Goal: Task Accomplishment & Management: Manage account settings

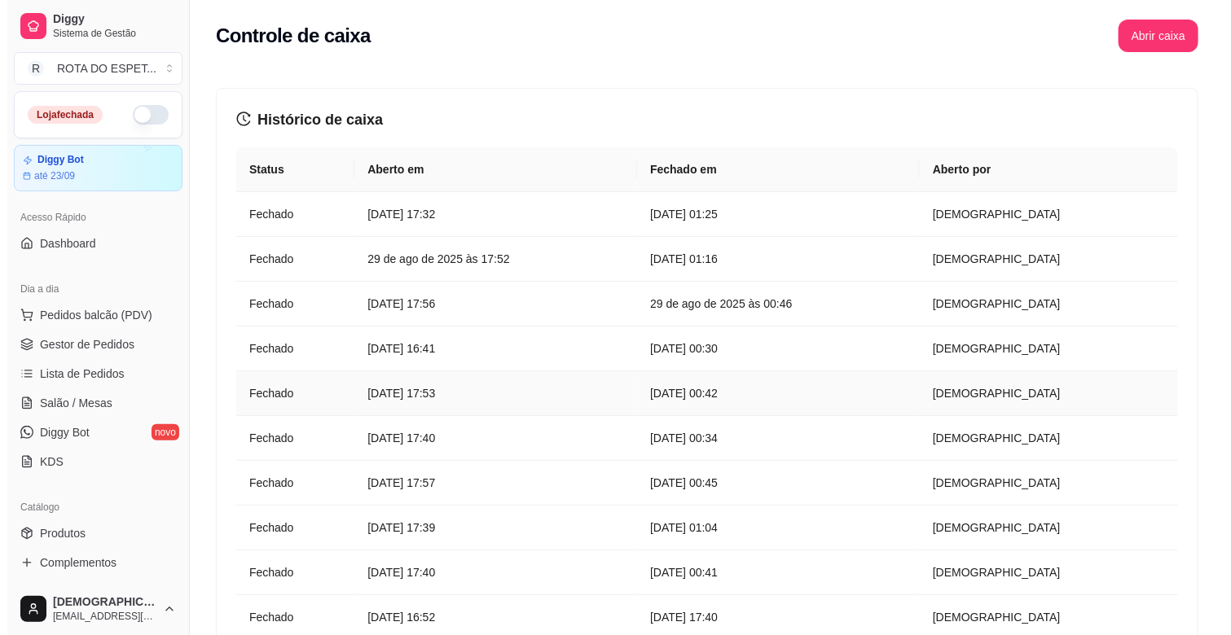
scroll to position [452, 0]
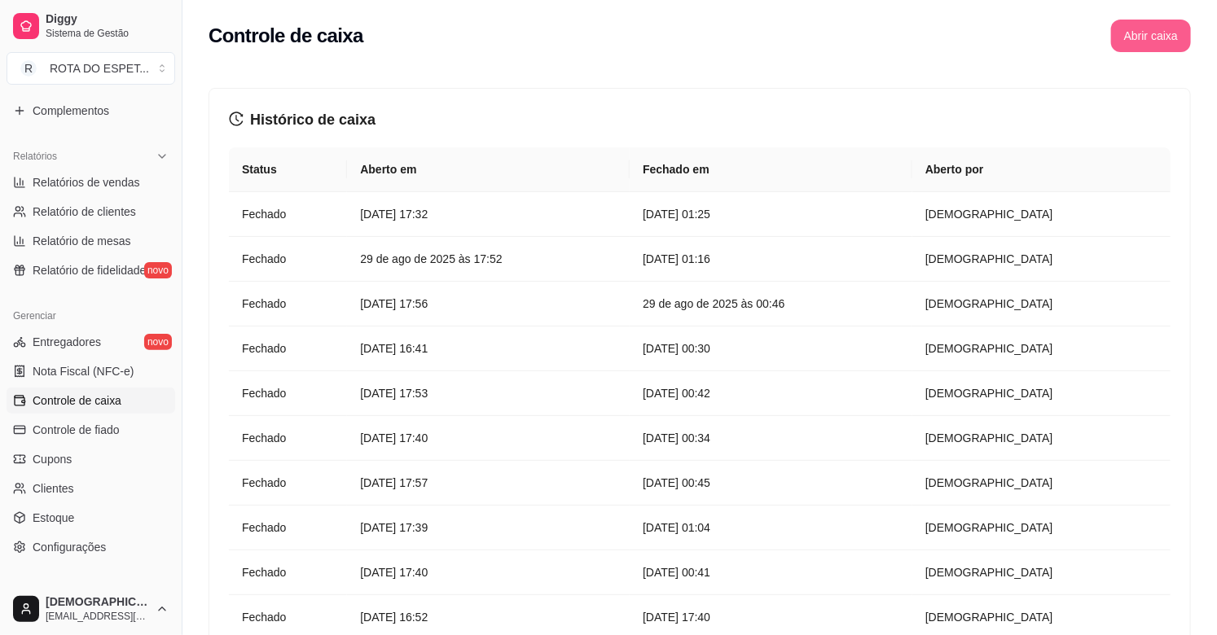
click at [1158, 27] on button "Abrir caixa" at bounding box center [1151, 36] width 80 height 33
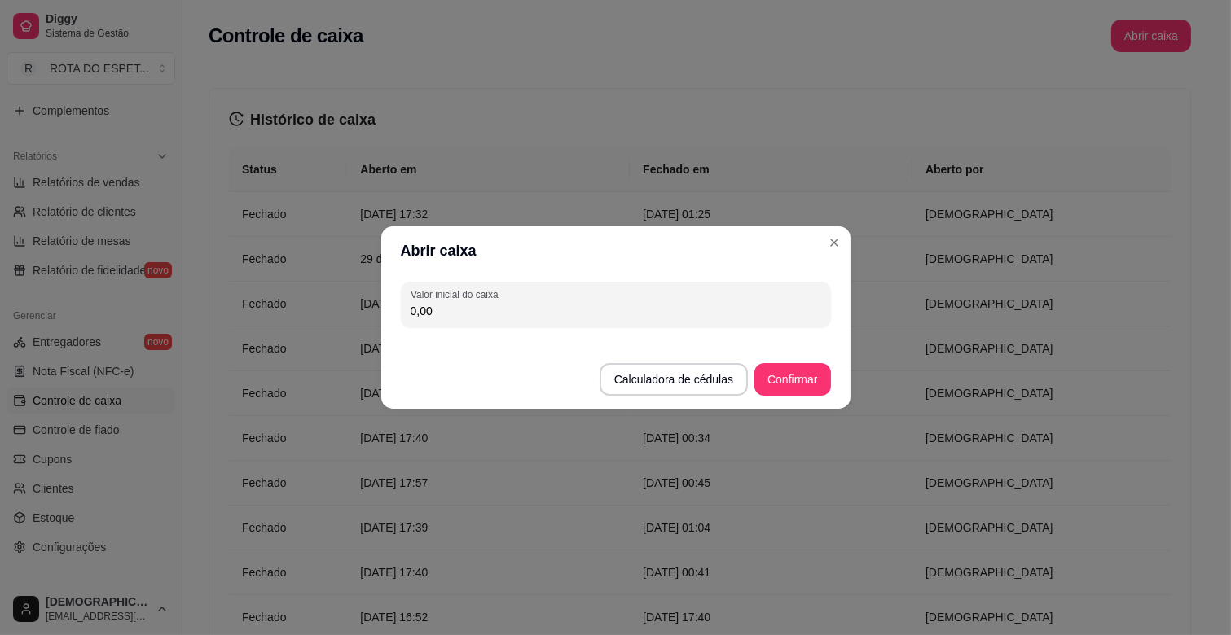
click at [503, 327] on div "Valor inicial do caixa 0,00" at bounding box center [615, 304] width 469 height 59
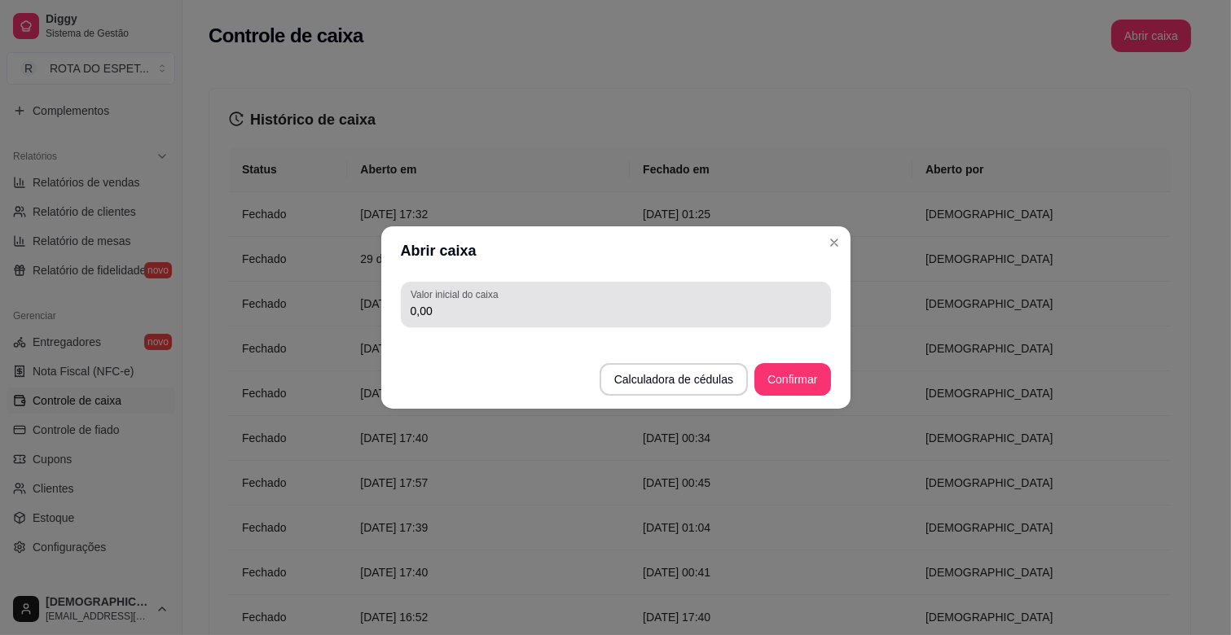
click at [503, 314] on input "0,00" at bounding box center [616, 311] width 411 height 16
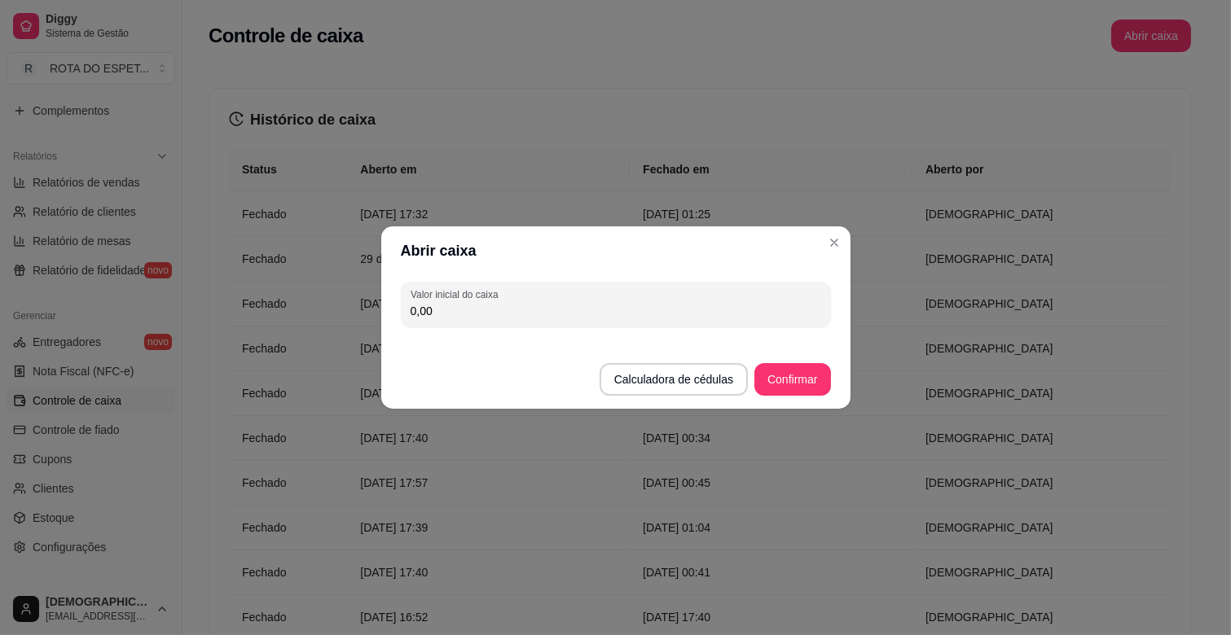
click at [503, 314] on input "0,00" at bounding box center [616, 311] width 411 height 16
type input "200,00"
click at [794, 381] on button "Confirmar" at bounding box center [792, 379] width 76 height 33
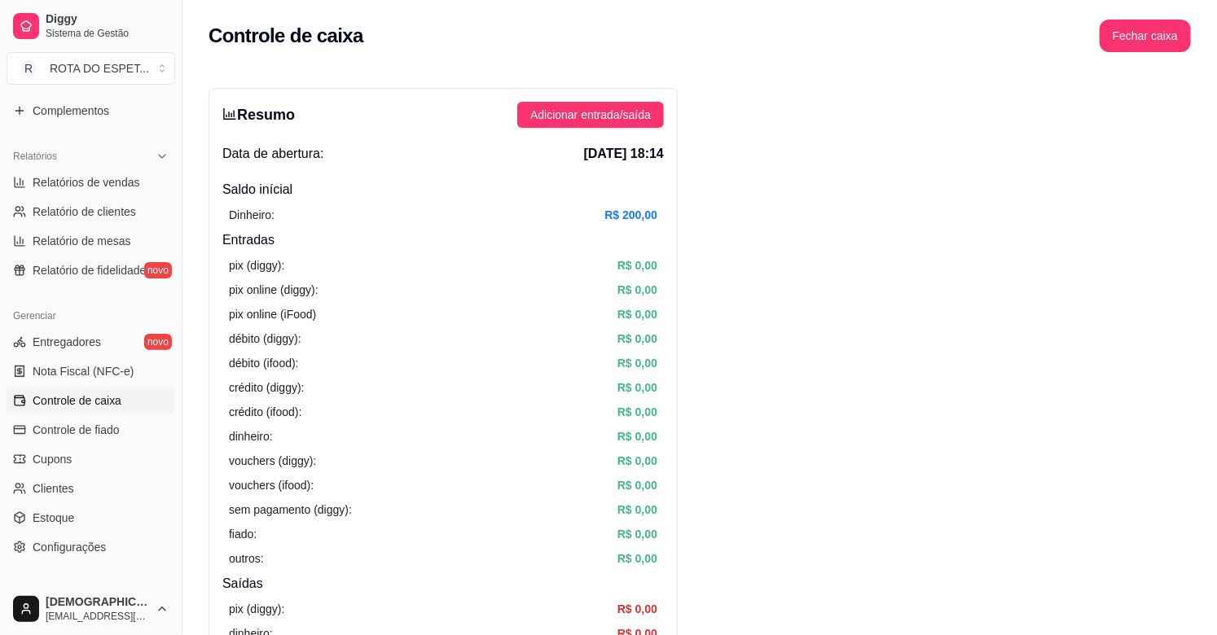
click at [70, 518] on span "Estoque" at bounding box center [54, 518] width 42 height 16
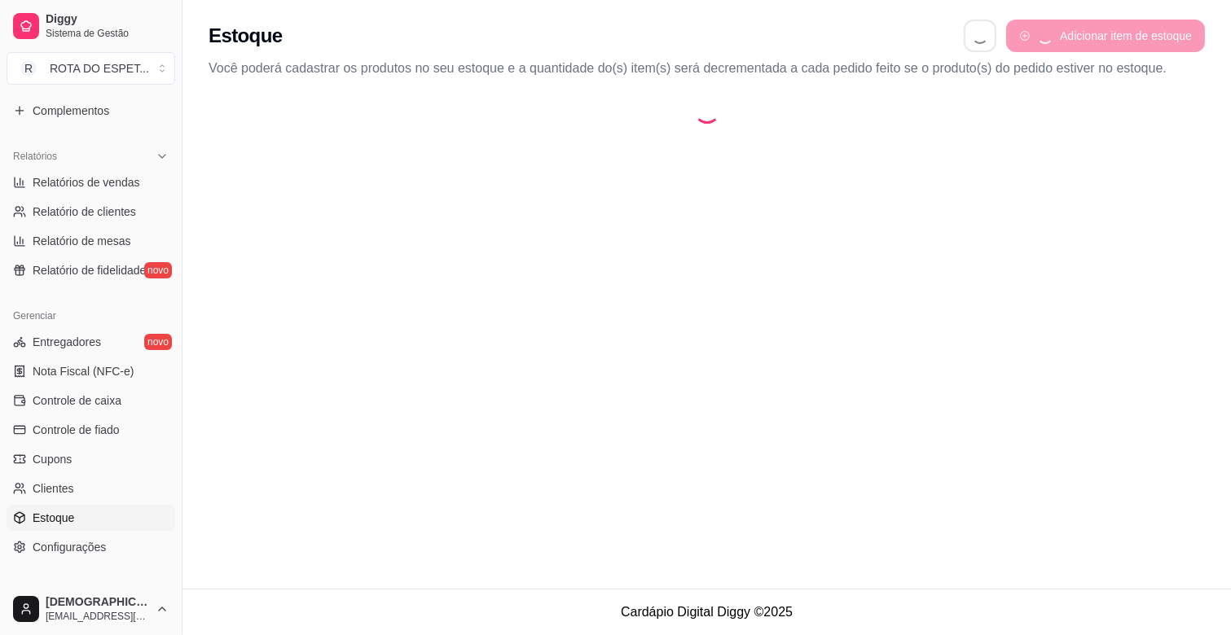
select select "QUANTITY_ORDER"
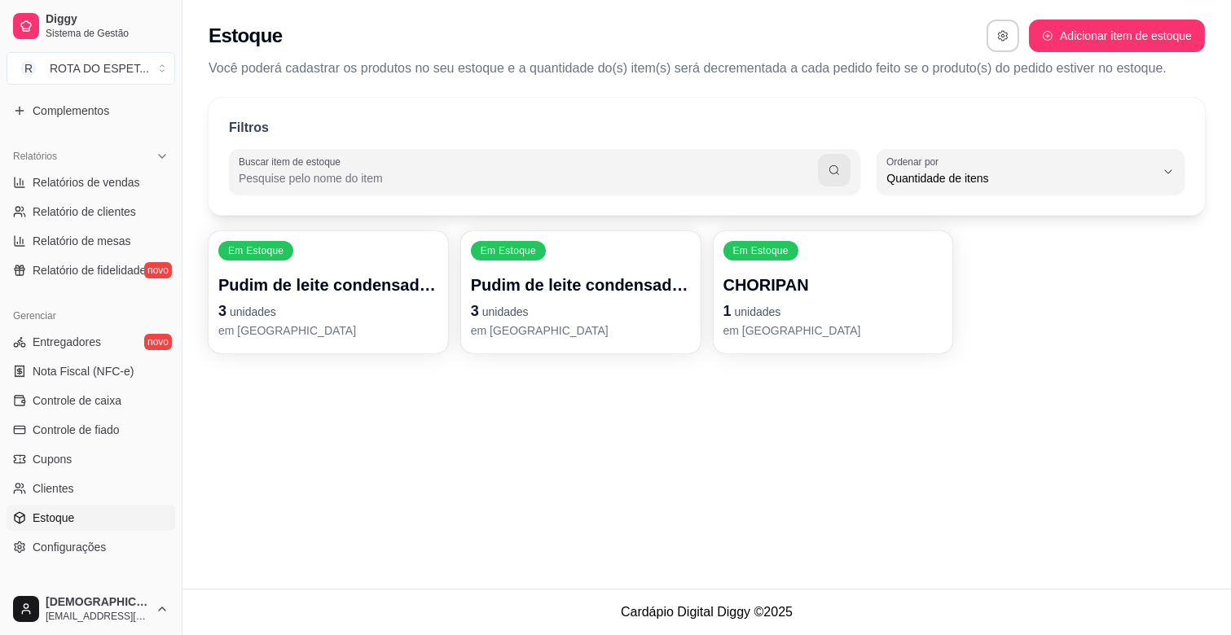
scroll to position [15, 0]
click at [329, 312] on p "3 unidades" at bounding box center [328, 311] width 220 height 23
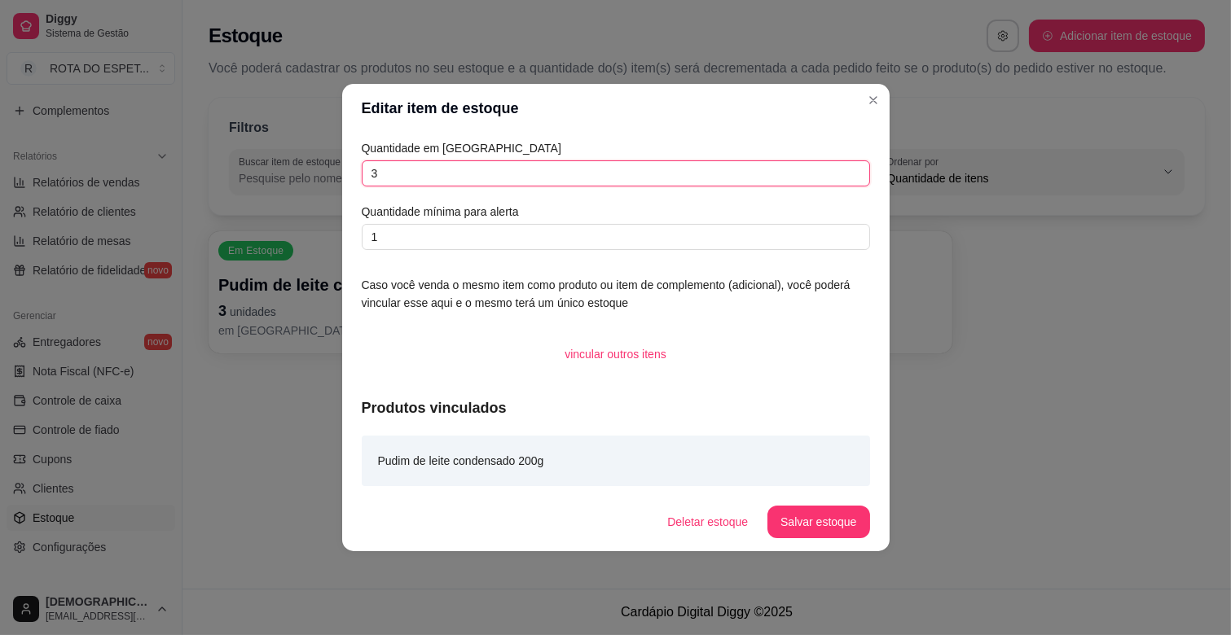
click at [416, 172] on input "3" at bounding box center [616, 173] width 508 height 26
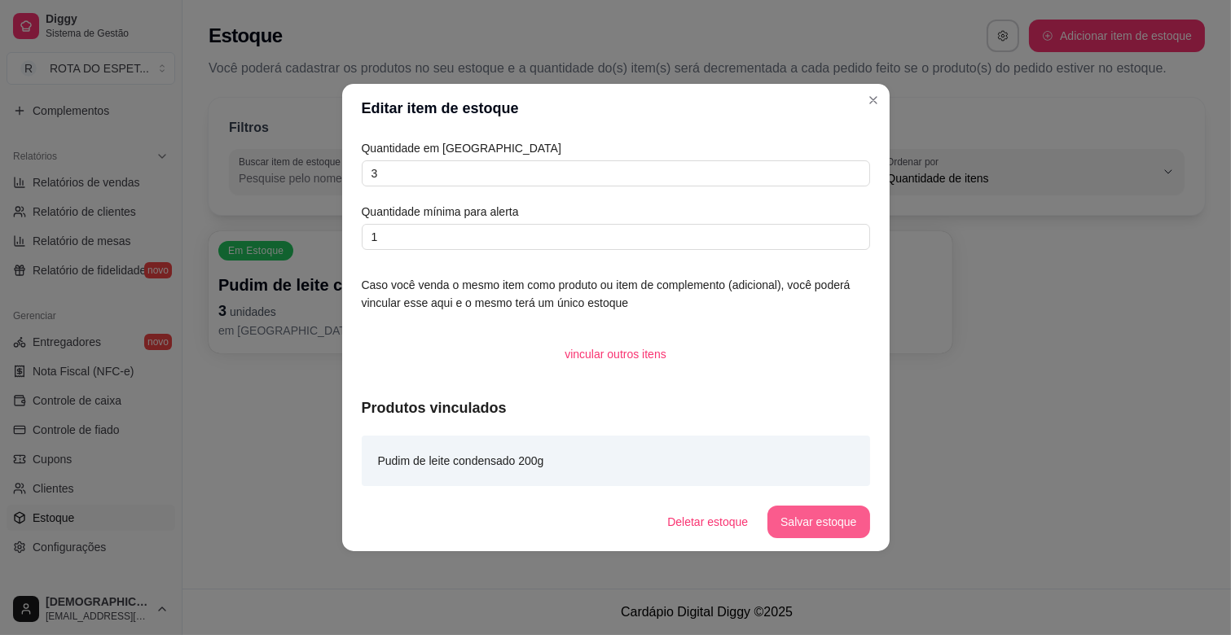
click at [811, 524] on button "Salvar estoque" at bounding box center [818, 522] width 102 height 33
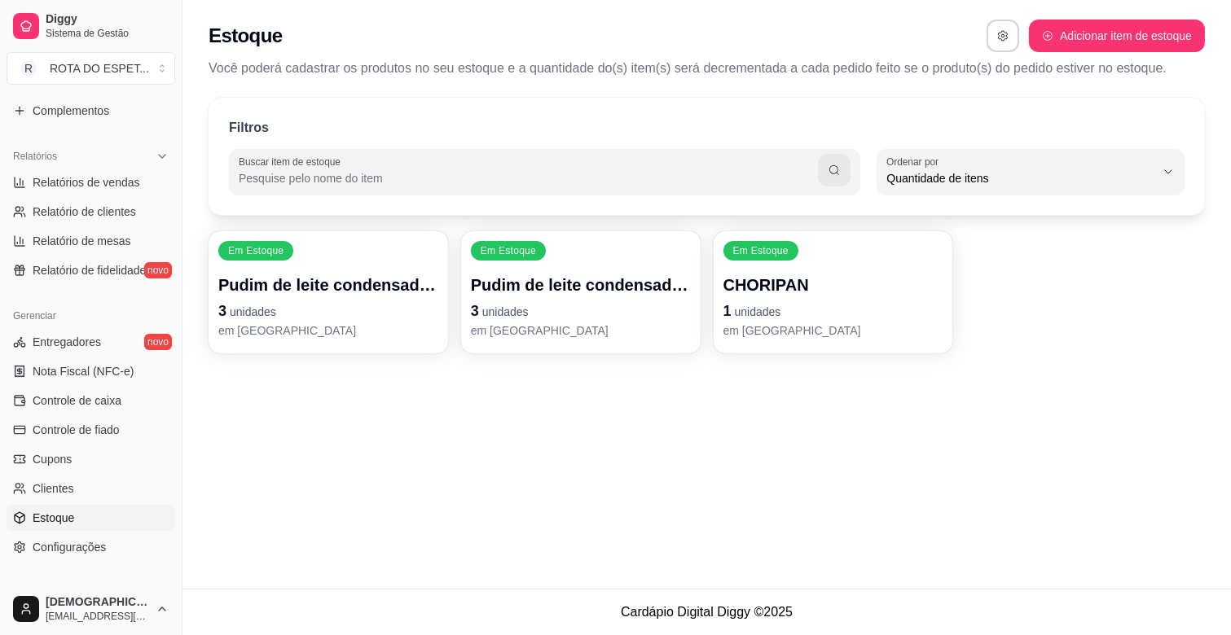
click at [429, 281] on p "Pudim de leite condensado 200g" at bounding box center [328, 285] width 220 height 23
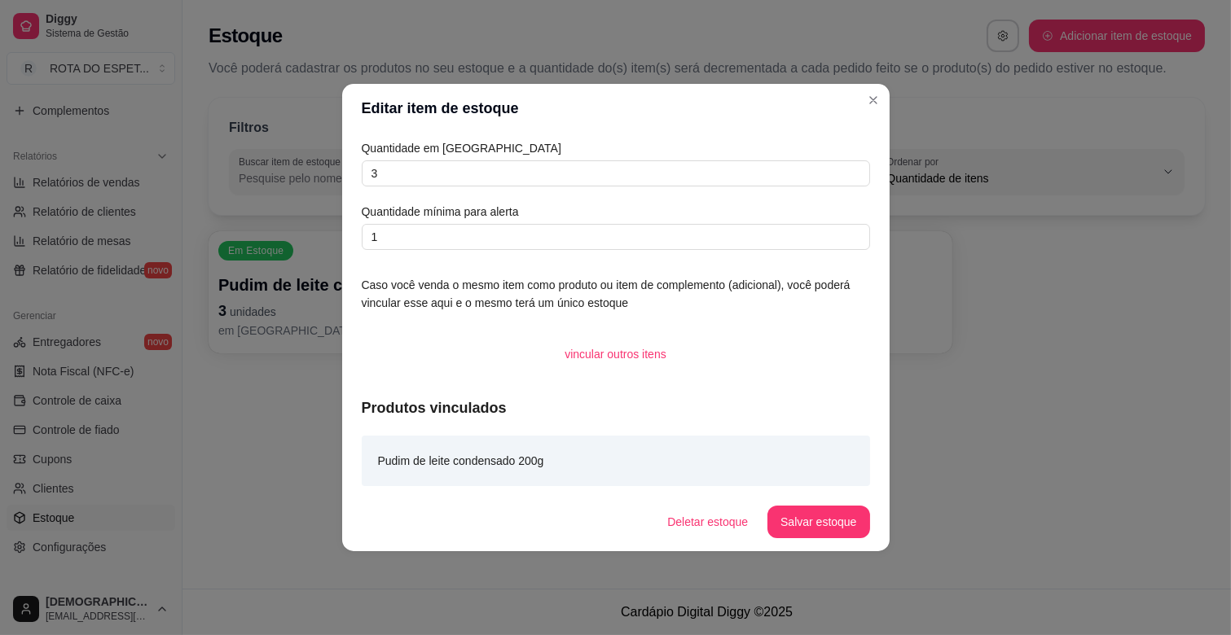
click at [713, 319] on div "Quantidade em estoque 3 Quantidade mínima para alerta 1 Caso você venda o mesmo…" at bounding box center [615, 313] width 547 height 360
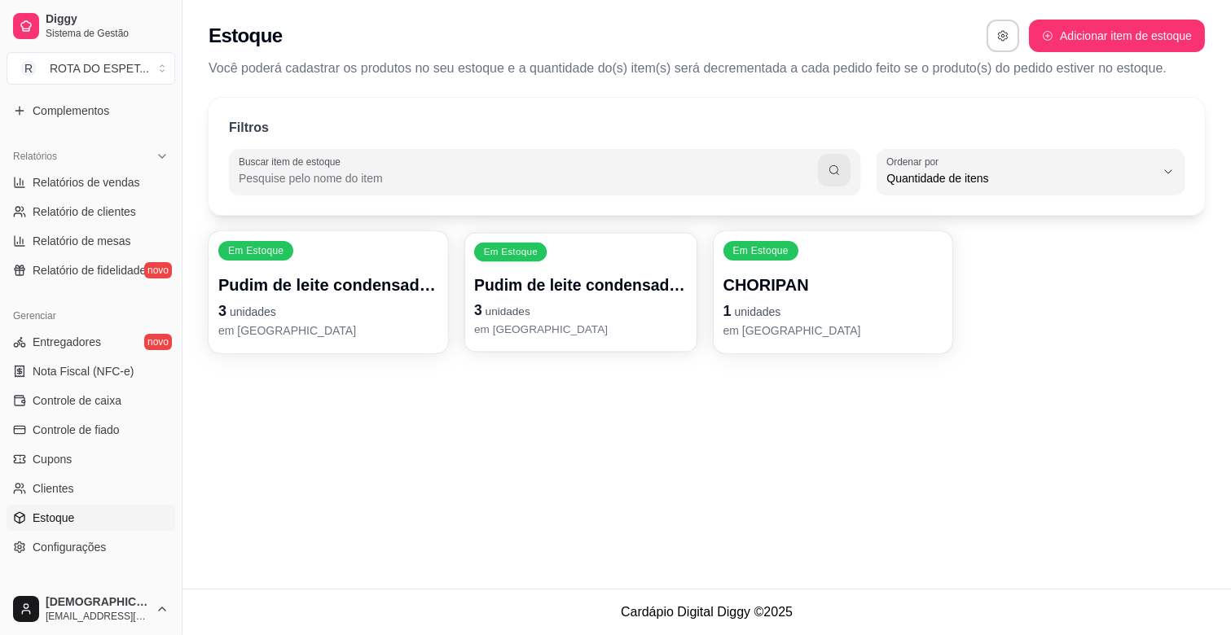
click at [559, 327] on p "em [GEOGRAPHIC_DATA]" at bounding box center [580, 329] width 213 height 15
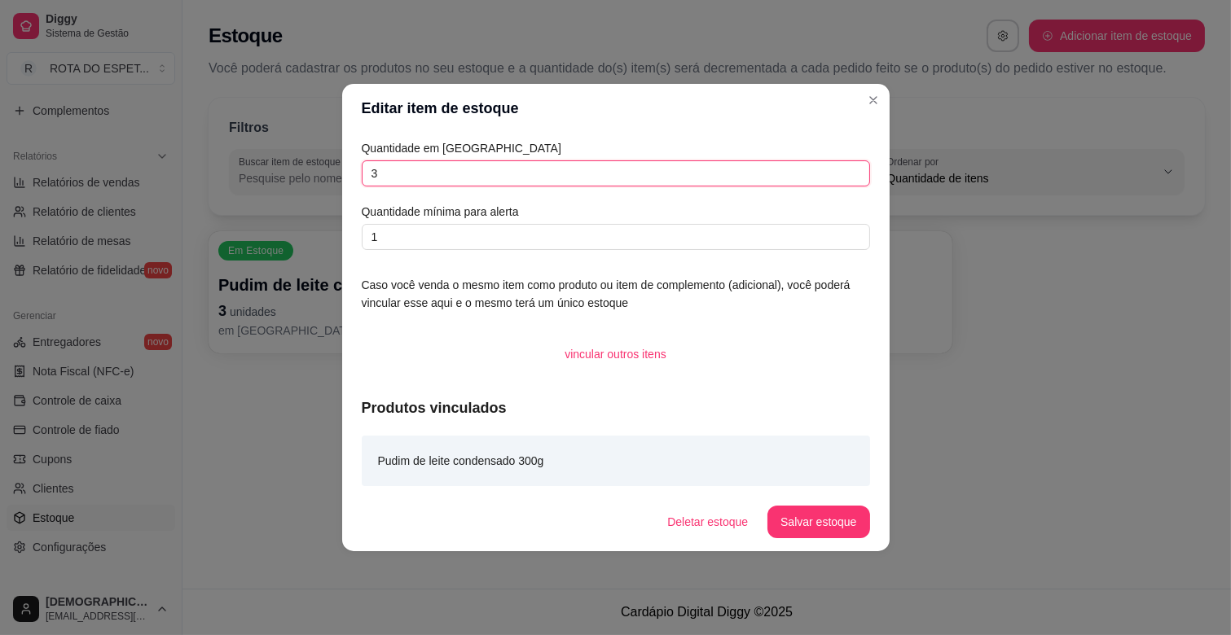
click at [473, 182] on input "3" at bounding box center [616, 173] width 508 height 26
type input "6"
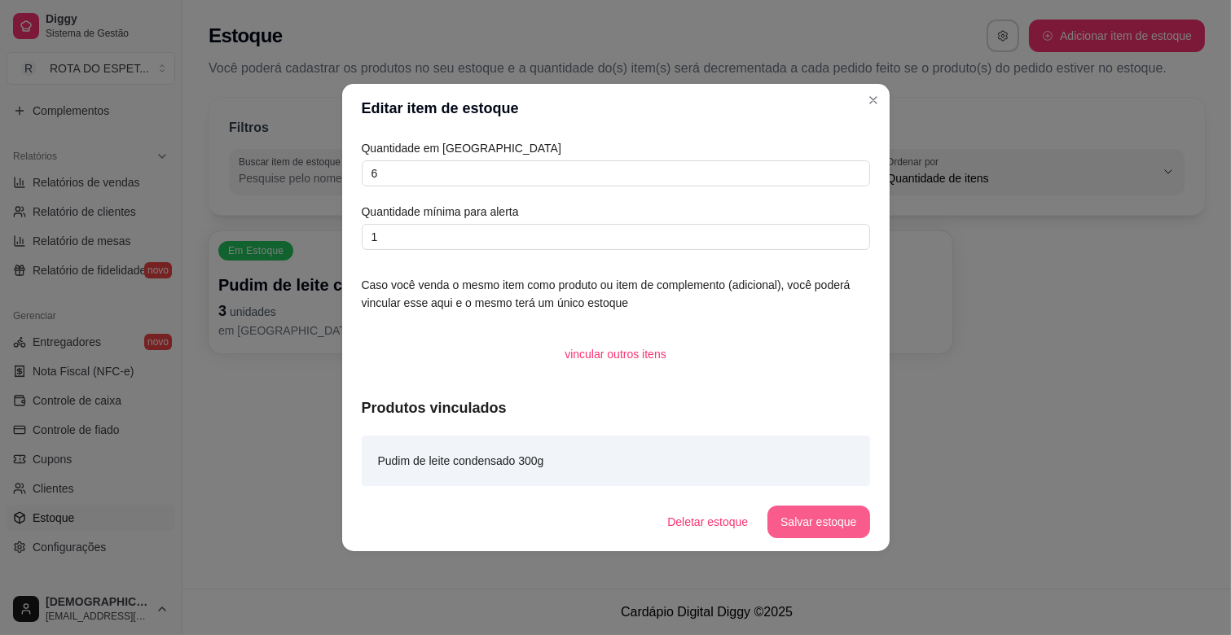
click at [806, 526] on button "Salvar estoque" at bounding box center [818, 522] width 102 height 33
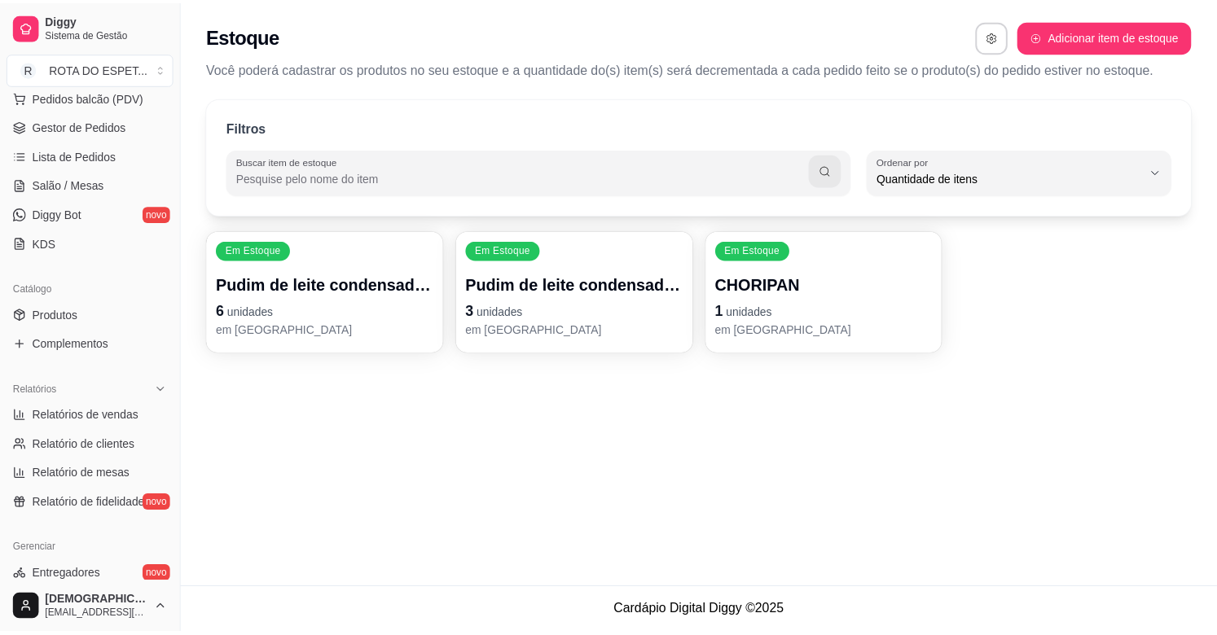
scroll to position [174, 0]
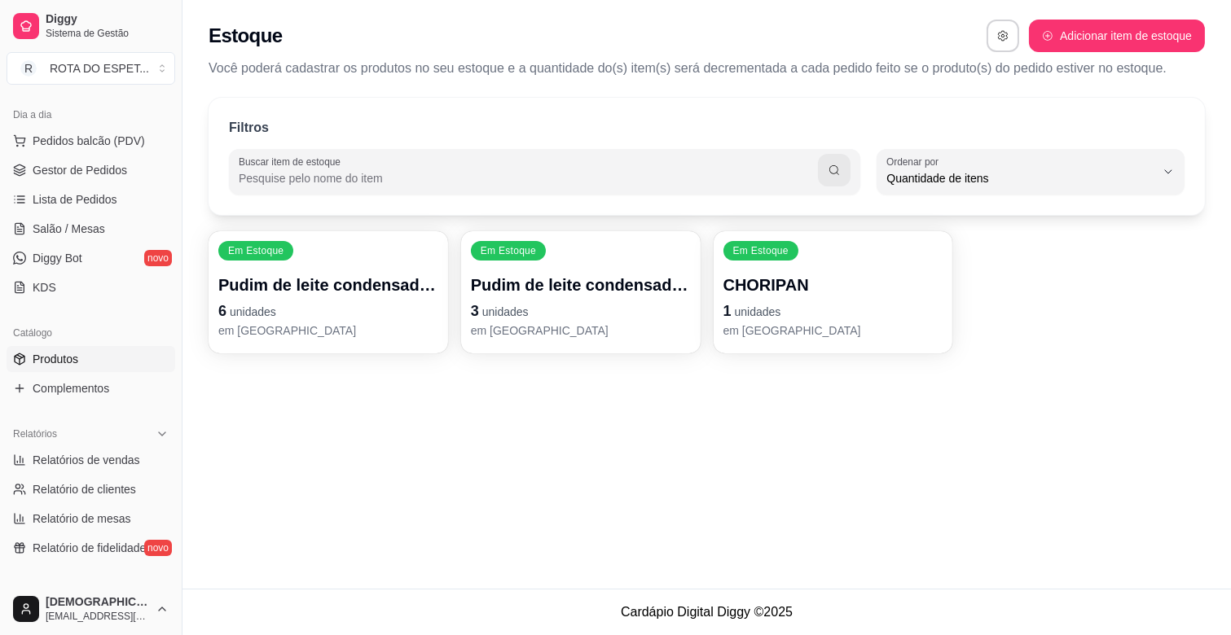
click at [68, 363] on span "Produtos" at bounding box center [56, 359] width 46 height 16
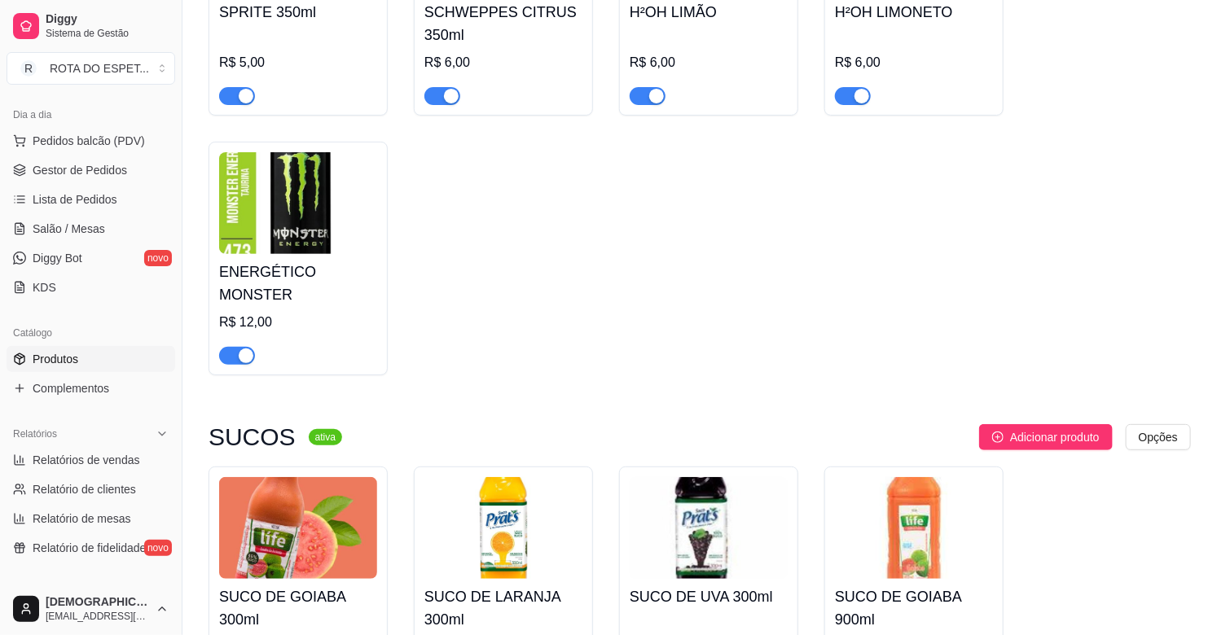
scroll to position [5883, 0]
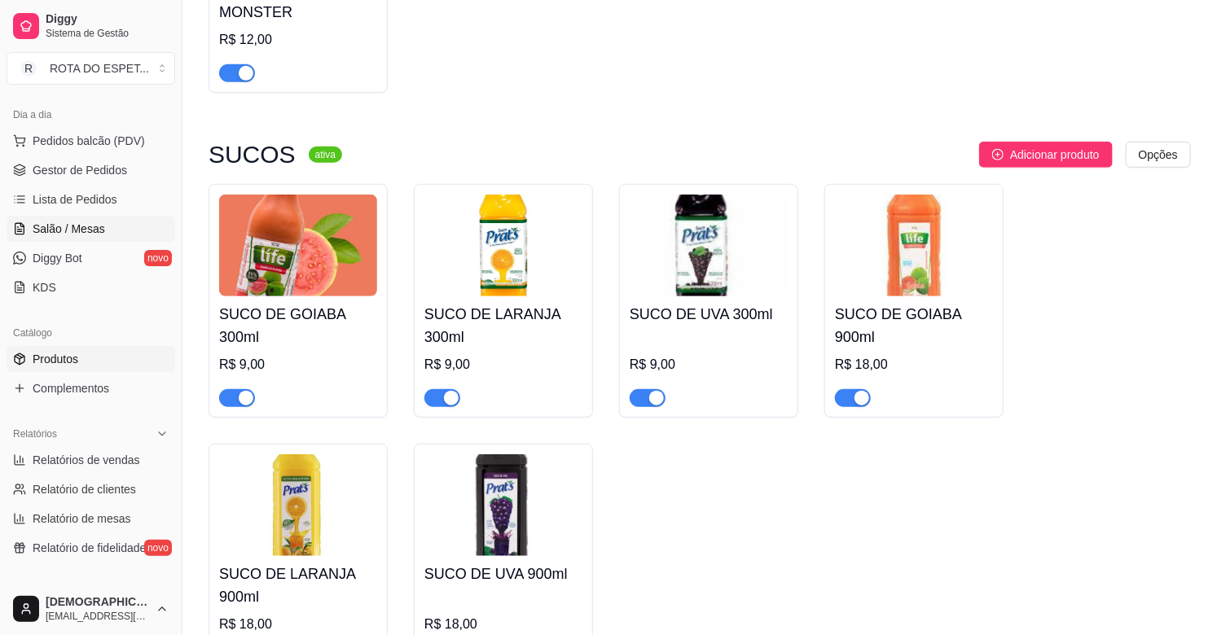
click at [77, 217] on link "Salão / Mesas" at bounding box center [91, 229] width 169 height 26
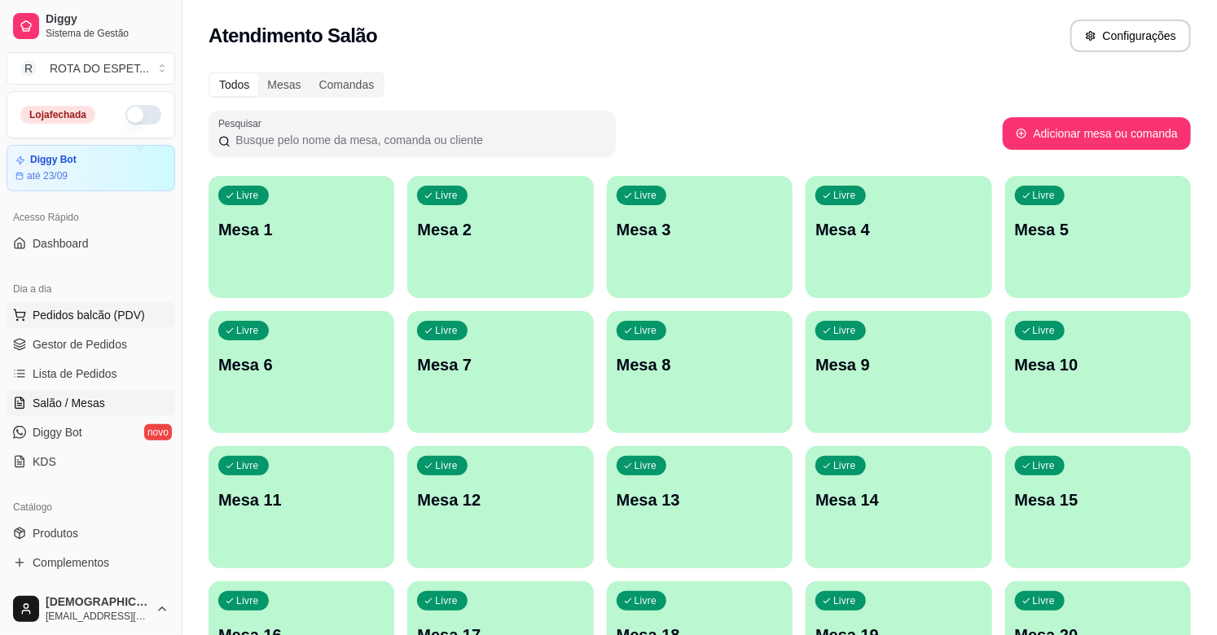
click at [78, 327] on button "Pedidos balcão (PDV)" at bounding box center [91, 315] width 169 height 26
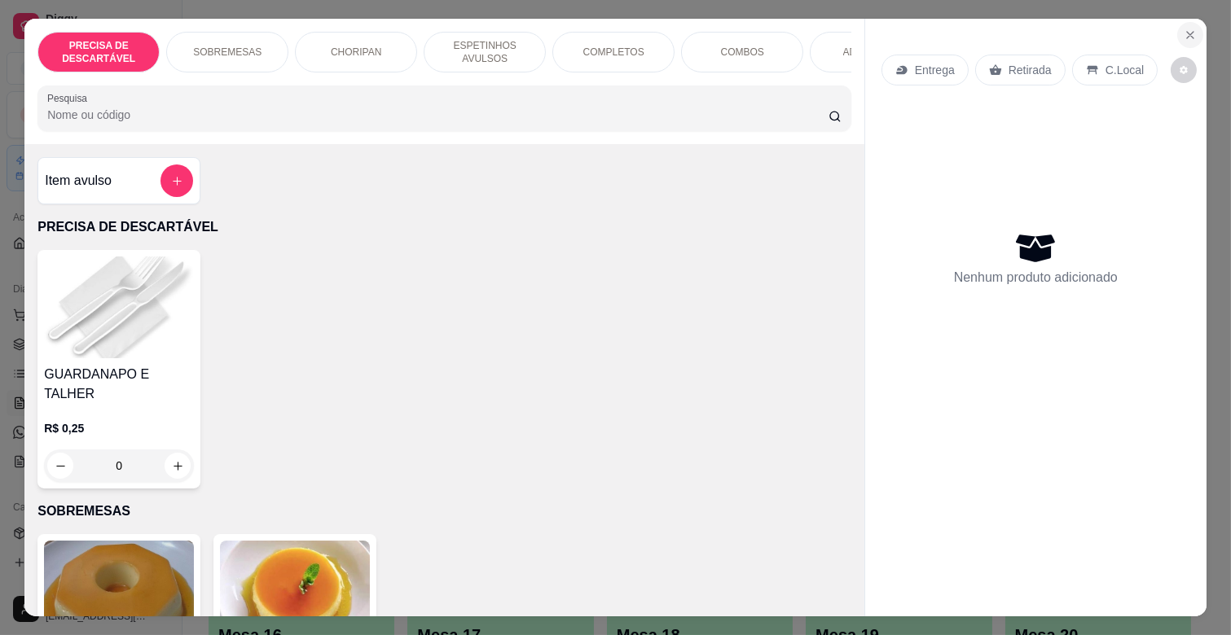
click at [1195, 28] on button "Close" at bounding box center [1190, 35] width 26 height 26
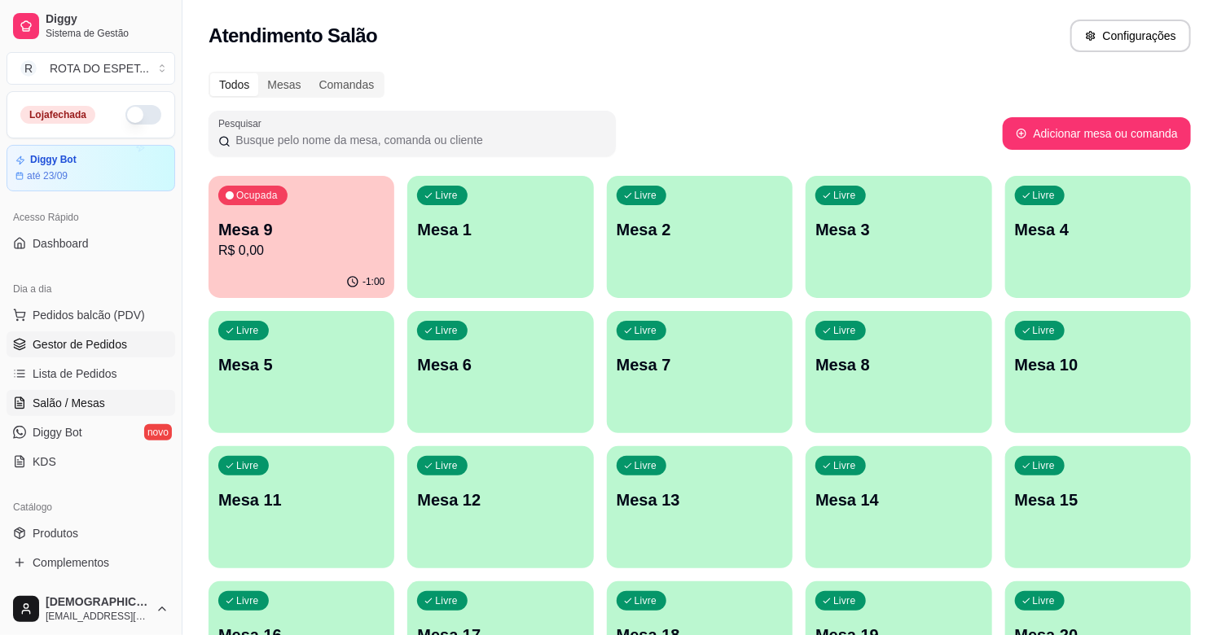
click at [84, 340] on span "Gestor de Pedidos" at bounding box center [80, 344] width 94 height 16
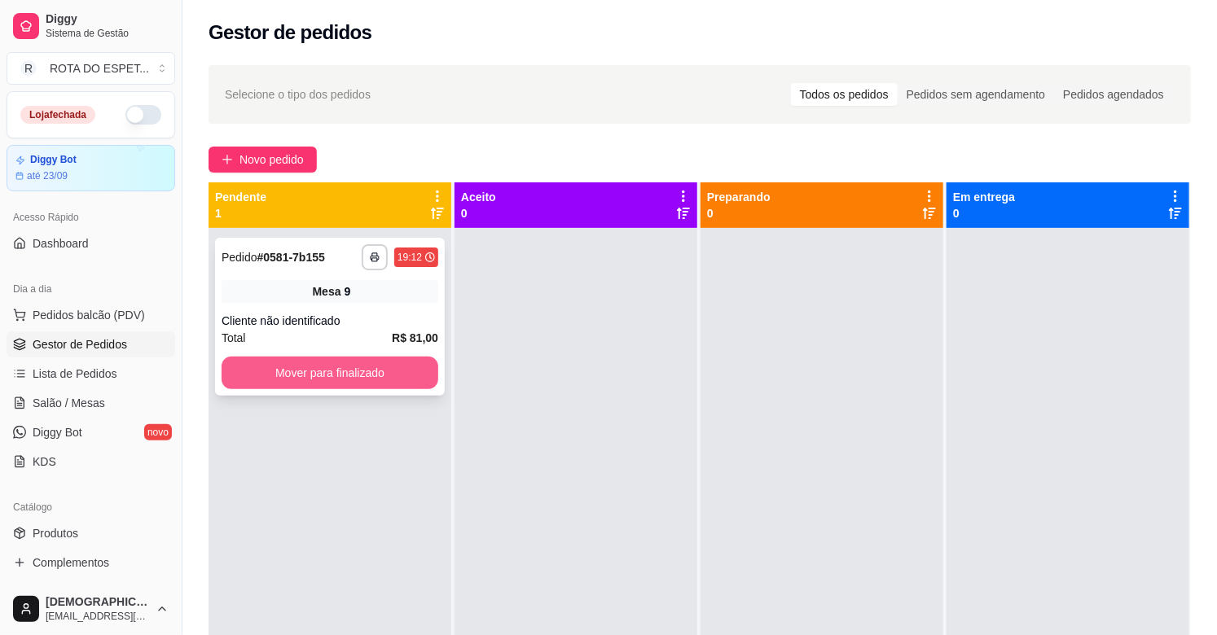
click at [346, 369] on button "Mover para finalizado" at bounding box center [330, 373] width 217 height 33
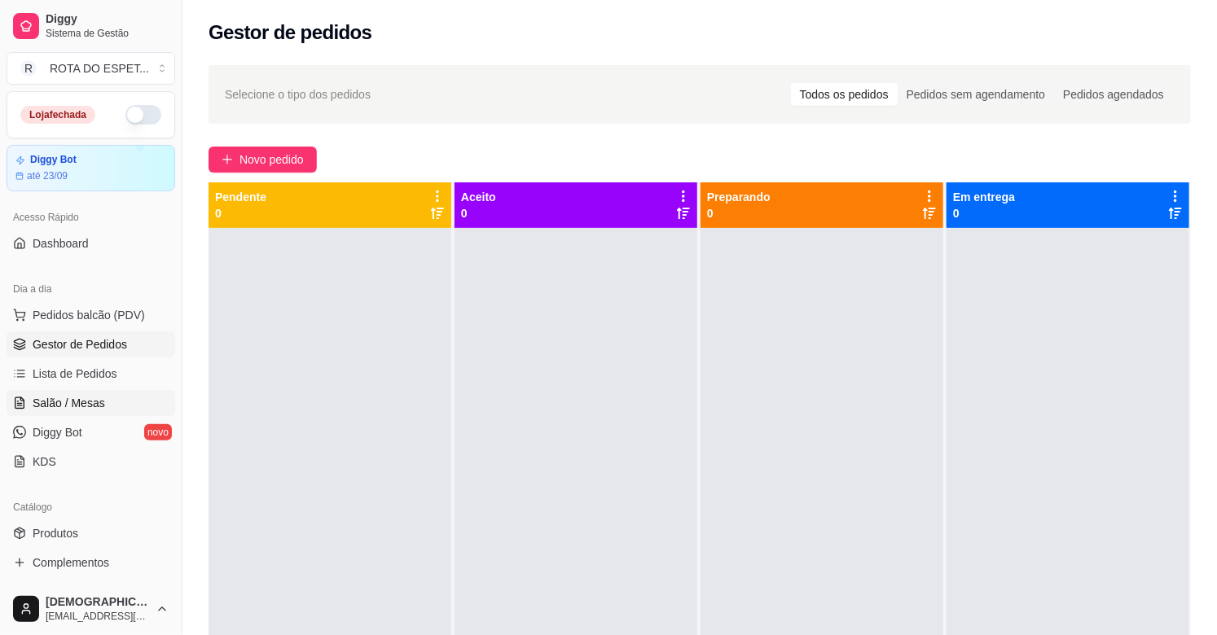
click at [79, 399] on span "Salão / Mesas" at bounding box center [69, 403] width 72 height 16
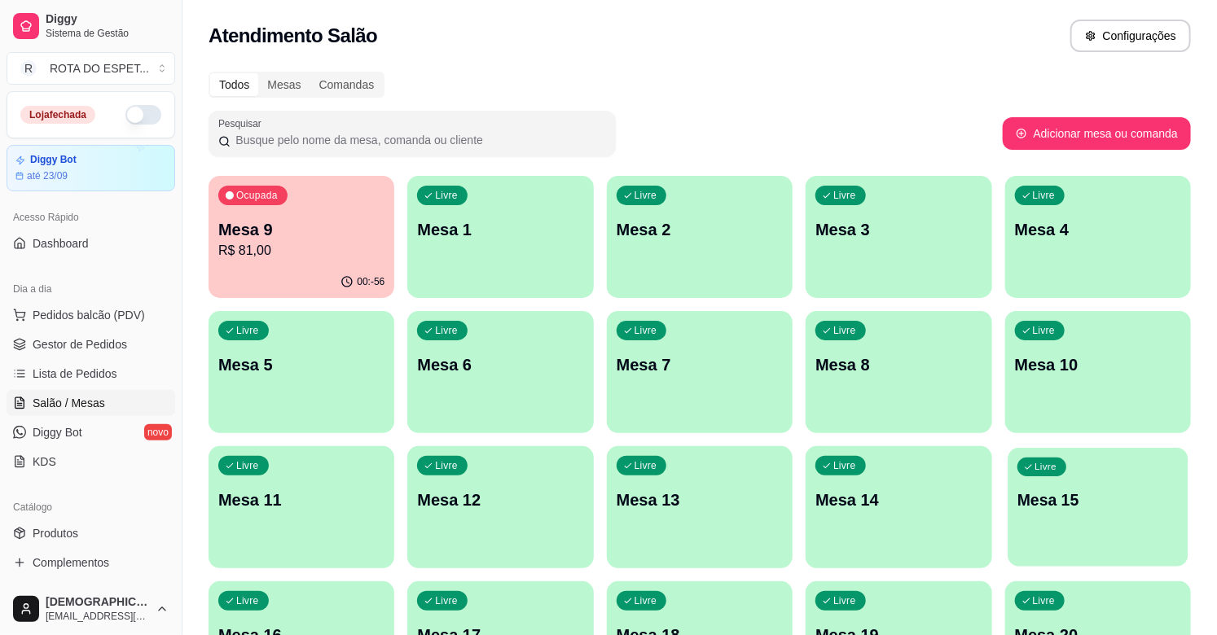
click at [1087, 502] on p "Mesa 15" at bounding box center [1097, 501] width 161 height 22
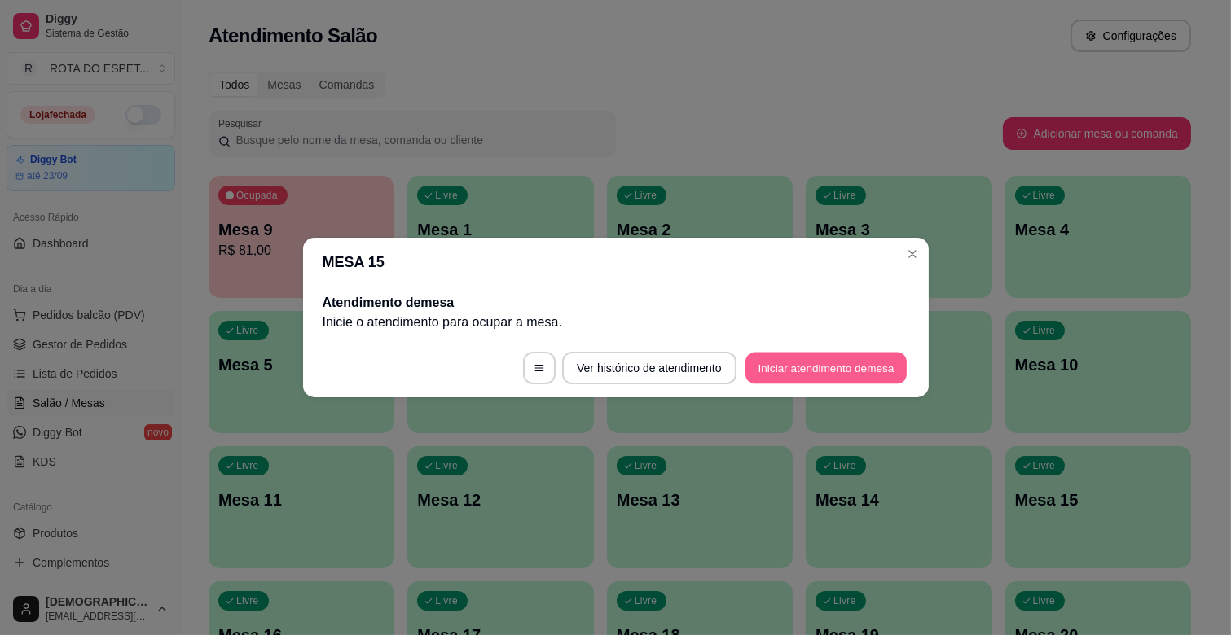
click at [841, 359] on button "Iniciar atendimento de mesa" at bounding box center [825, 369] width 161 height 32
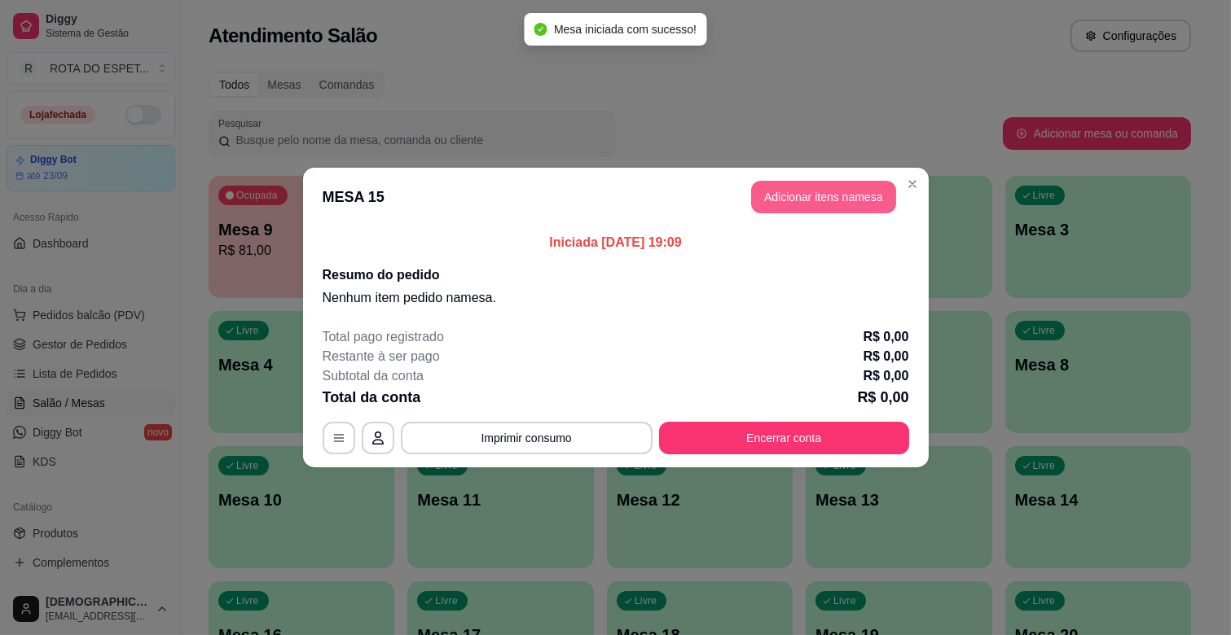
click at [837, 207] on button "Adicionar itens na mesa" at bounding box center [823, 197] width 145 height 33
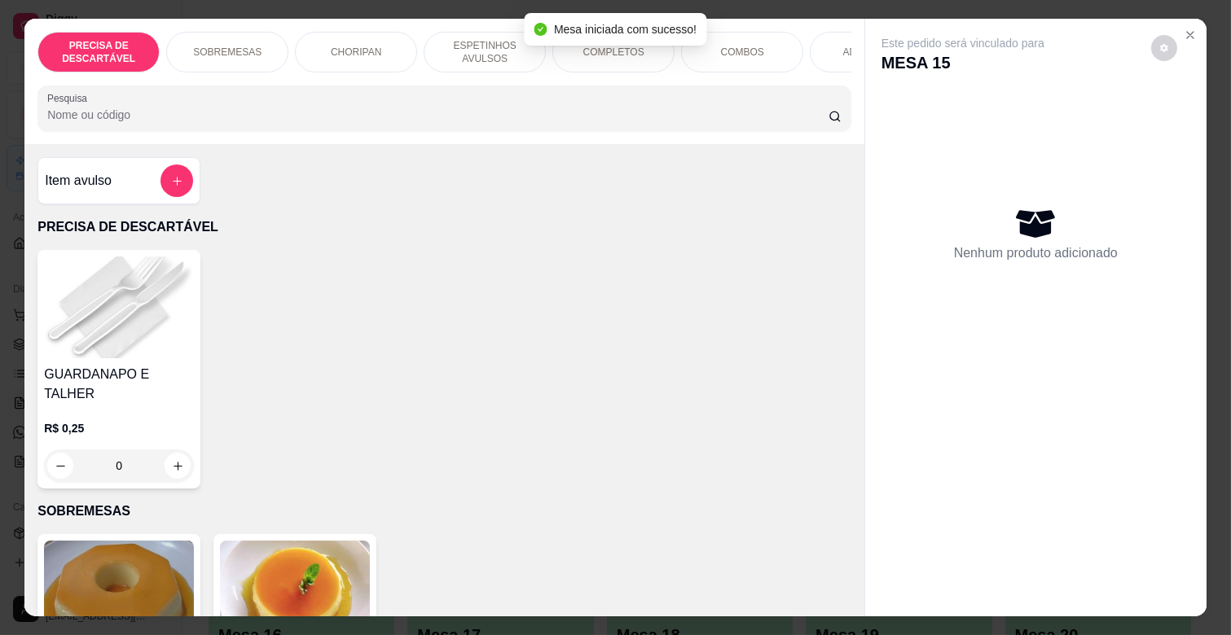
scroll to position [0, 712]
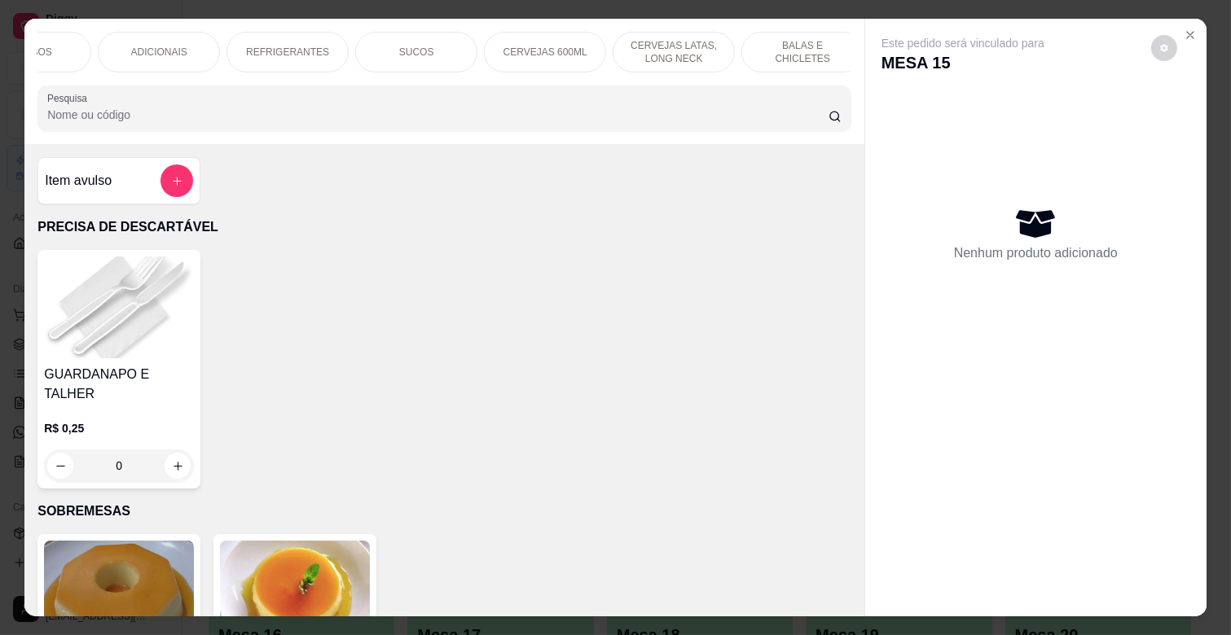
click at [334, 37] on div "REFRIGERANTES" at bounding box center [287, 52] width 122 height 41
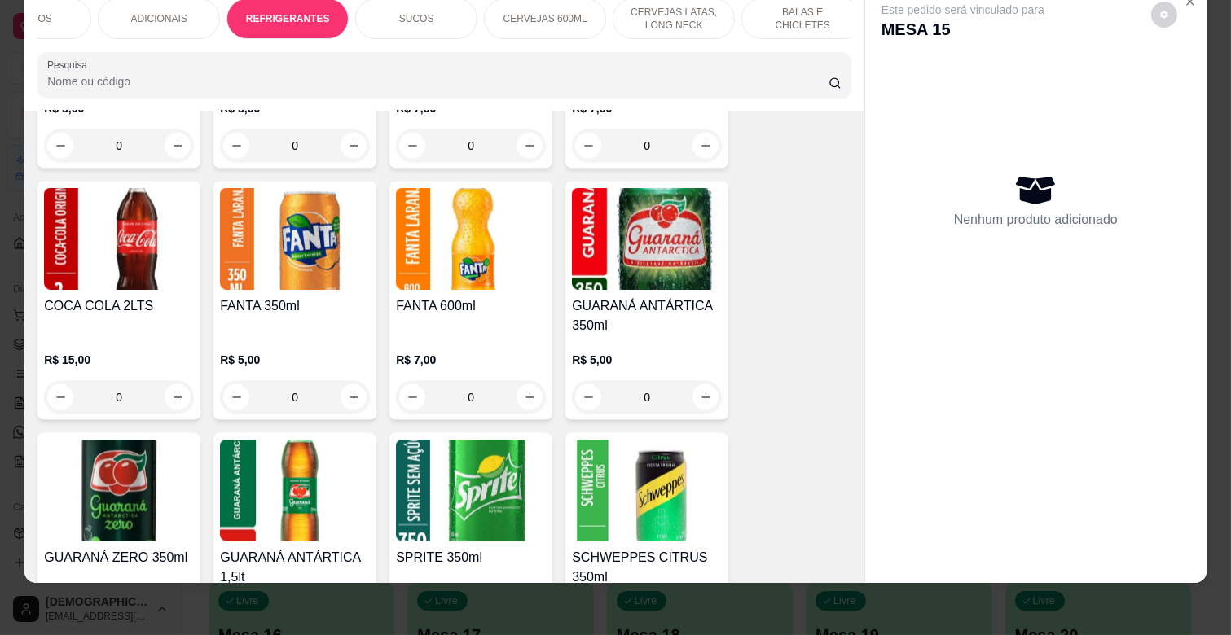
scroll to position [4374, 0]
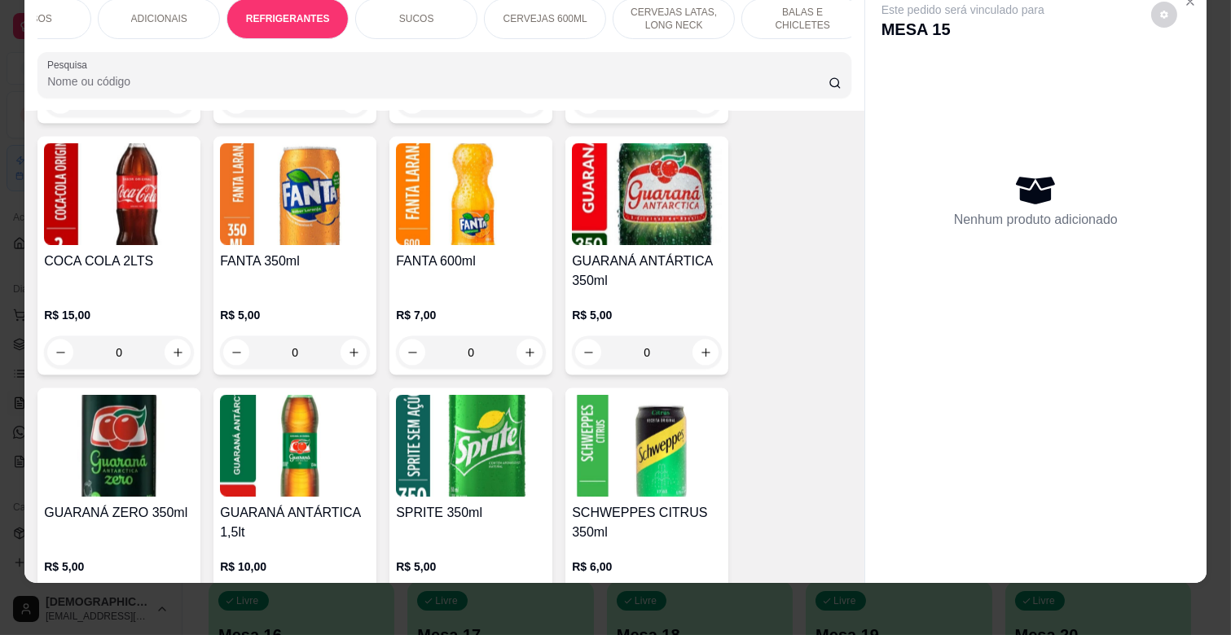
click at [176, 599] on icon "increase-product-quantity" at bounding box center [178, 605] width 12 height 12
type input "1"
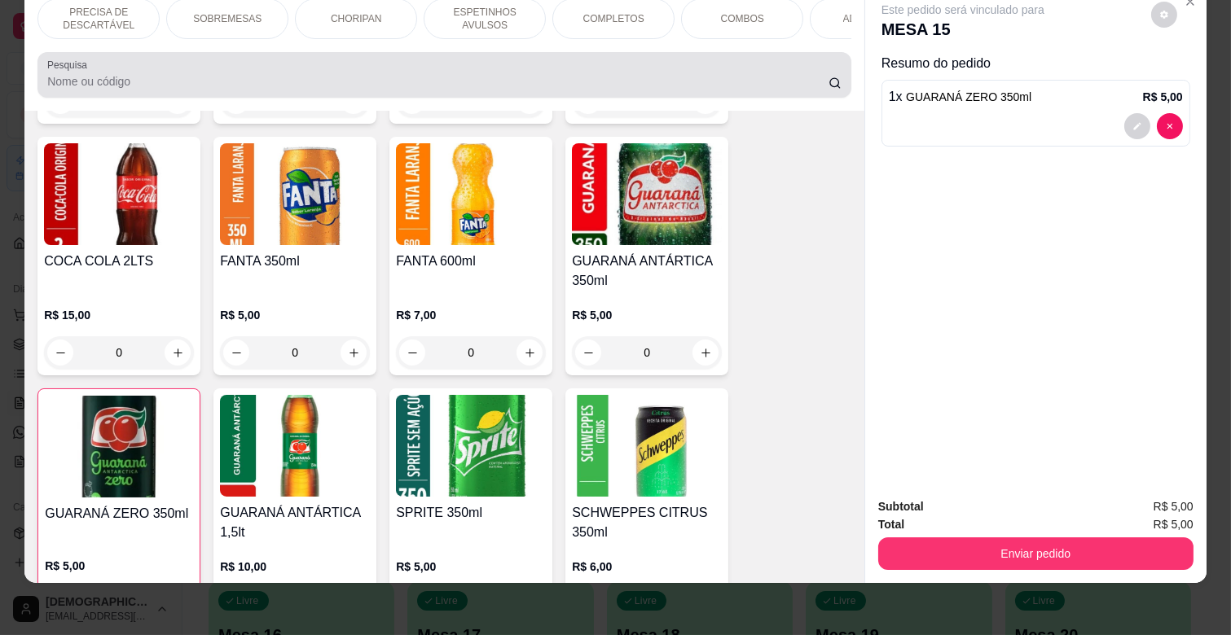
scroll to position [0, 0]
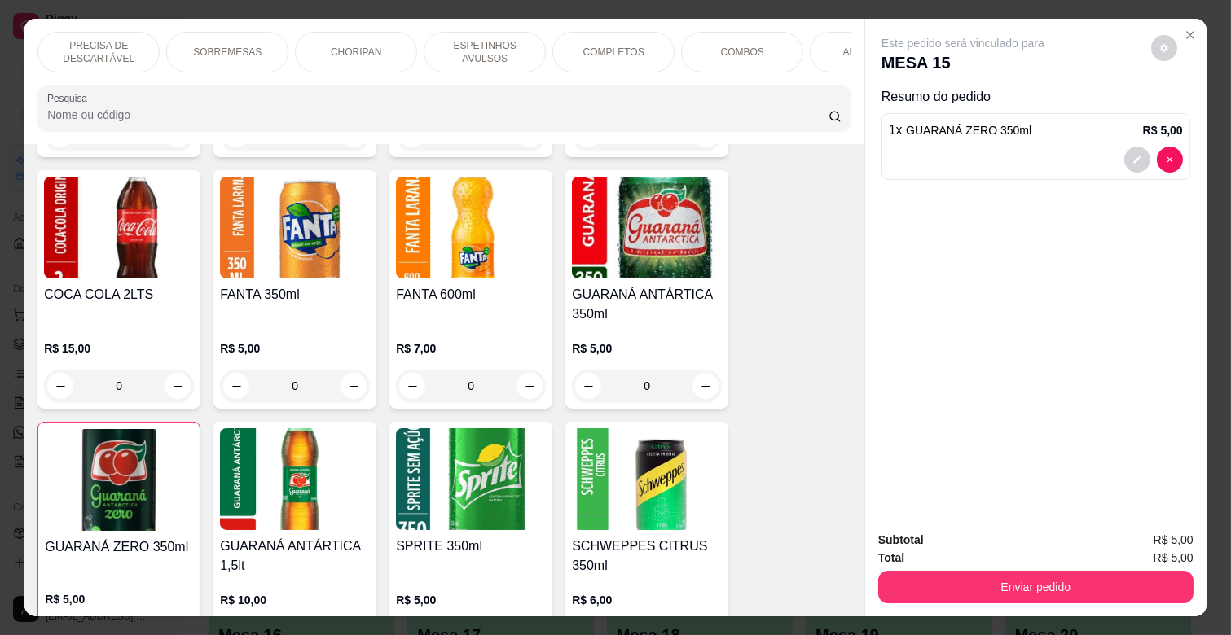
click at [244, 46] on p "SOBREMESAS" at bounding box center [227, 52] width 68 height 13
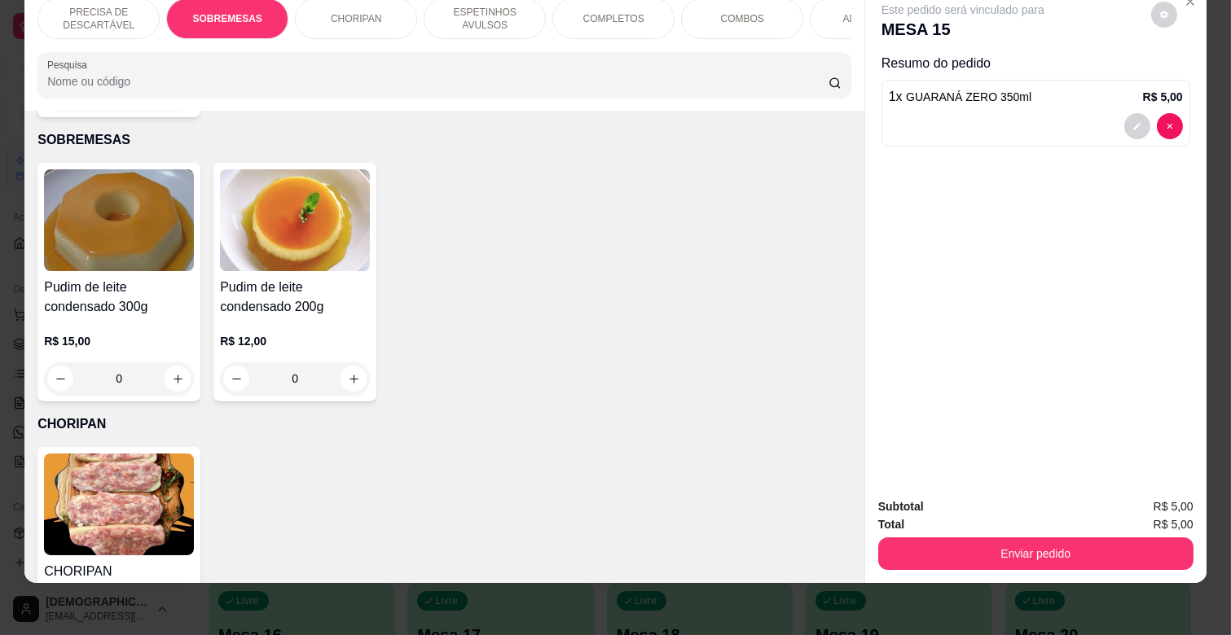
click at [456, 11] on p "ESPETINHOS AVULSOS" at bounding box center [484, 19] width 94 height 26
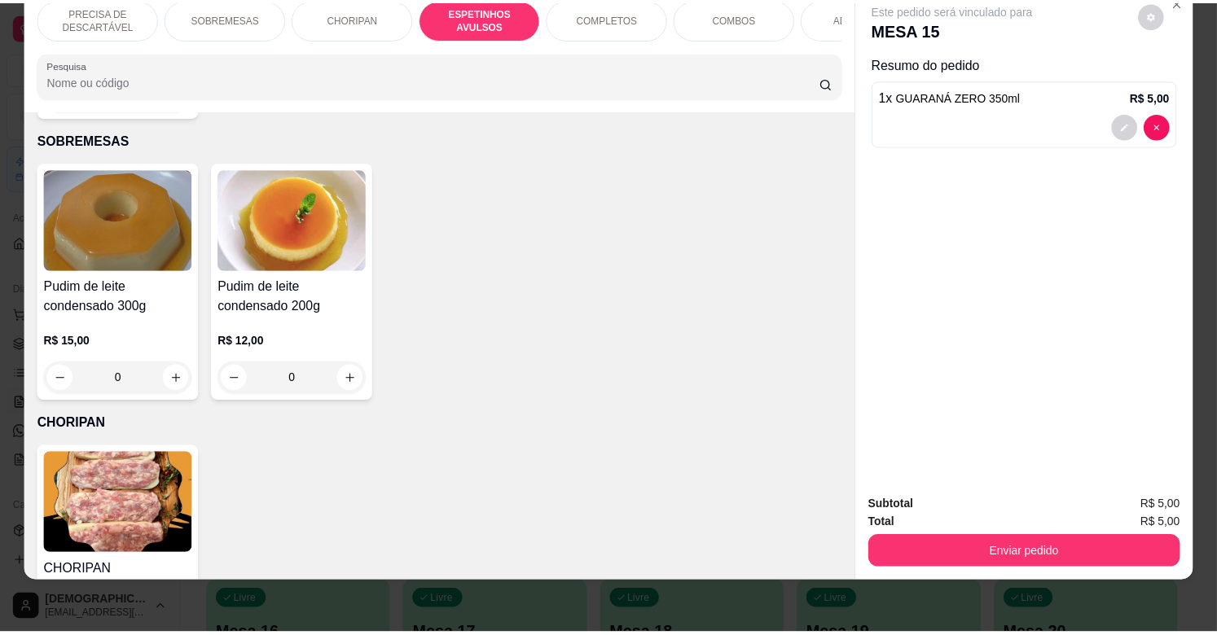
scroll to position [899, 0]
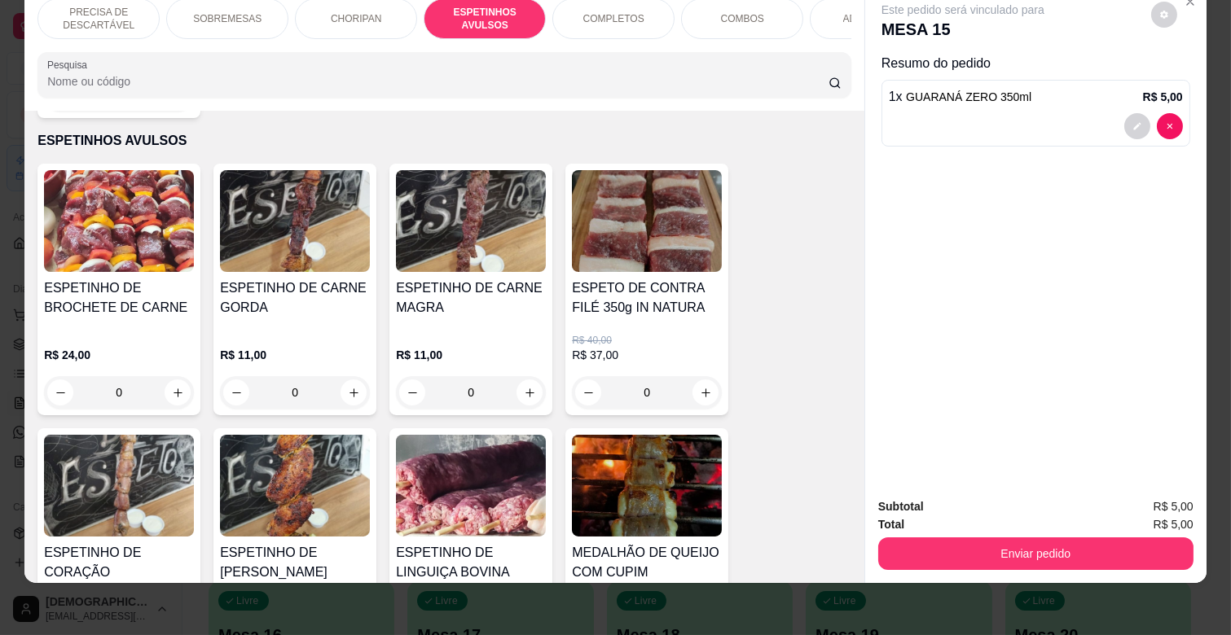
click at [485, 288] on h4 "ESPETINHO DE CARNE MAGRA" at bounding box center [471, 298] width 150 height 39
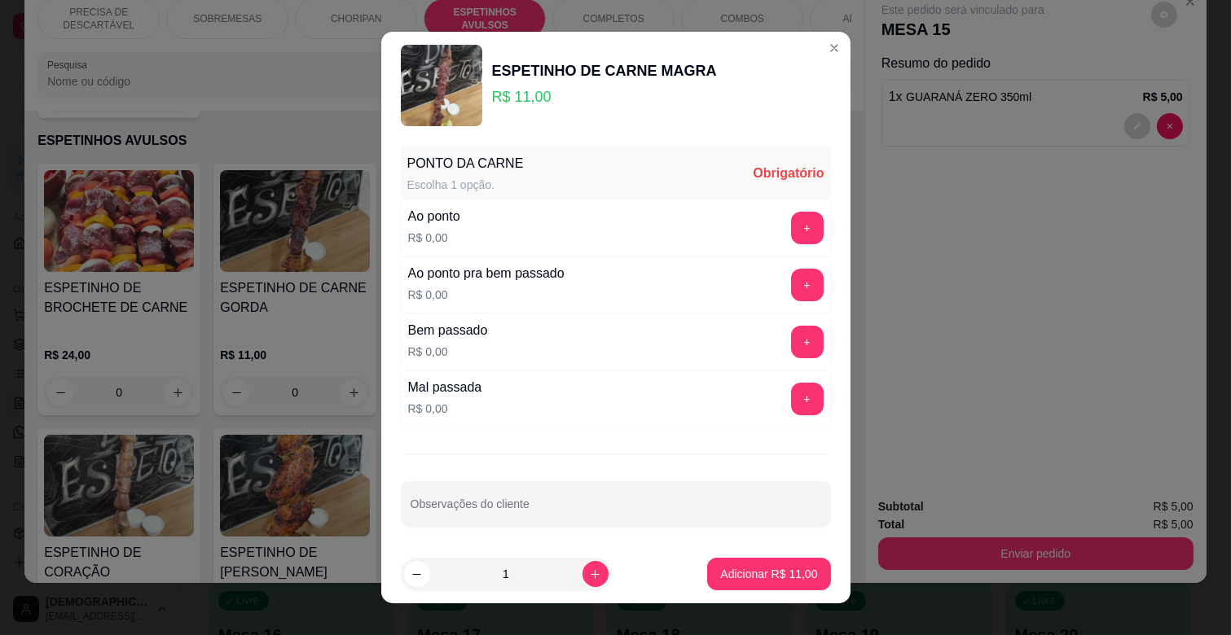
click at [791, 225] on button "+" at bounding box center [807, 228] width 33 height 33
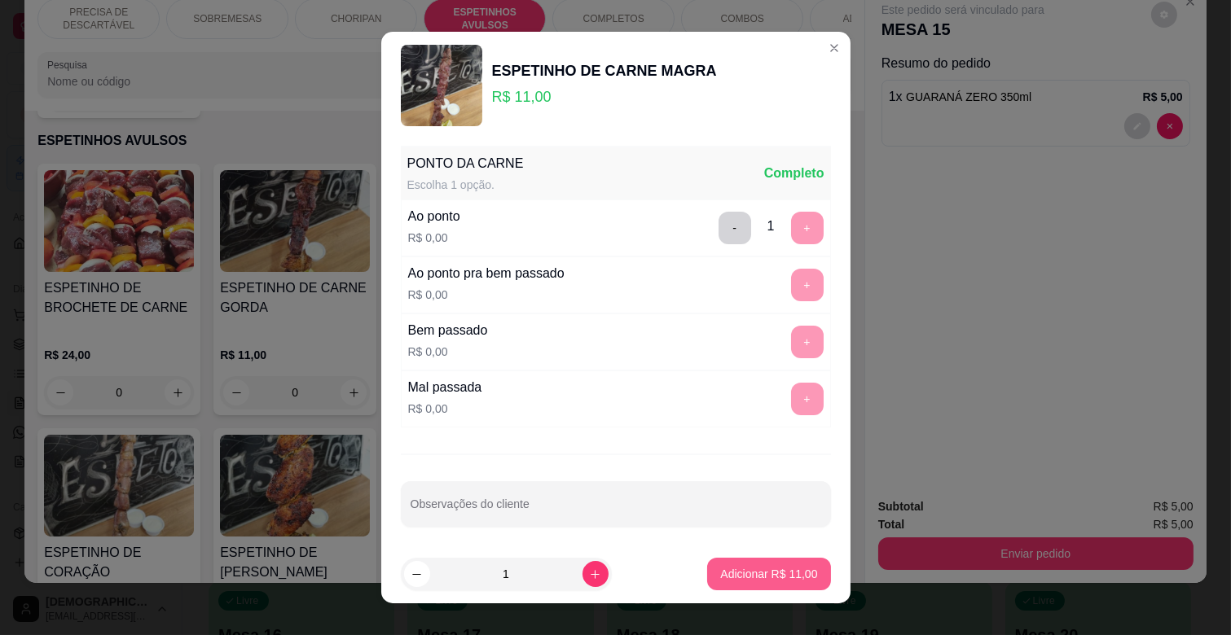
click at [768, 569] on p "Adicionar R$ 11,00" at bounding box center [768, 574] width 97 height 16
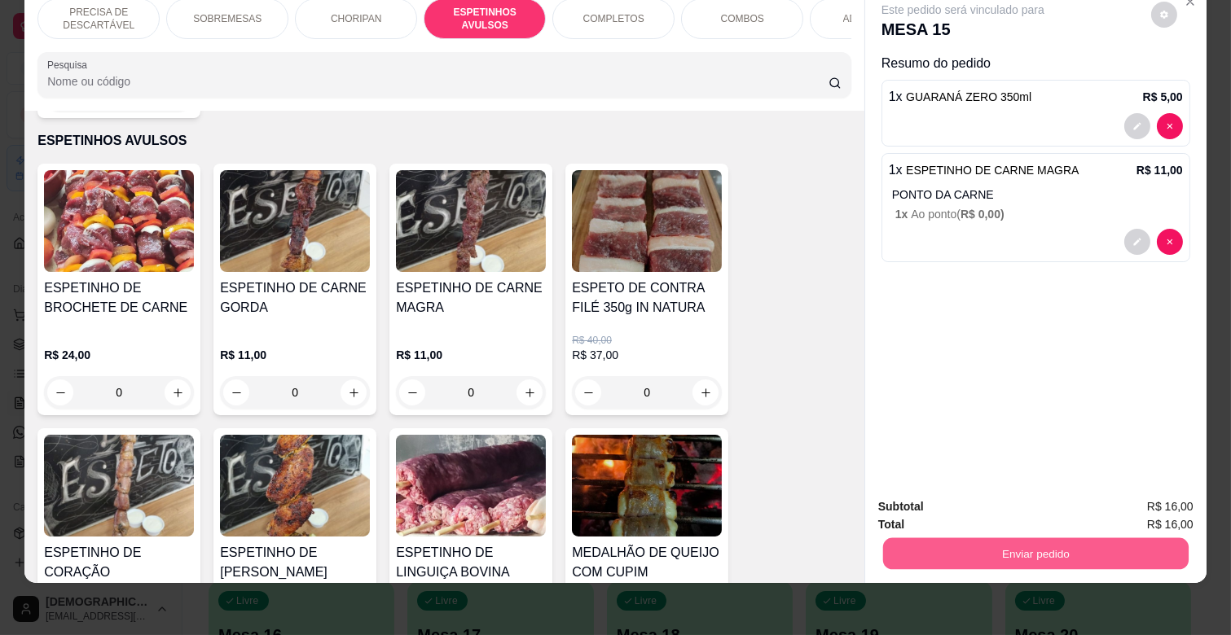
click at [1038, 538] on button "Enviar pedido" at bounding box center [1035, 554] width 305 height 32
click at [958, 499] on button "Não registrar e enviar pedido" at bounding box center [981, 500] width 165 height 30
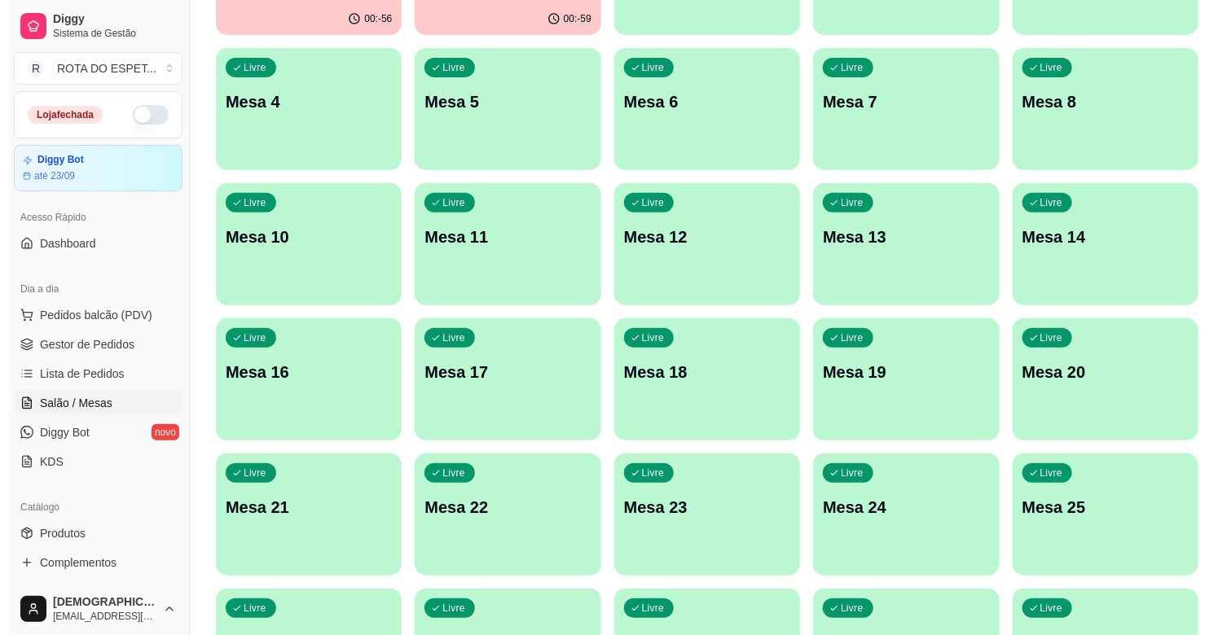
scroll to position [0, 0]
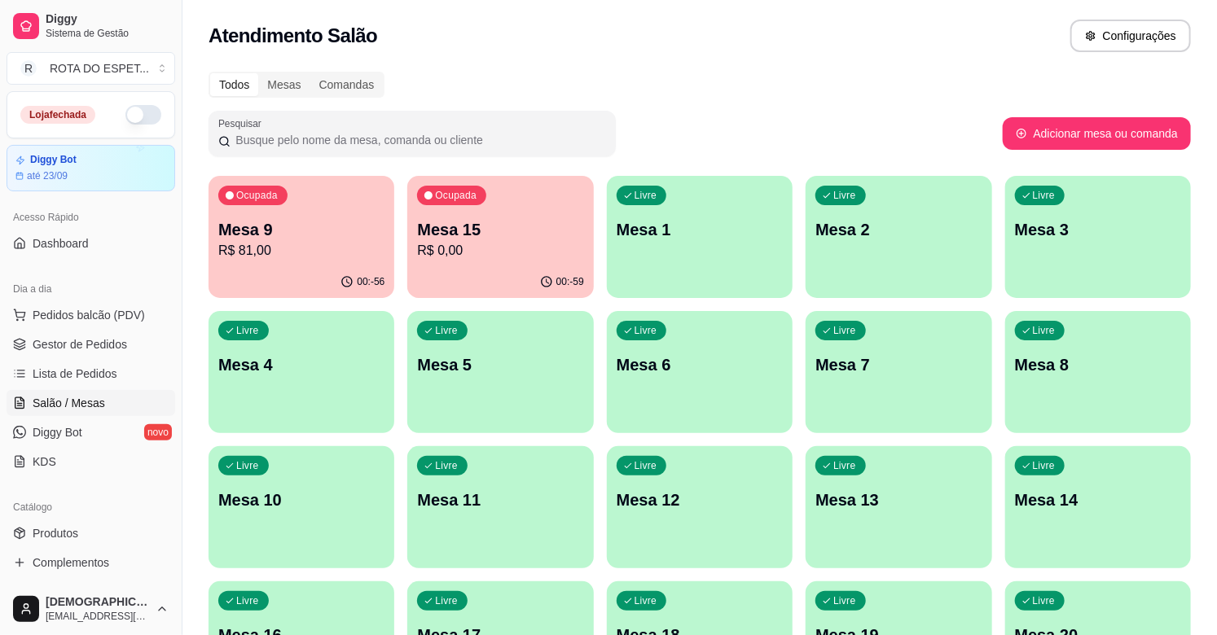
click at [493, 229] on p "Mesa 15" at bounding box center [500, 229] width 166 height 23
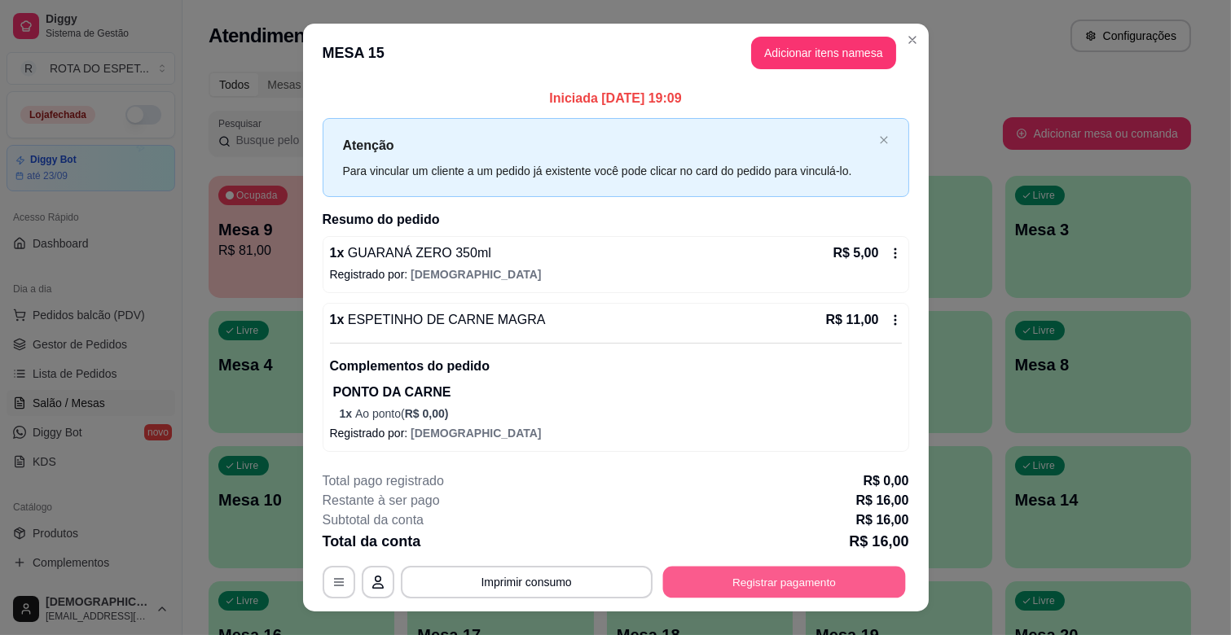
click at [819, 578] on button "Registrar pagamento" at bounding box center [783, 583] width 243 height 32
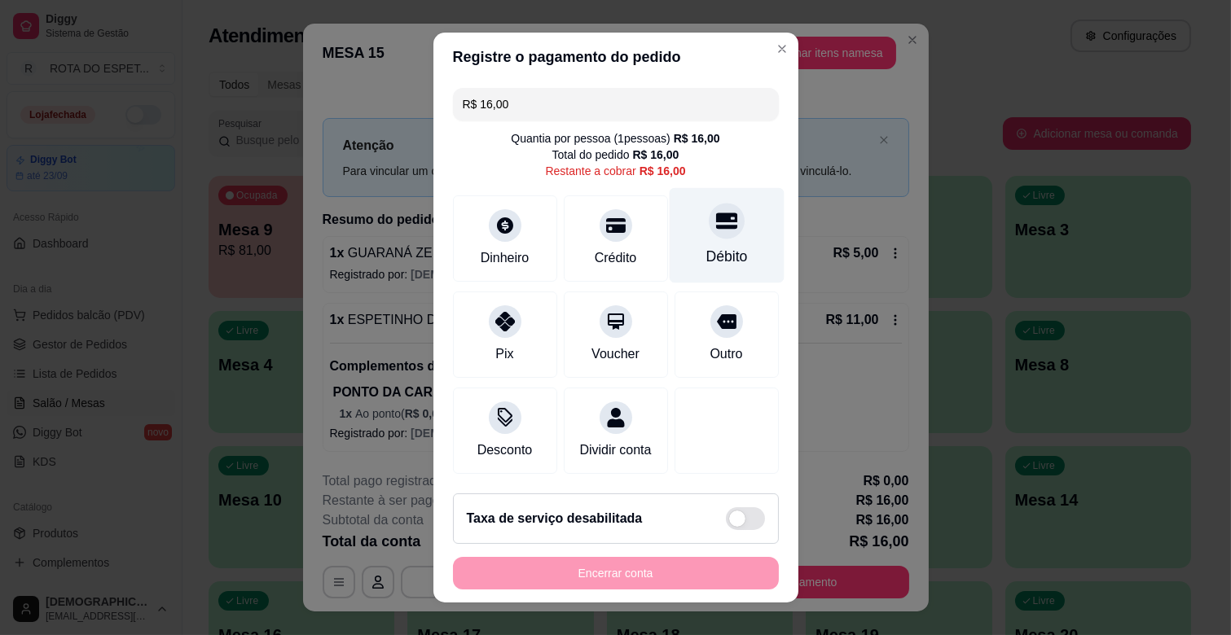
click at [705, 248] on div "Débito" at bounding box center [726, 256] width 42 height 21
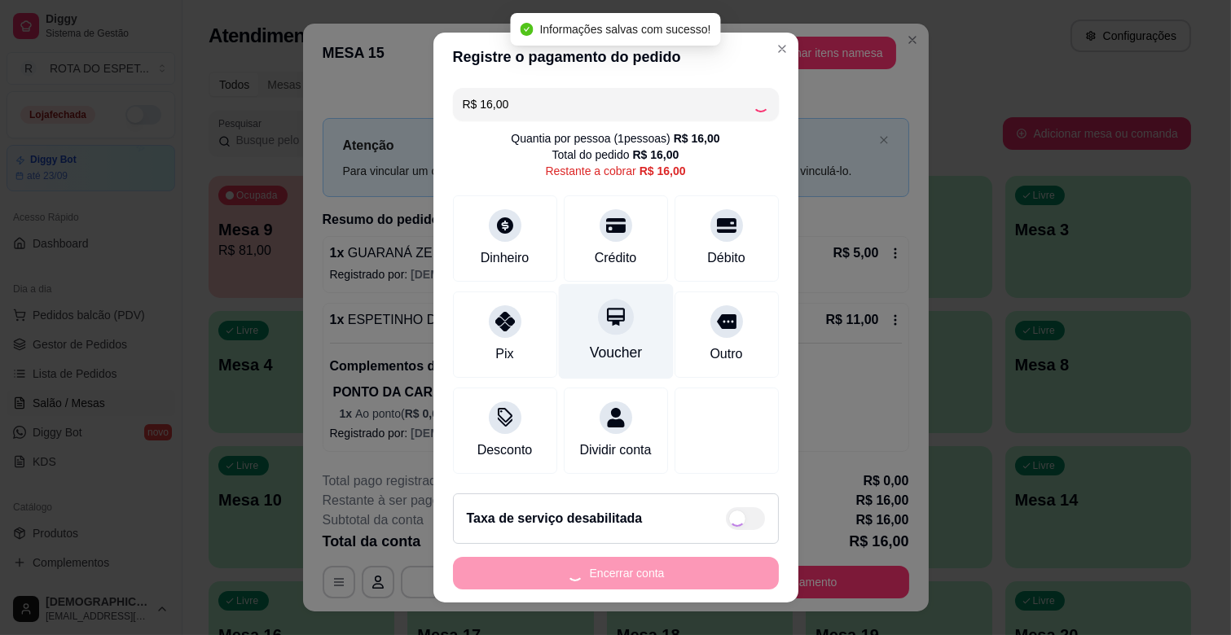
type input "R$ 0,00"
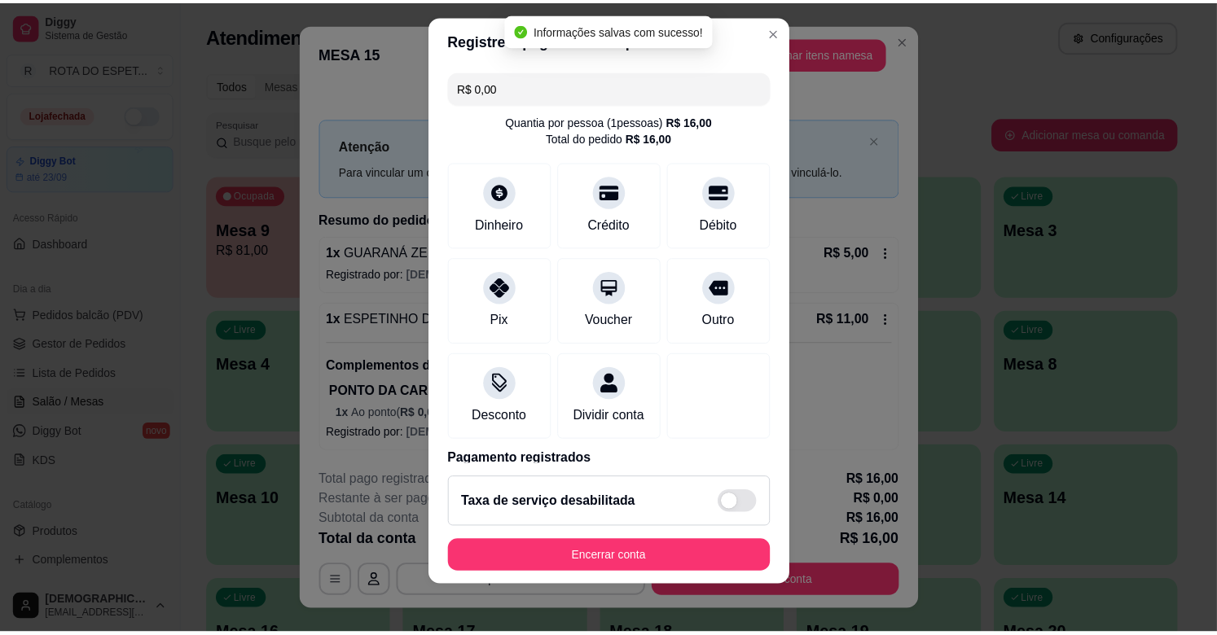
scroll to position [20, 0]
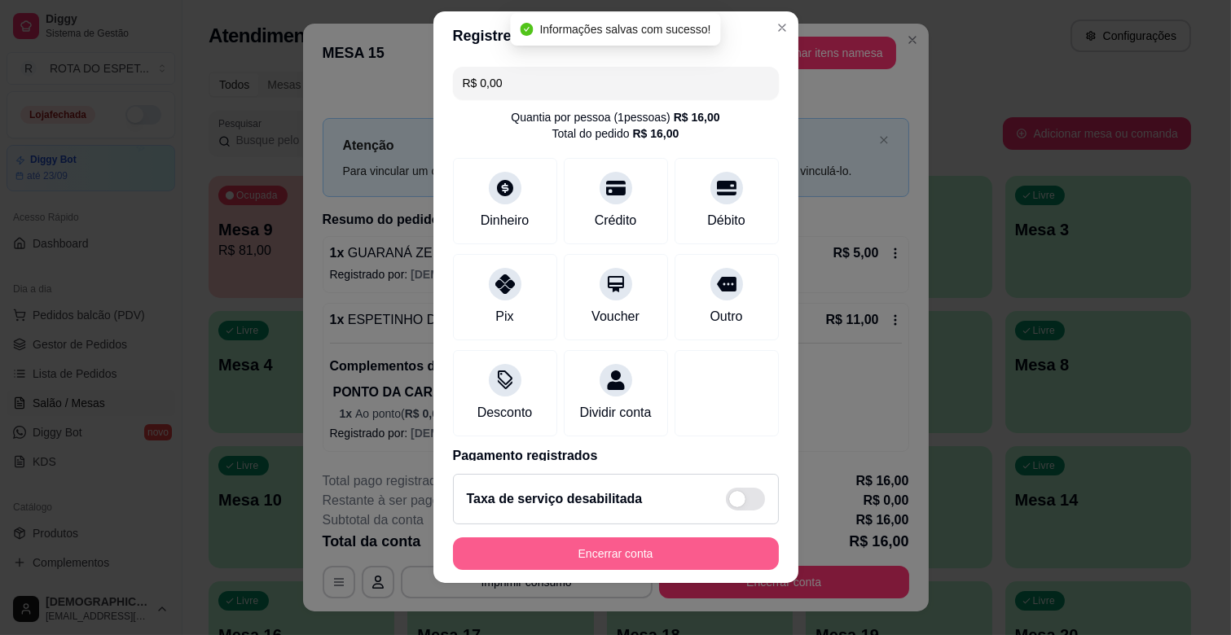
click at [628, 560] on button "Encerrar conta" at bounding box center [616, 554] width 326 height 33
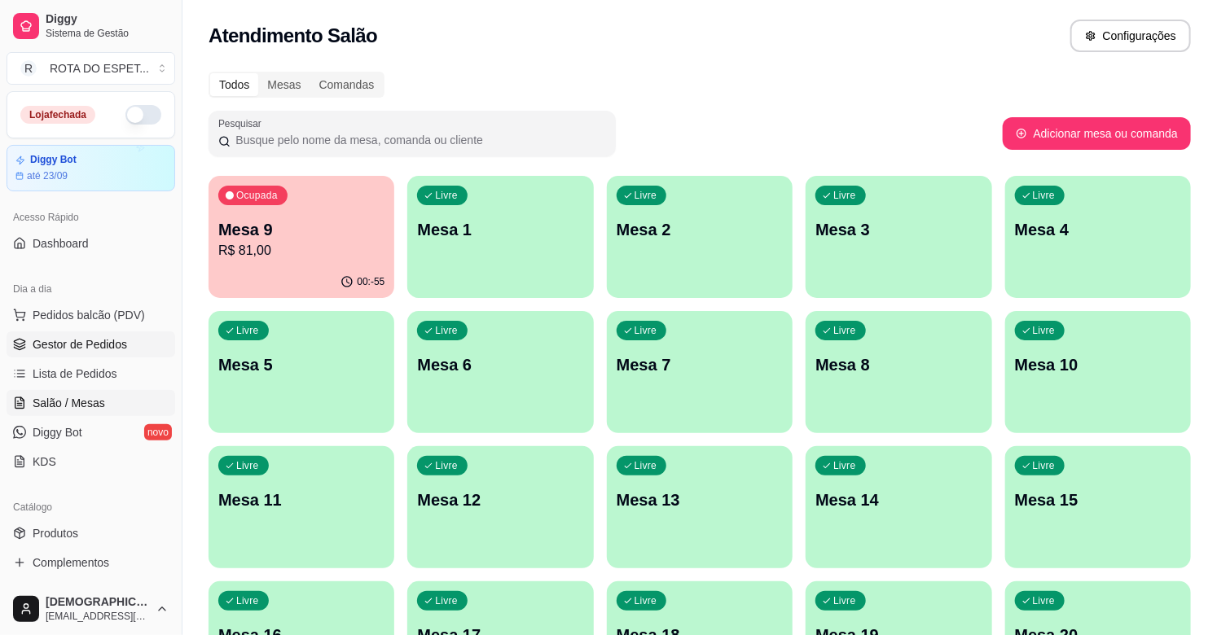
click at [125, 343] on link "Gestor de Pedidos" at bounding box center [91, 345] width 169 height 26
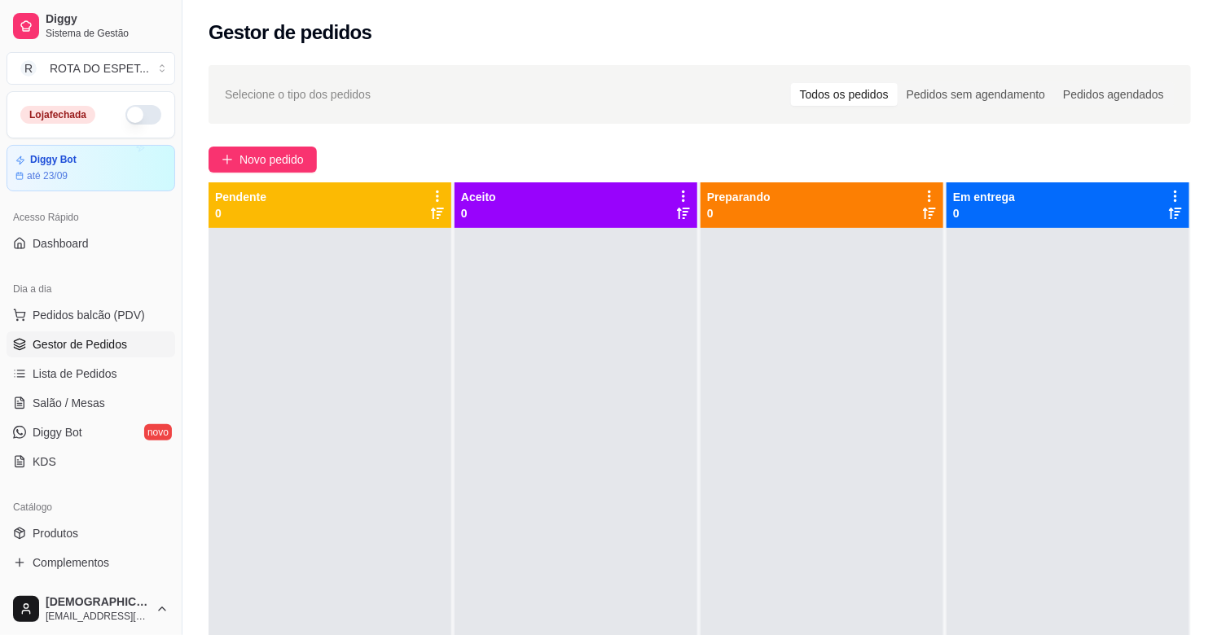
click at [572, 445] on div at bounding box center [576, 545] width 243 height 635
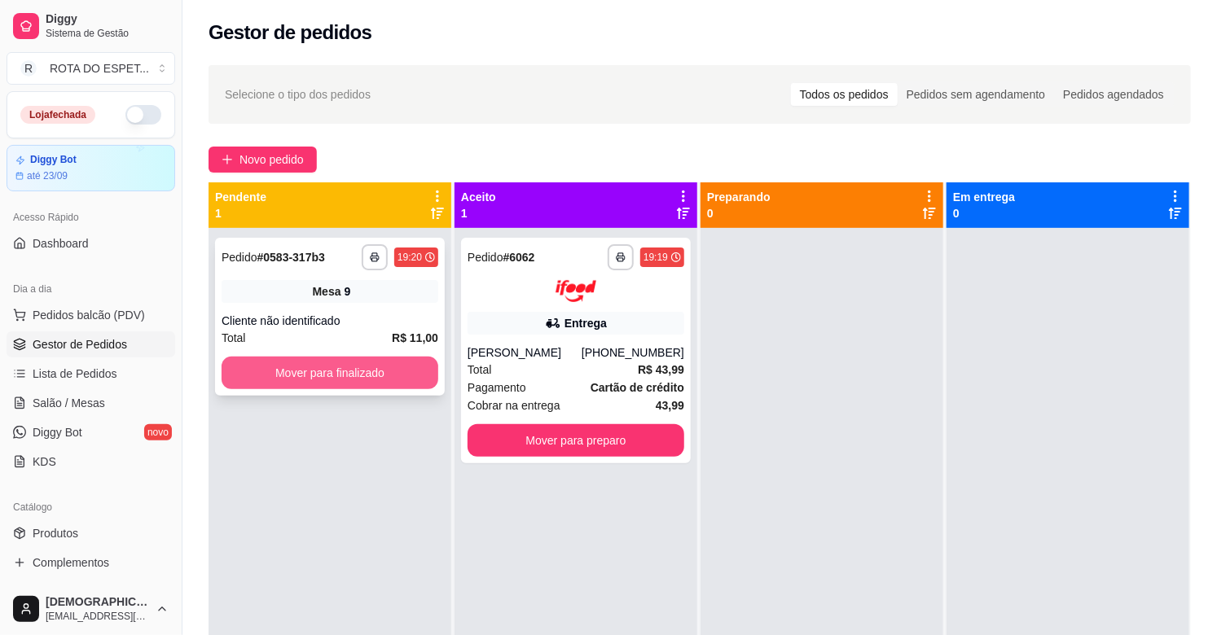
click at [291, 377] on button "Mover para finalizado" at bounding box center [330, 373] width 217 height 33
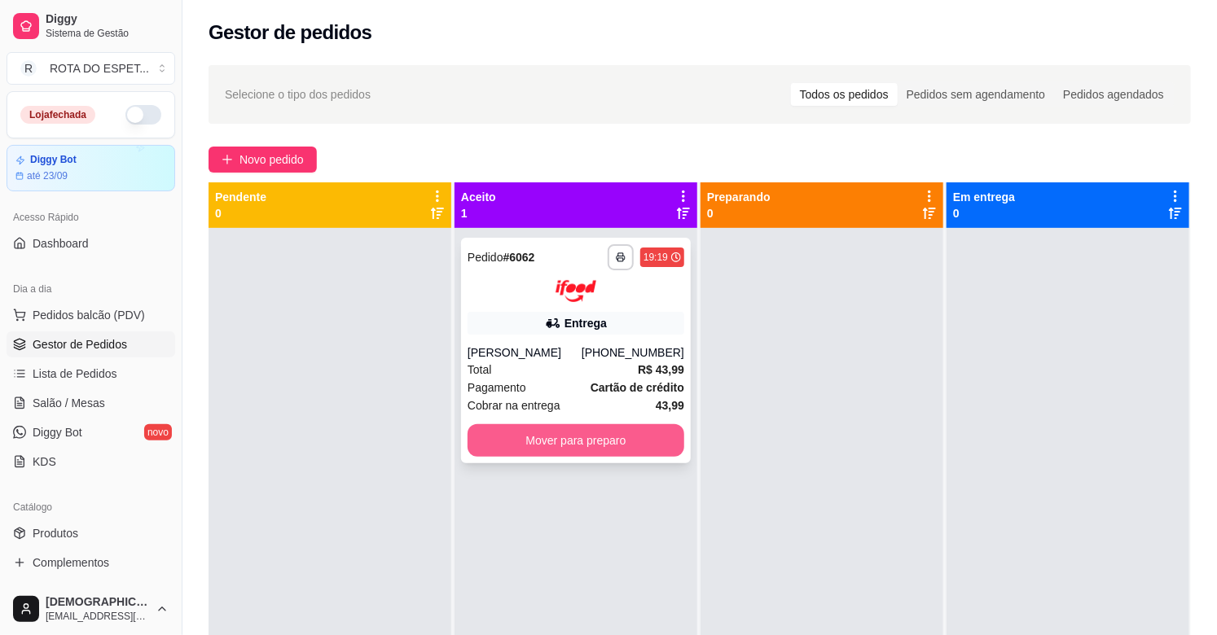
click at [564, 441] on button "Mover para preparo" at bounding box center [576, 440] width 217 height 33
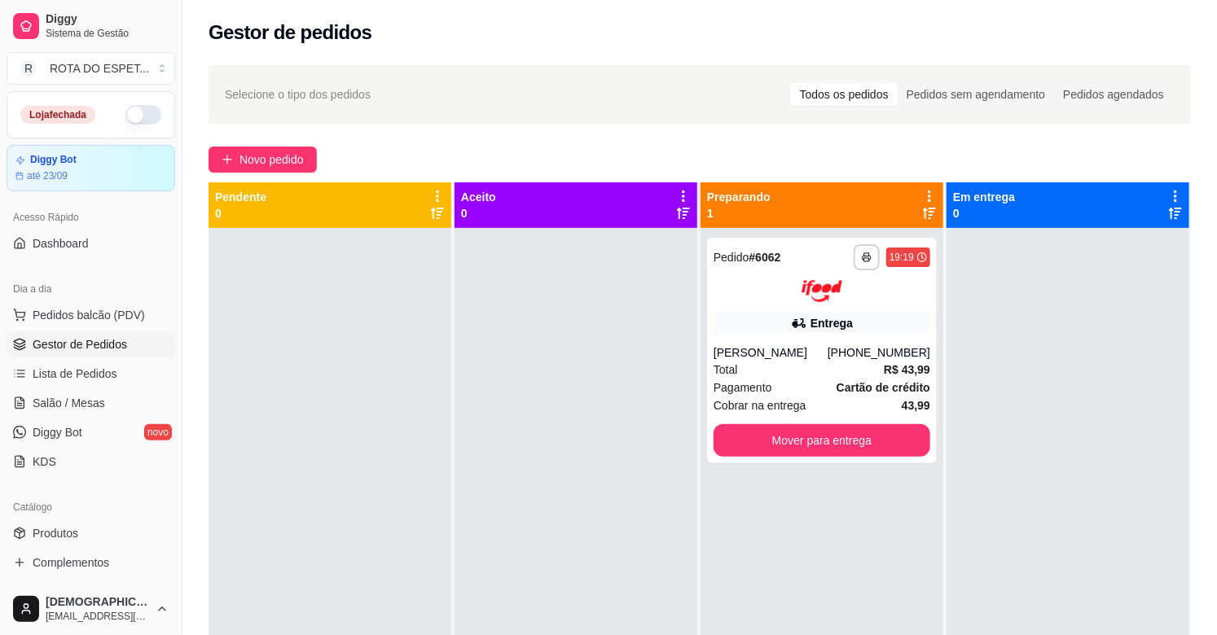
click at [490, 465] on div at bounding box center [576, 545] width 243 height 635
click at [133, 117] on button "button" at bounding box center [143, 115] width 36 height 20
click at [477, 455] on div at bounding box center [576, 545] width 243 height 635
click at [543, 512] on div at bounding box center [576, 545] width 243 height 635
click at [101, 399] on span "Salão / Mesas" at bounding box center [69, 403] width 72 height 16
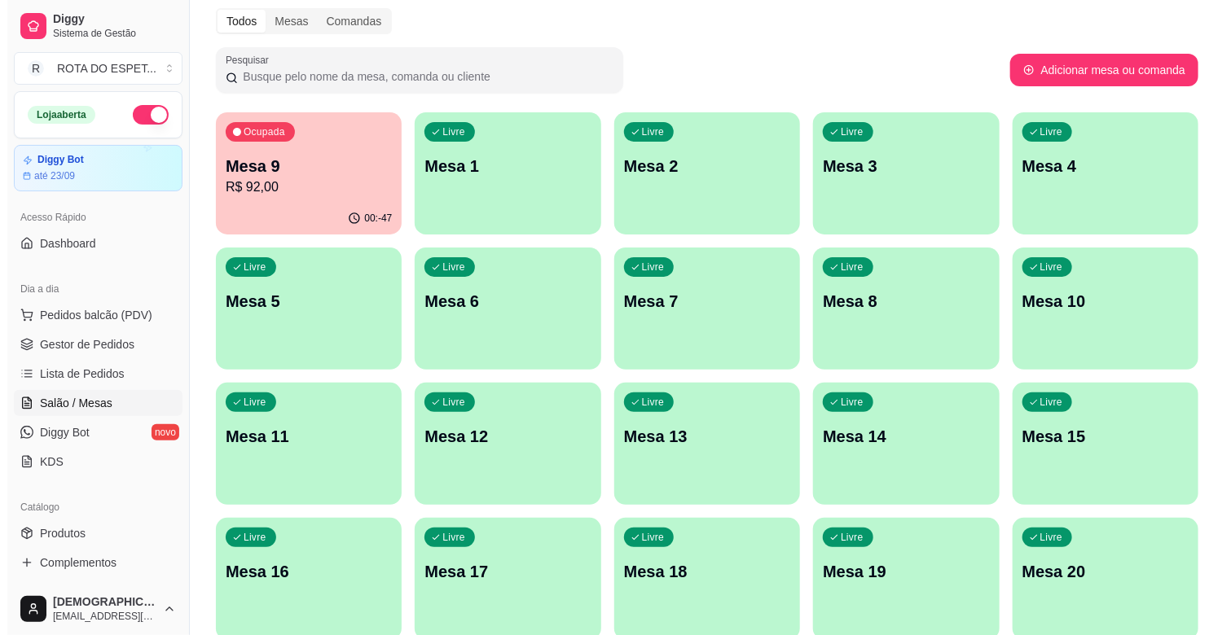
scroll to position [90, 0]
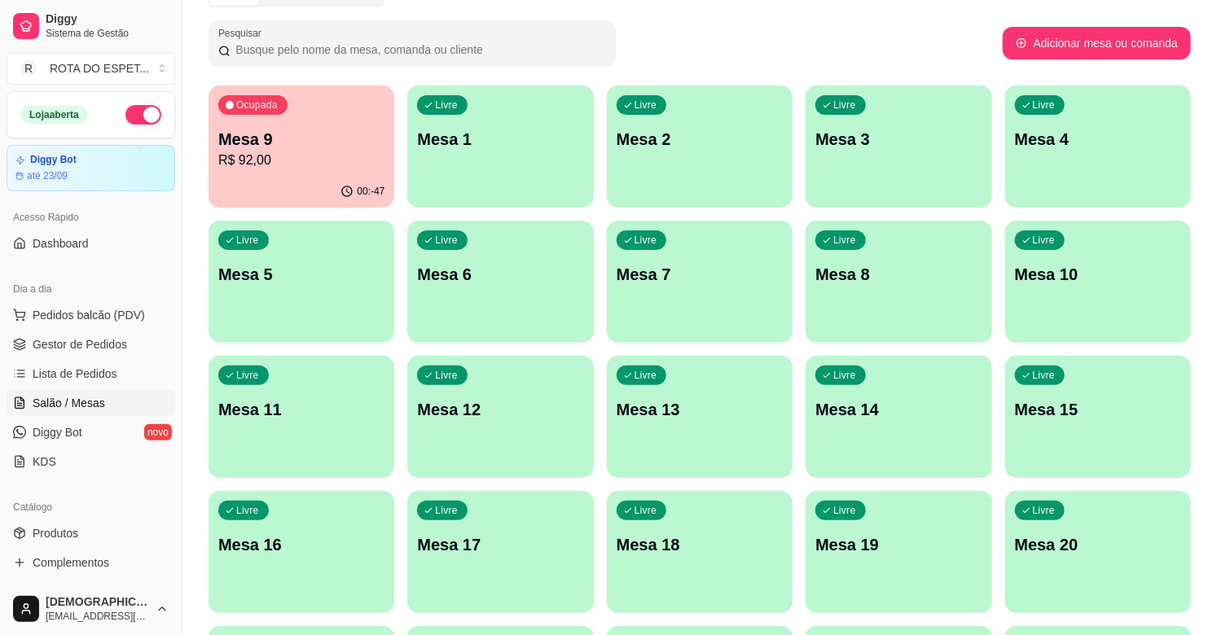
click at [1116, 413] on p "Mesa 15" at bounding box center [1098, 409] width 166 height 23
click at [315, 420] on div "Livre Mesa 11" at bounding box center [302, 407] width 186 height 103
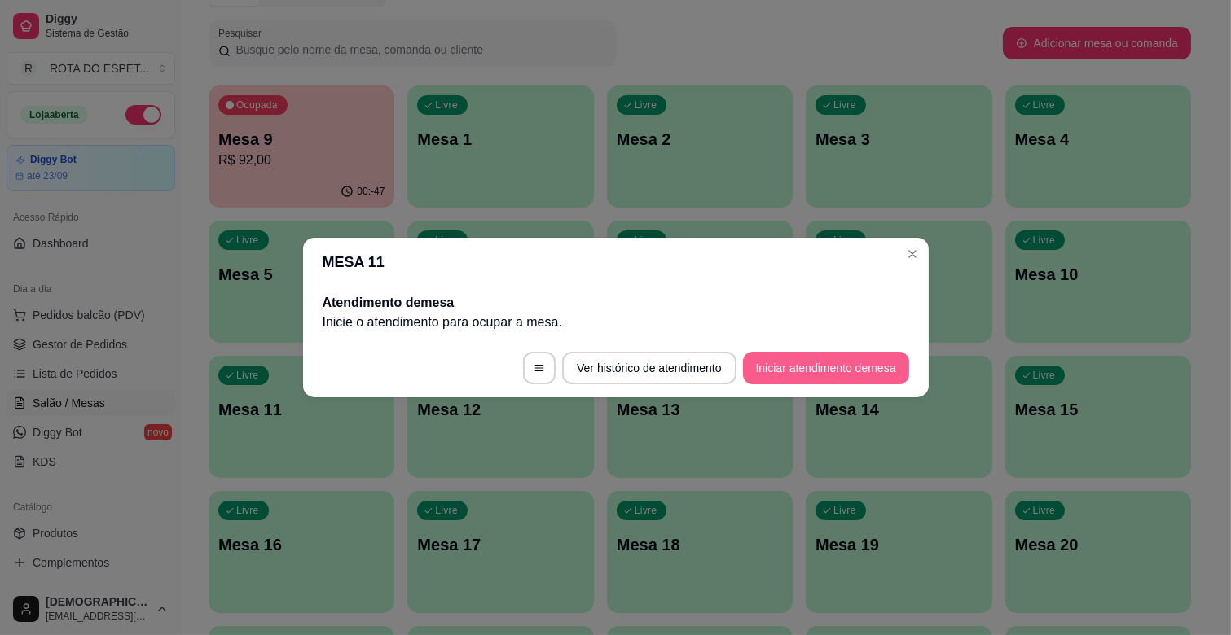
click at [872, 358] on button "Iniciar atendimento de mesa" at bounding box center [826, 368] width 166 height 33
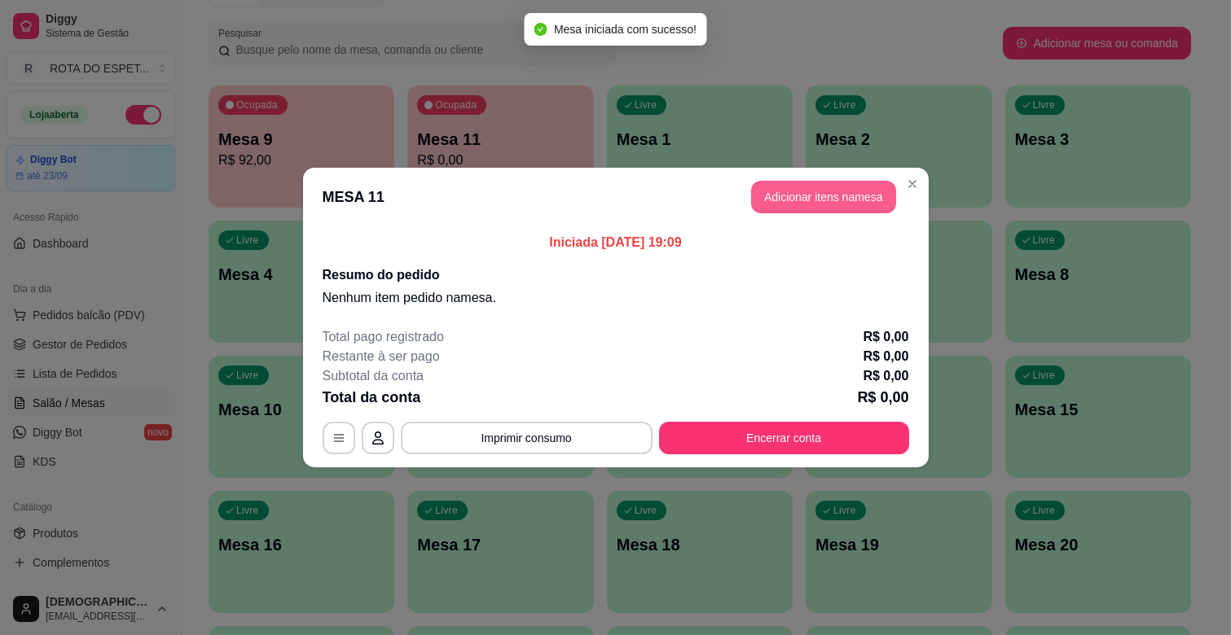
click at [854, 200] on button "Adicionar itens na mesa" at bounding box center [823, 197] width 145 height 33
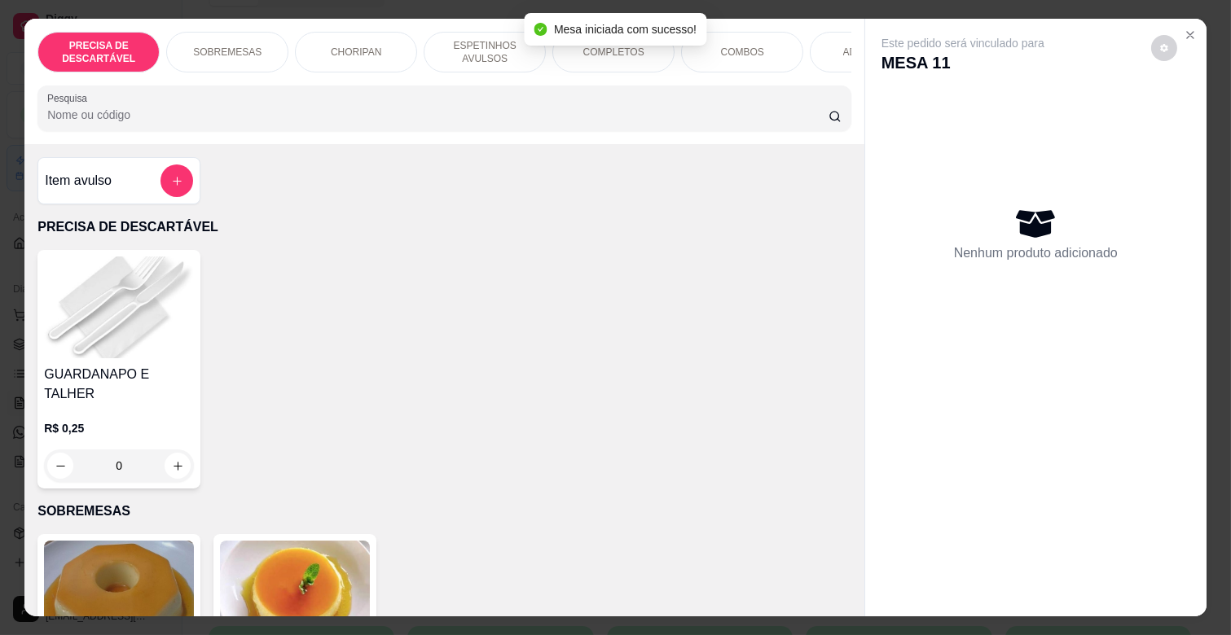
click at [469, 47] on p "ESPETINHOS AVULSOS" at bounding box center [484, 52] width 94 height 26
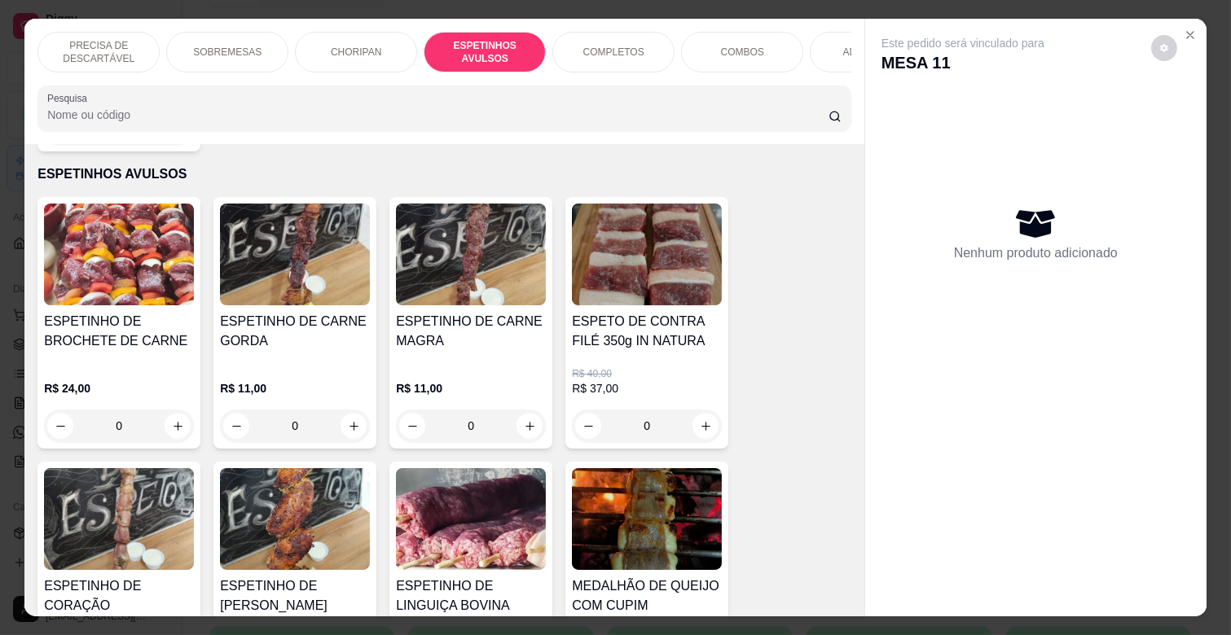
scroll to position [39, 0]
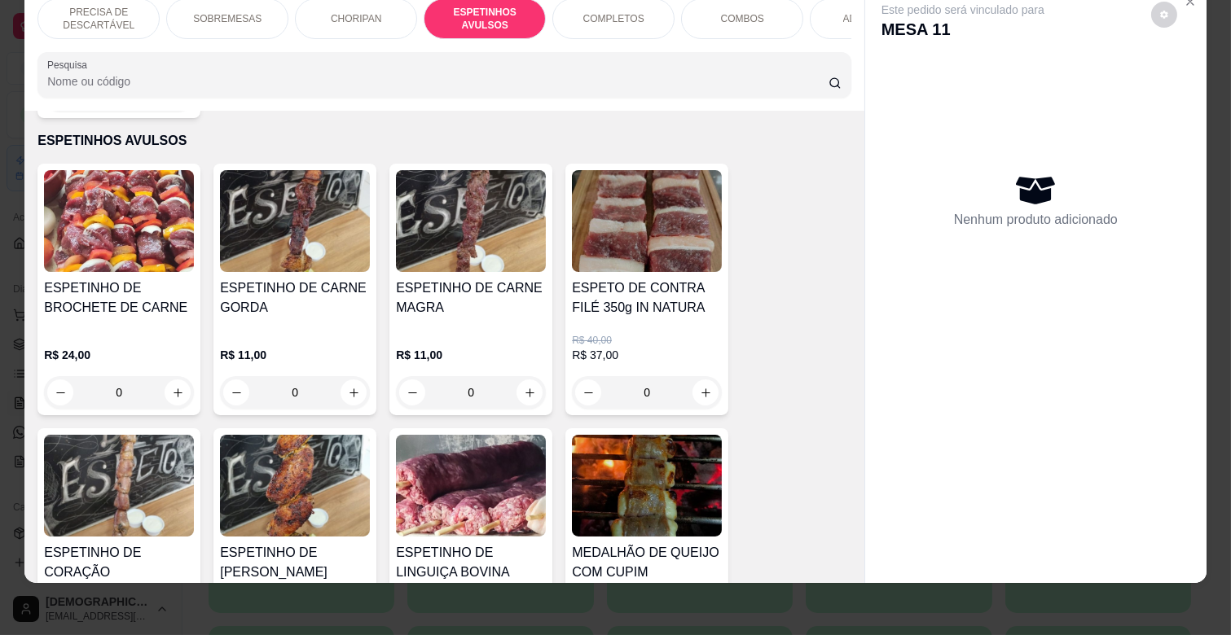
click at [512, 308] on div "ESPETINHO DE CARNE MAGRA" at bounding box center [471, 305] width 150 height 52
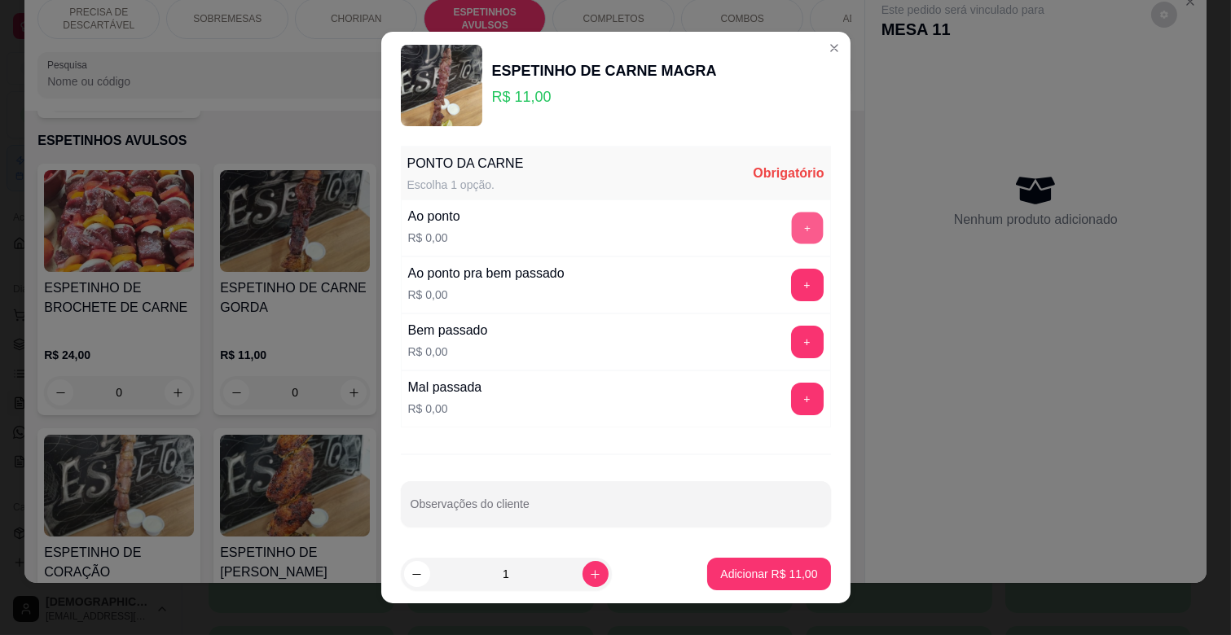
click at [791, 224] on button "+" at bounding box center [807, 229] width 32 height 32
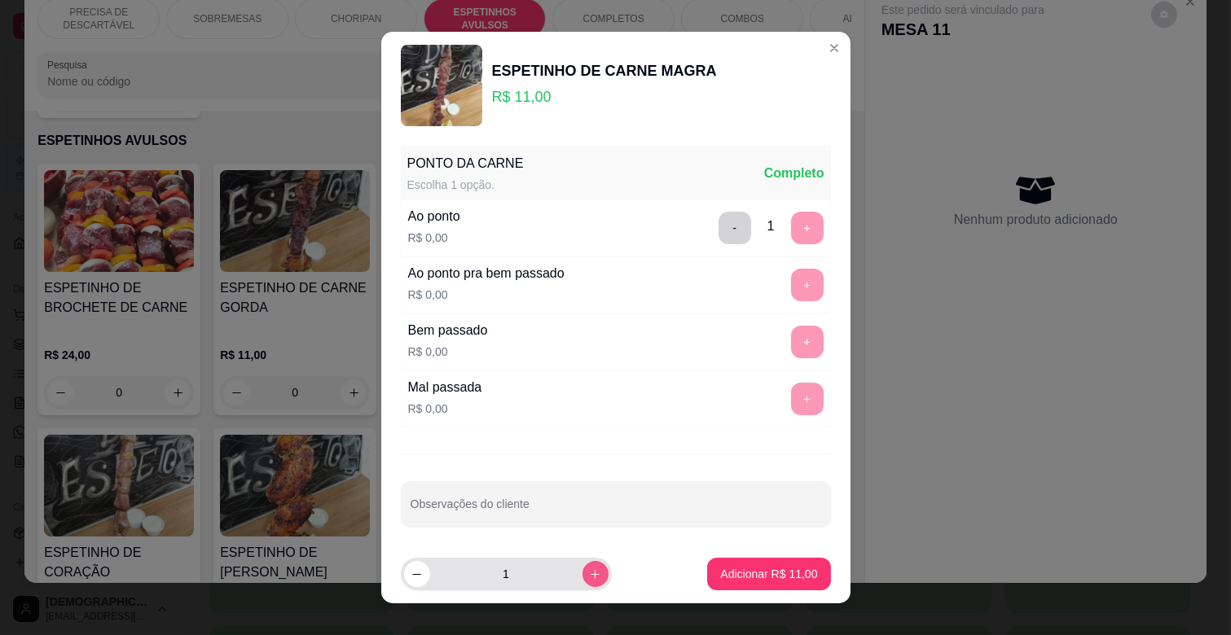
click at [589, 579] on icon "increase-product-quantity" at bounding box center [595, 575] width 12 height 12
type input "2"
click at [754, 580] on p "Adicionar R$ 22,00" at bounding box center [769, 573] width 94 height 15
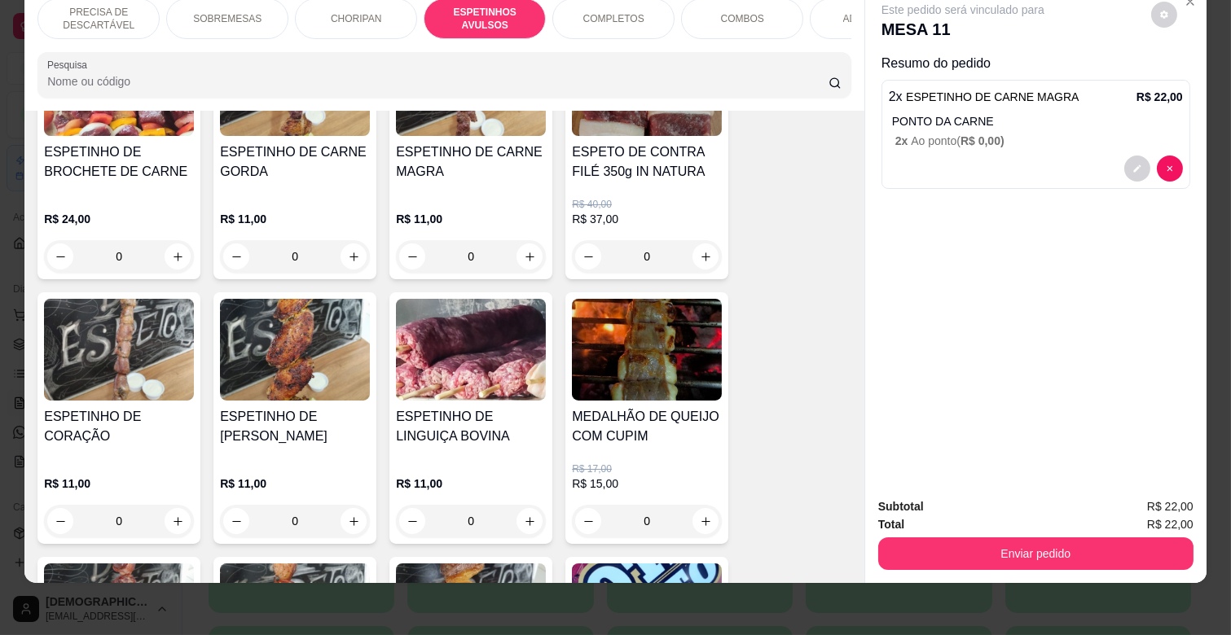
scroll to position [1080, 0]
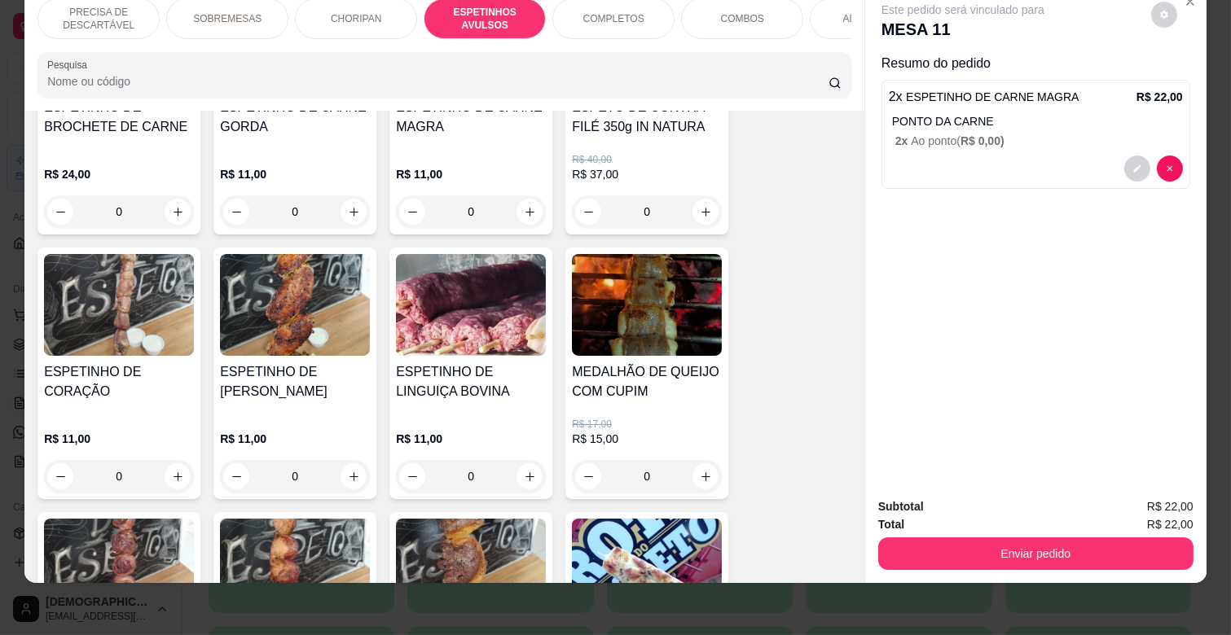
click at [350, 460] on div "0" at bounding box center [295, 476] width 150 height 33
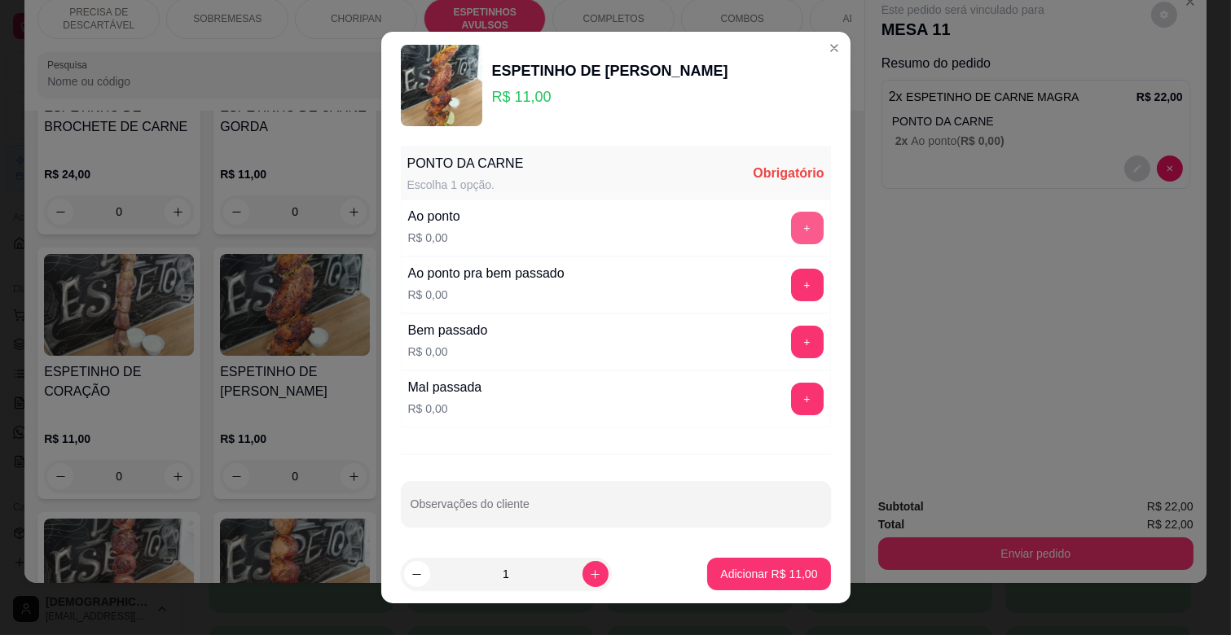
click at [791, 228] on button "+" at bounding box center [807, 228] width 33 height 33
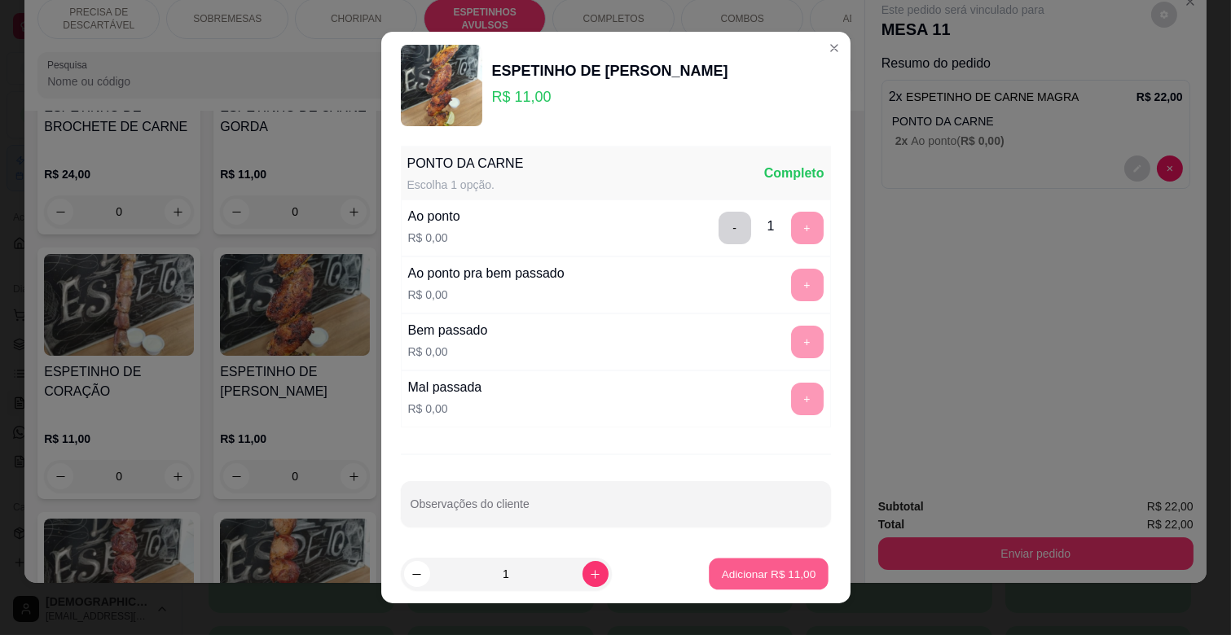
click at [740, 574] on p "Adicionar R$ 11,00" at bounding box center [769, 573] width 94 height 15
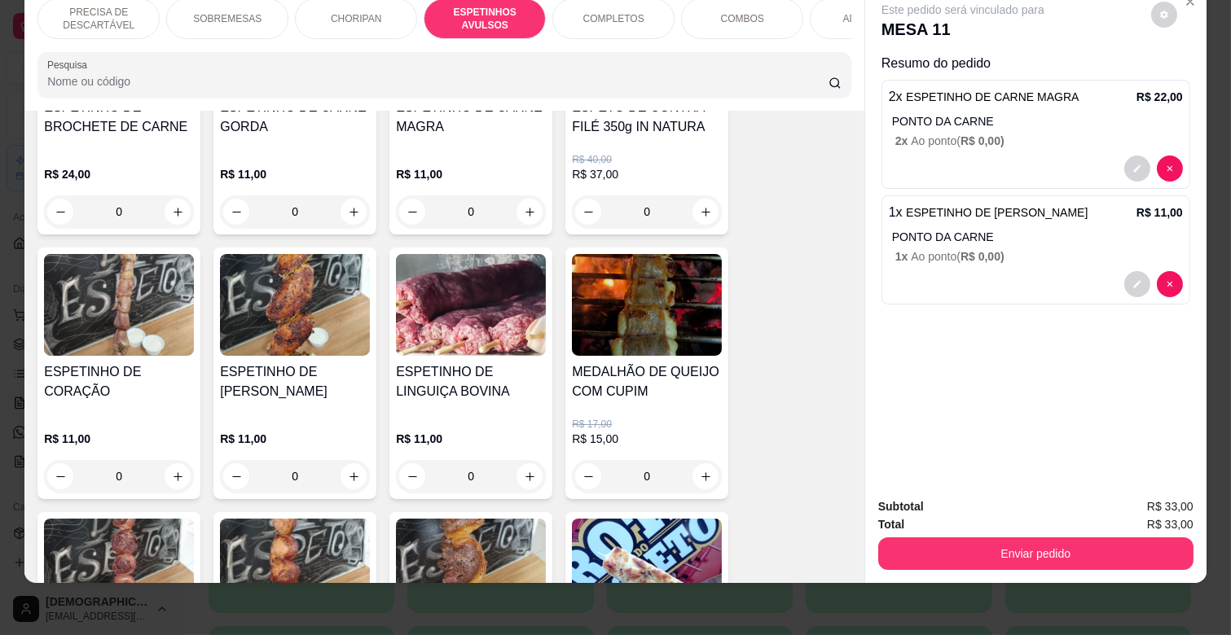
click at [821, 12] on div "ADICIONAIS" at bounding box center [871, 18] width 122 height 41
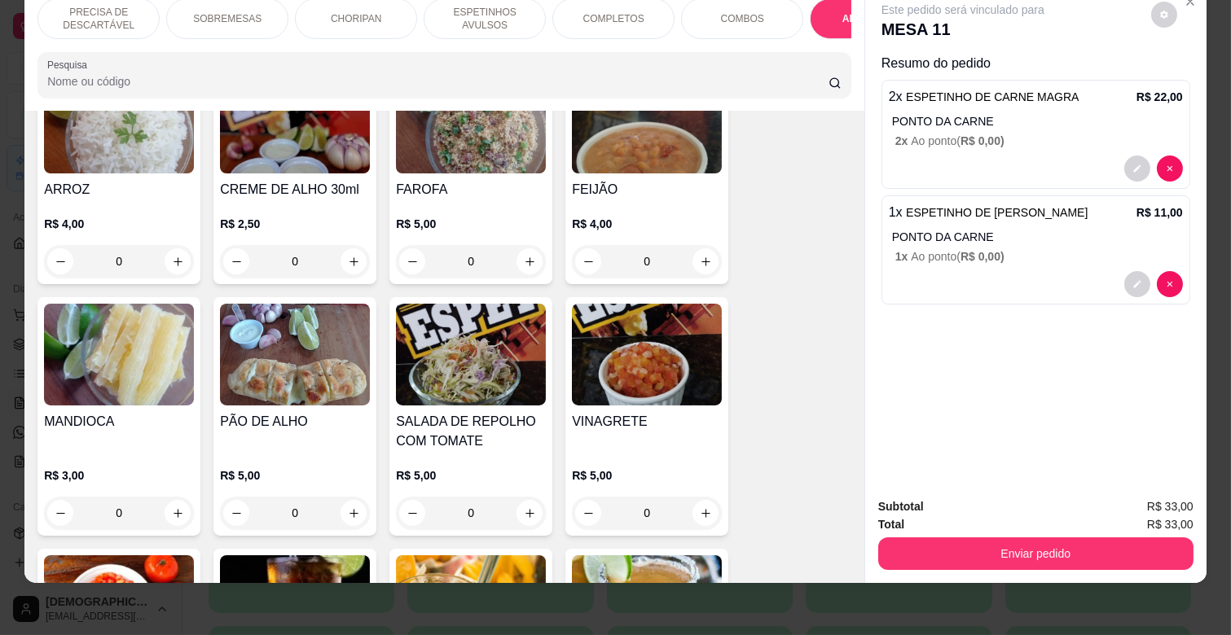
scroll to position [3245, 0]
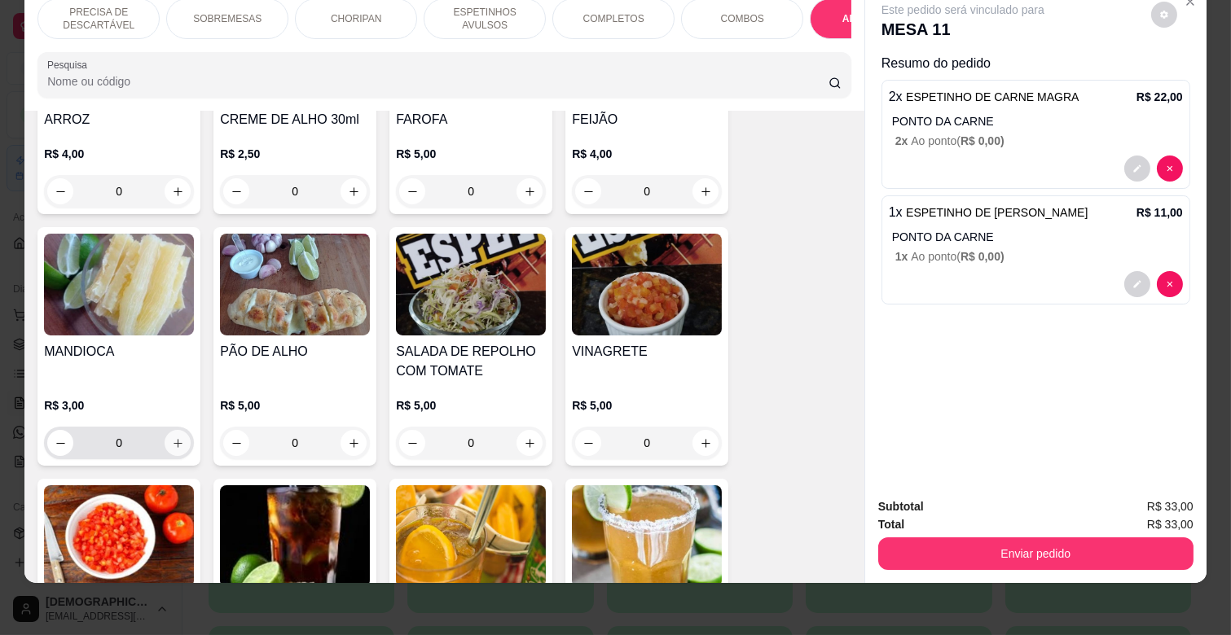
click at [172, 437] on icon "increase-product-quantity" at bounding box center [178, 443] width 12 height 12
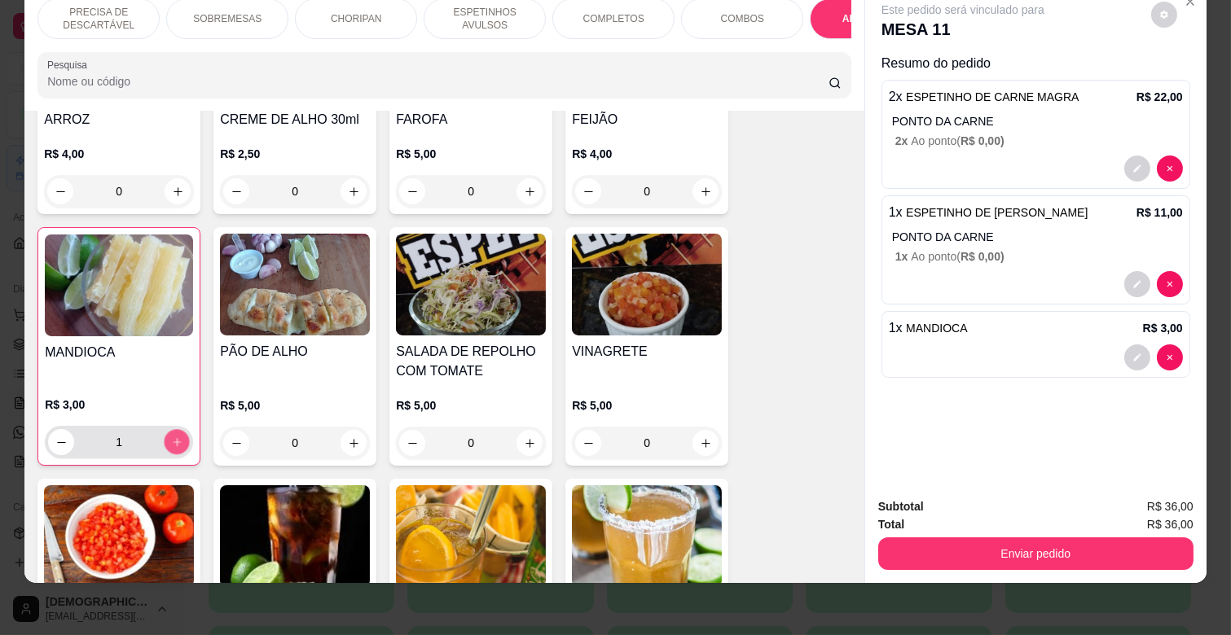
click at [173, 438] on icon "increase-product-quantity" at bounding box center [177, 442] width 8 height 8
type input "2"
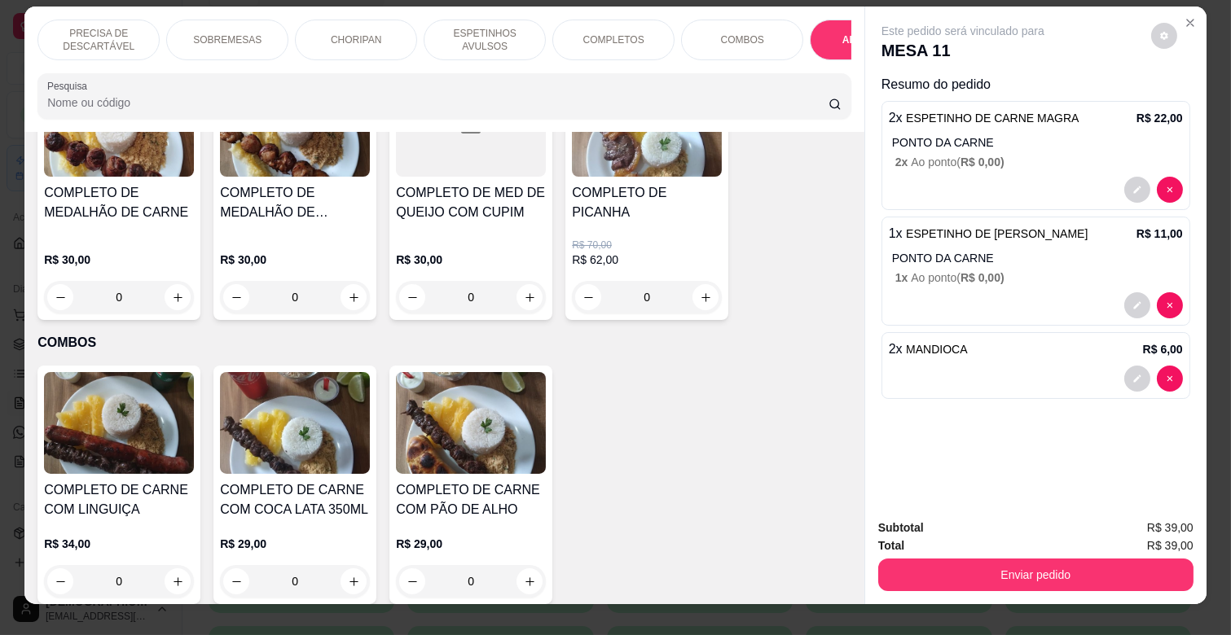
scroll to position [0, 0]
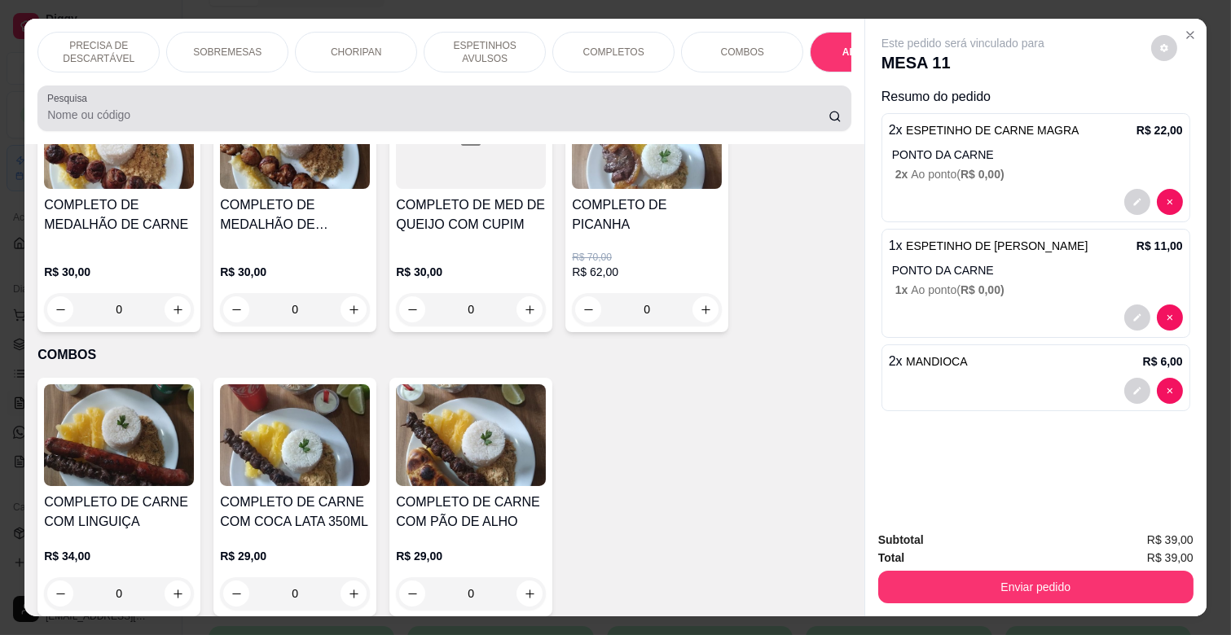
click at [761, 106] on div at bounding box center [444, 108] width 794 height 33
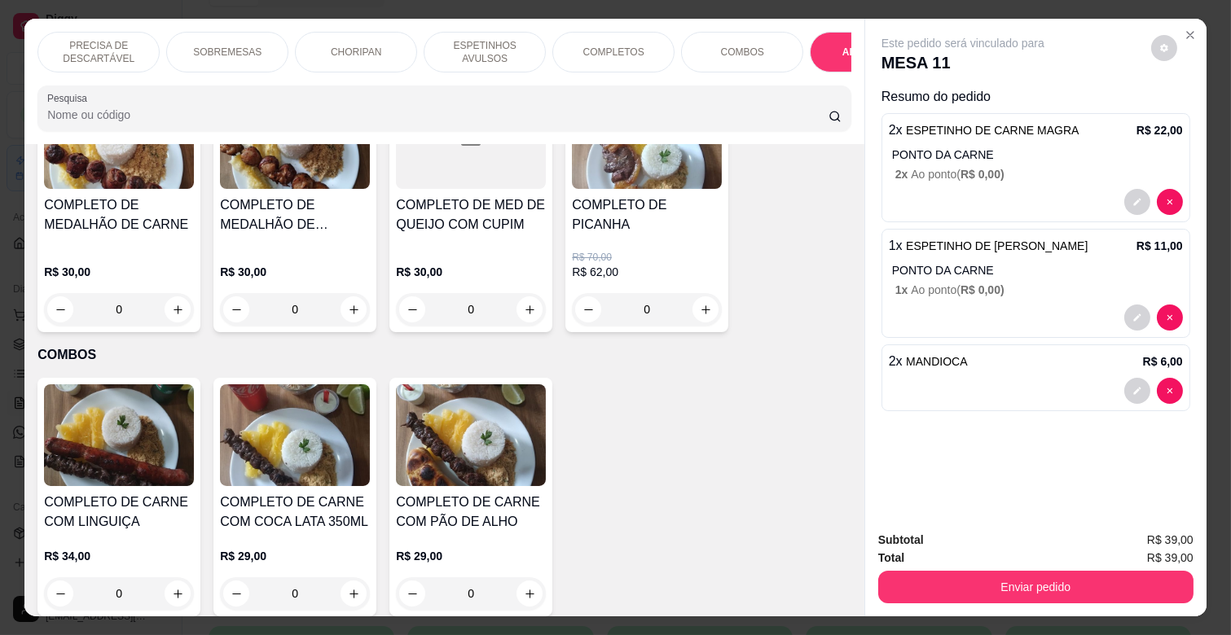
scroll to position [0, 712]
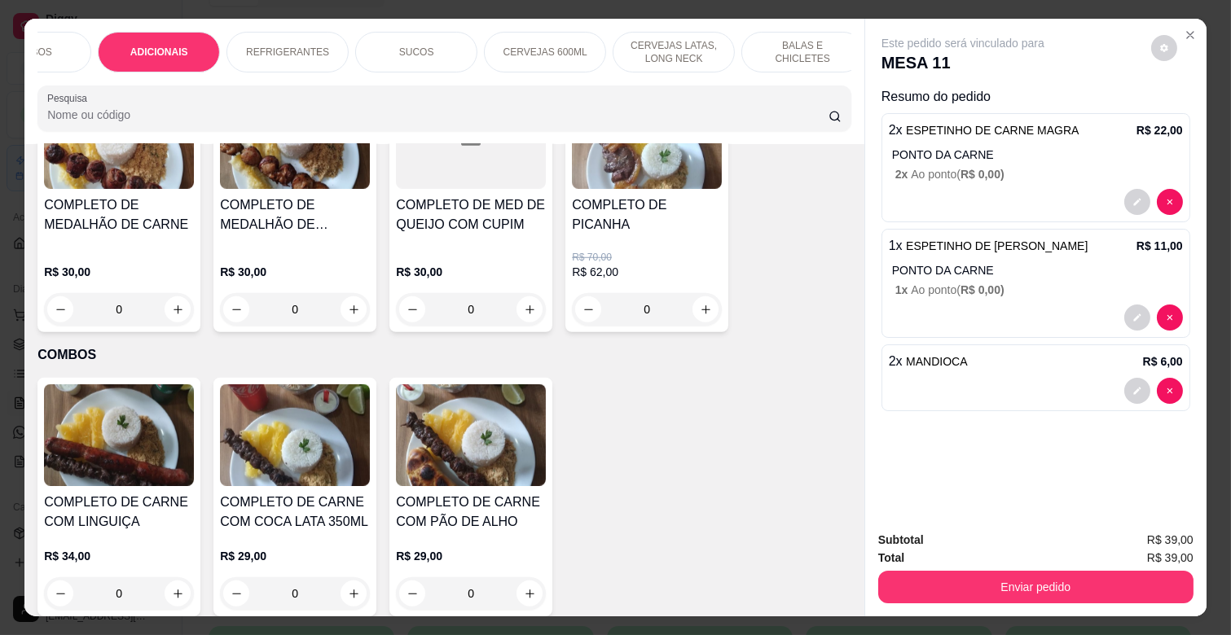
click at [314, 46] on p "REFRIGERANTES" at bounding box center [287, 52] width 83 height 13
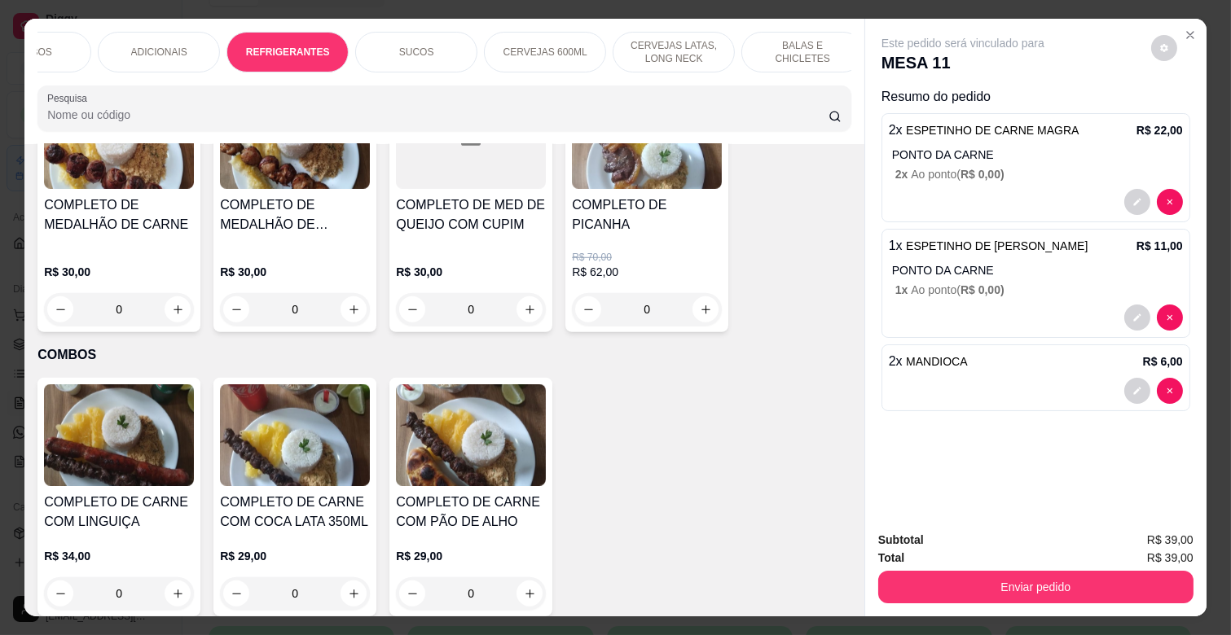
scroll to position [39, 0]
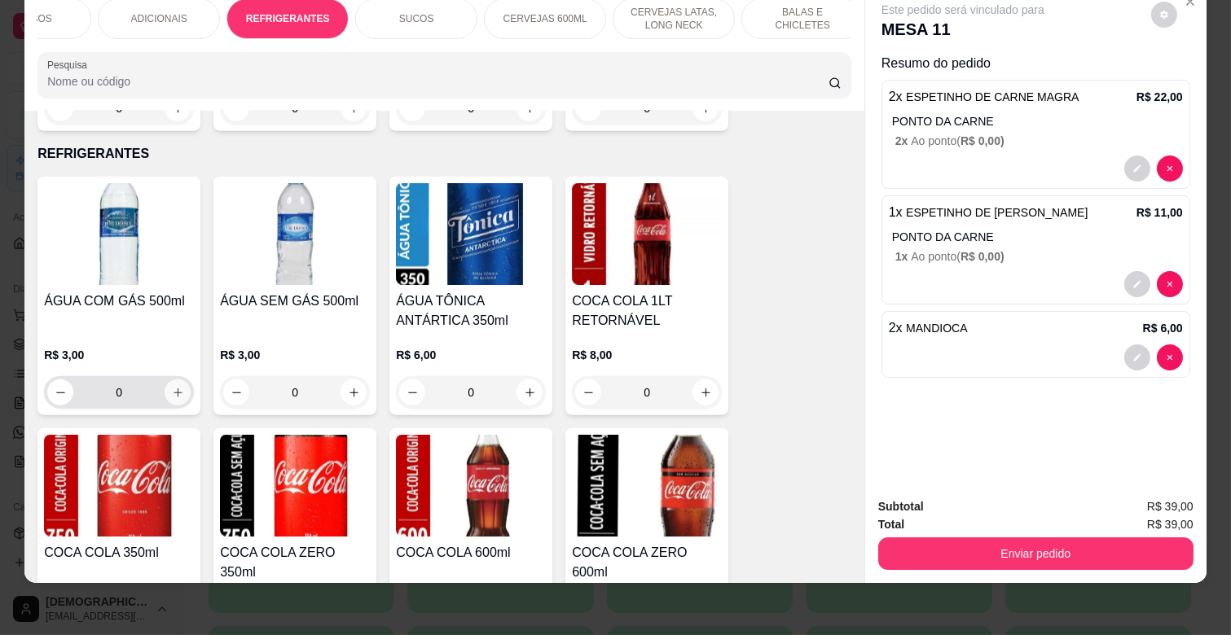
click at [175, 387] on icon "increase-product-quantity" at bounding box center [178, 393] width 12 height 12
type input "1"
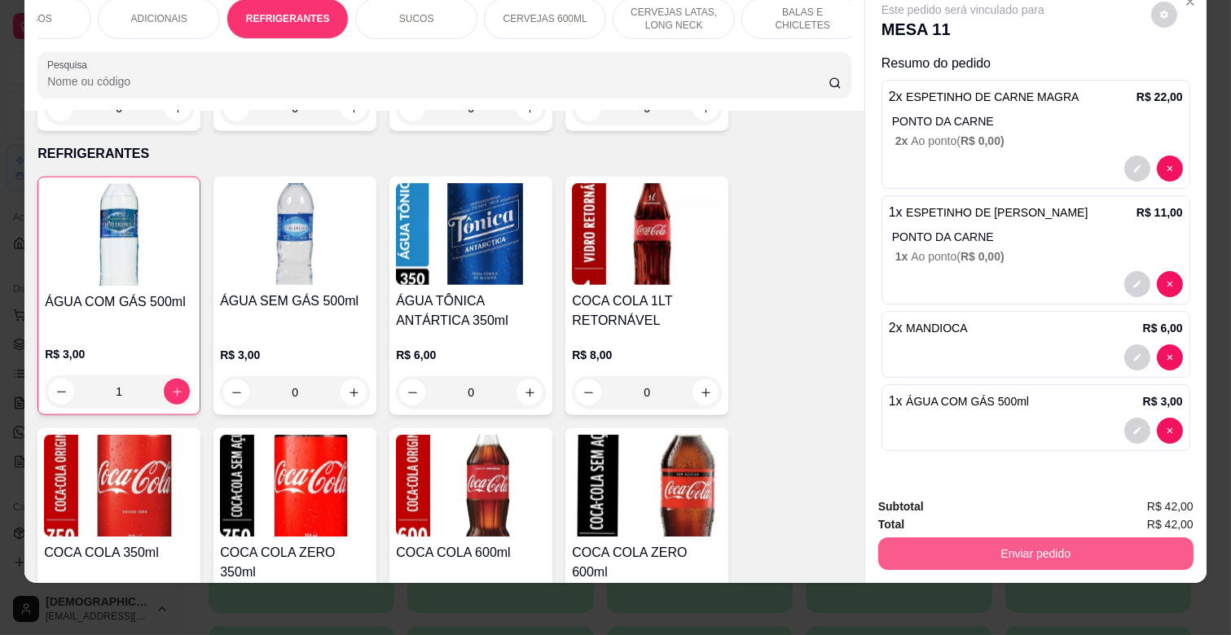
click at [1008, 546] on button "Enviar pedido" at bounding box center [1035, 554] width 315 height 33
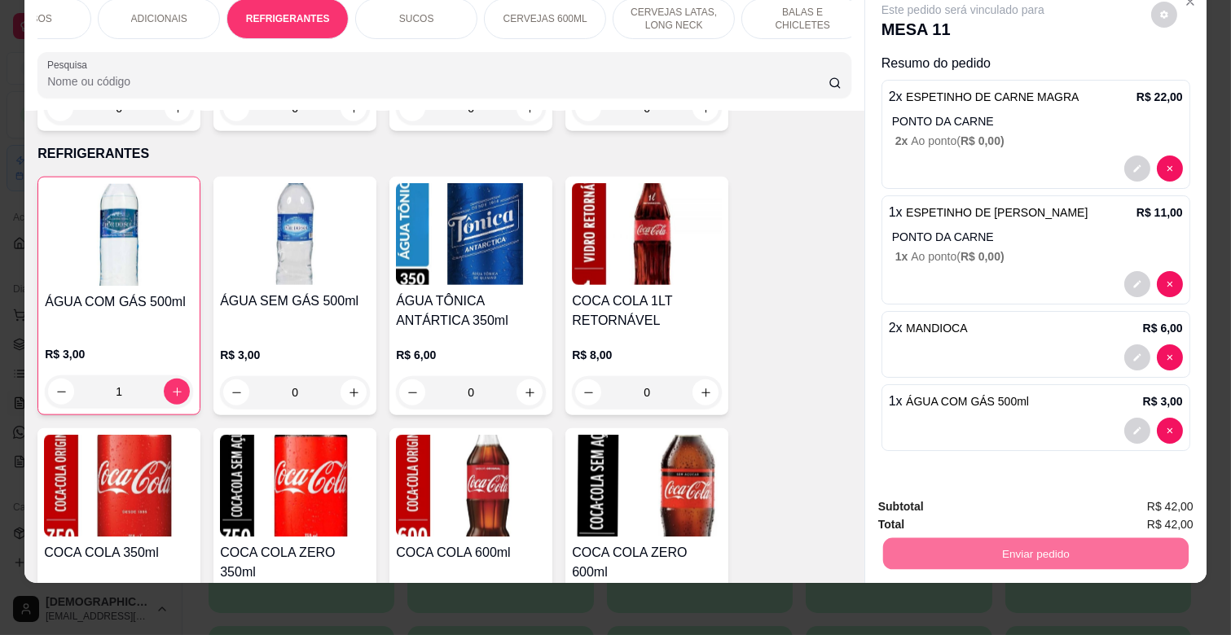
click at [1022, 499] on button "Não registrar e enviar pedido" at bounding box center [980, 500] width 169 height 31
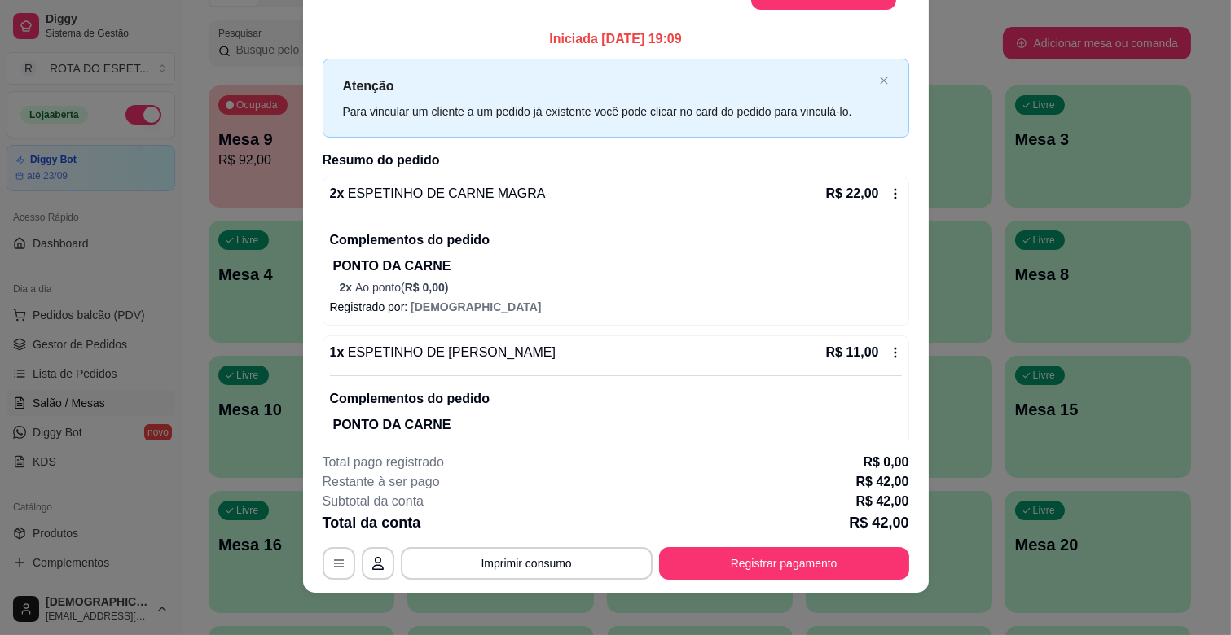
scroll to position [49, 0]
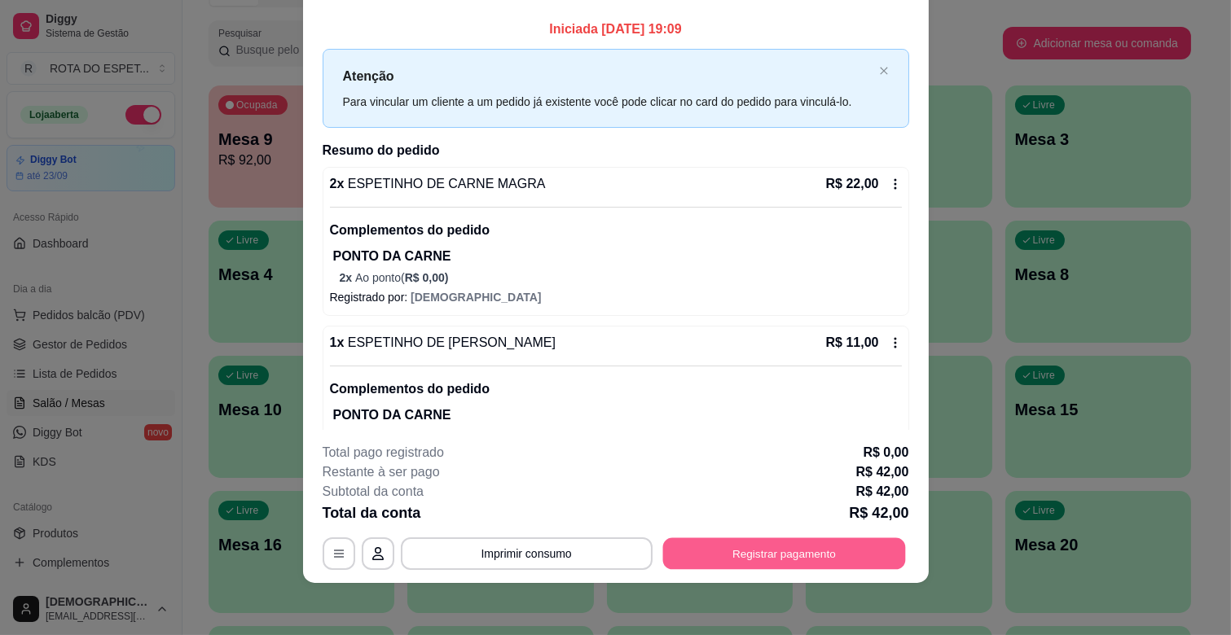
click at [873, 555] on button "Registrar pagamento" at bounding box center [783, 554] width 243 height 32
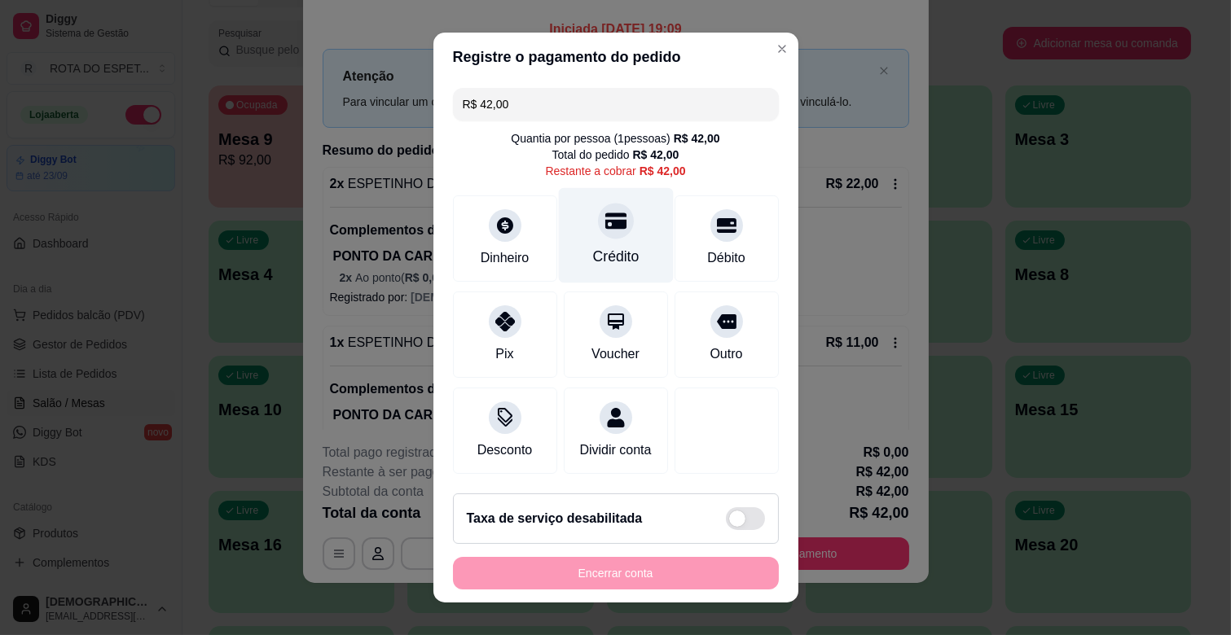
click at [604, 222] on icon at bounding box center [614, 221] width 21 height 16
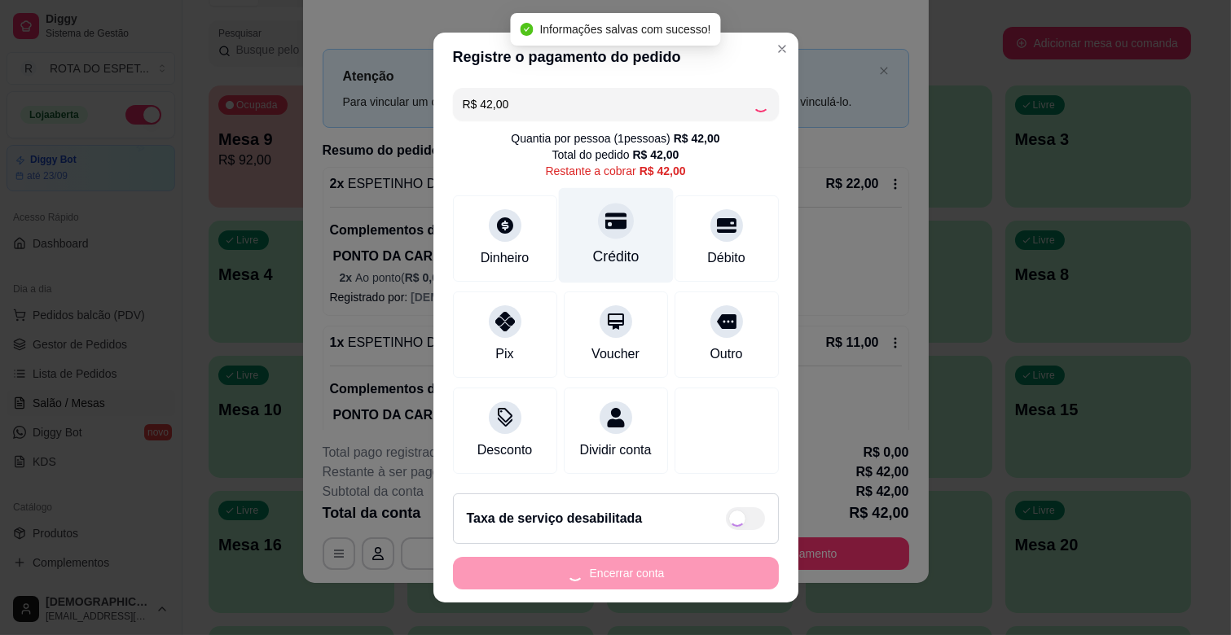
type input "R$ 0,00"
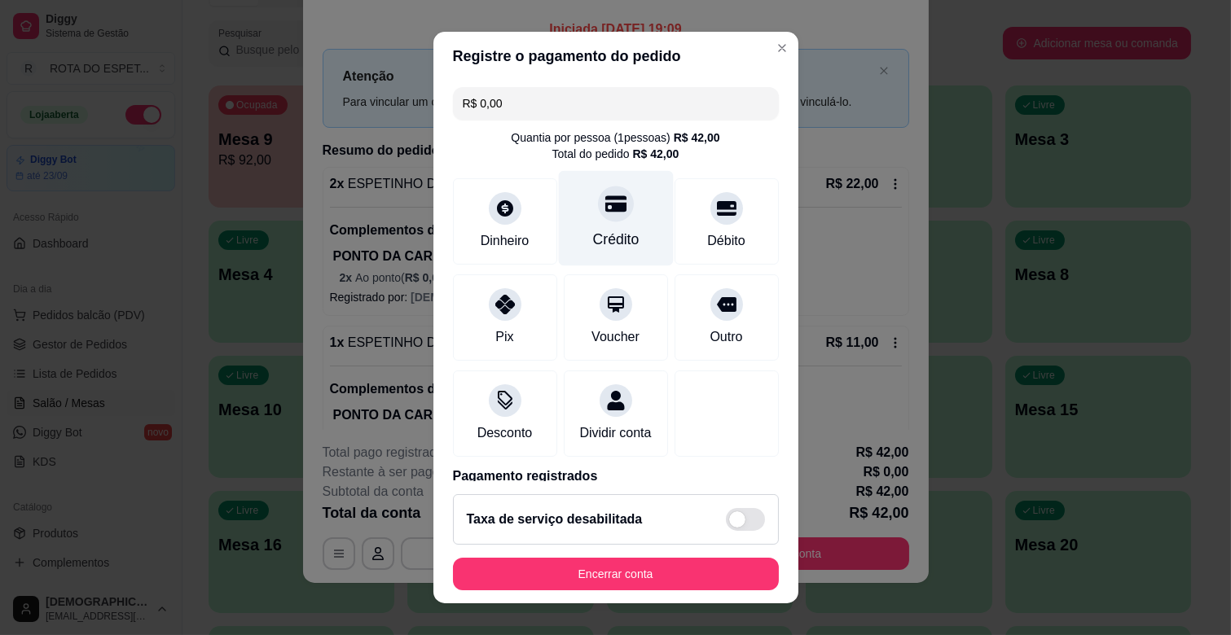
scroll to position [86, 0]
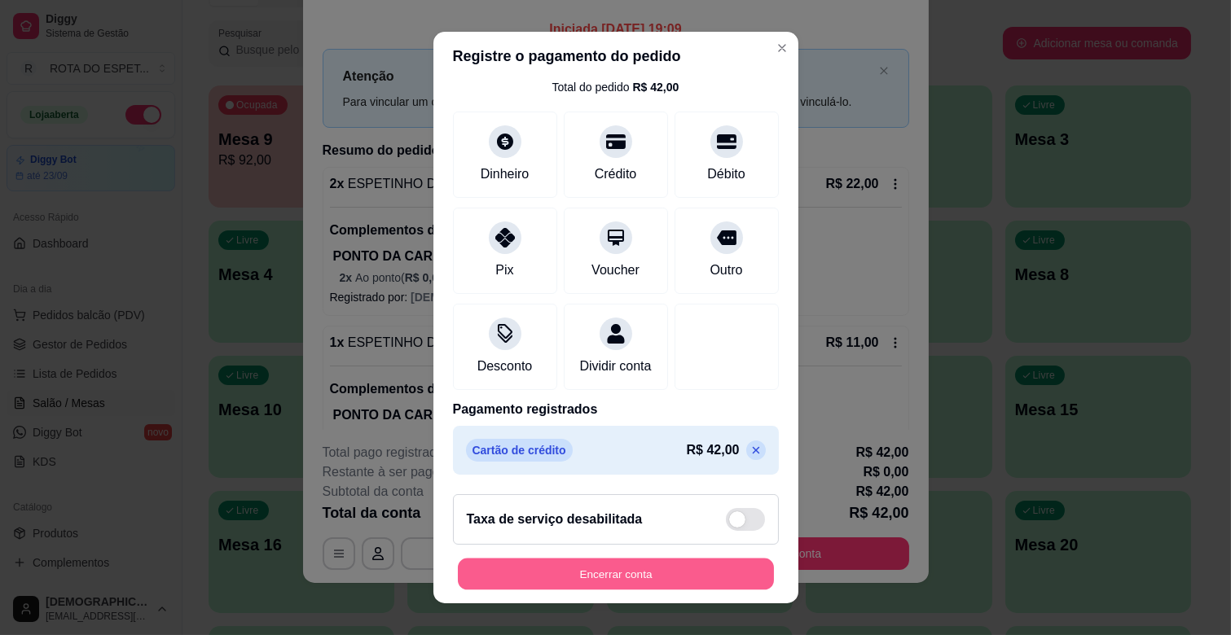
click at [645, 567] on button "Encerrar conta" at bounding box center [616, 575] width 316 height 32
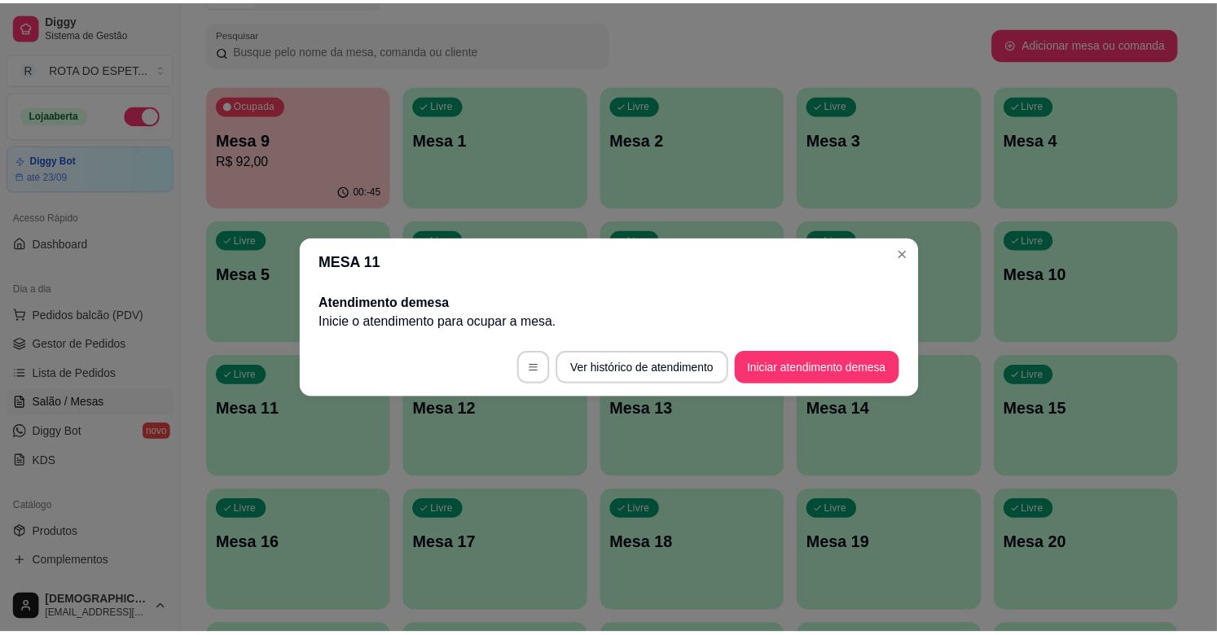
scroll to position [0, 0]
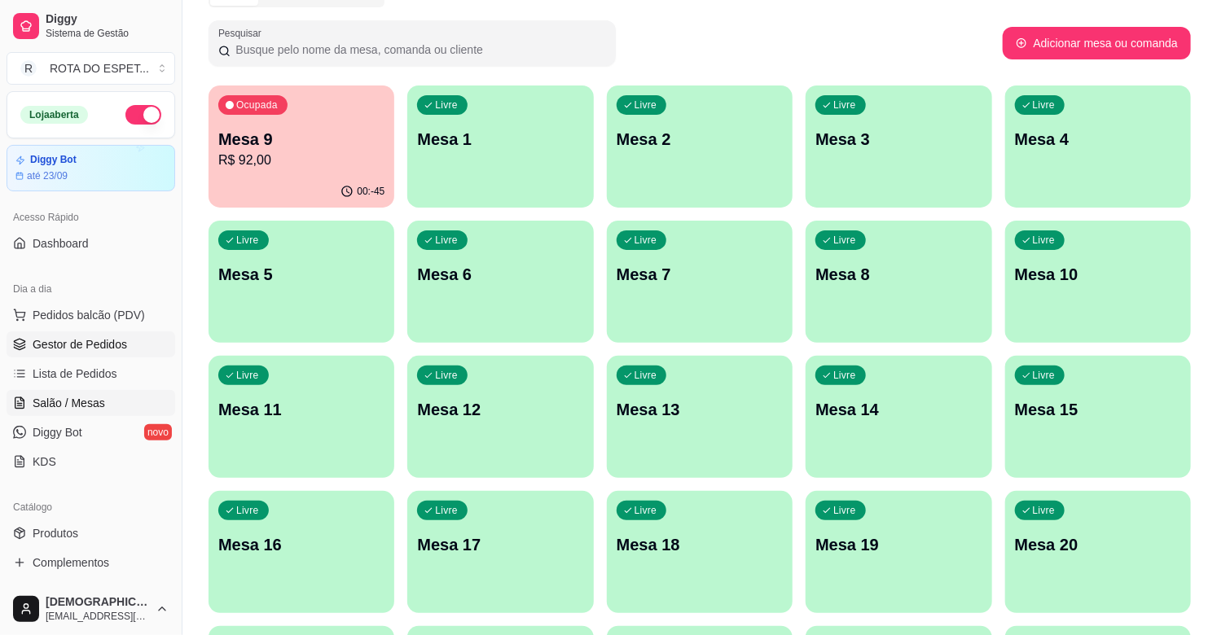
click at [134, 346] on link "Gestor de Pedidos" at bounding box center [91, 345] width 169 height 26
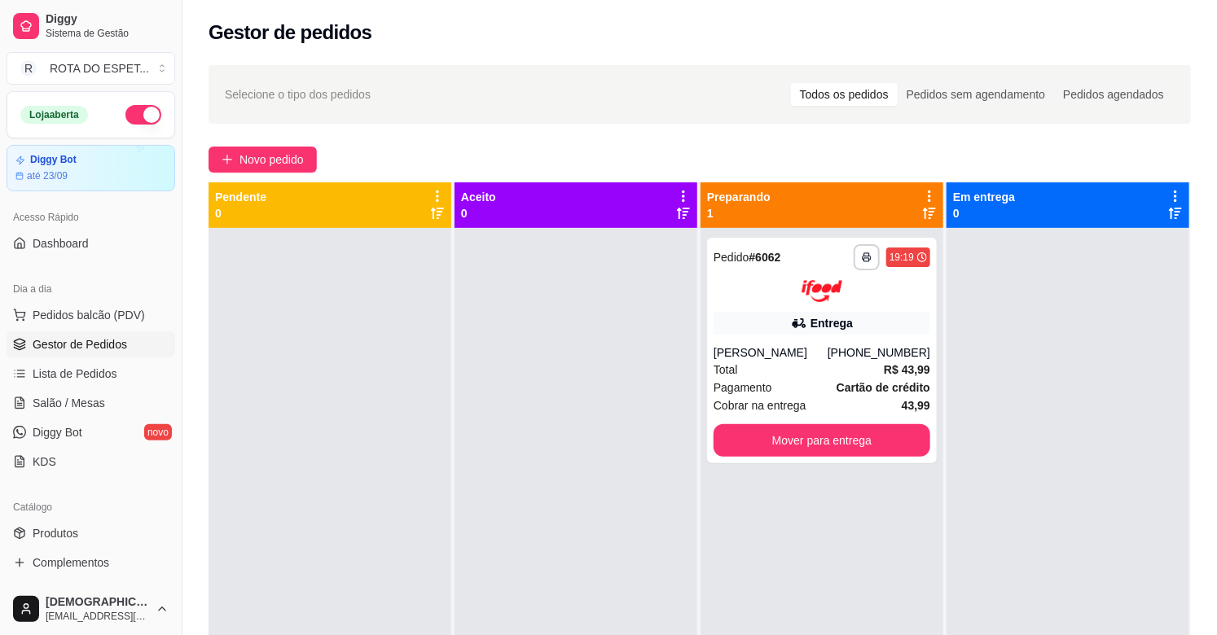
click at [440, 435] on div at bounding box center [330, 545] width 243 height 635
click at [524, 511] on div at bounding box center [576, 545] width 243 height 635
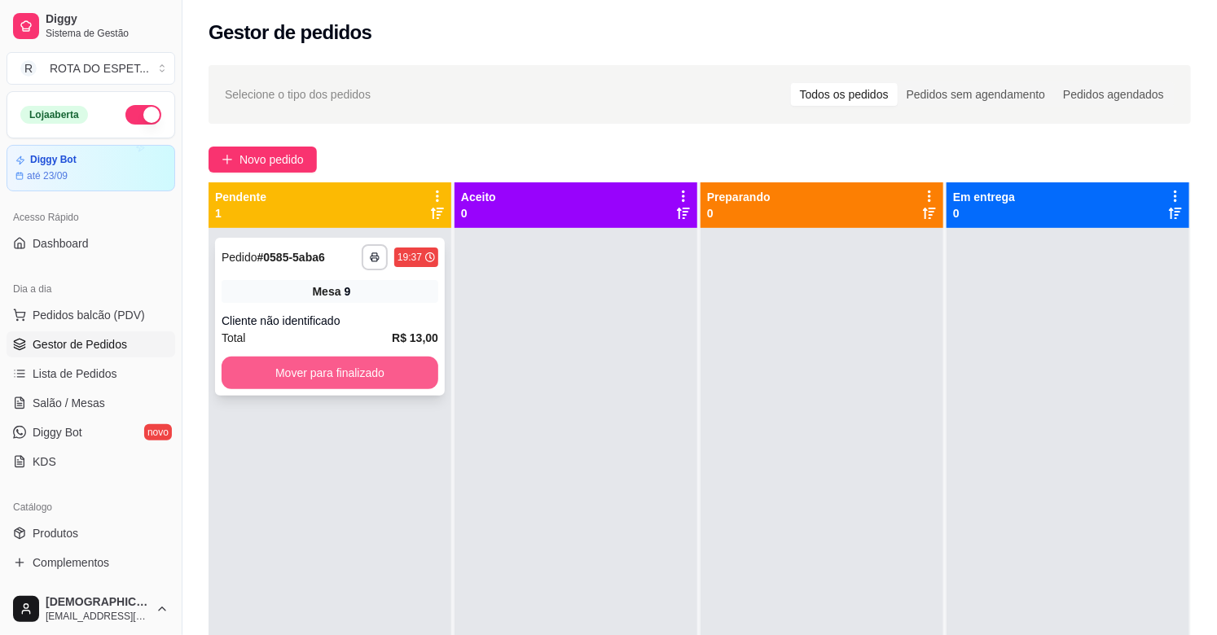
click at [324, 380] on button "Mover para finalizado" at bounding box center [330, 373] width 217 height 33
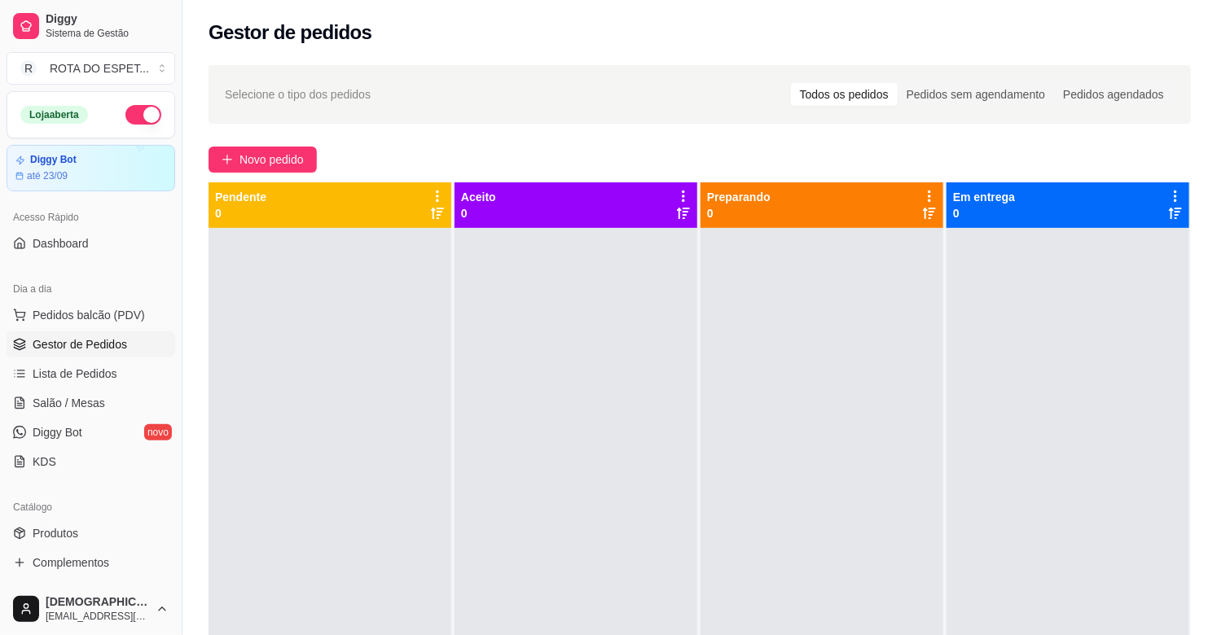
click at [511, 522] on div at bounding box center [576, 545] width 243 height 635
click at [66, 380] on span "Lista de Pedidos" at bounding box center [75, 374] width 85 height 16
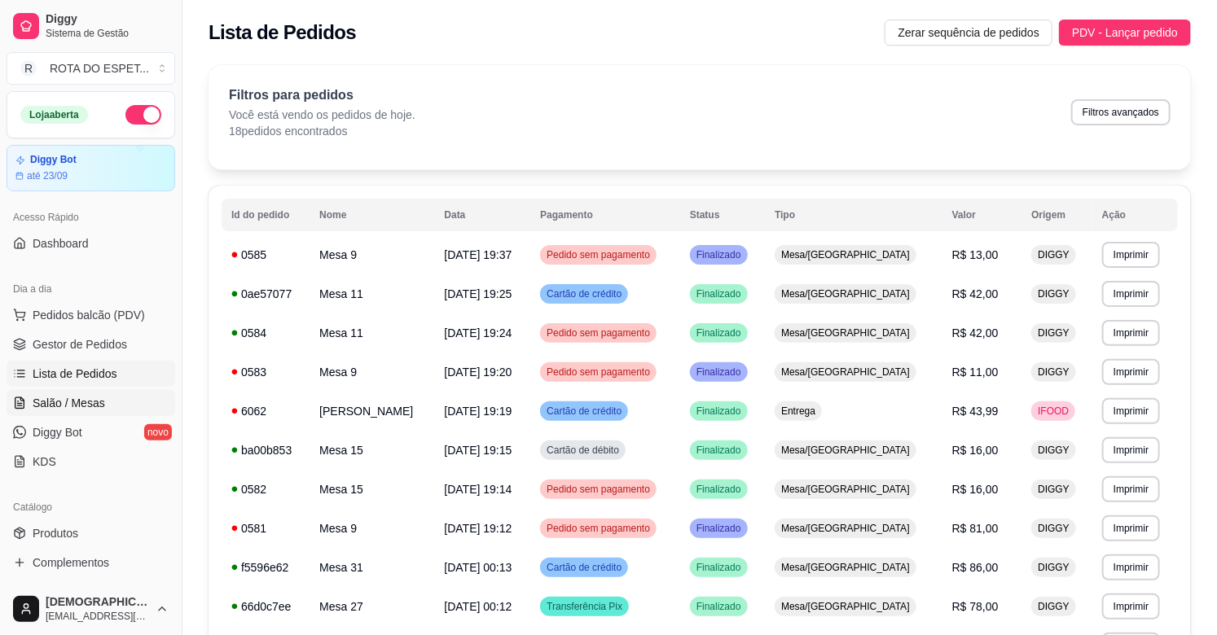
click at [41, 393] on link "Salão / Mesas" at bounding box center [91, 403] width 169 height 26
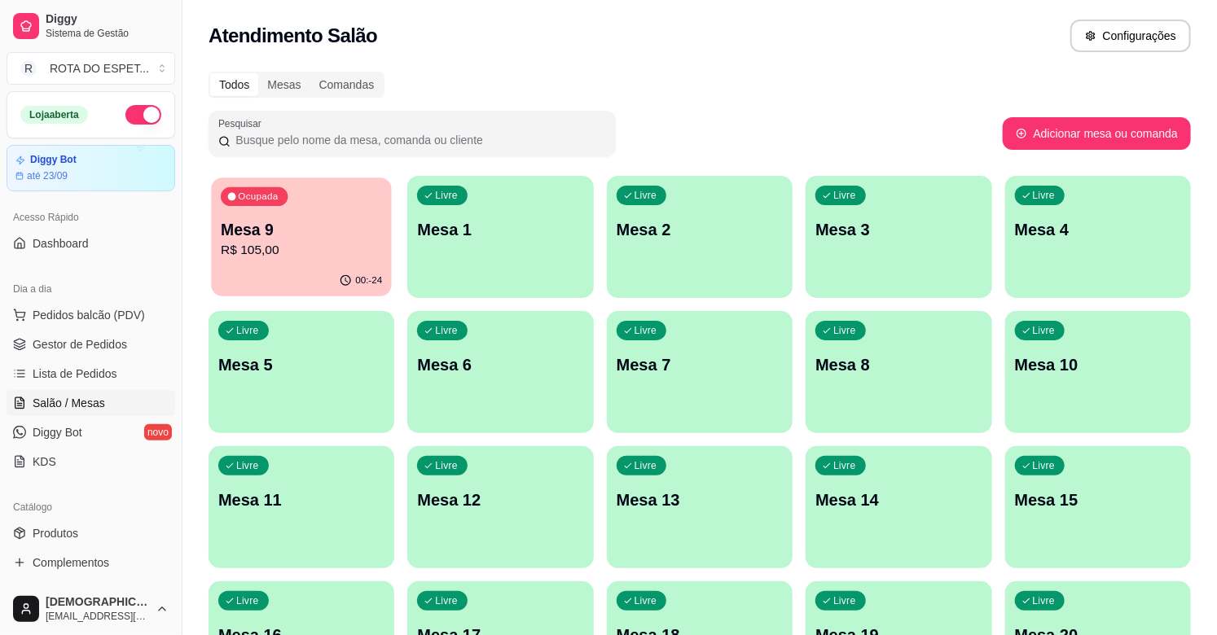
click at [318, 223] on p "Mesa 9" at bounding box center [301, 230] width 161 height 22
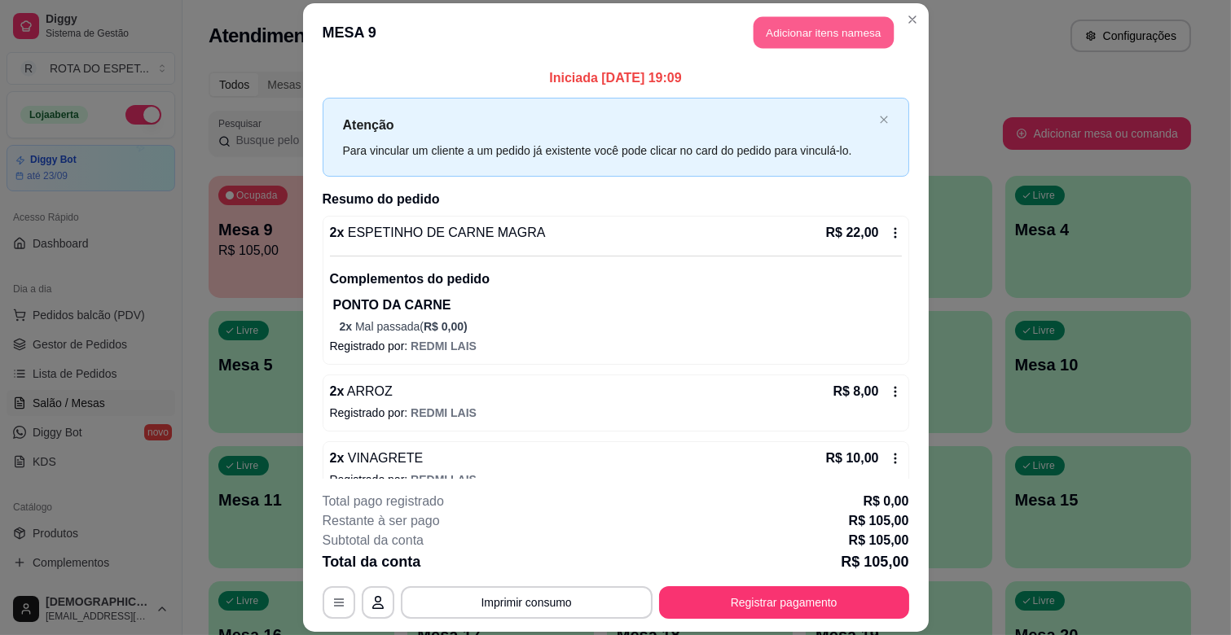
click at [819, 28] on button "Adicionar itens na mesa" at bounding box center [823, 33] width 140 height 32
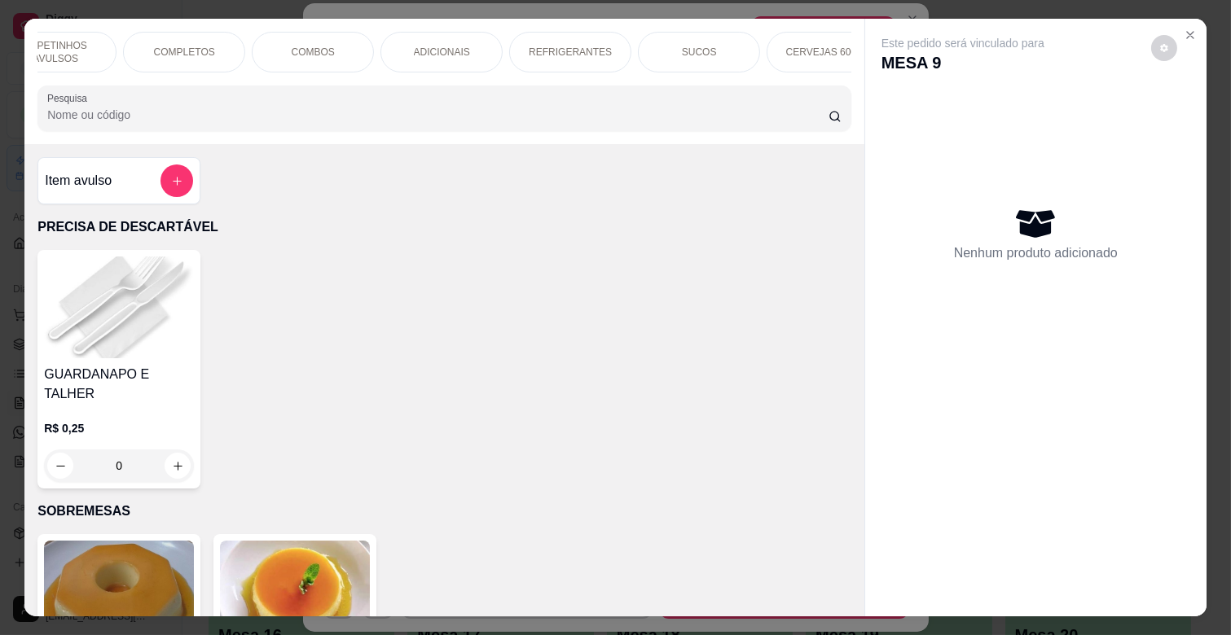
scroll to position [0, 476]
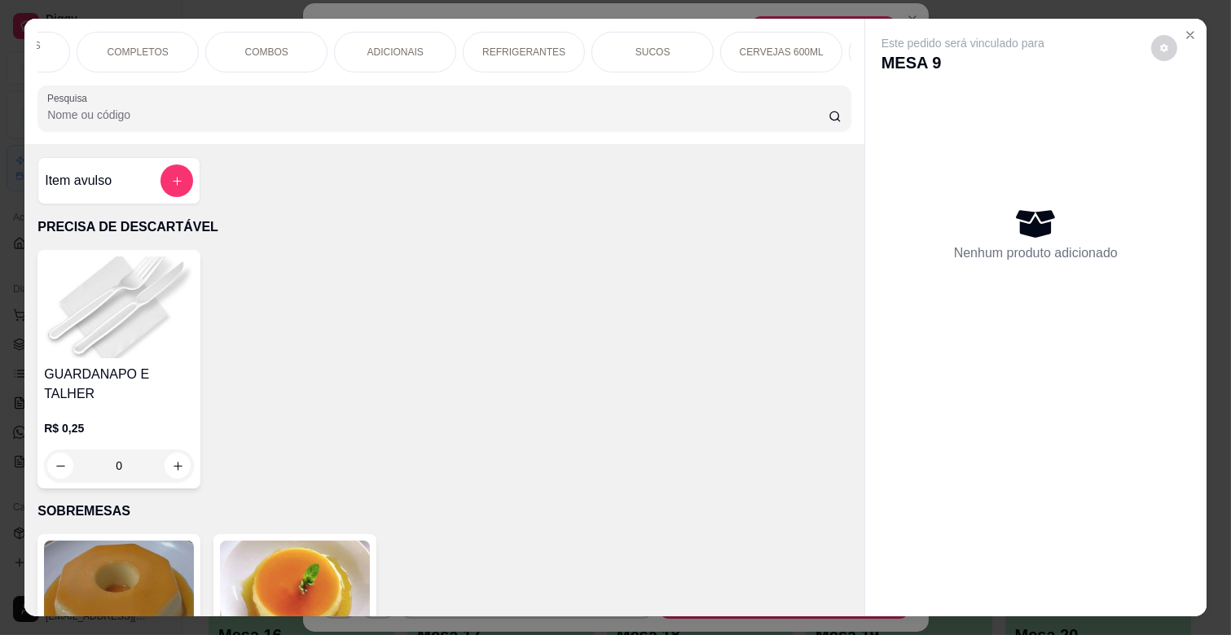
click at [538, 47] on p "REFRIGERANTES" at bounding box center [523, 52] width 83 height 13
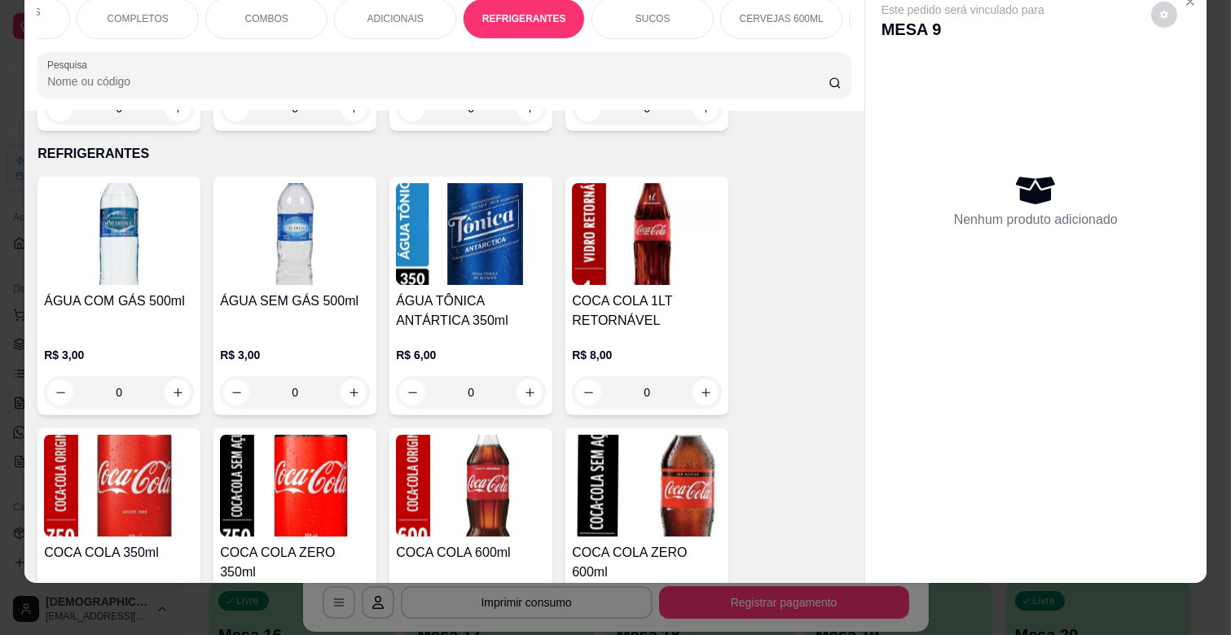
scroll to position [4012, 0]
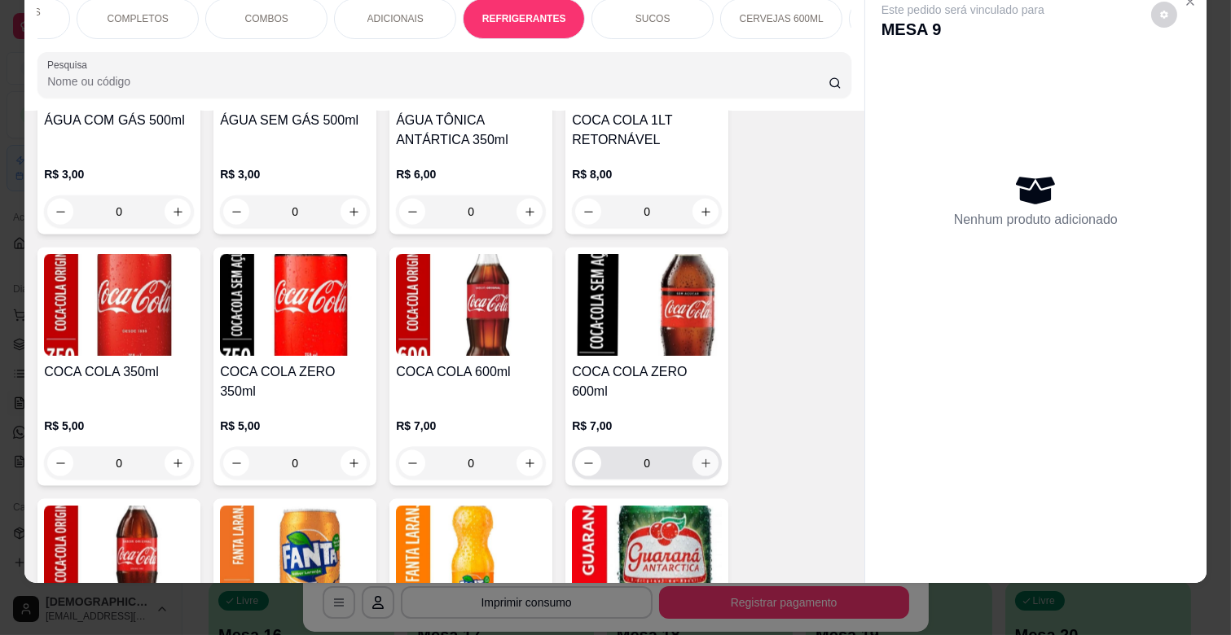
click at [700, 458] on icon "increase-product-quantity" at bounding box center [706, 464] width 12 height 12
type input "1"
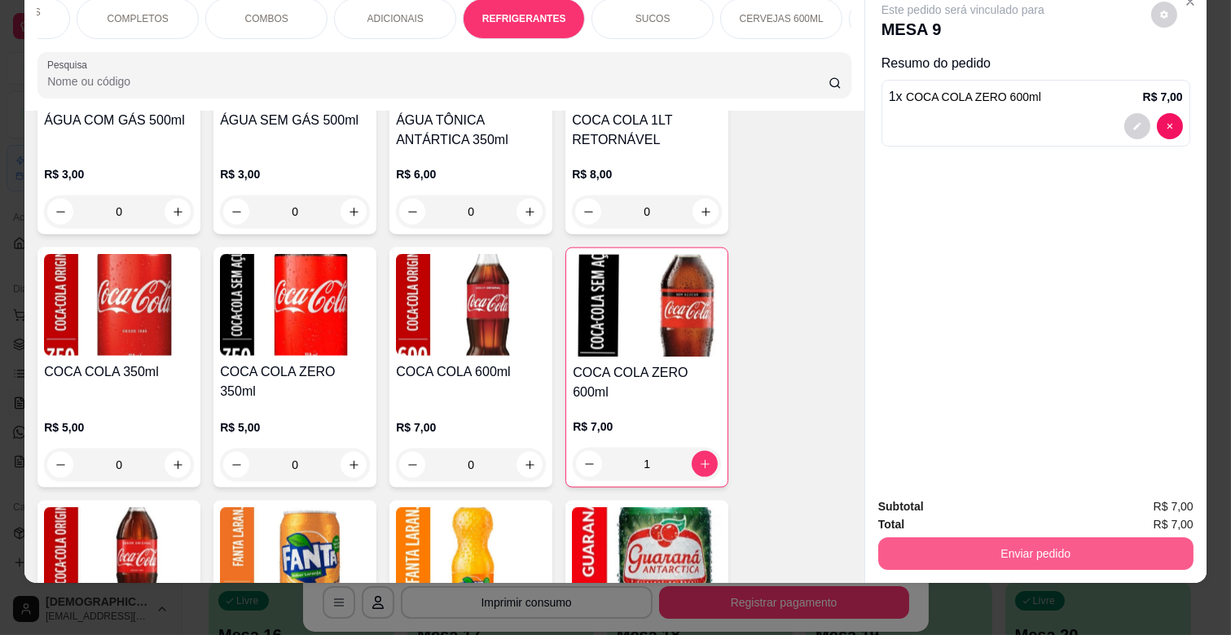
click at [1093, 551] on button "Enviar pedido" at bounding box center [1035, 554] width 315 height 33
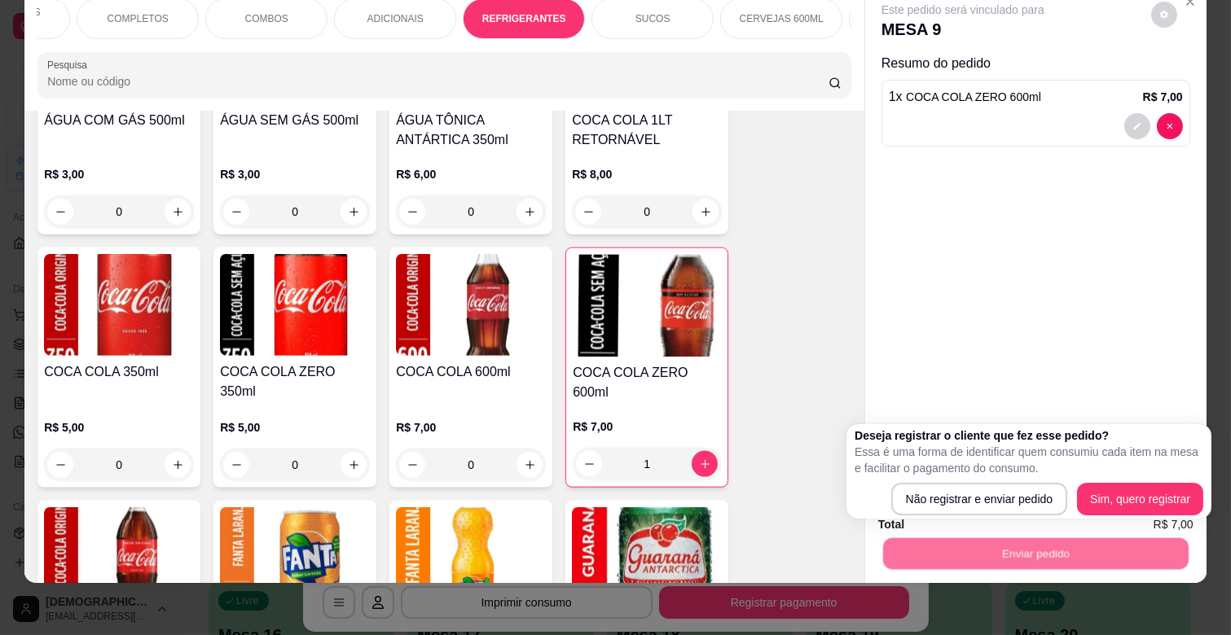
click at [1008, 481] on div "Deseja registrar o cliente que fez esse pedido? Essa é uma forma de identificar…" at bounding box center [1029, 472] width 349 height 88
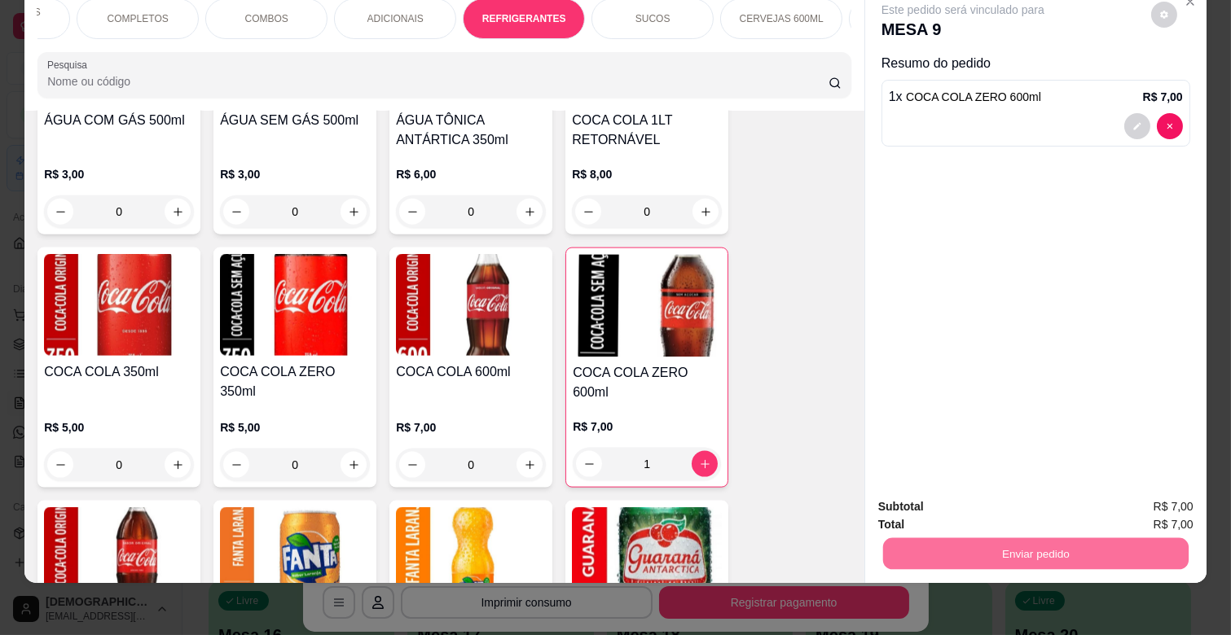
click at [1011, 512] on button "Não registrar e enviar pedido" at bounding box center [980, 500] width 169 height 31
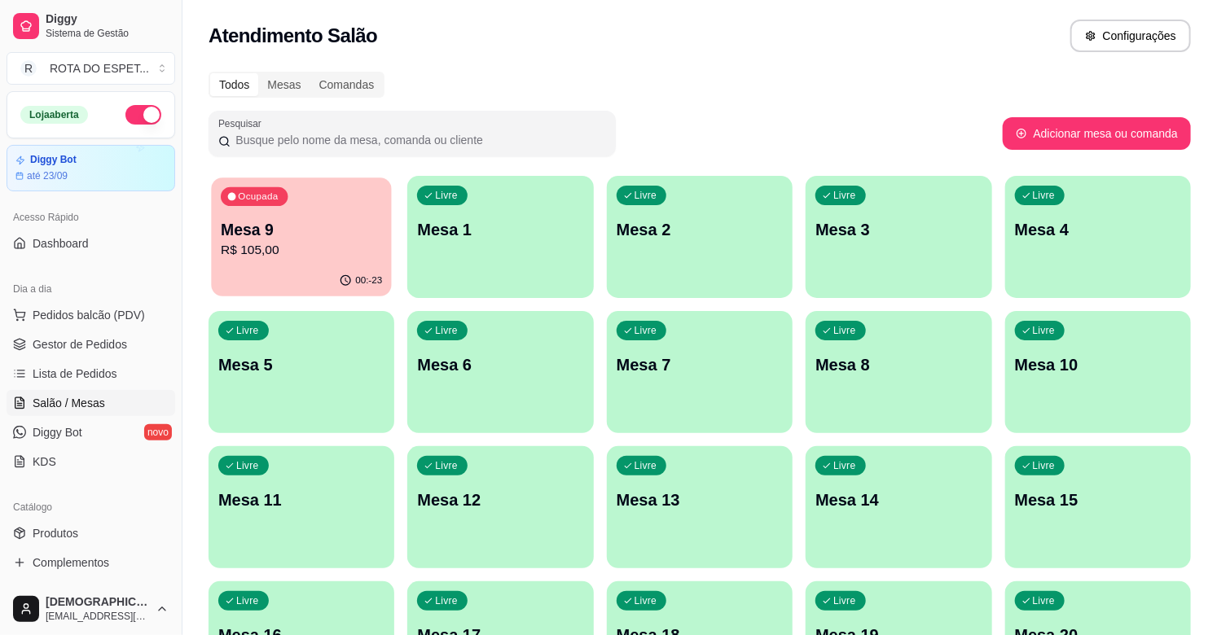
click at [255, 248] on p "R$ 105,00" at bounding box center [301, 250] width 161 height 19
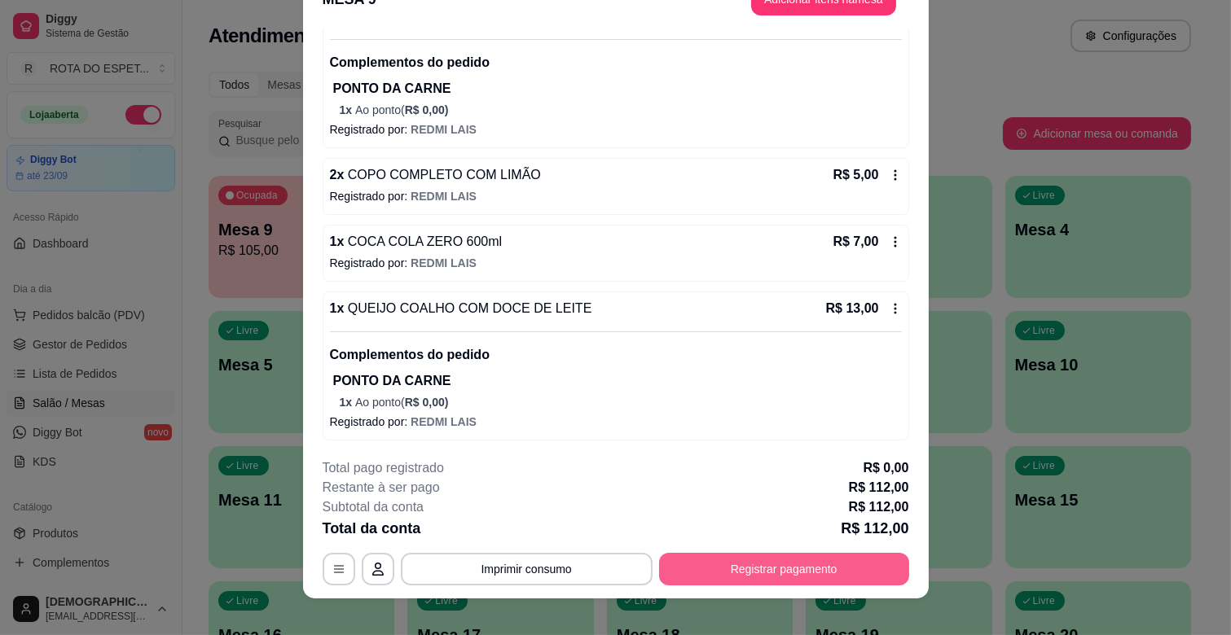
scroll to position [49, 0]
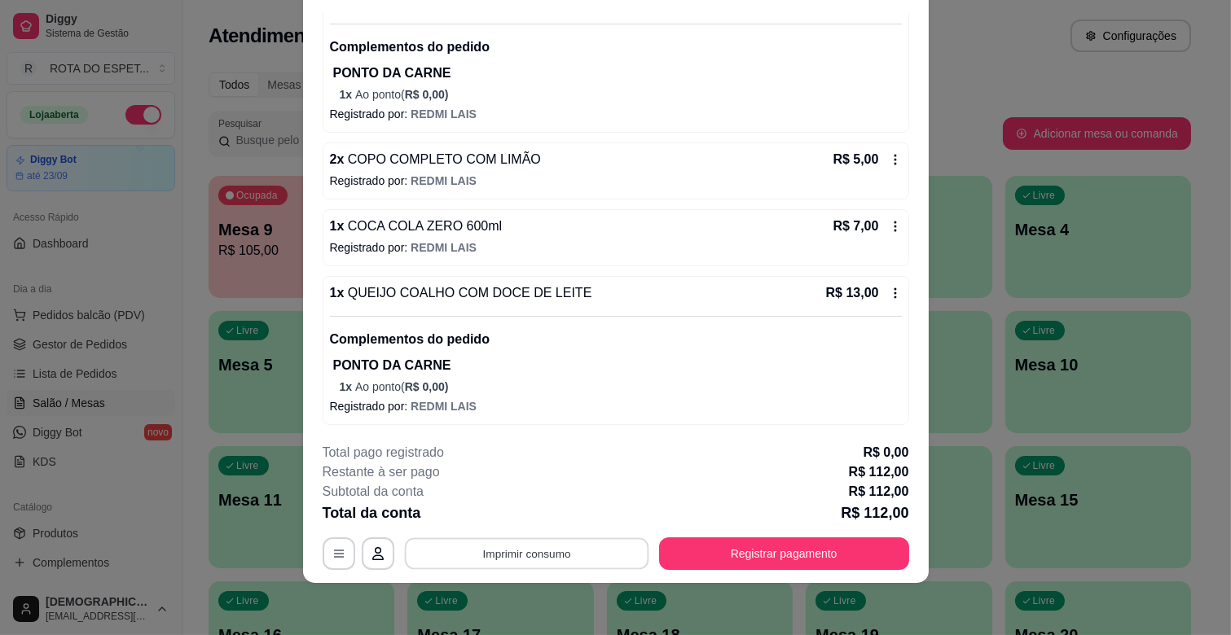
click at [535, 543] on button "Imprimir consumo" at bounding box center [526, 554] width 244 height 32
click at [541, 505] on button "IMPRESSORA CAIXA" at bounding box center [525, 516] width 134 height 26
click at [844, 542] on button "Registrar pagamento" at bounding box center [784, 554] width 250 height 33
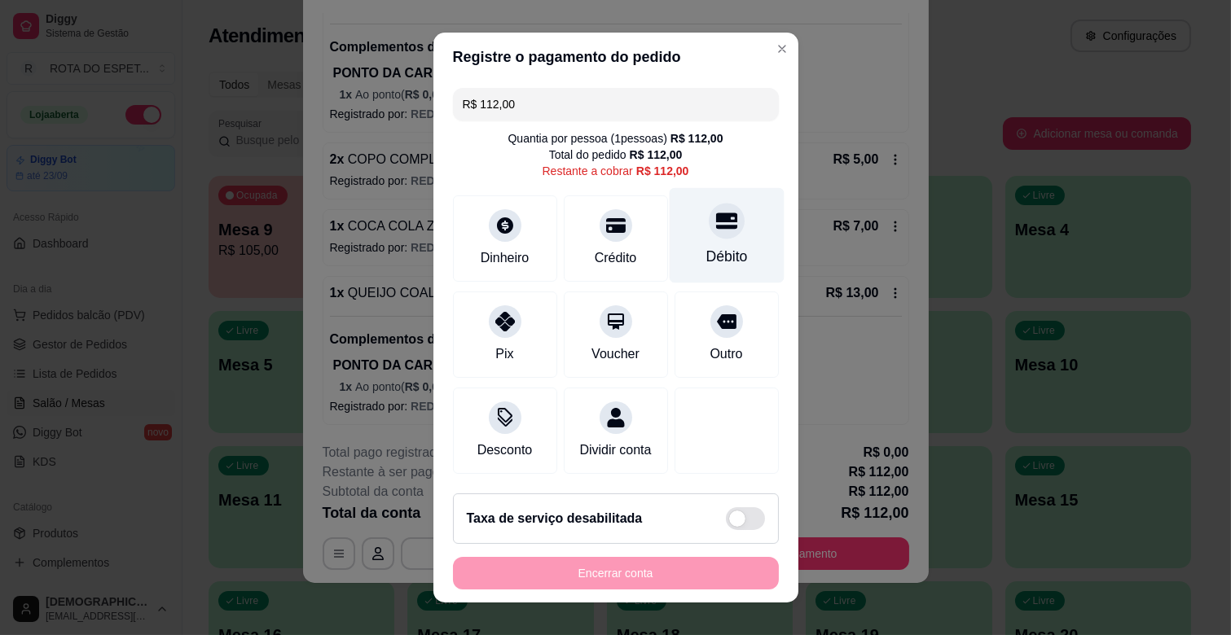
click at [705, 247] on div "Débito" at bounding box center [726, 256] width 42 height 21
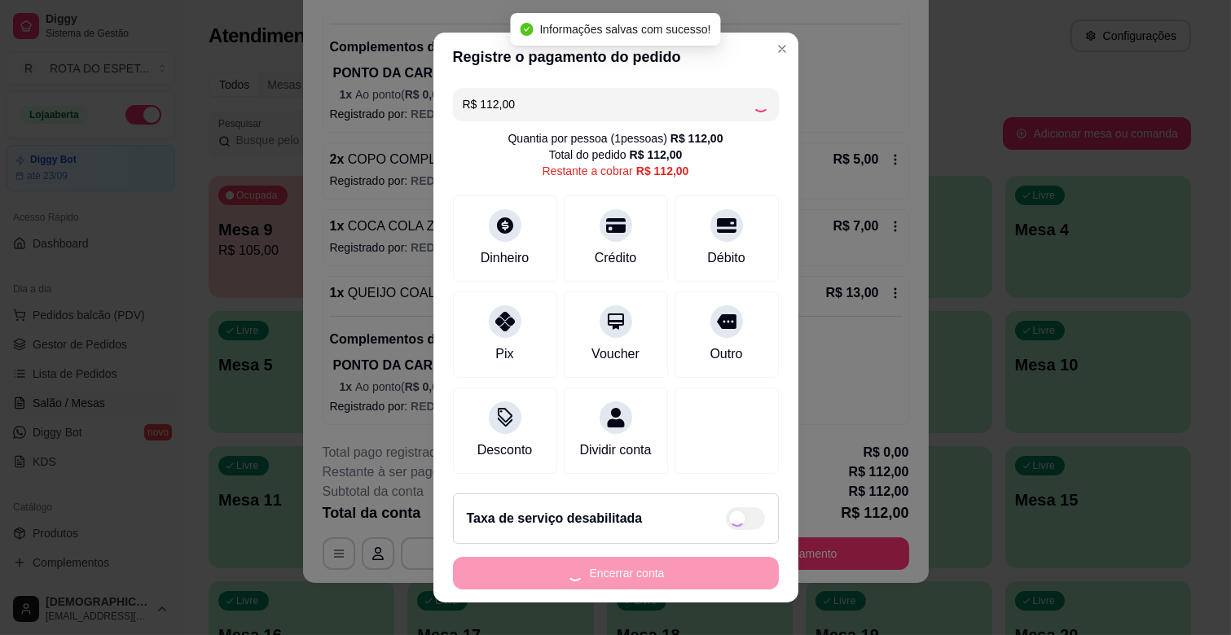
type input "R$ 0,00"
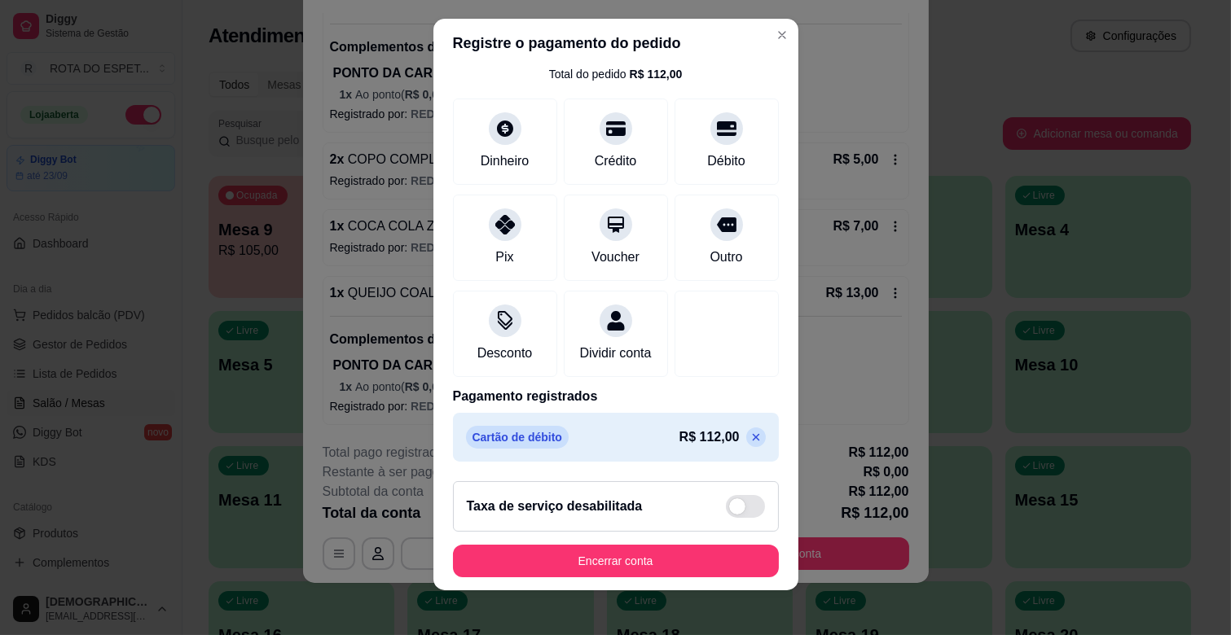
scroll to position [20, 0]
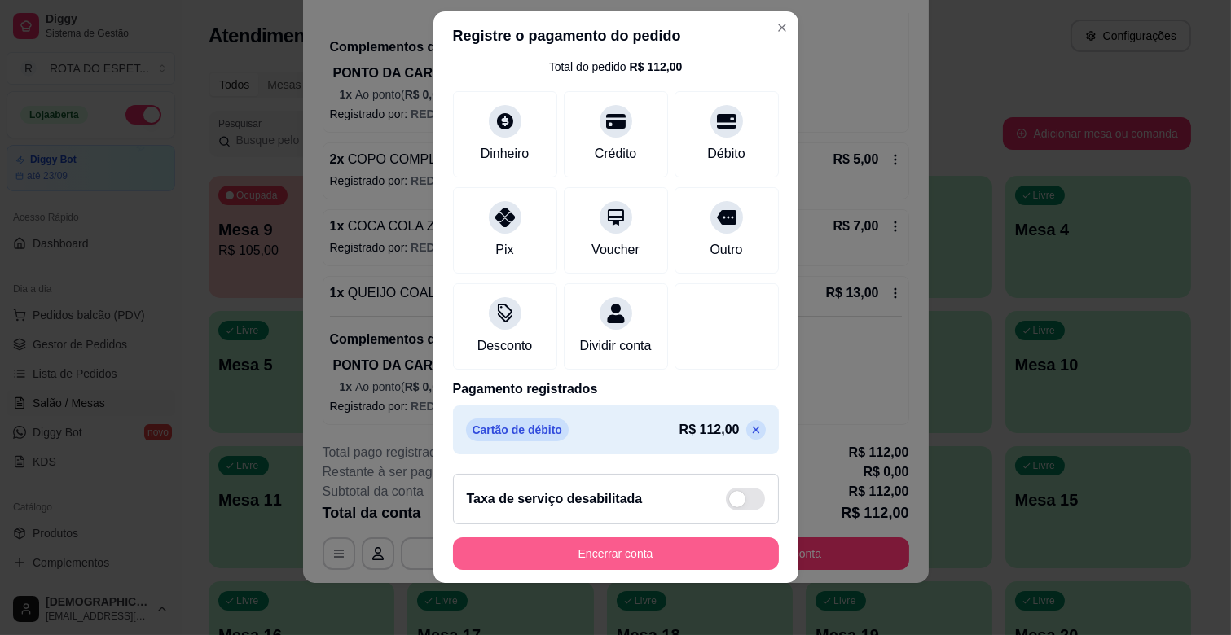
click at [613, 560] on button "Encerrar conta" at bounding box center [616, 554] width 326 height 33
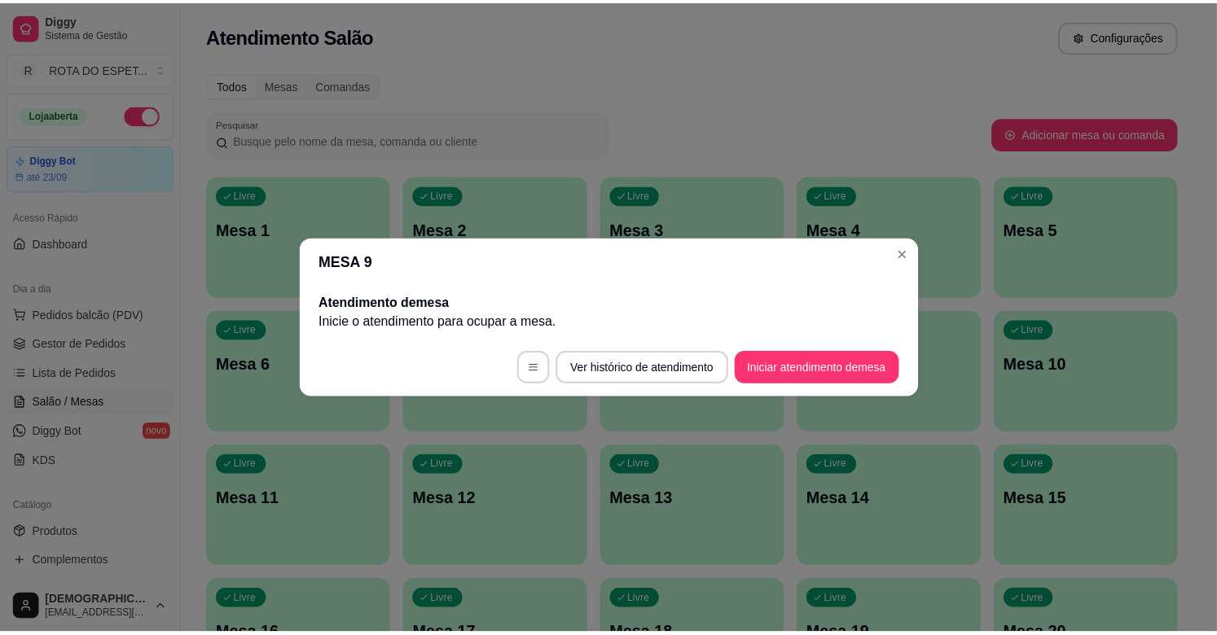
scroll to position [0, 0]
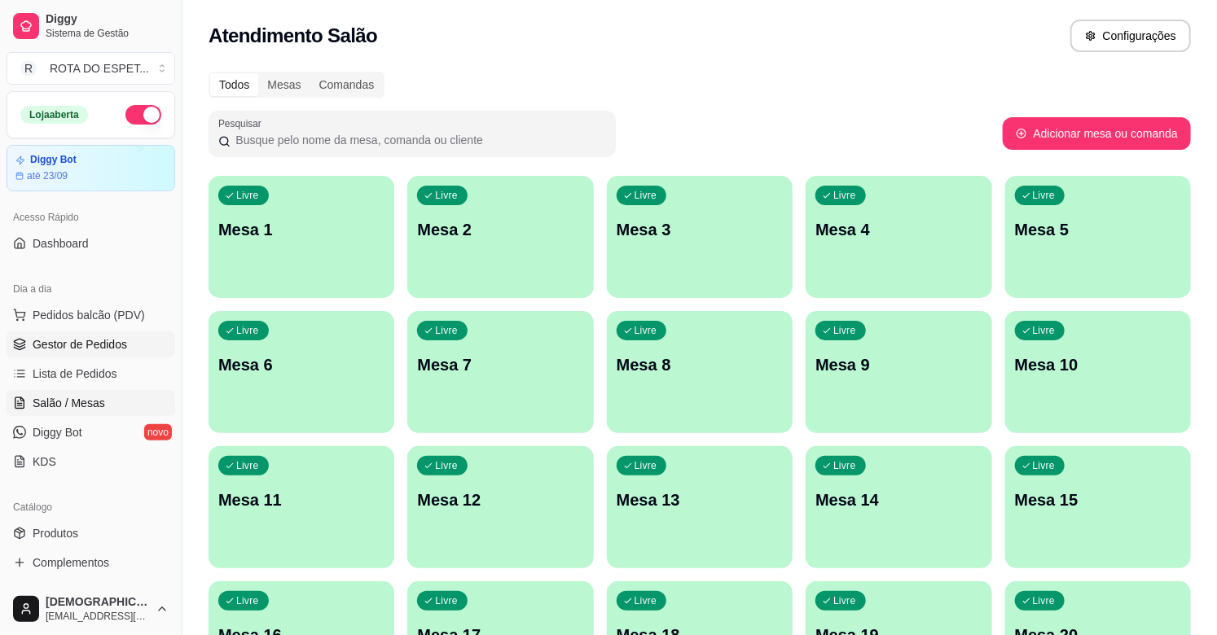
click at [101, 338] on span "Gestor de Pedidos" at bounding box center [80, 344] width 94 height 16
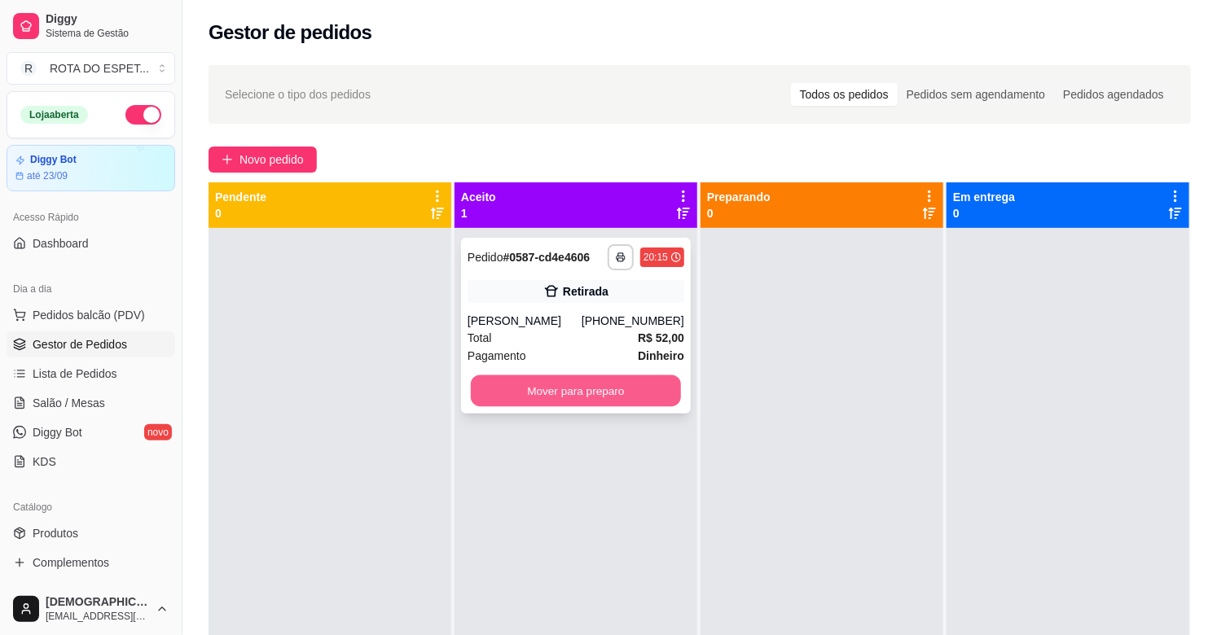
click at [549, 393] on button "Mover para preparo" at bounding box center [576, 392] width 210 height 32
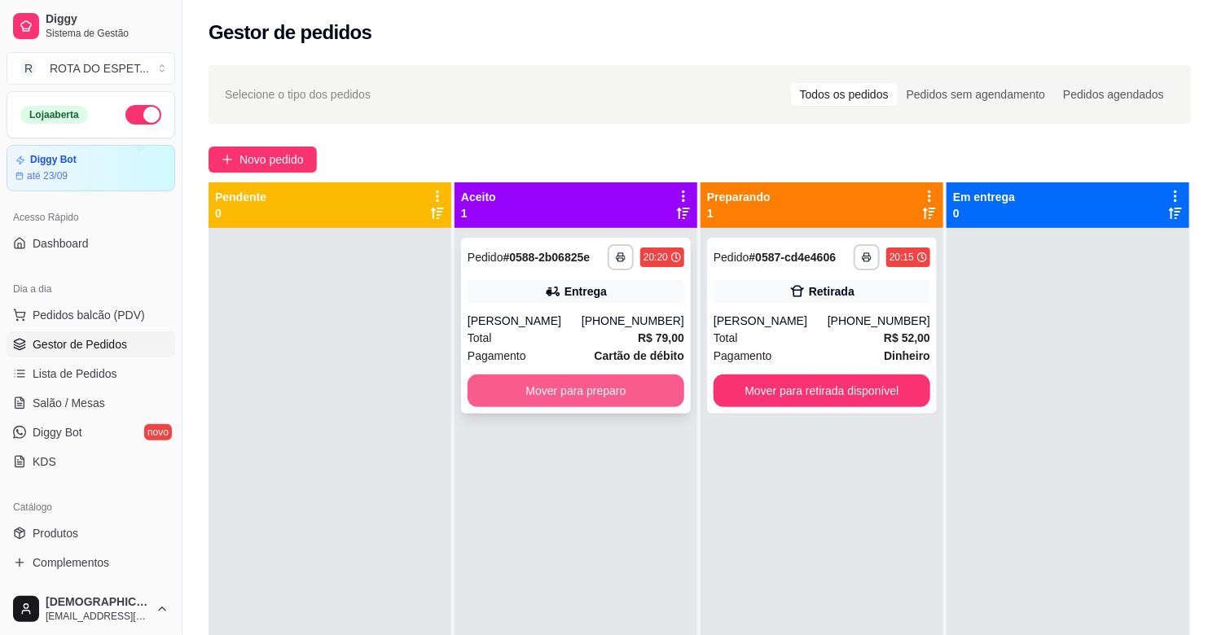
click at [631, 378] on button "Mover para preparo" at bounding box center [576, 391] width 217 height 33
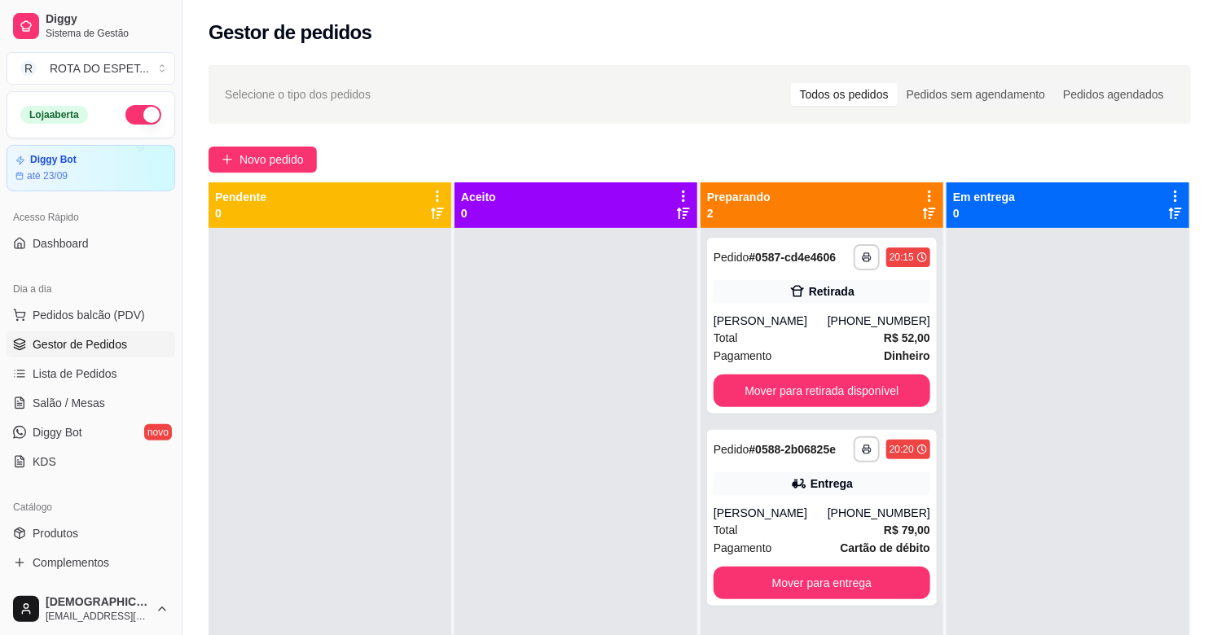
click at [607, 471] on div at bounding box center [576, 545] width 243 height 635
click at [516, 511] on div at bounding box center [576, 545] width 243 height 635
click at [837, 387] on button "Mover para retirada disponível" at bounding box center [822, 392] width 210 height 32
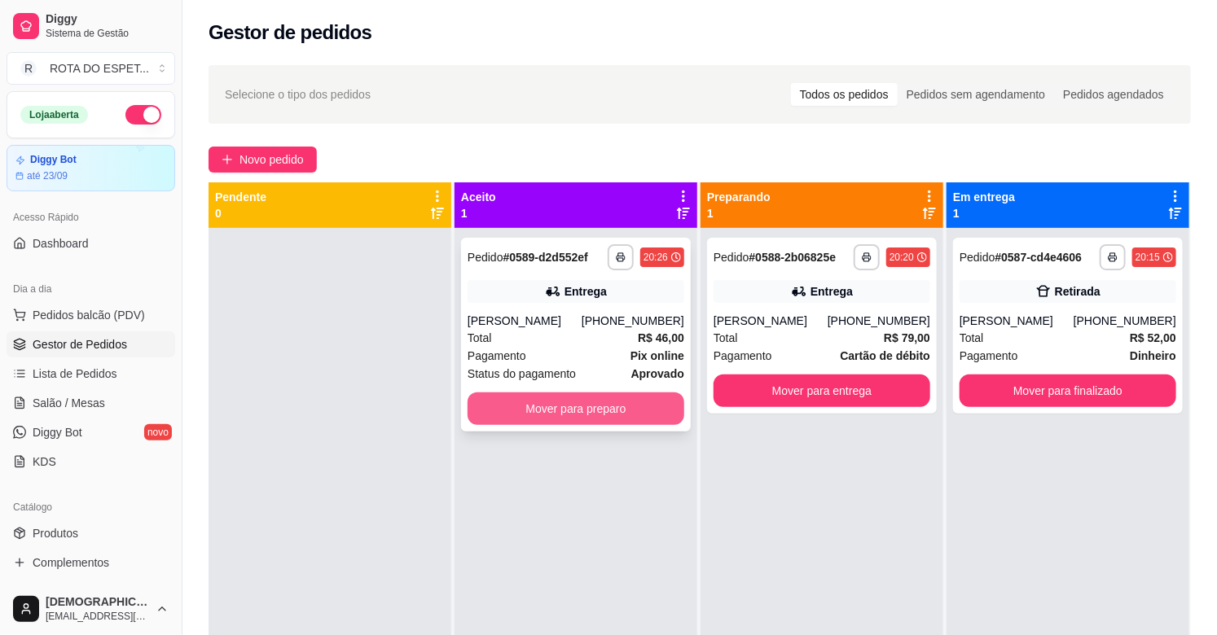
click at [559, 409] on button "Mover para preparo" at bounding box center [576, 409] width 217 height 33
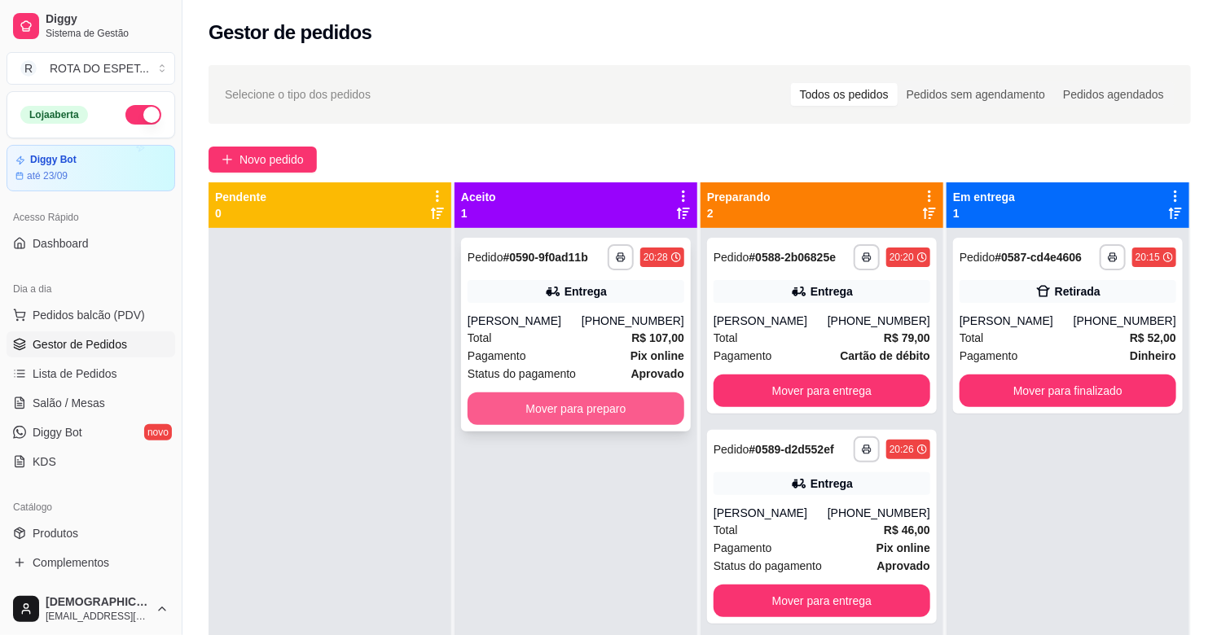
click at [552, 413] on button "Mover para preparo" at bounding box center [576, 409] width 217 height 33
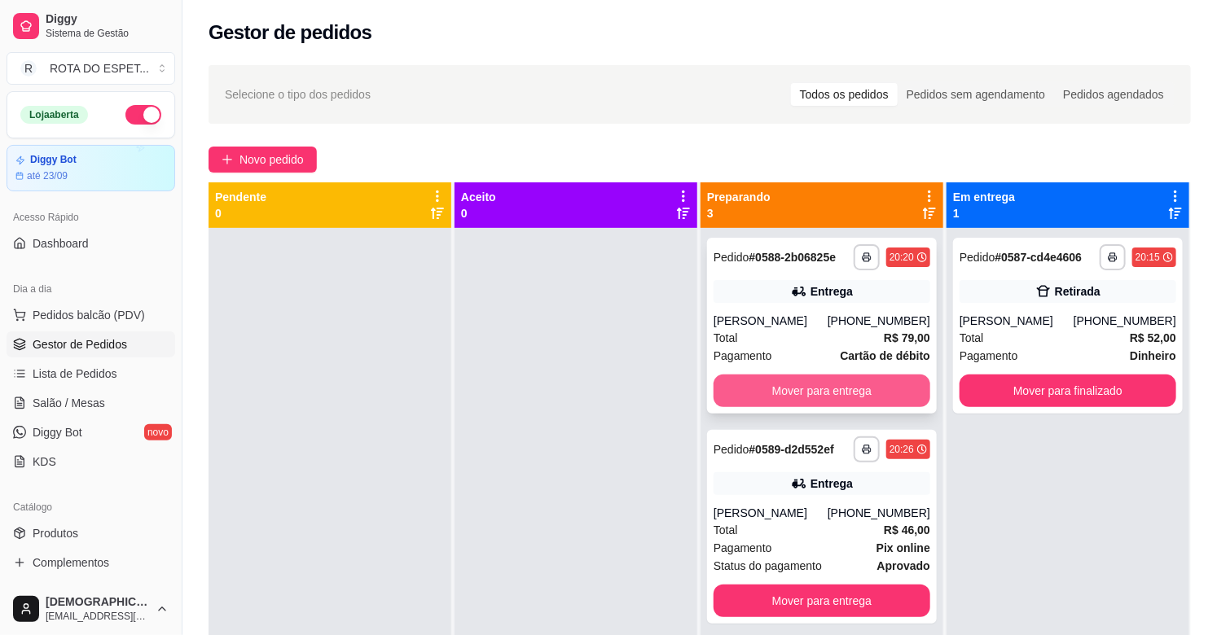
click at [810, 393] on button "Mover para entrega" at bounding box center [822, 391] width 217 height 33
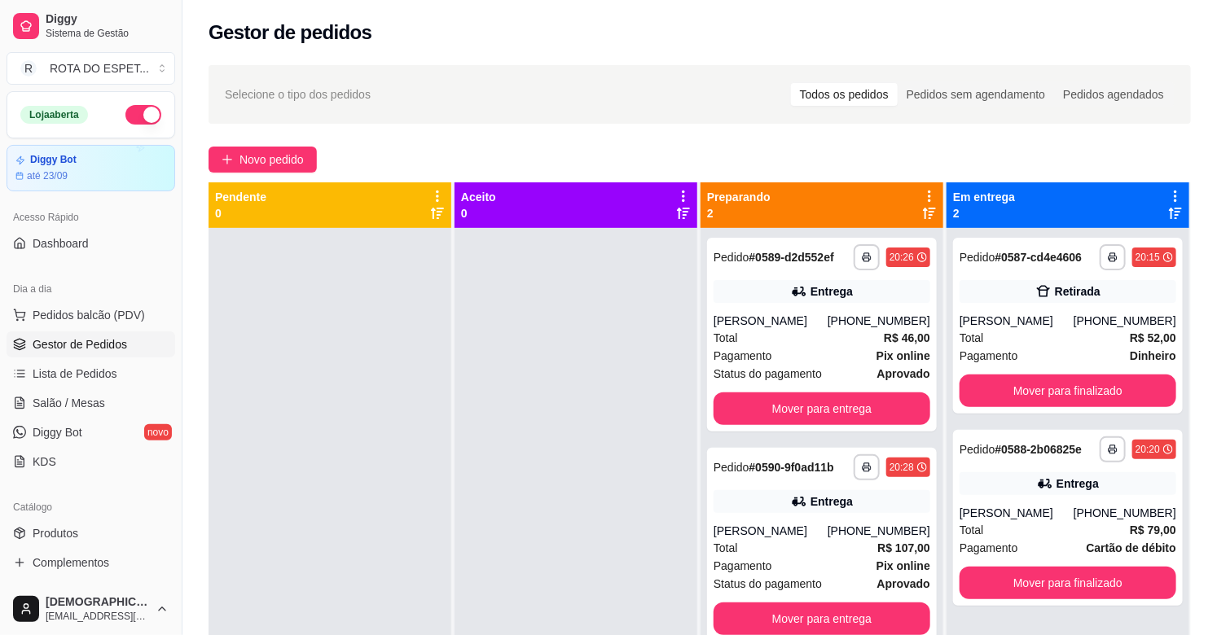
click at [570, 418] on div at bounding box center [576, 545] width 243 height 635
click at [101, 412] on link "Salão / Mesas" at bounding box center [91, 403] width 169 height 26
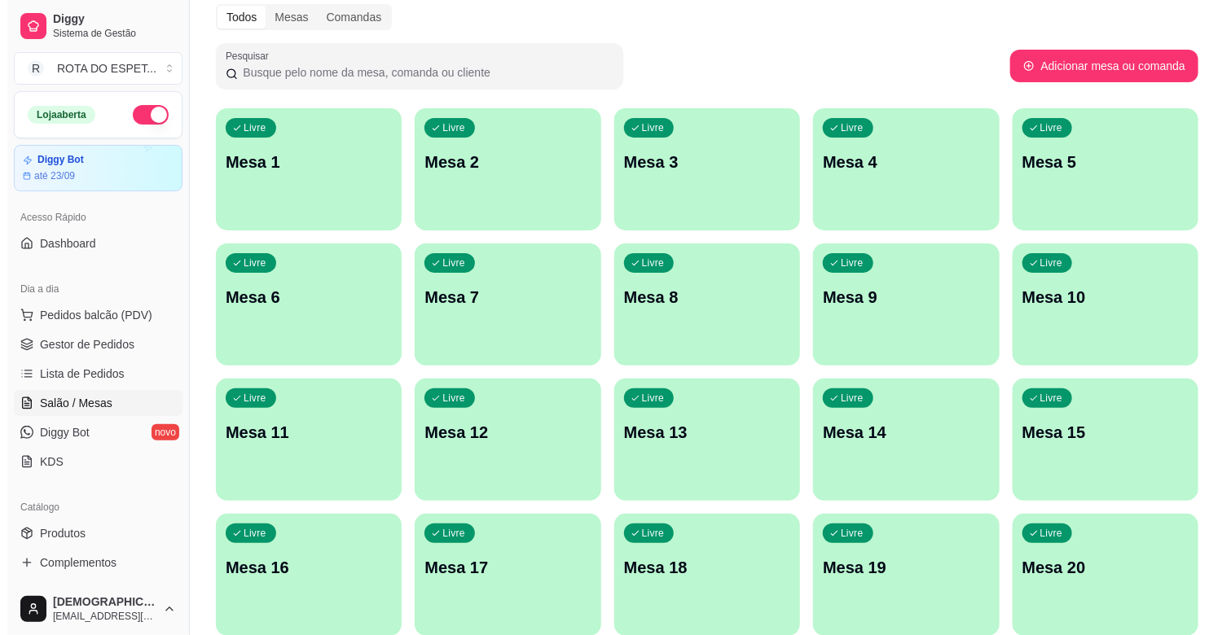
scroll to position [271, 0]
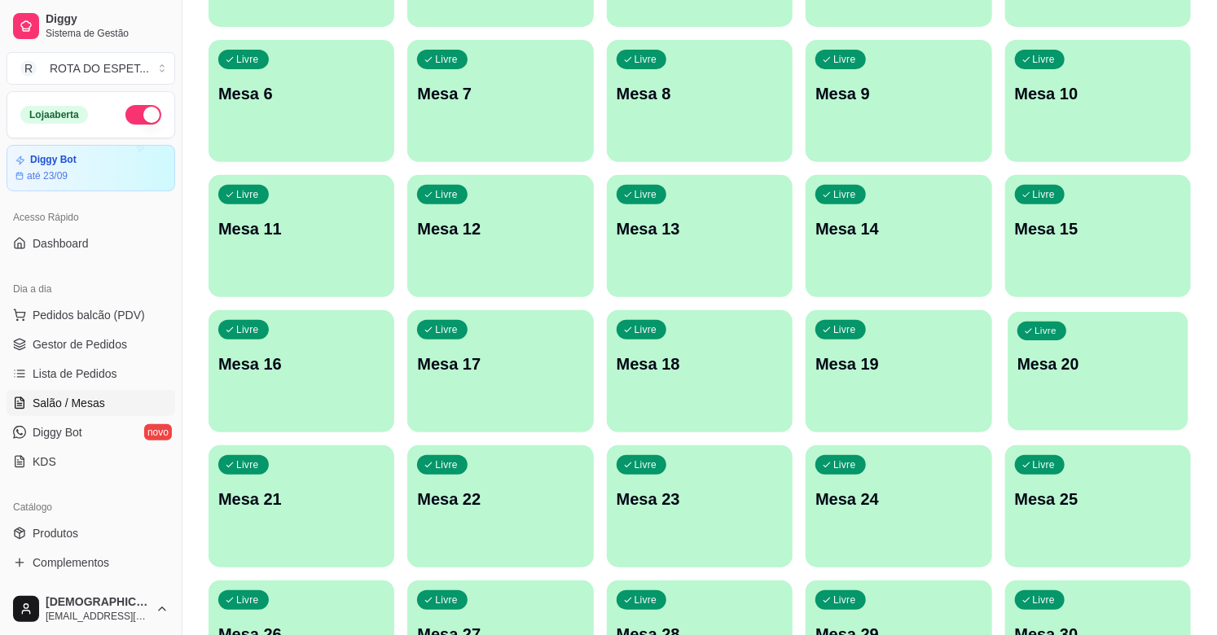
click at [1101, 354] on p "Mesa 20" at bounding box center [1097, 365] width 161 height 22
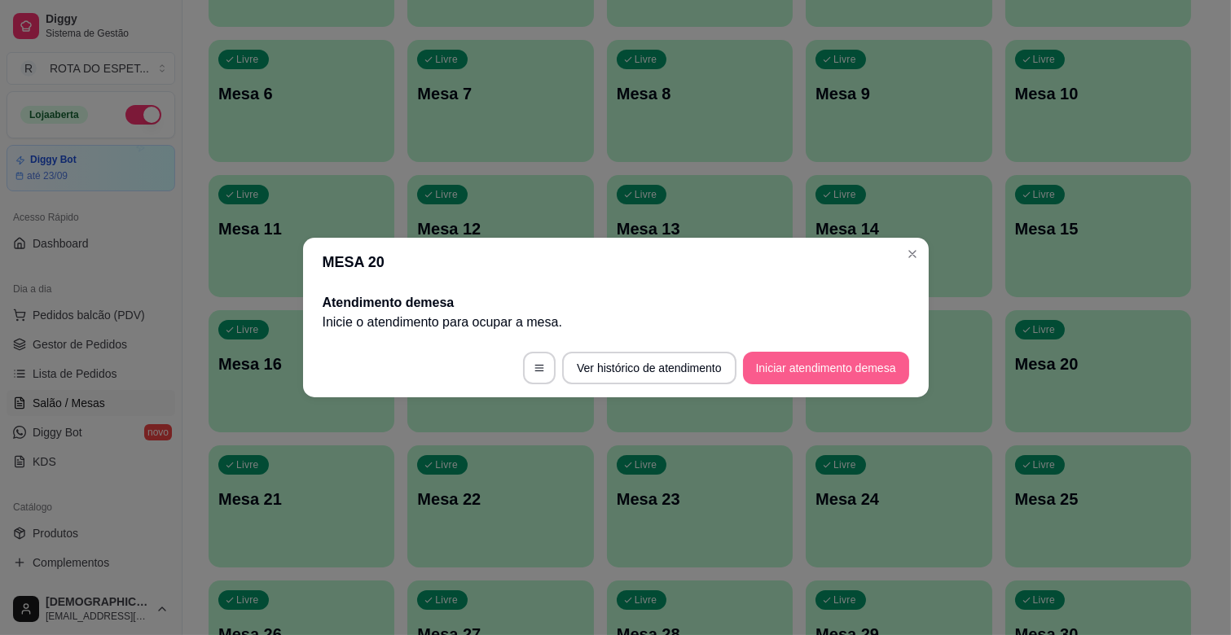
click at [808, 360] on button "Iniciar atendimento de mesa" at bounding box center [826, 368] width 166 height 33
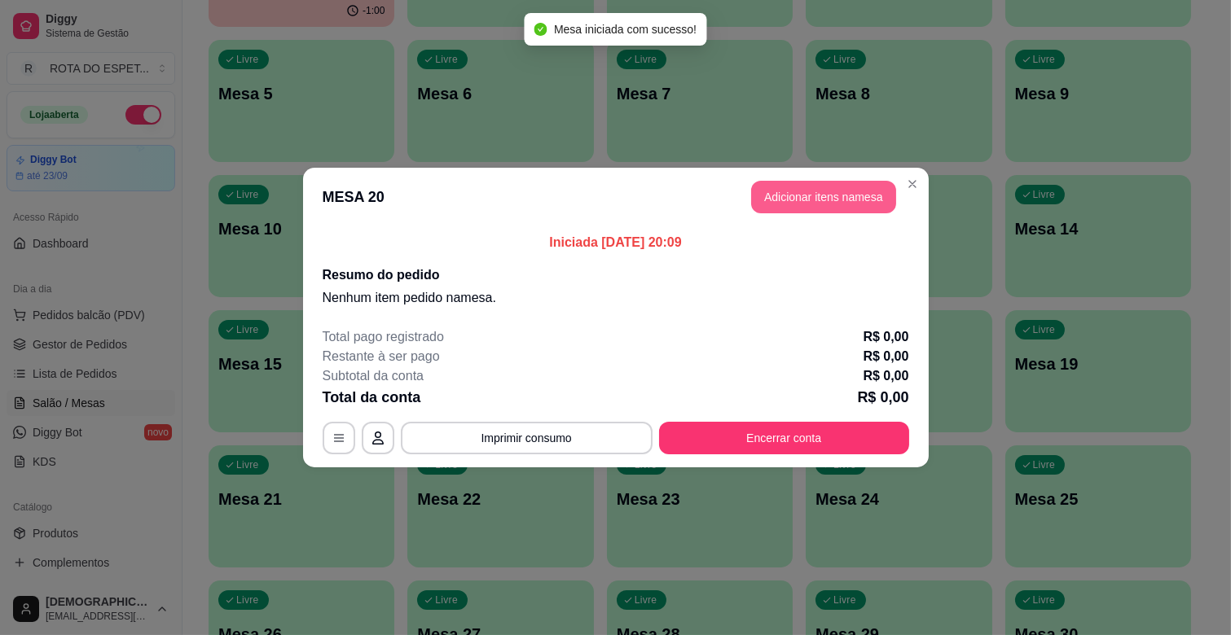
click at [868, 201] on button "Adicionar itens na mesa" at bounding box center [823, 197] width 145 height 33
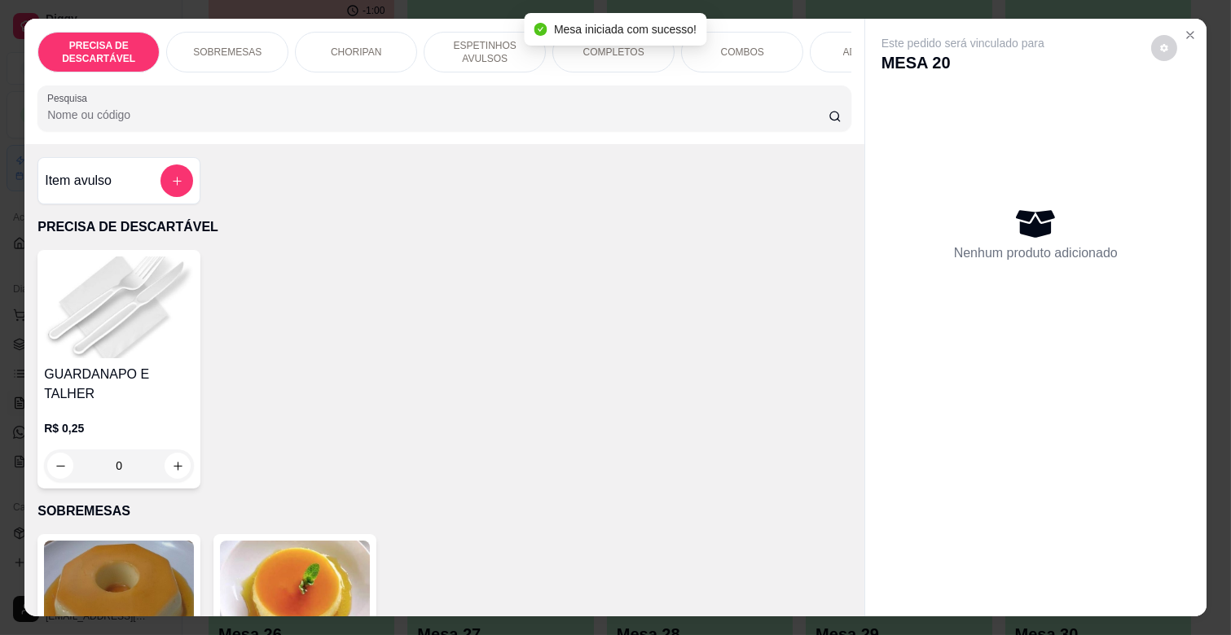
click at [499, 42] on p "ESPETINHOS AVULSOS" at bounding box center [484, 52] width 94 height 26
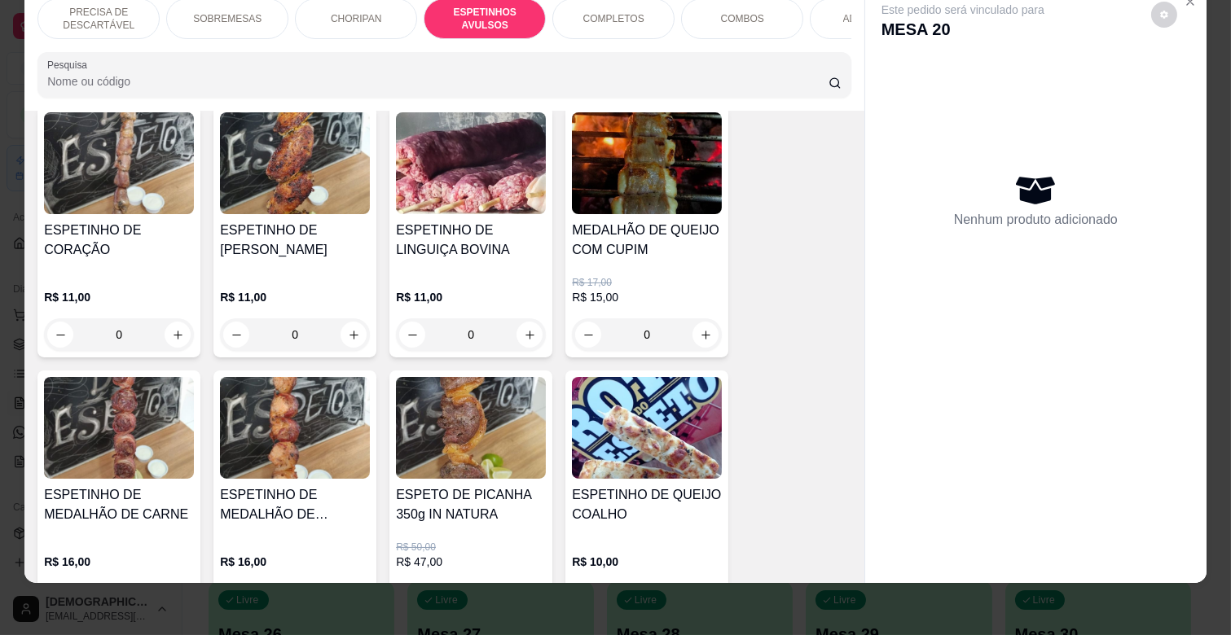
scroll to position [1352, 0]
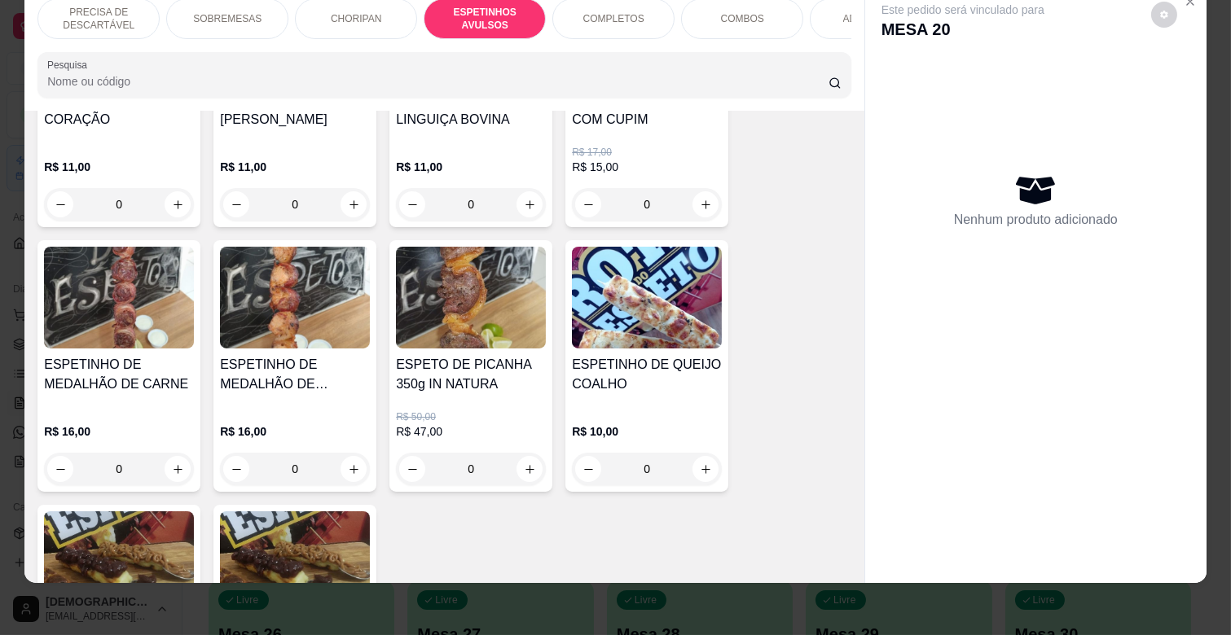
click at [706, 453] on div "0" at bounding box center [647, 469] width 150 height 33
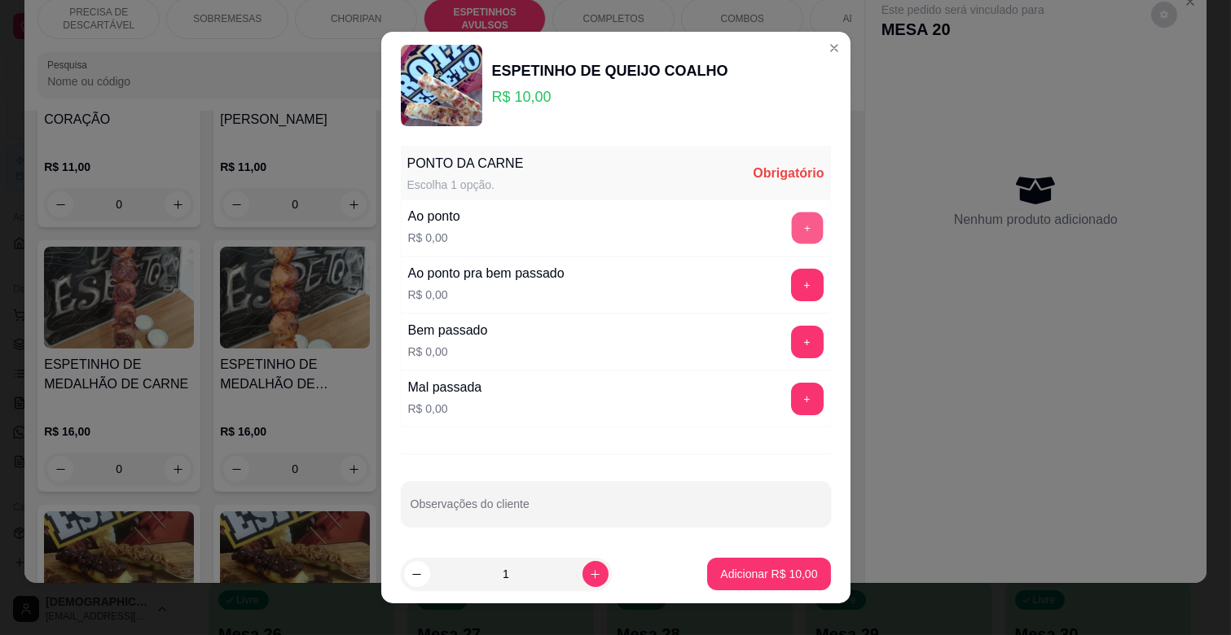
click at [791, 231] on button "+" at bounding box center [807, 229] width 32 height 32
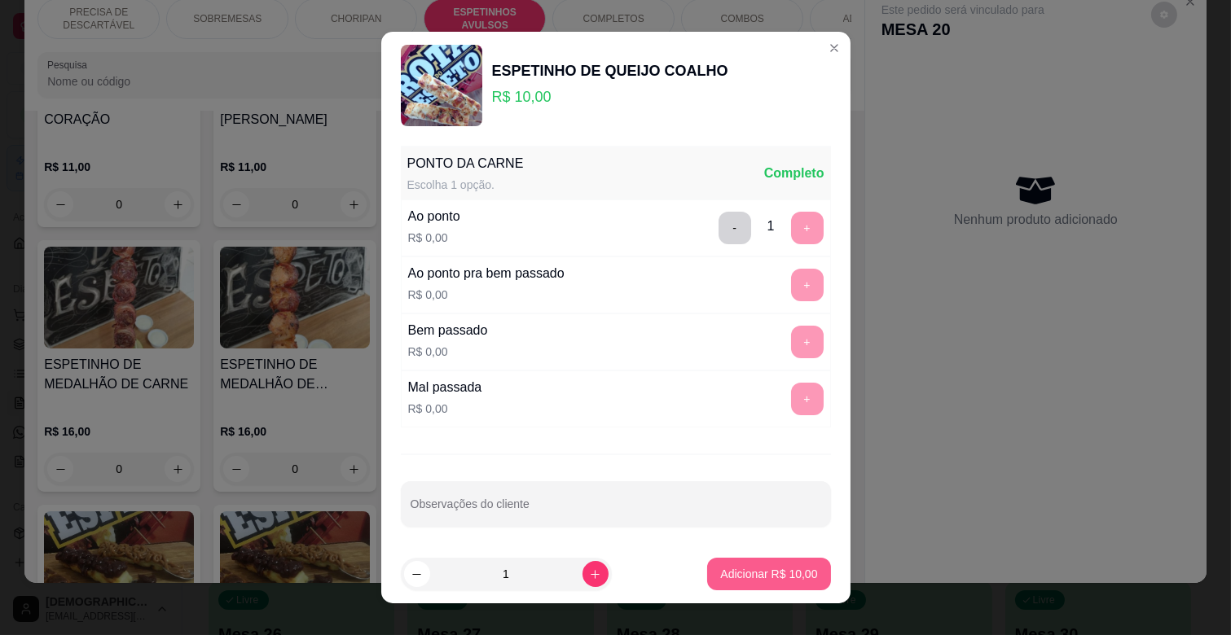
click at [774, 578] on p "Adicionar R$ 10,00" at bounding box center [768, 574] width 97 height 16
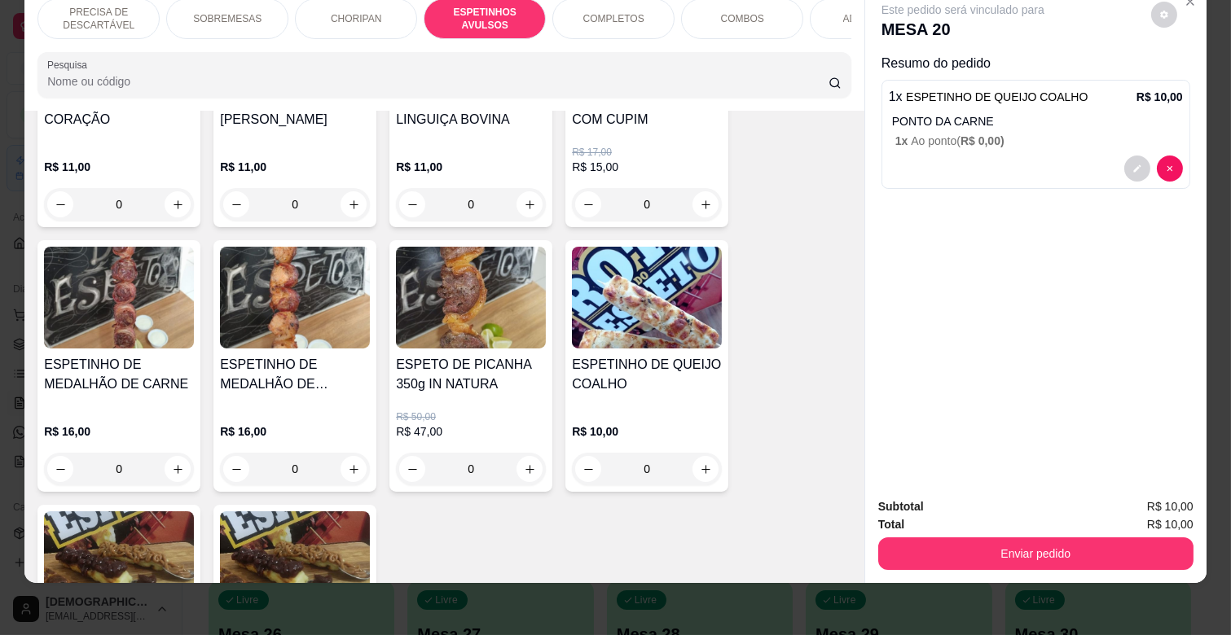
click at [605, 20] on div "COMPLETOS" at bounding box center [613, 18] width 122 height 41
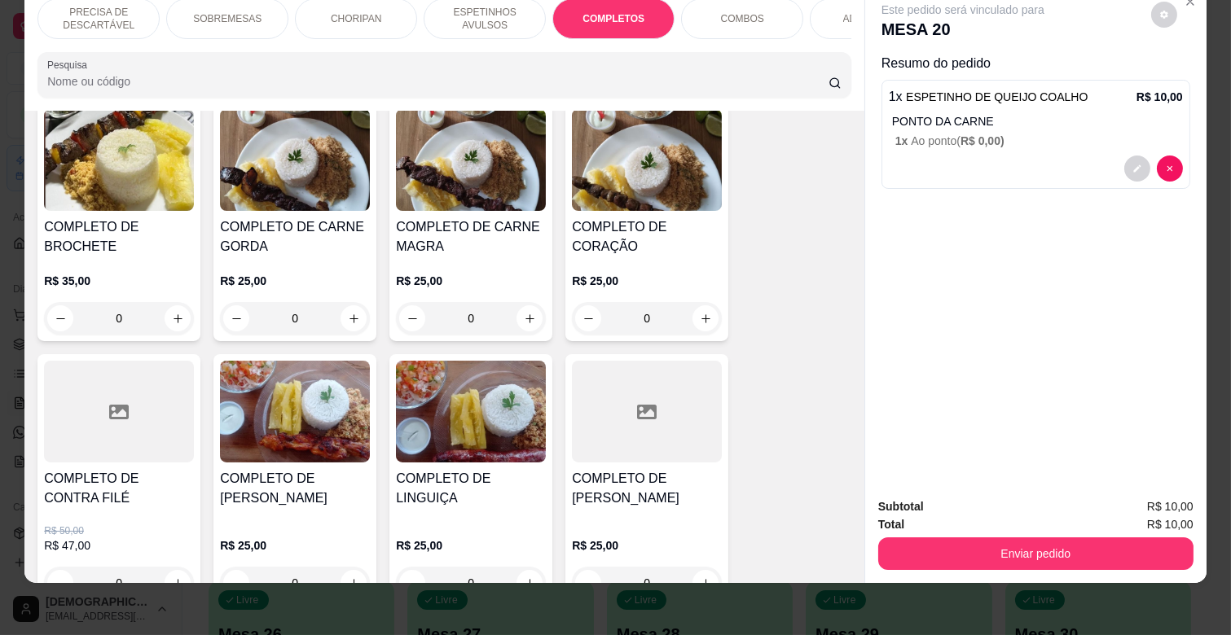
scroll to position [2069, 0]
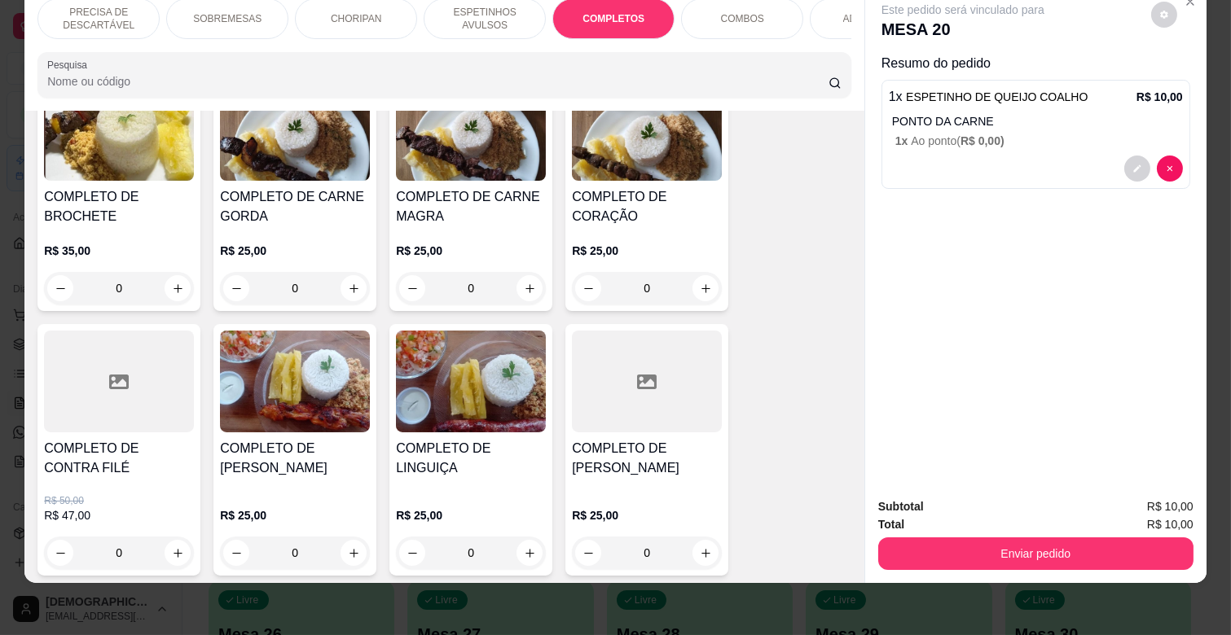
click at [476, 383] on img at bounding box center [471, 382] width 150 height 102
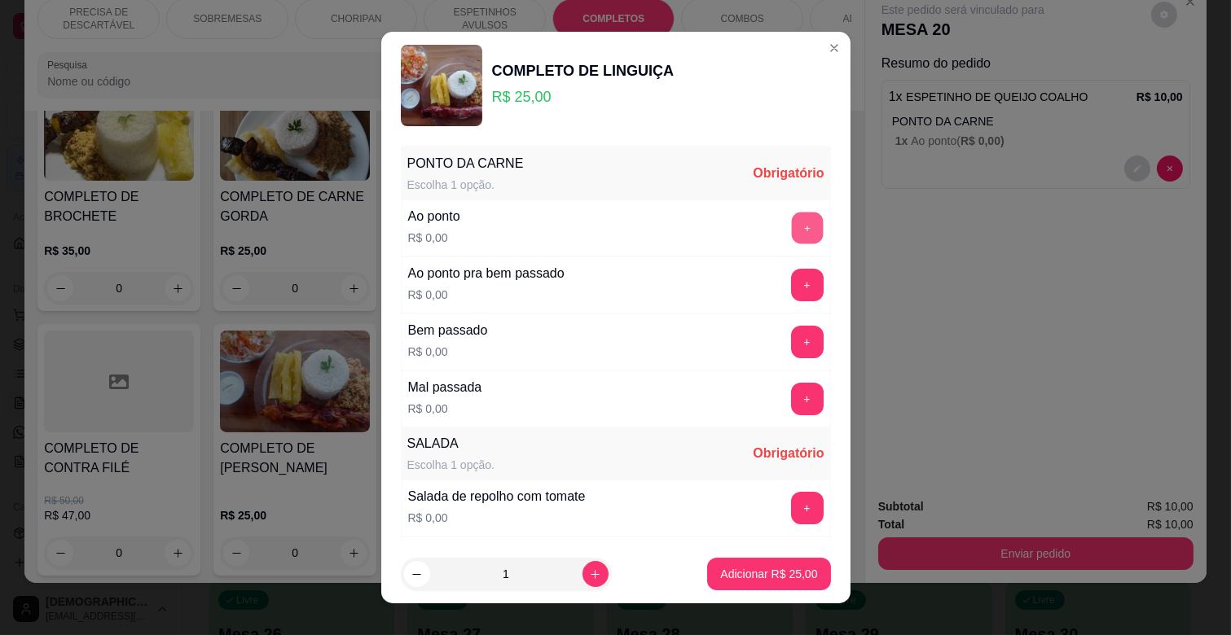
click at [791, 222] on button "+" at bounding box center [807, 229] width 32 height 32
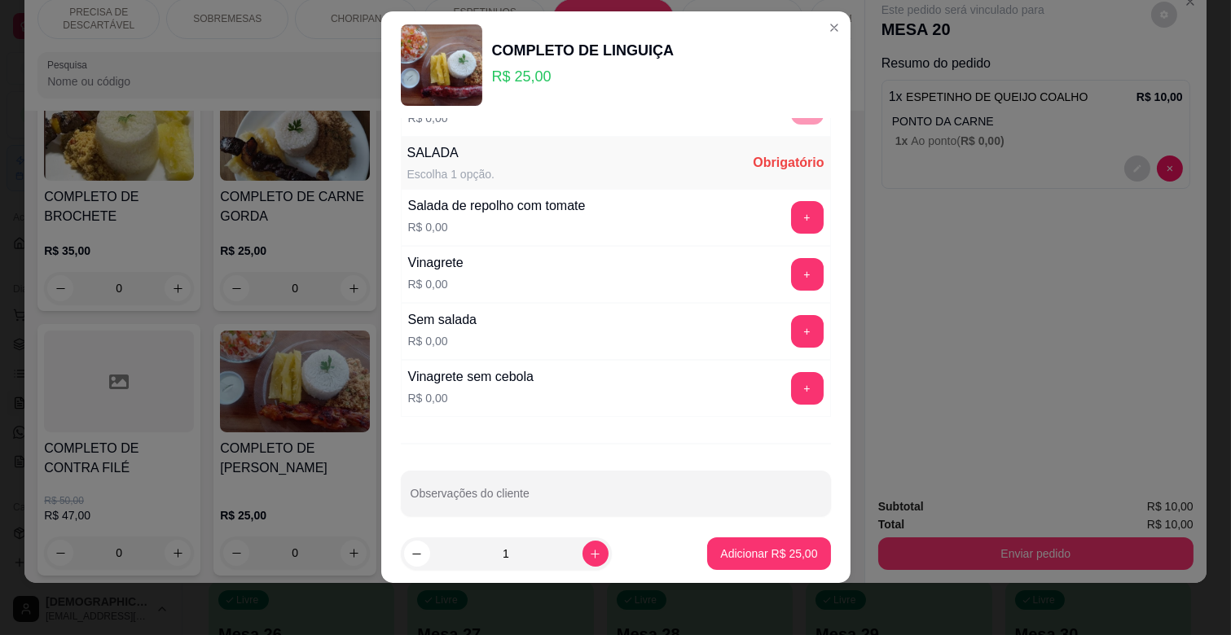
scroll to position [287, 0]
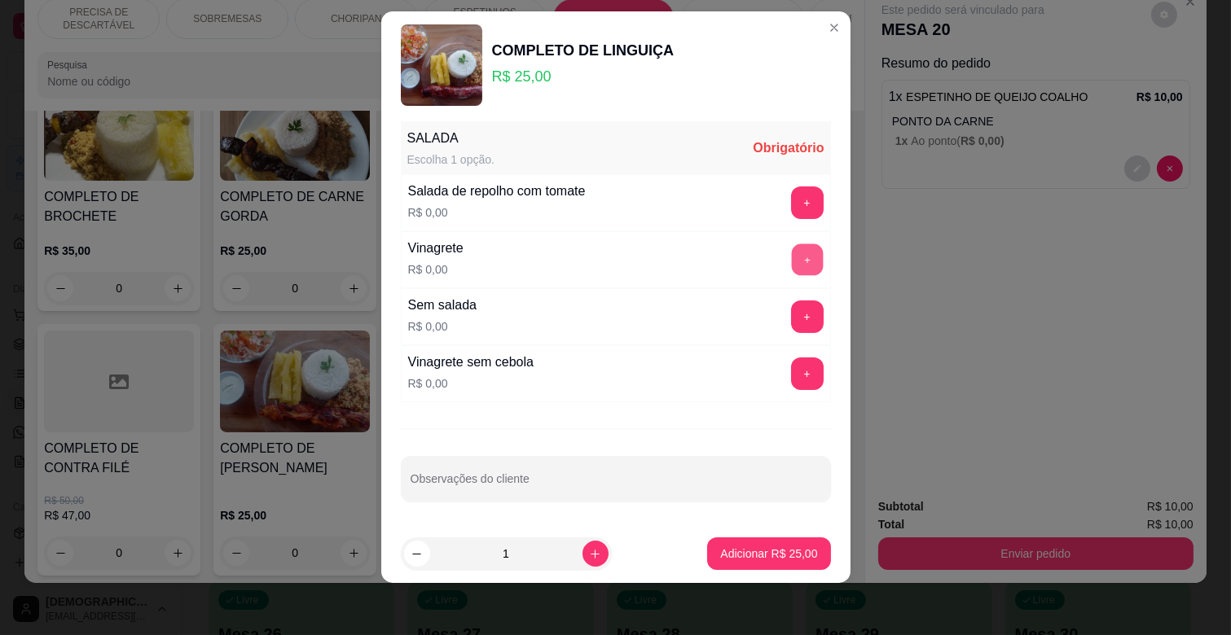
click at [791, 253] on button "+" at bounding box center [807, 260] width 32 height 32
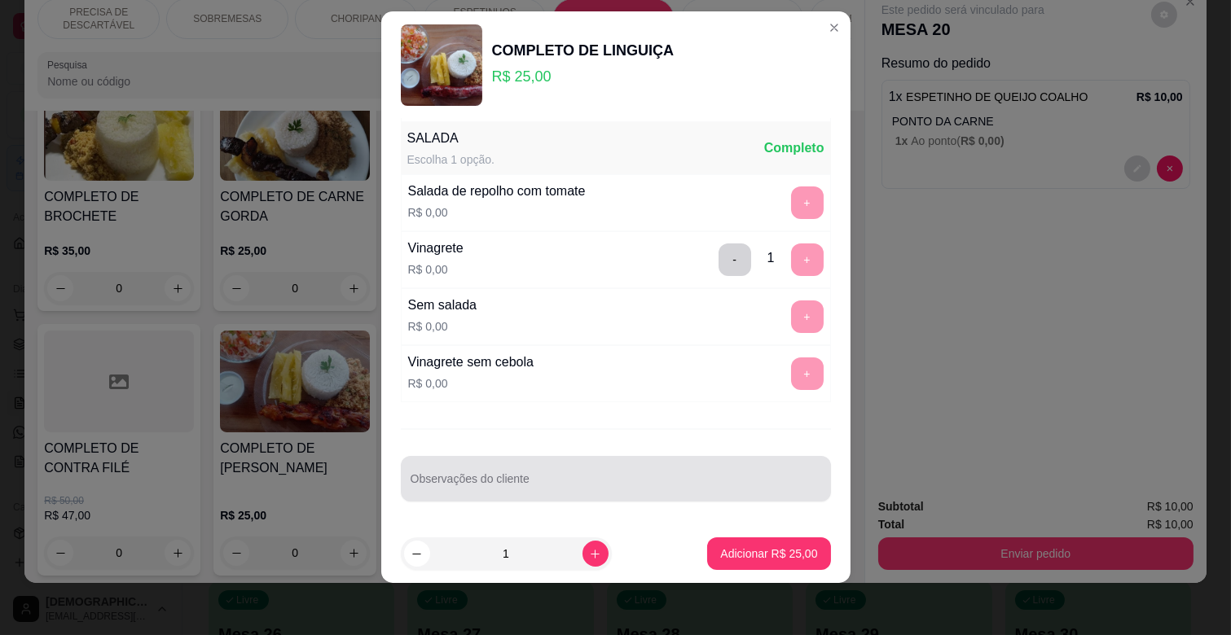
click at [506, 476] on div "Observações do cliente" at bounding box center [616, 479] width 430 height 46
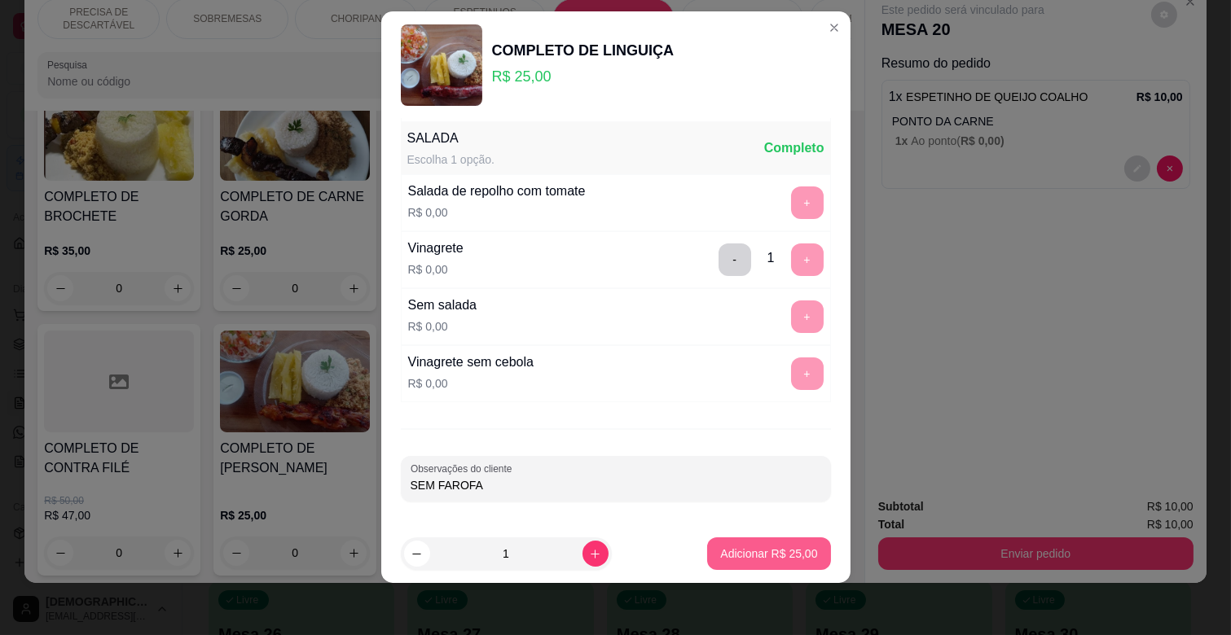
type input "SEM FAROFA"
click at [721, 538] on button "Adicionar R$ 25,00" at bounding box center [768, 554] width 123 height 33
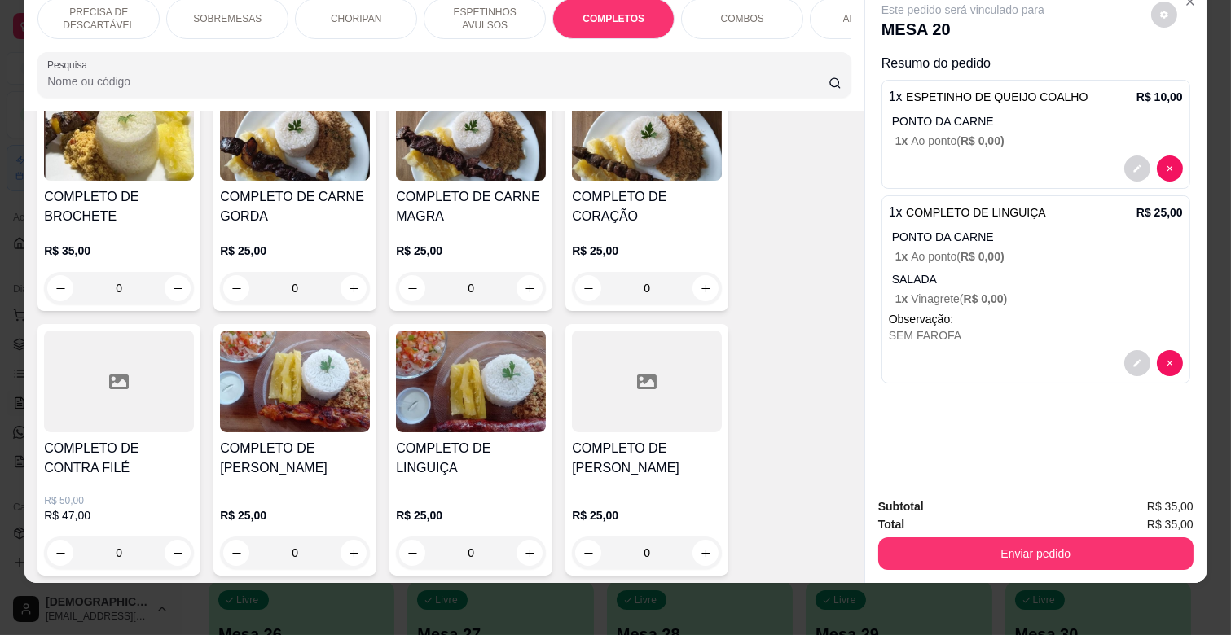
click at [136, 376] on div at bounding box center [119, 382] width 150 height 102
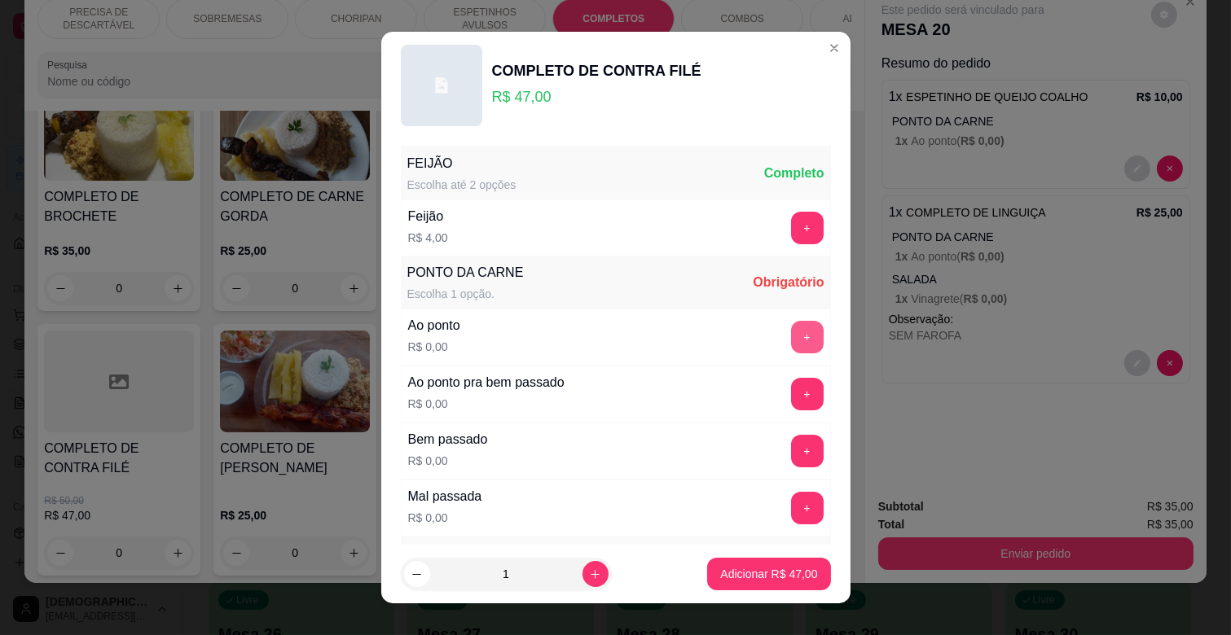
click at [791, 327] on button "+" at bounding box center [807, 337] width 33 height 33
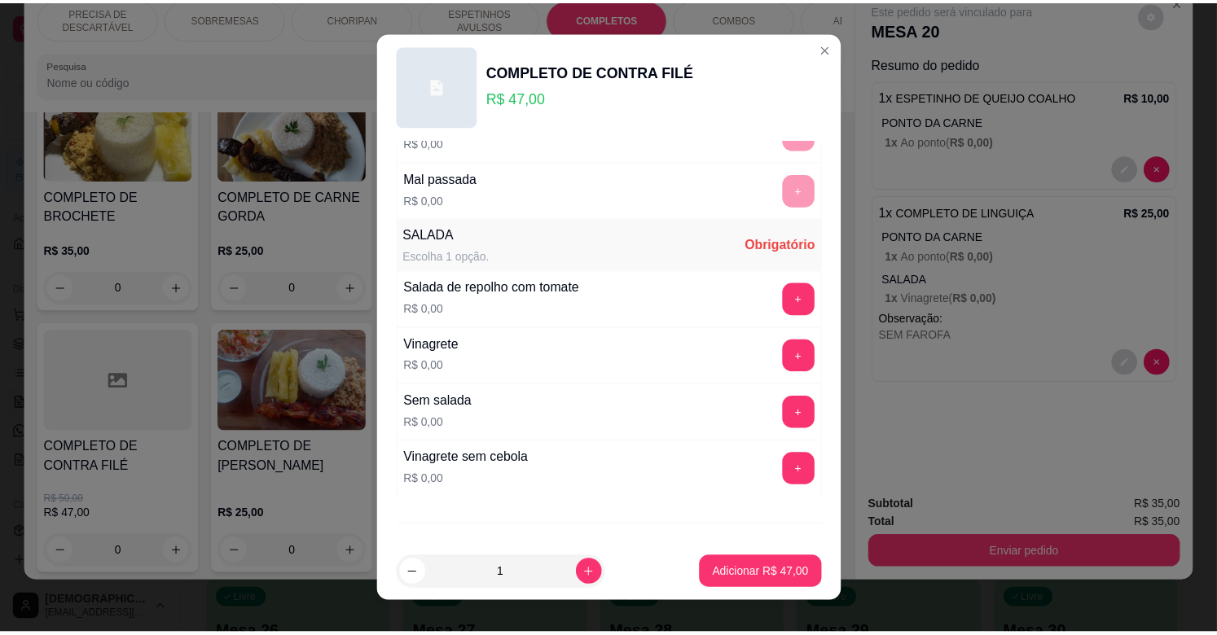
scroll to position [362, 0]
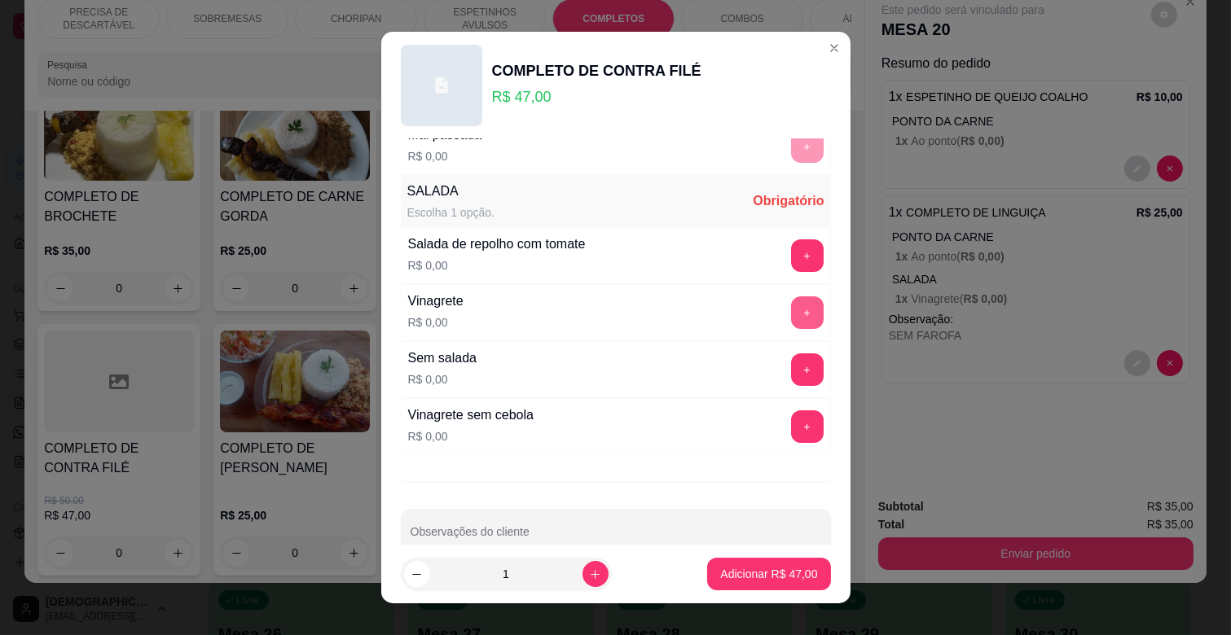
click at [791, 319] on button "+" at bounding box center [807, 313] width 33 height 33
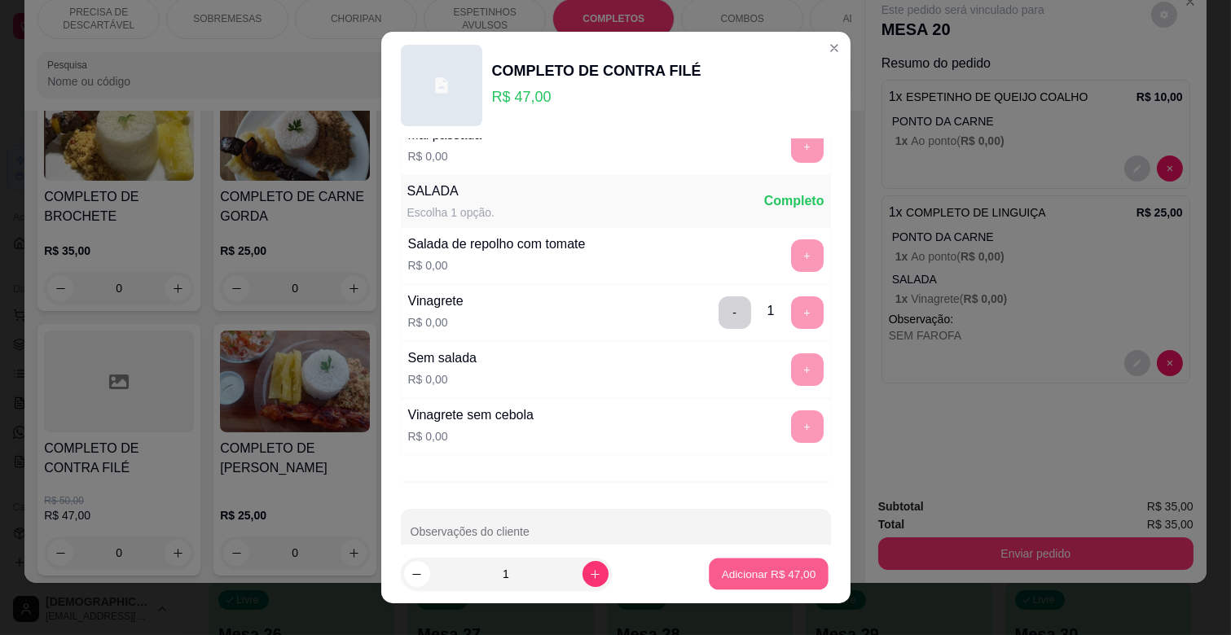
click at [767, 583] on button "Adicionar R$ 47,00" at bounding box center [770, 575] width 120 height 32
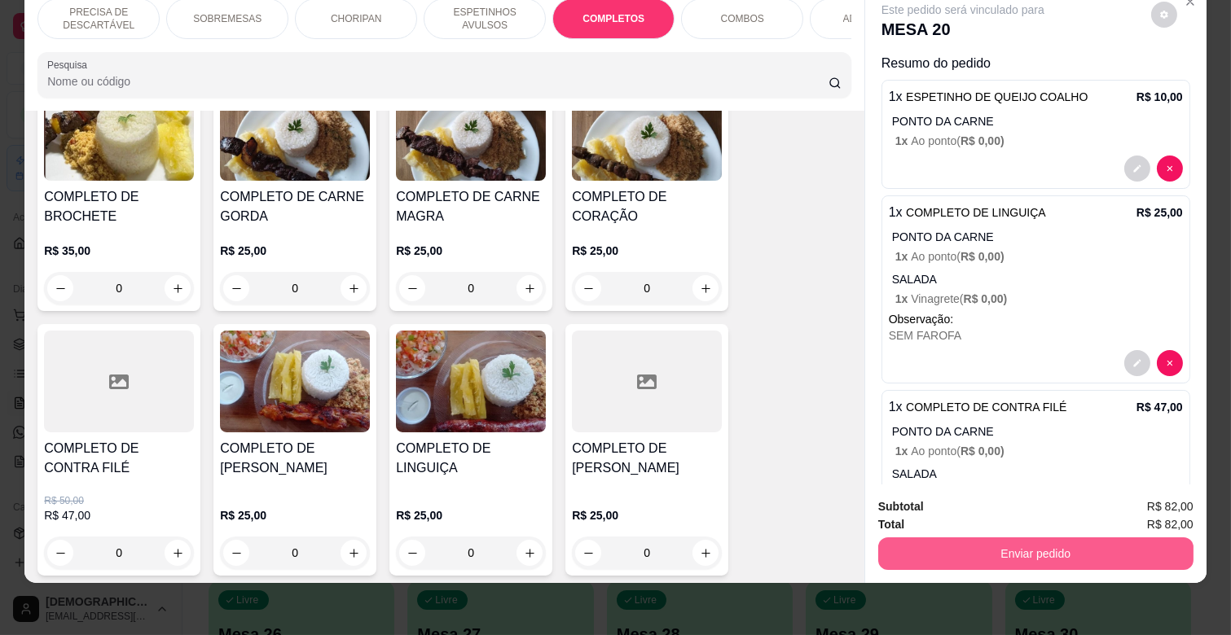
click at [1054, 538] on button "Enviar pedido" at bounding box center [1035, 554] width 315 height 33
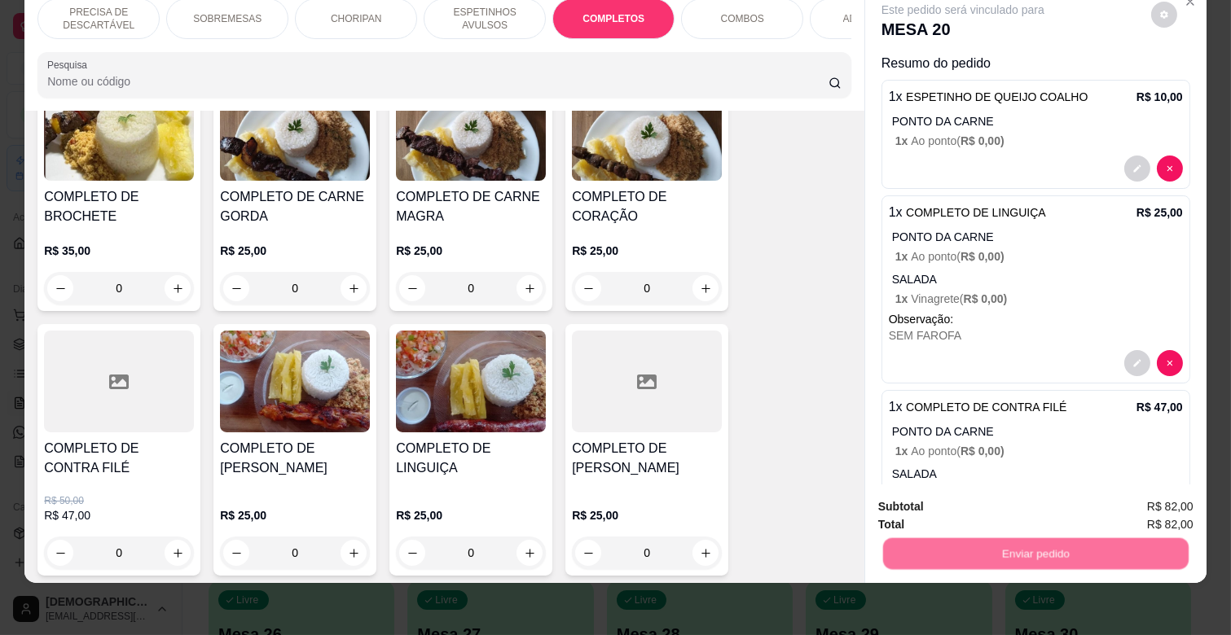
click at [972, 492] on button "Não registrar e enviar pedido" at bounding box center [980, 500] width 169 height 31
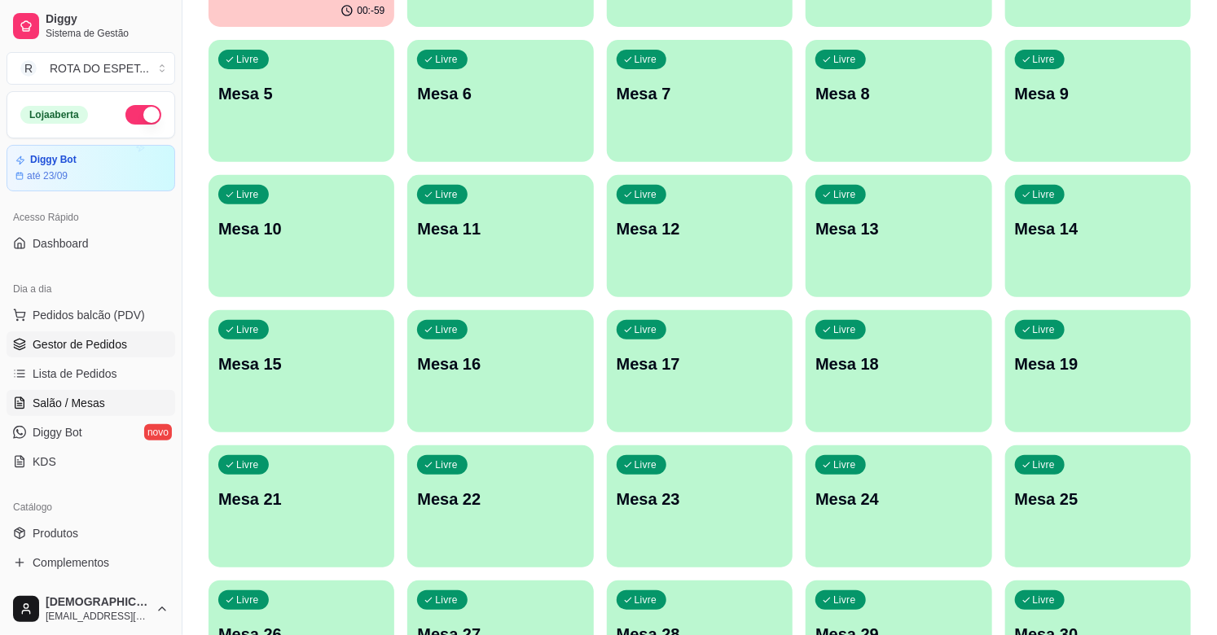
click at [117, 345] on span "Gestor de Pedidos" at bounding box center [80, 344] width 94 height 16
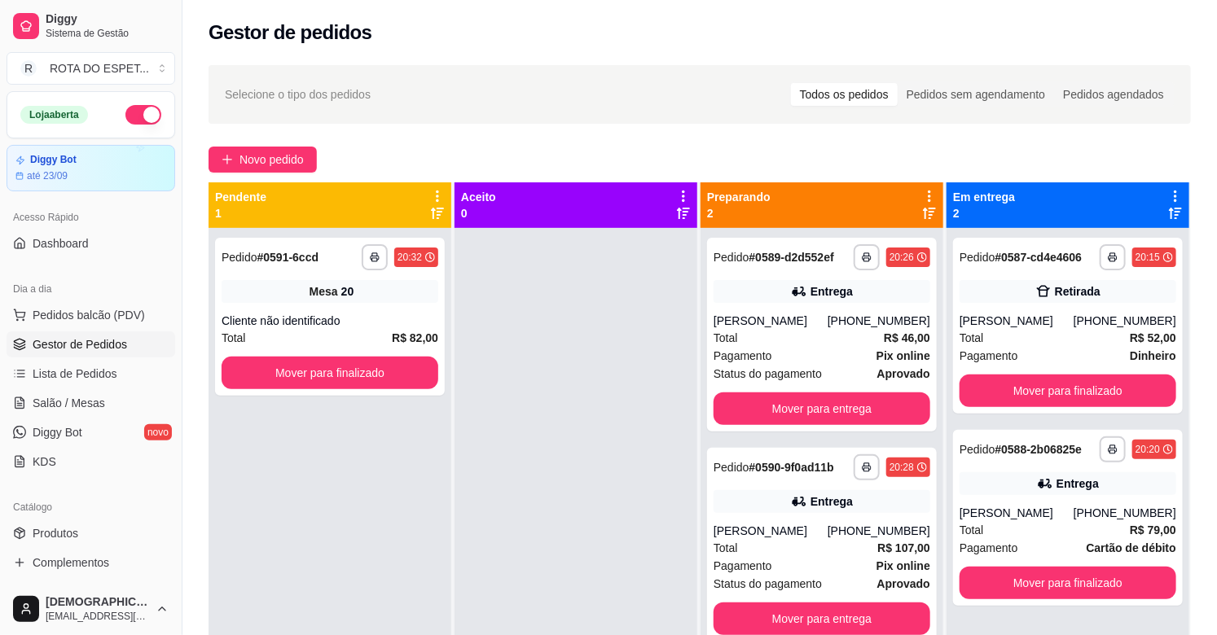
click at [529, 384] on div at bounding box center [576, 545] width 243 height 635
click at [409, 362] on button "Mover para finalizado" at bounding box center [330, 373] width 217 height 33
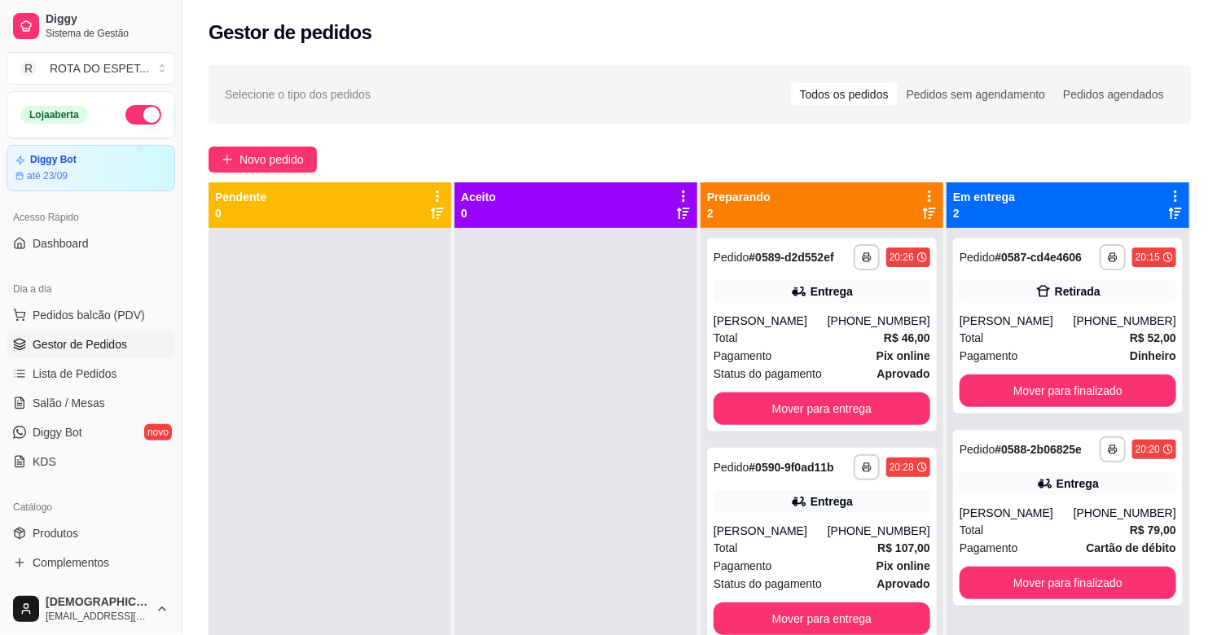
click at [542, 472] on div at bounding box center [576, 545] width 243 height 635
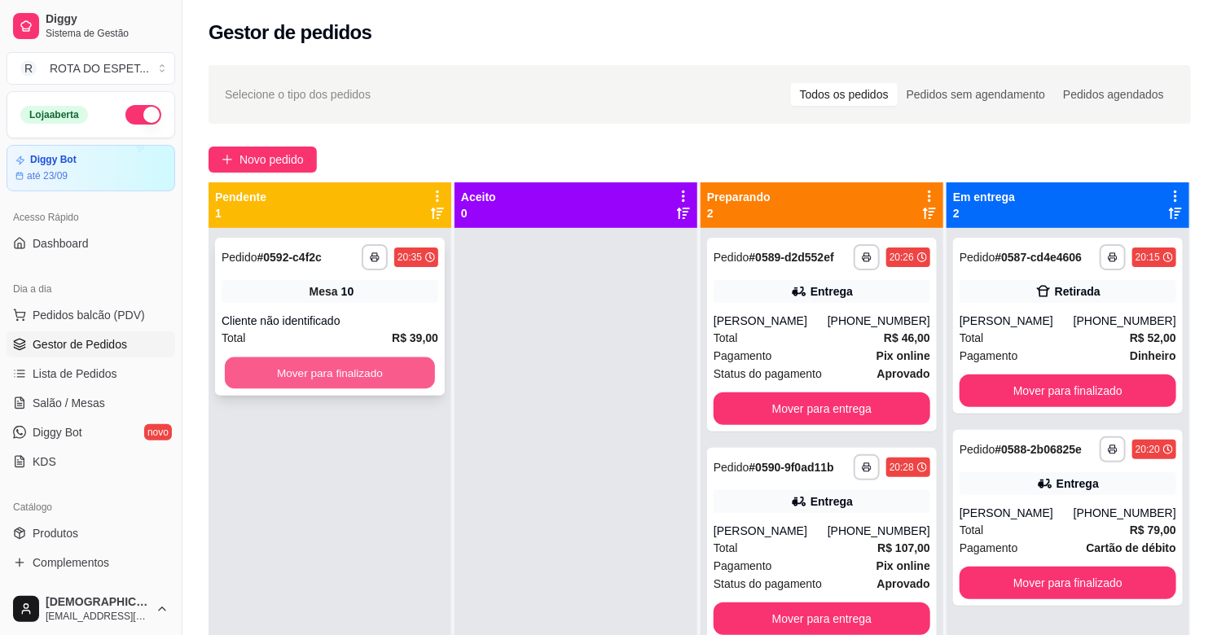
click at [329, 364] on button "Mover para finalizado" at bounding box center [330, 374] width 210 height 32
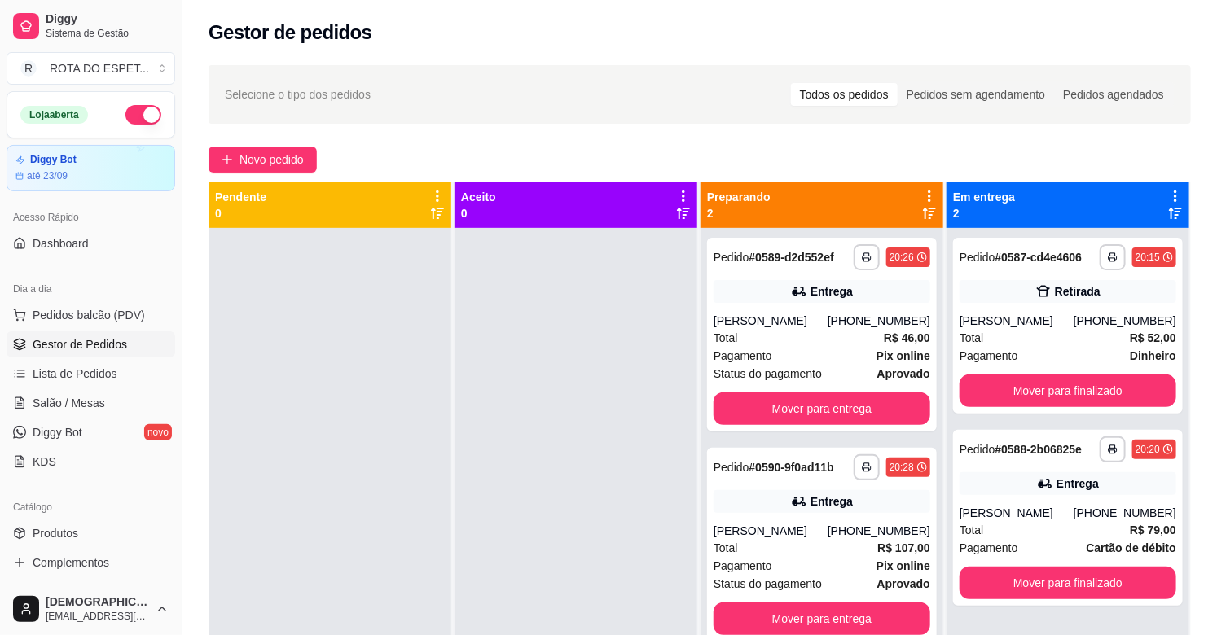
click at [550, 417] on div at bounding box center [576, 545] width 243 height 635
click at [1036, 579] on button "Mover para finalizado" at bounding box center [1068, 583] width 217 height 33
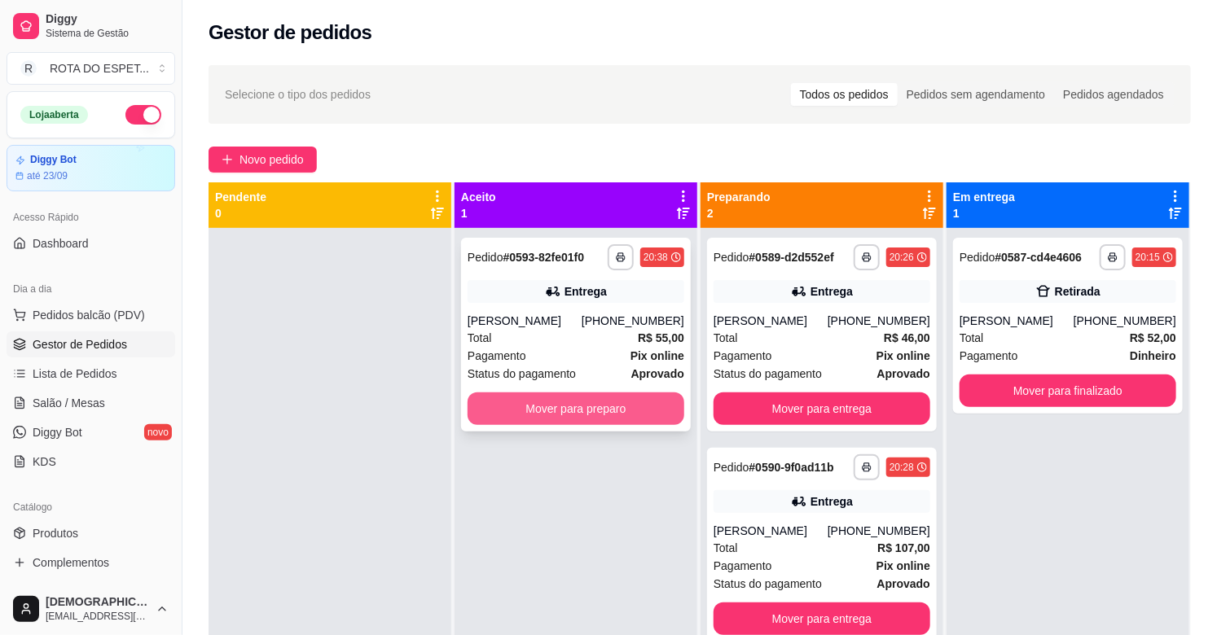
click at [600, 394] on button "Mover para preparo" at bounding box center [576, 409] width 217 height 33
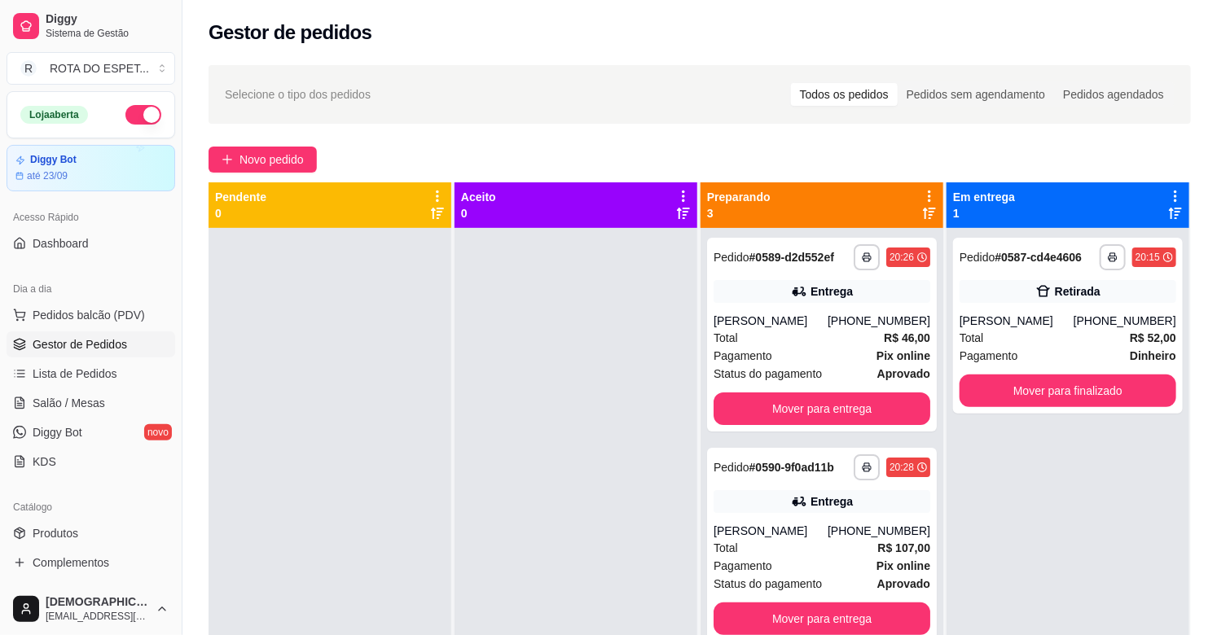
click at [1037, 474] on div "**********" at bounding box center [1068, 545] width 243 height 635
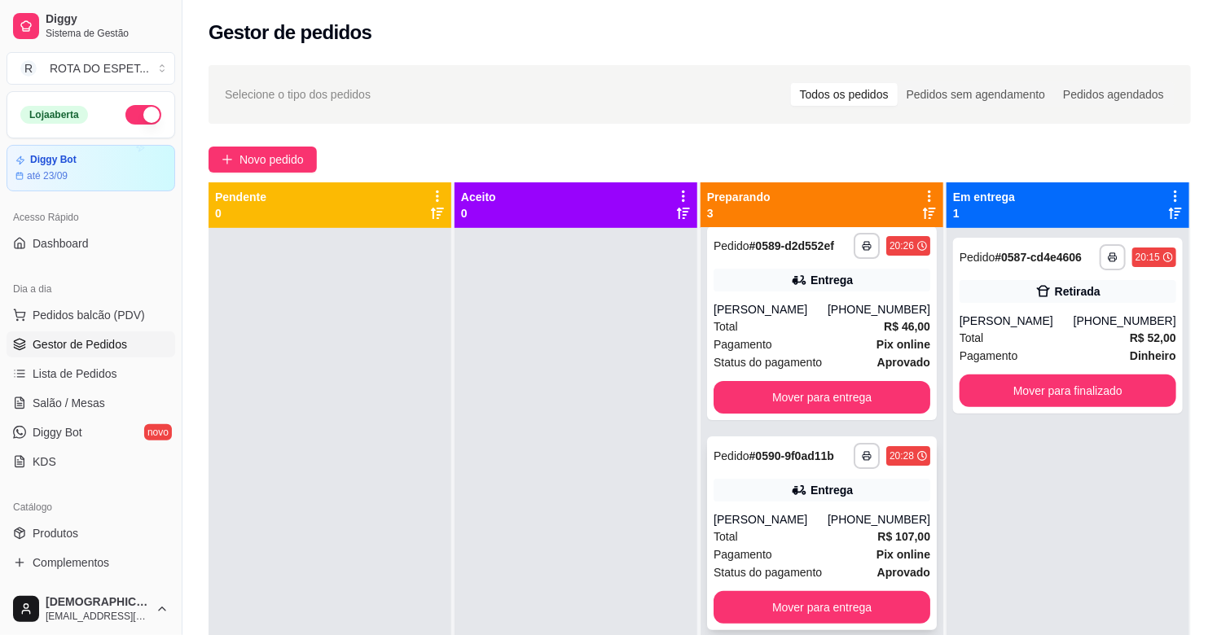
scroll to position [27, 0]
click at [832, 604] on button "Mover para entrega" at bounding box center [822, 608] width 210 height 32
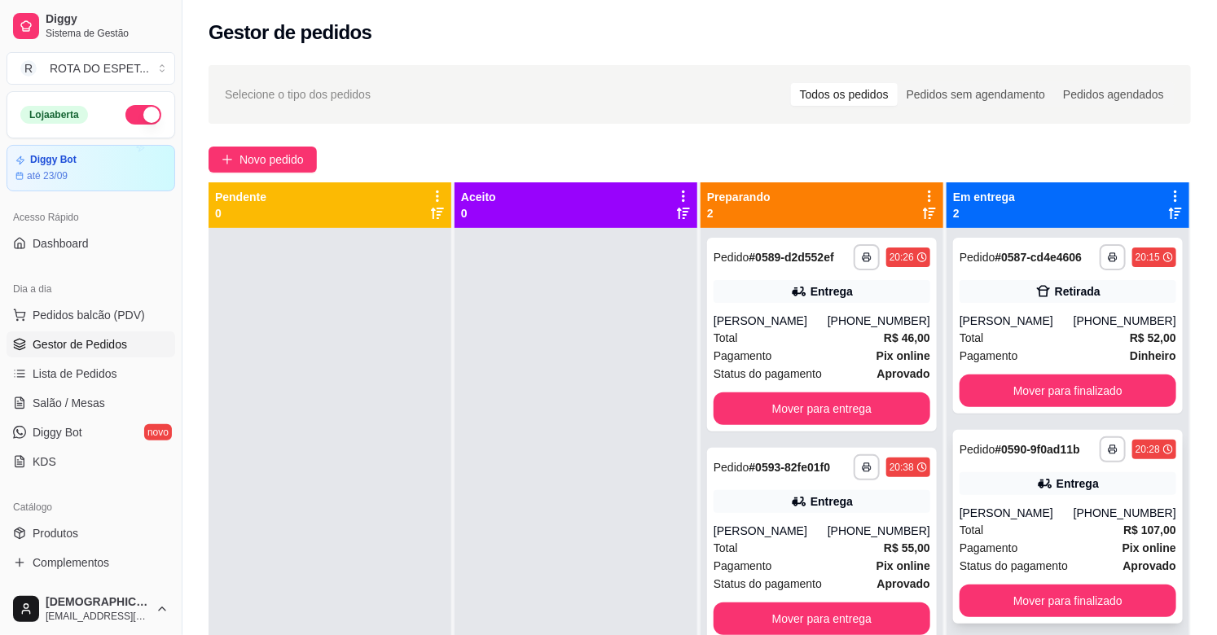
scroll to position [0, 0]
click at [516, 556] on div at bounding box center [576, 545] width 243 height 635
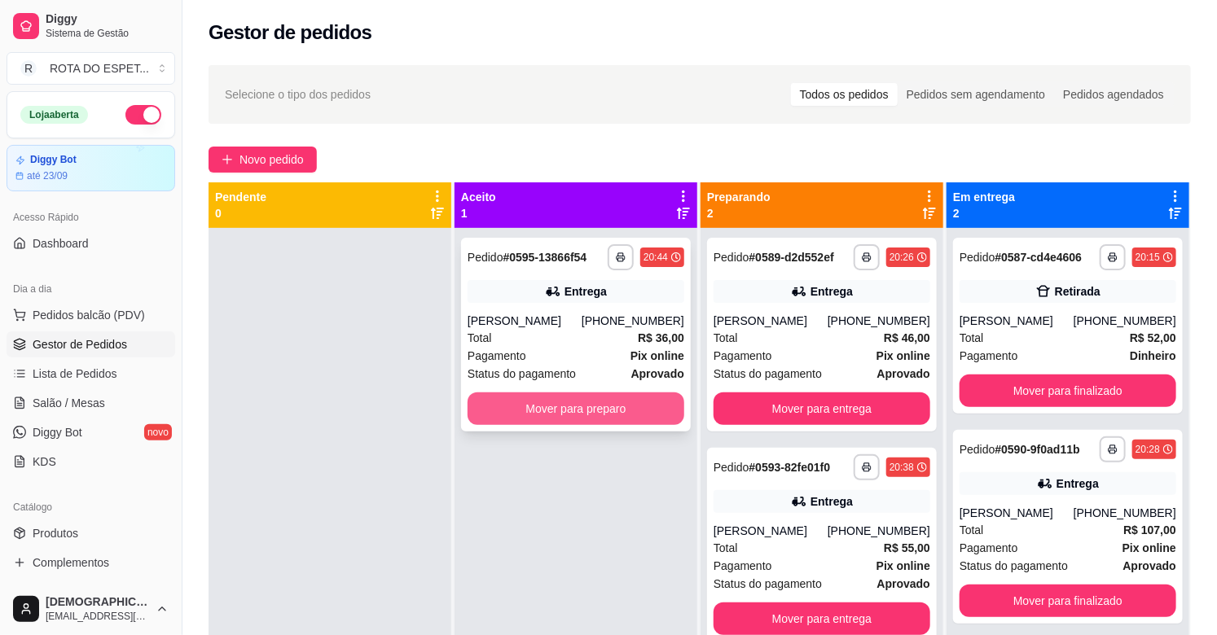
click at [603, 406] on button "Mover para preparo" at bounding box center [576, 409] width 217 height 33
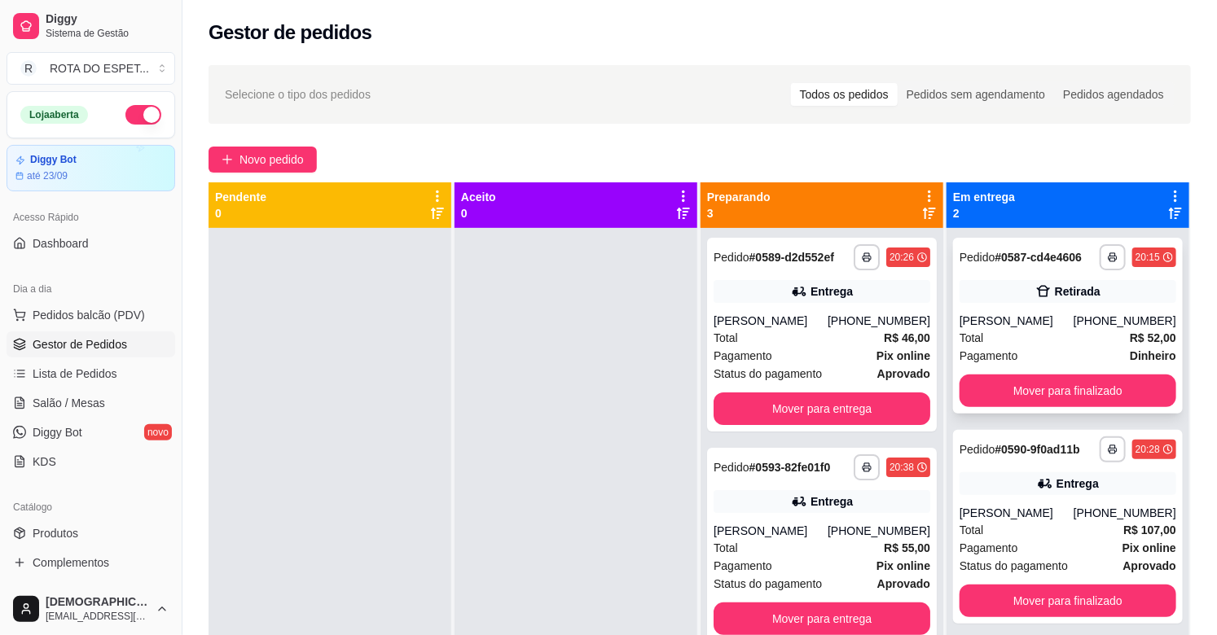
click at [1081, 343] on div "Total R$ 52,00" at bounding box center [1068, 338] width 217 height 18
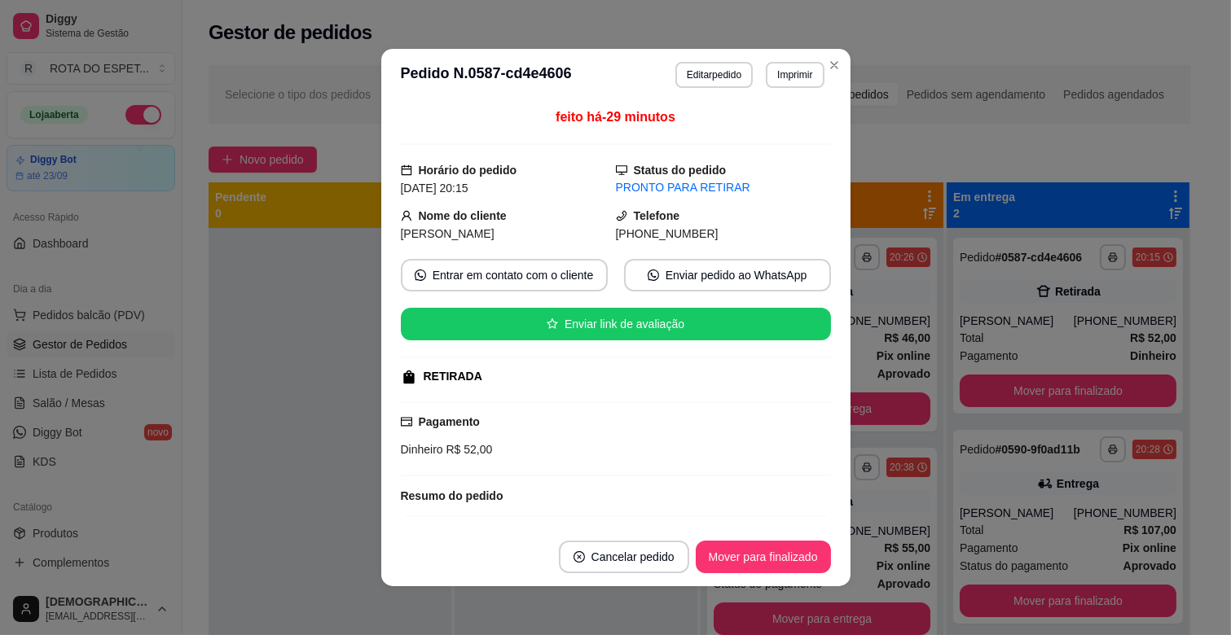
scroll to position [340, 0]
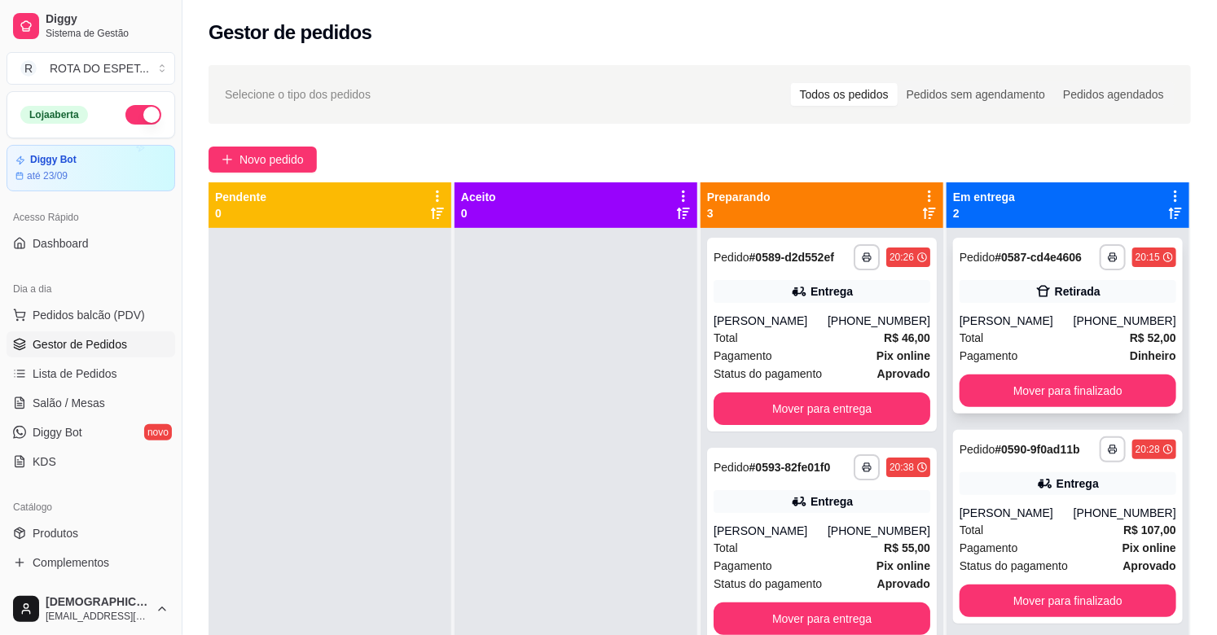
click at [1055, 316] on div "[PERSON_NAME]" at bounding box center [1017, 321] width 114 height 16
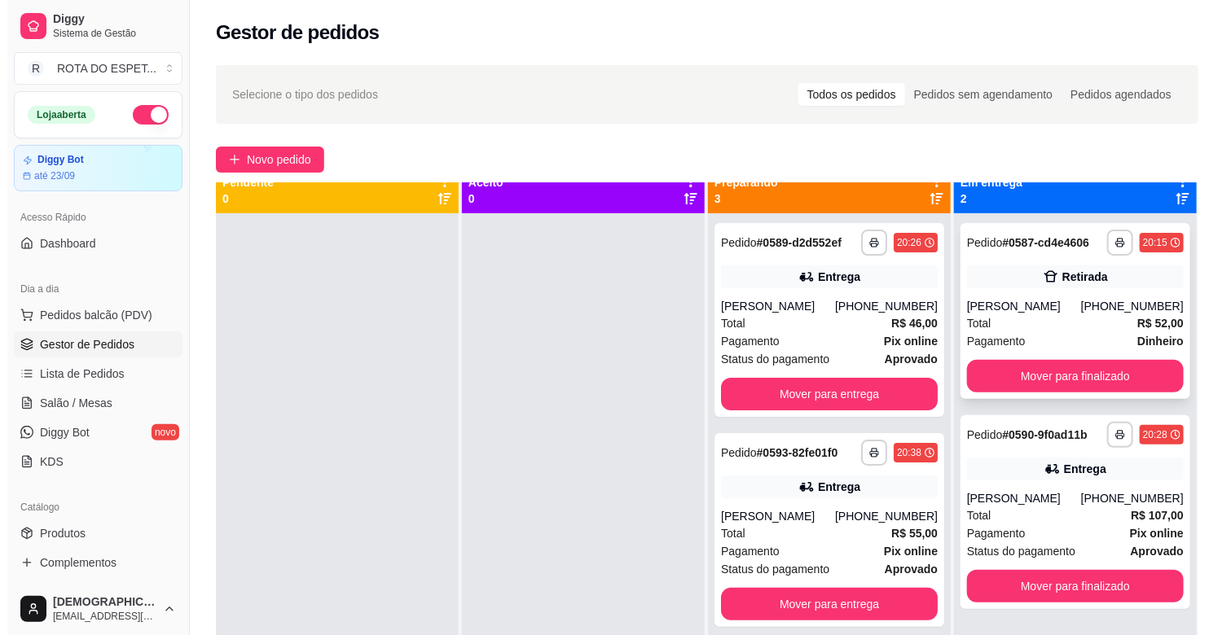
scroll to position [0, 0]
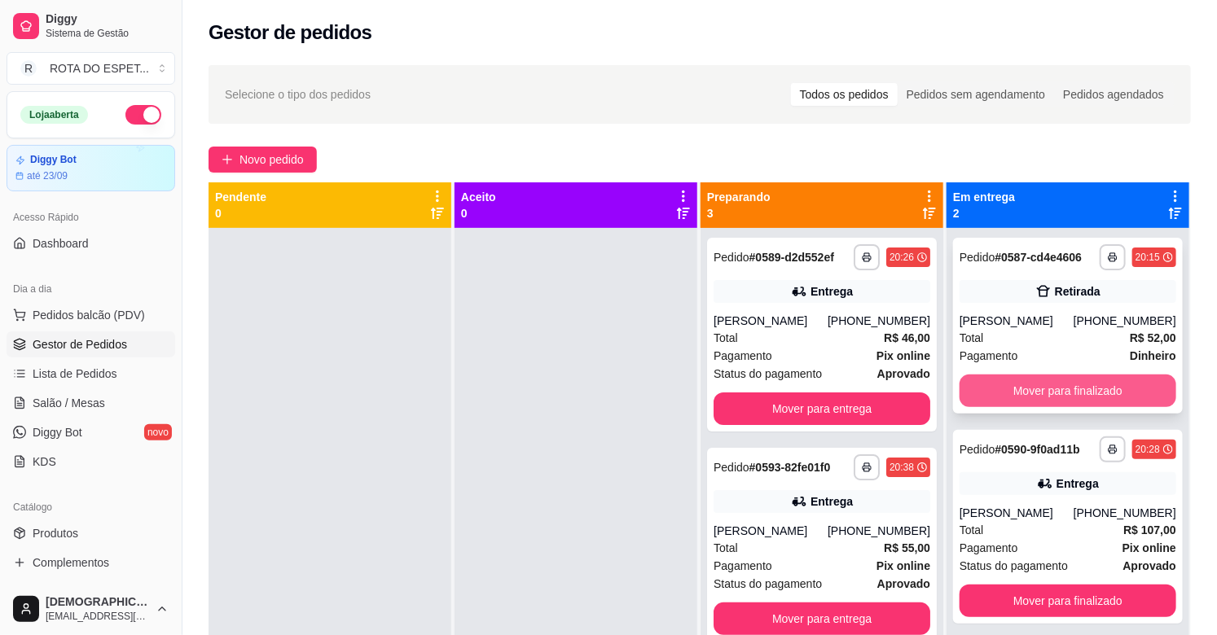
click at [1096, 389] on button "Mover para finalizado" at bounding box center [1068, 391] width 217 height 33
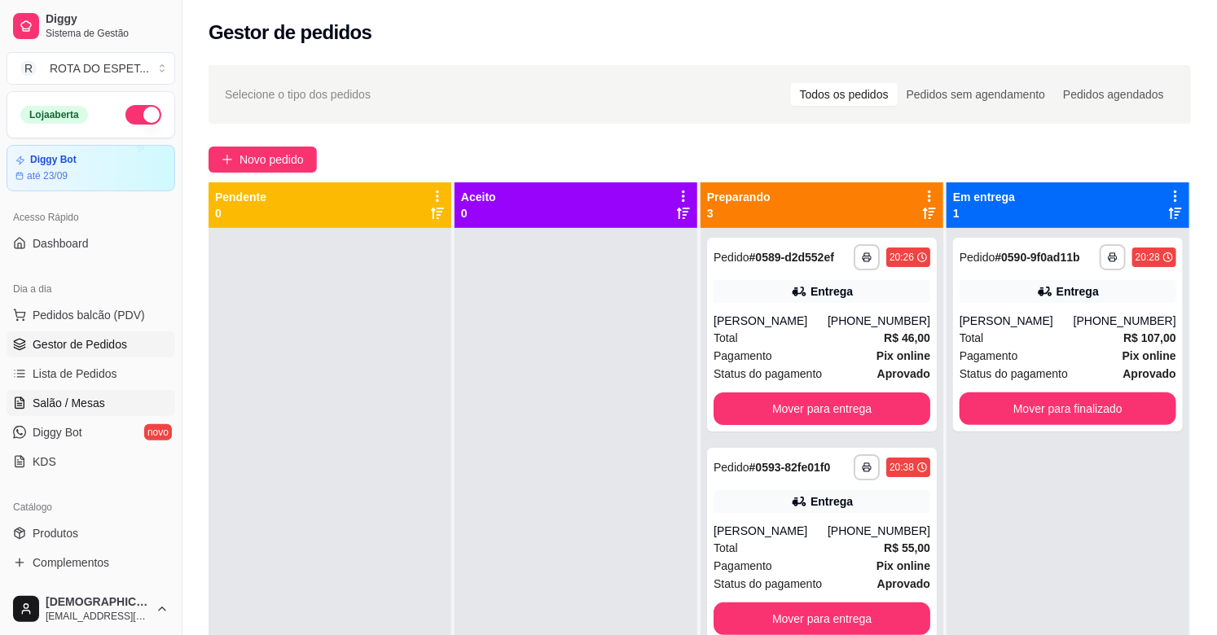
click at [82, 397] on span "Salão / Mesas" at bounding box center [69, 403] width 72 height 16
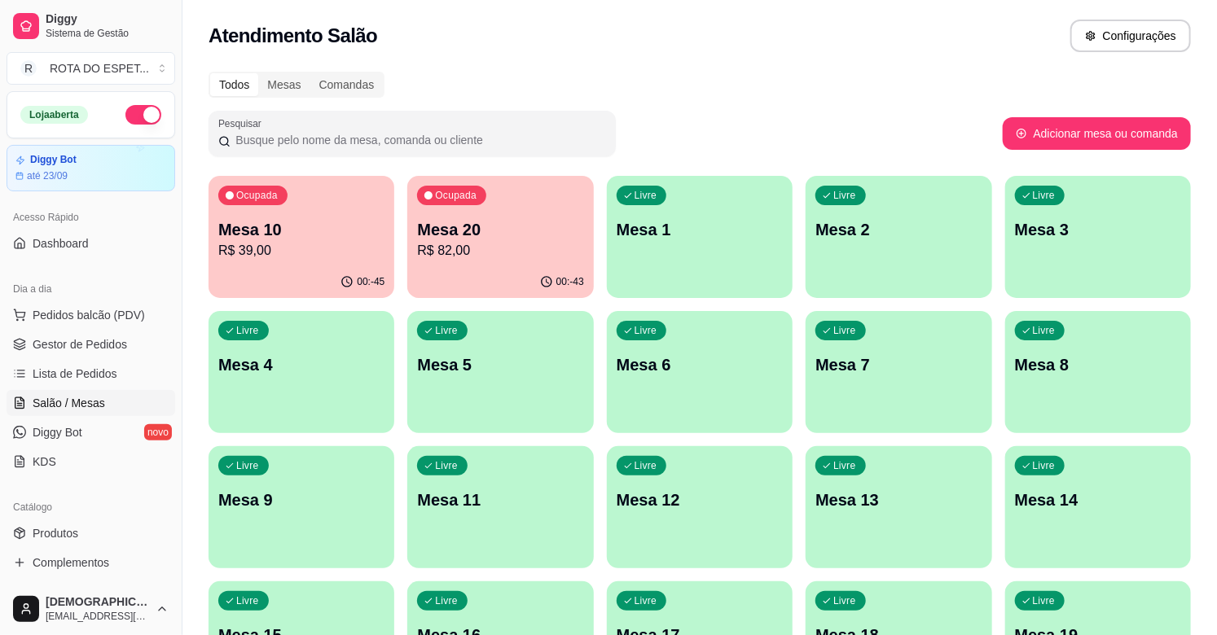
click at [1134, 506] on p "Mesa 14" at bounding box center [1098, 500] width 166 height 23
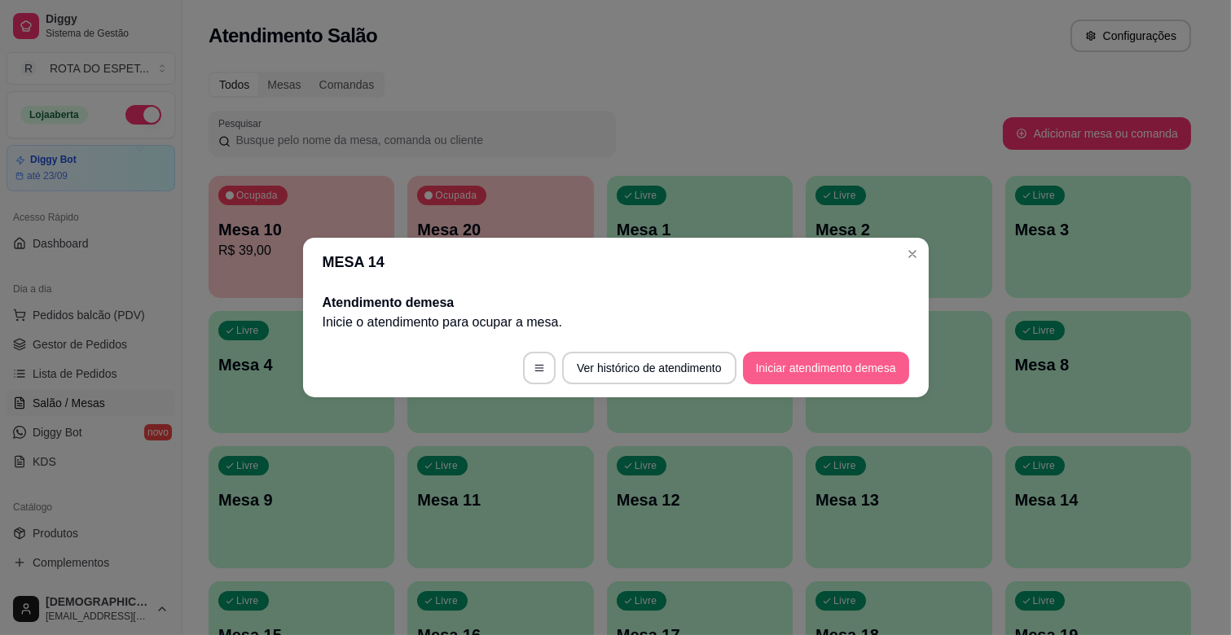
click at [782, 367] on button "Iniciar atendimento de mesa" at bounding box center [826, 368] width 166 height 33
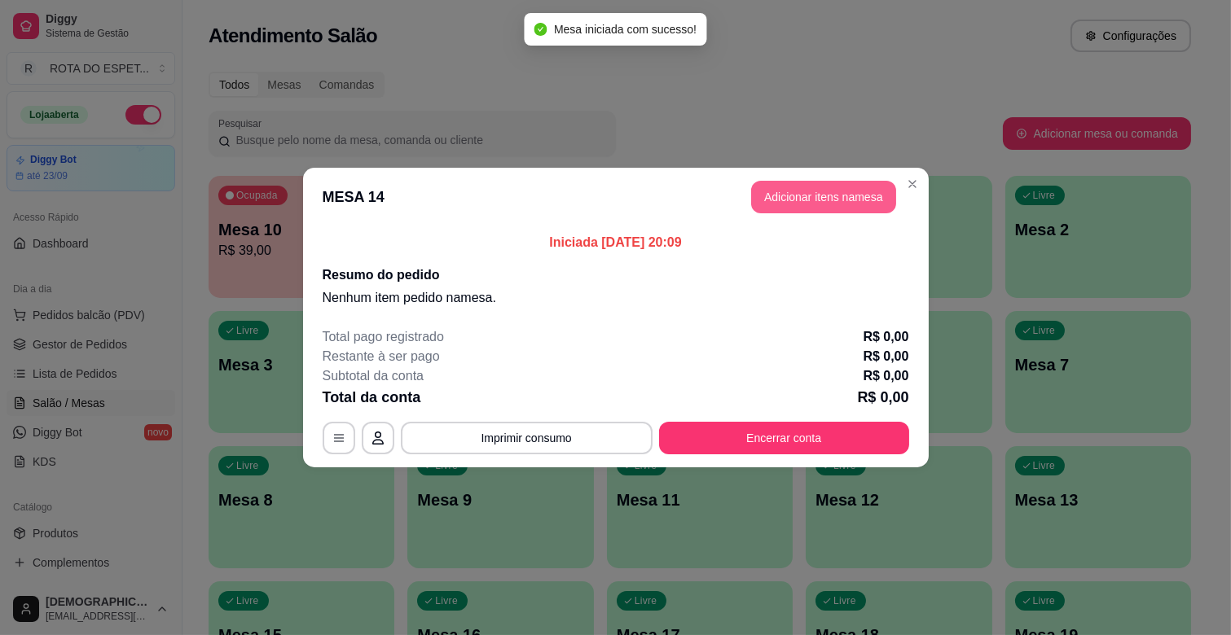
click at [865, 199] on button "Adicionar itens na mesa" at bounding box center [823, 197] width 145 height 33
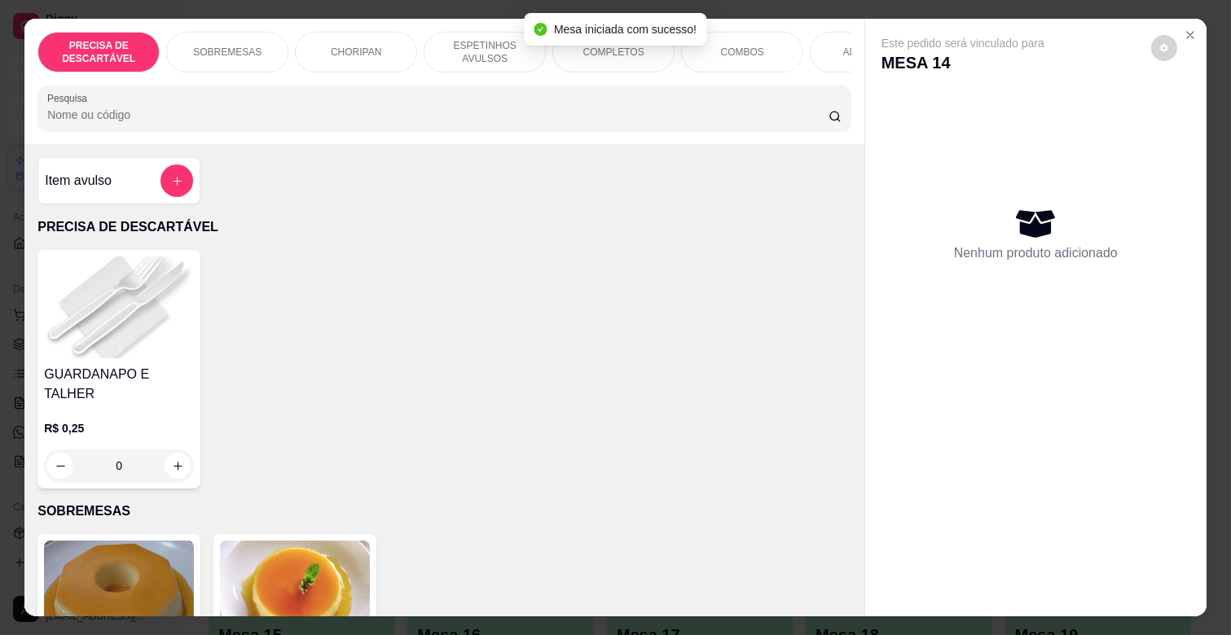
scroll to position [271, 0]
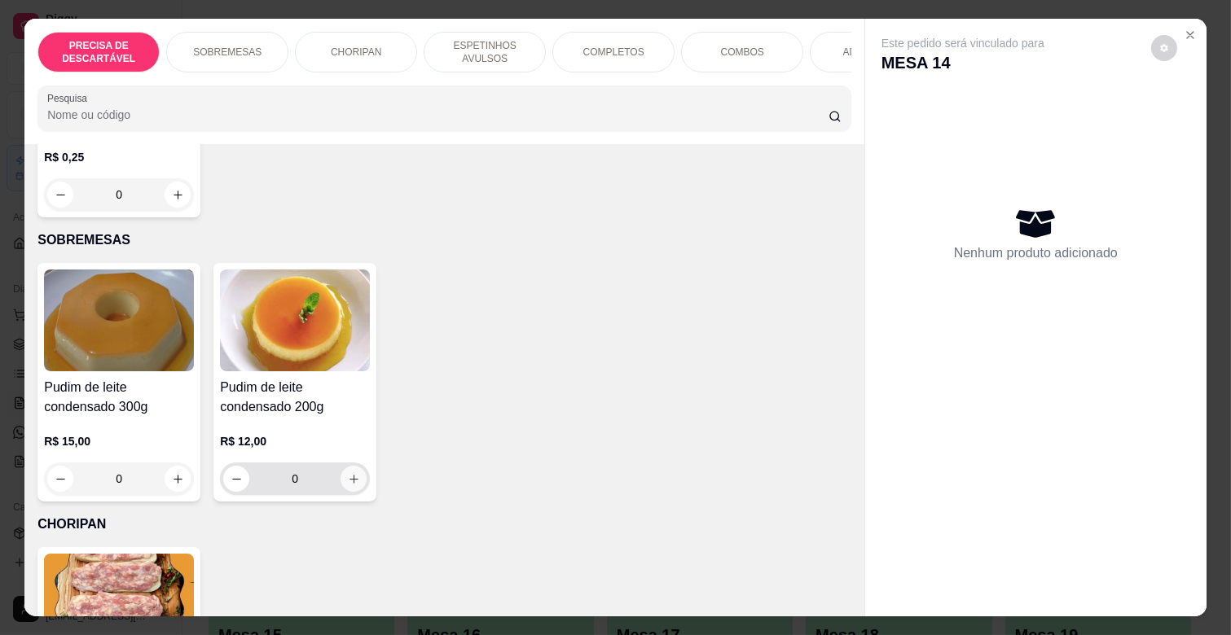
click at [357, 471] on button "increase-product-quantity" at bounding box center [353, 479] width 26 height 26
type input "1"
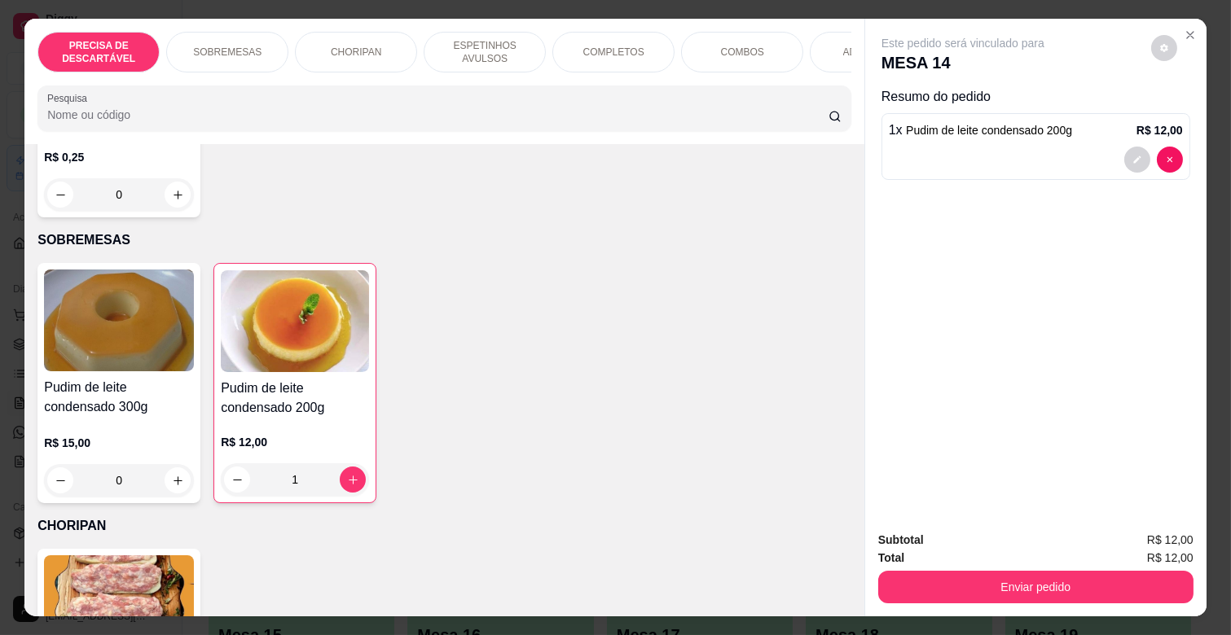
scroll to position [0, 712]
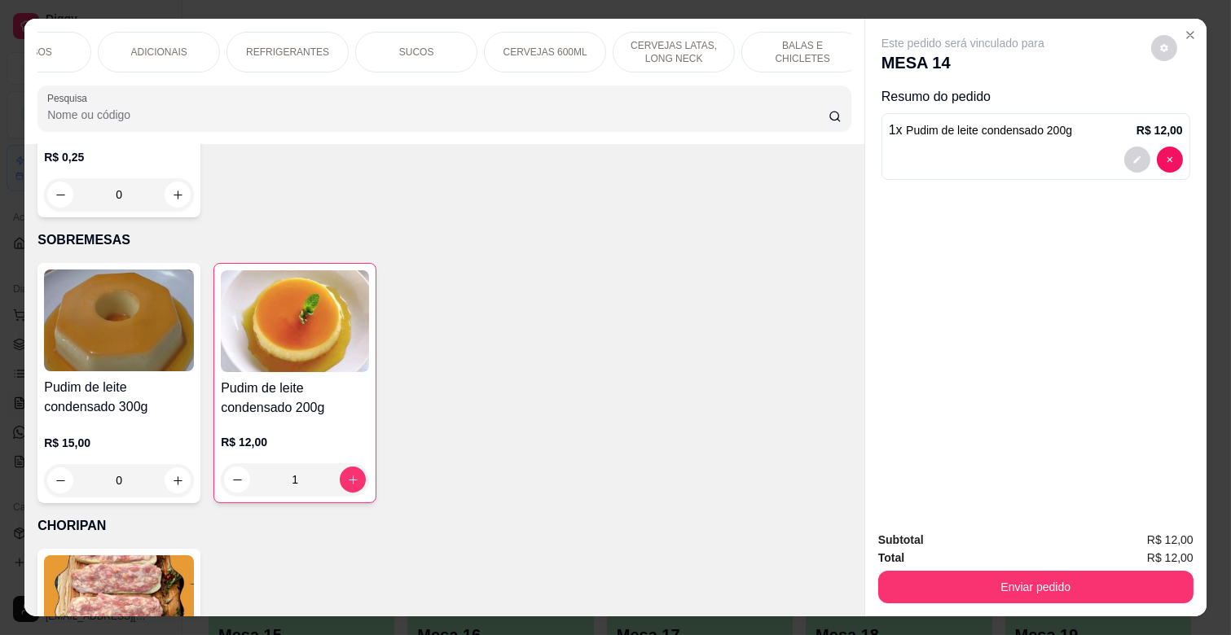
click at [281, 33] on div "REFRIGERANTES" at bounding box center [287, 52] width 122 height 41
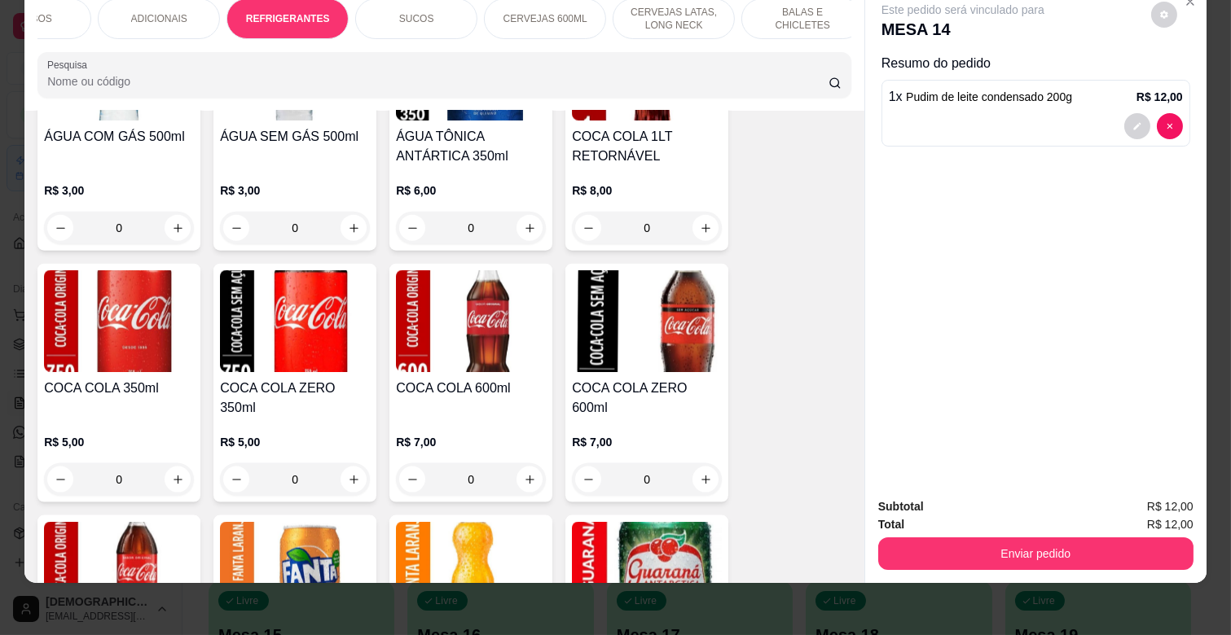
scroll to position [4013, 0]
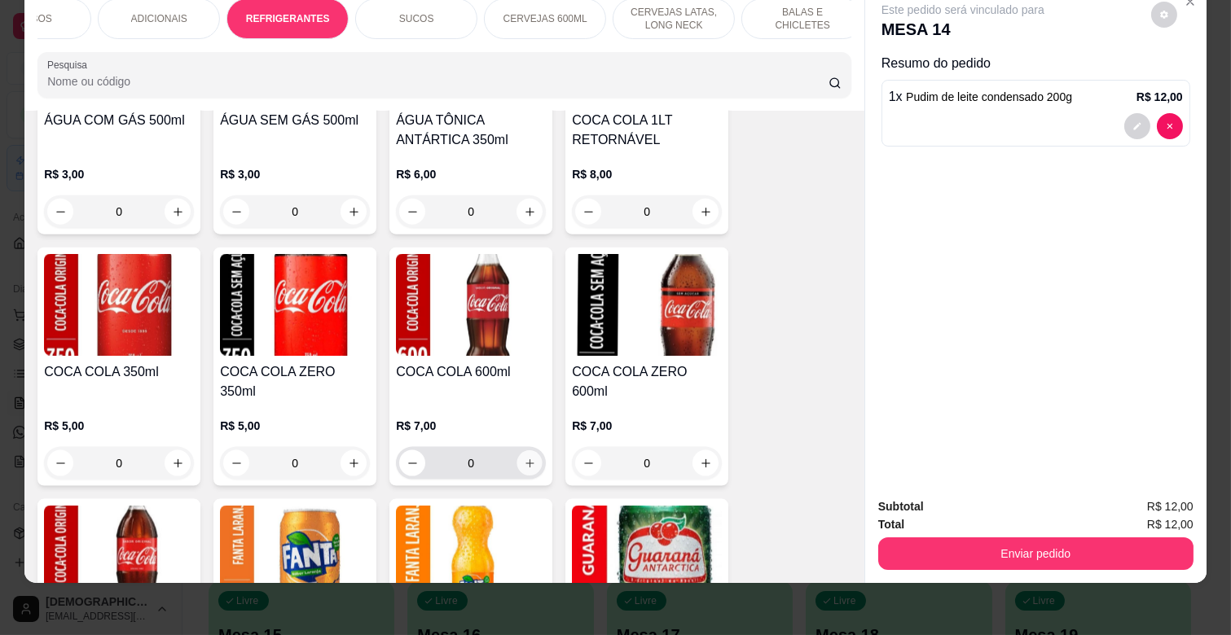
click at [531, 451] on button "increase-product-quantity" at bounding box center [529, 463] width 25 height 25
type input "1"
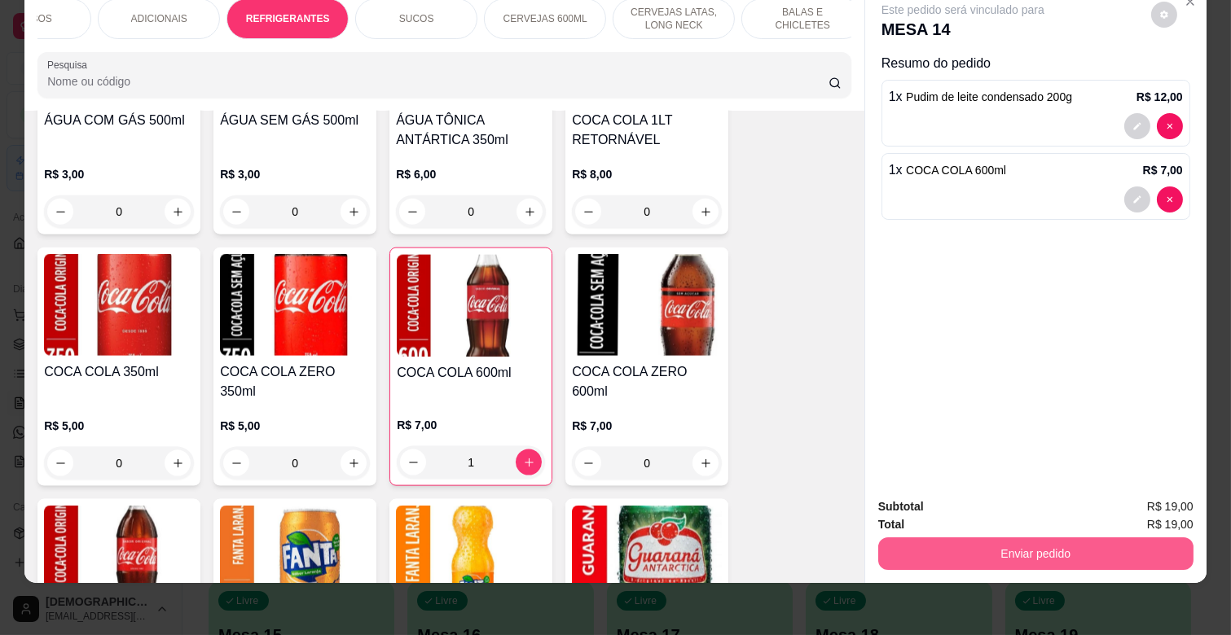
click at [1078, 538] on button "Enviar pedido" at bounding box center [1035, 554] width 315 height 33
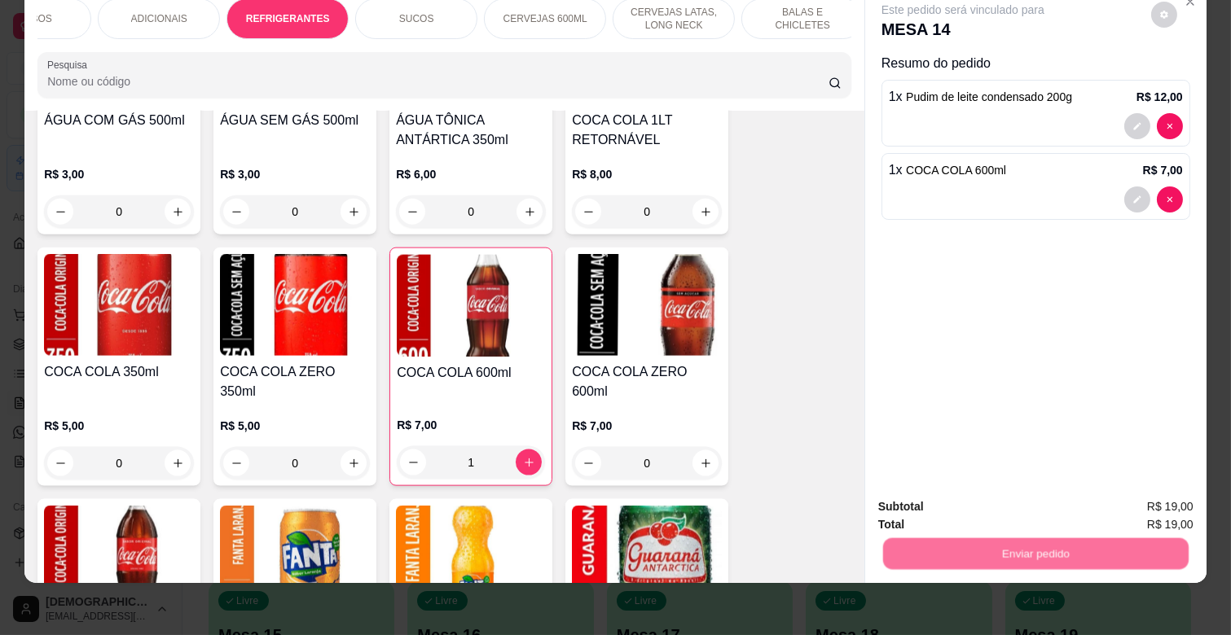
click at [1020, 490] on button "Não registrar e enviar pedido" at bounding box center [980, 500] width 169 height 31
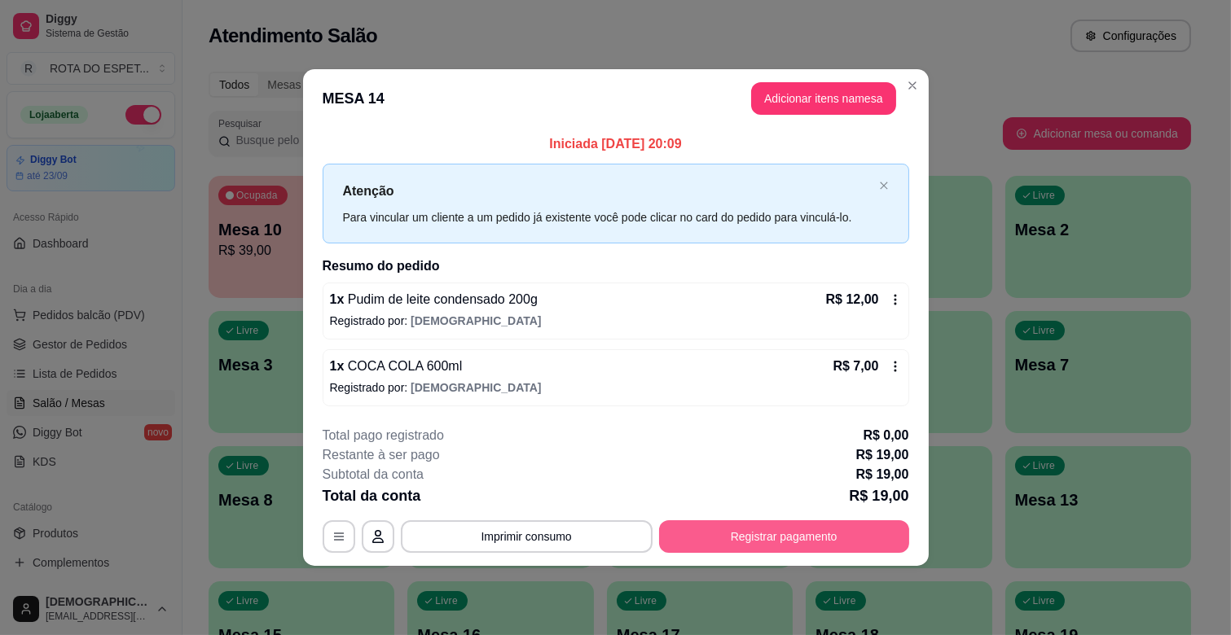
click at [868, 527] on button "Registrar pagamento" at bounding box center [784, 537] width 250 height 33
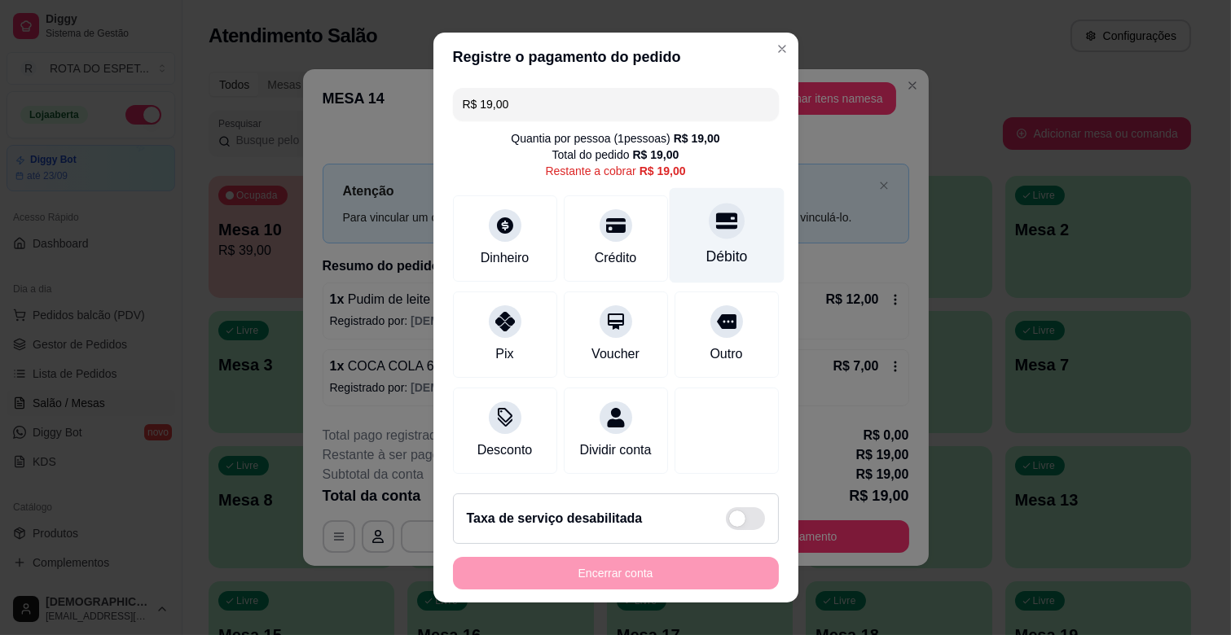
click at [715, 222] on icon at bounding box center [725, 220] width 21 height 21
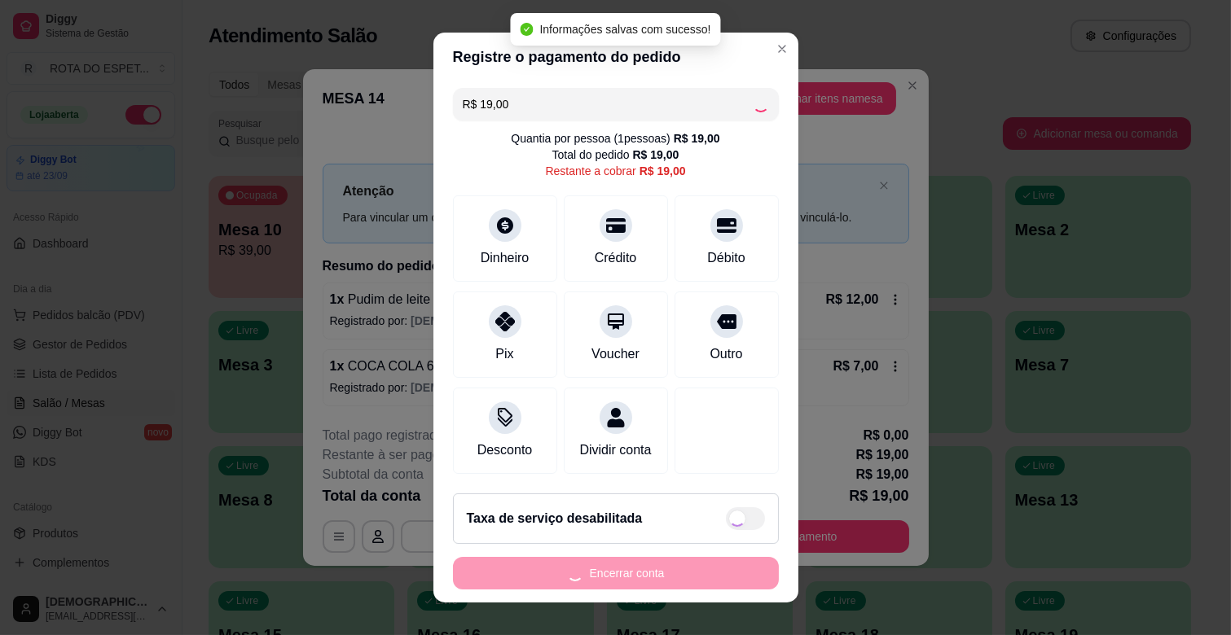
type input "R$ 0,00"
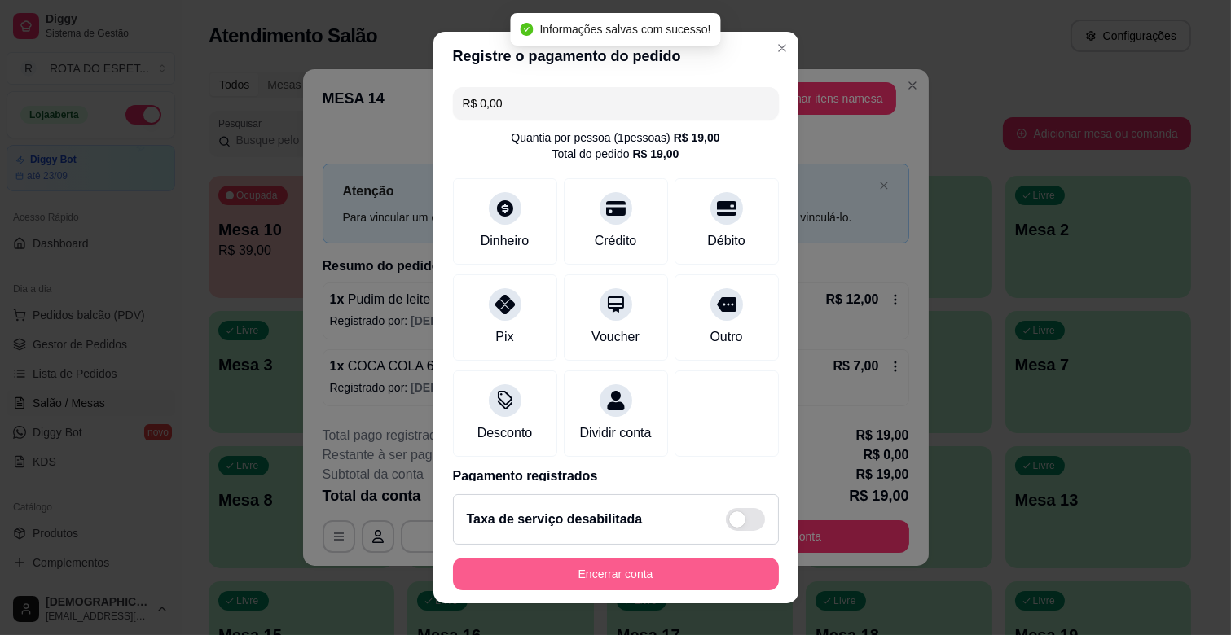
click at [655, 565] on button "Encerrar conta" at bounding box center [616, 574] width 326 height 33
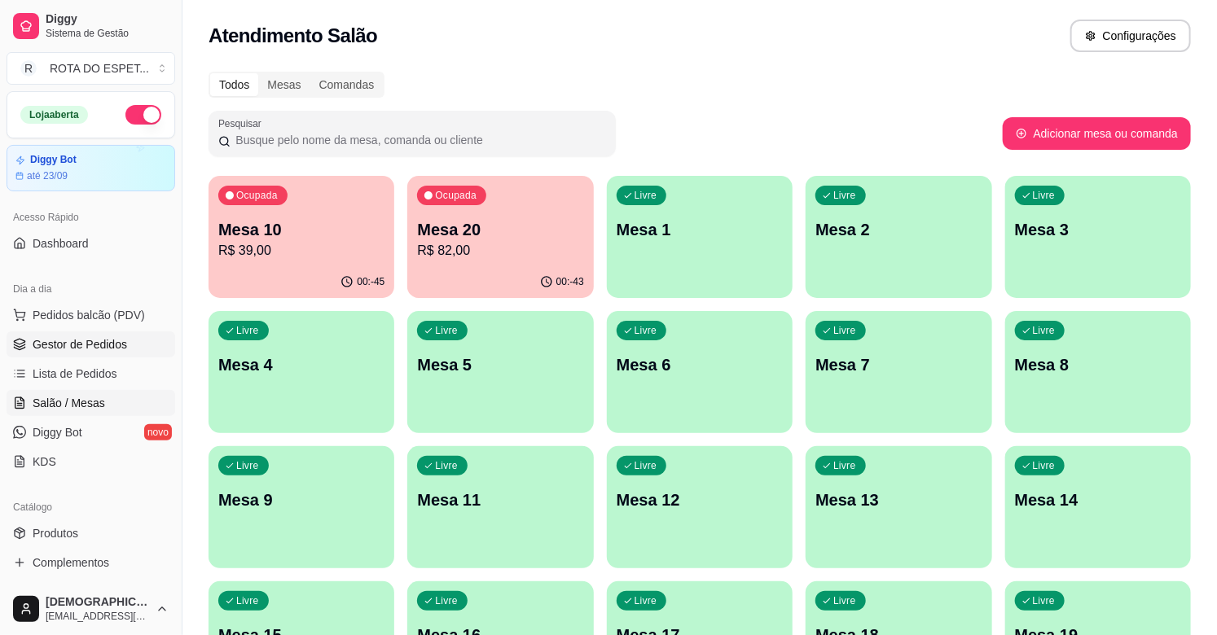
click at [81, 349] on span "Gestor de Pedidos" at bounding box center [80, 344] width 94 height 16
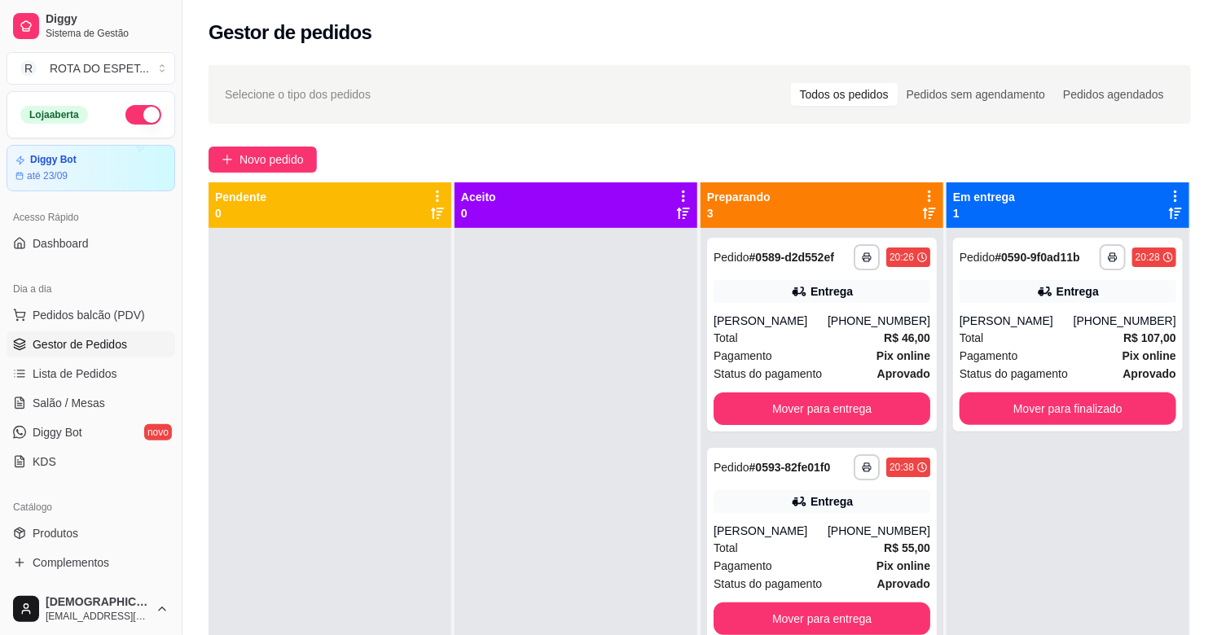
click at [555, 491] on div at bounding box center [576, 545] width 243 height 635
click at [539, 498] on div at bounding box center [576, 545] width 243 height 635
click at [482, 540] on div at bounding box center [576, 545] width 243 height 635
click at [64, 396] on span "Salão / Mesas" at bounding box center [69, 403] width 72 height 16
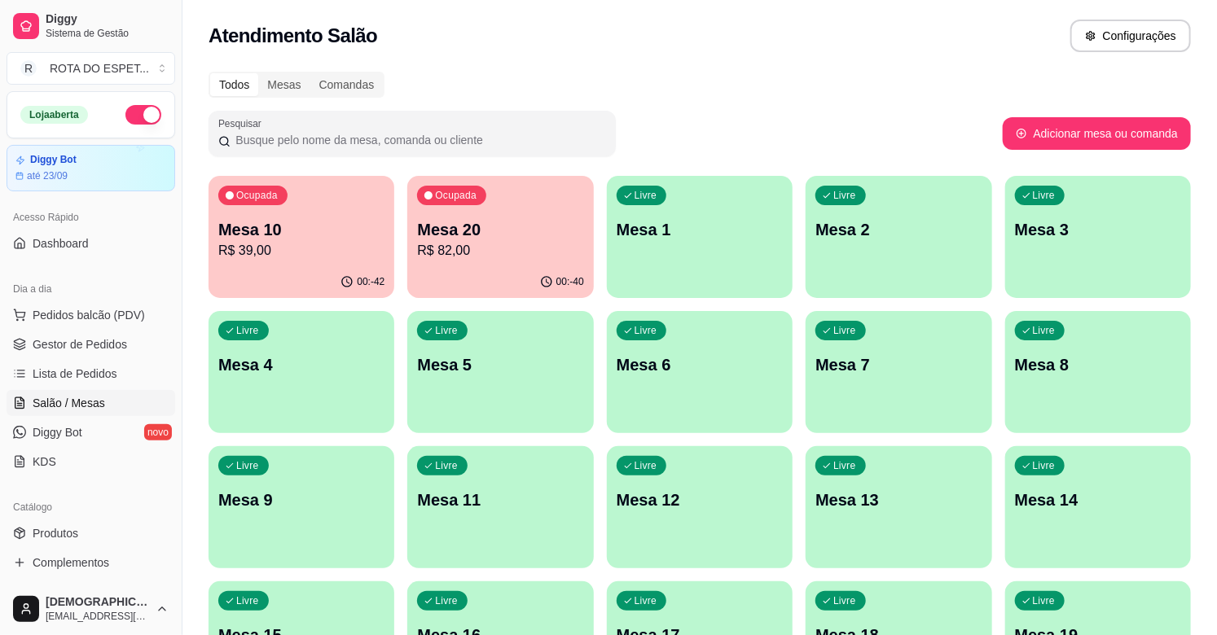
click at [340, 233] on p "Mesa 10" at bounding box center [301, 229] width 166 height 23
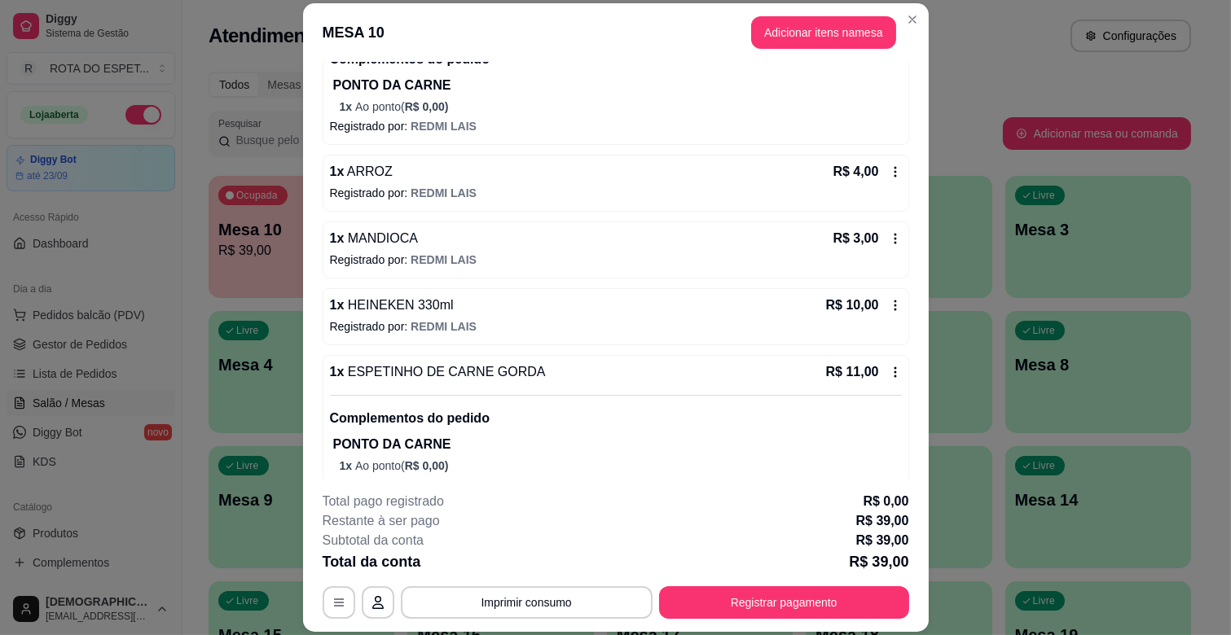
scroll to position [253, 0]
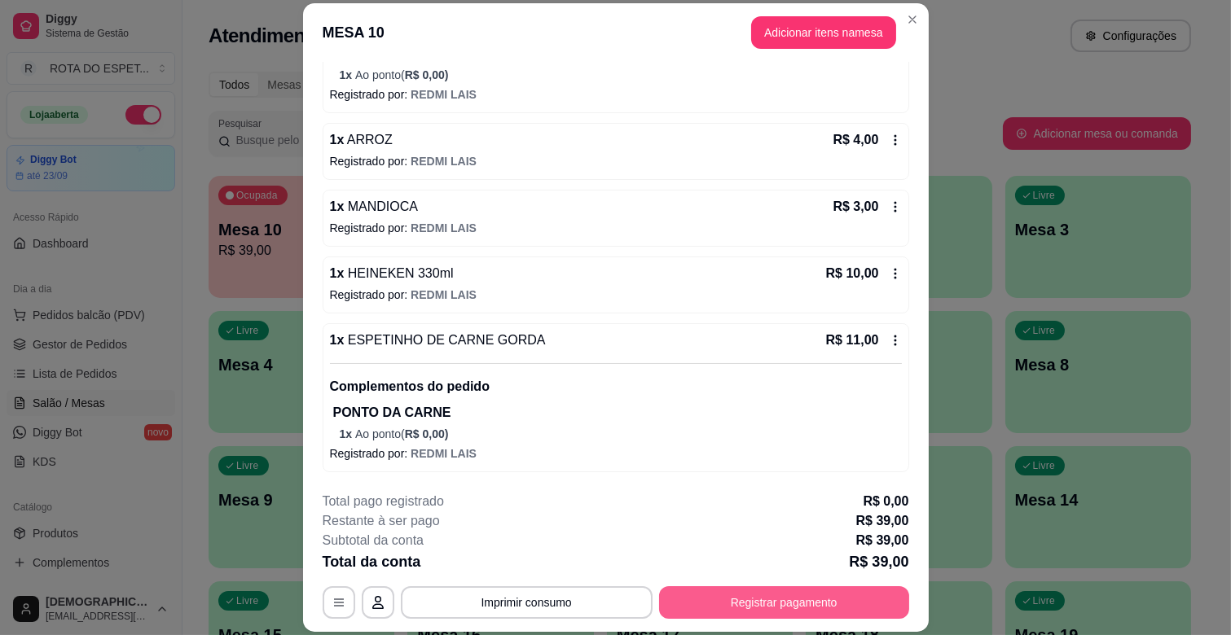
click at [779, 613] on button "Registrar pagamento" at bounding box center [784, 603] width 250 height 33
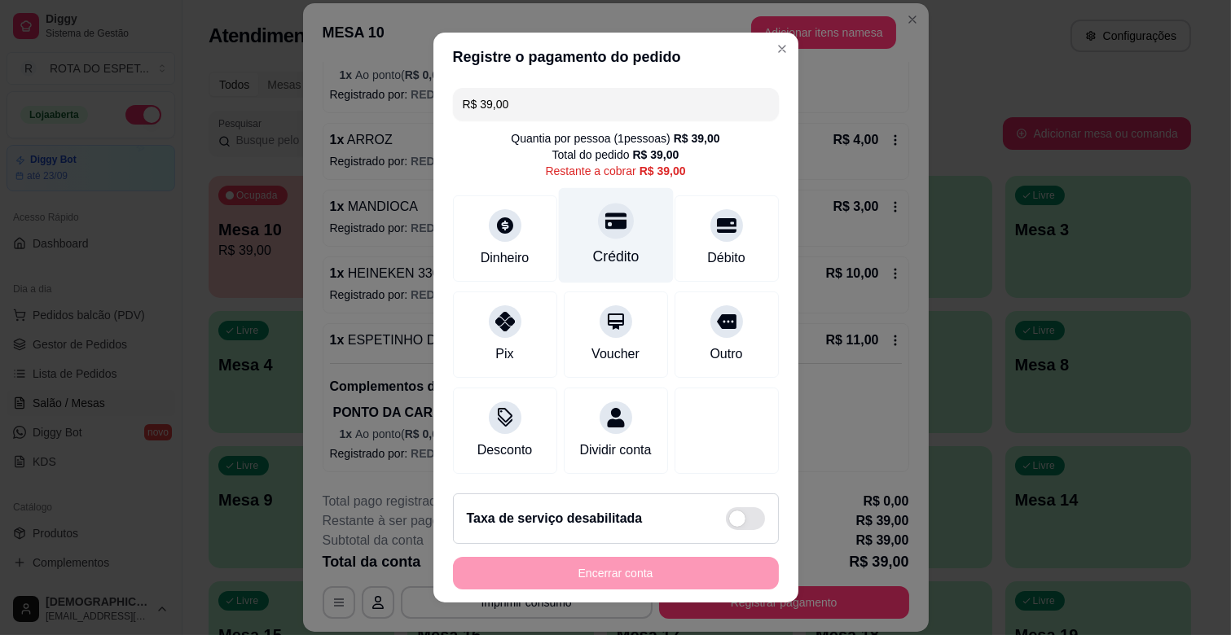
click at [598, 231] on div at bounding box center [616, 221] width 36 height 36
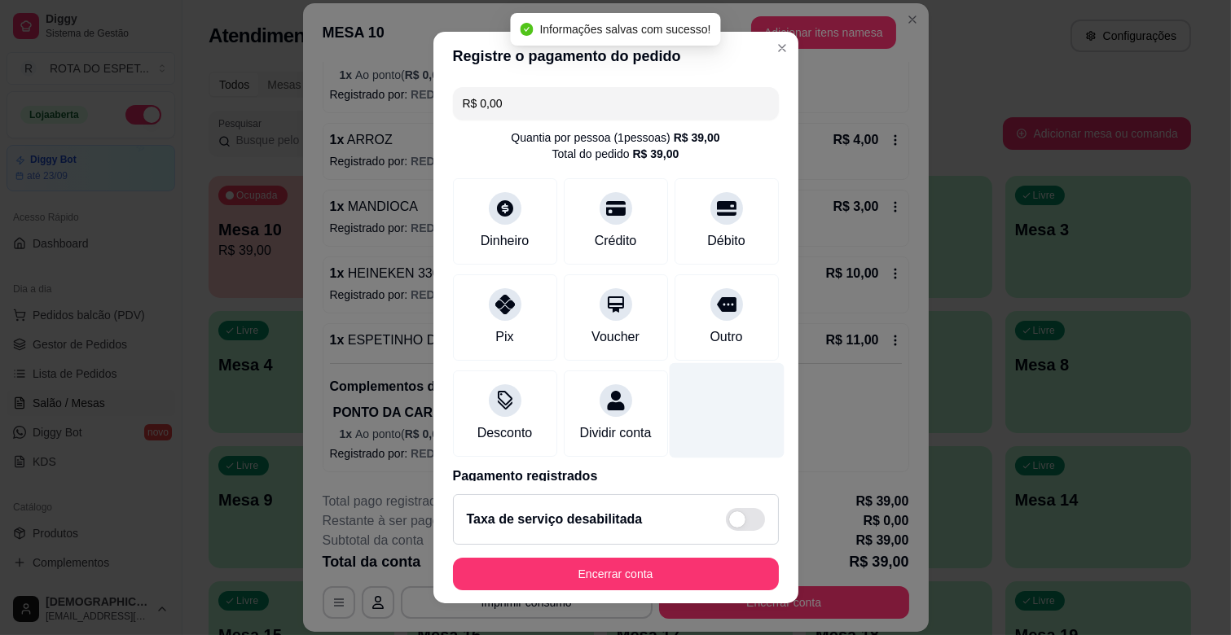
type input "R$ 0,00"
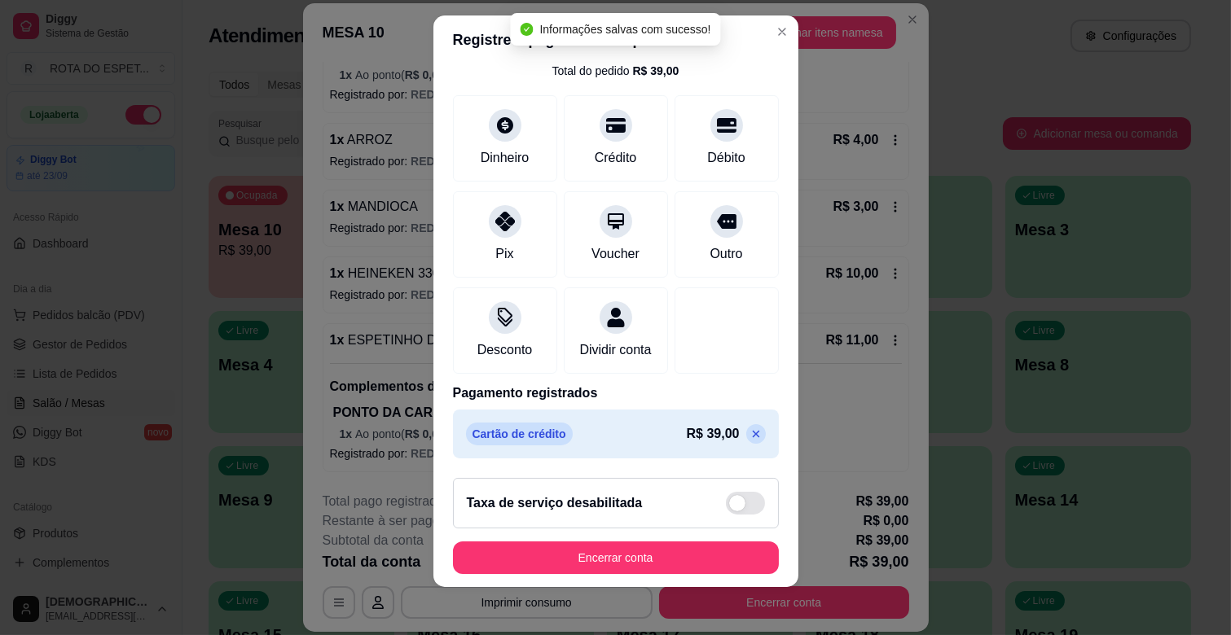
scroll to position [20, 0]
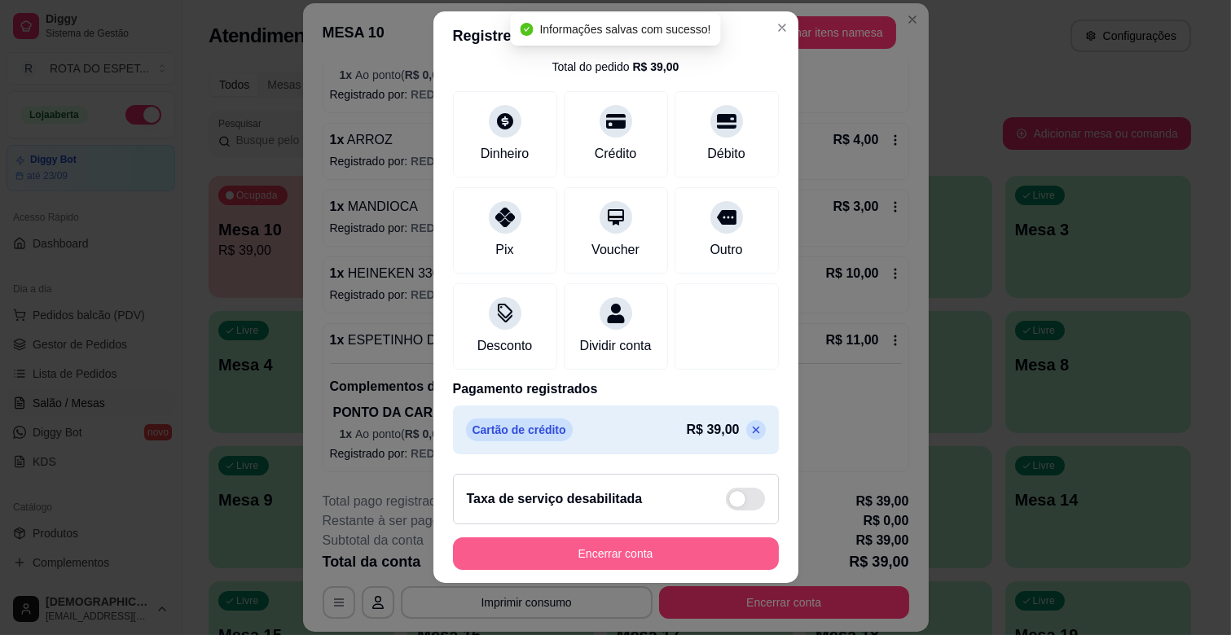
click at [661, 548] on button "Encerrar conta" at bounding box center [616, 554] width 326 height 33
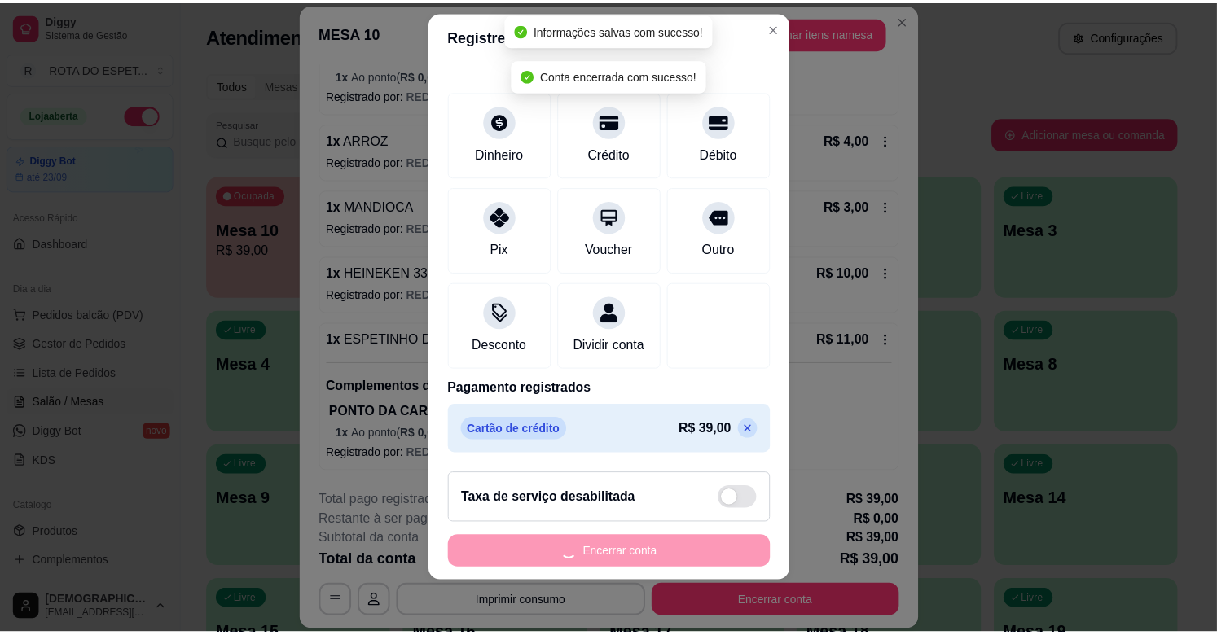
scroll to position [0, 0]
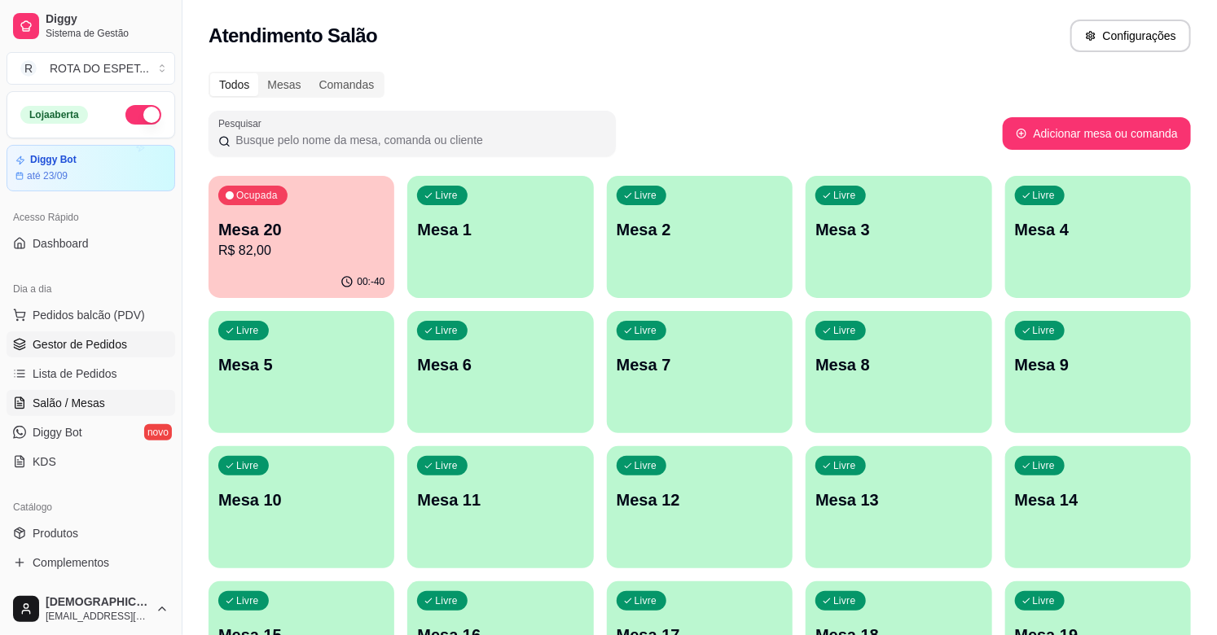
click at [85, 337] on span "Gestor de Pedidos" at bounding box center [80, 344] width 94 height 16
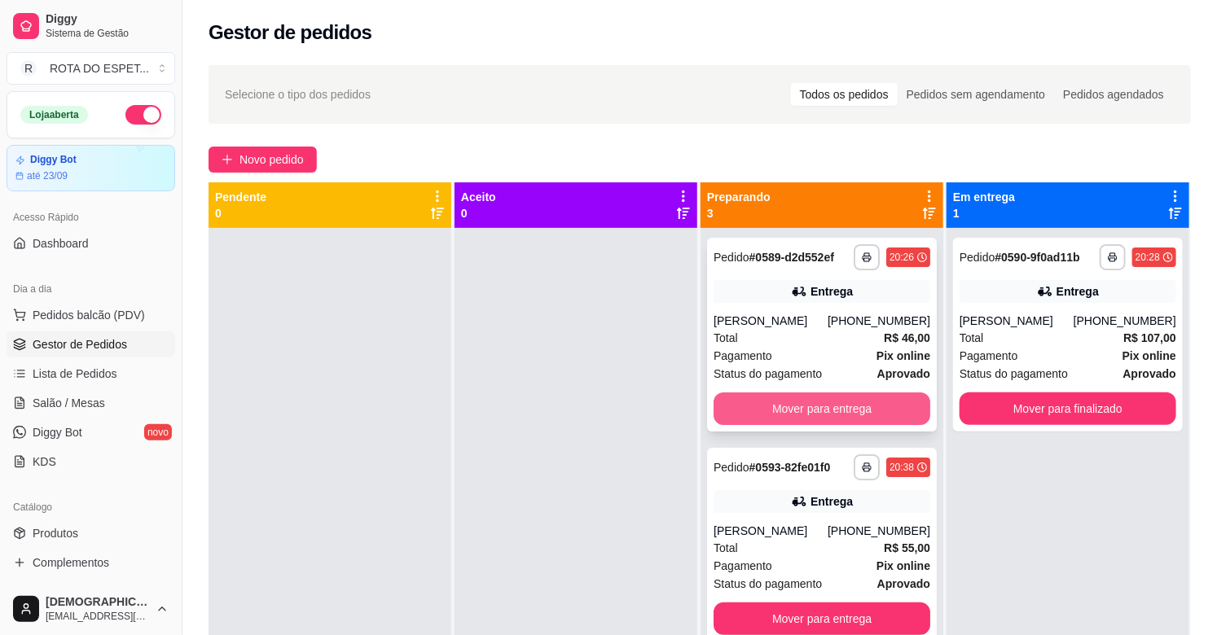
click at [778, 424] on button "Mover para entrega" at bounding box center [822, 409] width 217 height 33
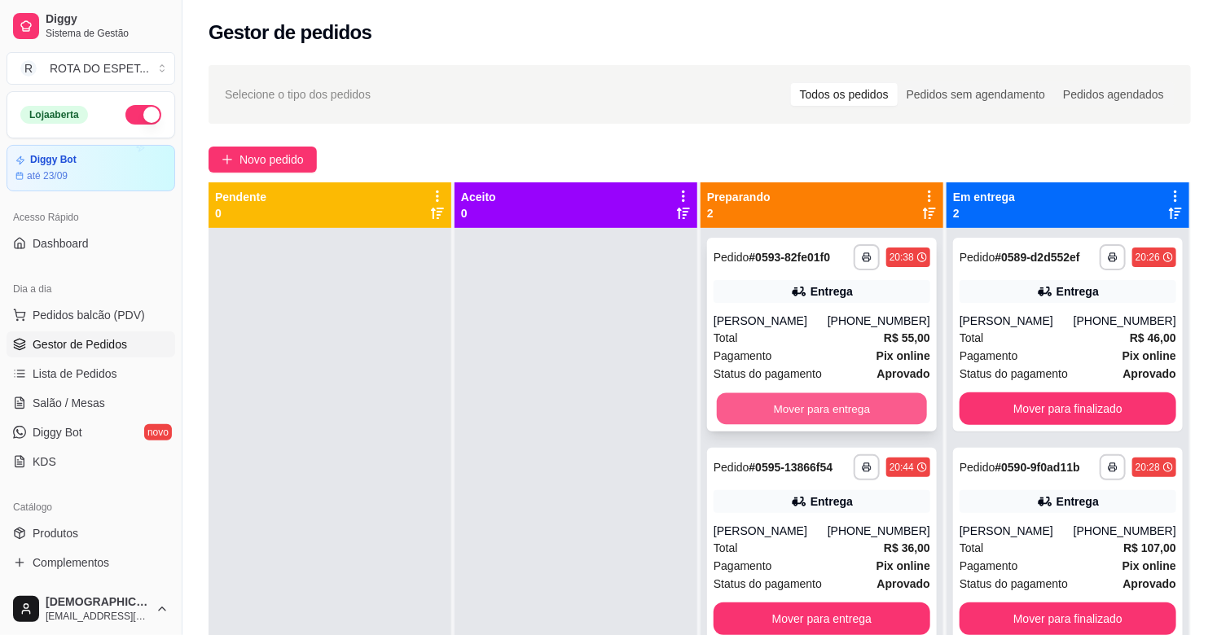
click at [779, 409] on button "Mover para entrega" at bounding box center [822, 409] width 210 height 32
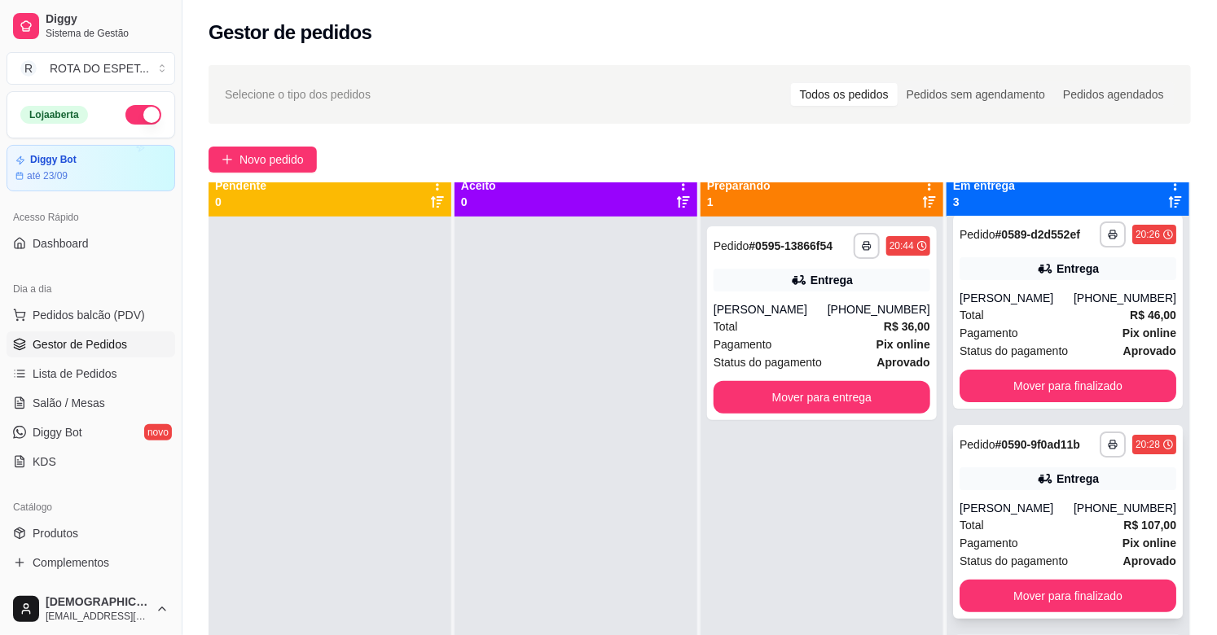
scroll to position [45, 0]
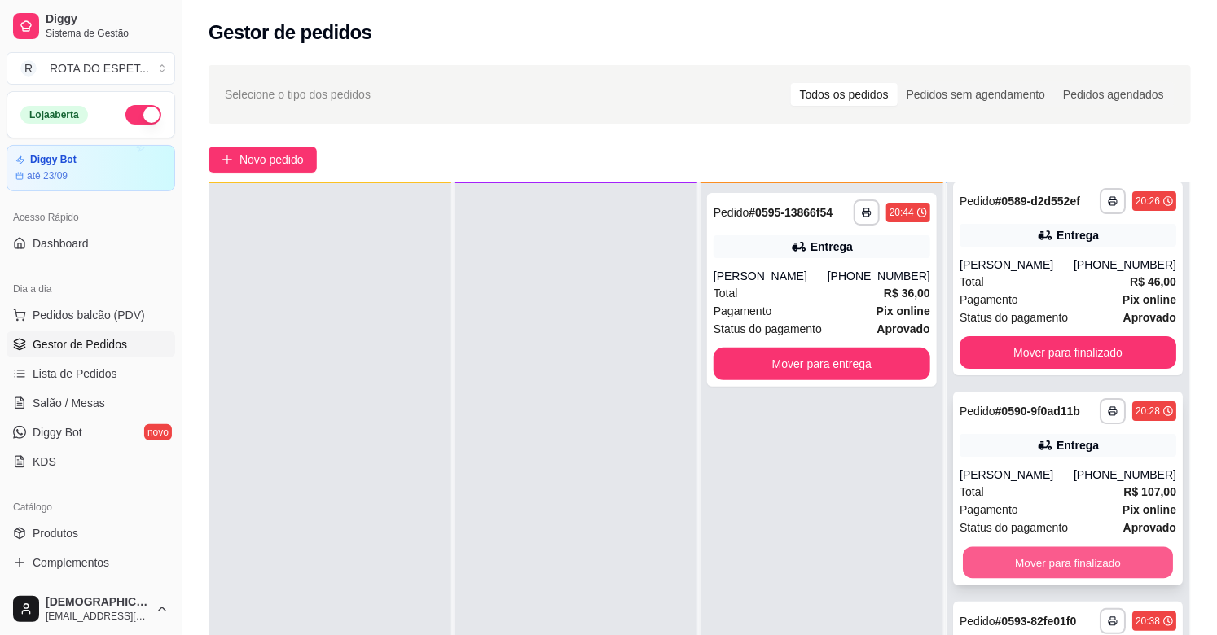
click at [1056, 556] on button "Mover para finalizado" at bounding box center [1068, 563] width 210 height 32
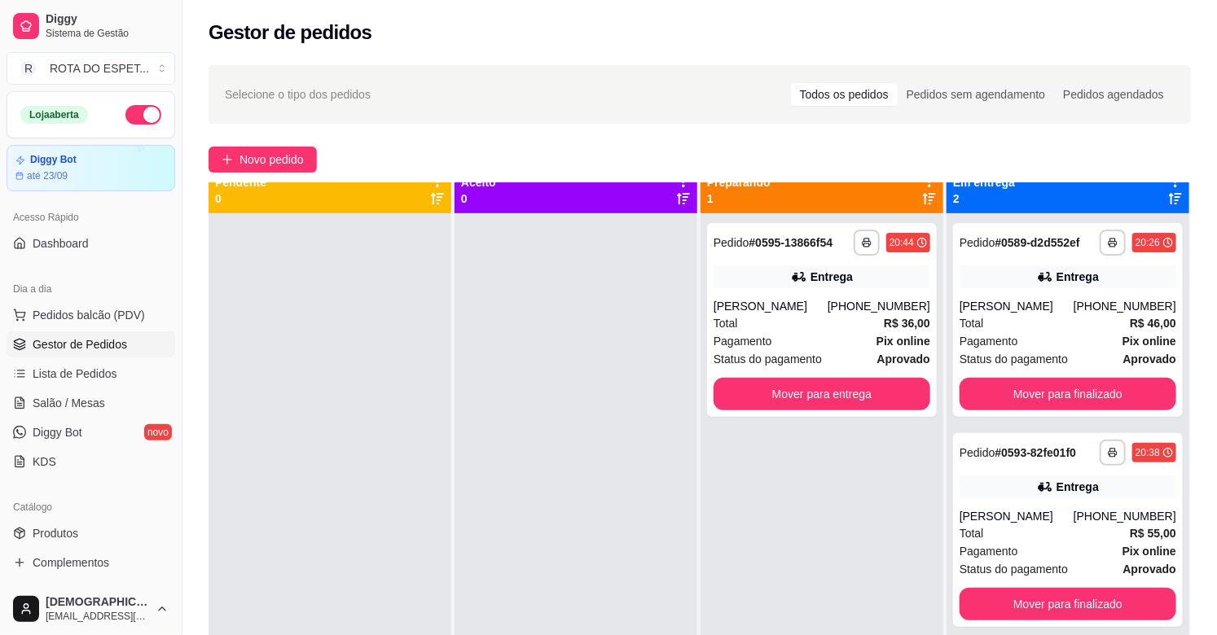
scroll to position [0, 0]
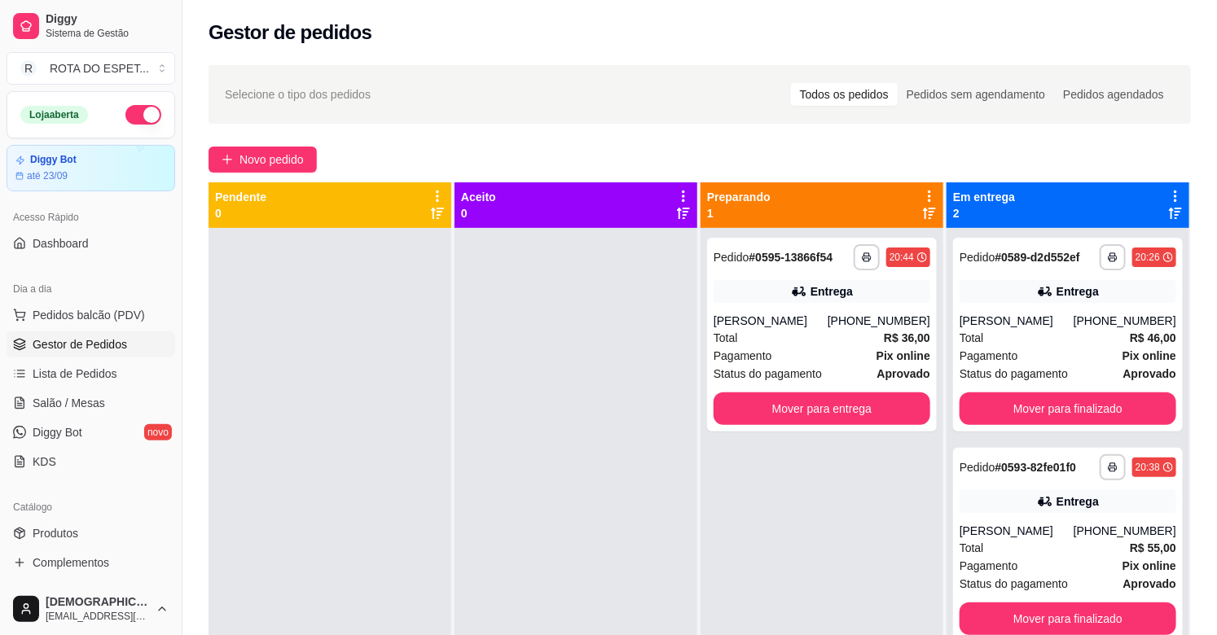
click at [522, 524] on div at bounding box center [576, 545] width 243 height 635
click at [511, 469] on div at bounding box center [576, 545] width 243 height 635
click at [563, 483] on div at bounding box center [576, 545] width 243 height 635
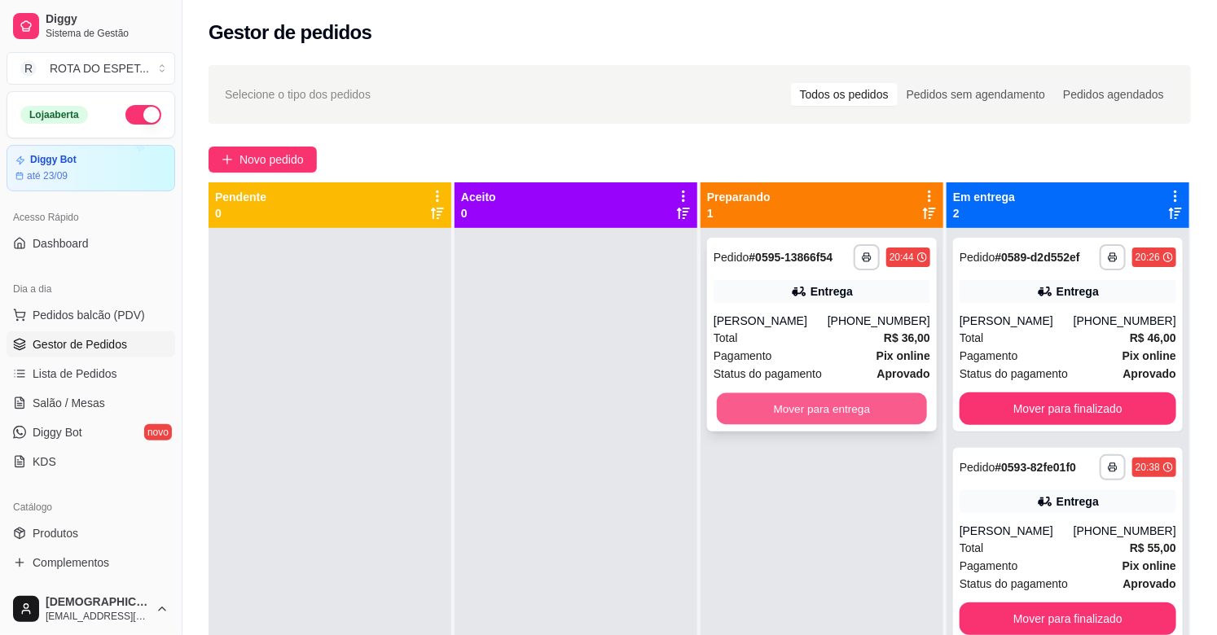
click at [818, 409] on button "Mover para entrega" at bounding box center [822, 409] width 210 height 32
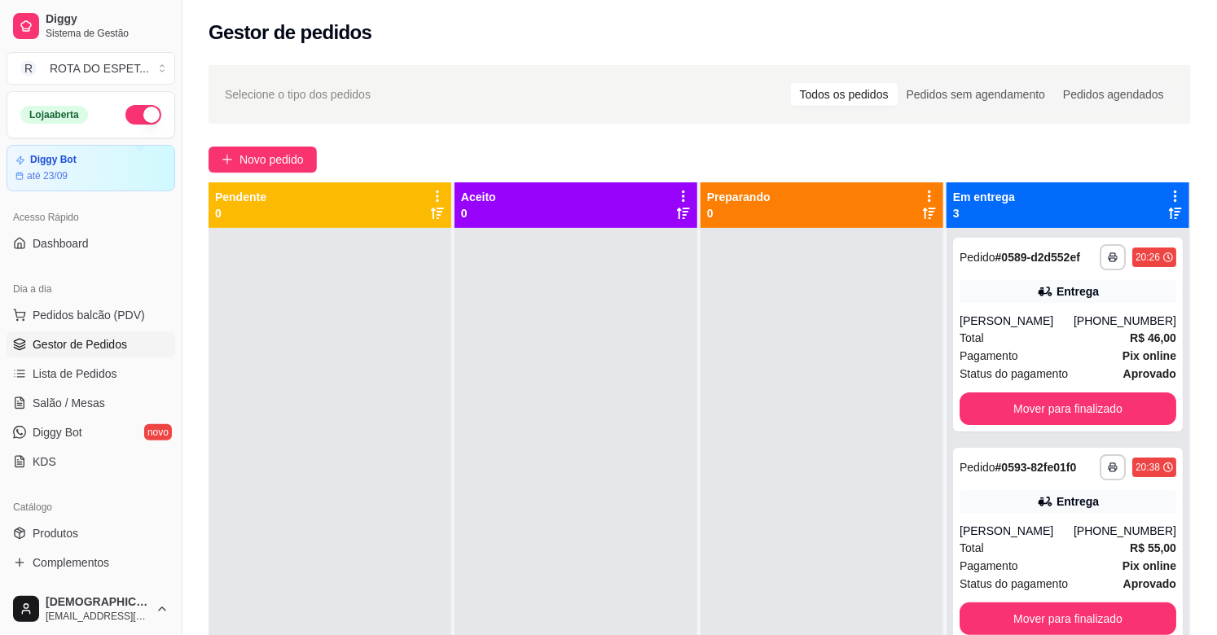
click at [808, 433] on div at bounding box center [822, 545] width 243 height 635
click at [570, 503] on div at bounding box center [576, 545] width 243 height 635
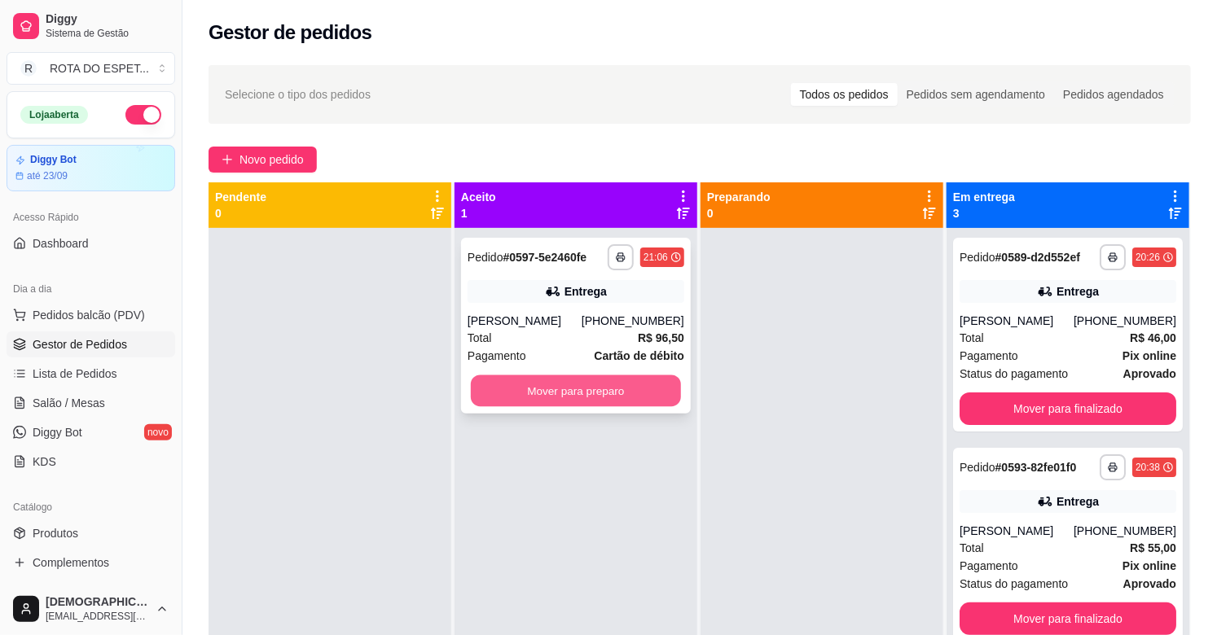
click at [623, 405] on button "Mover para preparo" at bounding box center [576, 392] width 210 height 32
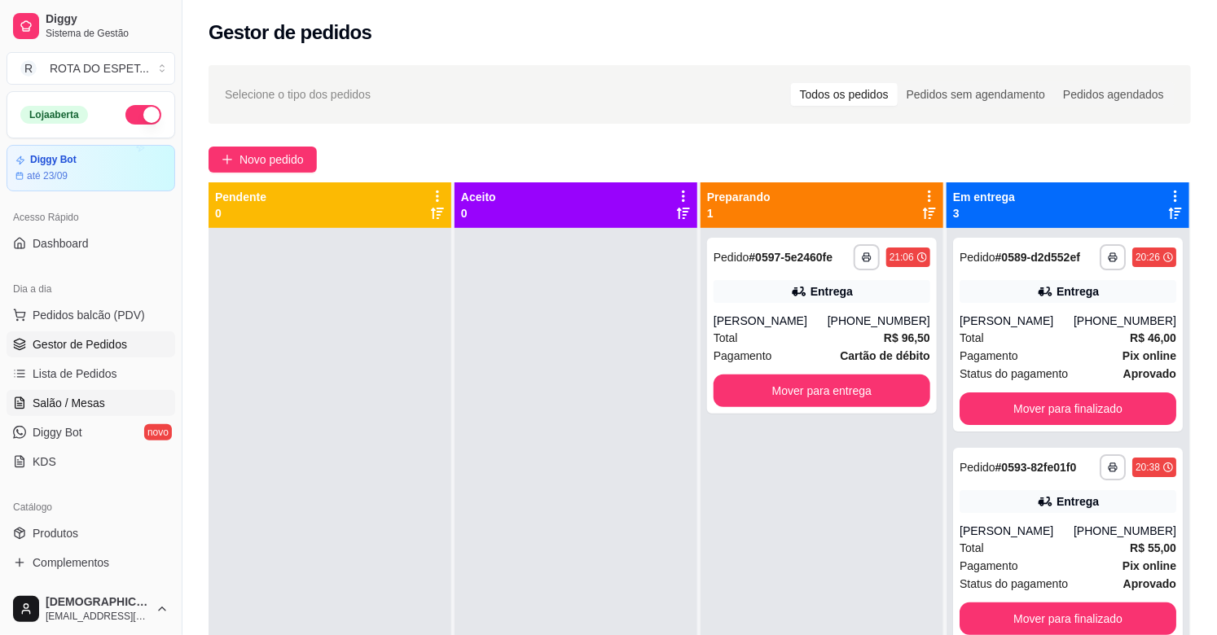
click at [57, 393] on link "Salão / Mesas" at bounding box center [91, 403] width 169 height 26
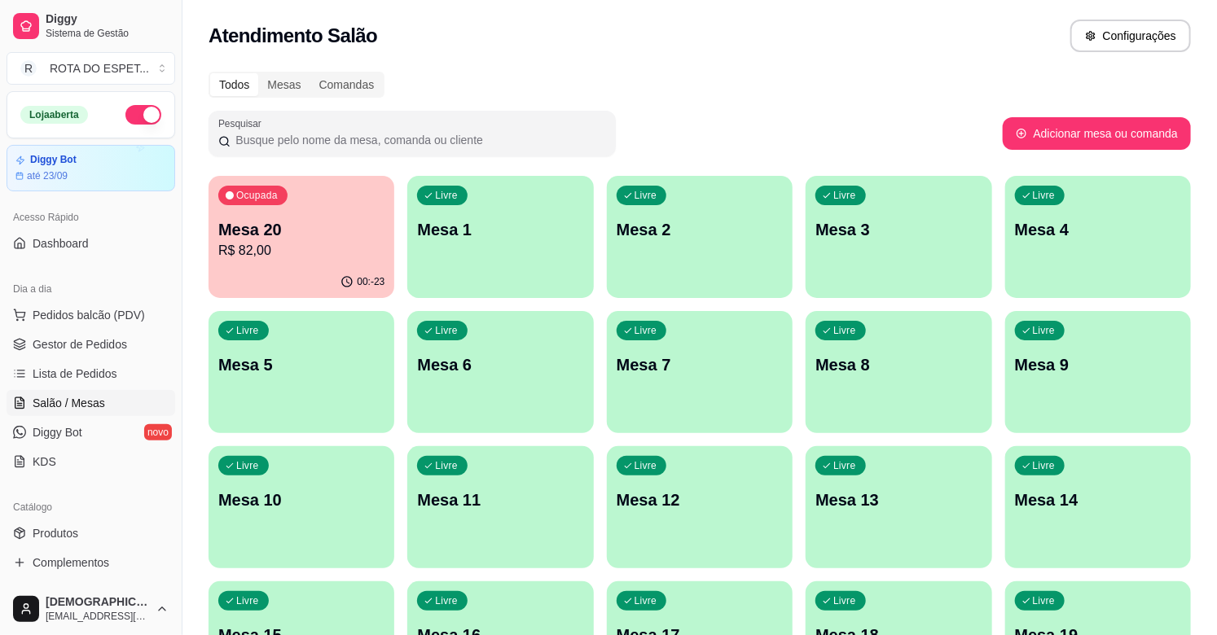
click at [681, 245] on div "Livre Mesa 2" at bounding box center [700, 227] width 186 height 103
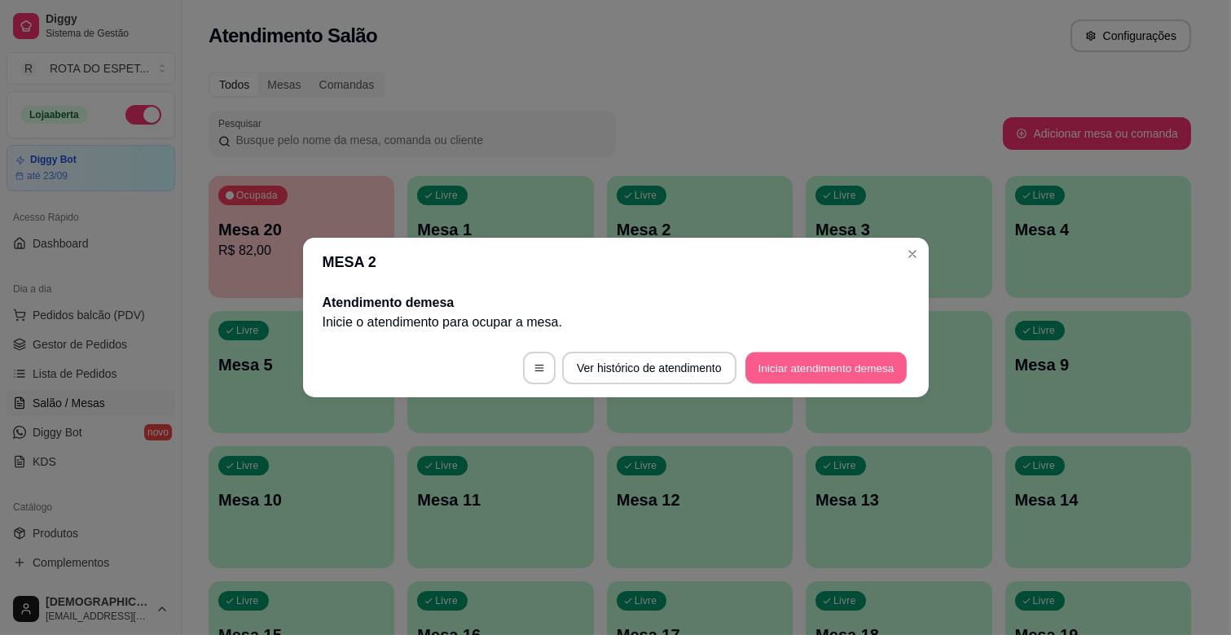
click at [824, 368] on button "Iniciar atendimento de mesa" at bounding box center [825, 369] width 161 height 32
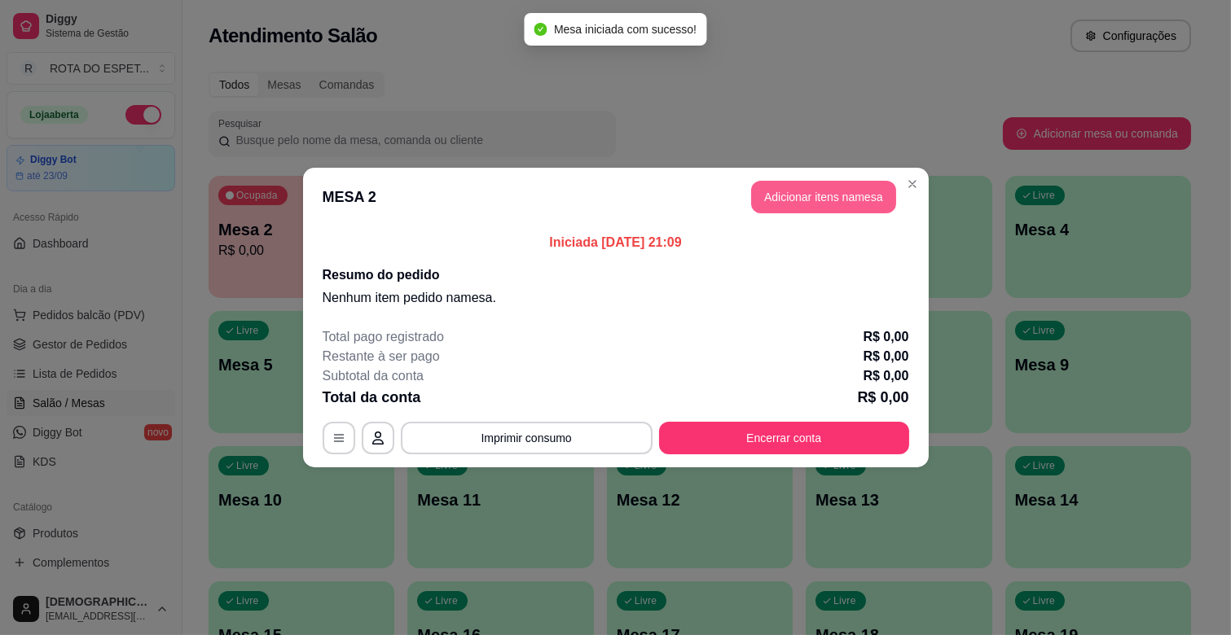
click at [842, 197] on button "Adicionar itens na mesa" at bounding box center [823, 197] width 145 height 33
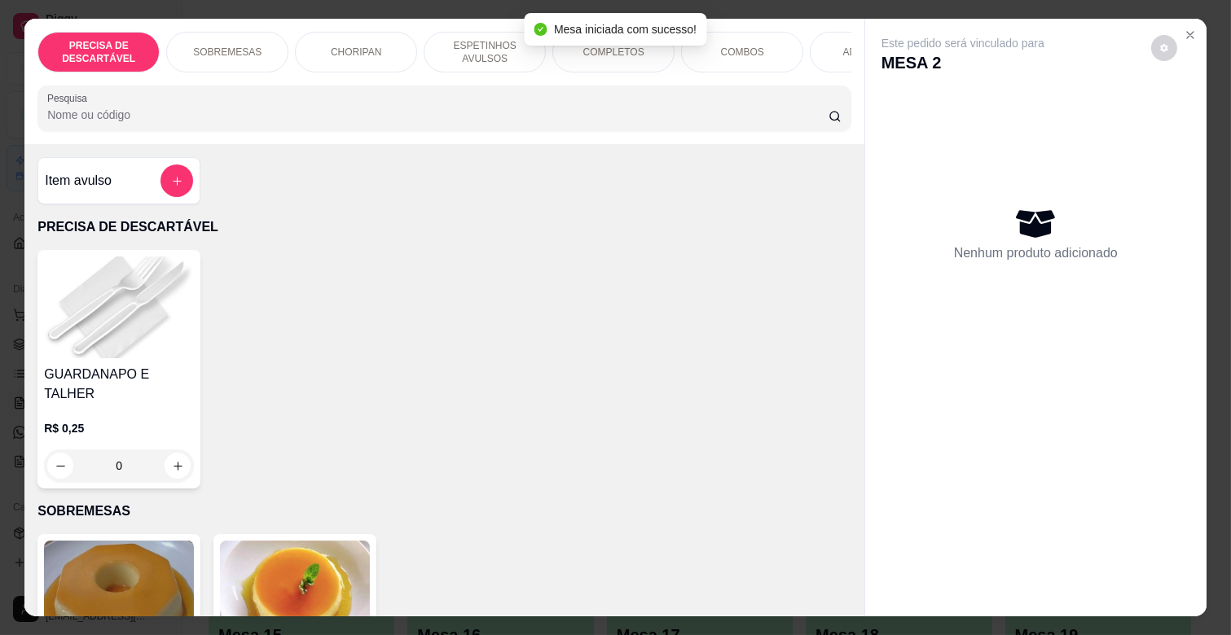
click at [478, 43] on p "ESPETINHOS AVULSOS" at bounding box center [484, 52] width 94 height 26
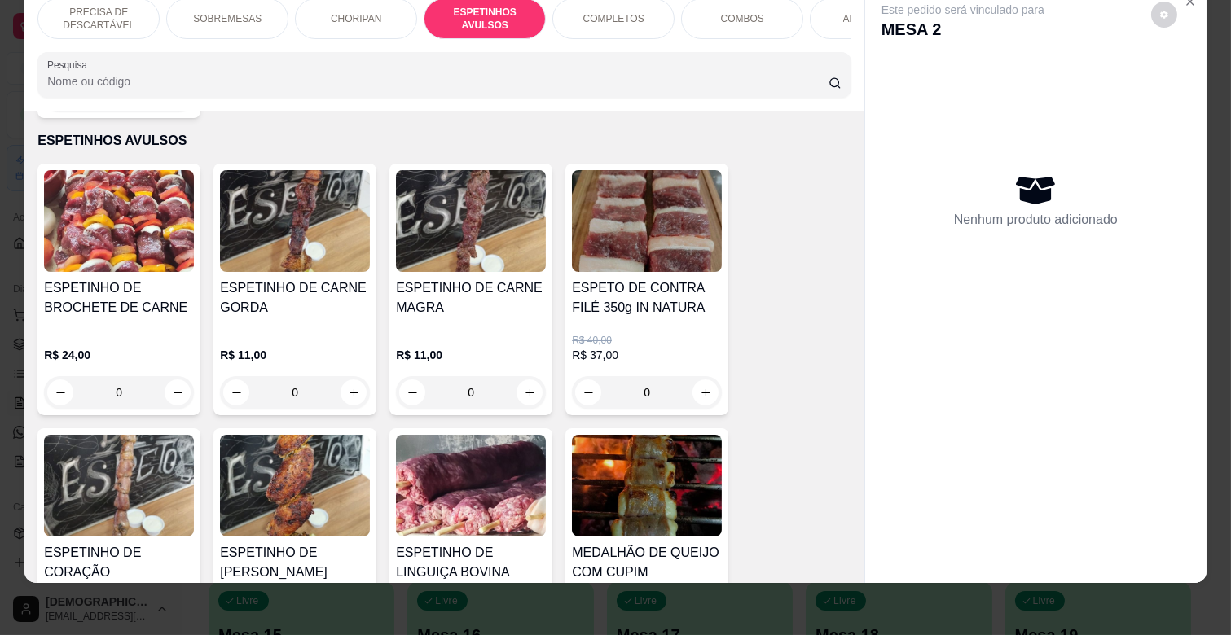
scroll to position [0, 712]
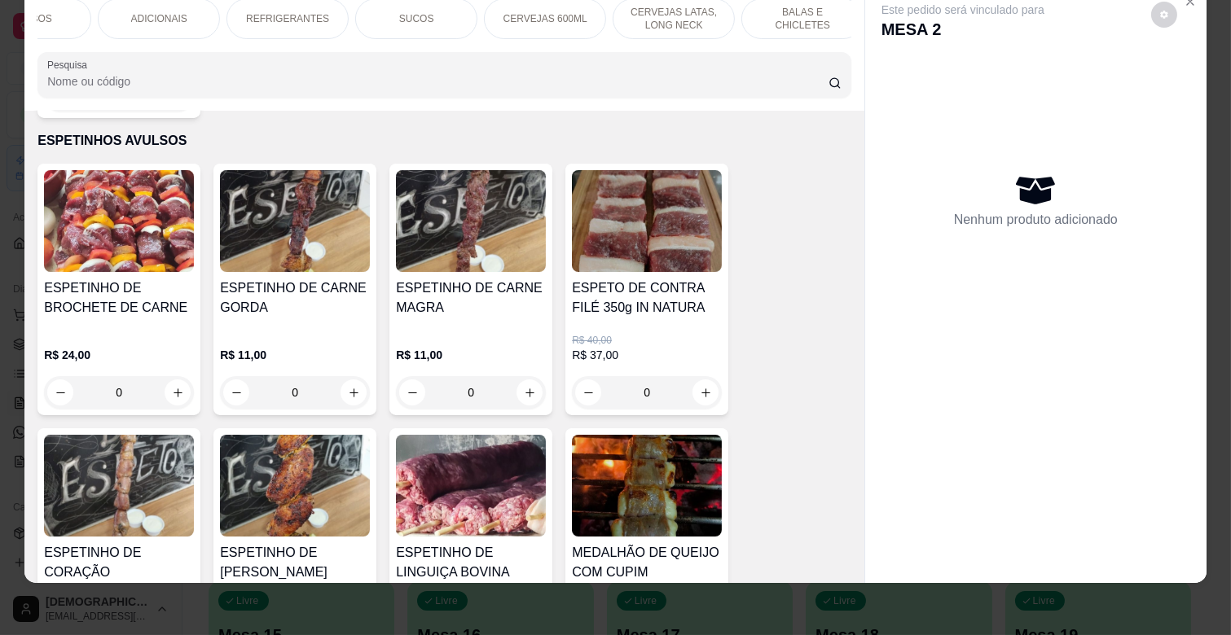
click at [503, 12] on p "CERVEJAS 600ML" at bounding box center [545, 18] width 84 height 13
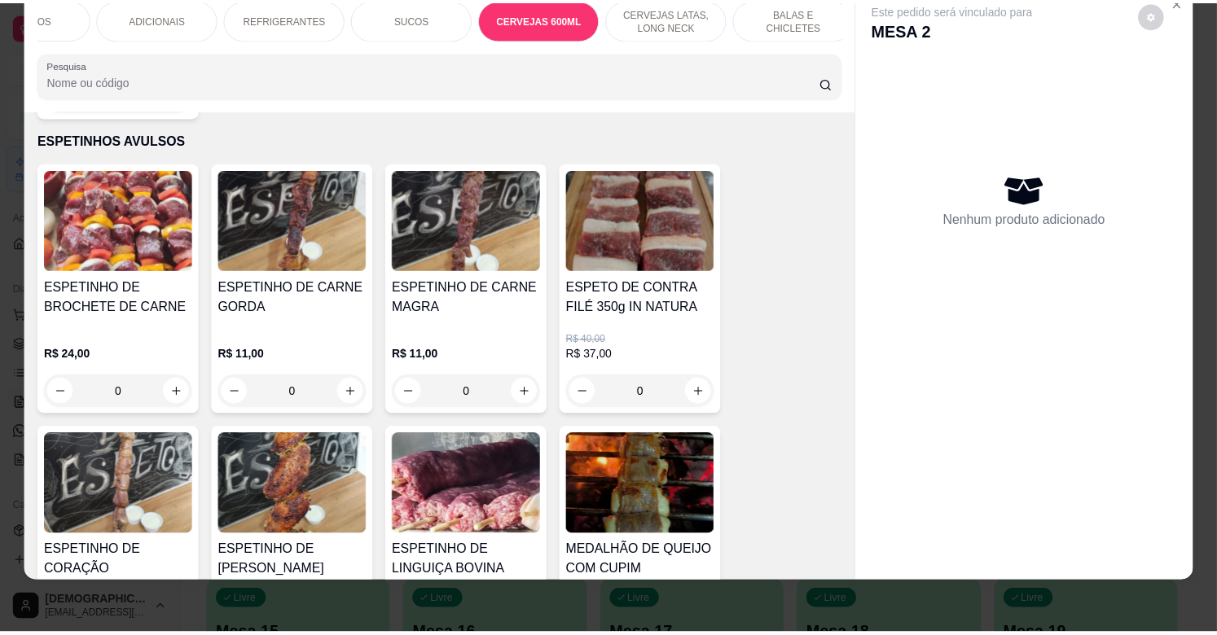
scroll to position [5580, 0]
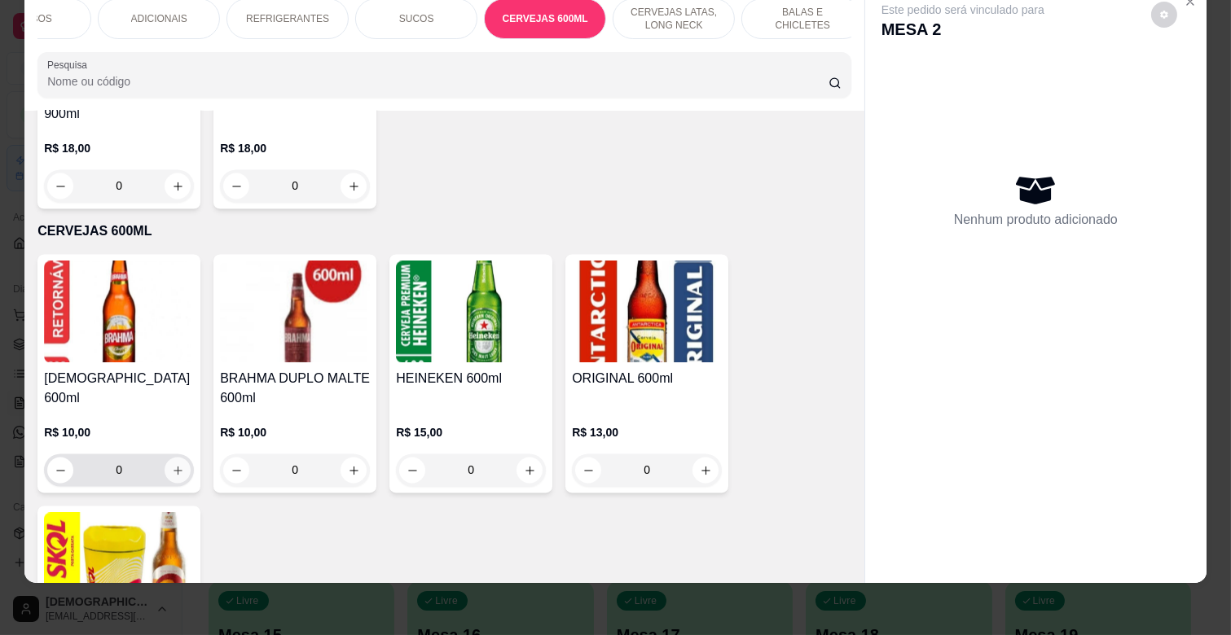
click at [172, 465] on icon "increase-product-quantity" at bounding box center [178, 471] width 12 height 12
type input "1"
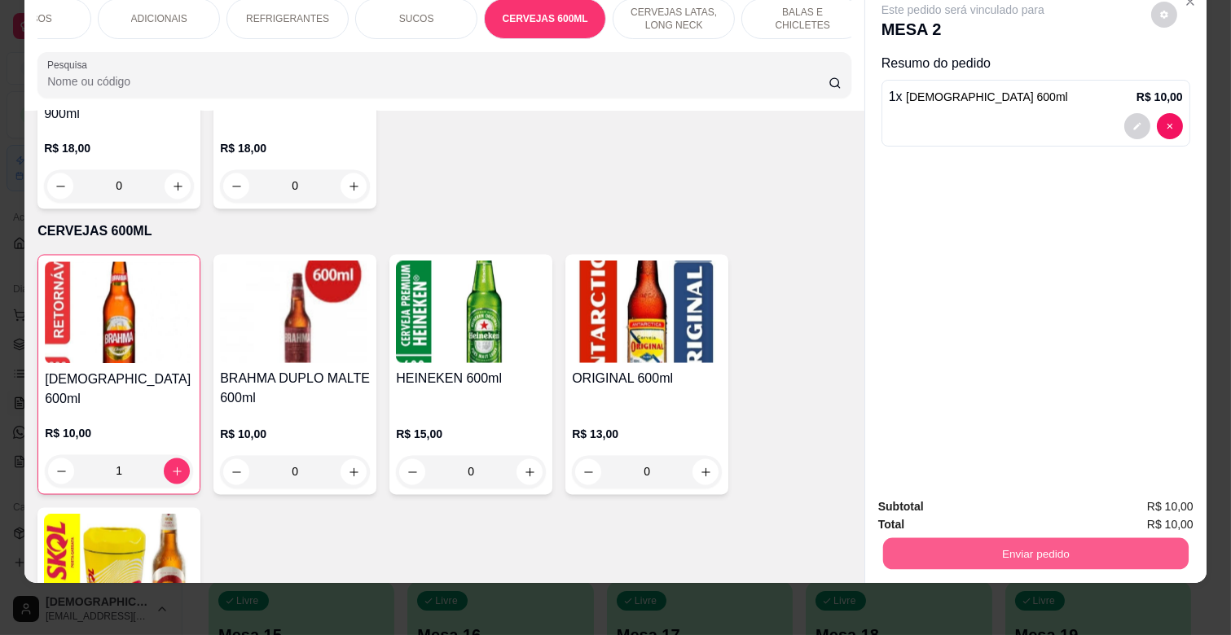
click at [1055, 546] on button "Enviar pedido" at bounding box center [1035, 554] width 305 height 32
click at [1004, 507] on button "Não registrar e enviar pedido" at bounding box center [981, 500] width 165 height 30
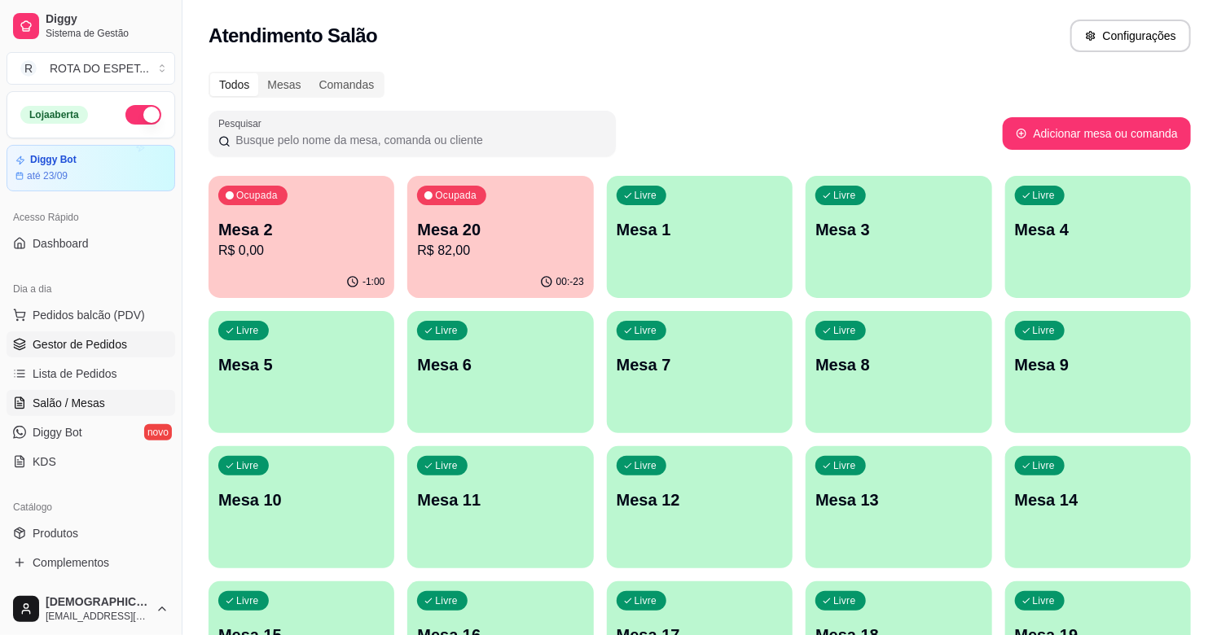
click at [110, 340] on span "Gestor de Pedidos" at bounding box center [80, 344] width 94 height 16
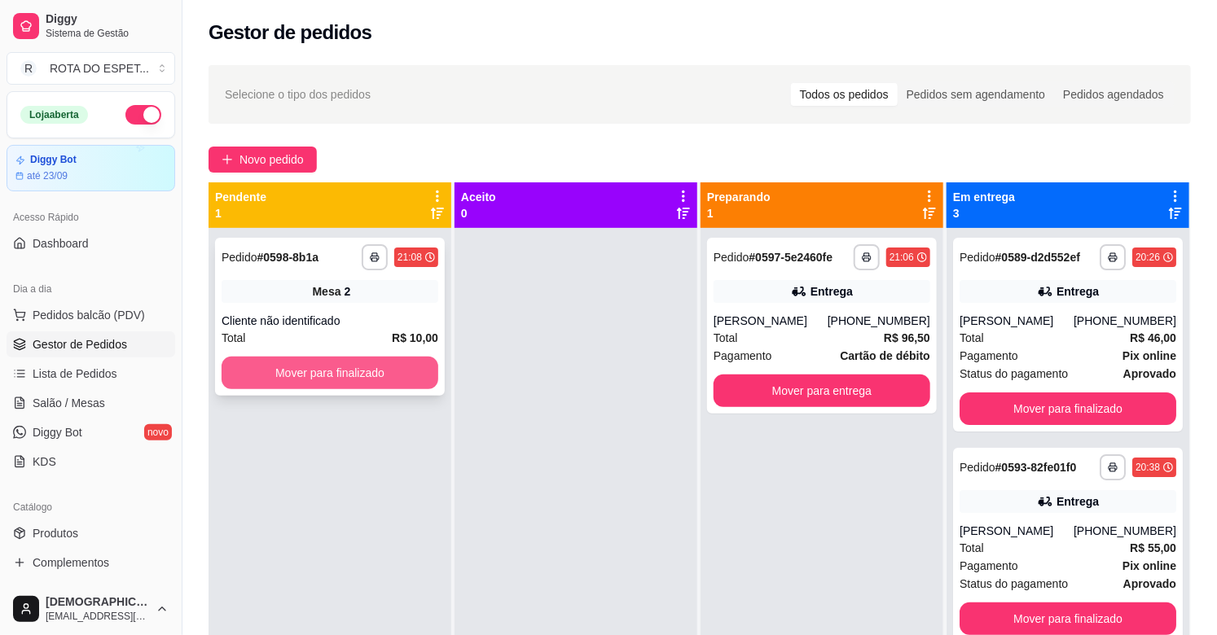
click at [323, 367] on button "Mover para finalizado" at bounding box center [330, 373] width 217 height 33
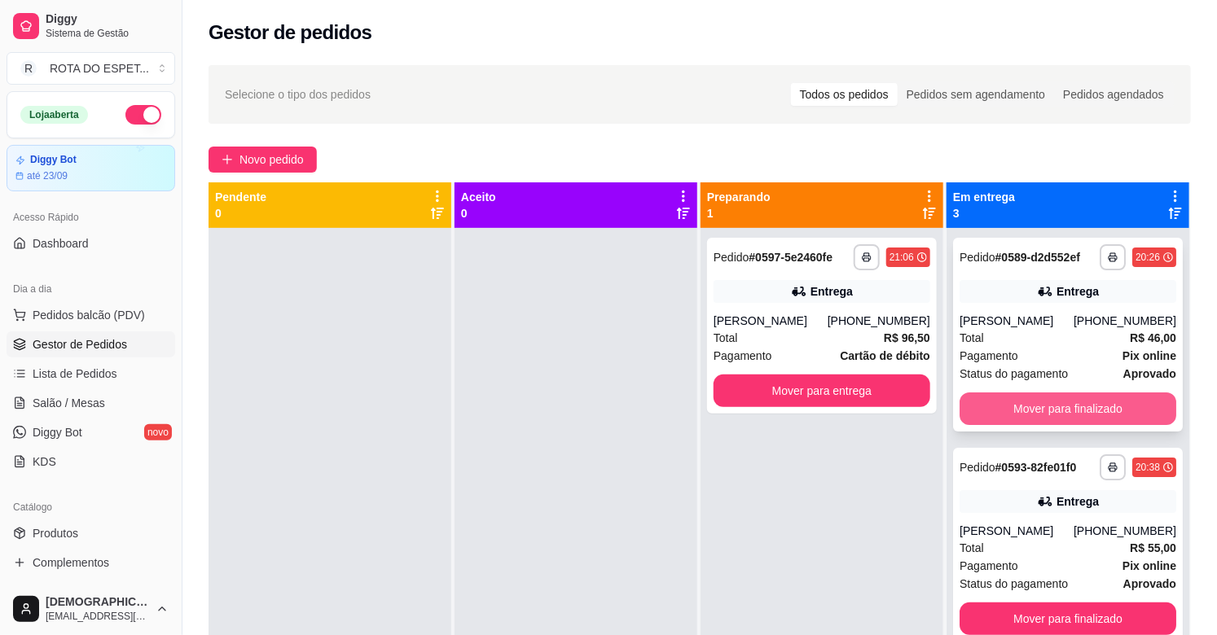
click at [1063, 425] on button "Mover para finalizado" at bounding box center [1068, 409] width 217 height 33
click at [1086, 404] on button "Mover para finalizado" at bounding box center [1068, 409] width 210 height 32
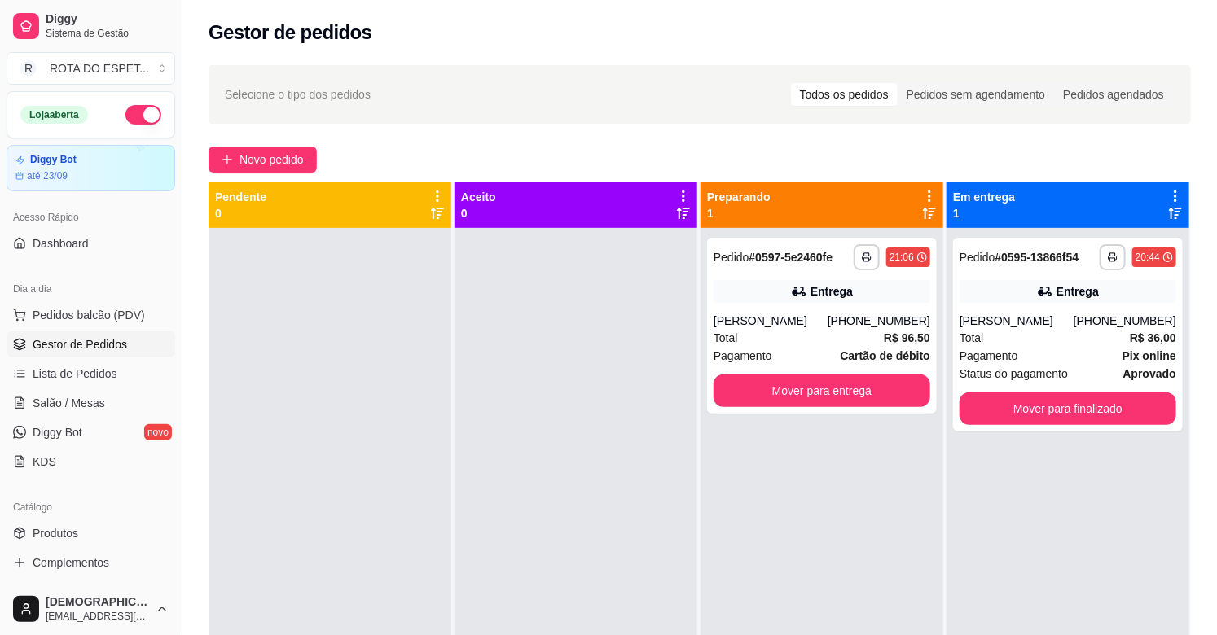
click at [538, 550] on div at bounding box center [576, 545] width 243 height 635
click at [551, 543] on div at bounding box center [576, 545] width 243 height 635
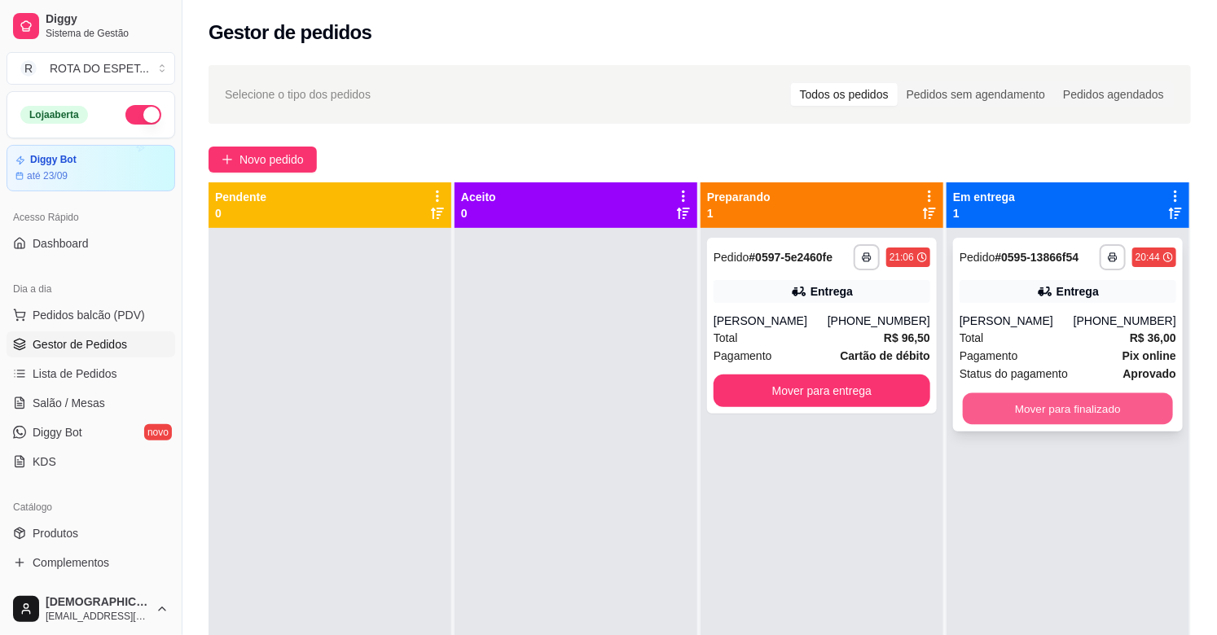
click at [1068, 400] on button "Mover para finalizado" at bounding box center [1068, 409] width 210 height 32
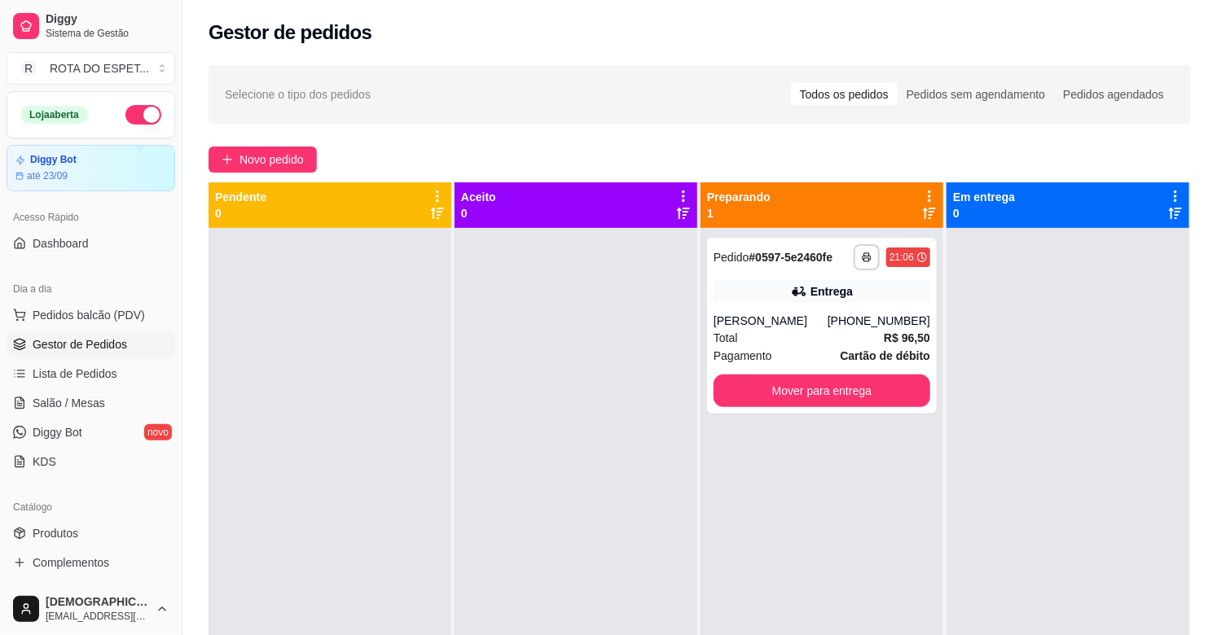
click at [532, 547] on div at bounding box center [576, 545] width 243 height 635
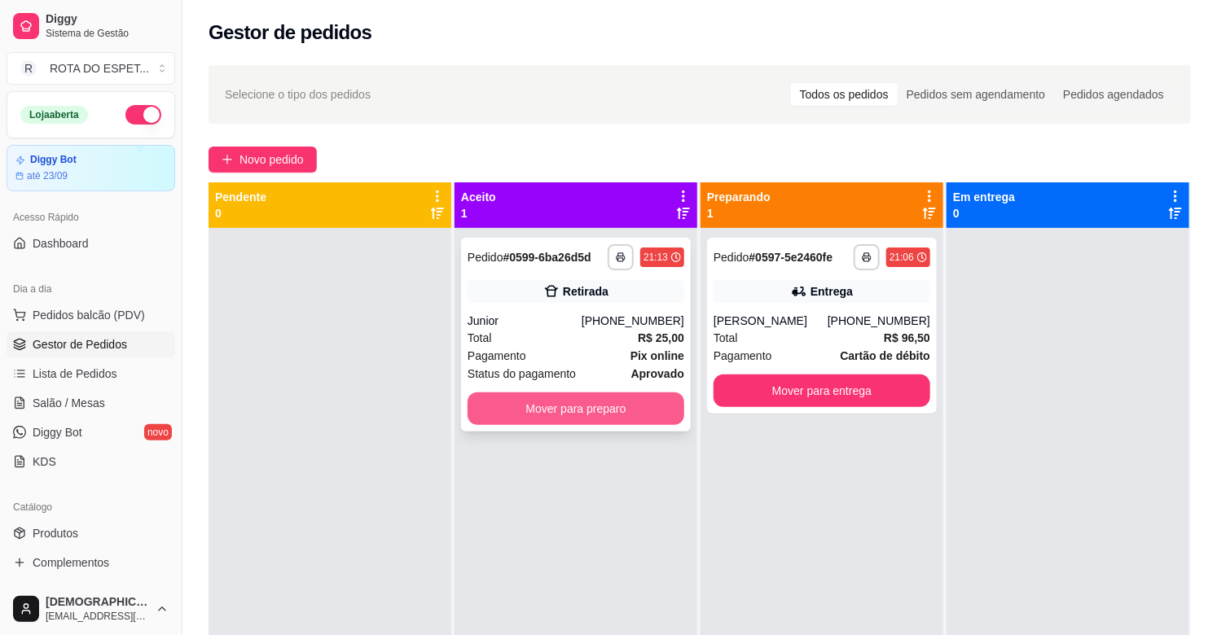
click at [575, 415] on button "Mover para preparo" at bounding box center [576, 409] width 217 height 33
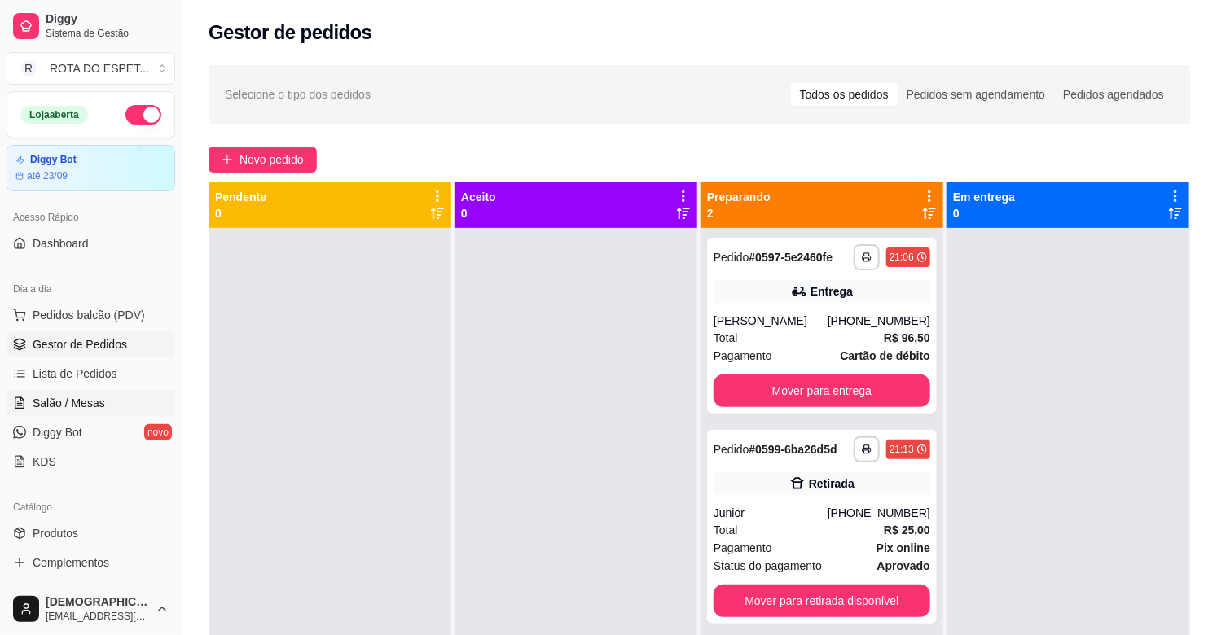
click at [104, 411] on link "Salão / Mesas" at bounding box center [91, 403] width 169 height 26
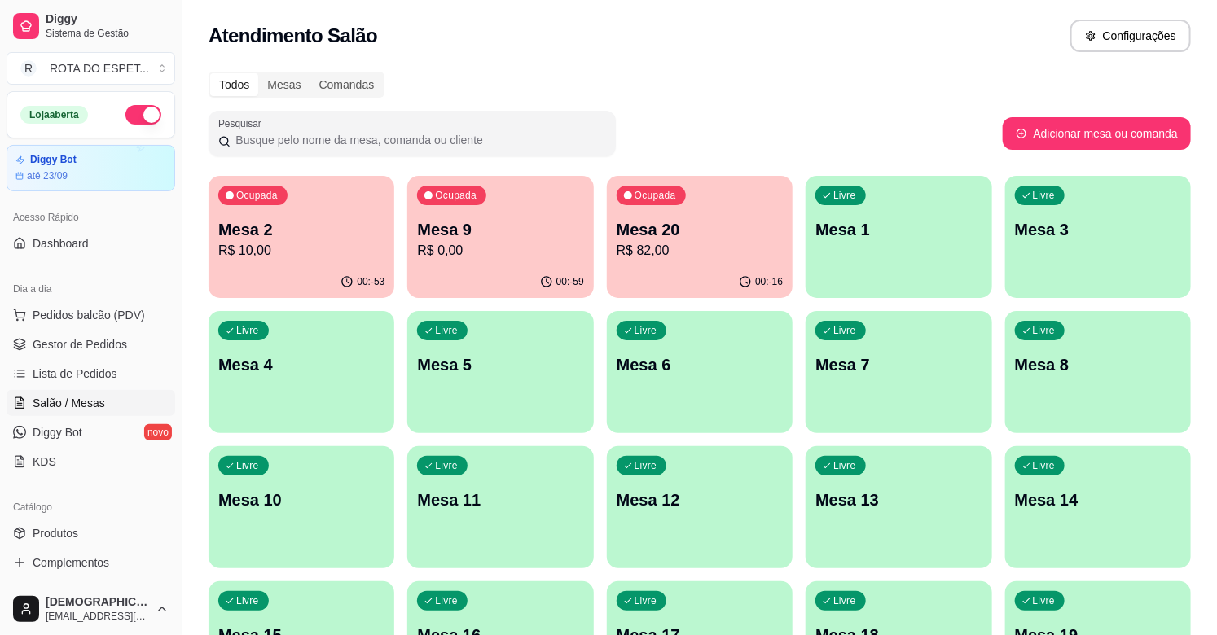
click at [685, 264] on div "Ocupada Mesa 20 R$ 82,00" at bounding box center [700, 221] width 186 height 90
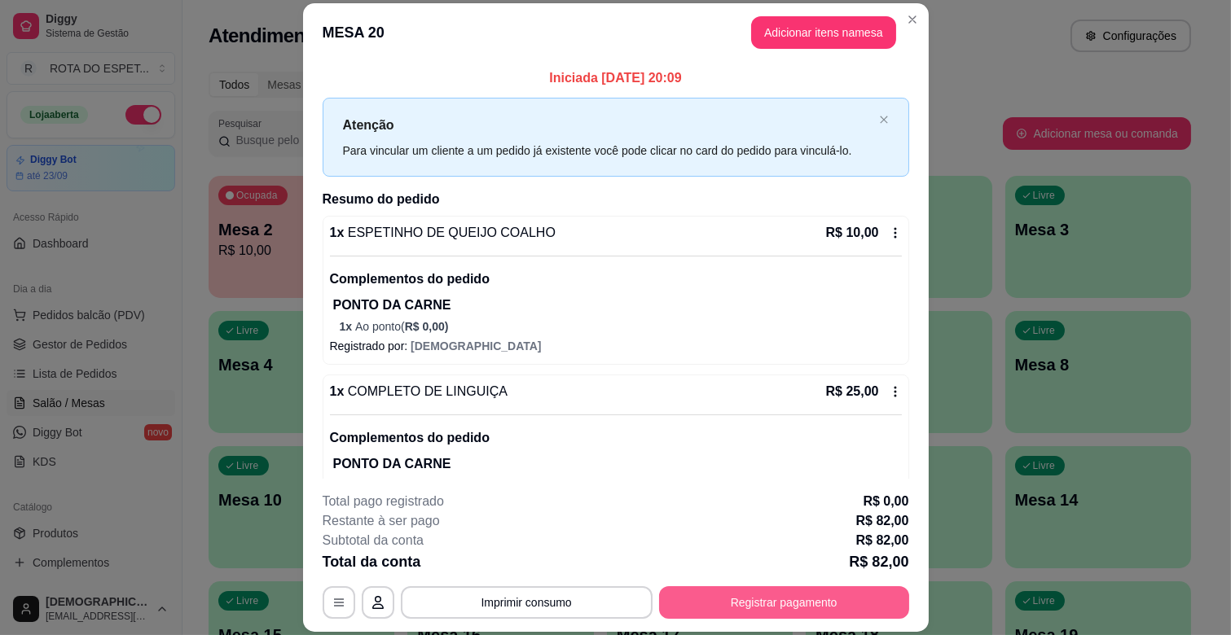
click at [808, 603] on button "Registrar pagamento" at bounding box center [784, 603] width 250 height 33
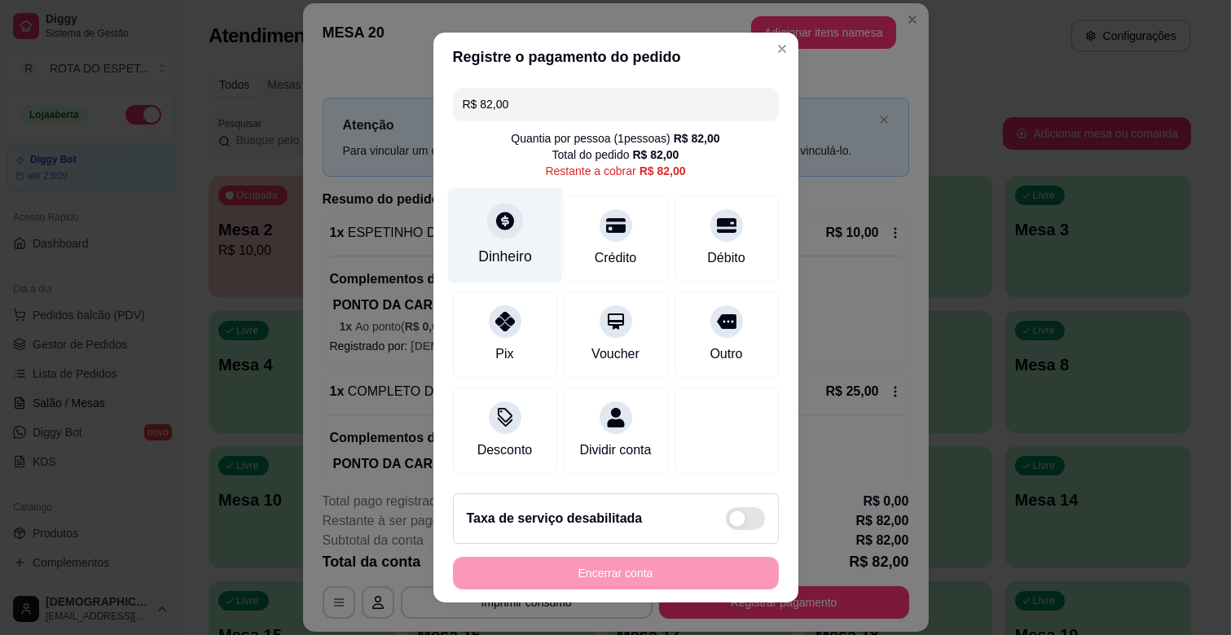
click at [490, 238] on div "Dinheiro" at bounding box center [504, 235] width 115 height 95
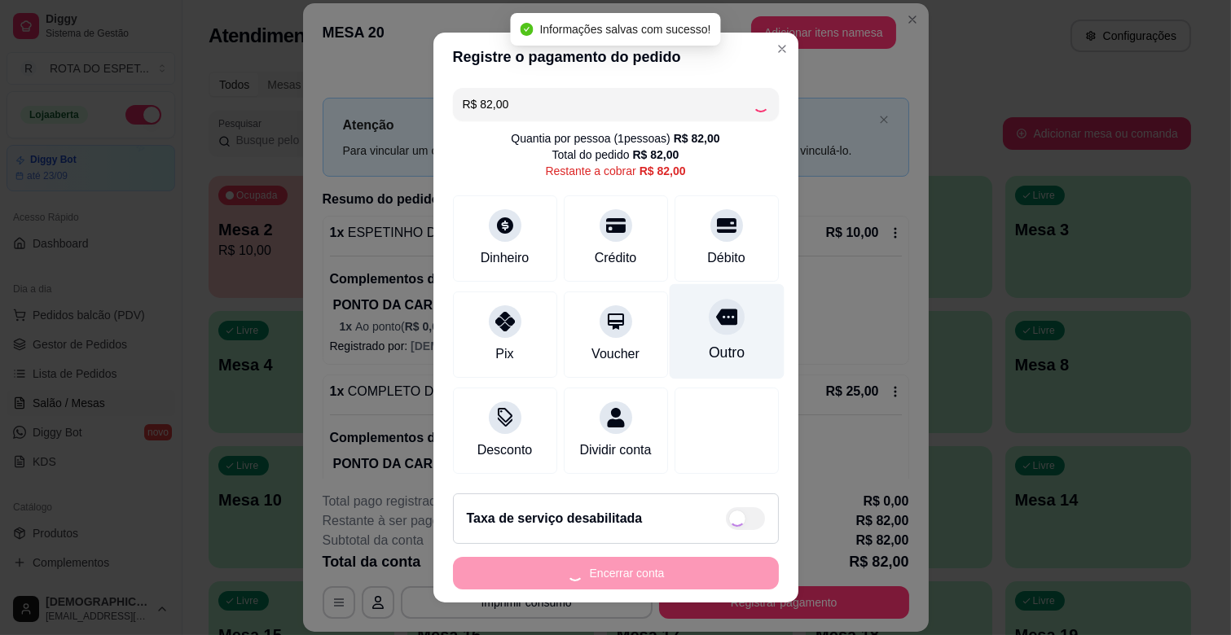
type input "R$ 0,00"
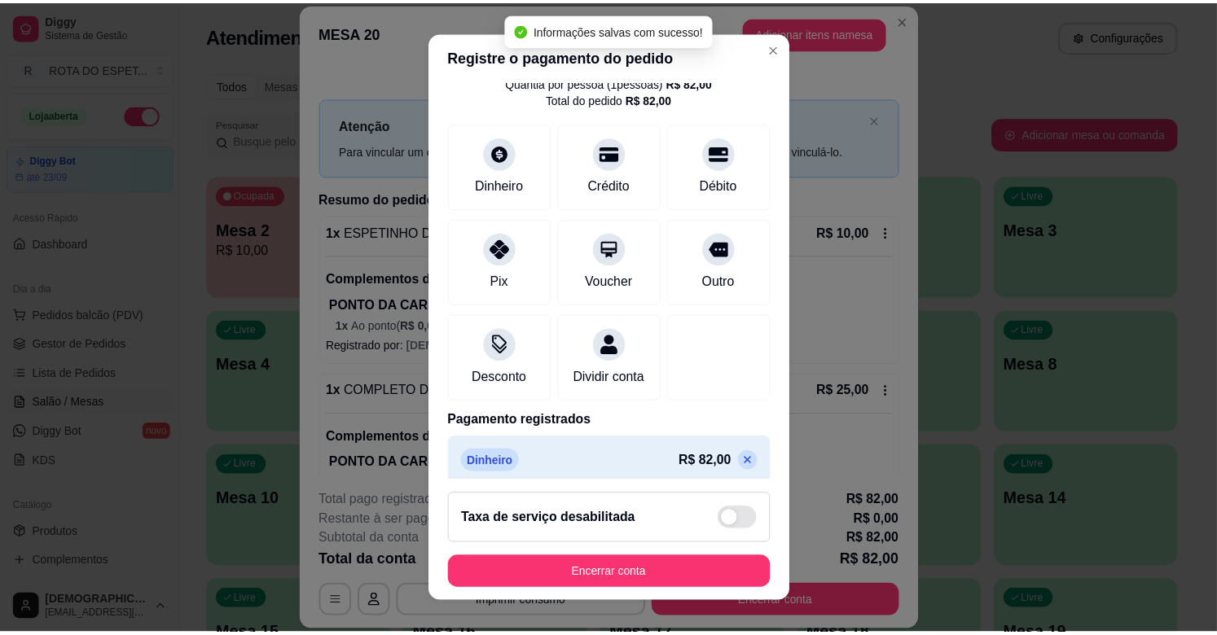
scroll to position [86, 0]
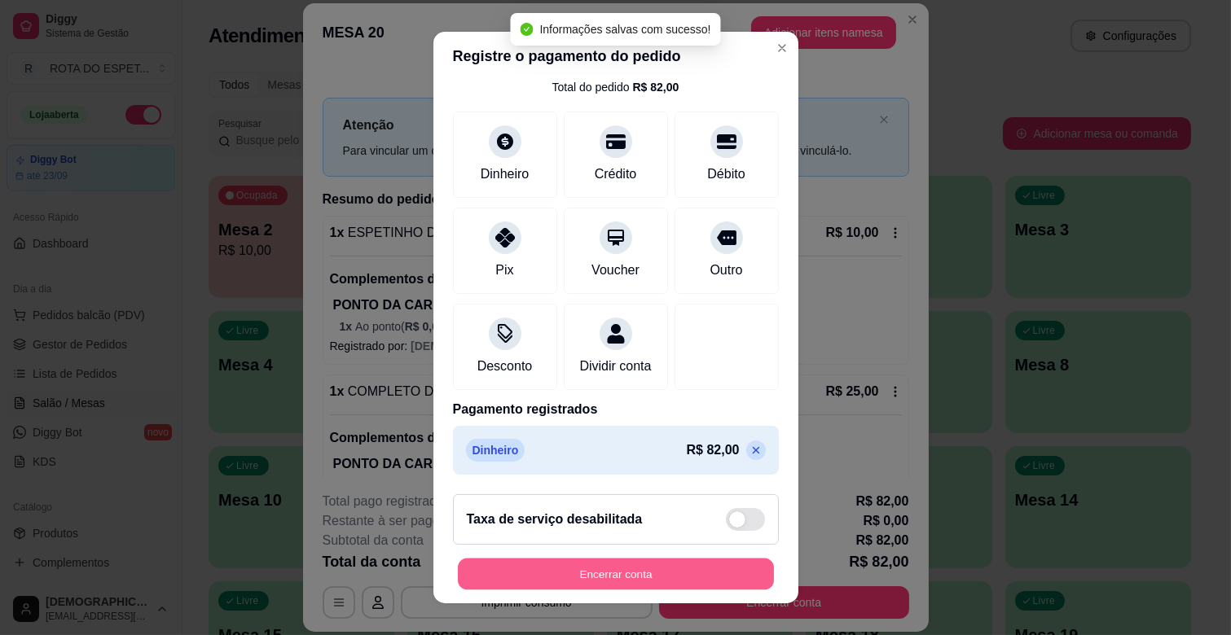
click at [642, 565] on button "Encerrar conta" at bounding box center [616, 575] width 316 height 32
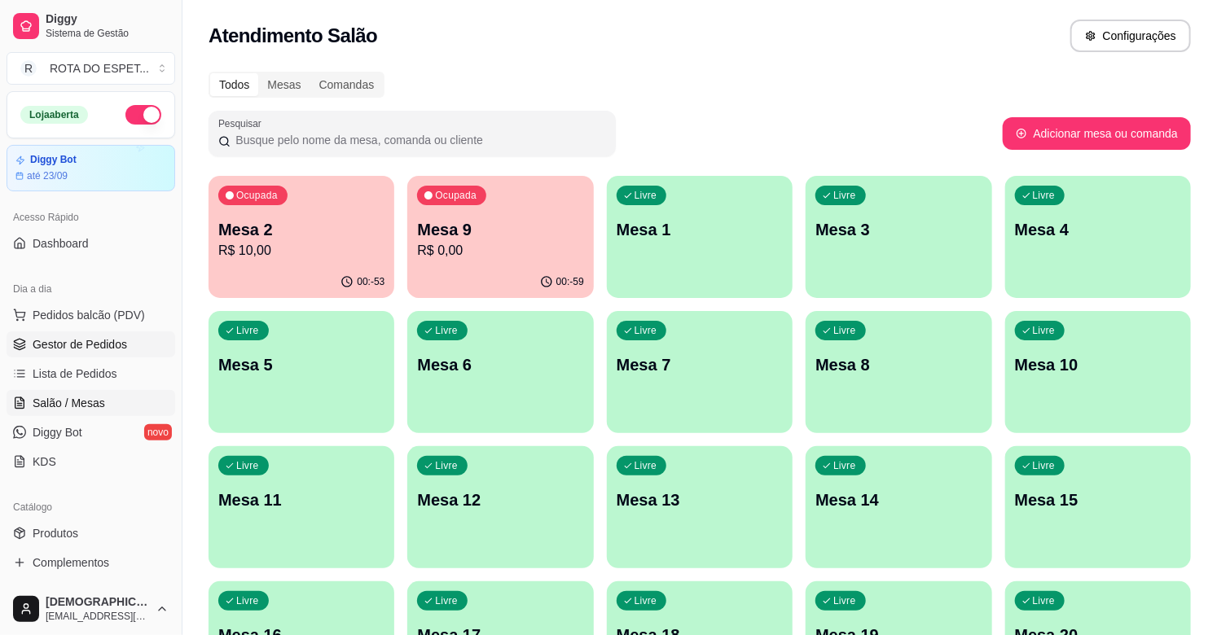
click at [108, 340] on span "Gestor de Pedidos" at bounding box center [80, 344] width 94 height 16
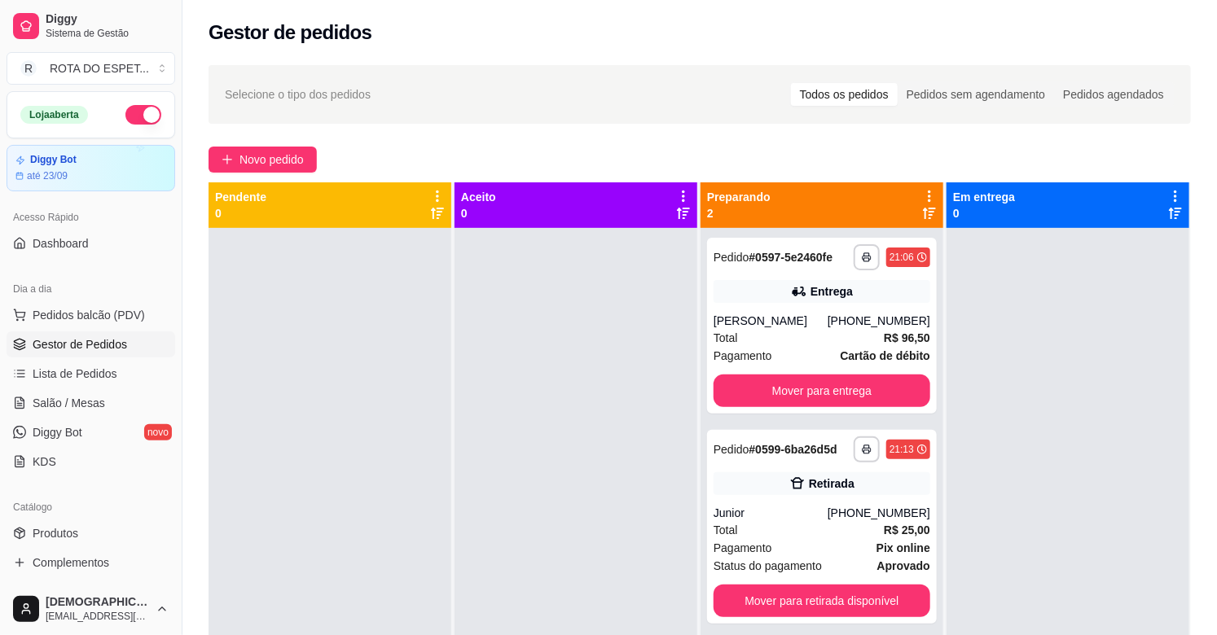
click at [465, 360] on div at bounding box center [576, 545] width 243 height 635
click at [736, 307] on div "**********" at bounding box center [822, 326] width 230 height 176
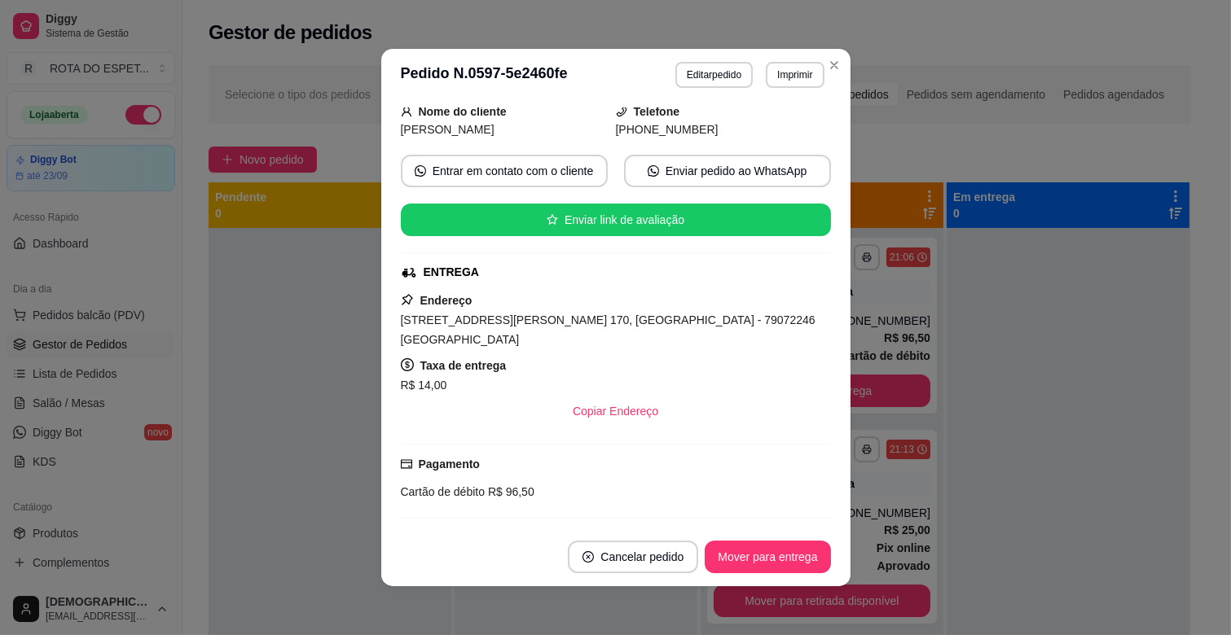
scroll to position [271, 0]
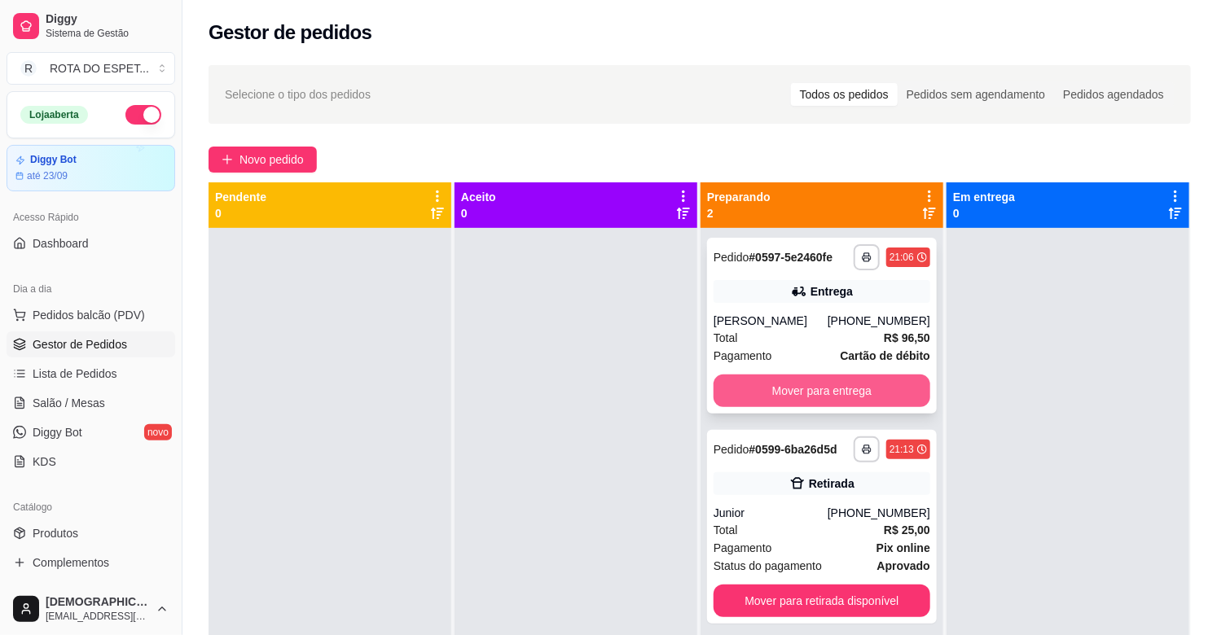
click at [848, 384] on button "Mover para entrega" at bounding box center [822, 391] width 217 height 33
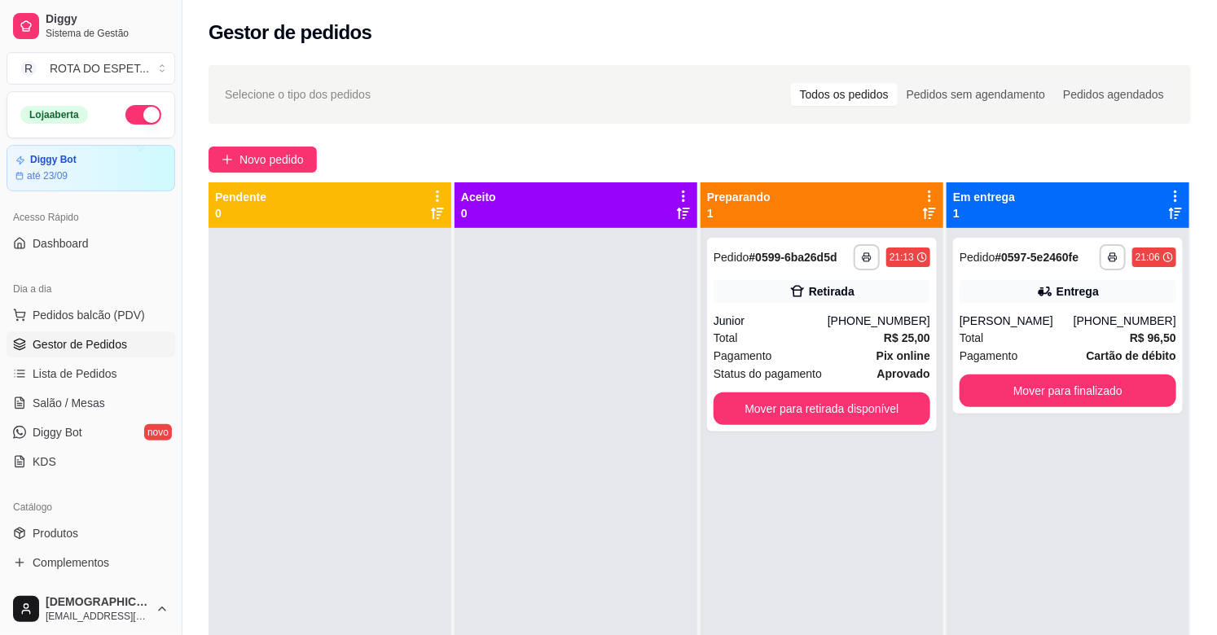
click at [908, 519] on div "**********" at bounding box center [822, 545] width 243 height 635
click at [103, 405] on link "Salão / Mesas" at bounding box center [91, 403] width 169 height 26
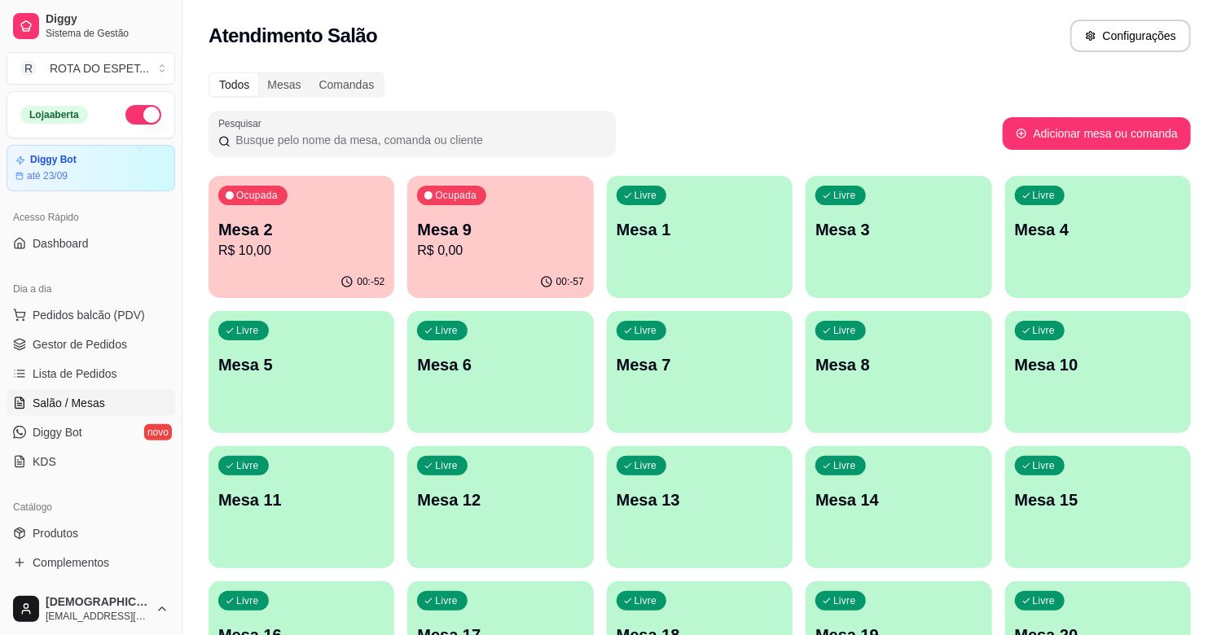
click at [1127, 516] on div "Livre Mesa 15" at bounding box center [1098, 497] width 186 height 103
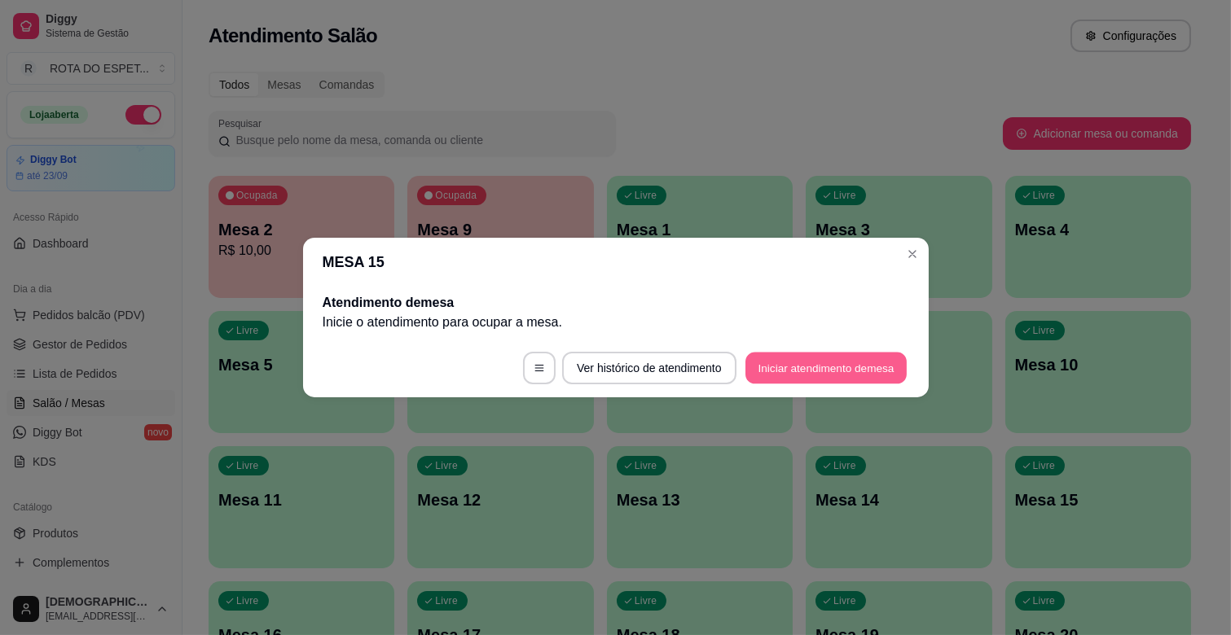
click at [837, 363] on button "Iniciar atendimento de mesa" at bounding box center [825, 369] width 161 height 32
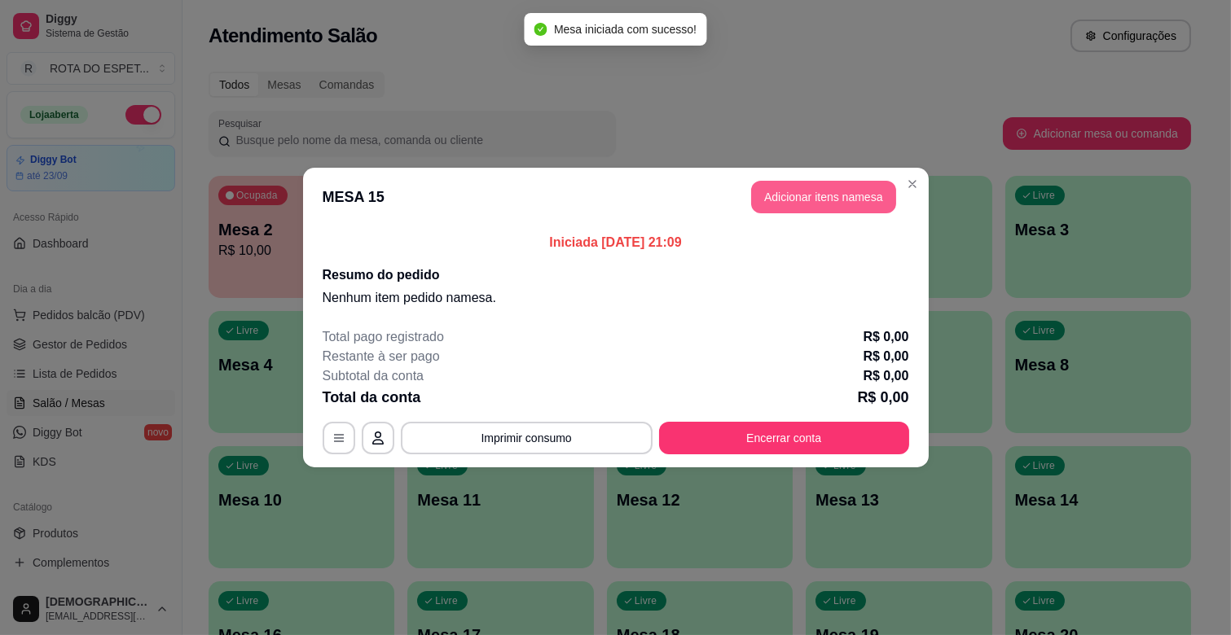
click at [841, 194] on button "Adicionar itens na mesa" at bounding box center [823, 197] width 145 height 33
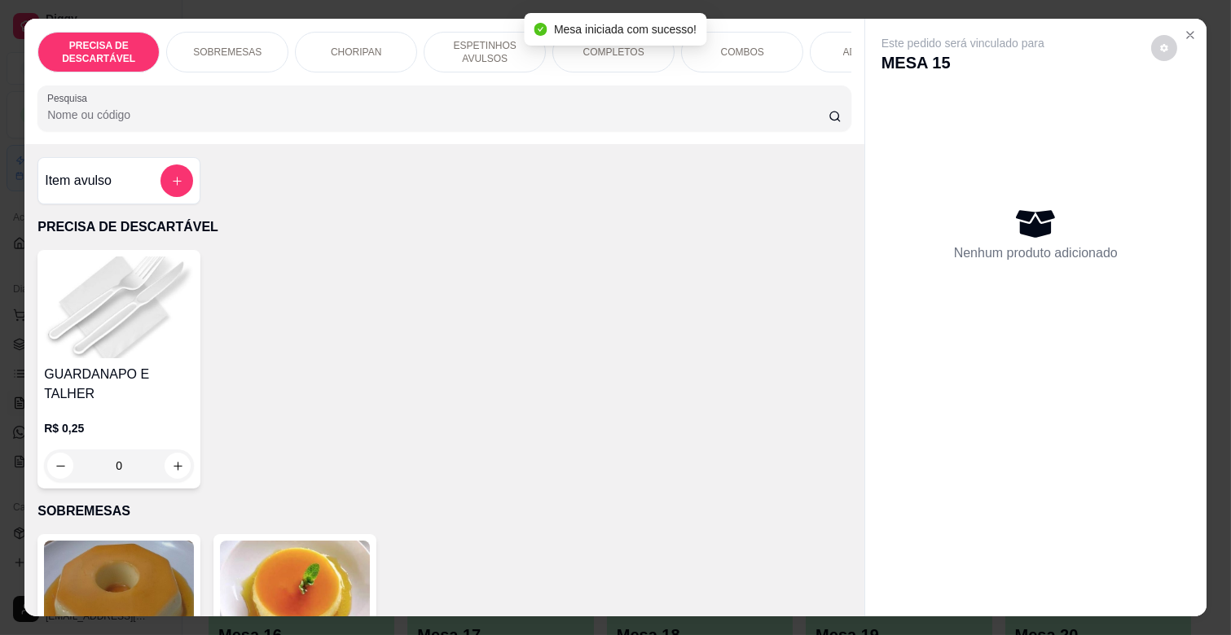
scroll to position [0, 712]
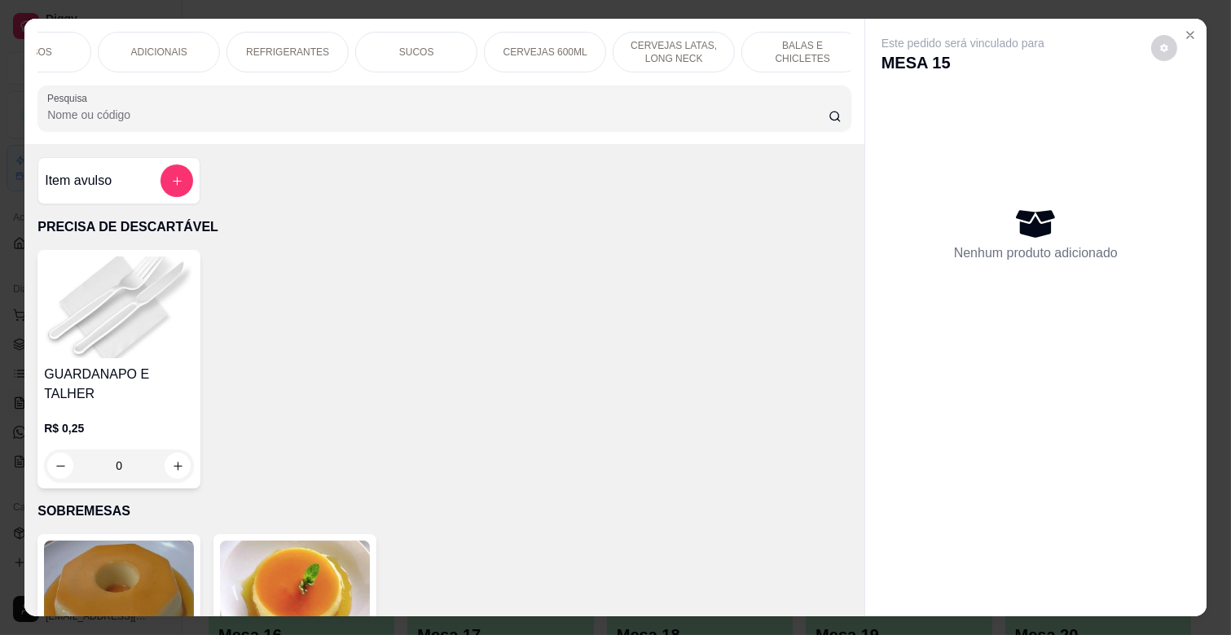
click at [318, 37] on div "REFRIGERANTES" at bounding box center [287, 52] width 122 height 41
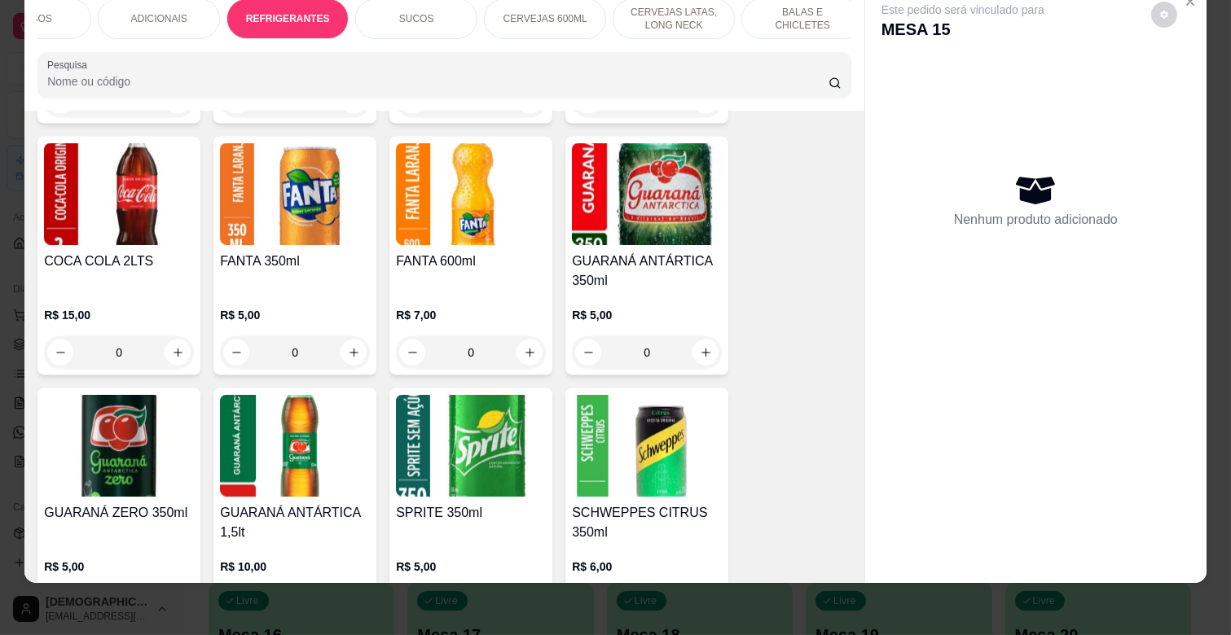
scroll to position [4465, 0]
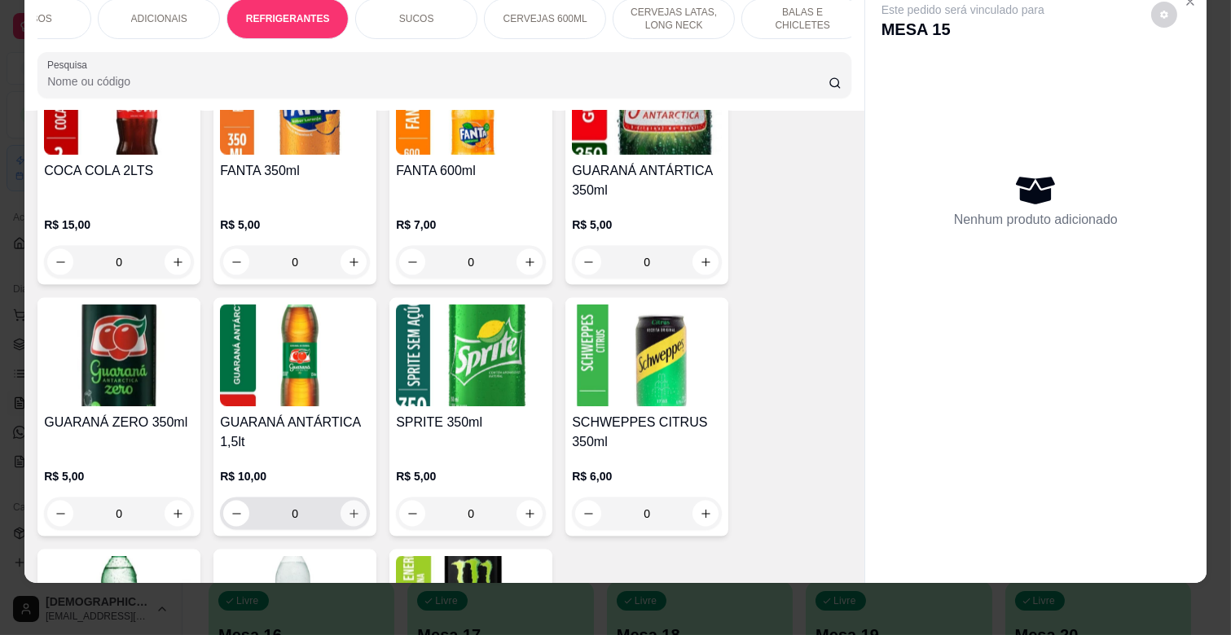
click at [348, 508] on icon "increase-product-quantity" at bounding box center [354, 514] width 12 height 12
type input "1"
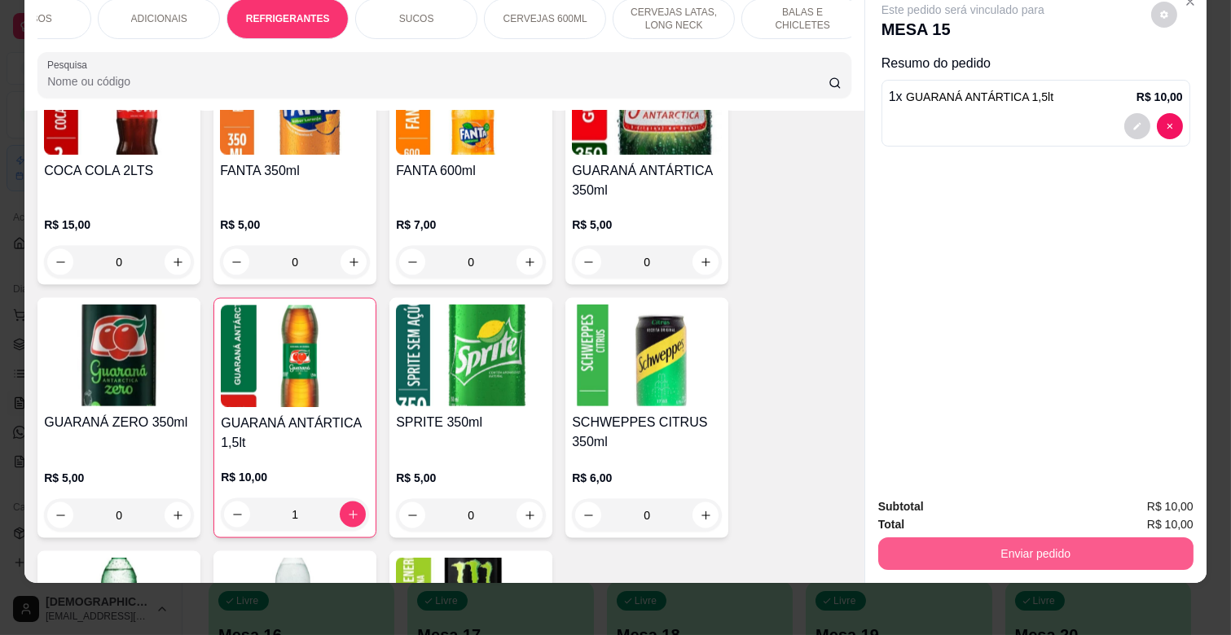
click at [929, 538] on button "Enviar pedido" at bounding box center [1035, 554] width 315 height 33
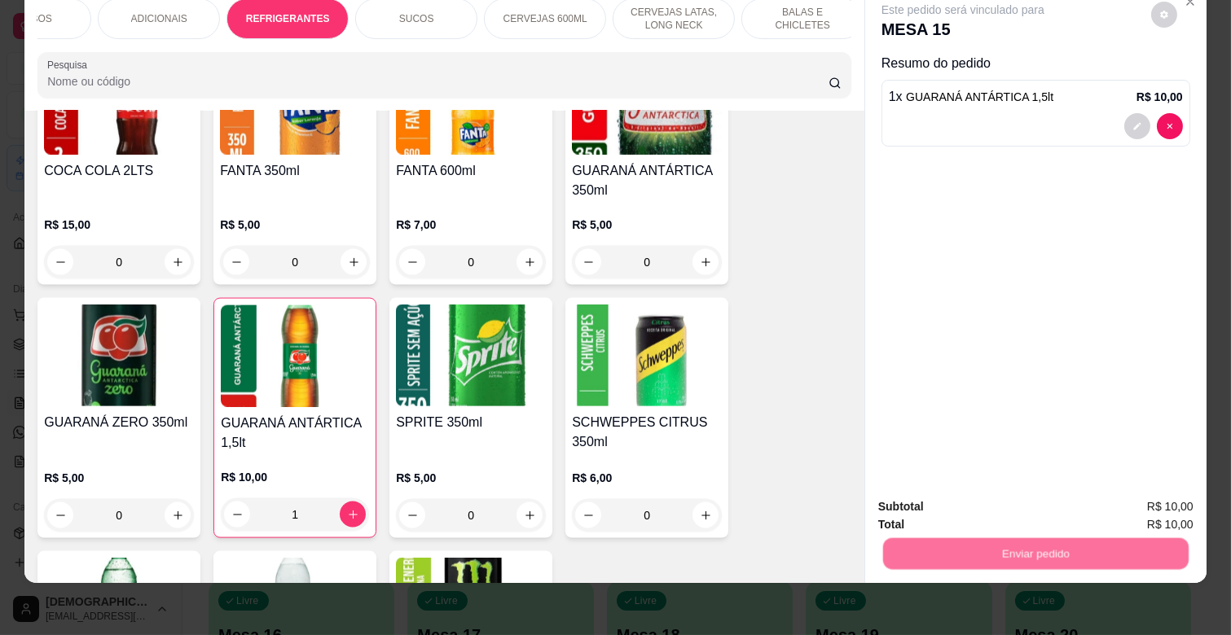
click at [948, 497] on button "Não registrar e enviar pedido" at bounding box center [981, 500] width 165 height 30
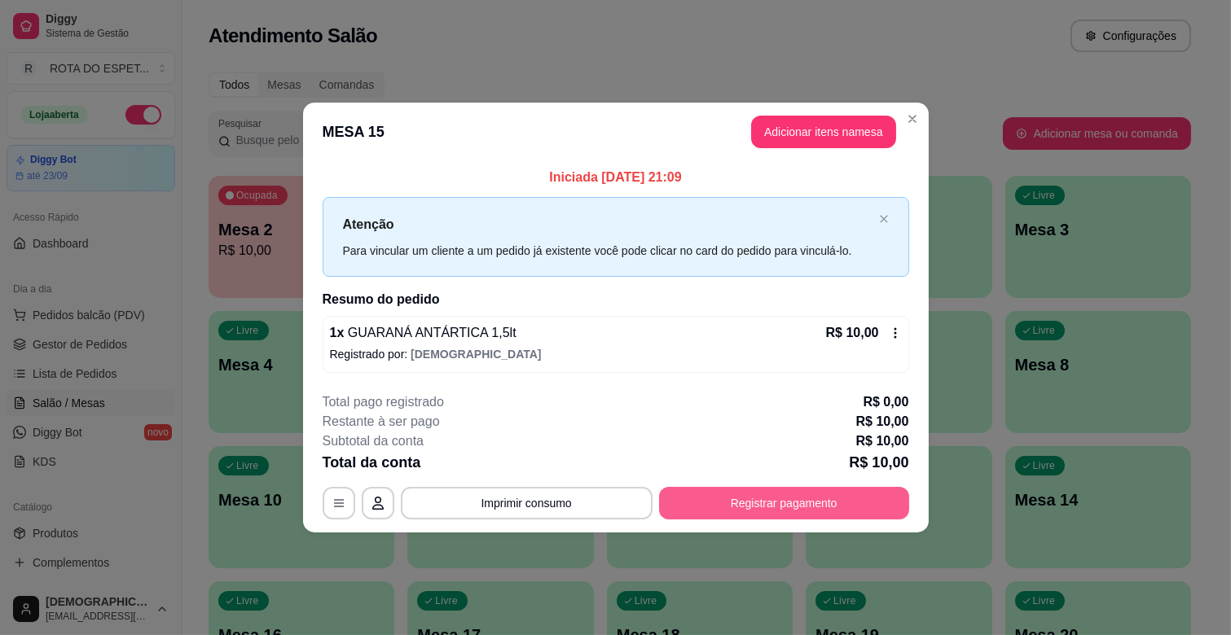
click at [806, 509] on button "Registrar pagamento" at bounding box center [784, 503] width 250 height 33
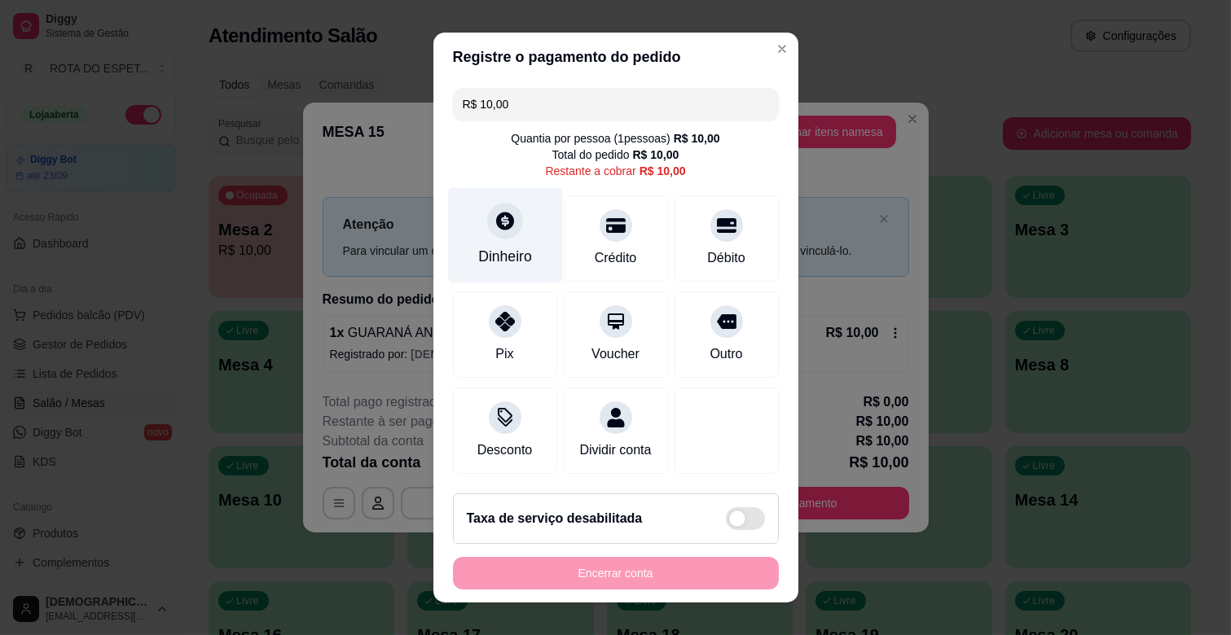
click at [494, 225] on icon at bounding box center [504, 220] width 21 height 21
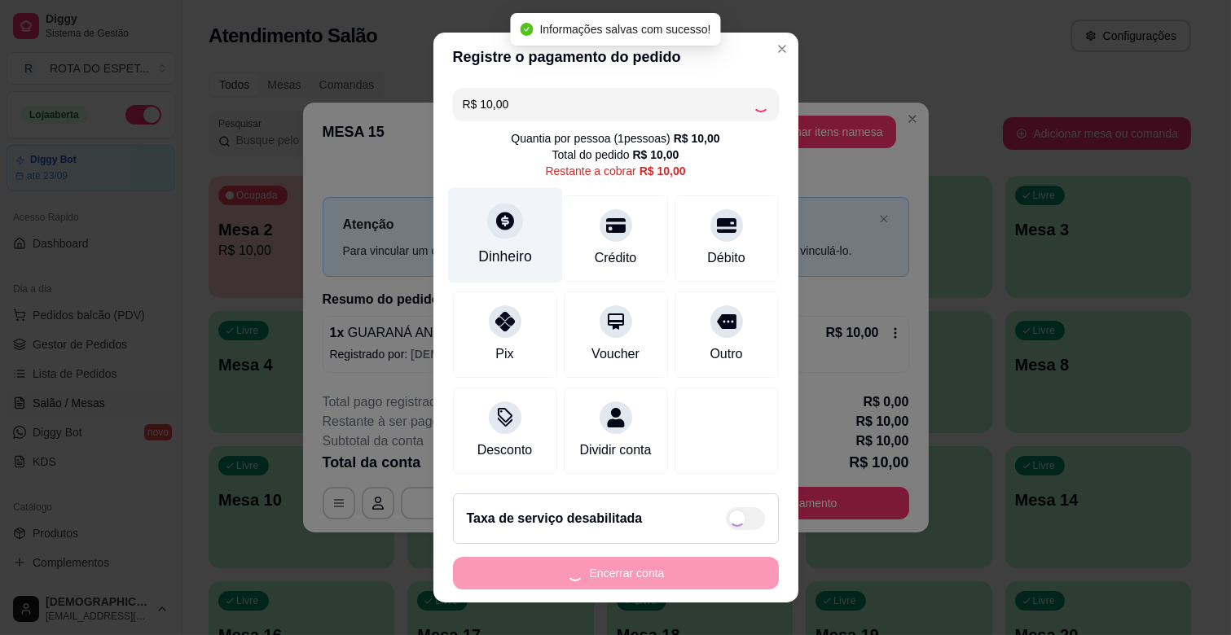
type input "R$ 0,00"
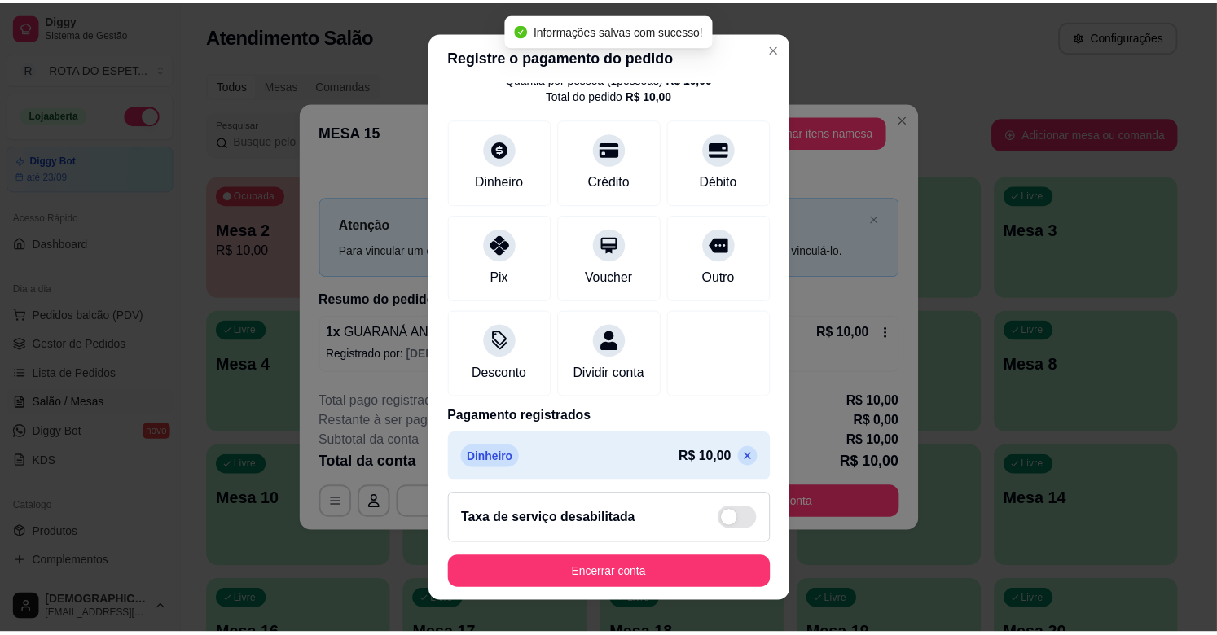
scroll to position [86, 0]
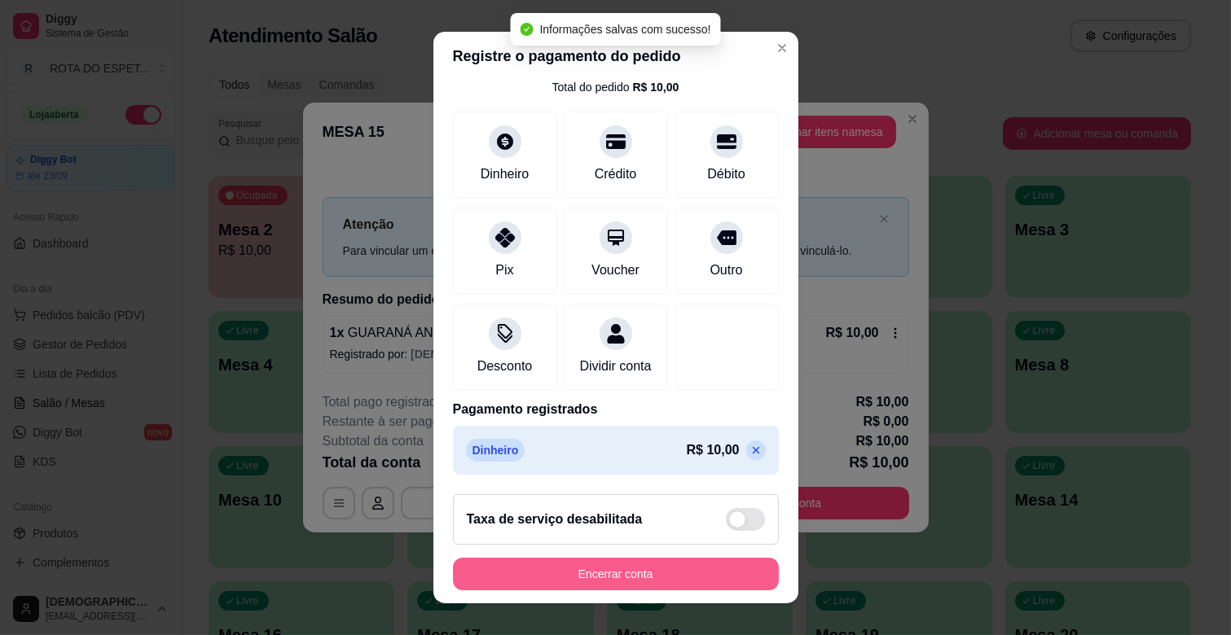
click at [681, 568] on button "Encerrar conta" at bounding box center [616, 574] width 326 height 33
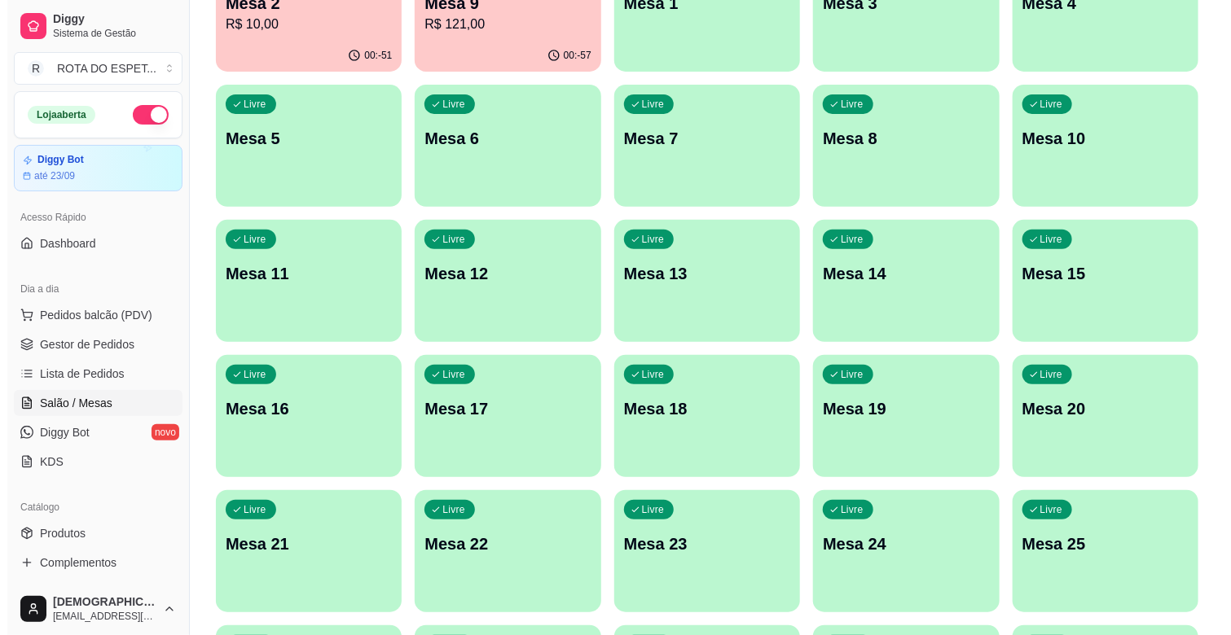
scroll to position [271, 0]
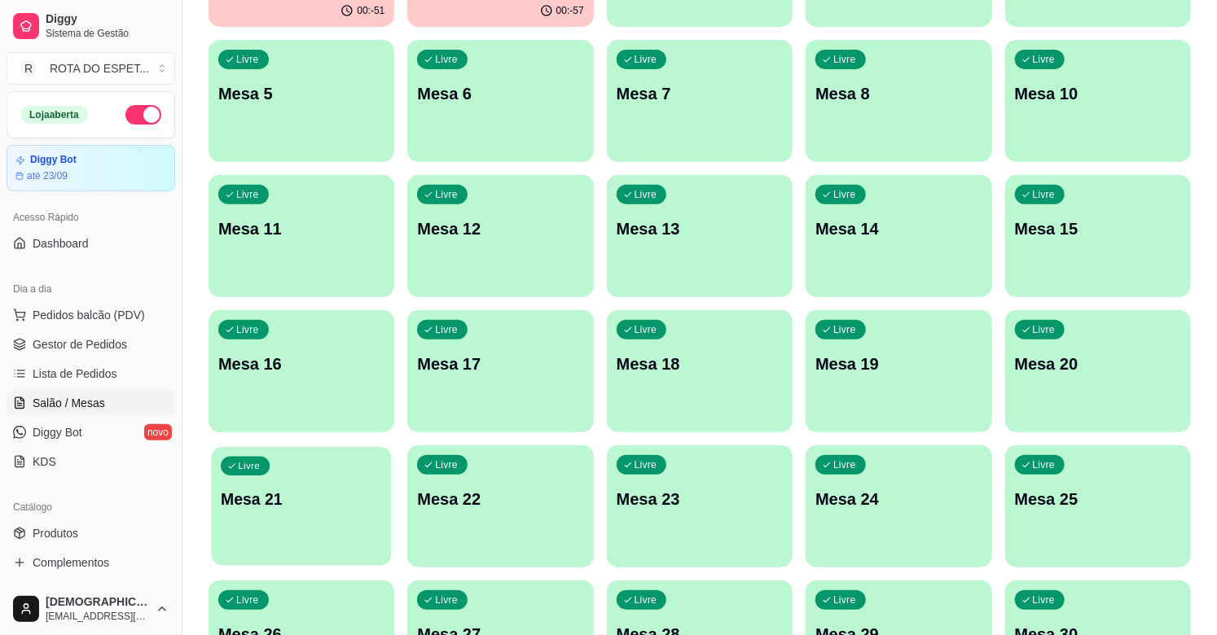
click at [364, 500] on p "Mesa 21" at bounding box center [301, 500] width 161 height 22
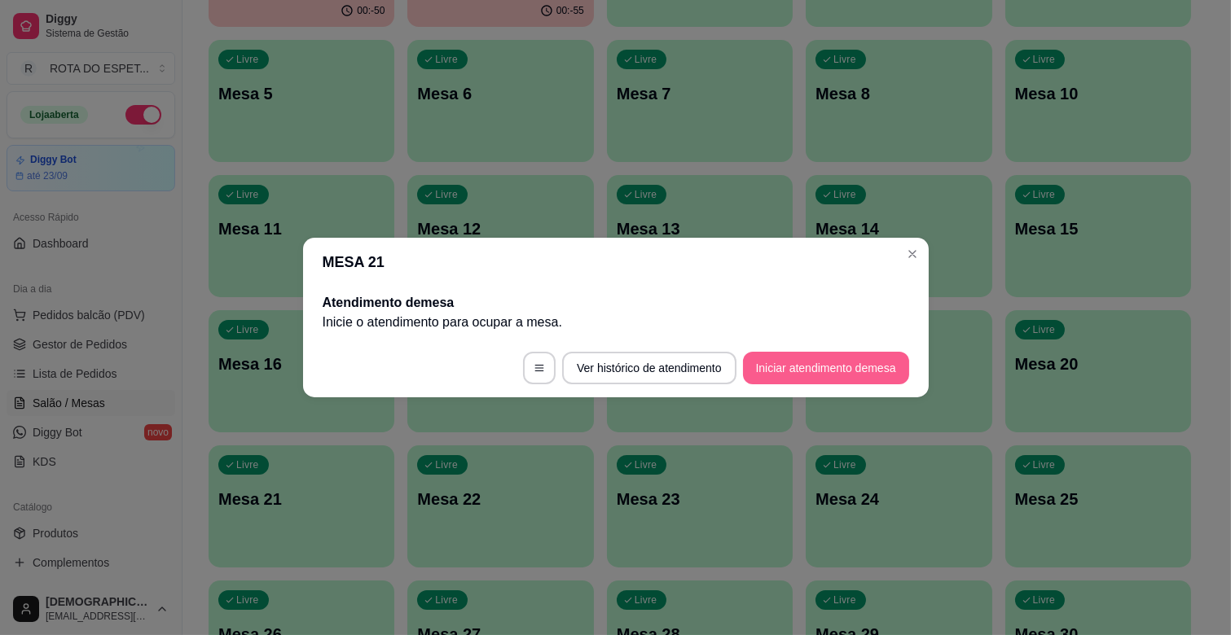
click at [815, 363] on button "Iniciar atendimento de mesa" at bounding box center [826, 368] width 166 height 33
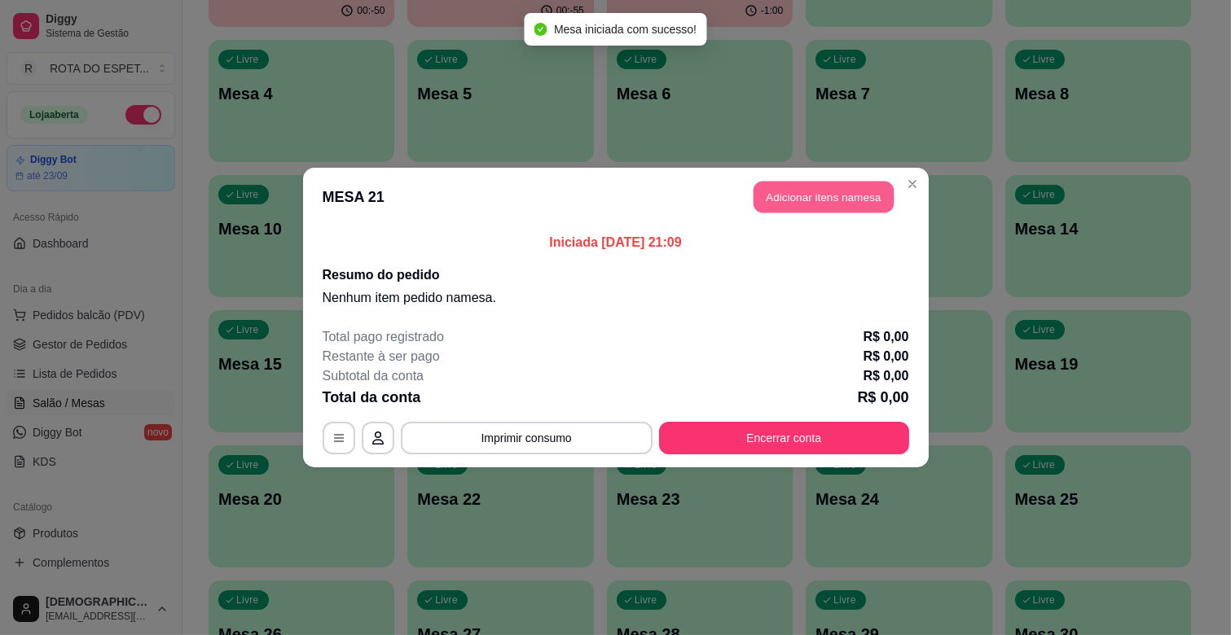
click at [863, 196] on button "Adicionar itens na mesa" at bounding box center [823, 198] width 140 height 32
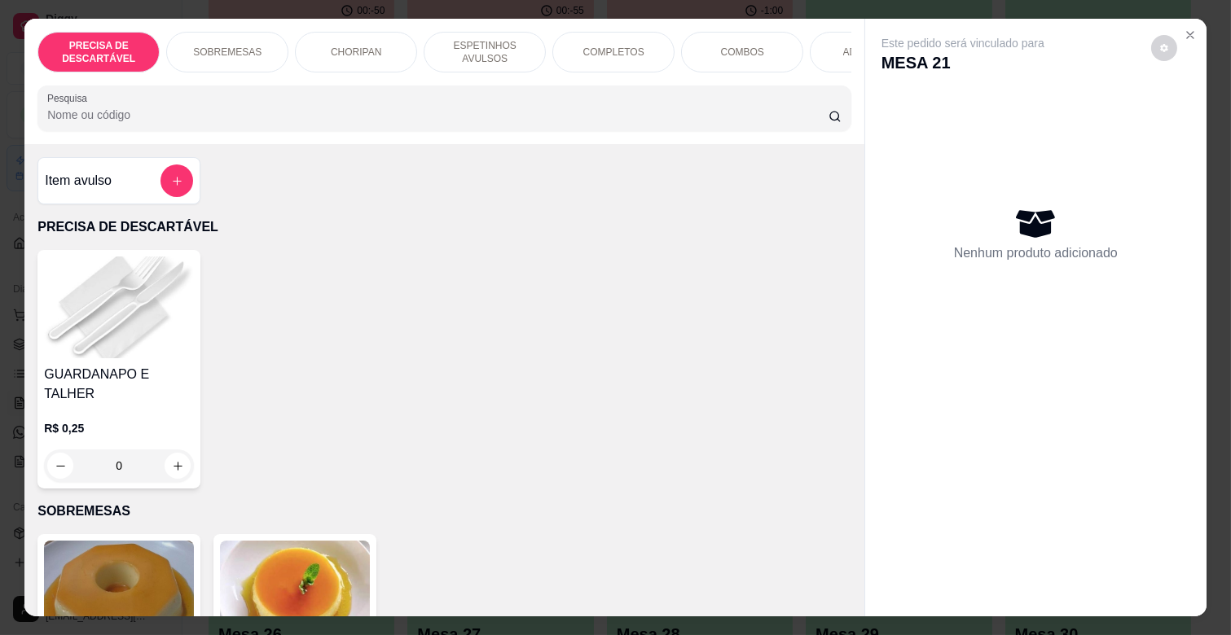
click at [622, 46] on p "COMPLETOS" at bounding box center [613, 52] width 61 height 13
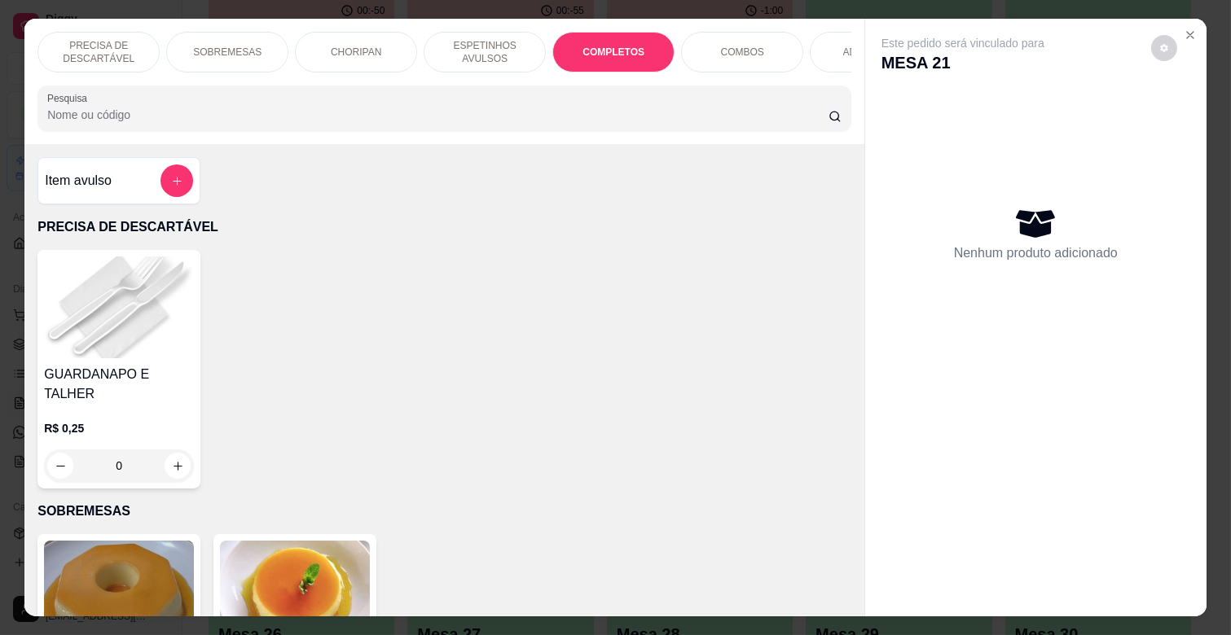
scroll to position [39, 0]
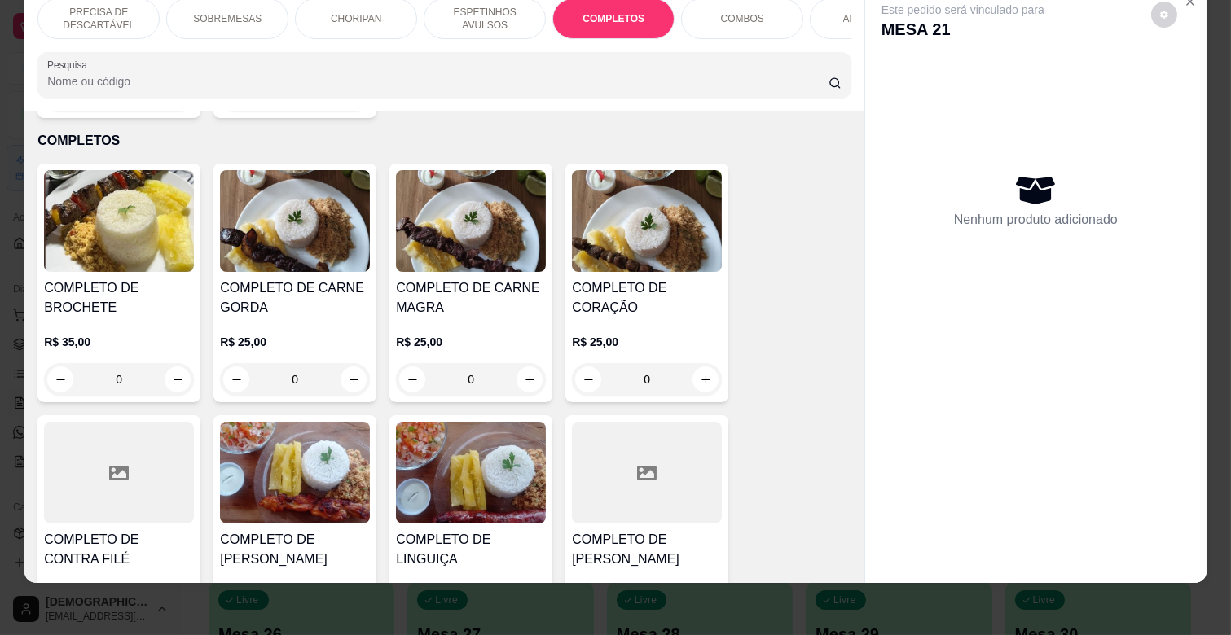
click at [485, 318] on div "R$ 25,00 0" at bounding box center [471, 357] width 150 height 78
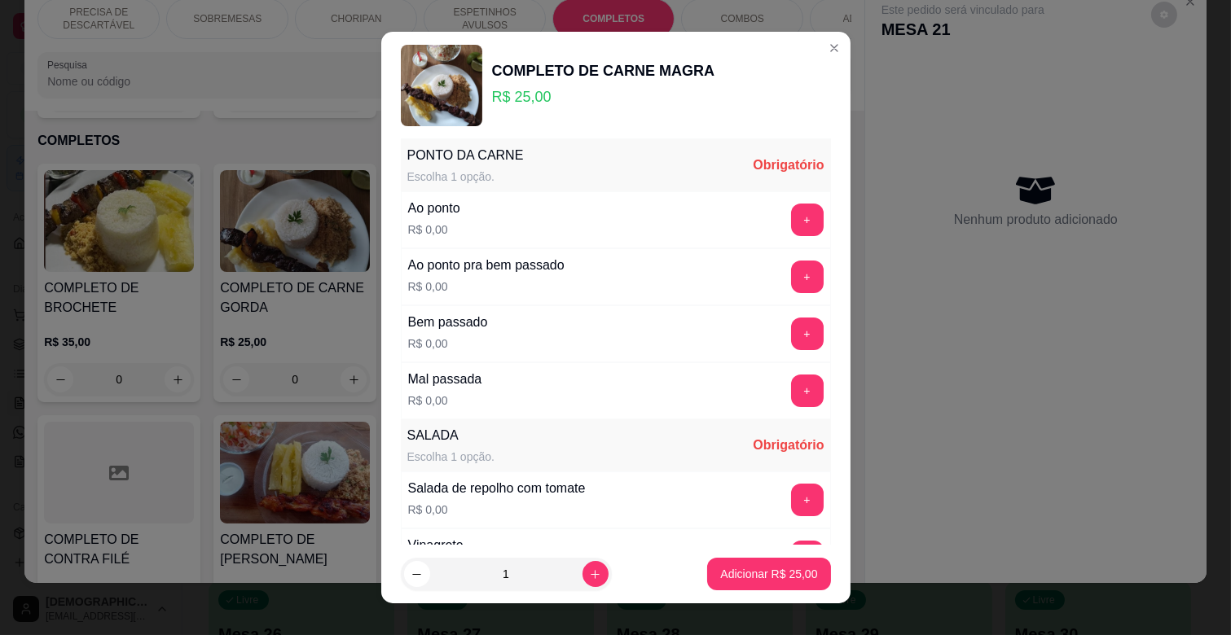
scroll to position [181, 0]
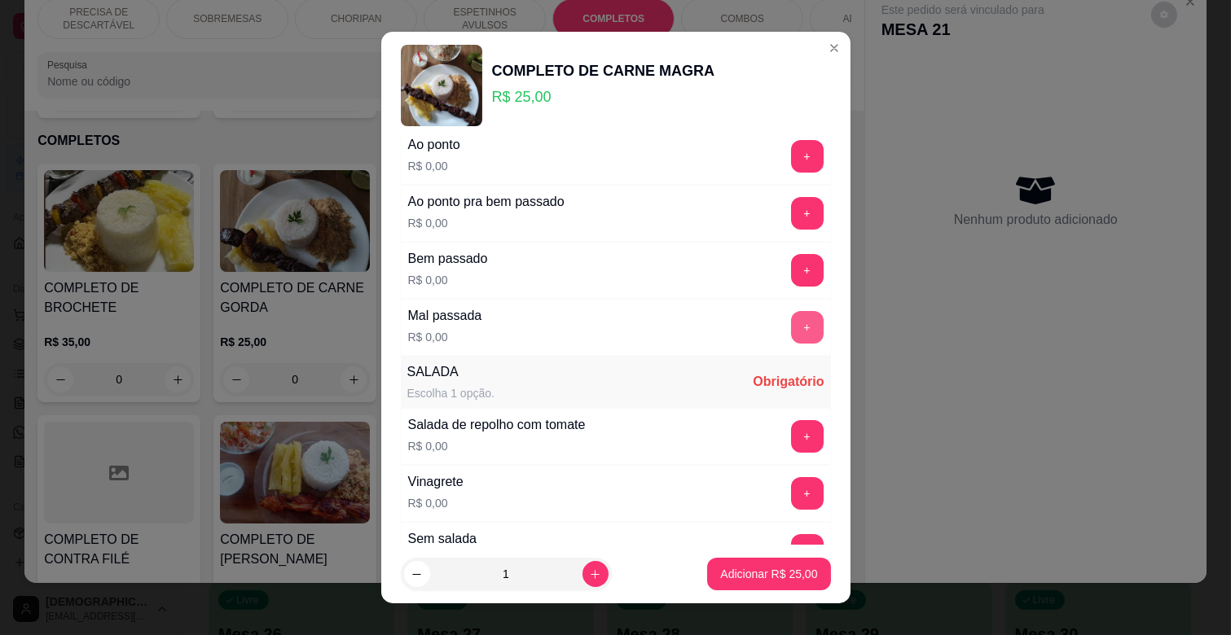
click at [791, 330] on button "+" at bounding box center [807, 327] width 33 height 33
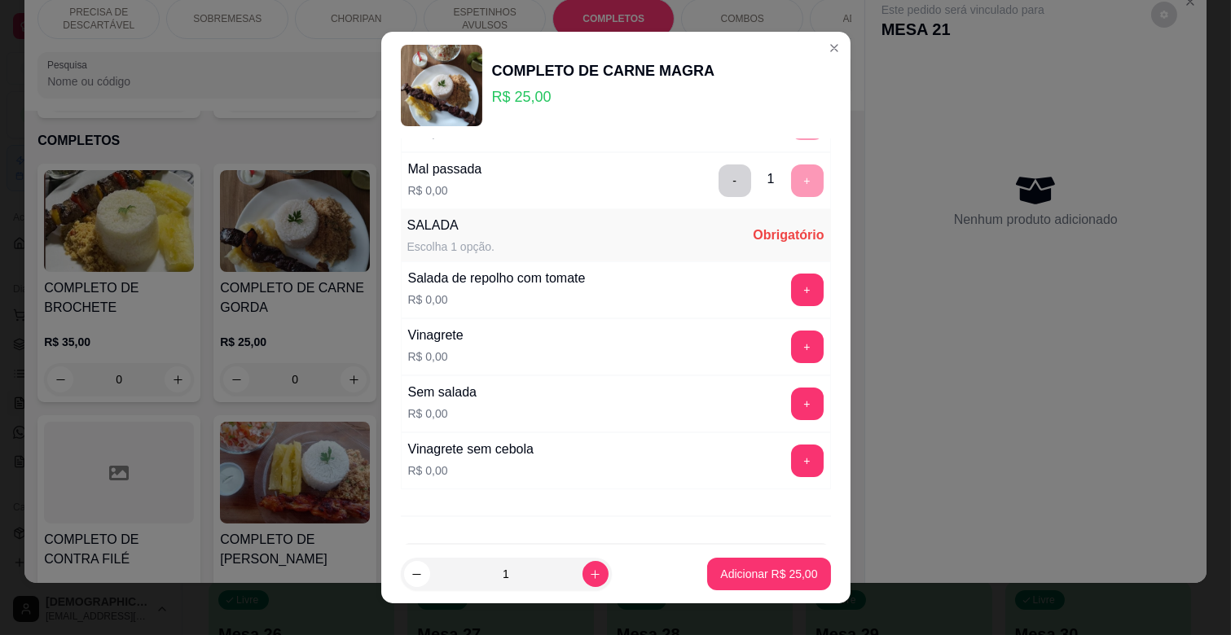
scroll to position [362, 0]
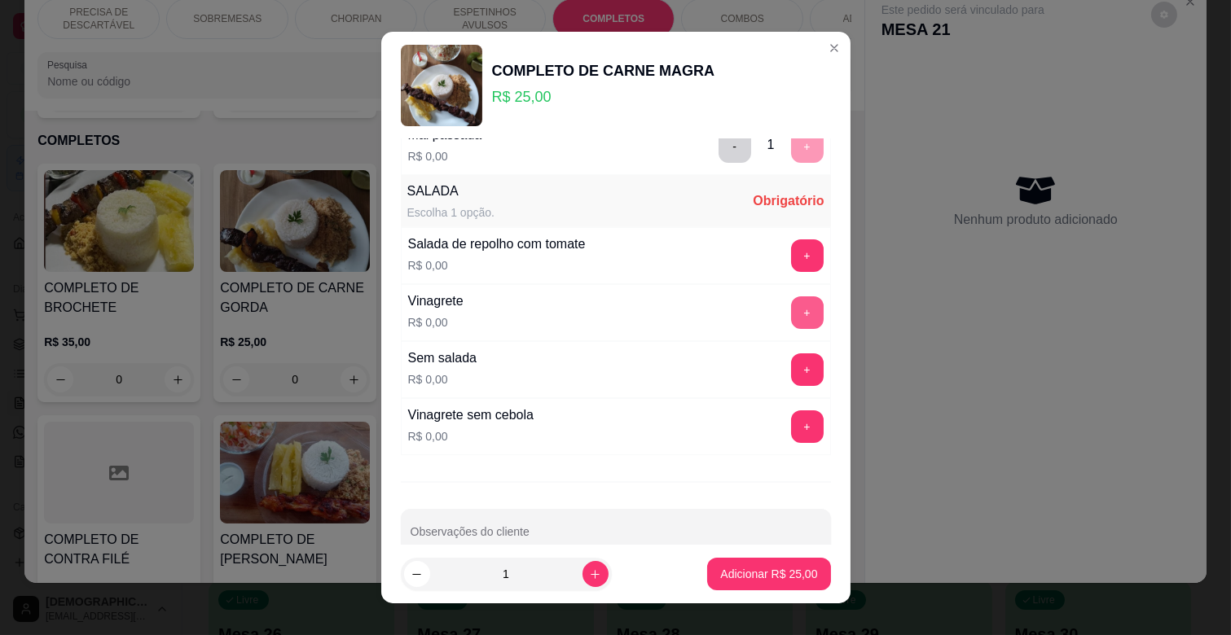
click at [791, 310] on button "+" at bounding box center [807, 313] width 33 height 33
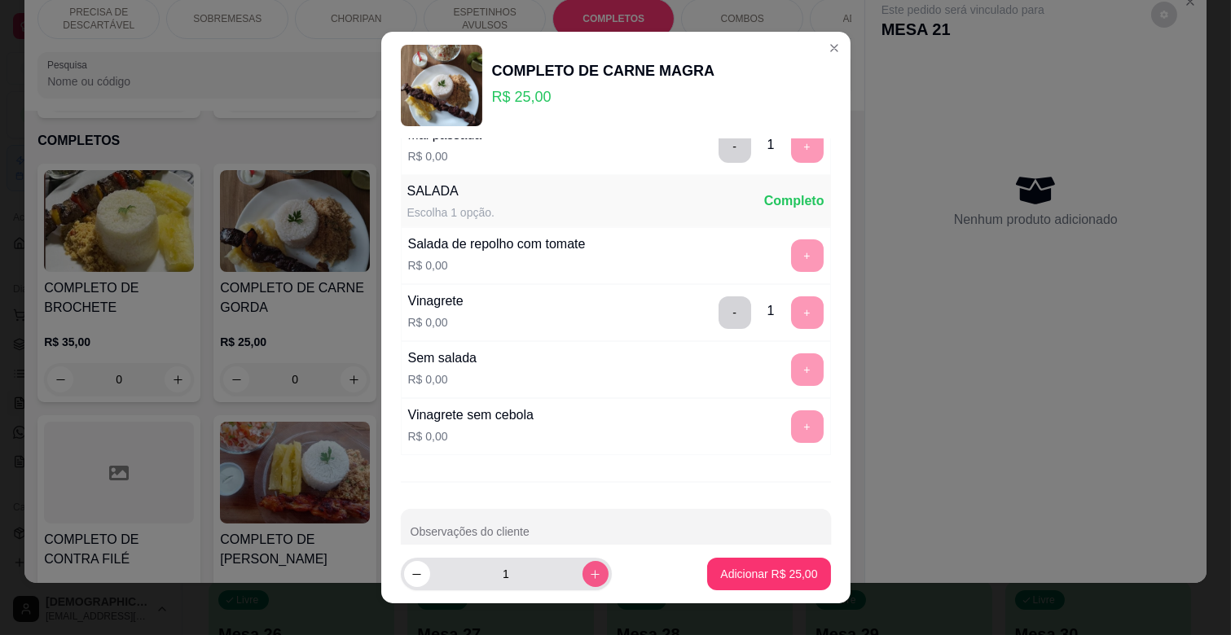
click at [587, 573] on button "increase-product-quantity" at bounding box center [595, 574] width 26 height 26
type input "2"
click at [725, 568] on p "Adicionar R$ 50,00" at bounding box center [768, 574] width 97 height 16
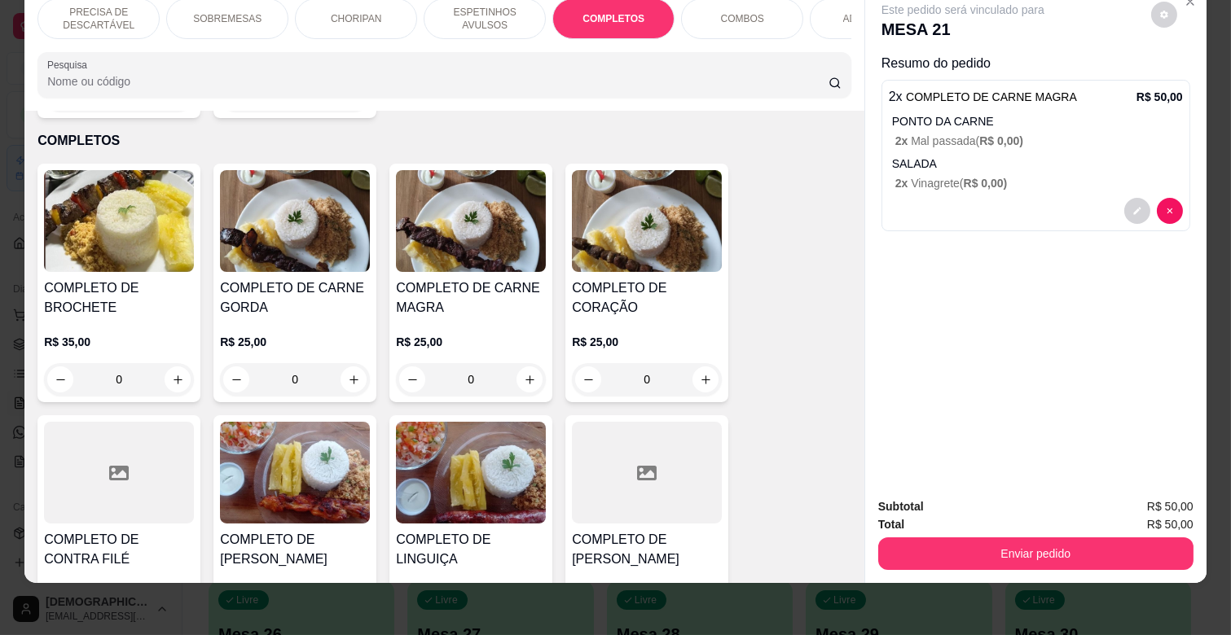
click at [487, 8] on p "ESPETINHOS AVULSOS" at bounding box center [484, 19] width 94 height 26
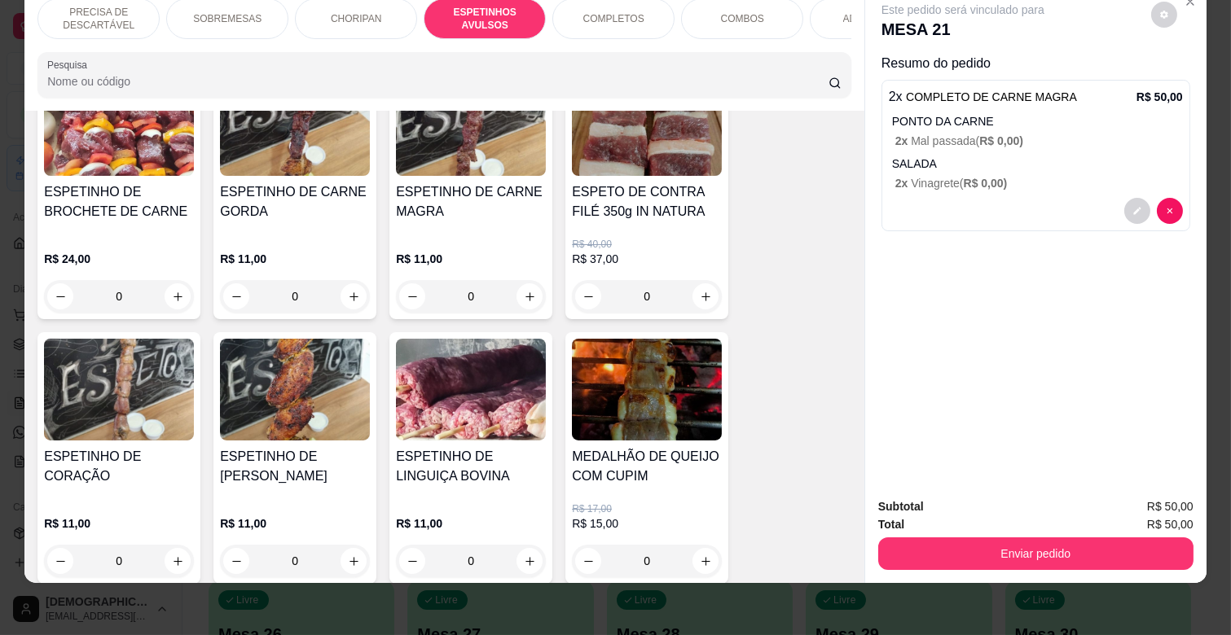
scroll to position [1171, 0]
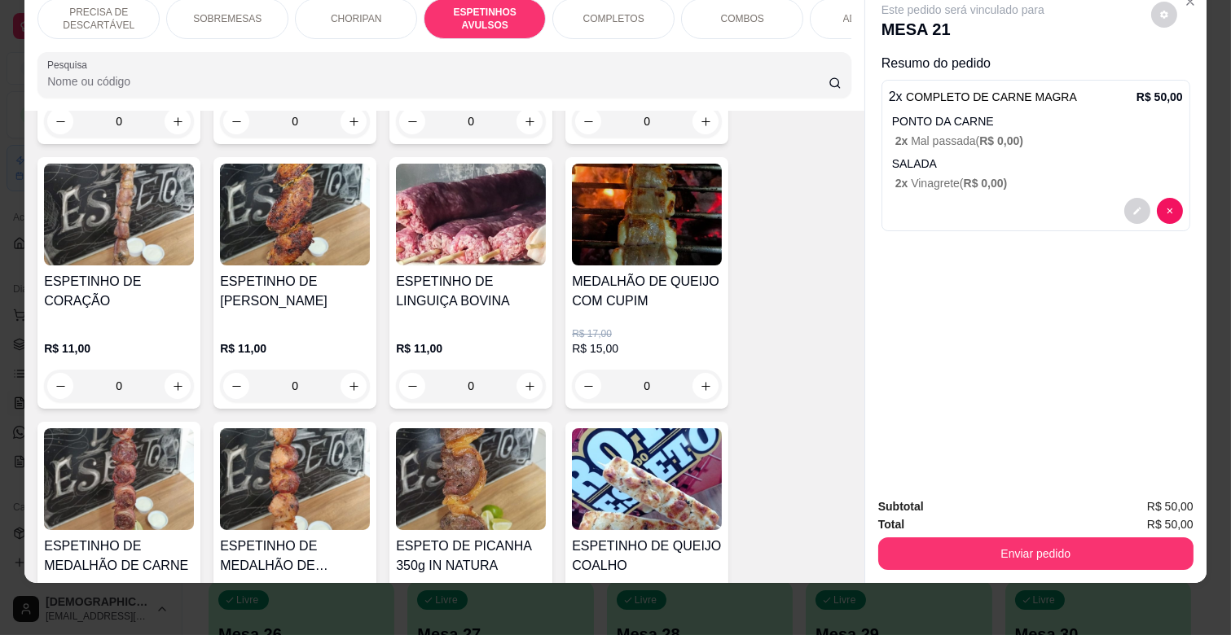
click at [169, 370] on div "0" at bounding box center [119, 386] width 150 height 33
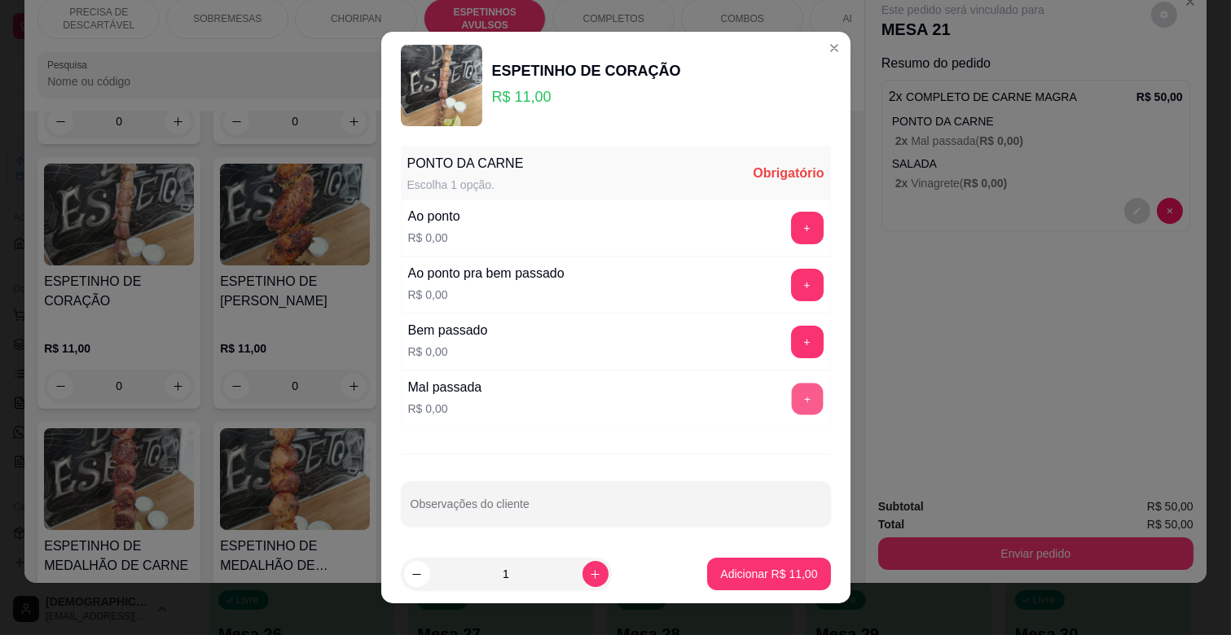
click at [791, 409] on button "+" at bounding box center [807, 400] width 32 height 32
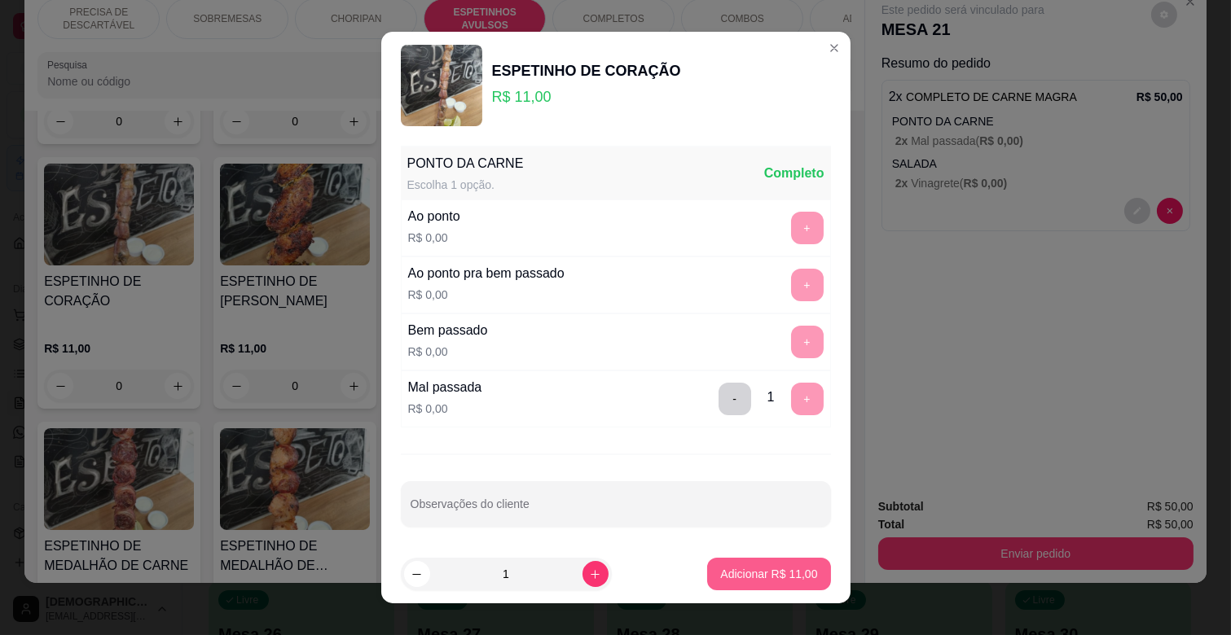
click at [768, 573] on p "Adicionar R$ 11,00" at bounding box center [768, 574] width 97 height 16
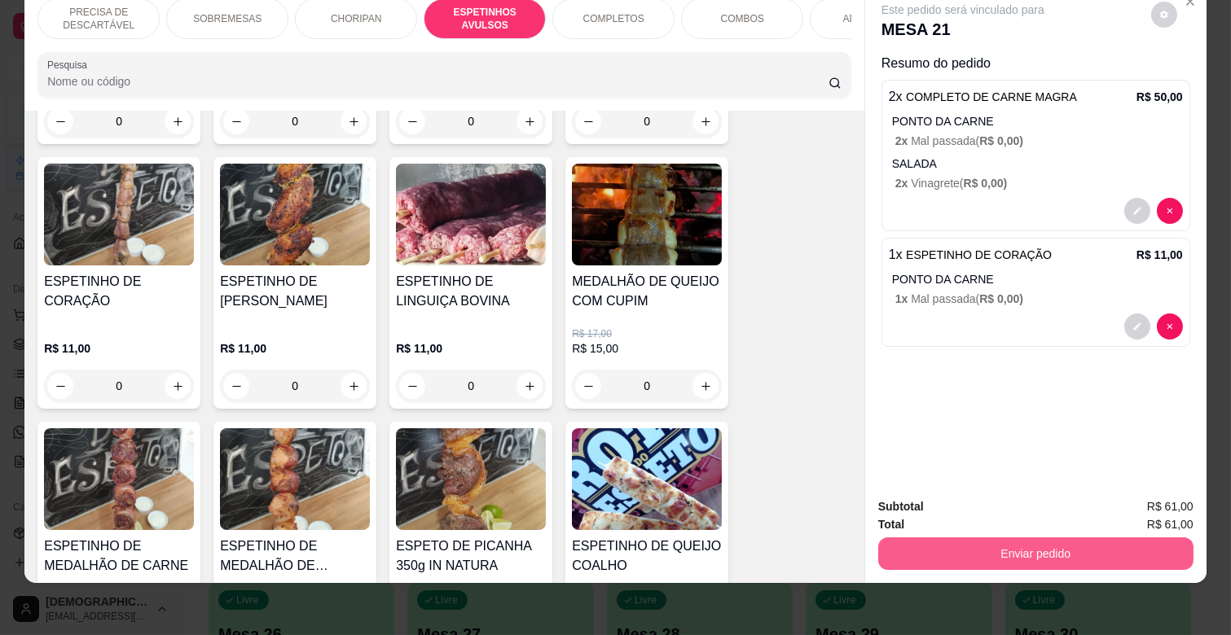
click at [1035, 538] on button "Enviar pedido" at bounding box center [1035, 554] width 315 height 33
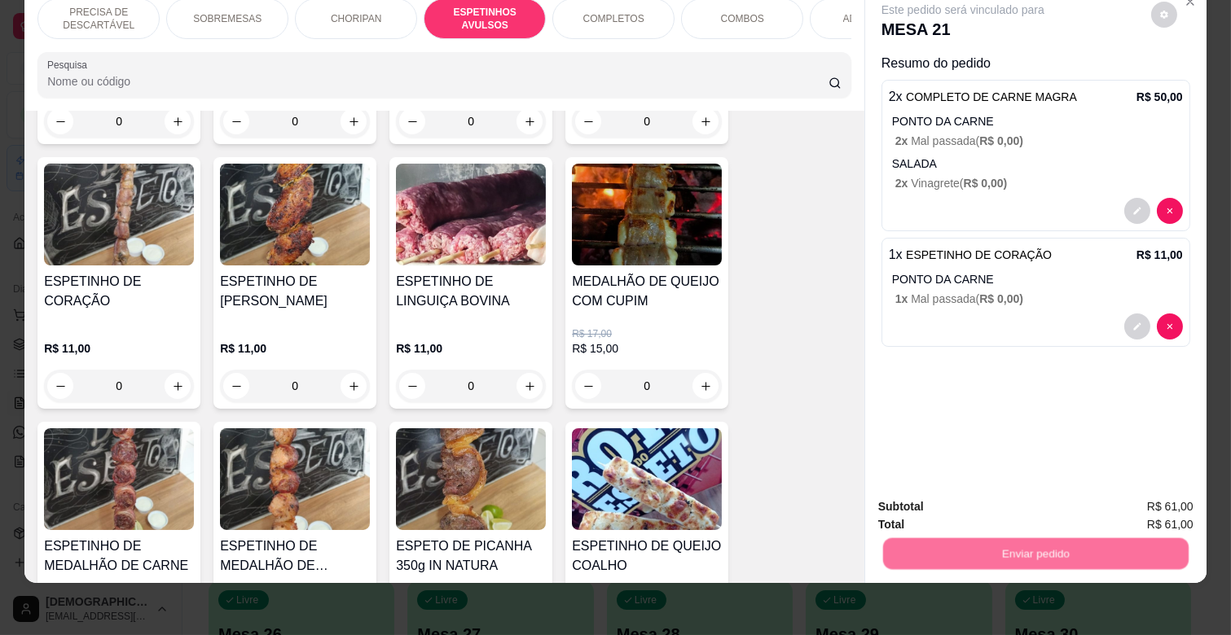
click at [994, 506] on button "Não registrar e enviar pedido" at bounding box center [980, 500] width 169 height 31
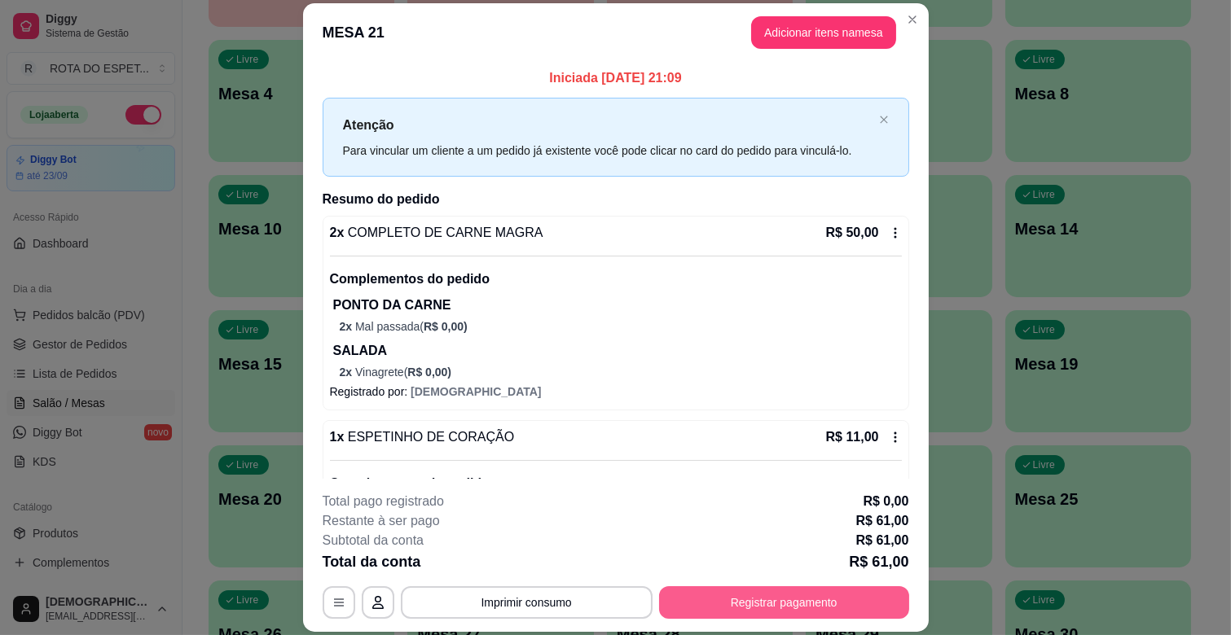
click at [844, 596] on button "Registrar pagamento" at bounding box center [784, 603] width 250 height 33
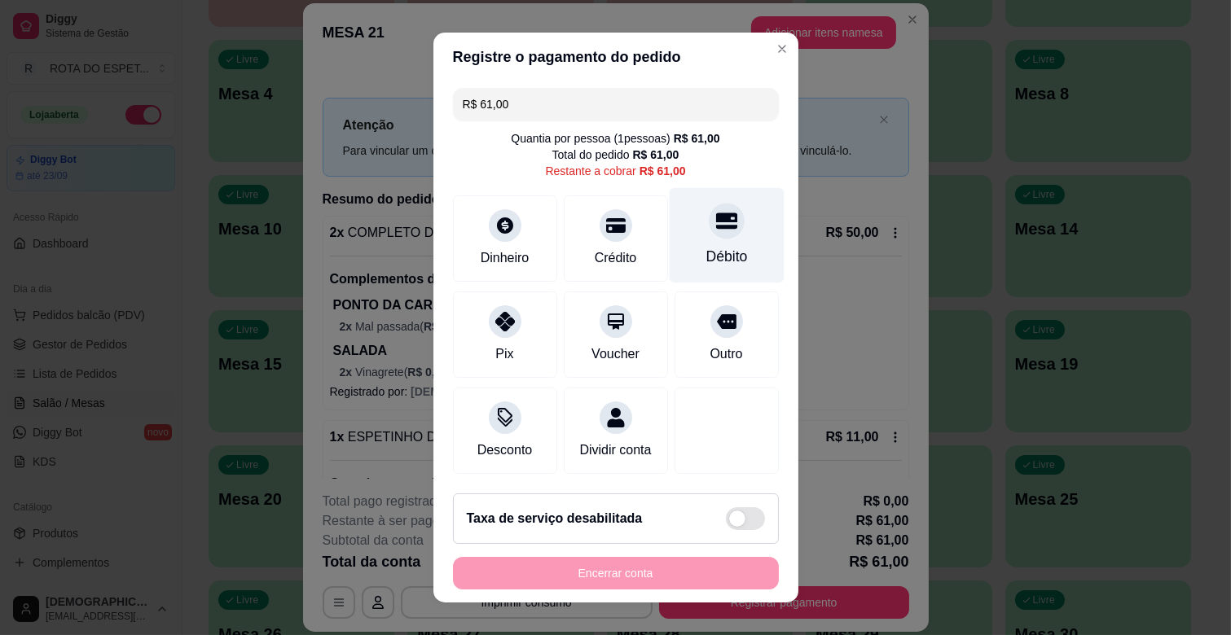
click at [719, 237] on div "Débito" at bounding box center [726, 235] width 115 height 95
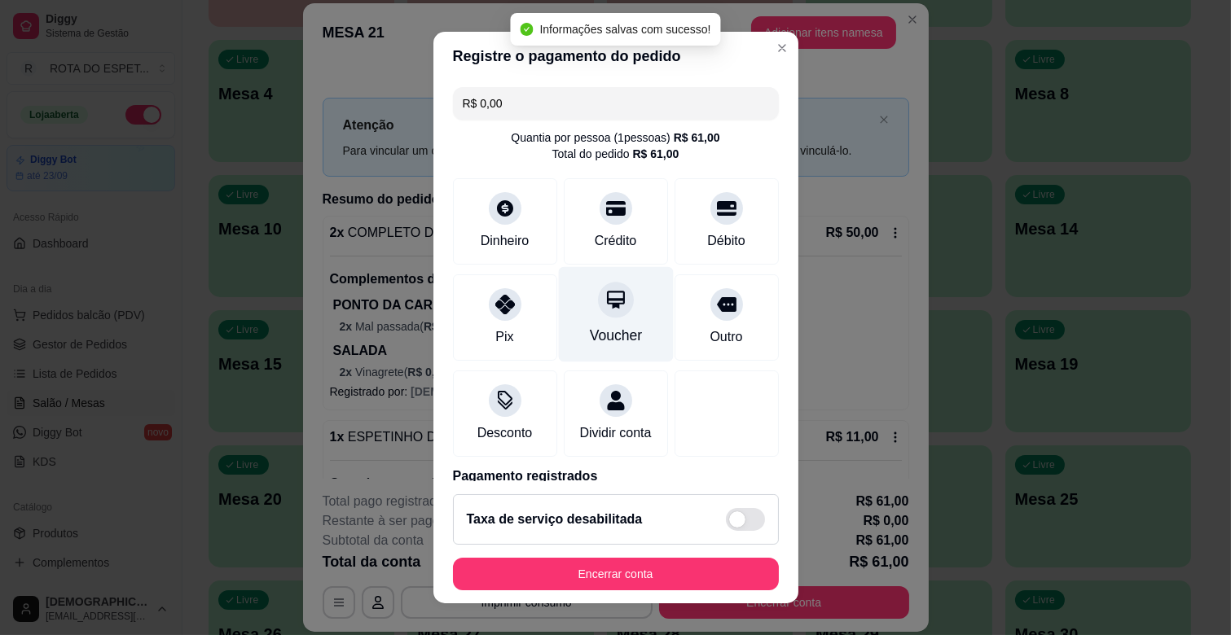
type input "R$ 0,00"
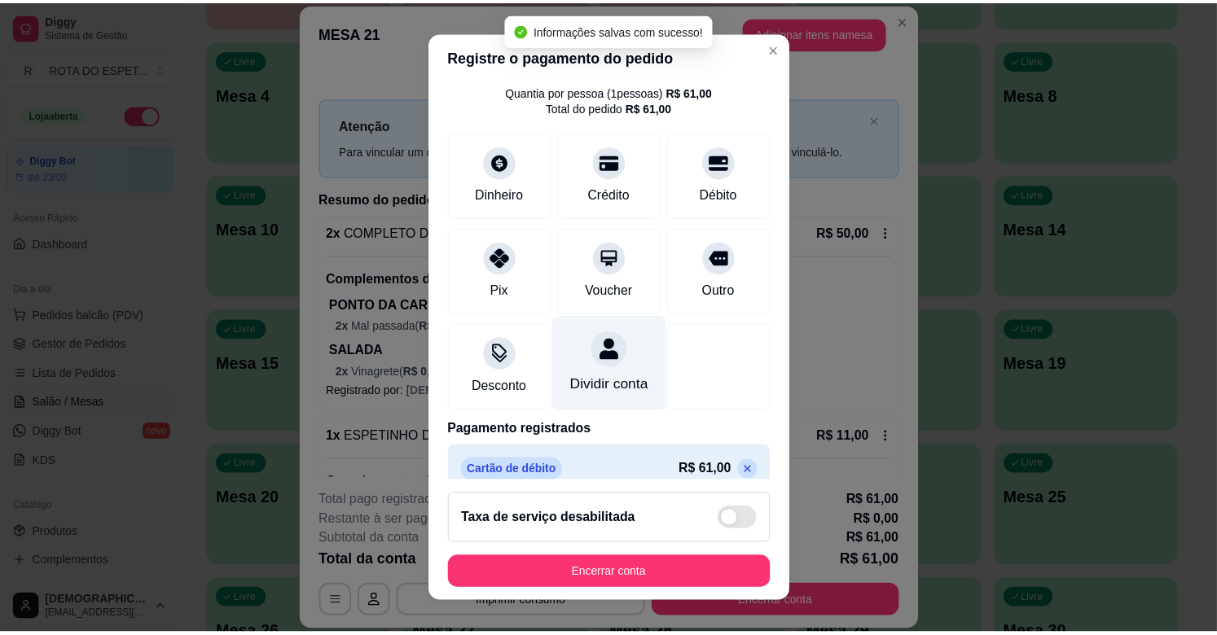
scroll to position [86, 0]
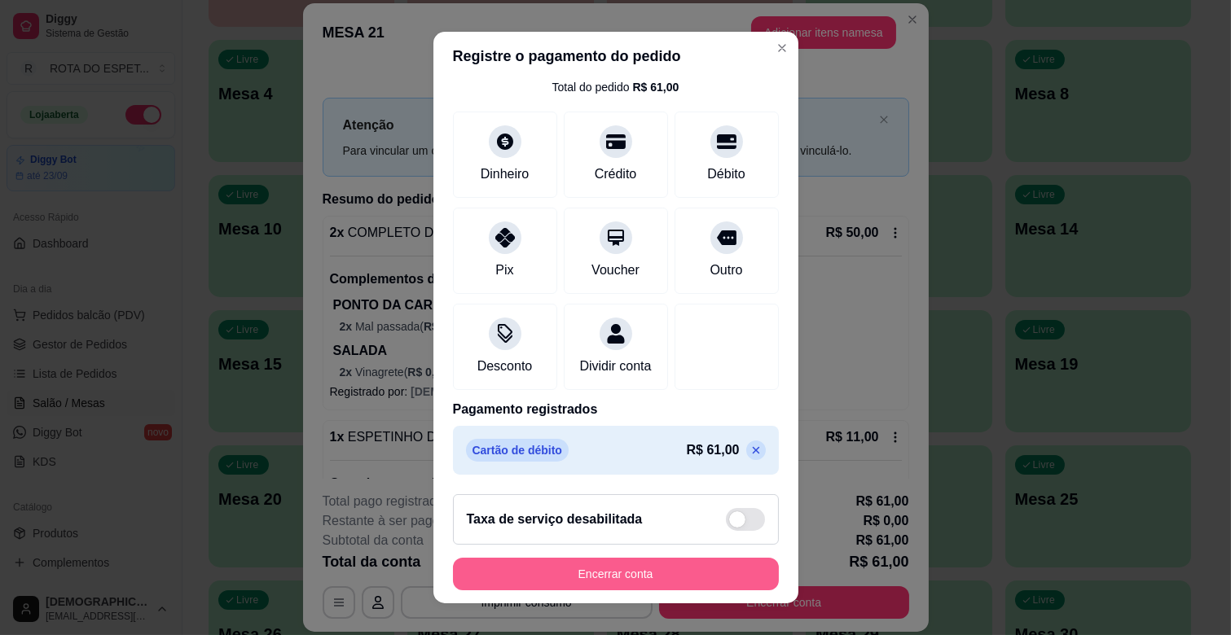
click at [632, 573] on button "Encerrar conta" at bounding box center [616, 574] width 326 height 33
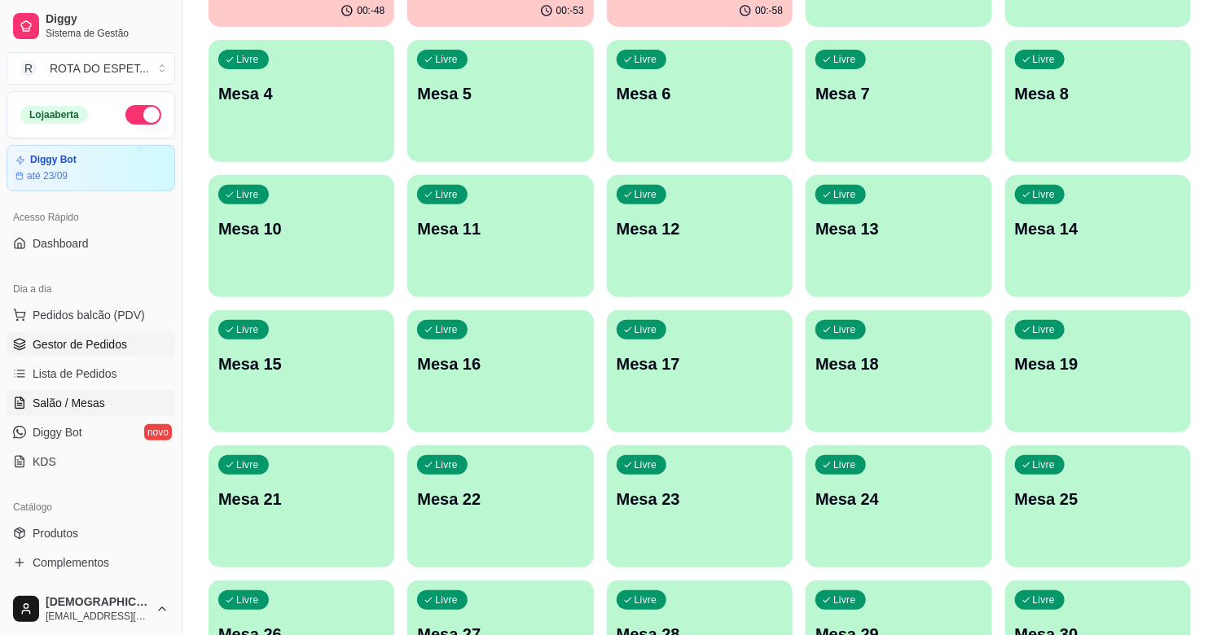
click at [104, 352] on span "Gestor de Pedidos" at bounding box center [80, 344] width 94 height 16
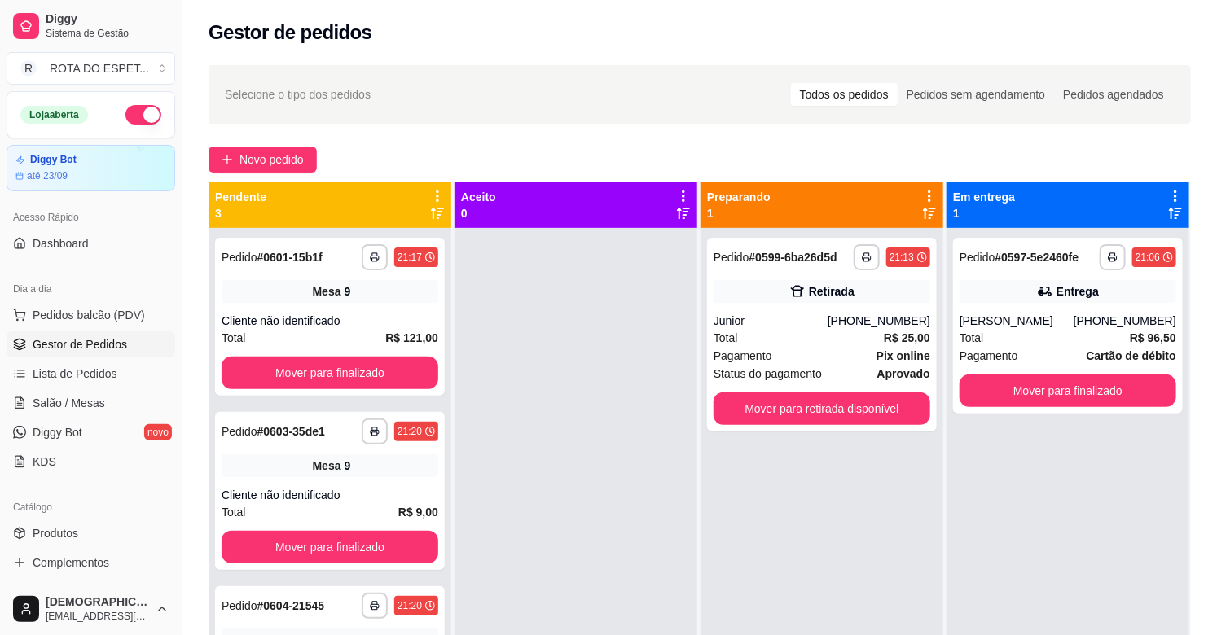
click at [499, 427] on div at bounding box center [576, 545] width 243 height 635
click at [365, 381] on button "Mover para finalizado" at bounding box center [330, 373] width 217 height 33
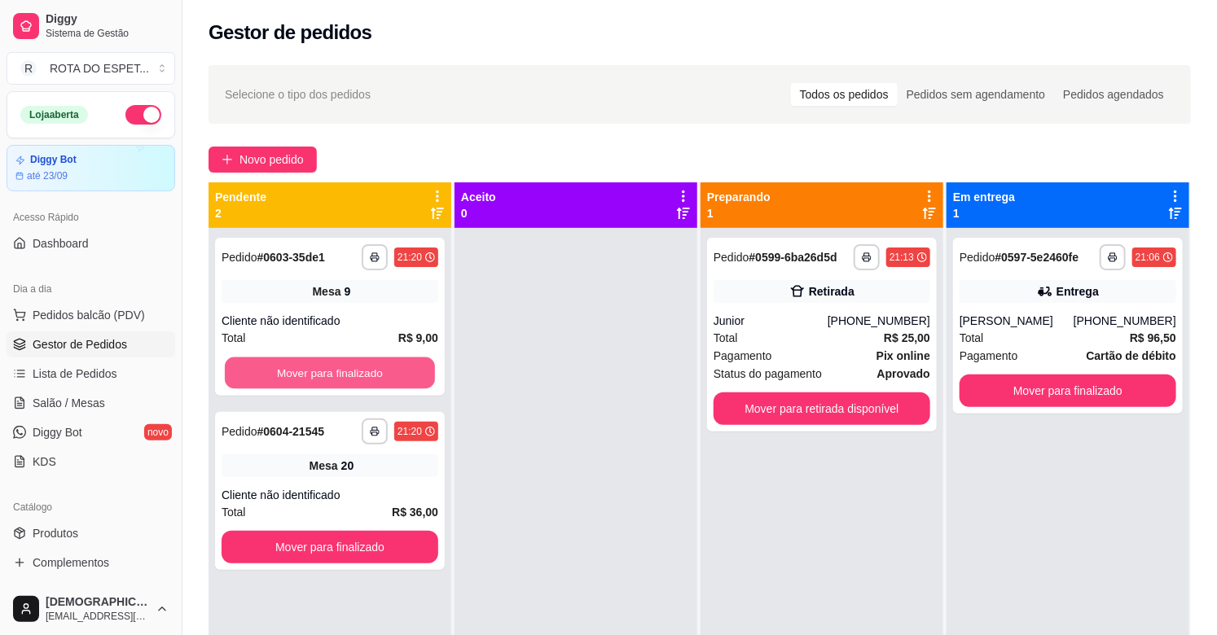
click at [365, 381] on button "Mover para finalizado" at bounding box center [330, 374] width 210 height 32
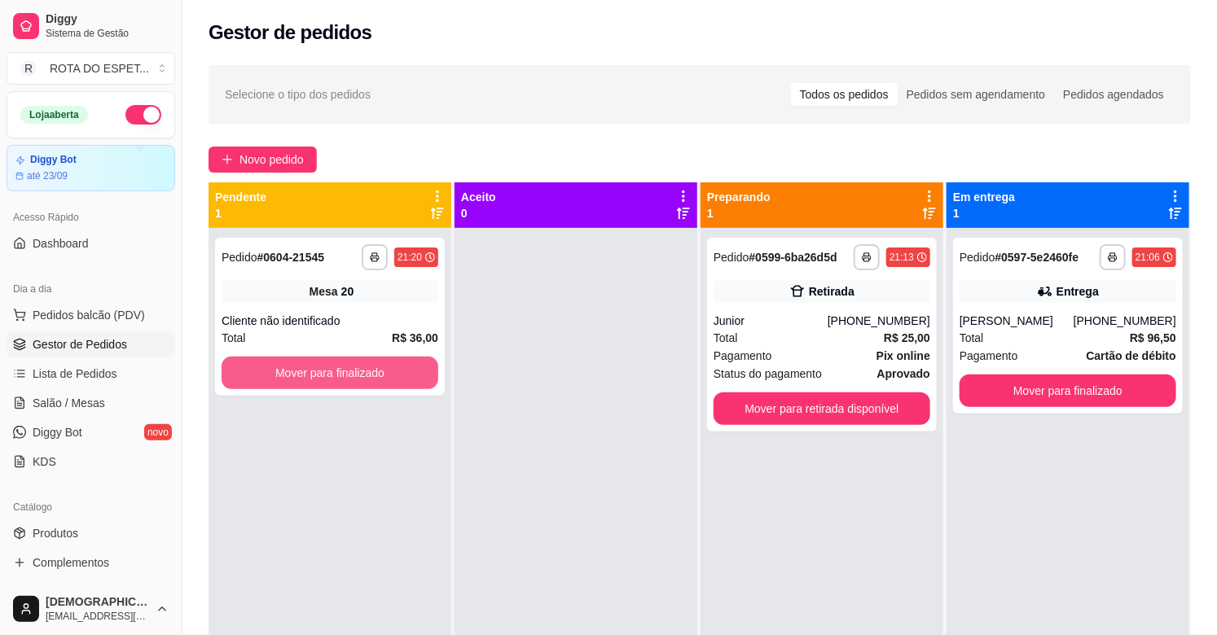
click at [365, 381] on button "Mover para finalizado" at bounding box center [330, 373] width 217 height 33
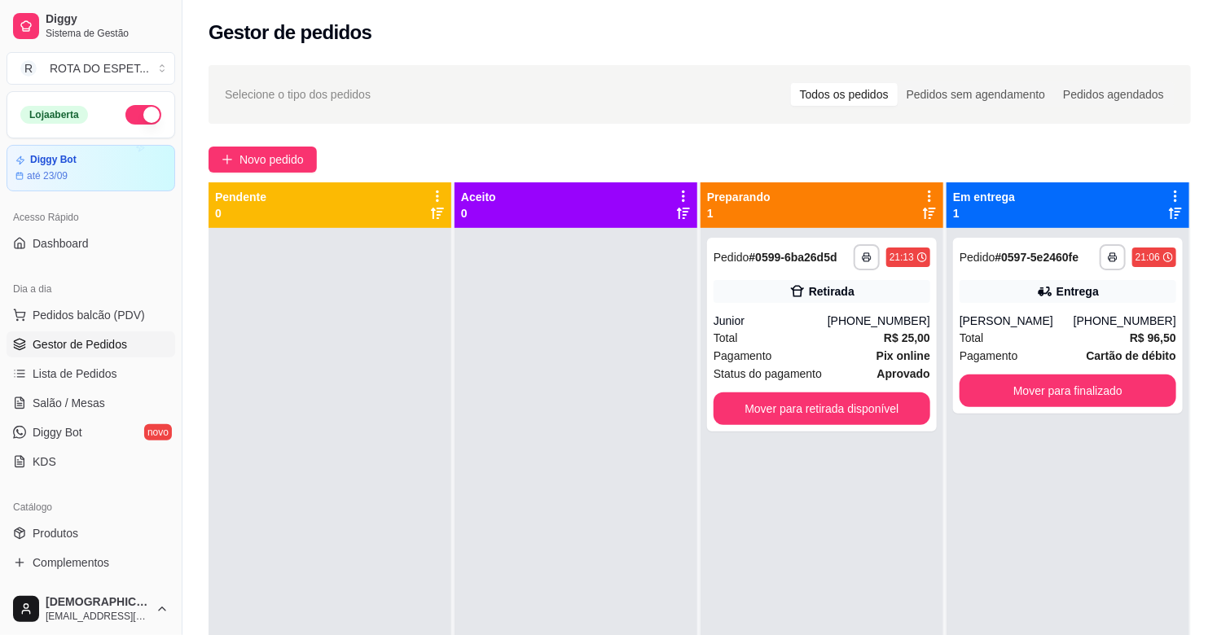
click at [525, 511] on div at bounding box center [576, 545] width 243 height 635
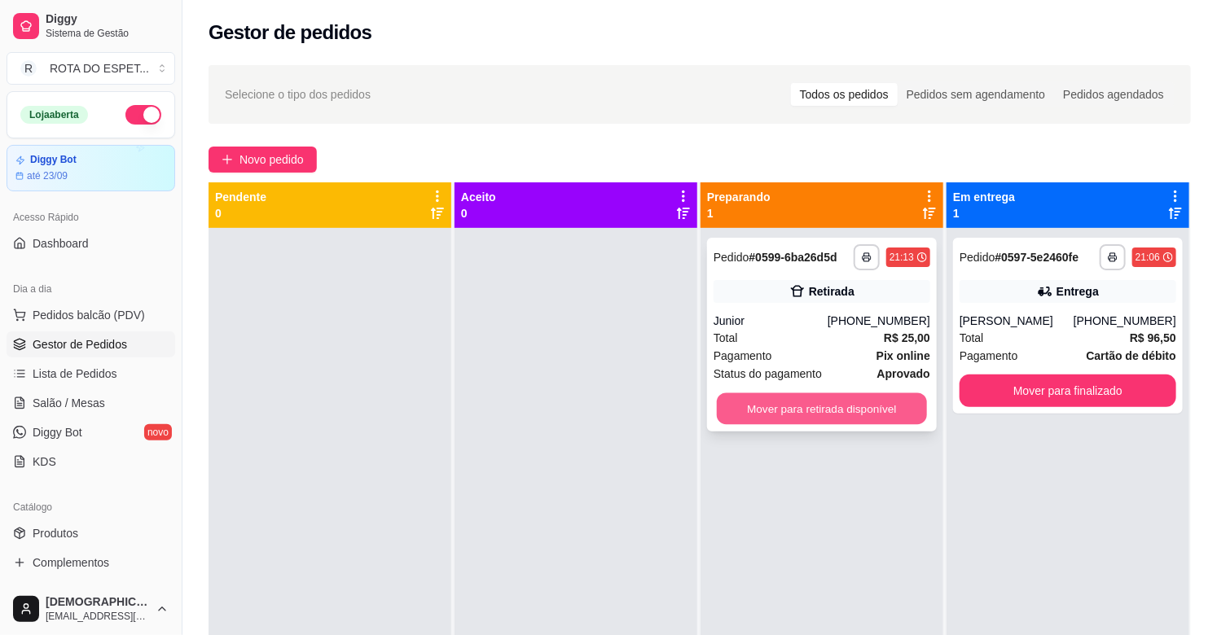
click at [764, 398] on button "Mover para retirada disponível" at bounding box center [822, 409] width 210 height 32
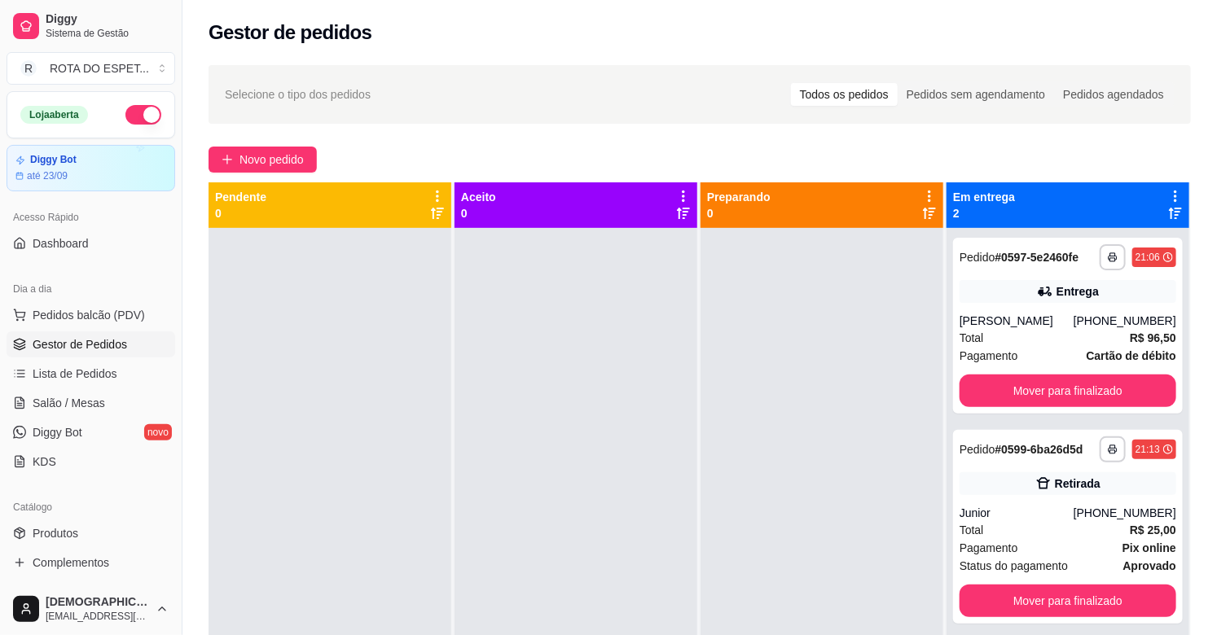
click at [493, 442] on div at bounding box center [576, 545] width 243 height 635
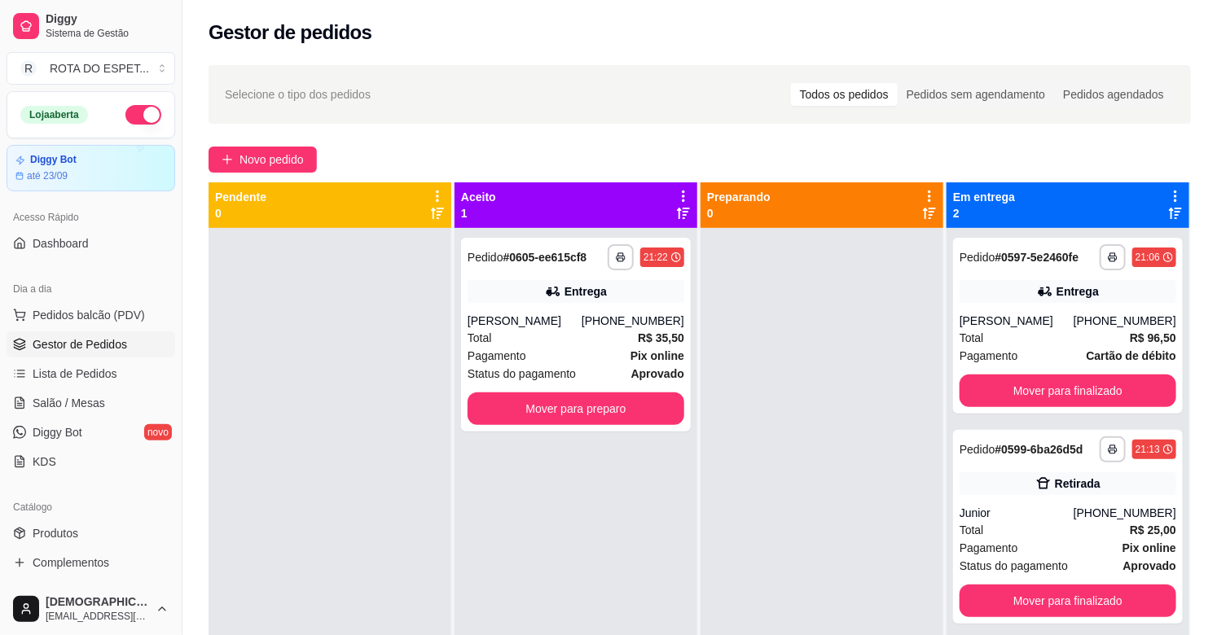
click at [513, 515] on div "**********" at bounding box center [576, 545] width 243 height 635
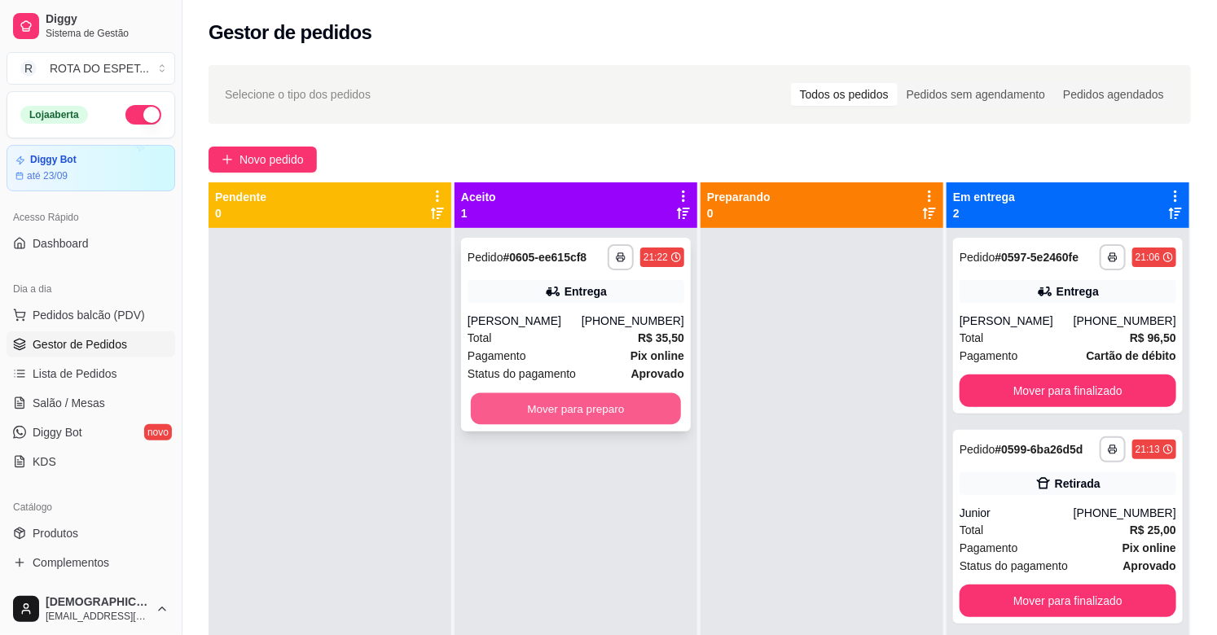
click at [574, 417] on button "Mover para preparo" at bounding box center [576, 409] width 210 height 32
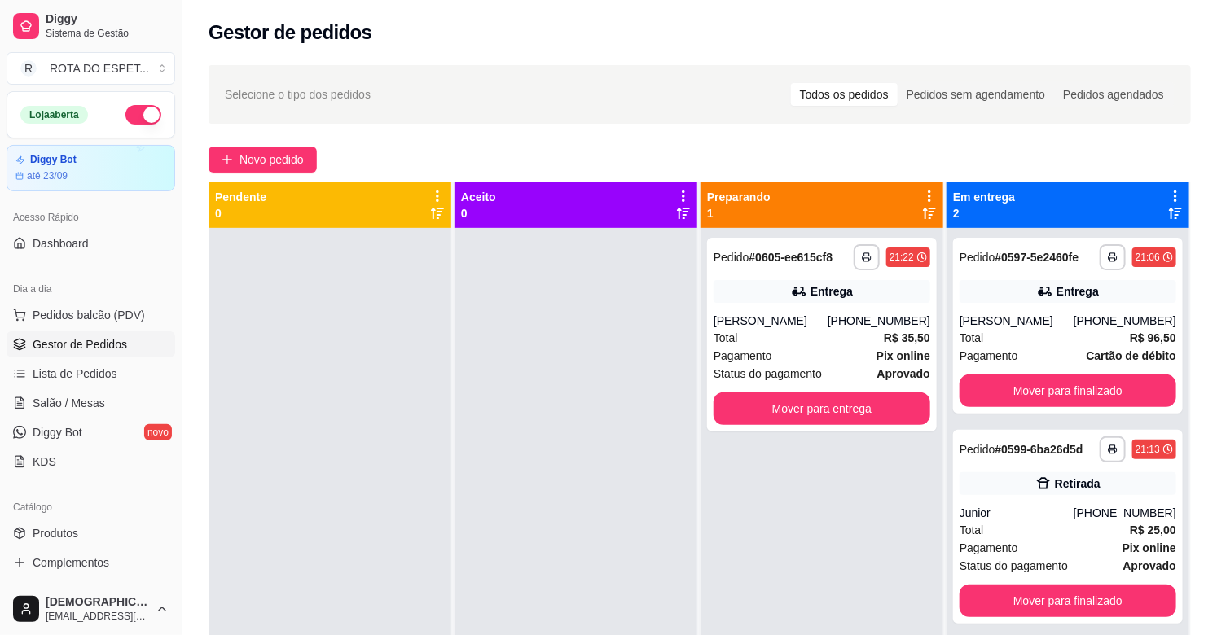
click at [543, 510] on div at bounding box center [576, 545] width 243 height 635
click at [1056, 385] on button "Mover para finalizado" at bounding box center [1068, 392] width 210 height 32
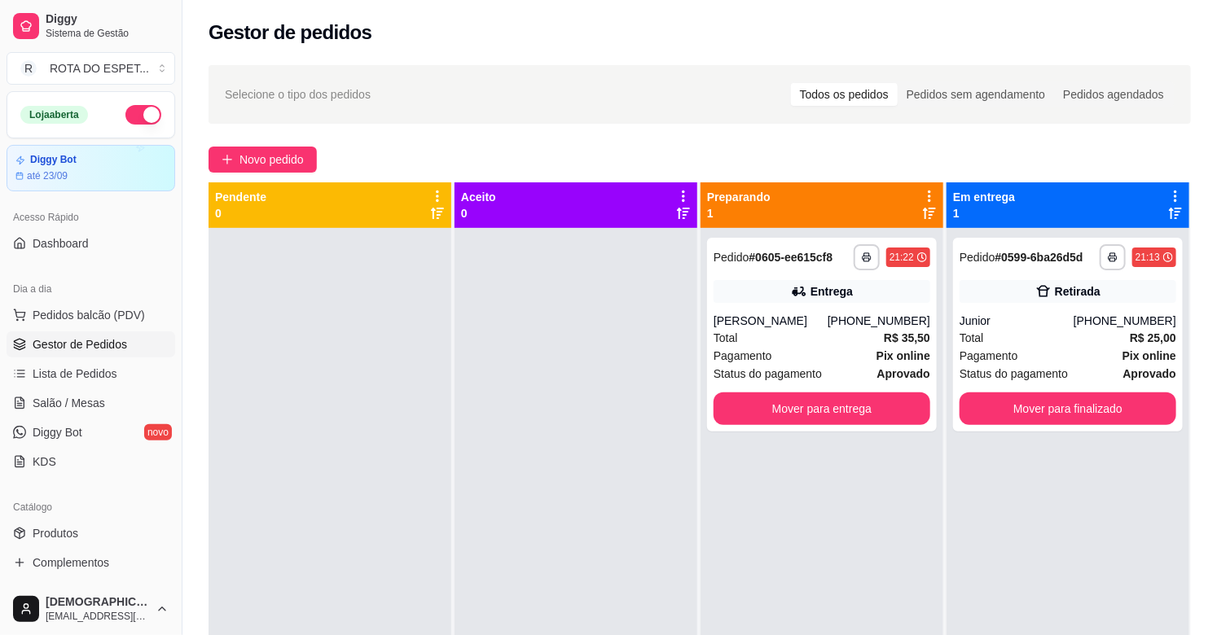
click at [821, 563] on div "**********" at bounding box center [822, 545] width 243 height 635
click at [104, 405] on link "Salão / Mesas" at bounding box center [91, 403] width 169 height 26
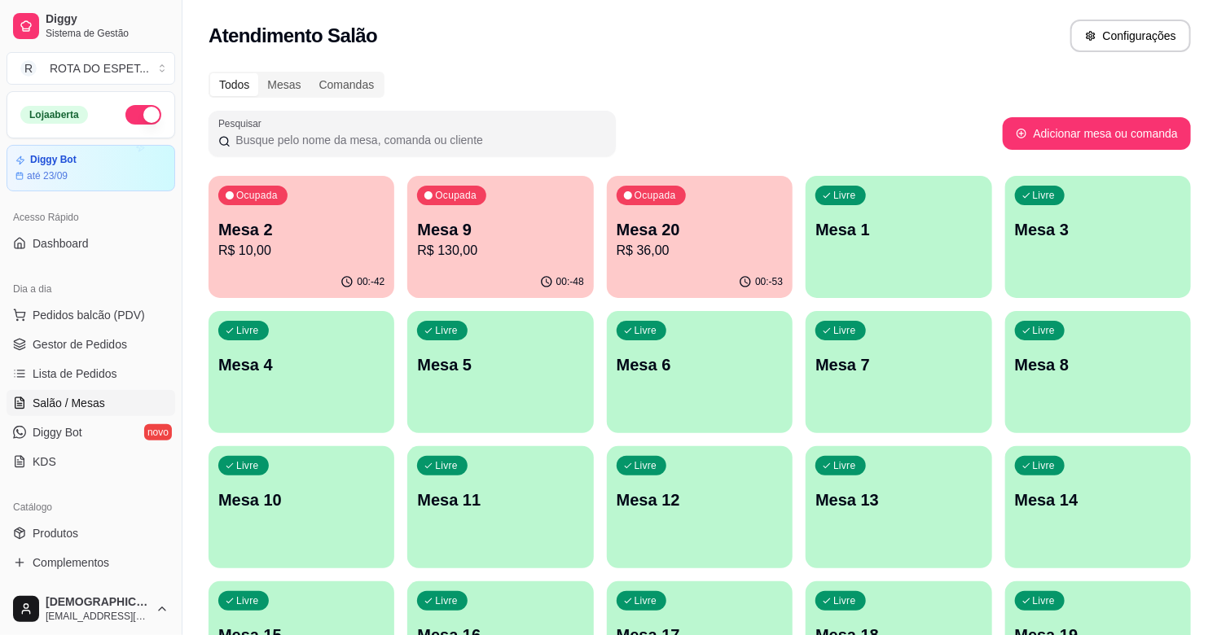
click at [741, 272] on div "00:-53" at bounding box center [700, 282] width 186 height 32
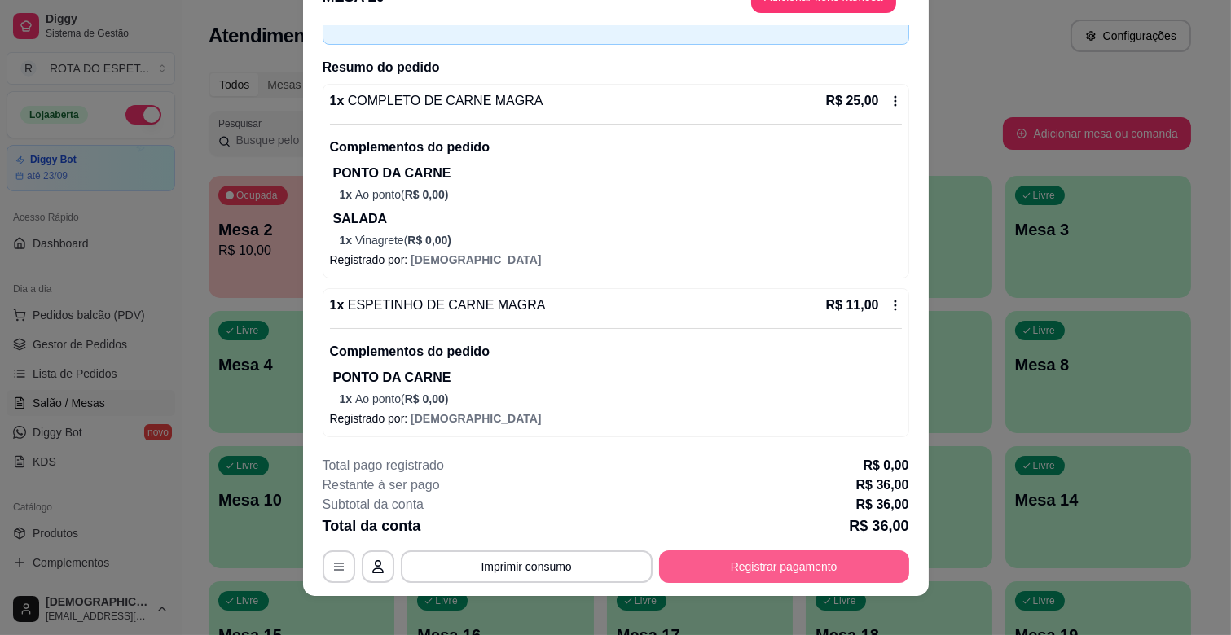
scroll to position [49, 0]
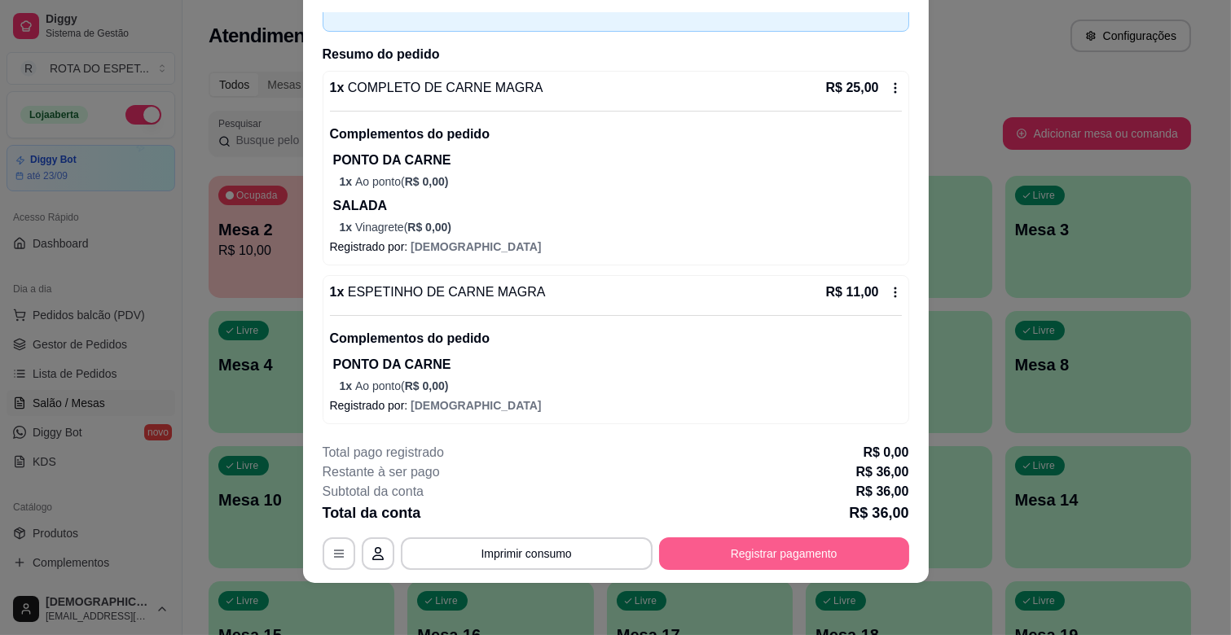
click at [809, 555] on button "Registrar pagamento" at bounding box center [784, 554] width 250 height 33
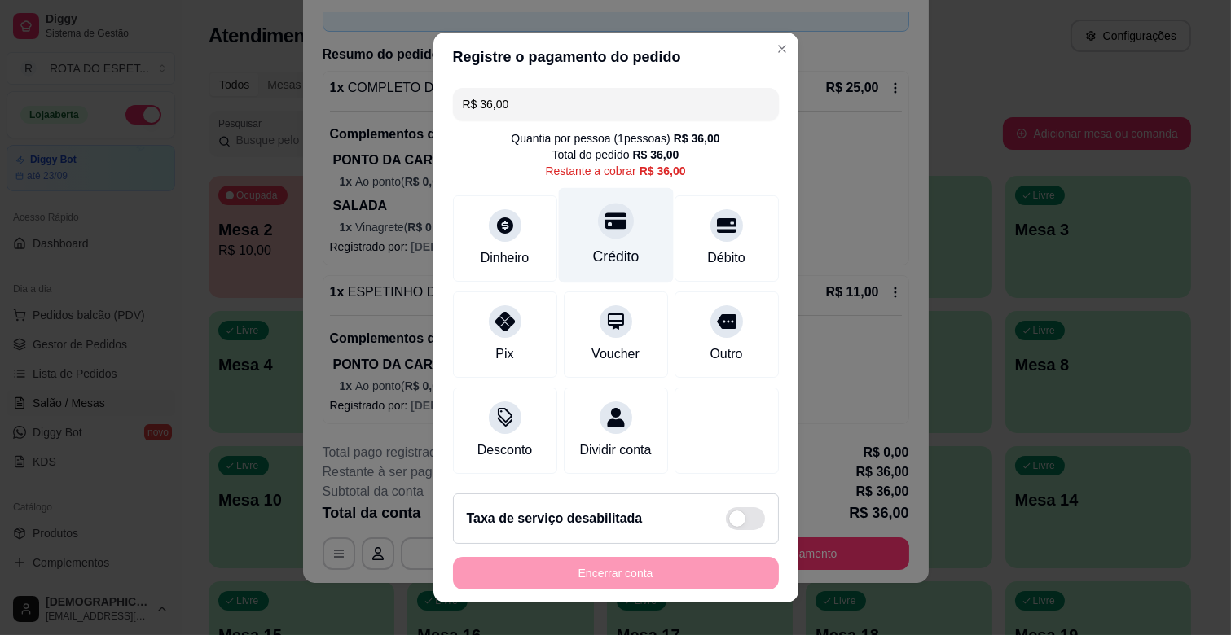
click at [617, 241] on div "Crédito" at bounding box center [615, 235] width 115 height 95
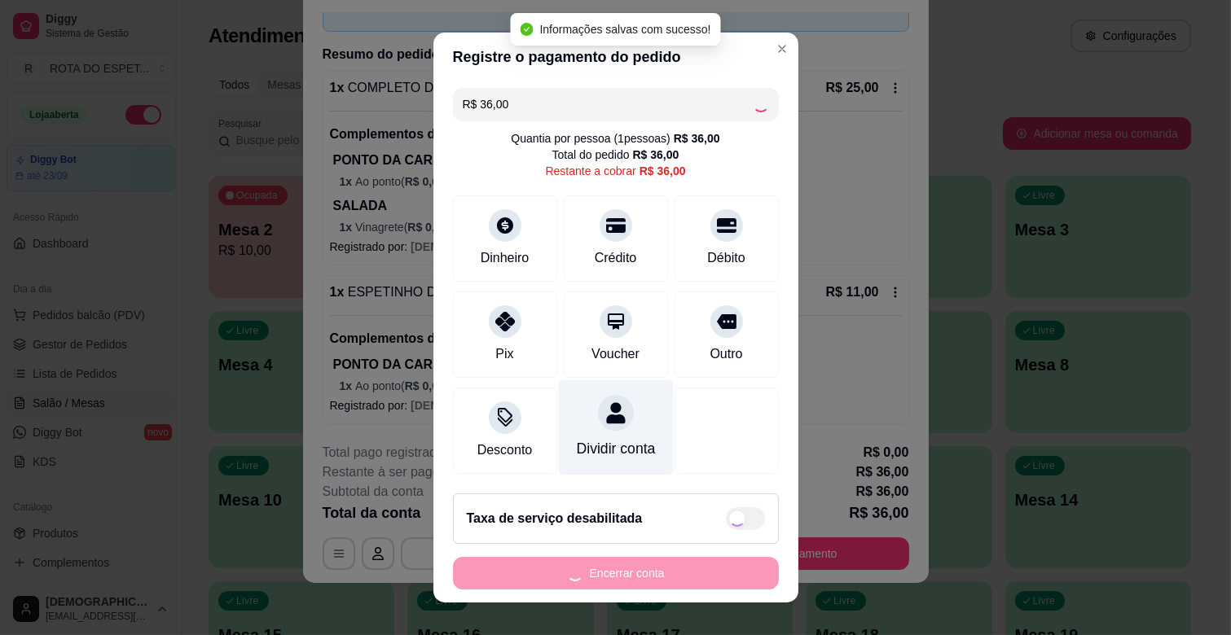
type input "R$ 0,00"
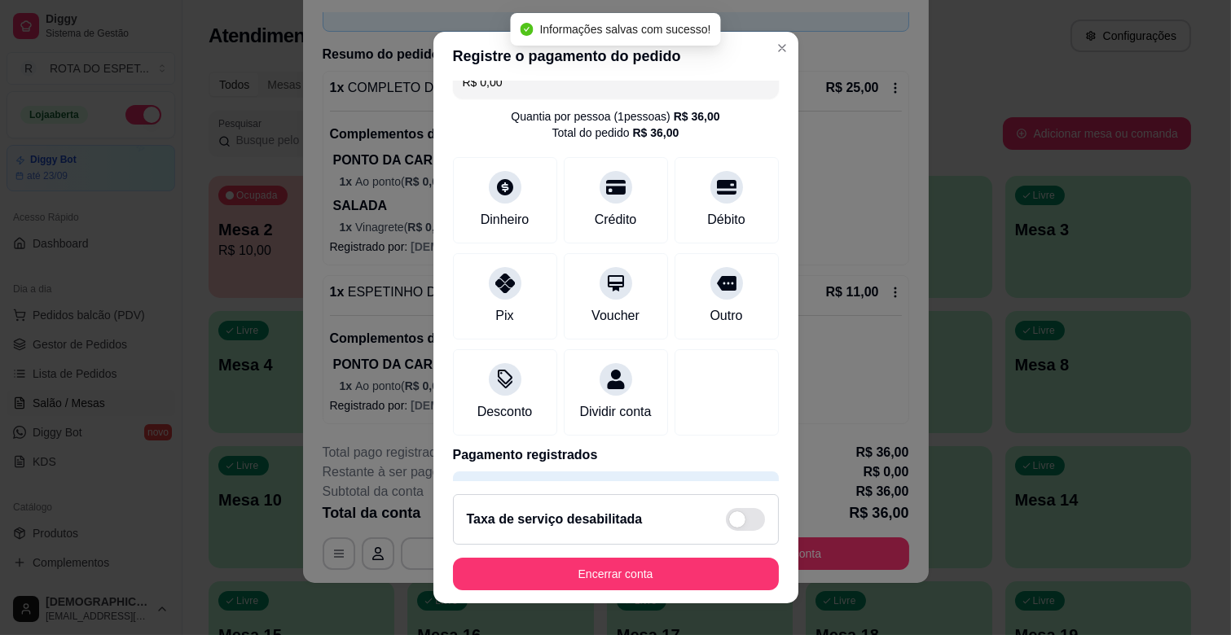
scroll to position [86, 0]
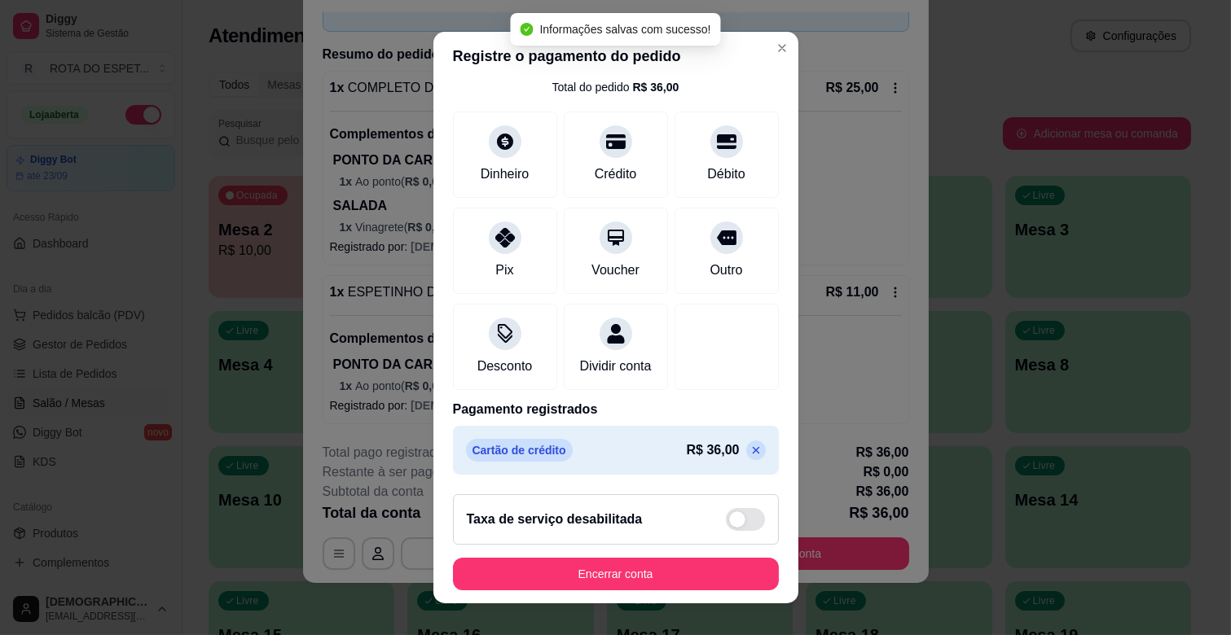
click at [665, 554] on footer "Taxa de serviço desabilitada Encerrar conta" at bounding box center [615, 542] width 365 height 122
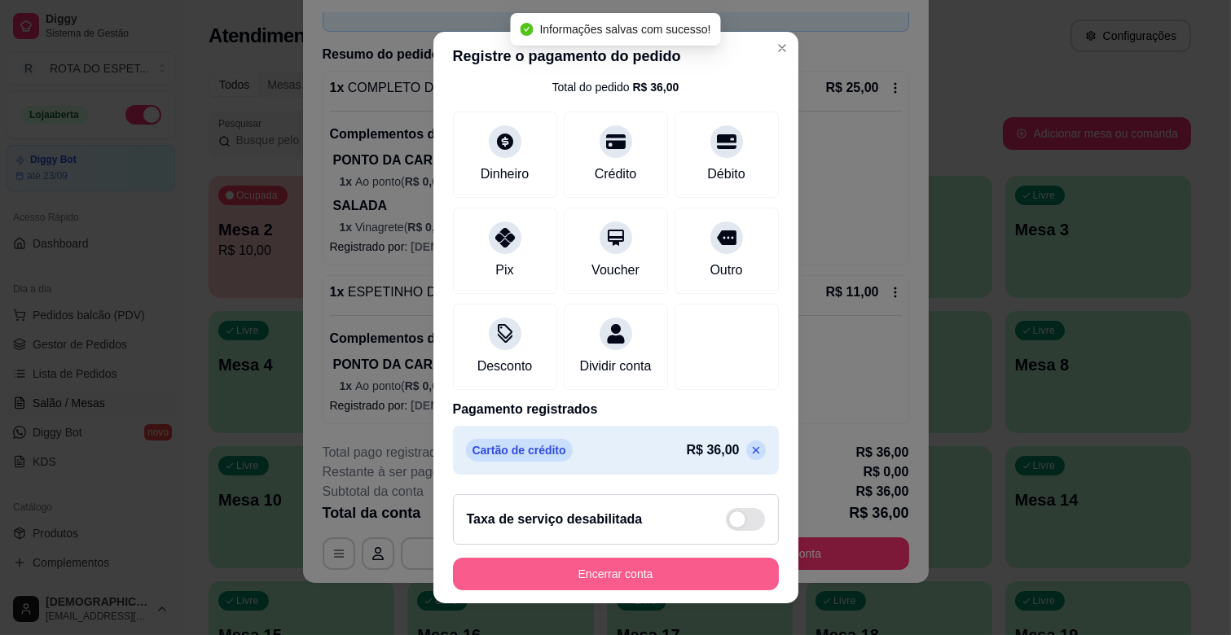
click at [673, 575] on button "Encerrar conta" at bounding box center [616, 574] width 326 height 33
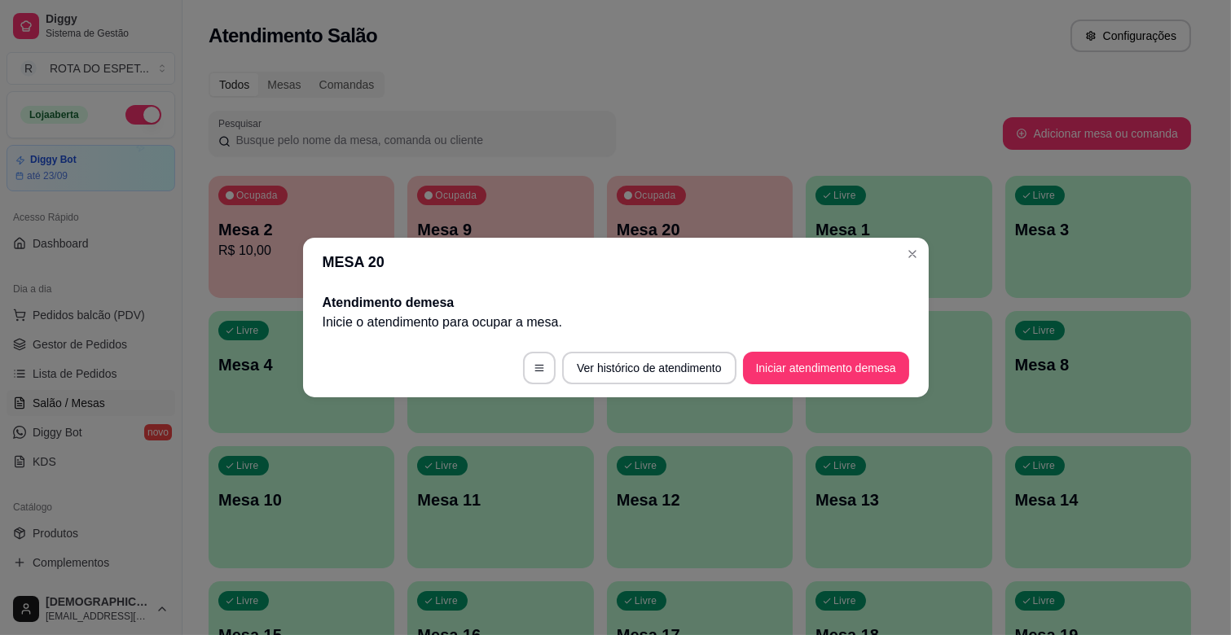
scroll to position [0, 0]
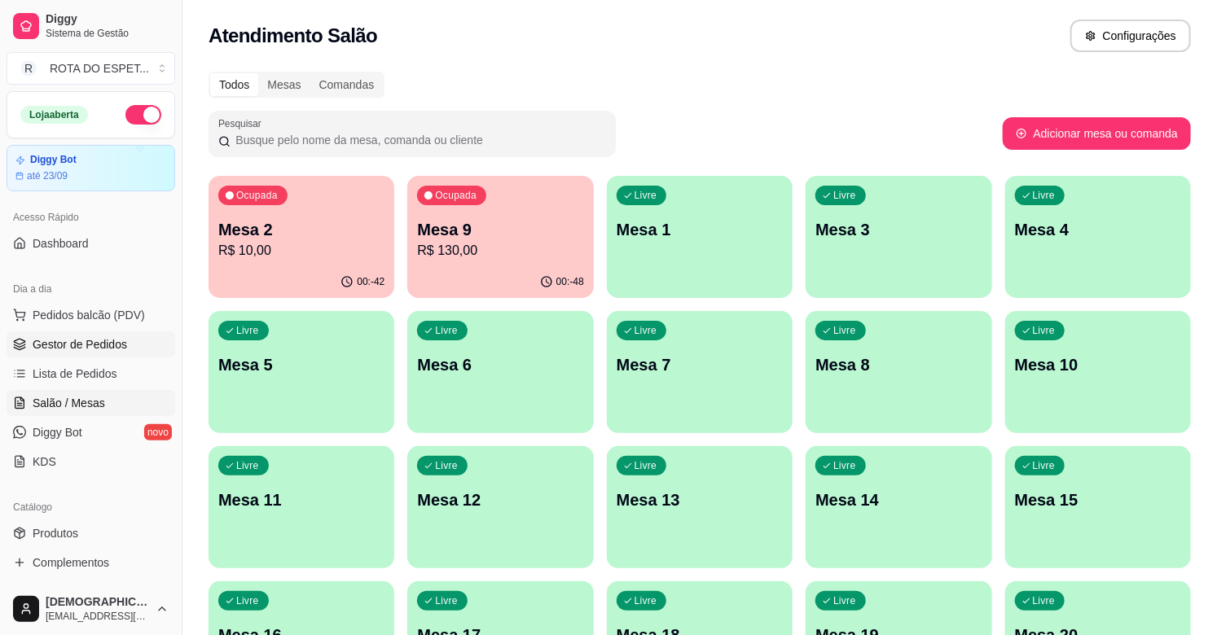
click at [102, 344] on span "Gestor de Pedidos" at bounding box center [80, 344] width 94 height 16
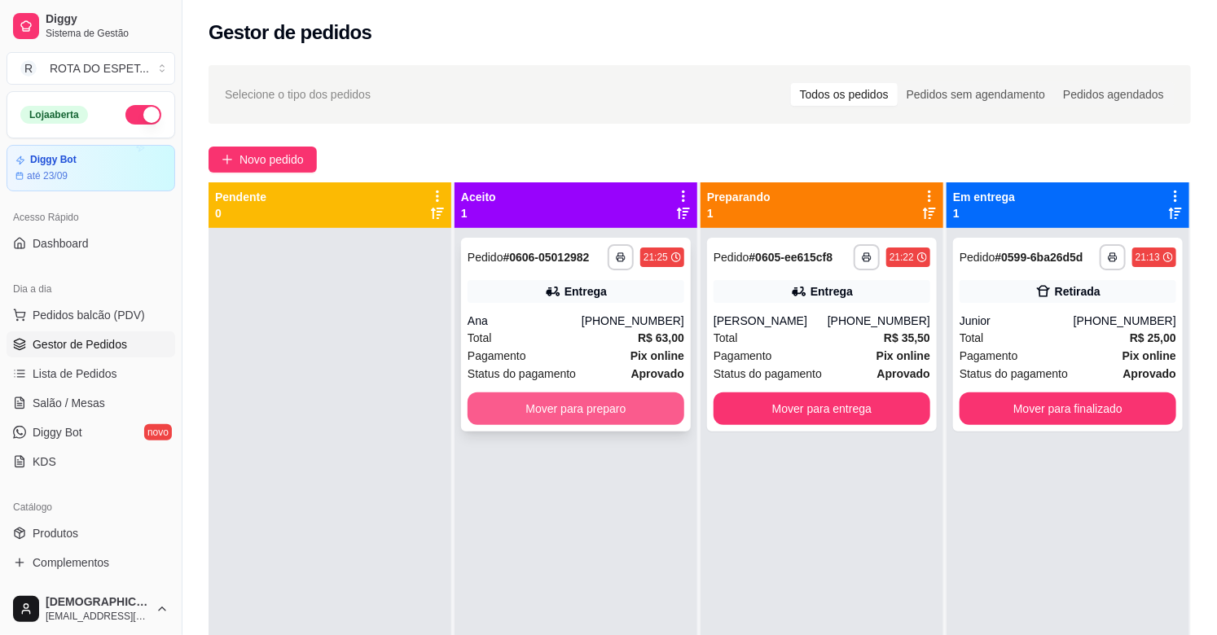
click at [590, 404] on button "Mover para preparo" at bounding box center [576, 409] width 217 height 33
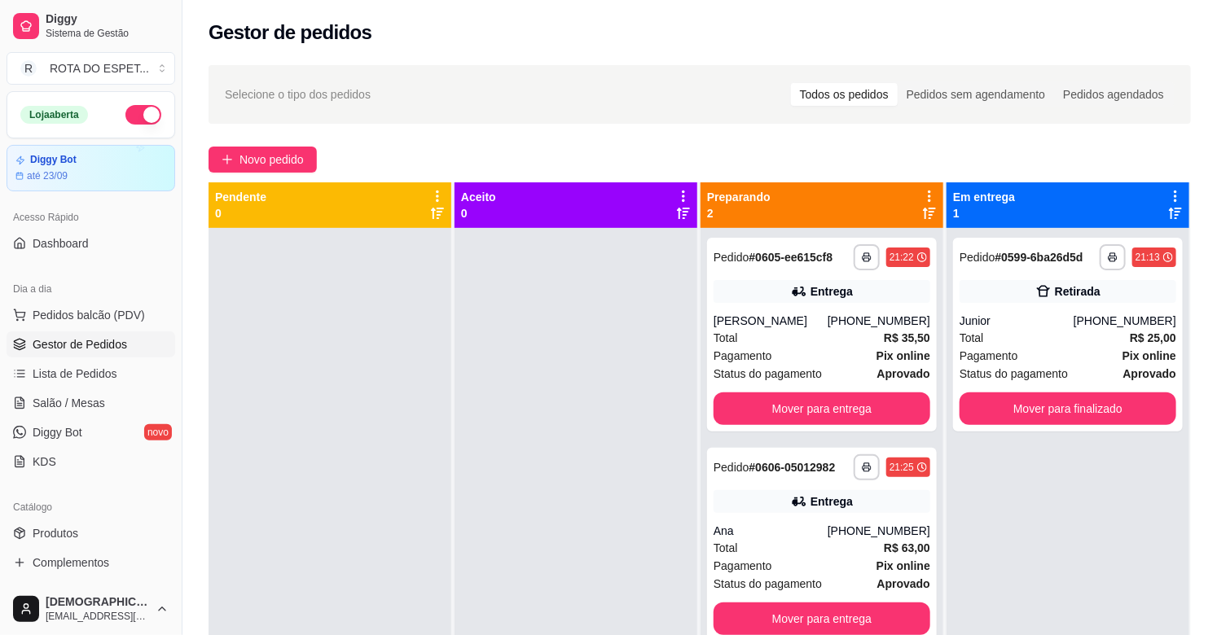
click at [497, 468] on div at bounding box center [576, 545] width 243 height 635
click at [507, 519] on div at bounding box center [576, 545] width 243 height 635
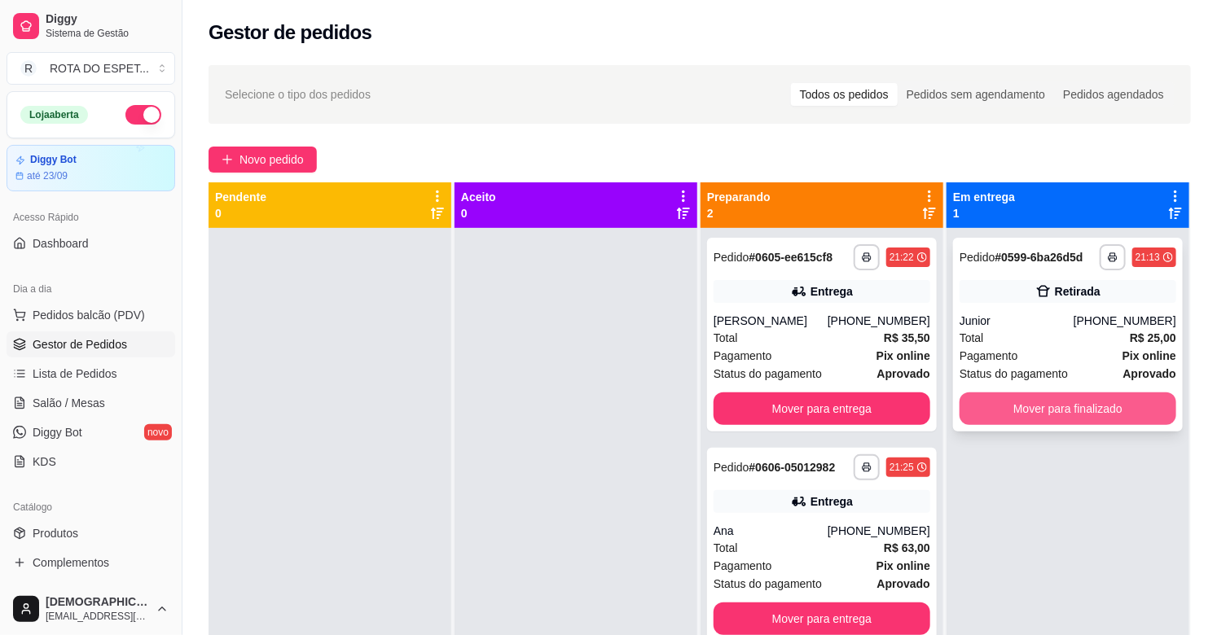
click at [1108, 411] on button "Mover para finalizado" at bounding box center [1068, 409] width 217 height 33
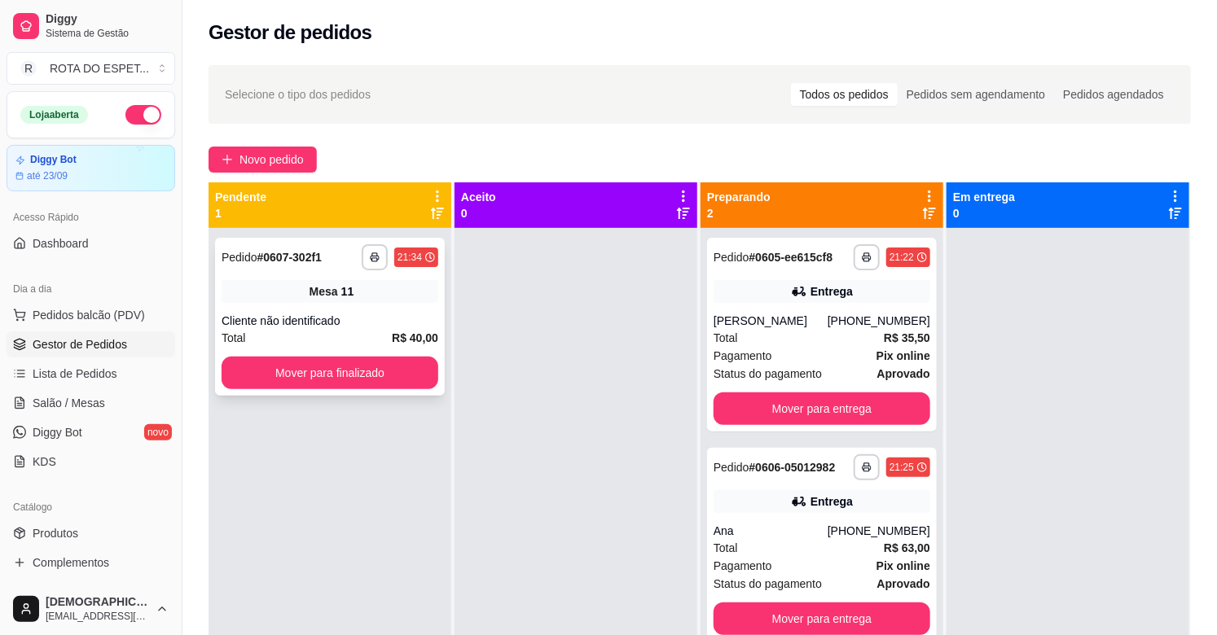
click at [296, 394] on div "**********" at bounding box center [330, 317] width 230 height 158
click at [302, 379] on button "Mover para finalizado" at bounding box center [330, 374] width 210 height 32
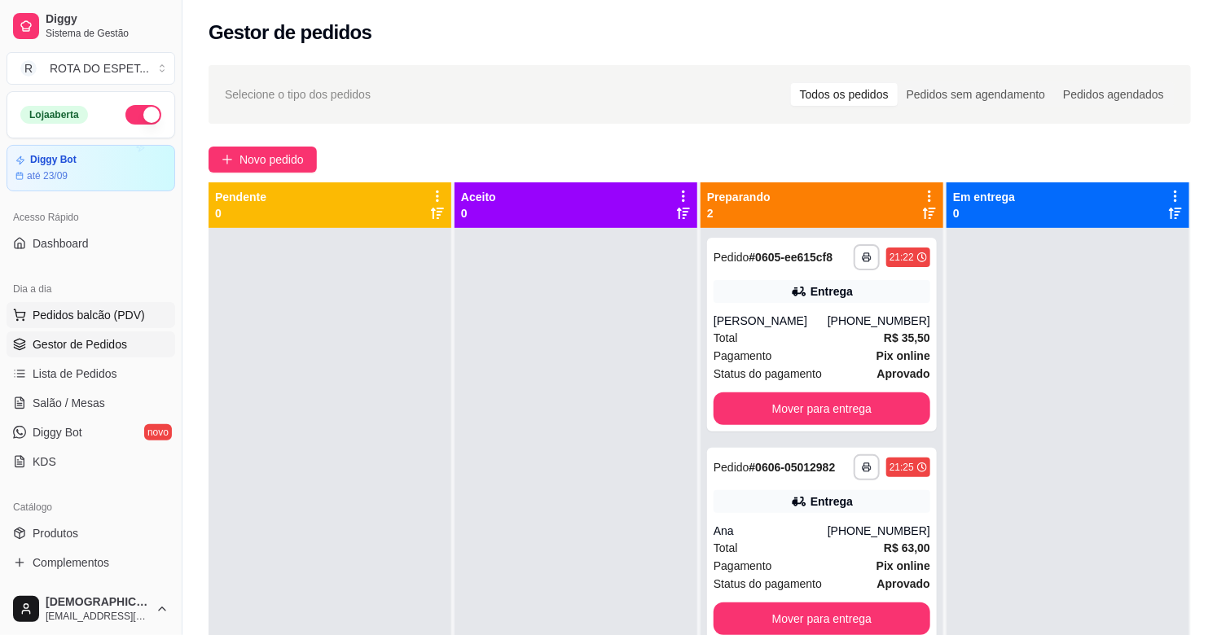
click at [115, 312] on span "Pedidos balcão (PDV)" at bounding box center [89, 315] width 112 height 16
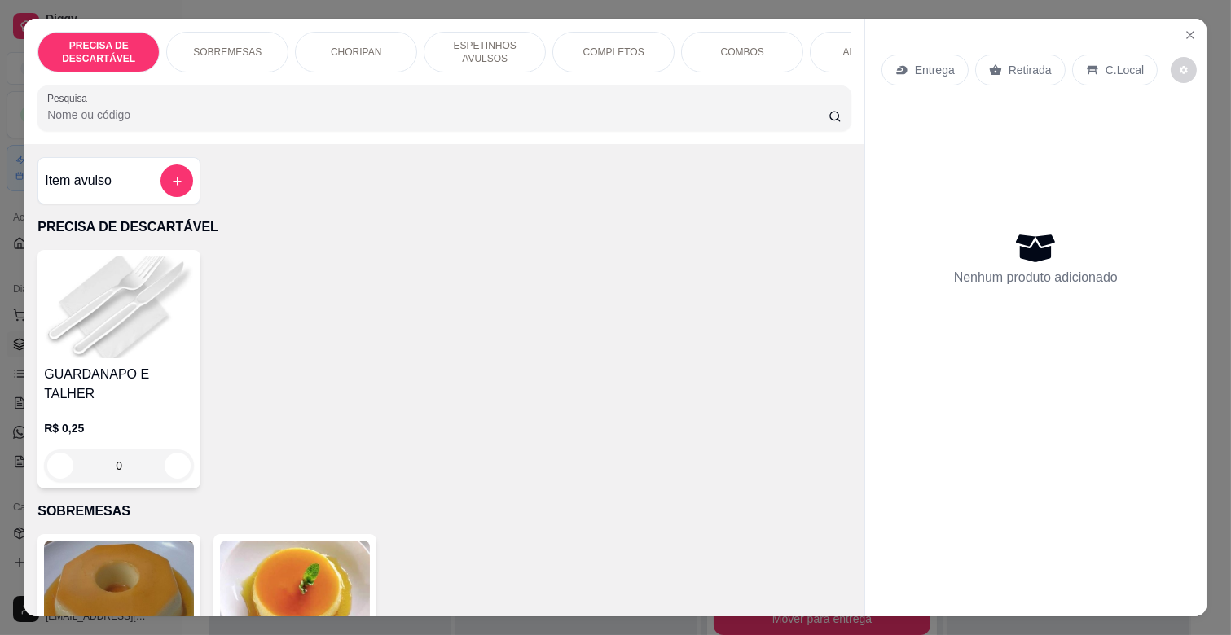
click at [476, 42] on p "ESPETINHOS AVULSOS" at bounding box center [484, 52] width 94 height 26
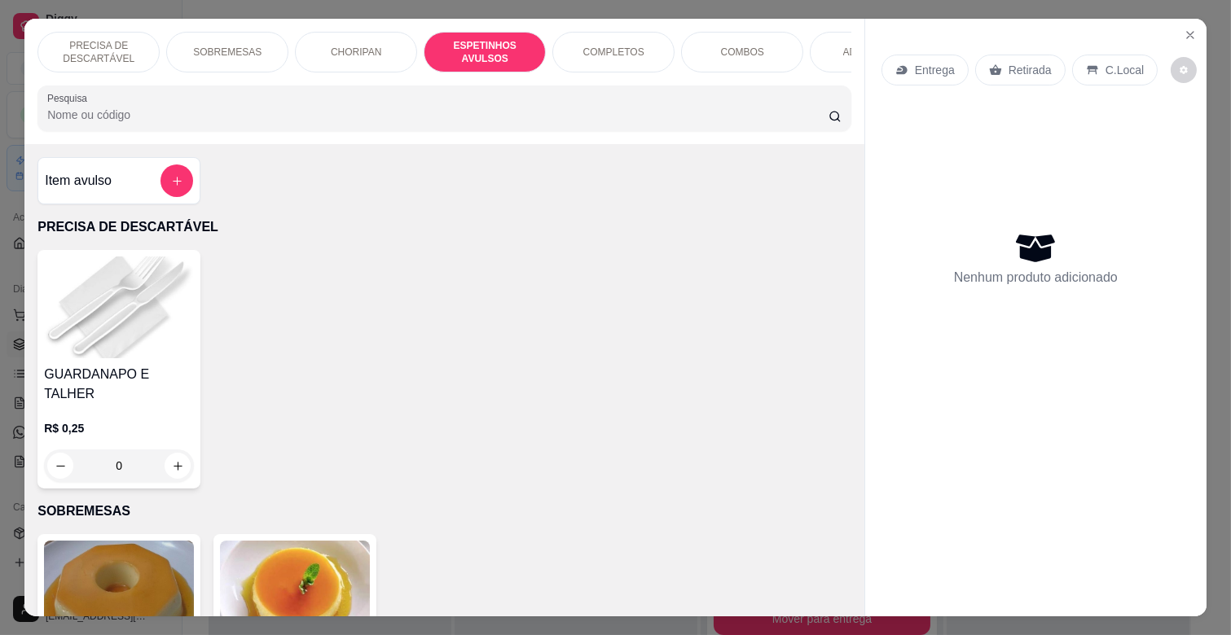
scroll to position [39, 0]
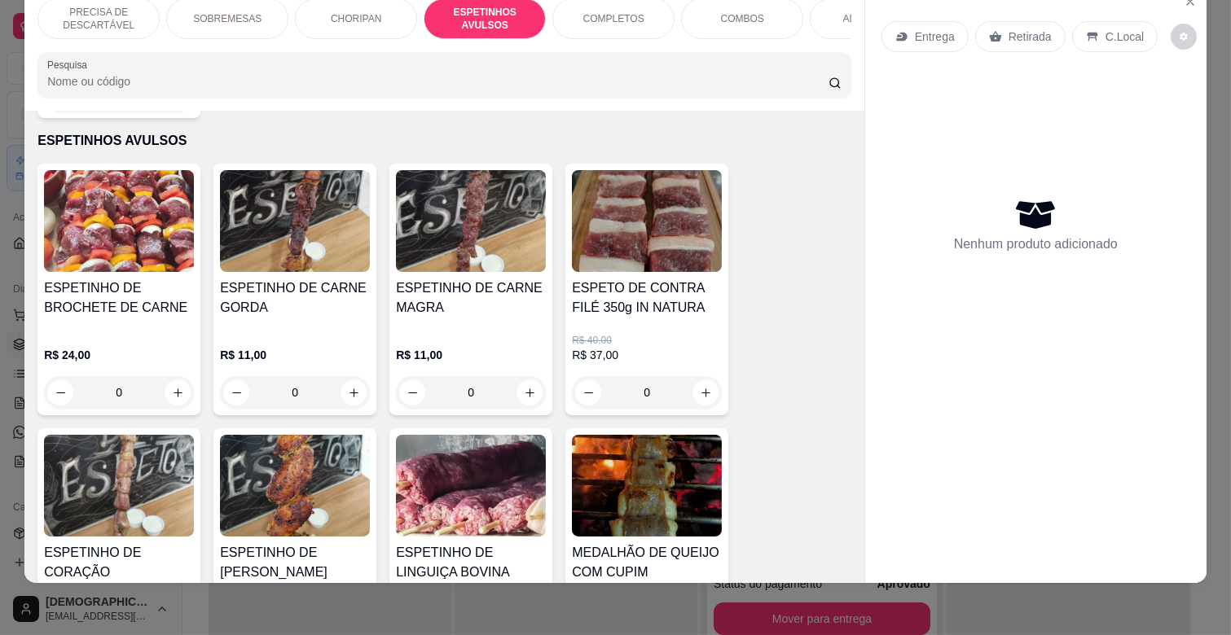
click at [324, 484] on img at bounding box center [295, 486] width 150 height 102
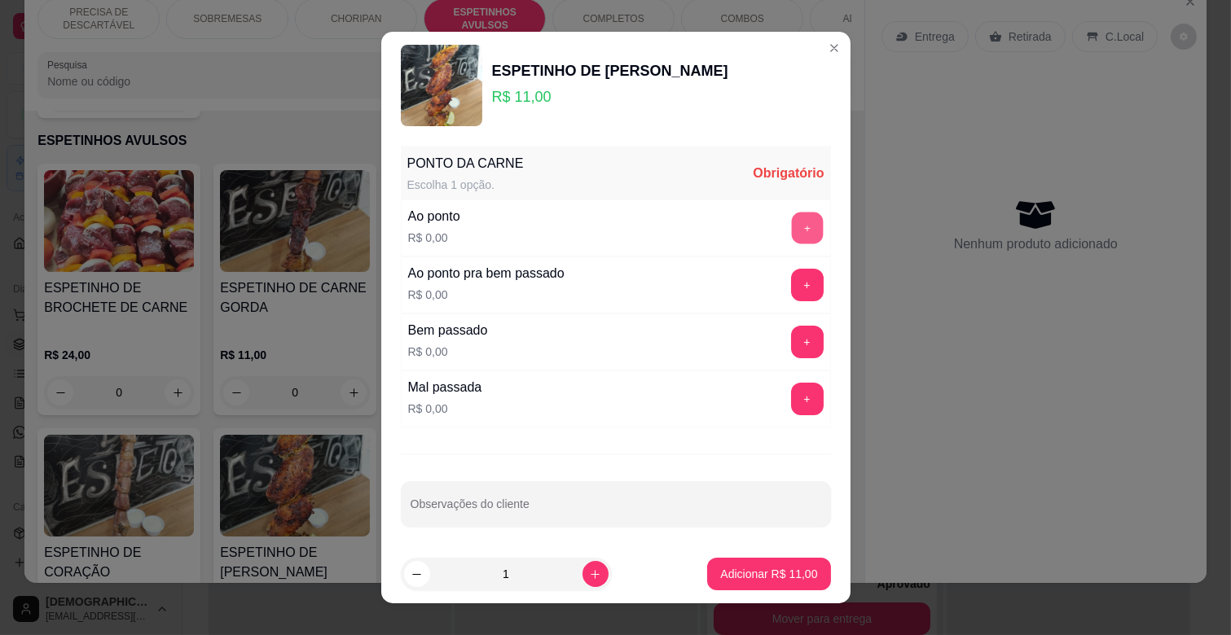
click at [791, 222] on button "+" at bounding box center [807, 229] width 32 height 32
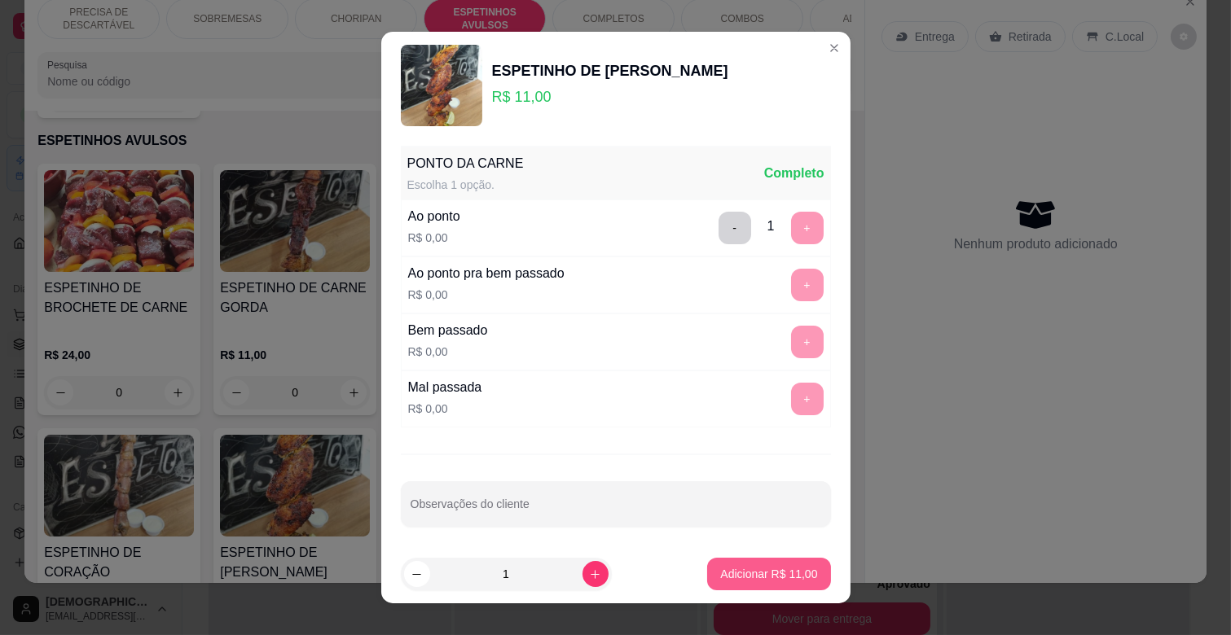
click at [751, 574] on p "Adicionar R$ 11,00" at bounding box center [768, 574] width 97 height 16
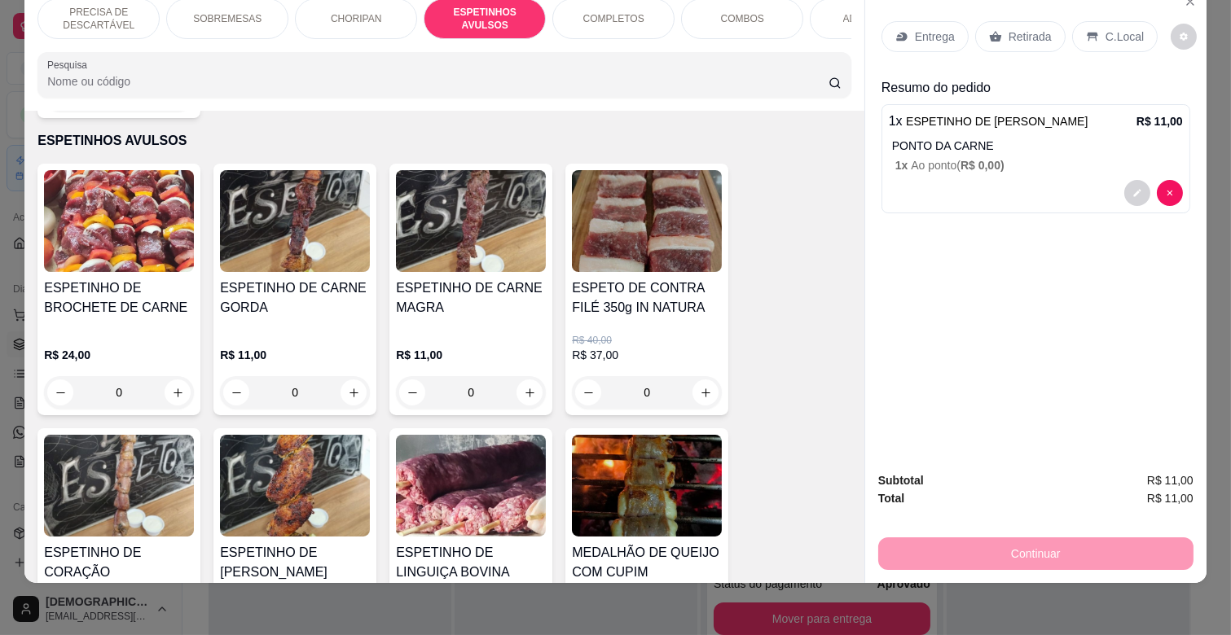
click at [810, 7] on div "ADICIONAIS" at bounding box center [871, 18] width 122 height 41
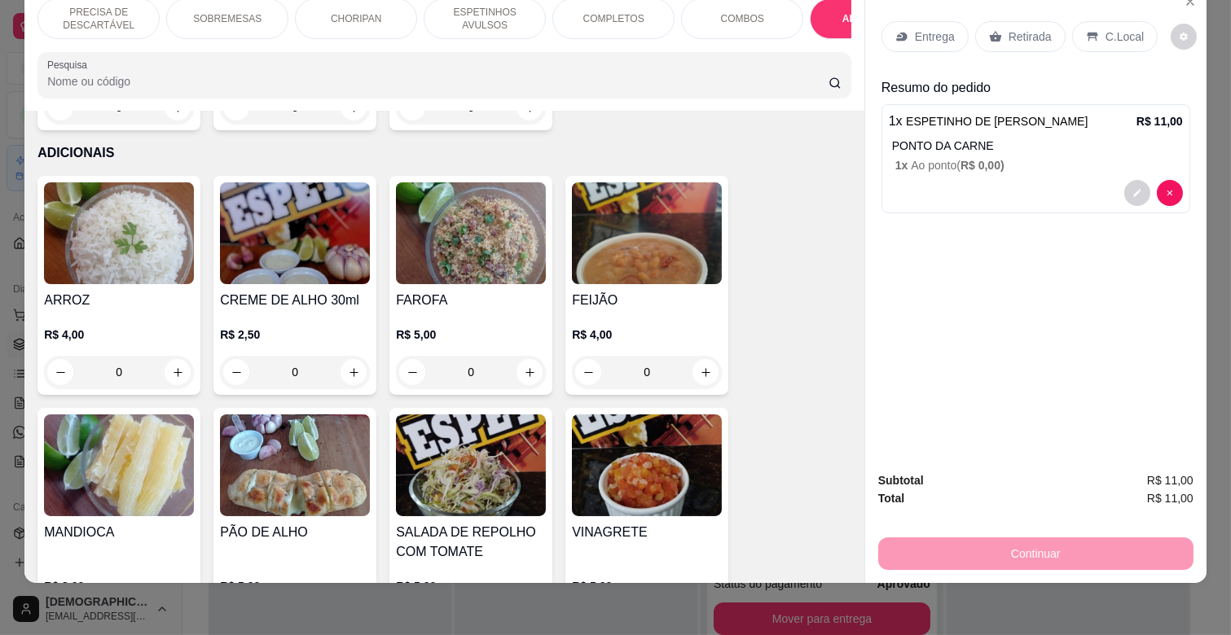
scroll to position [3245, 0]
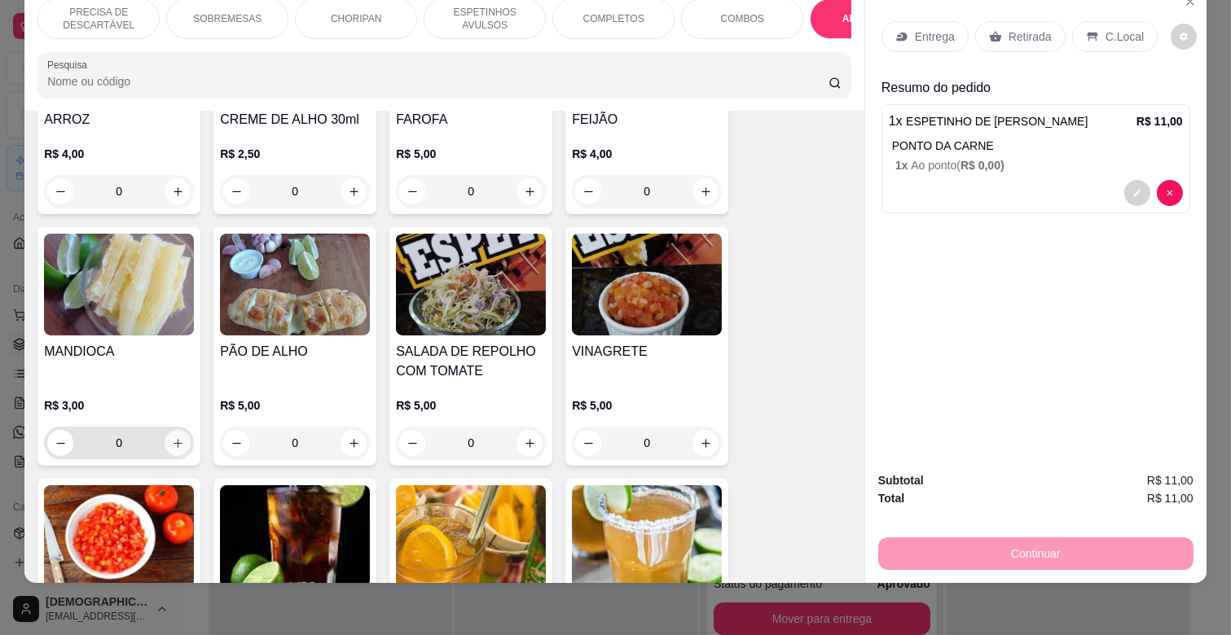
click at [179, 430] on button "increase-product-quantity" at bounding box center [178, 443] width 26 height 26
type input "1"
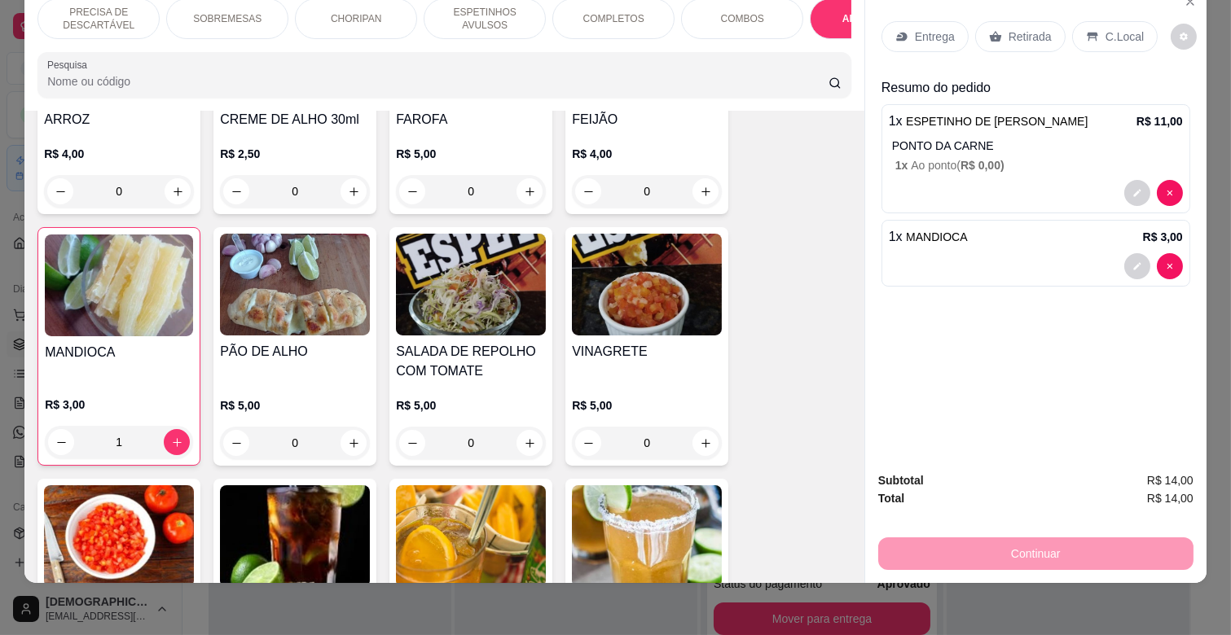
click at [915, 29] on p "Entrega" at bounding box center [935, 37] width 40 height 16
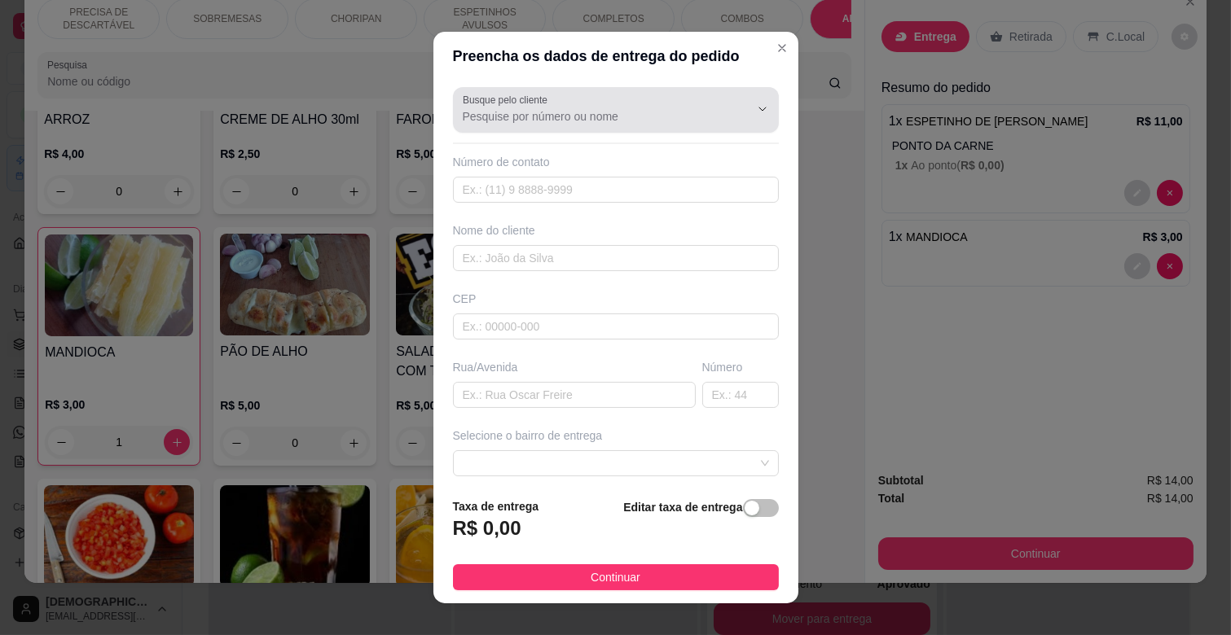
click at [584, 108] on input "Busque pelo cliente" at bounding box center [593, 116] width 261 height 16
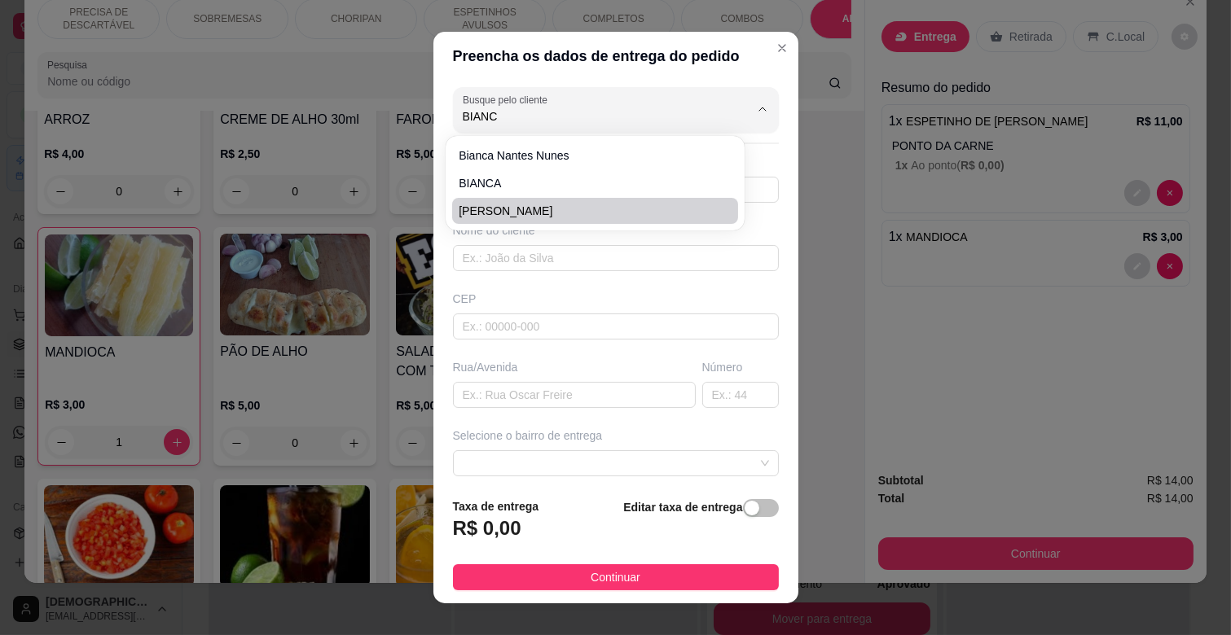
click at [562, 208] on span "[PERSON_NAME]" at bounding box center [587, 211] width 257 height 16
type input "[PERSON_NAME]"
type input "67981164445"
type input "[PERSON_NAME]"
type input "79044140"
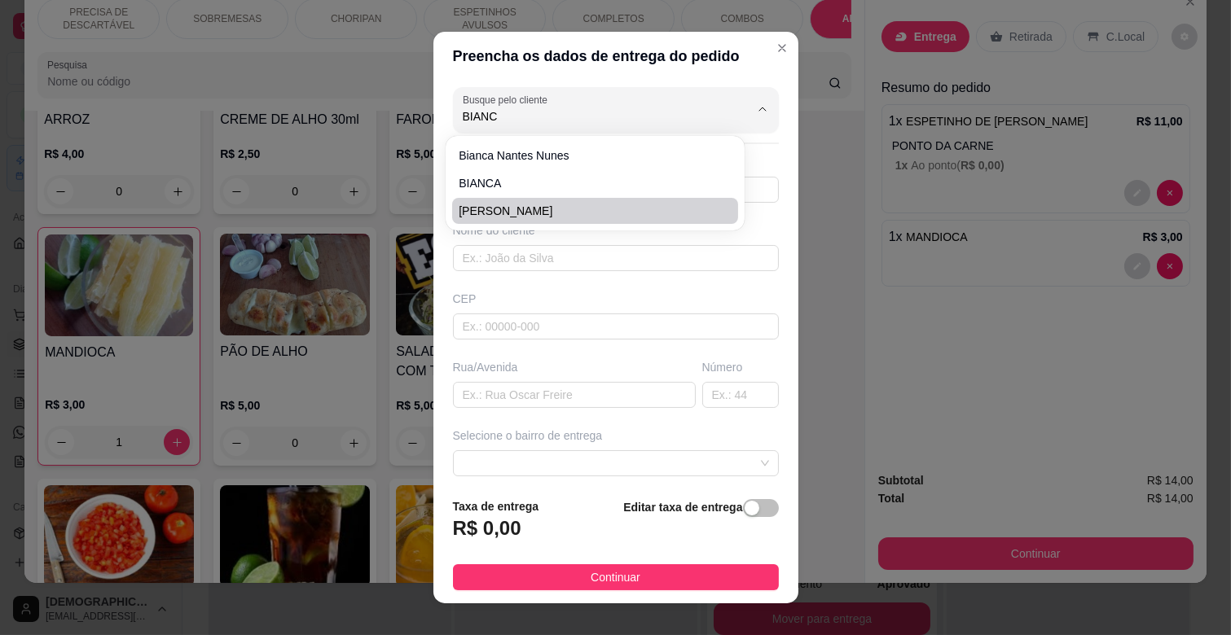
type input "UPA UNIVERSITARIO"
type input "00"
type input "CAMPO GRANDE"
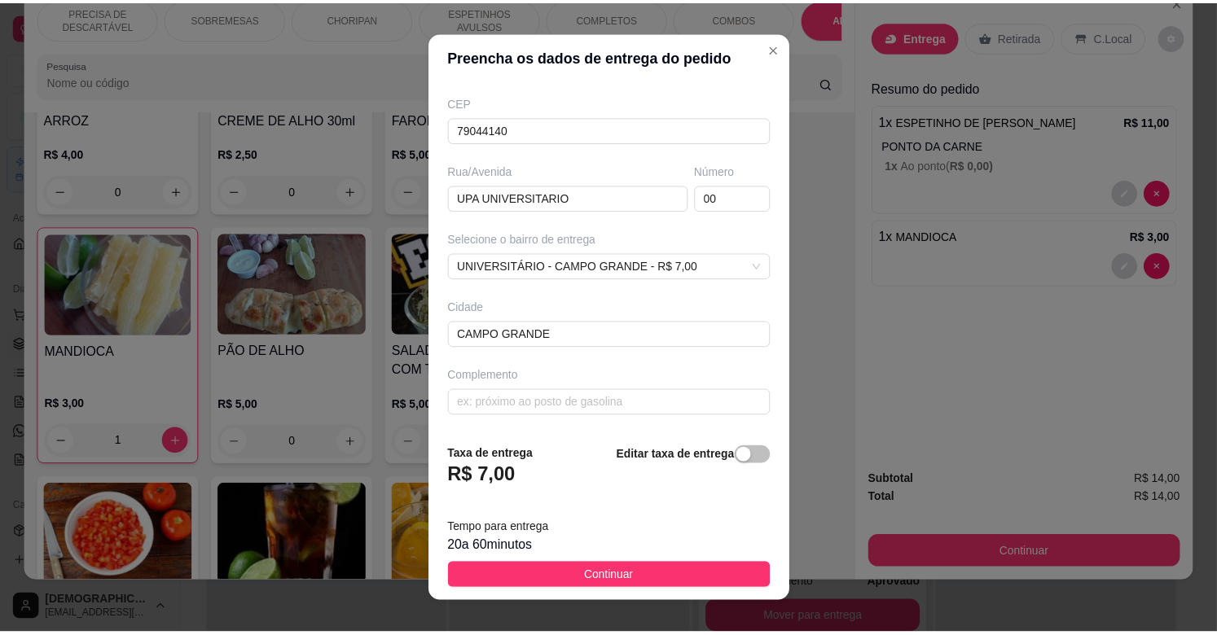
scroll to position [20, 0]
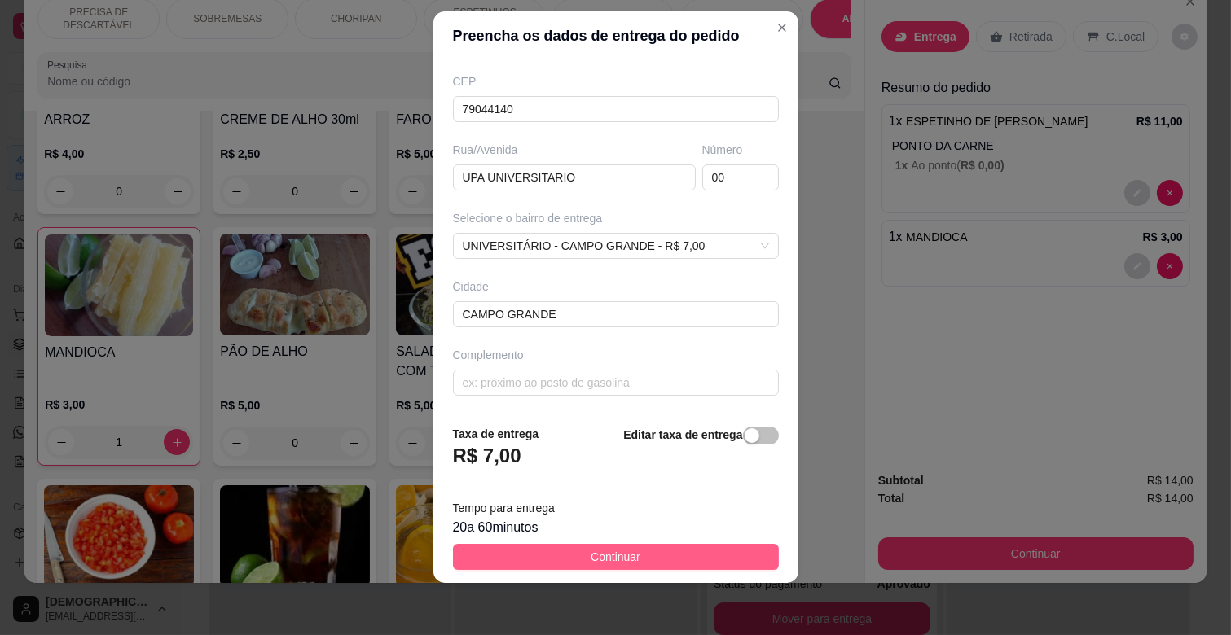
type input "[PERSON_NAME]"
click at [652, 560] on button "Continuar" at bounding box center [616, 557] width 326 height 26
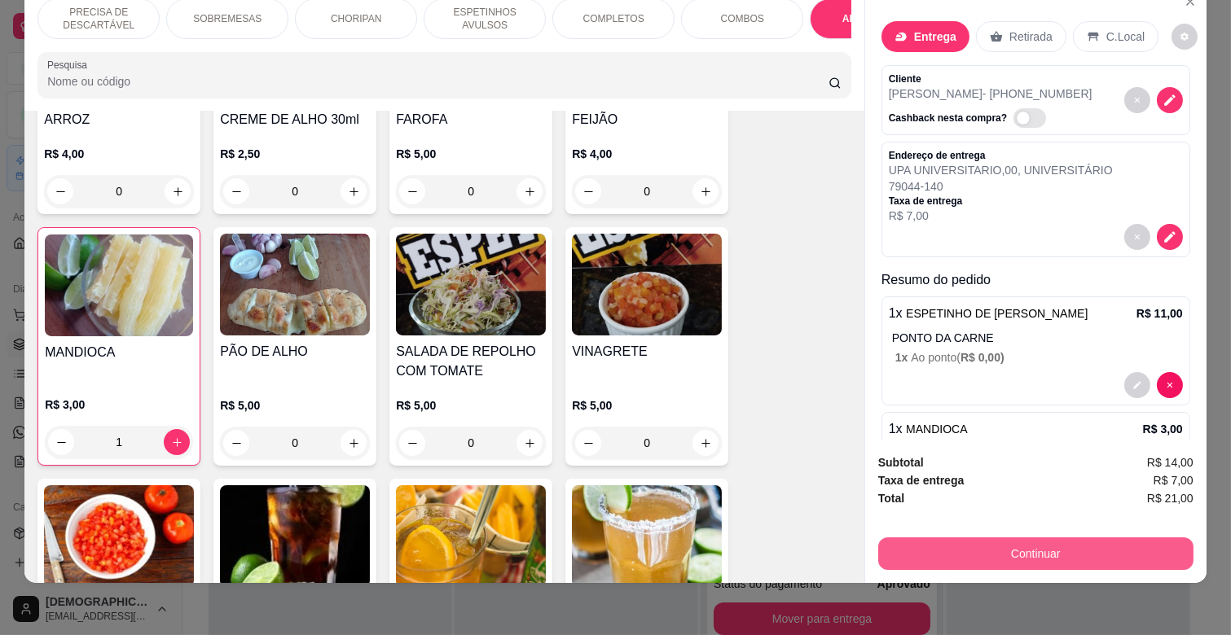
click at [1039, 543] on button "Continuar" at bounding box center [1035, 554] width 315 height 33
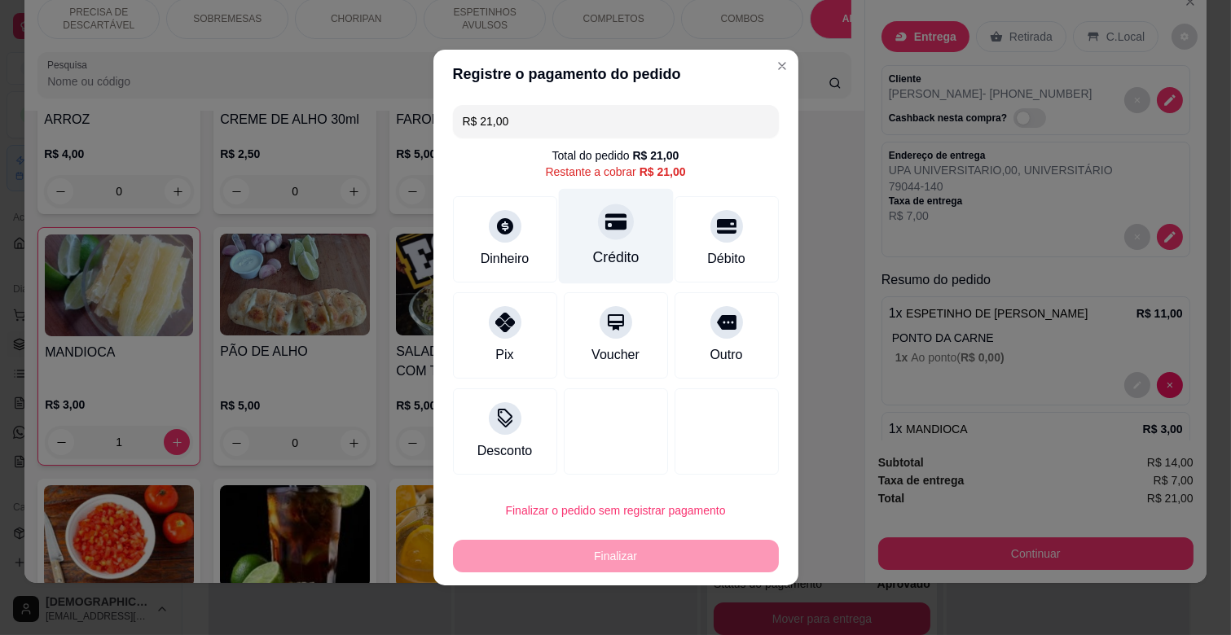
click at [637, 235] on div "Crédito" at bounding box center [615, 236] width 115 height 95
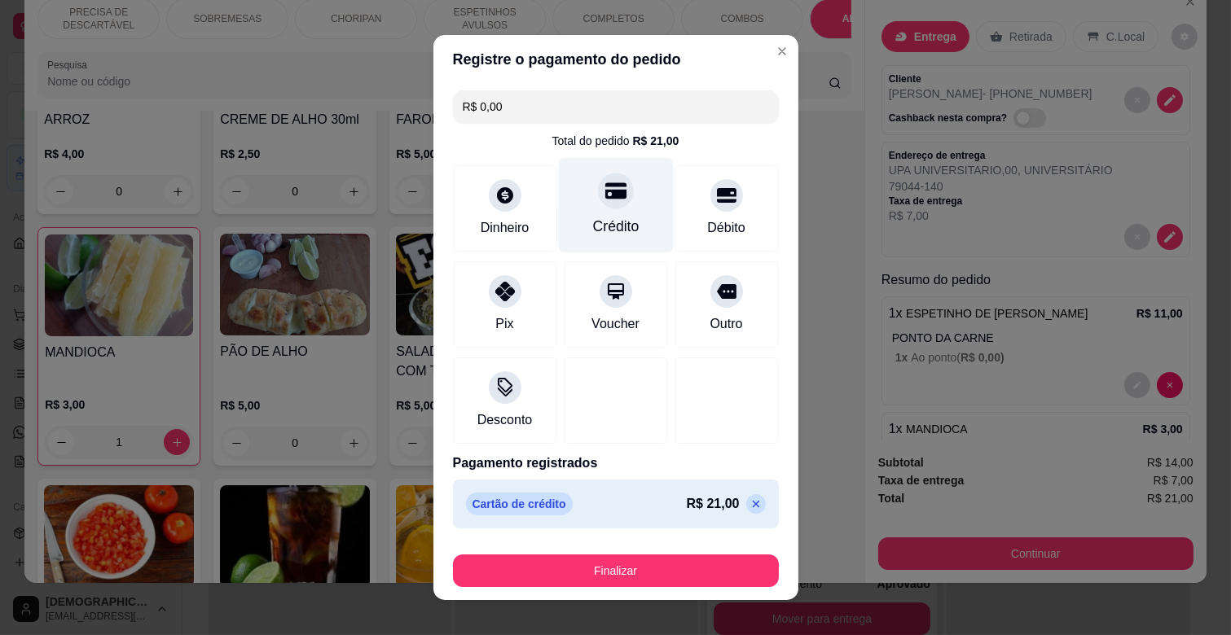
type input "R$ 0,00"
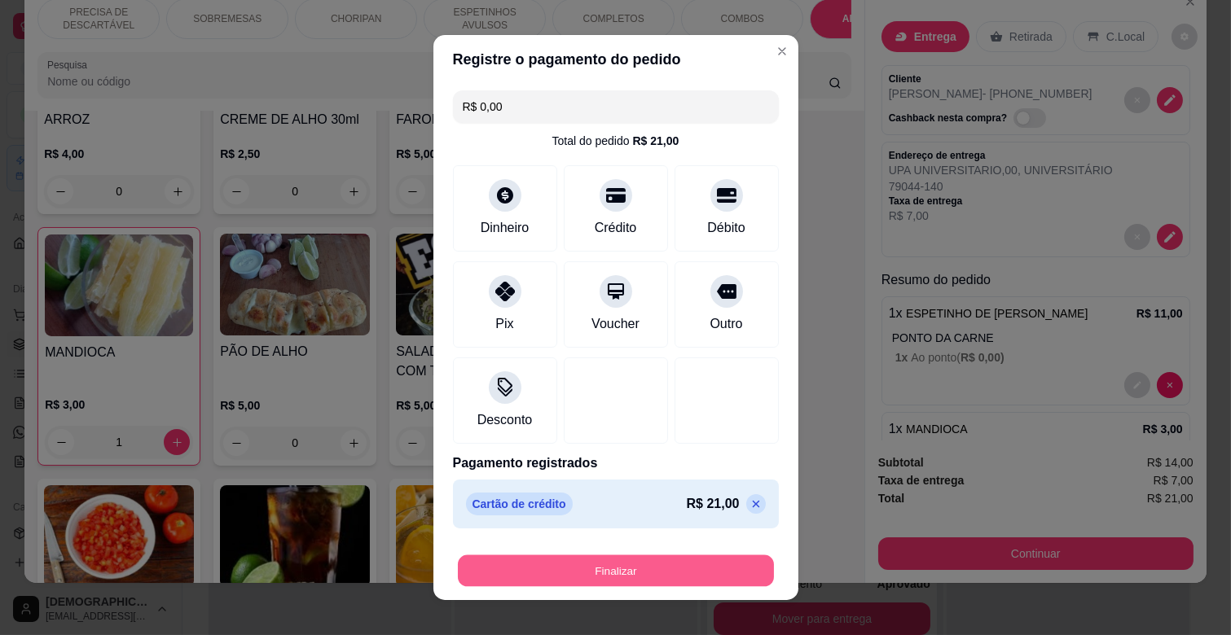
click at [650, 571] on button "Finalizar" at bounding box center [616, 572] width 316 height 32
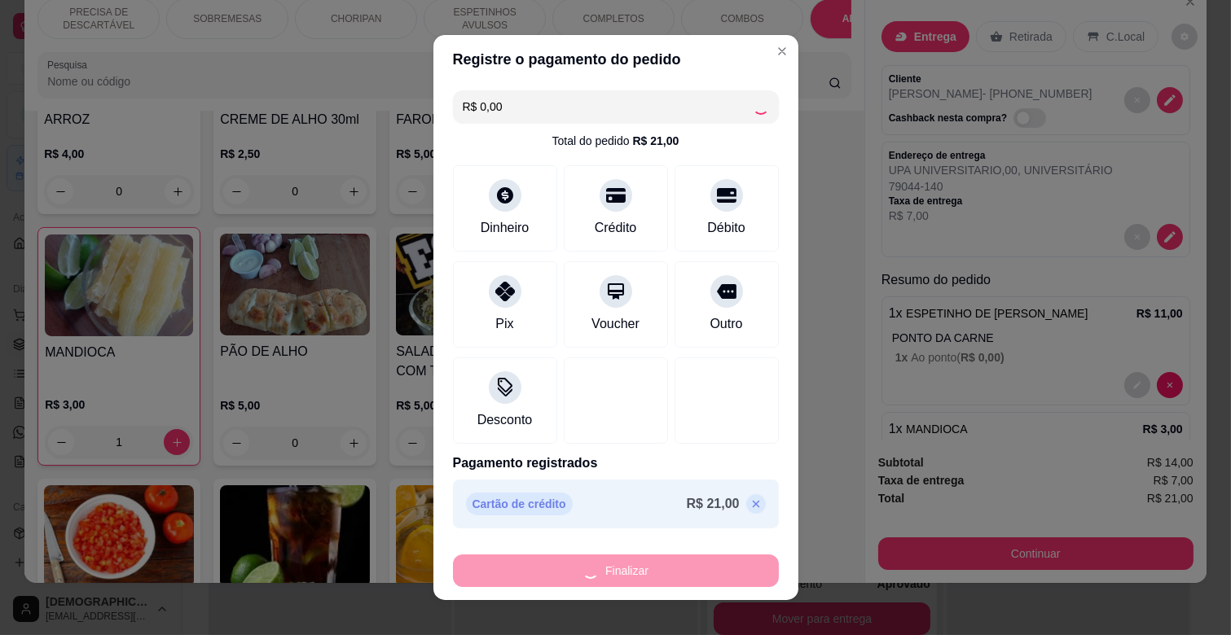
type input "0"
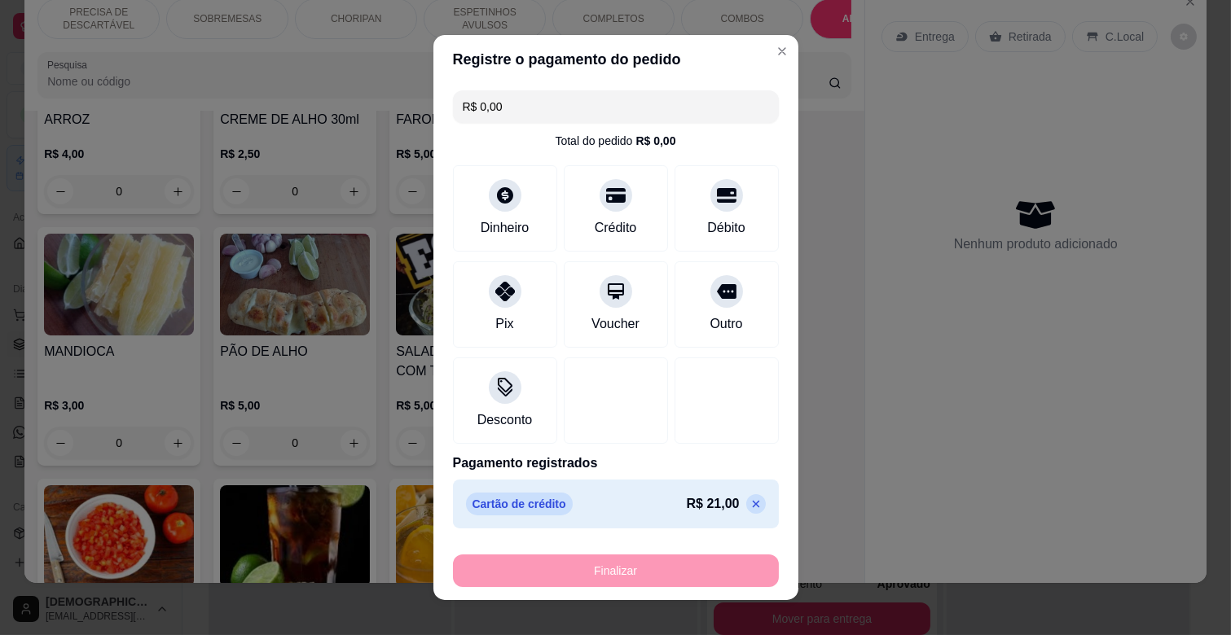
type input "-R$ 21,00"
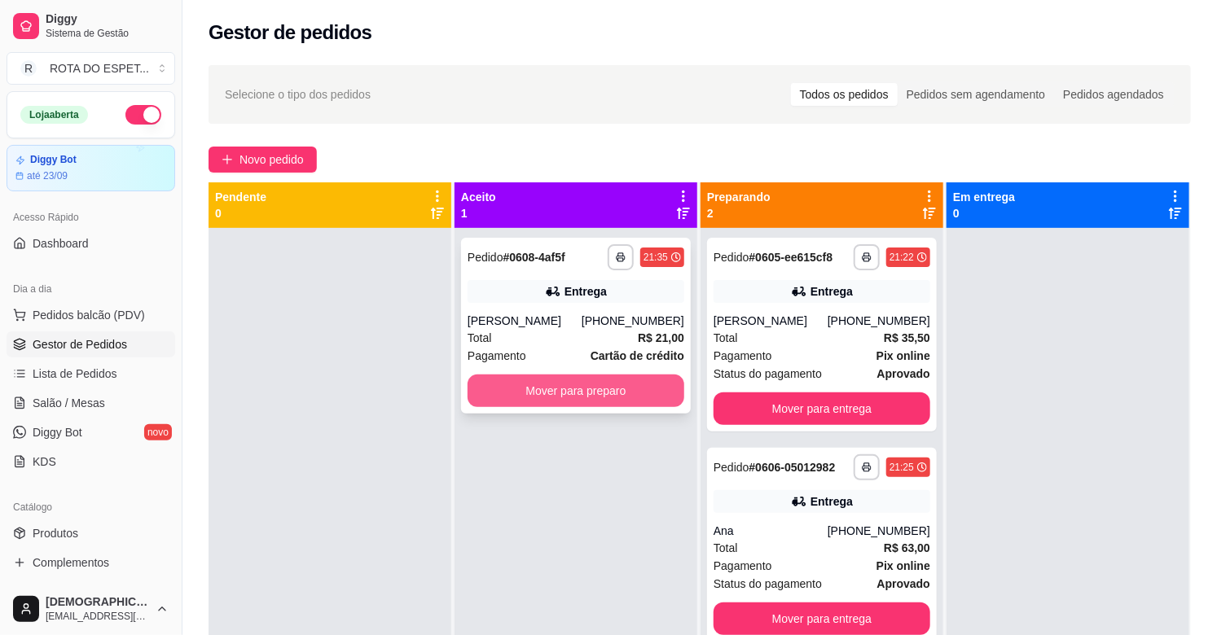
click at [617, 378] on button "Mover para preparo" at bounding box center [576, 391] width 217 height 33
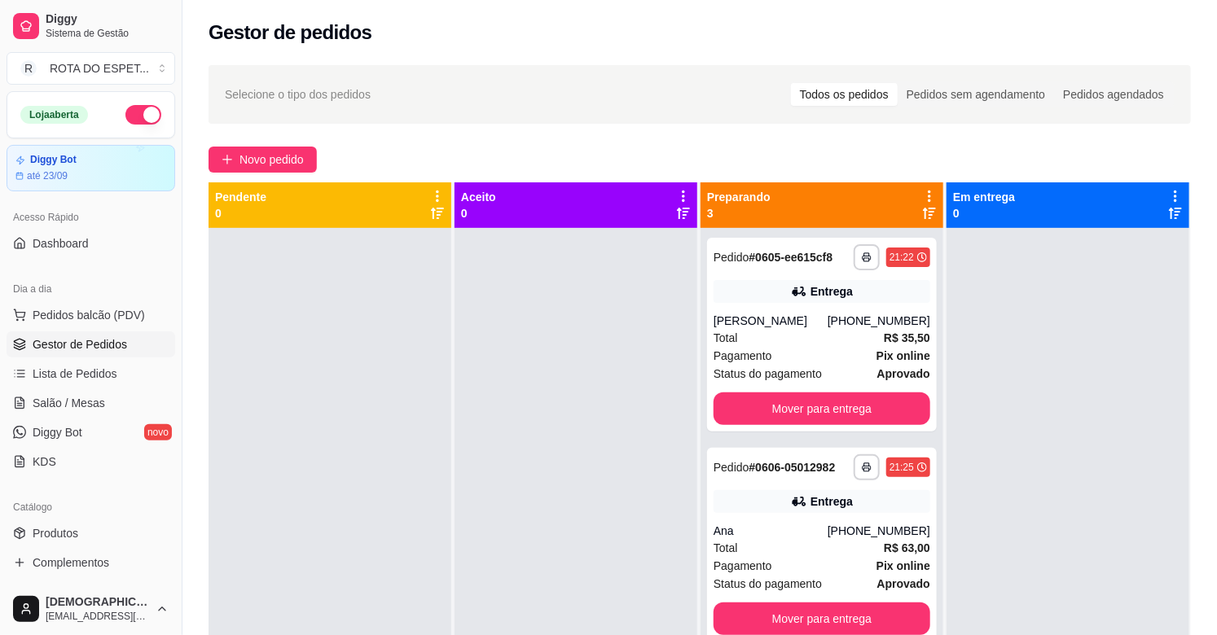
click at [613, 472] on div at bounding box center [576, 545] width 243 height 635
click at [547, 475] on div at bounding box center [576, 545] width 243 height 635
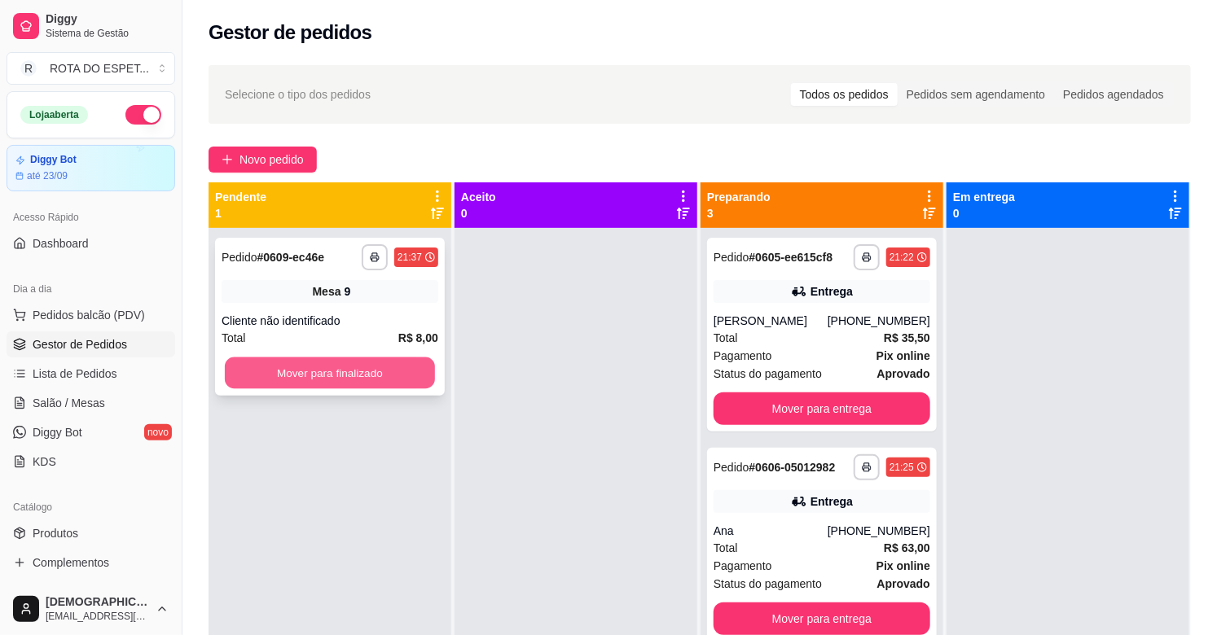
click at [411, 368] on button "Mover para finalizado" at bounding box center [330, 374] width 210 height 32
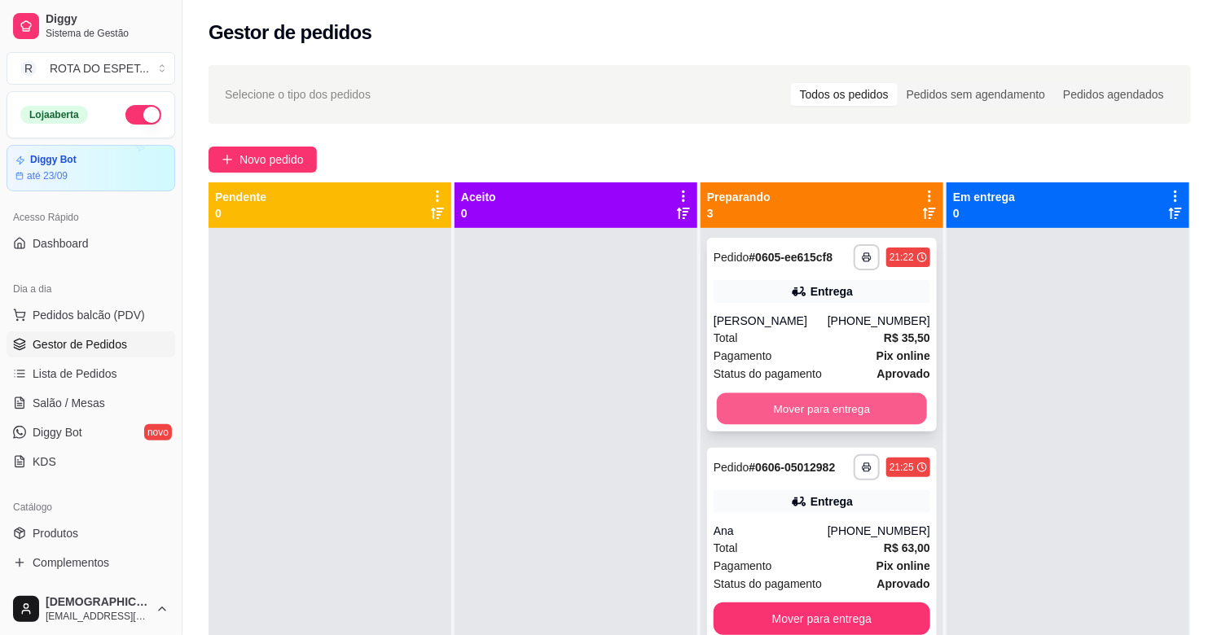
click at [737, 419] on button "Mover para entrega" at bounding box center [822, 409] width 210 height 32
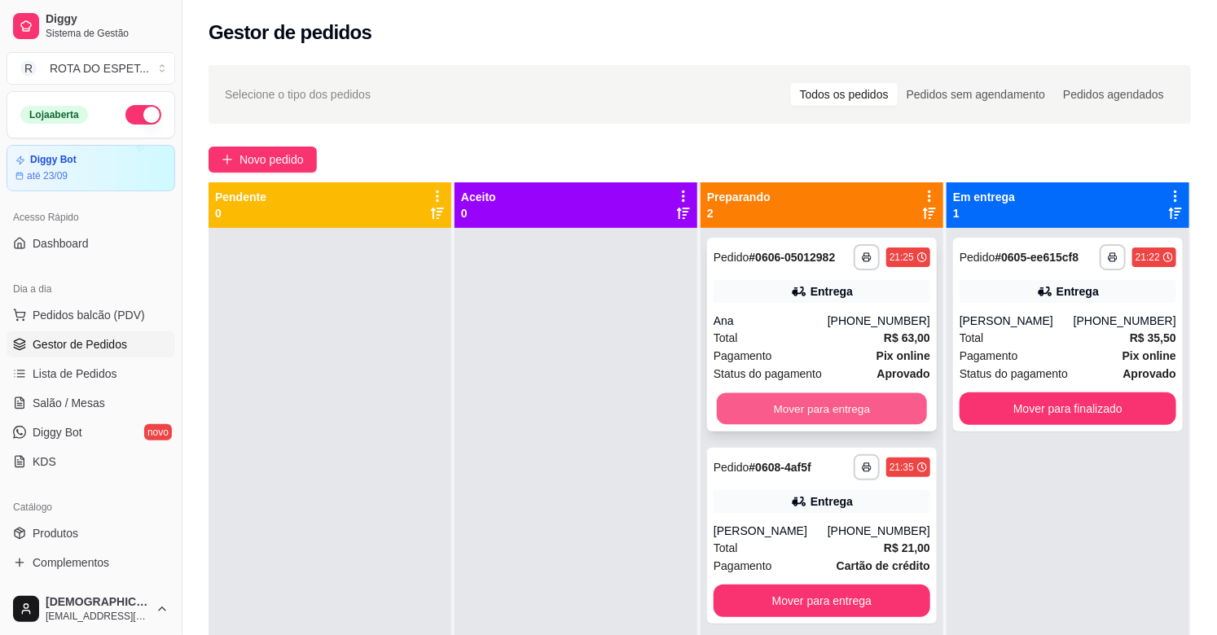
click at [738, 414] on button "Mover para entrega" at bounding box center [822, 409] width 210 height 32
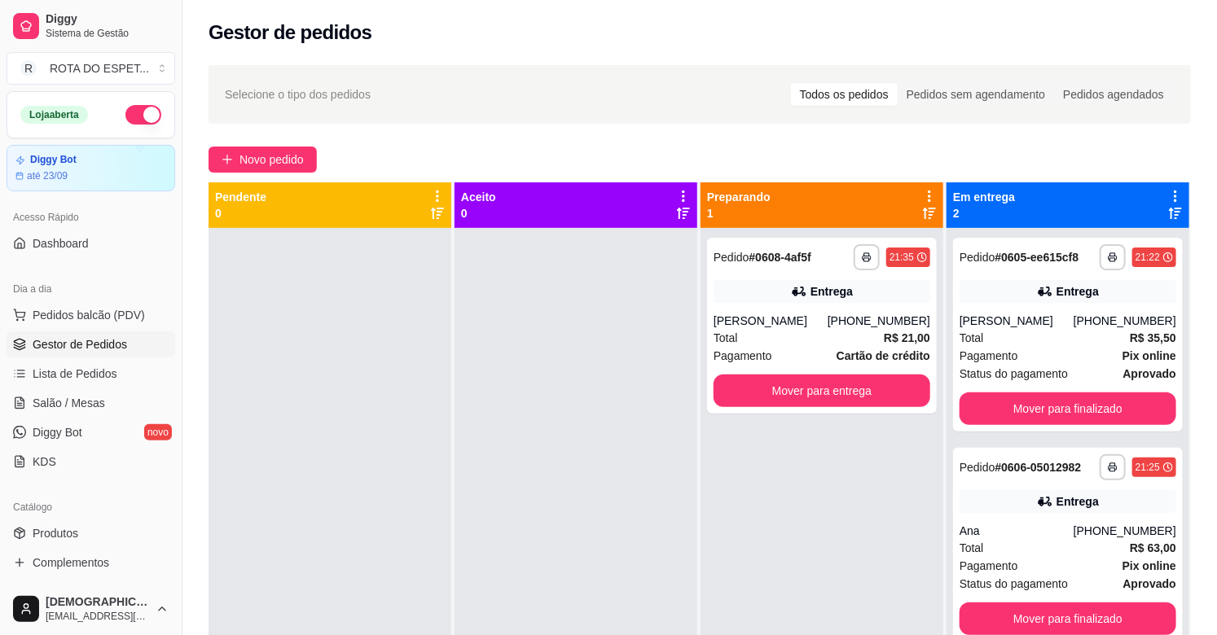
click at [689, 505] on div at bounding box center [576, 545] width 243 height 635
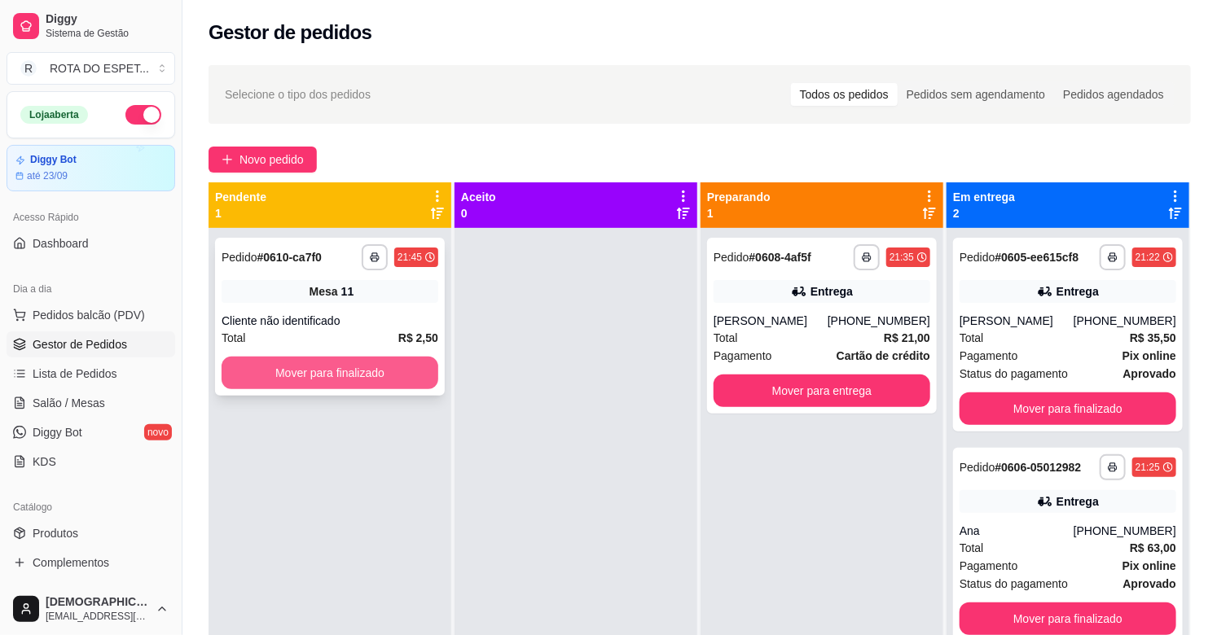
click at [295, 372] on button "Mover para finalizado" at bounding box center [330, 373] width 217 height 33
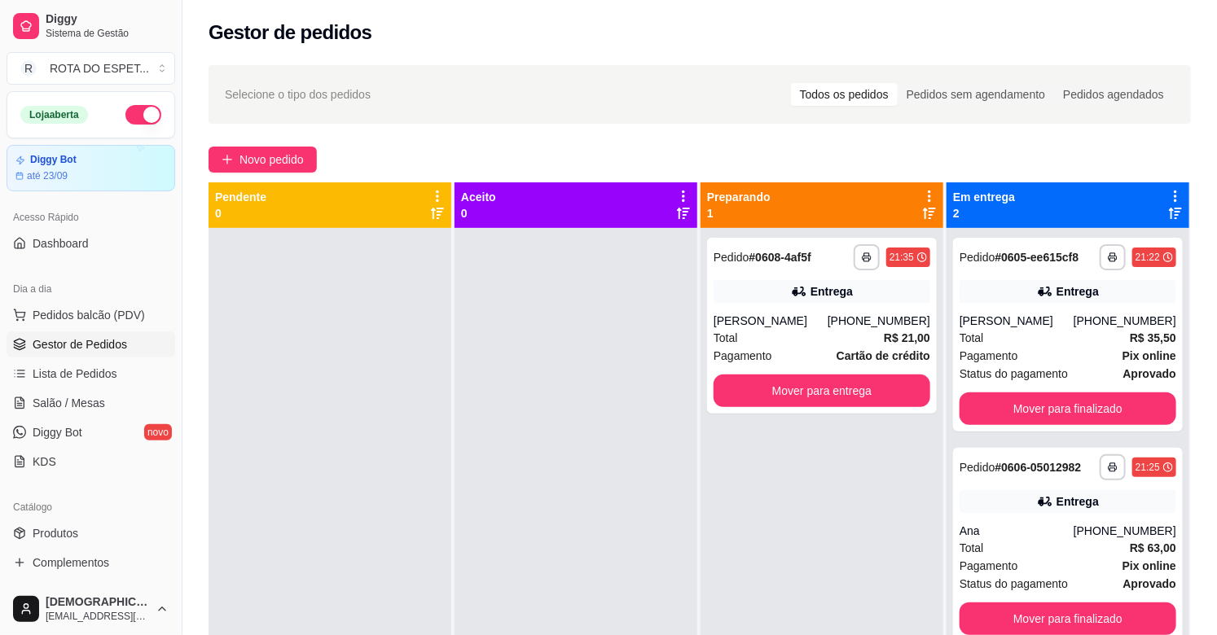
click at [588, 499] on div at bounding box center [576, 545] width 243 height 635
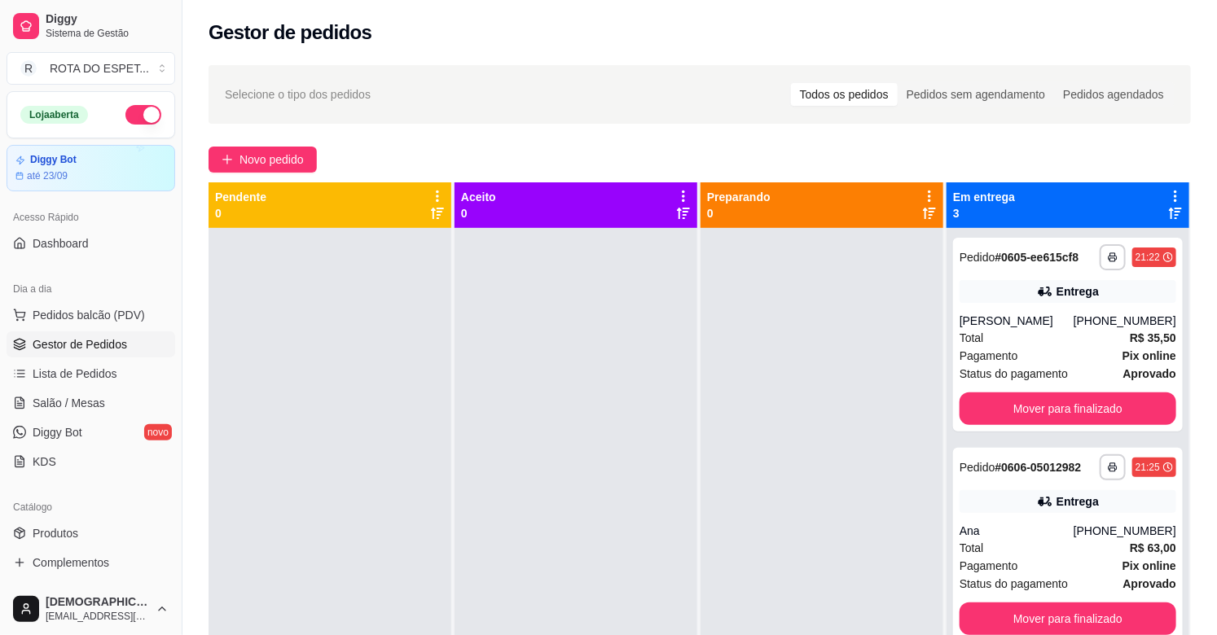
click at [786, 427] on div at bounding box center [822, 545] width 243 height 635
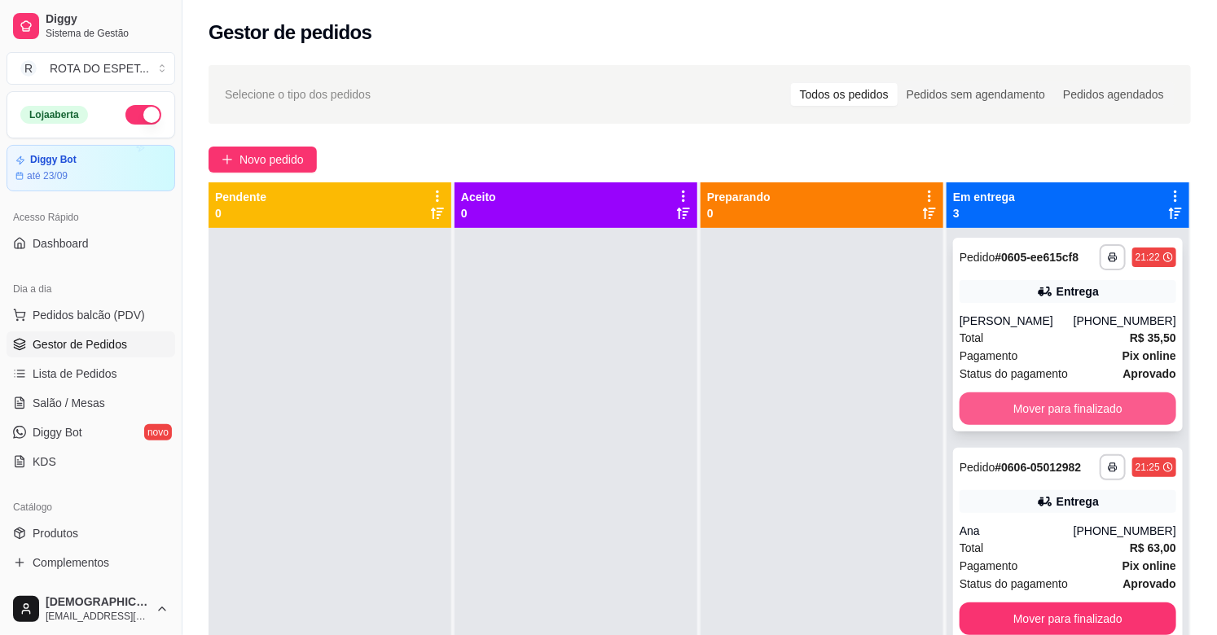
click at [1049, 407] on button "Mover para finalizado" at bounding box center [1068, 409] width 217 height 33
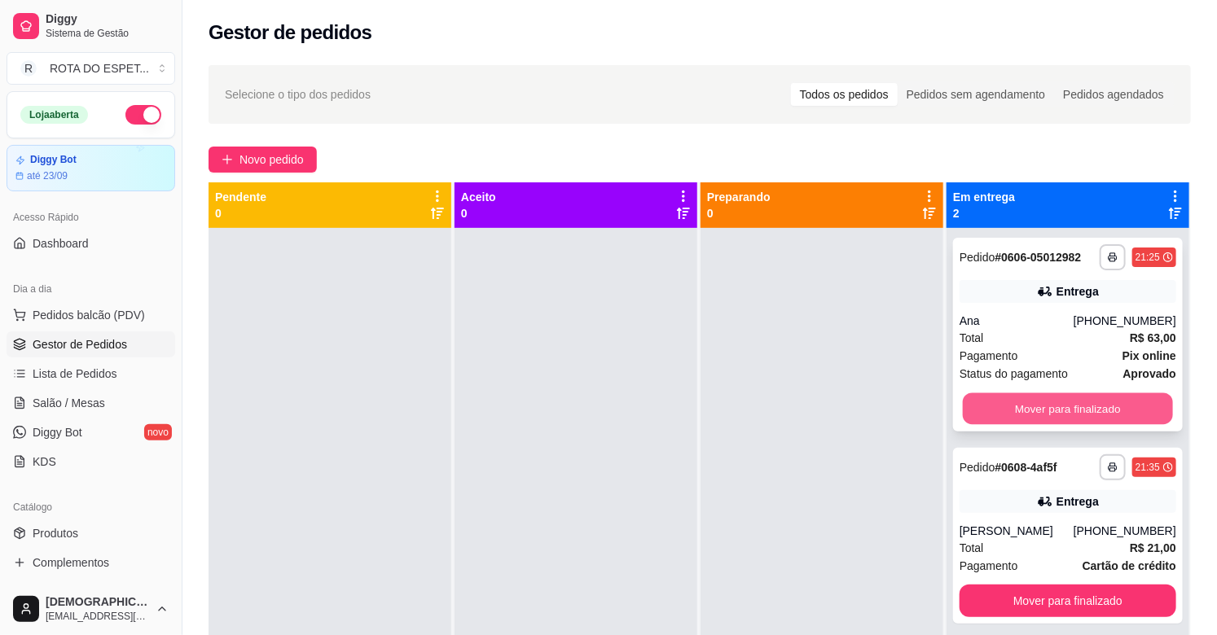
click at [1055, 411] on button "Mover para finalizado" at bounding box center [1068, 409] width 210 height 32
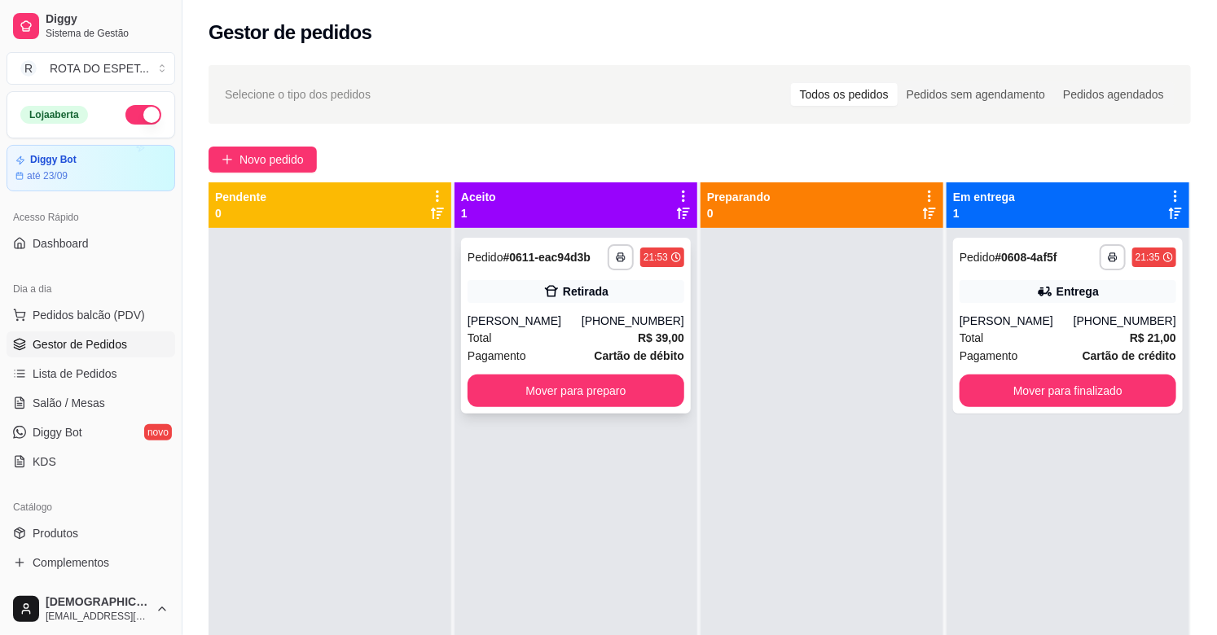
click at [597, 316] on div "[PHONE_NUMBER]" at bounding box center [633, 321] width 103 height 16
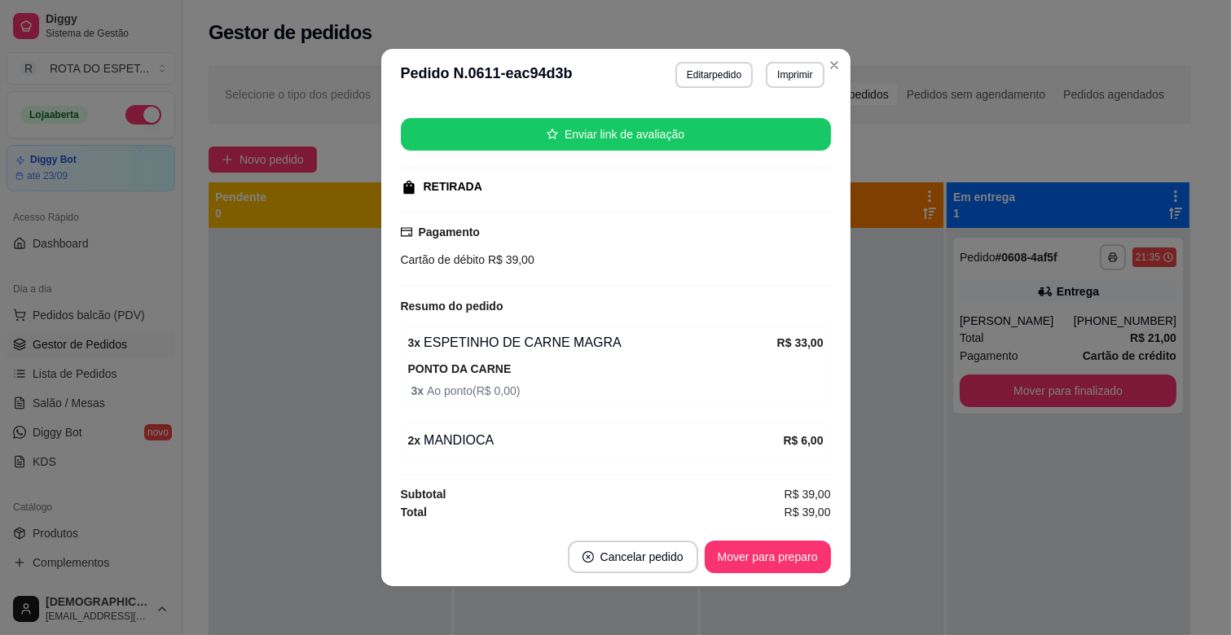
scroll to position [3, 0]
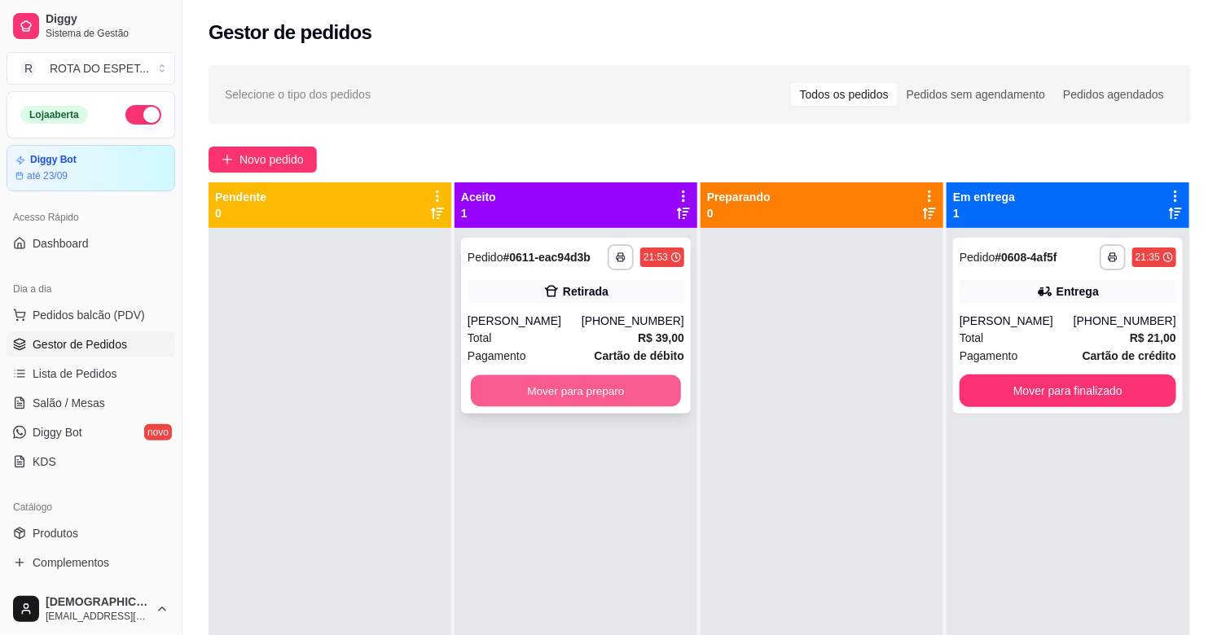
click at [589, 400] on button "Mover para preparo" at bounding box center [576, 392] width 210 height 32
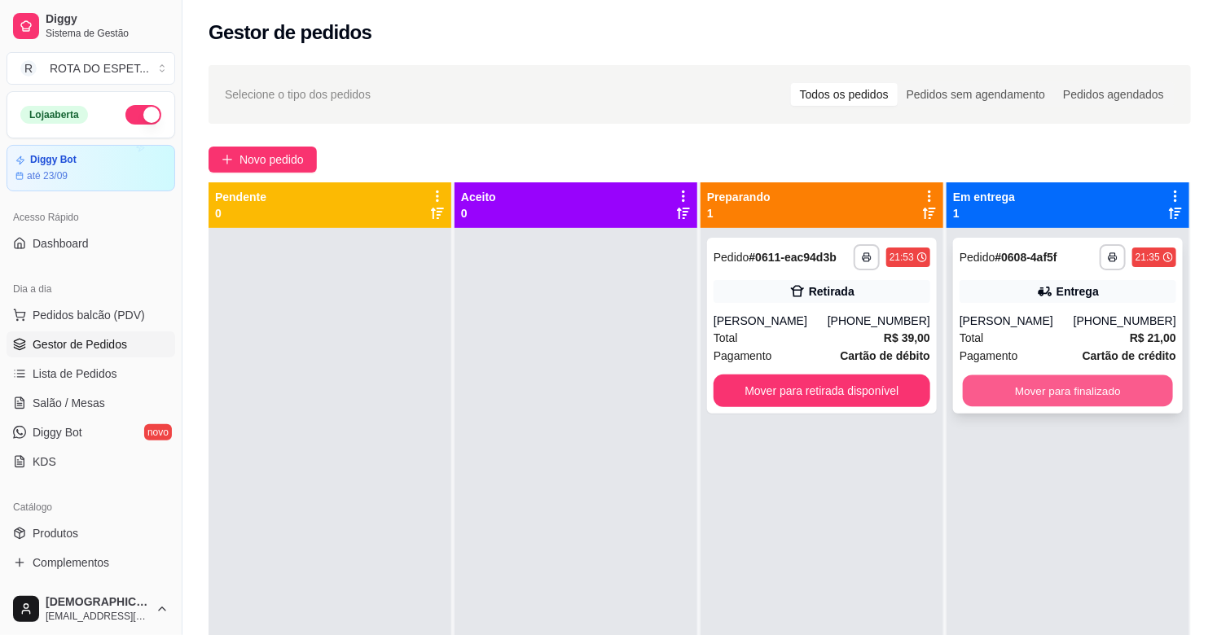
click at [1062, 377] on button "Mover para finalizado" at bounding box center [1068, 392] width 210 height 32
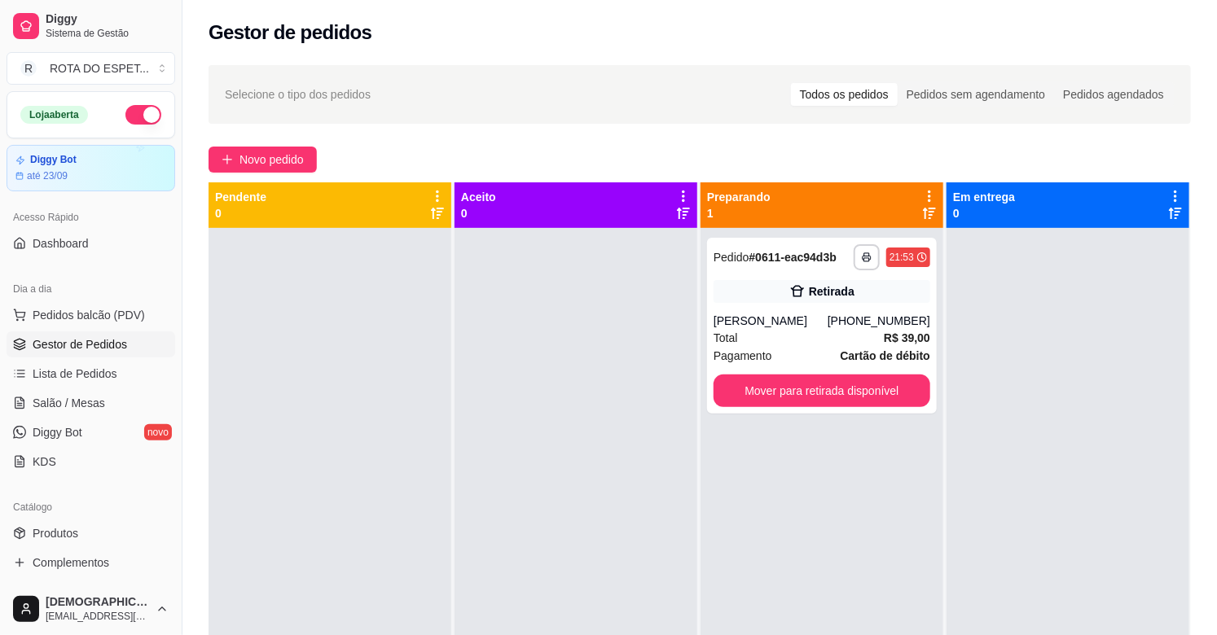
click at [524, 484] on div at bounding box center [576, 545] width 243 height 635
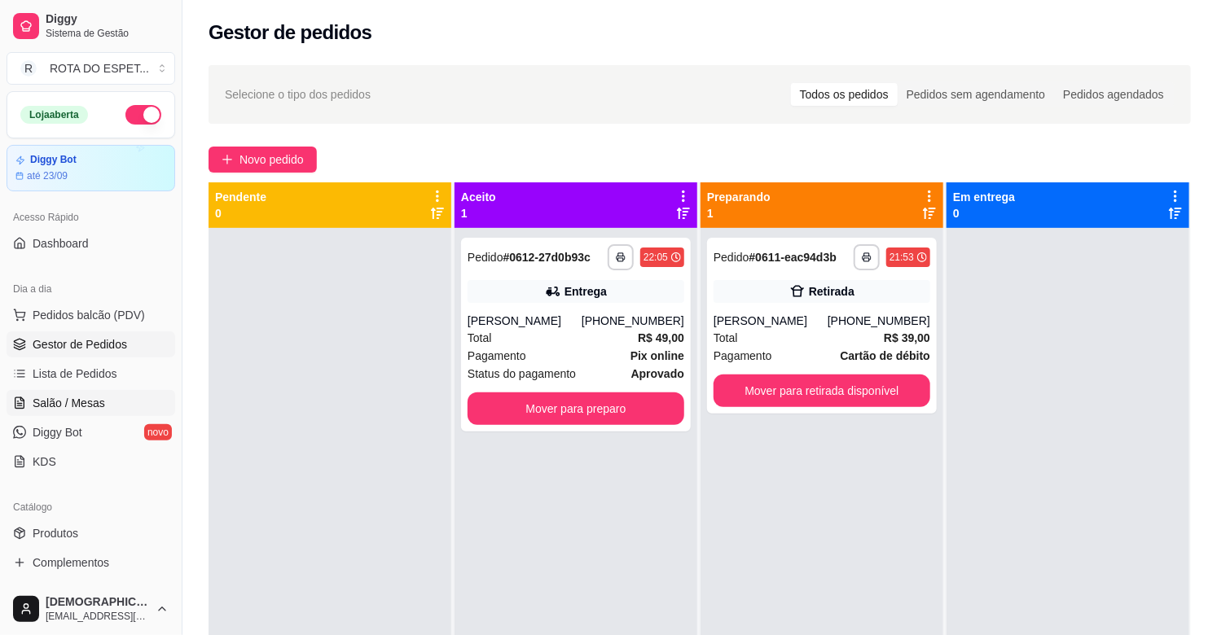
click at [79, 404] on span "Salão / Mesas" at bounding box center [69, 403] width 72 height 16
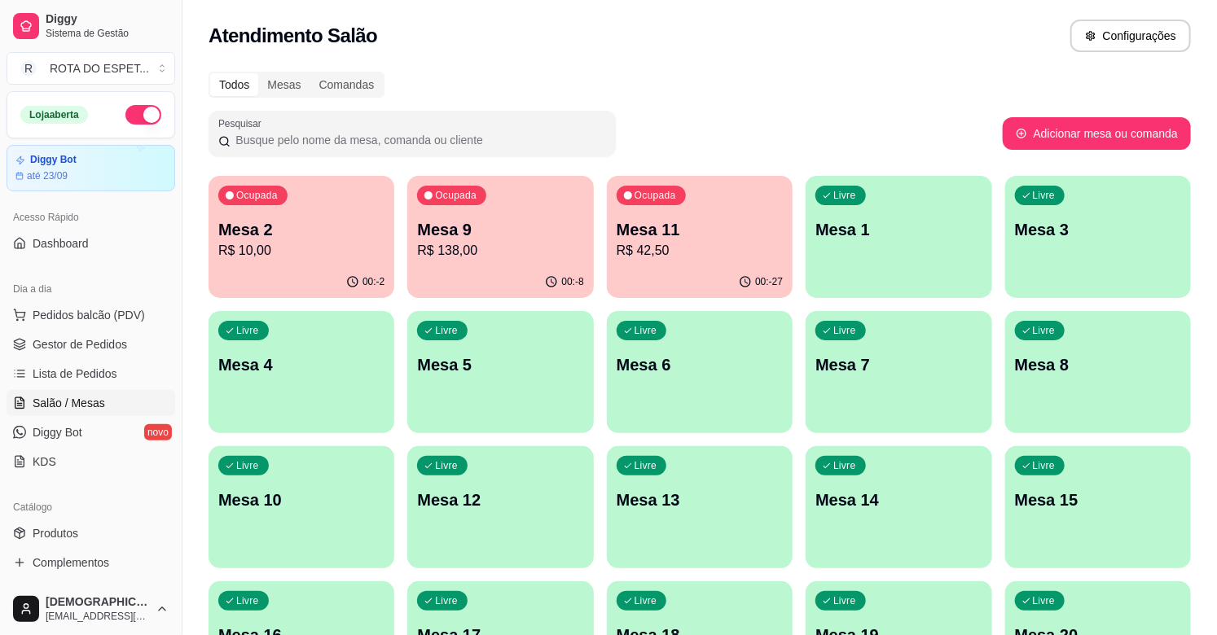
click at [489, 231] on p "Mesa 9" at bounding box center [500, 229] width 166 height 23
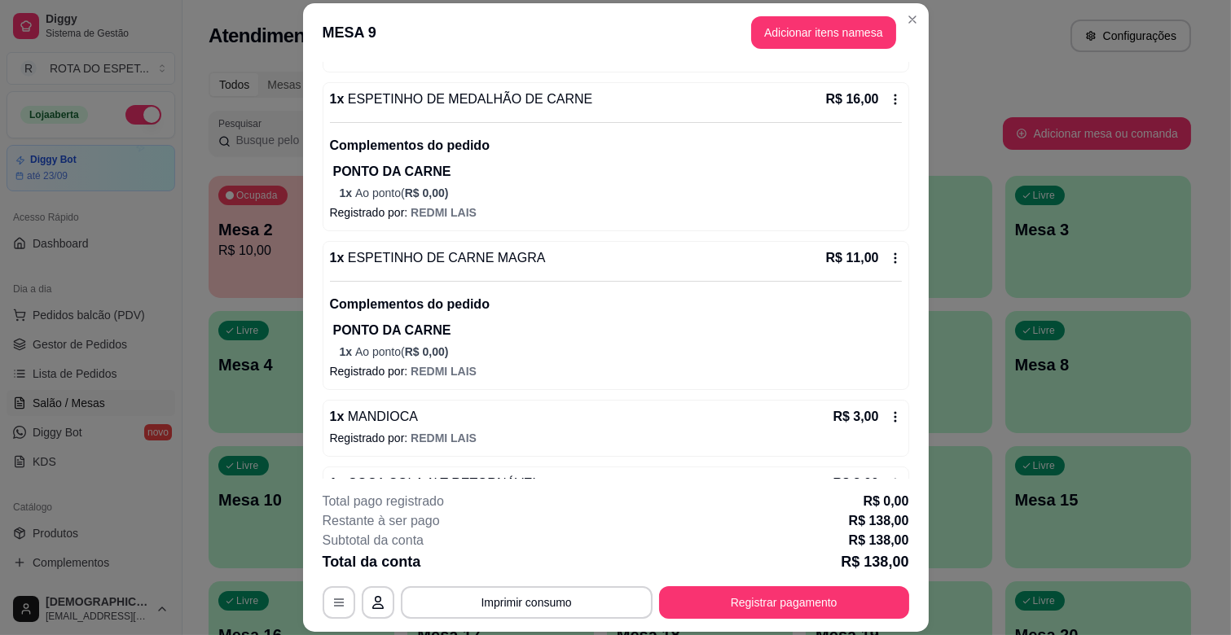
scroll to position [543, 0]
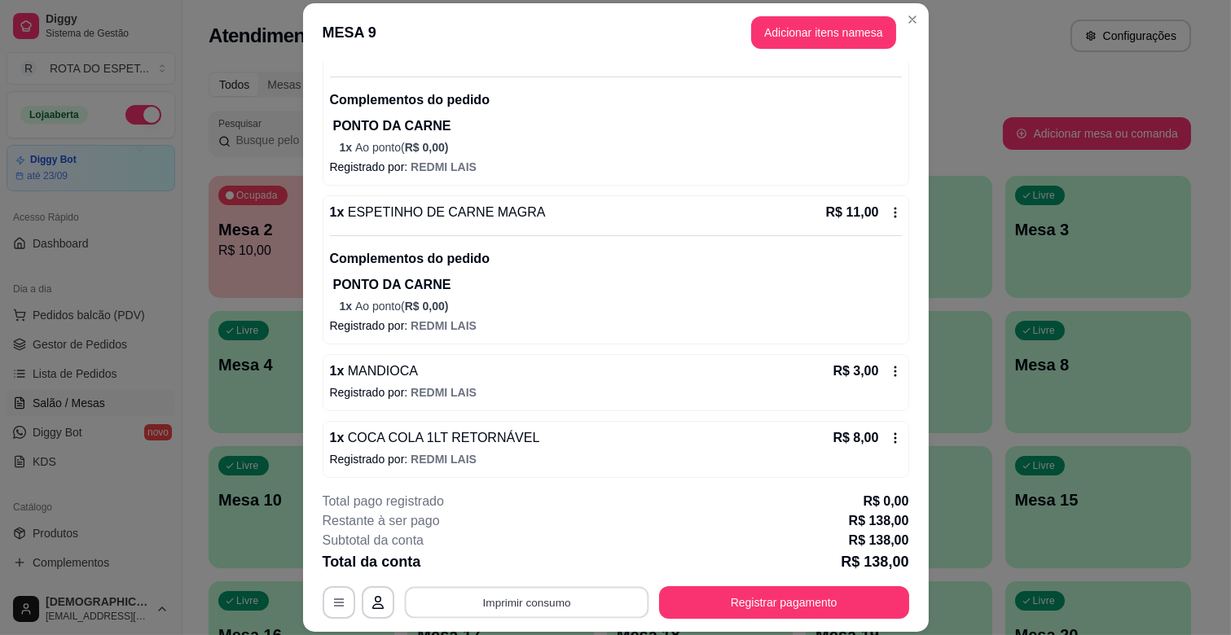
click at [573, 600] on button "Imprimir consumo" at bounding box center [526, 603] width 244 height 32
click at [549, 562] on button "IMPRESSORA CAIXA" at bounding box center [524, 564] width 130 height 25
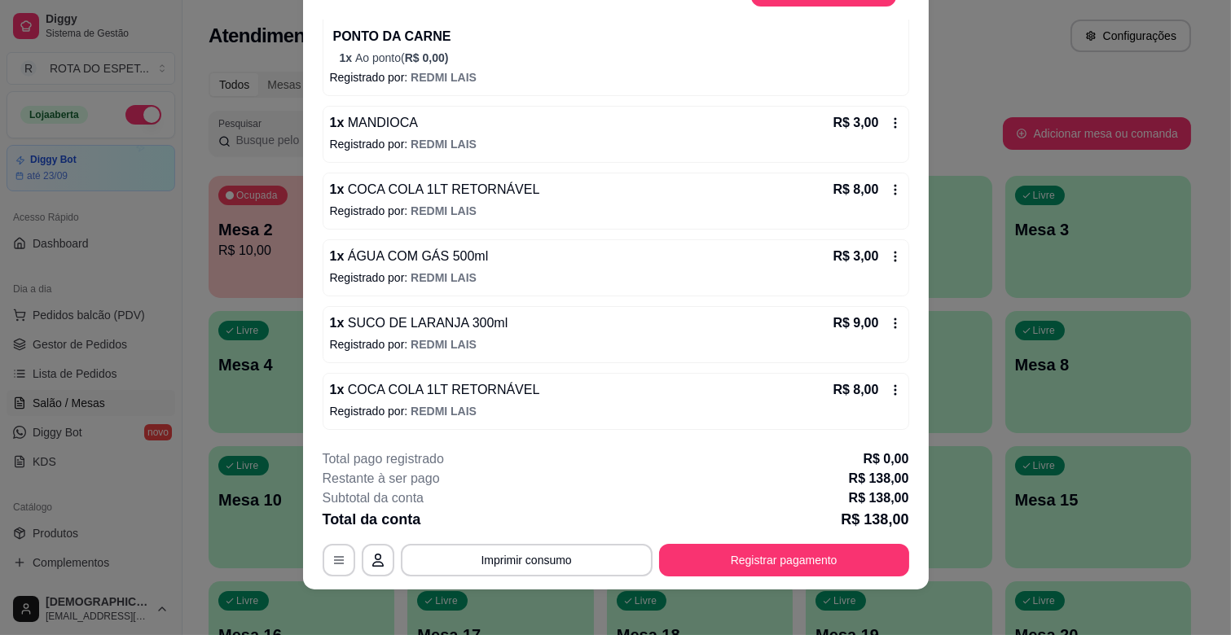
scroll to position [49, 0]
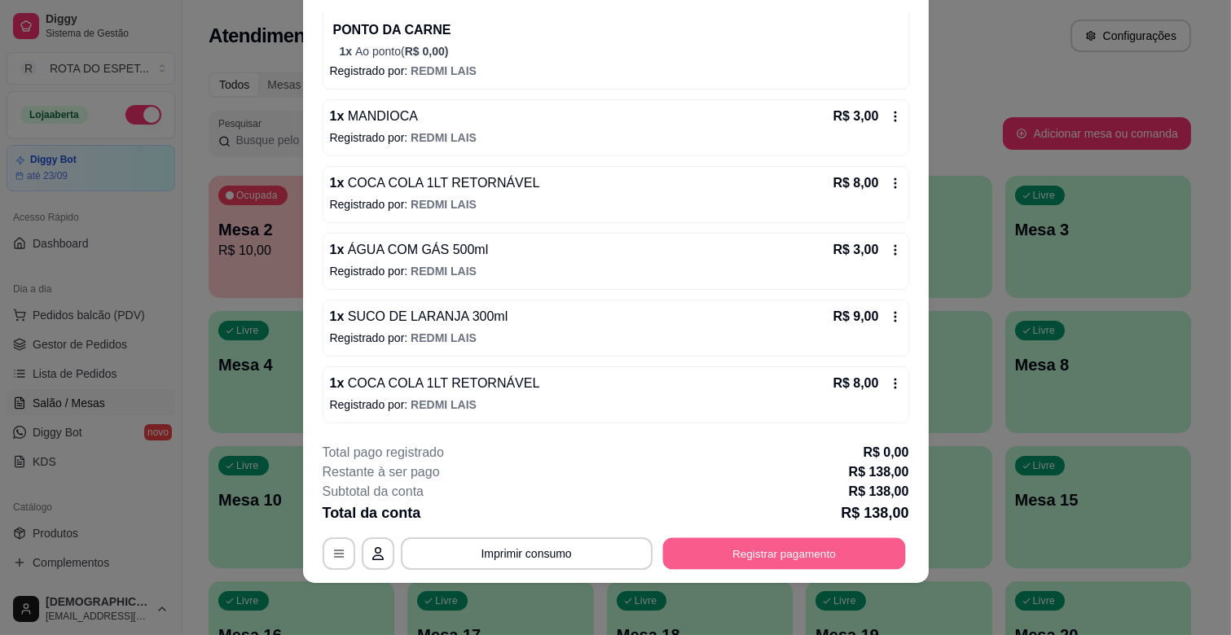
click at [759, 551] on button "Registrar pagamento" at bounding box center [783, 554] width 243 height 32
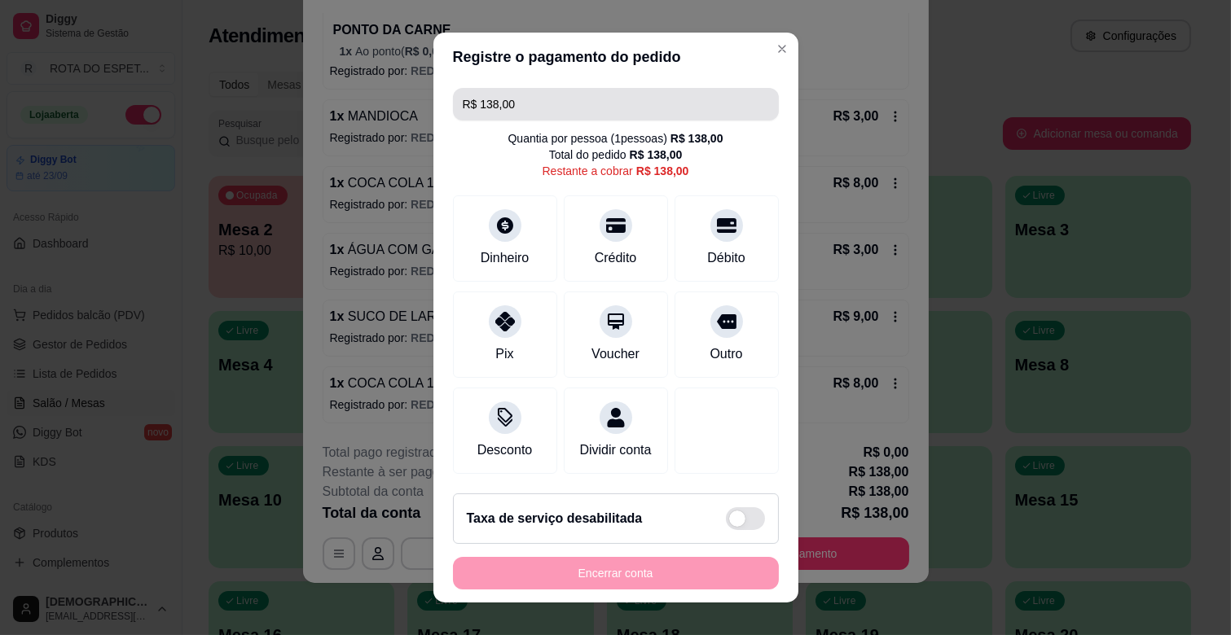
click at [616, 102] on input "R$ 138,00" at bounding box center [616, 104] width 306 height 33
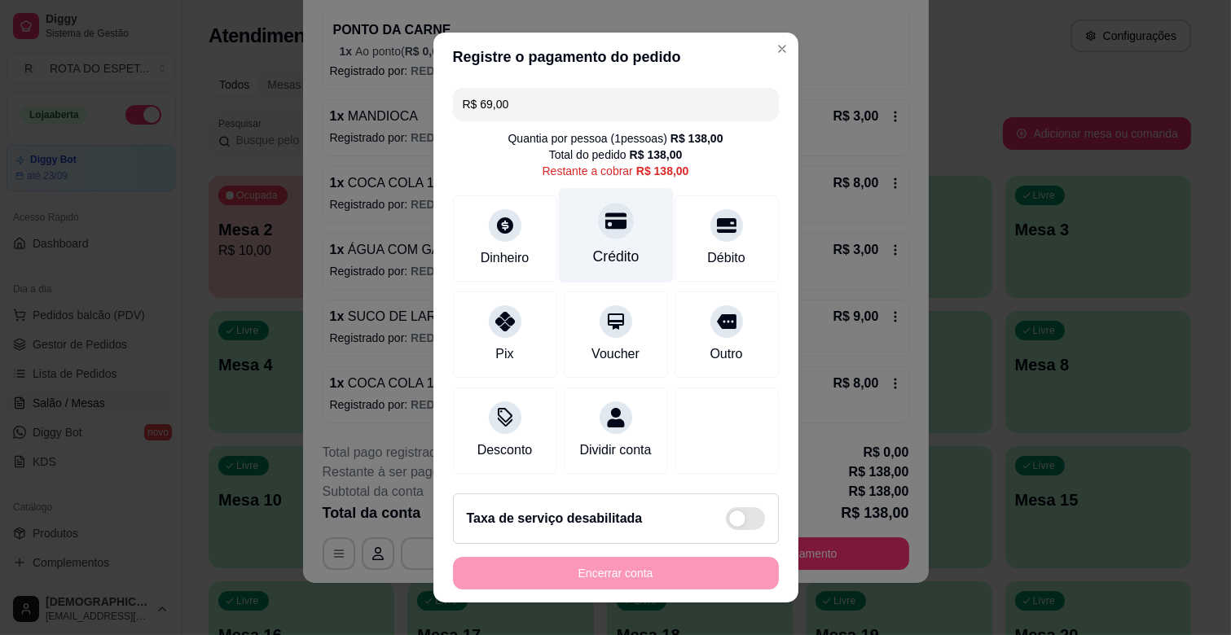
click at [598, 225] on div at bounding box center [616, 221] width 36 height 36
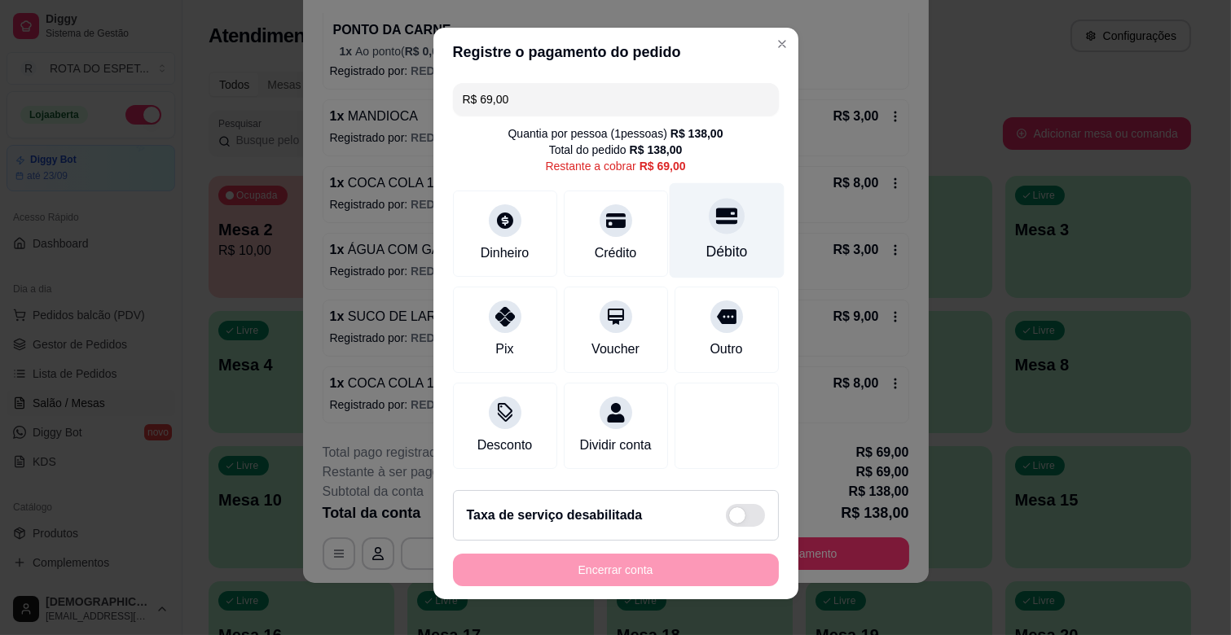
scroll to position [0, 0]
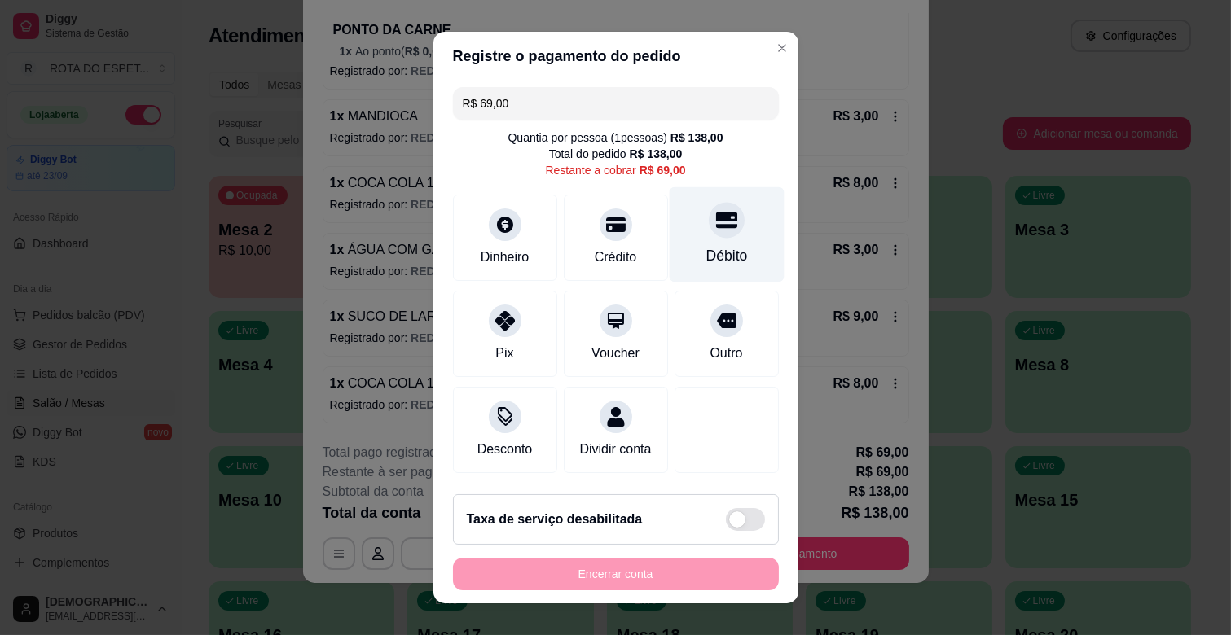
click at [709, 231] on div at bounding box center [727, 220] width 36 height 36
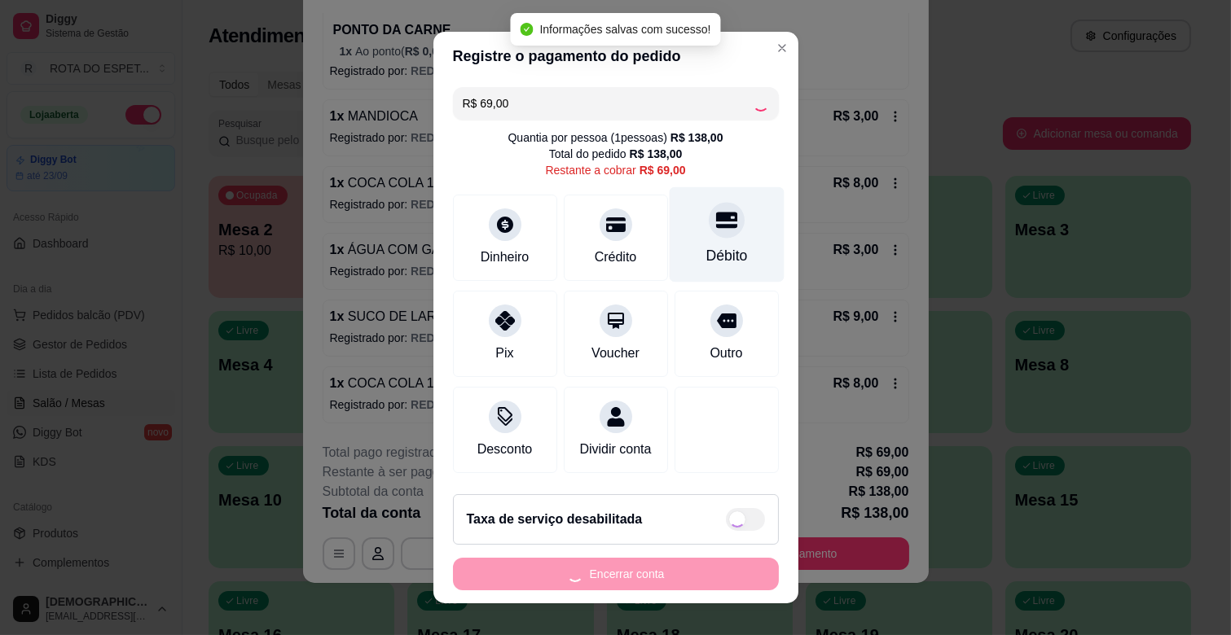
type input "R$ 0,00"
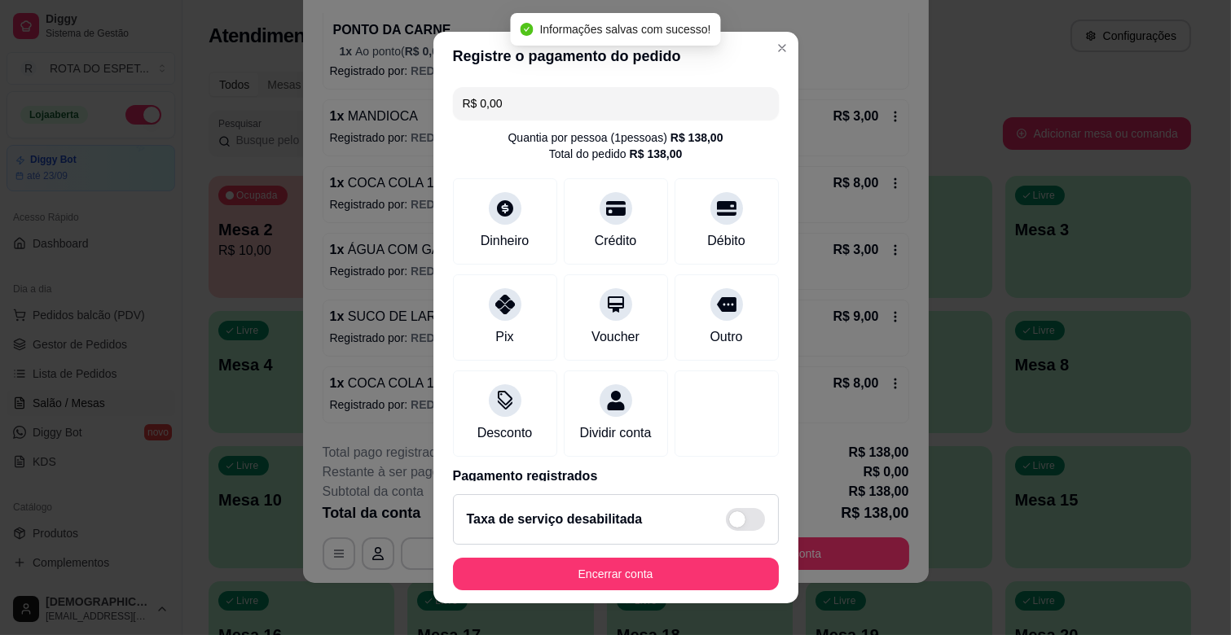
scroll to position [148, 0]
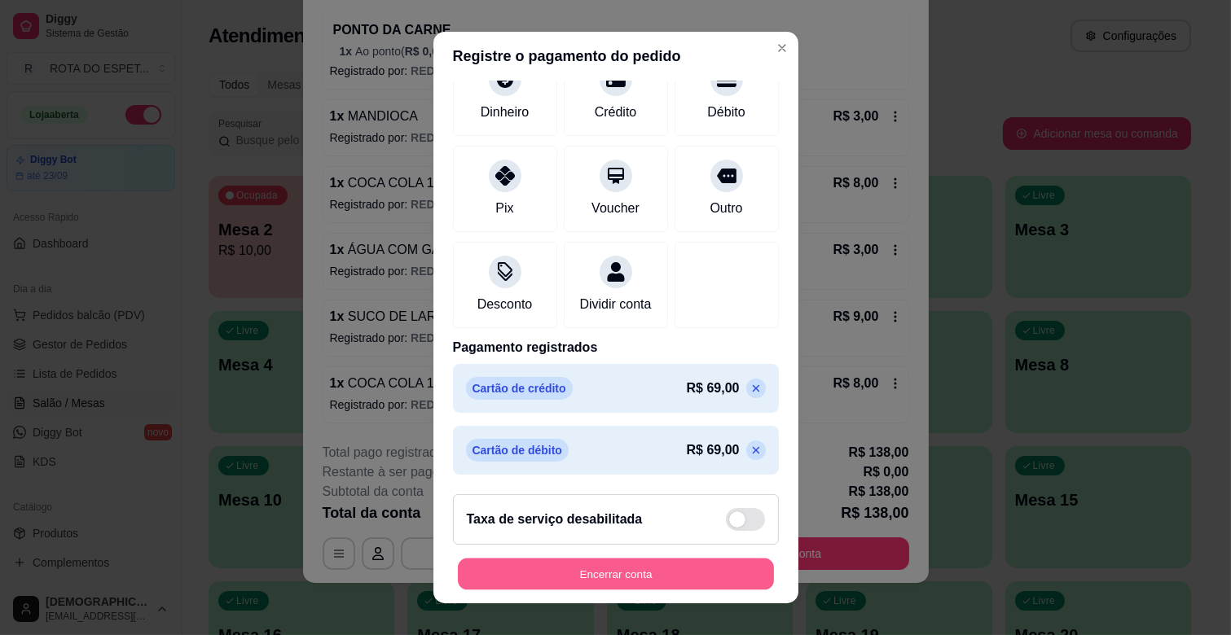
click at [638, 576] on button "Encerrar conta" at bounding box center [616, 575] width 316 height 32
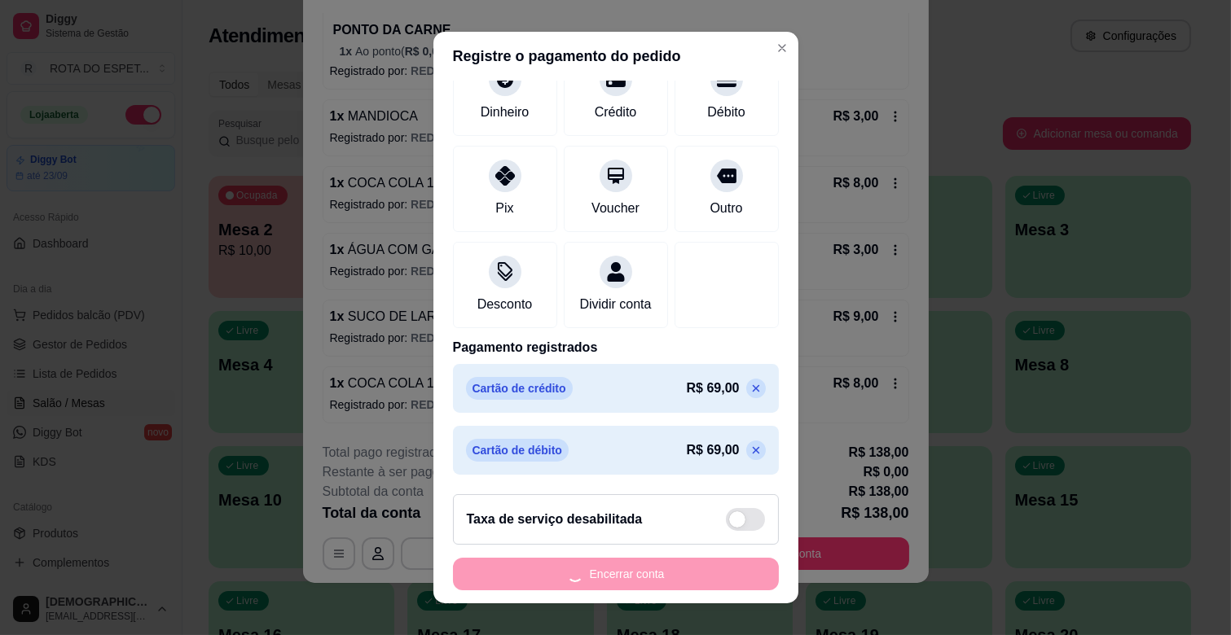
click at [638, 576] on div "Encerrar conta" at bounding box center [616, 574] width 326 height 33
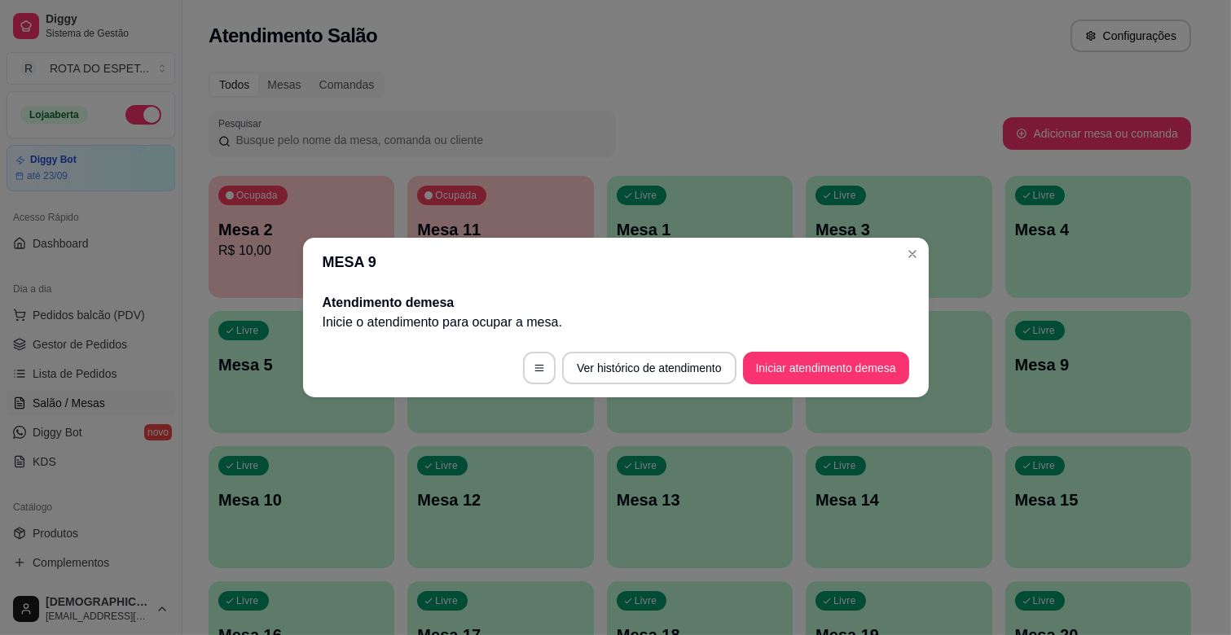
scroll to position [0, 0]
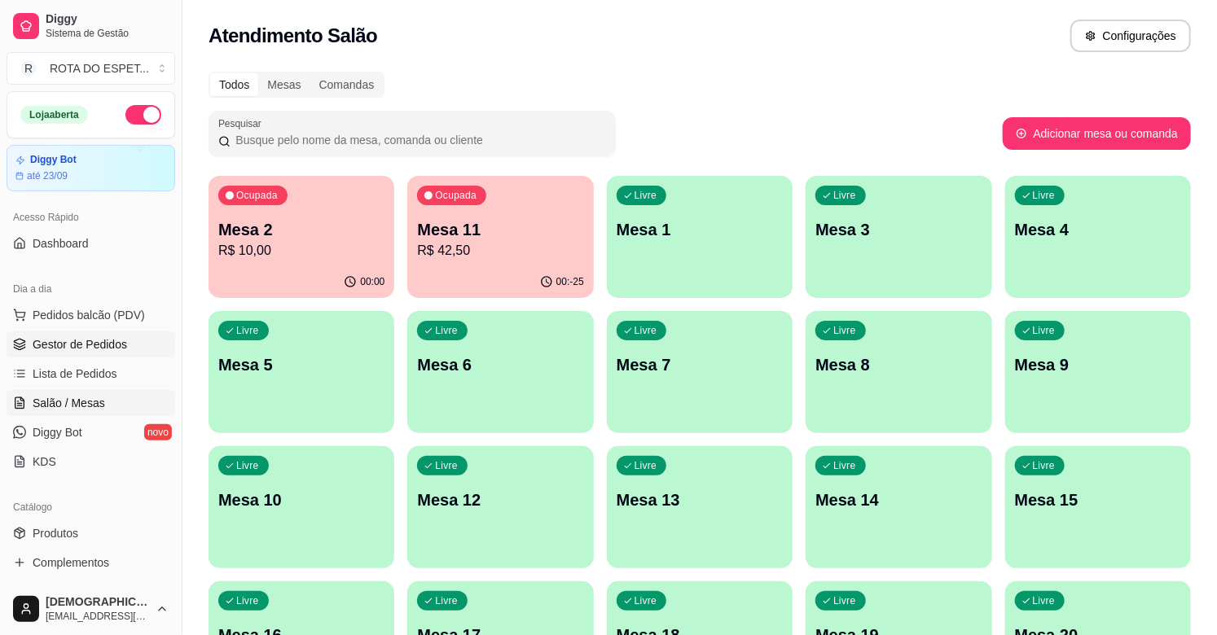
click at [77, 350] on span "Gestor de Pedidos" at bounding box center [80, 344] width 94 height 16
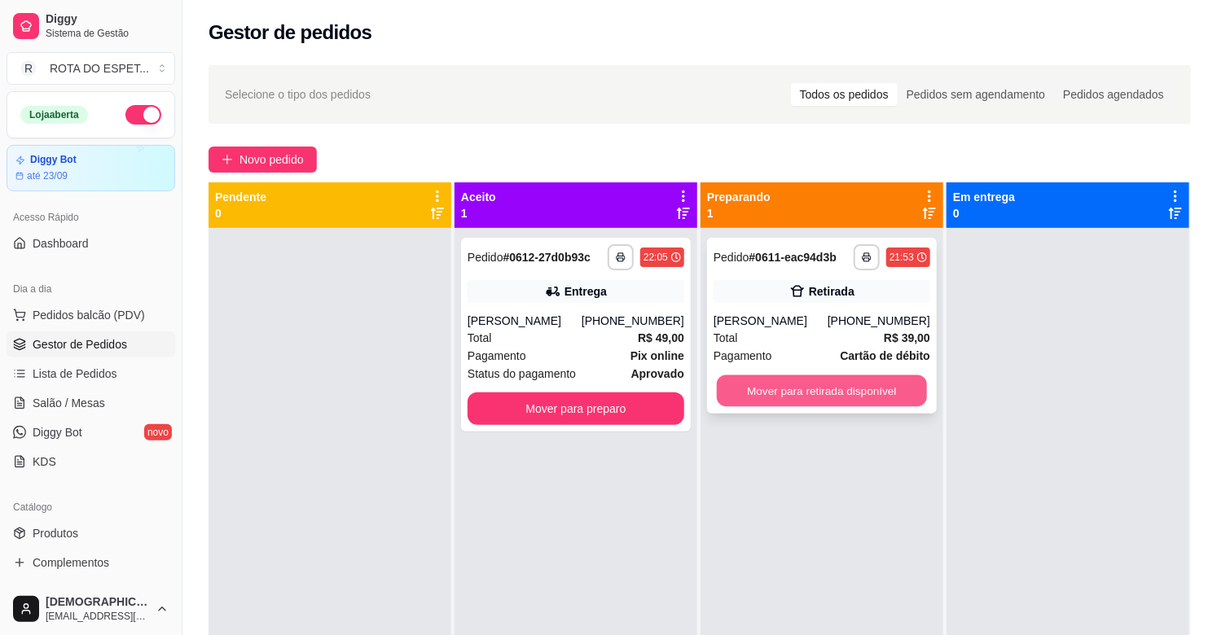
click at [790, 388] on button "Mover para retirada disponível" at bounding box center [822, 392] width 210 height 32
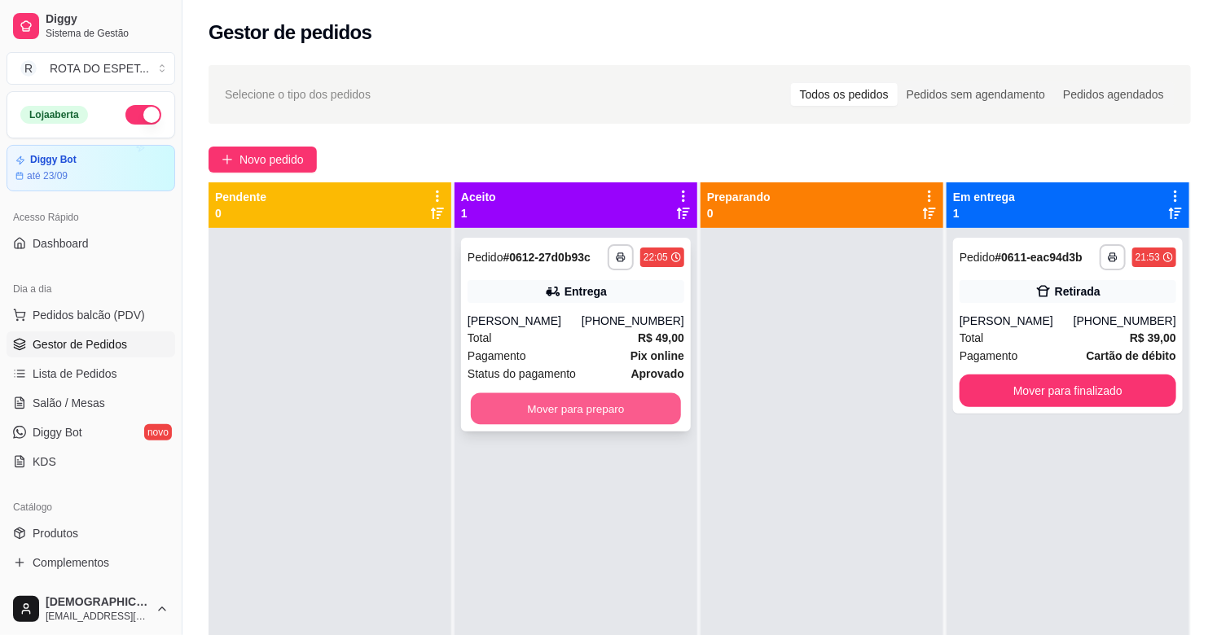
click at [614, 414] on button "Mover para preparo" at bounding box center [576, 409] width 210 height 32
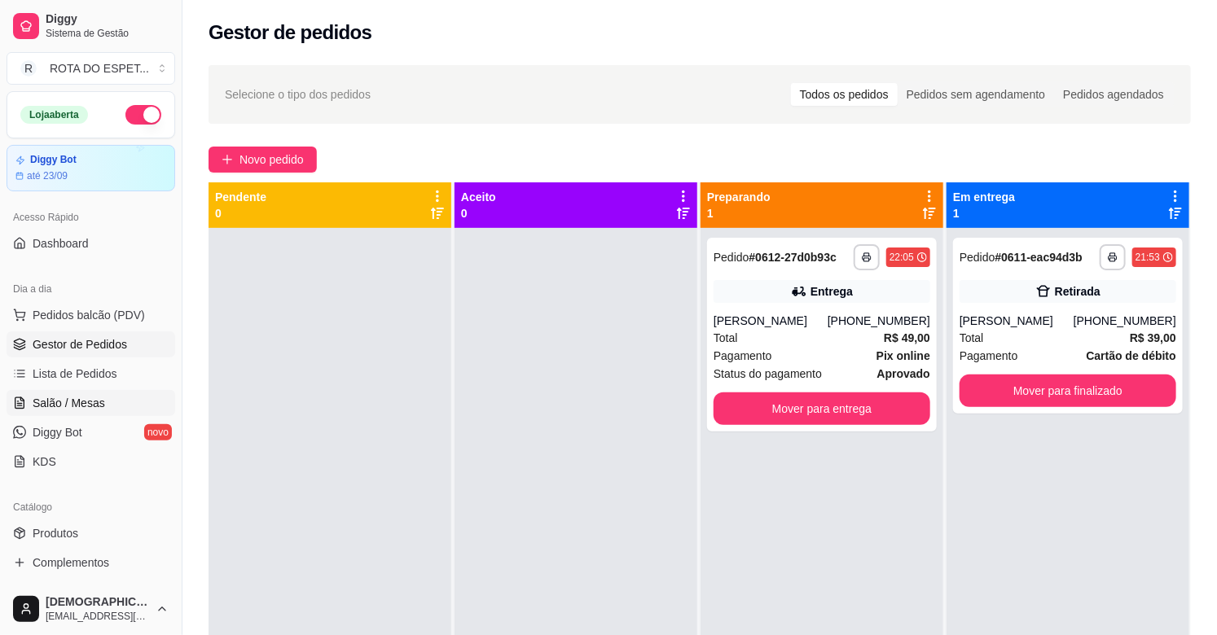
click at [98, 398] on span "Salão / Mesas" at bounding box center [69, 403] width 72 height 16
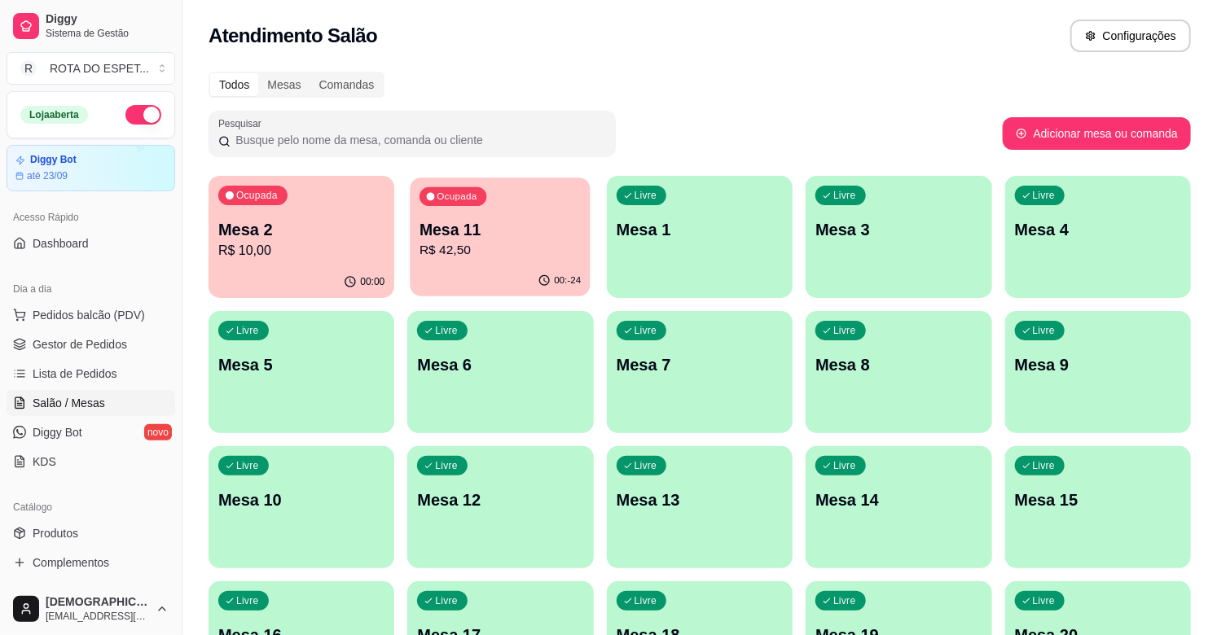
click at [455, 231] on p "Mesa 11" at bounding box center [500, 230] width 161 height 22
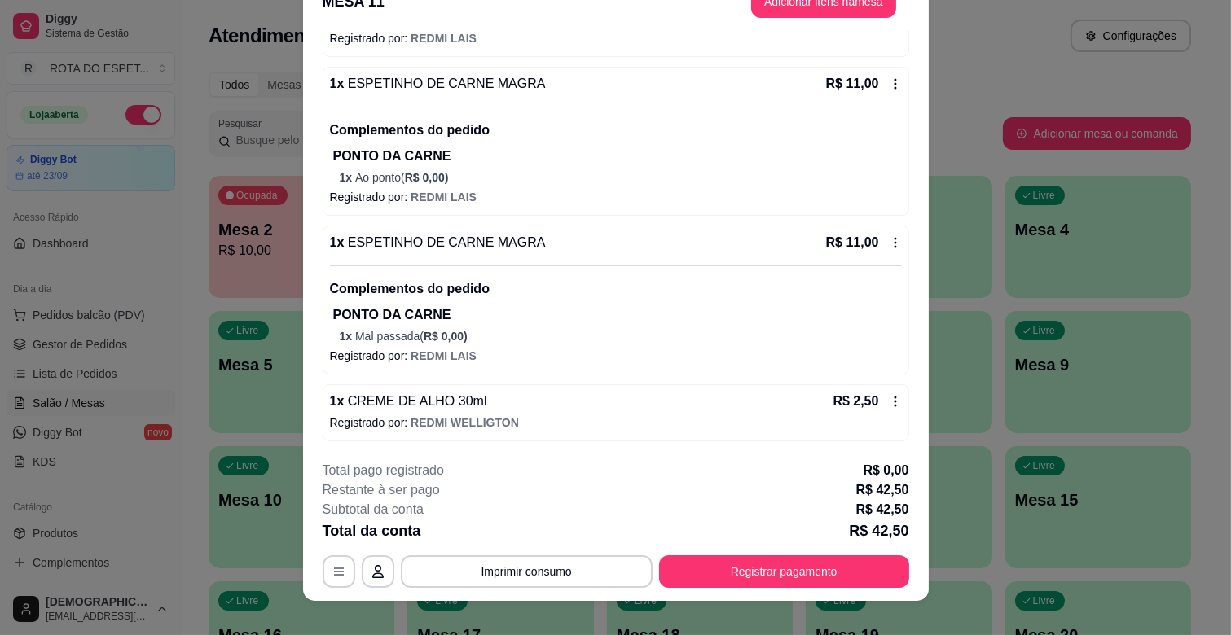
scroll to position [49, 0]
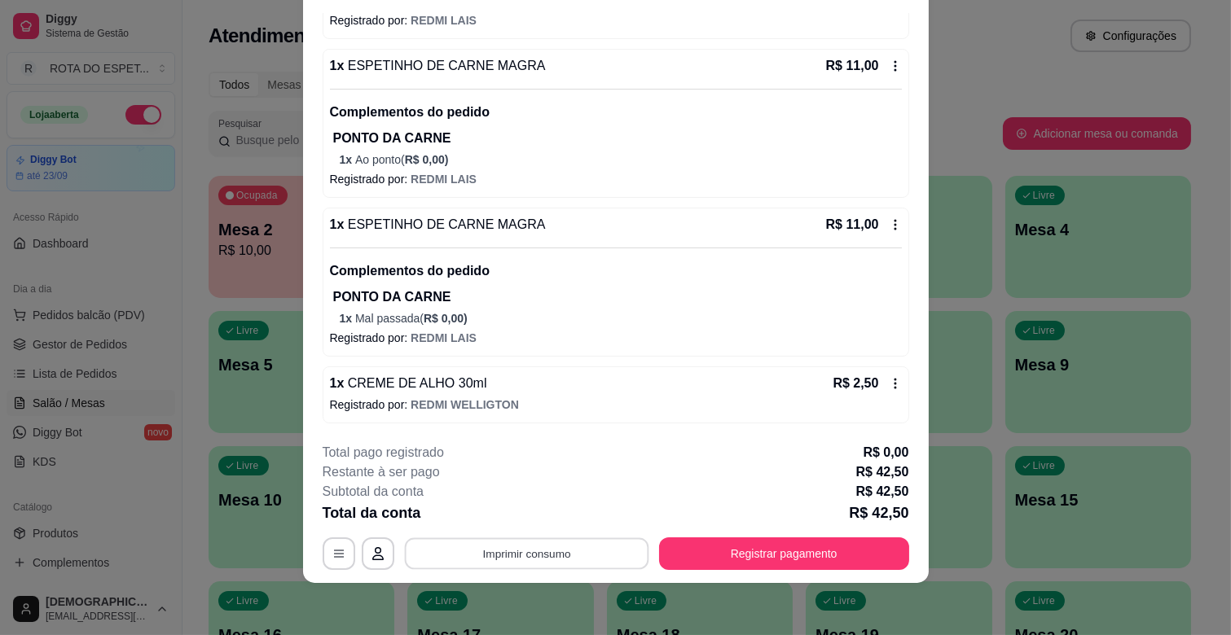
click at [502, 567] on button "Imprimir consumo" at bounding box center [526, 554] width 244 height 32
click at [521, 517] on button "IMPRESSORA CAIXA" at bounding box center [525, 516] width 134 height 26
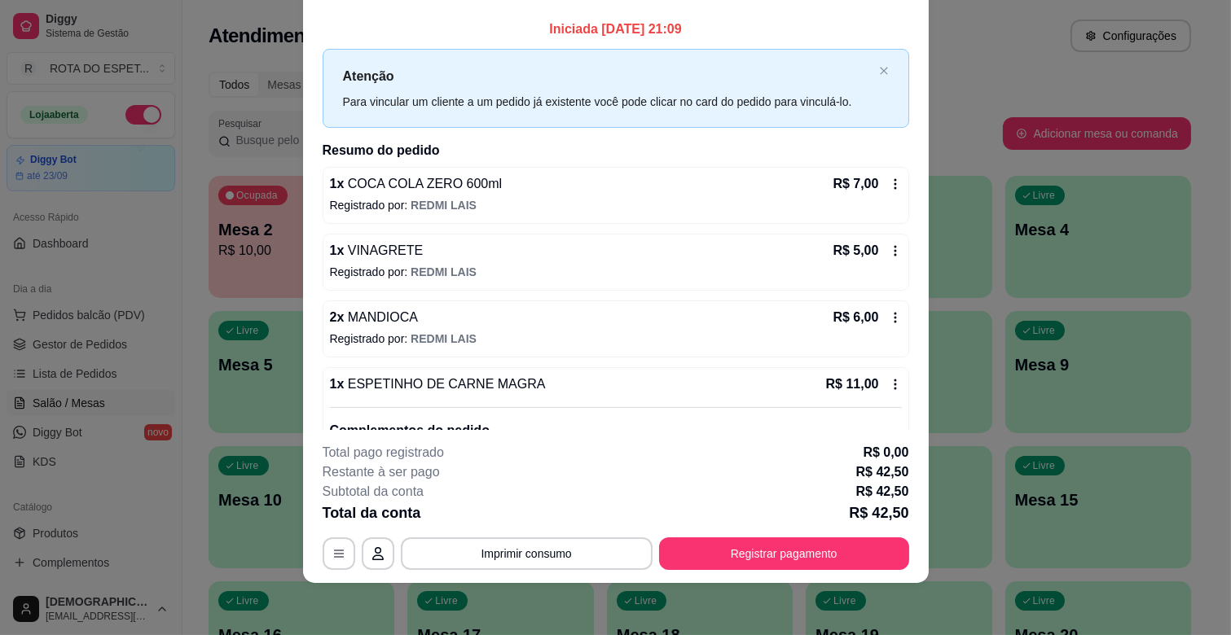
scroll to position [0, 0]
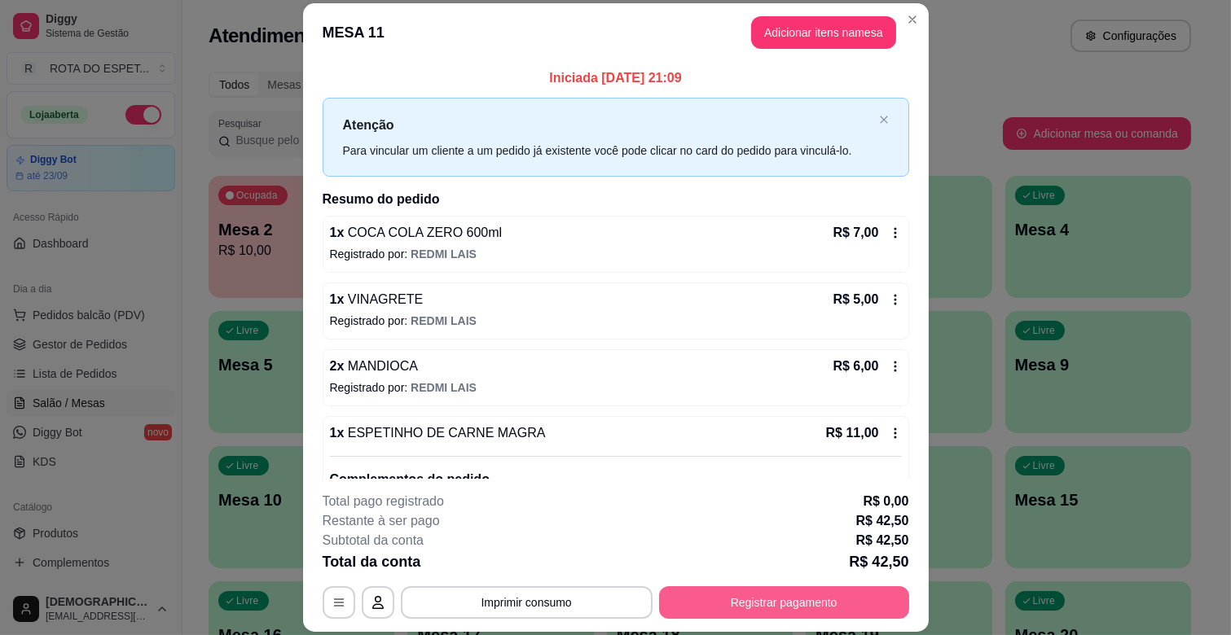
click at [777, 600] on button "Registrar pagamento" at bounding box center [784, 603] width 250 height 33
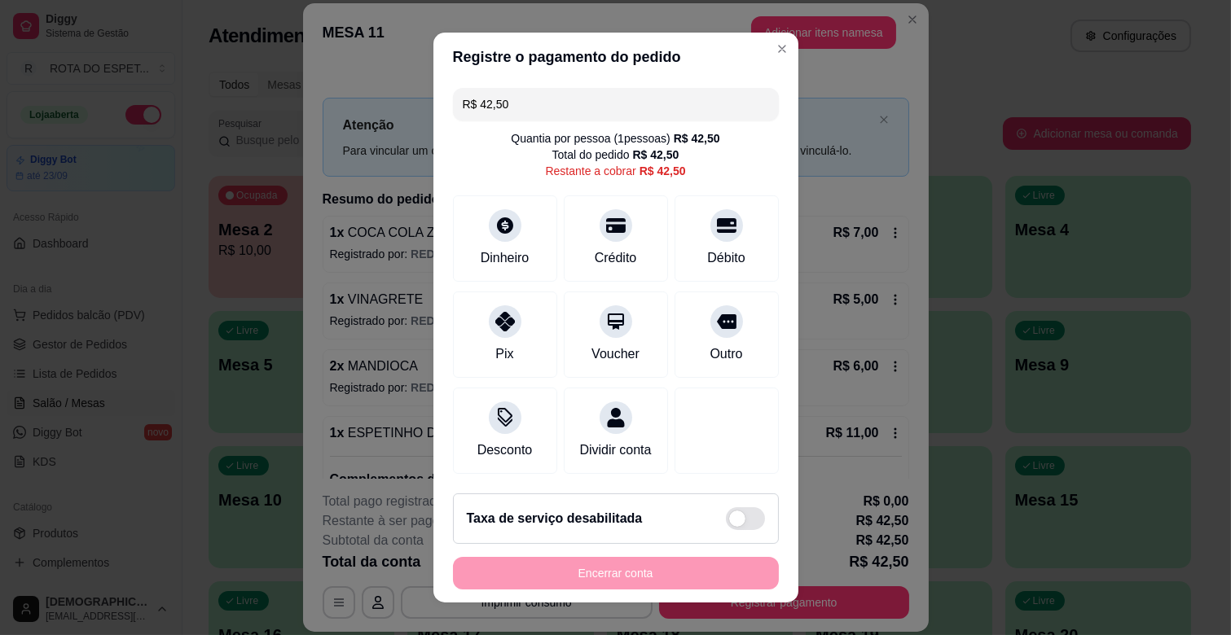
click at [556, 103] on input "R$ 42,50" at bounding box center [616, 104] width 306 height 33
click at [487, 328] on div at bounding box center [505, 317] width 36 height 36
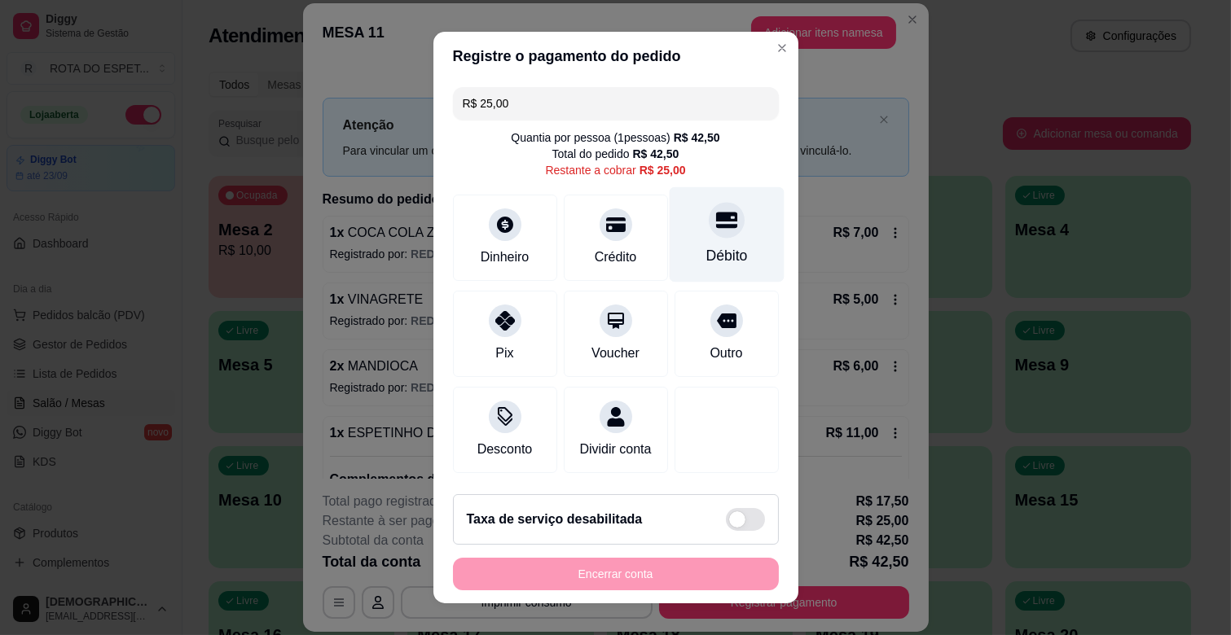
click at [721, 226] on div "Débito" at bounding box center [726, 234] width 115 height 95
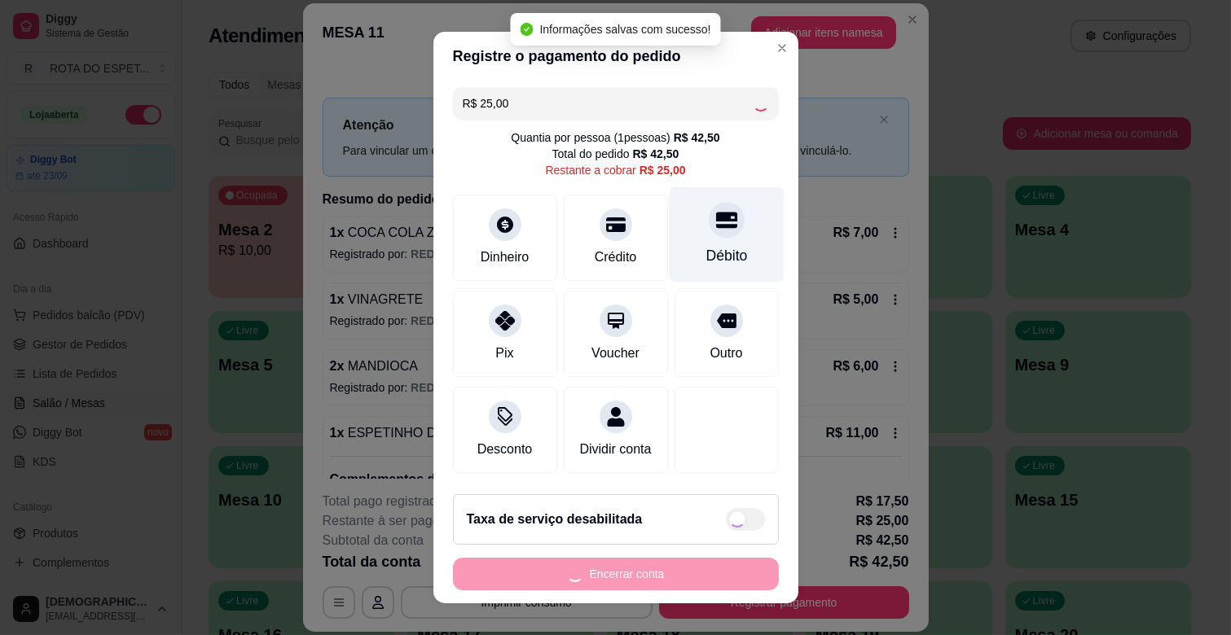
type input "R$ 0,00"
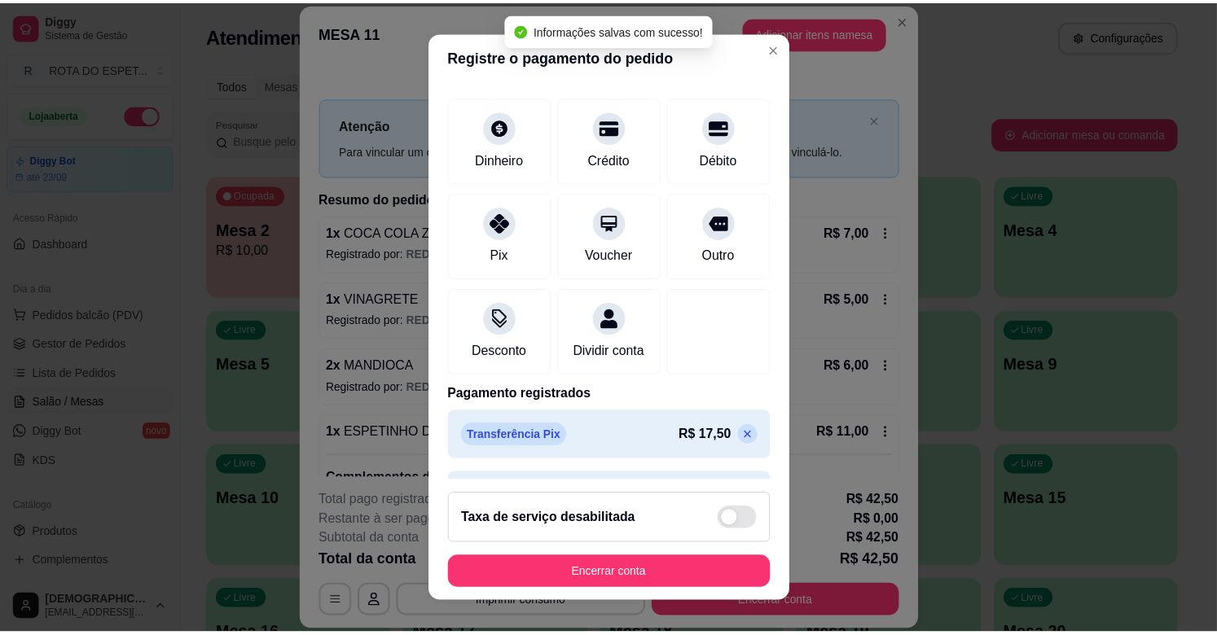
scroll to position [148, 0]
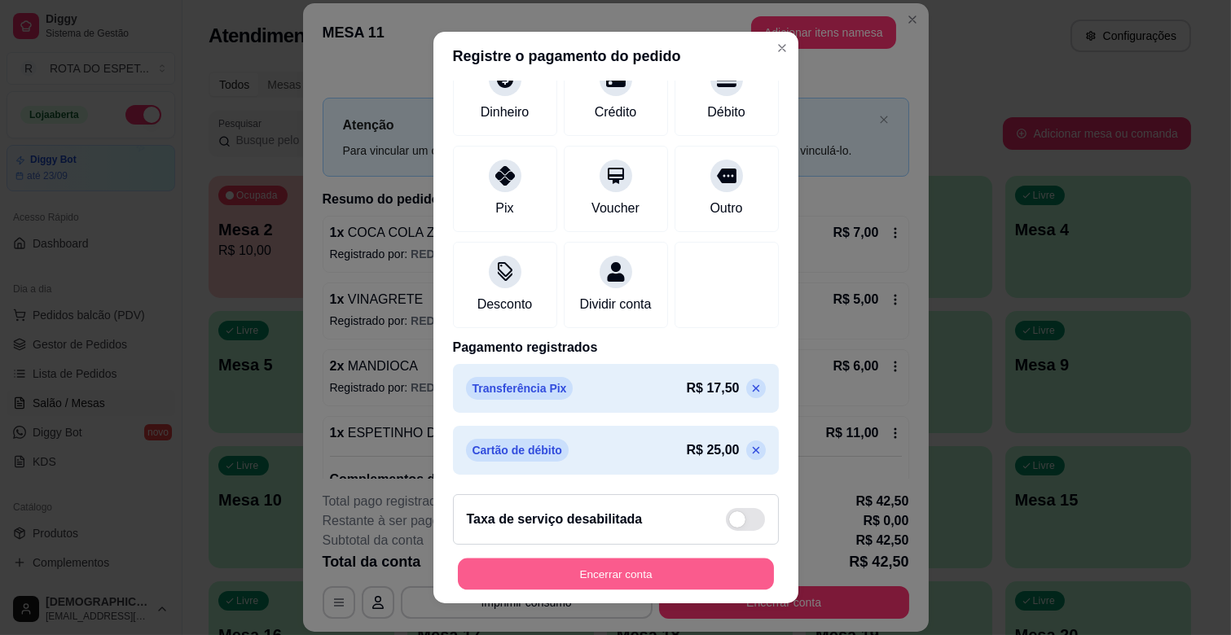
click at [641, 581] on button "Encerrar conta" at bounding box center [616, 575] width 316 height 32
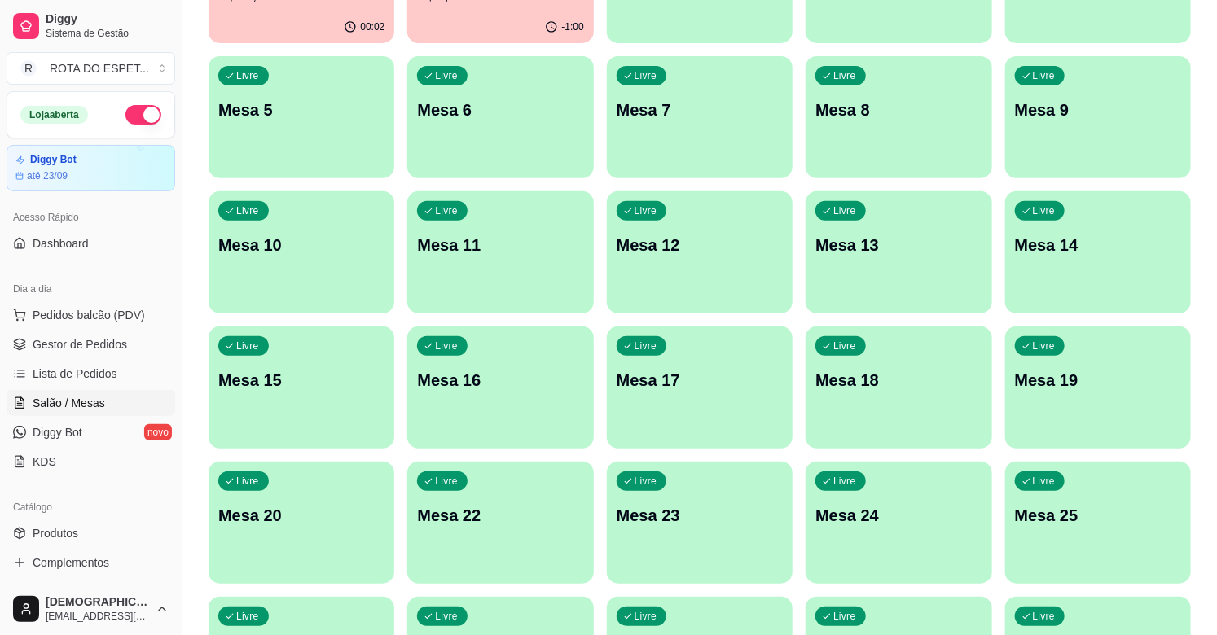
scroll to position [87, 0]
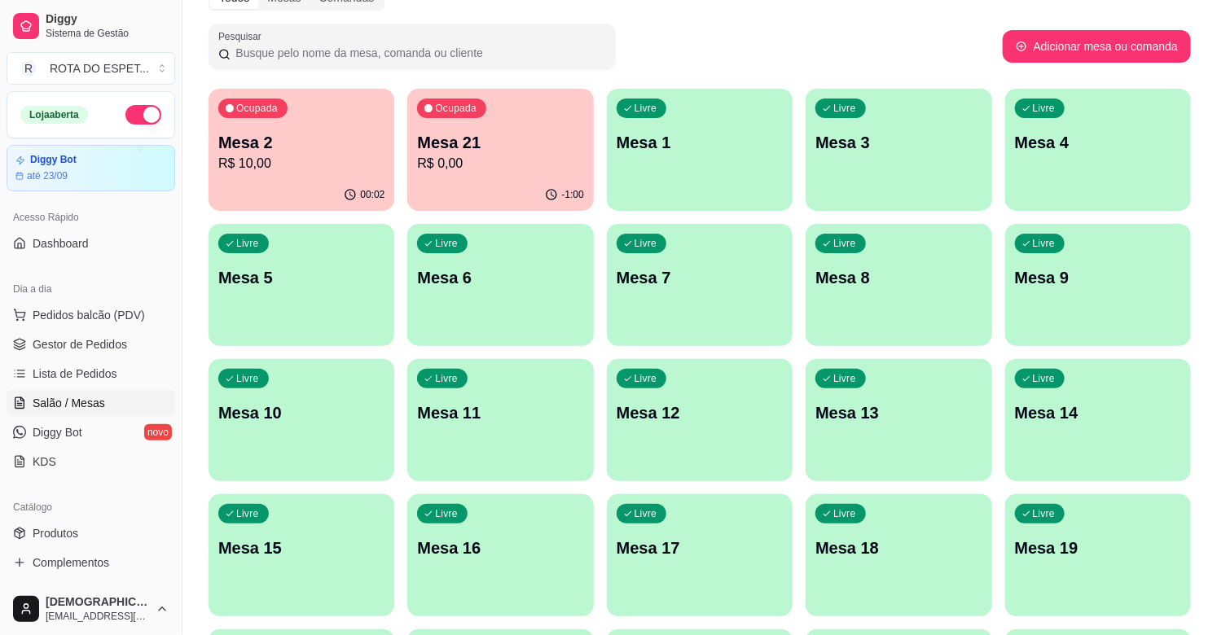
click at [71, 398] on span "Salão / Mesas" at bounding box center [69, 403] width 72 height 16
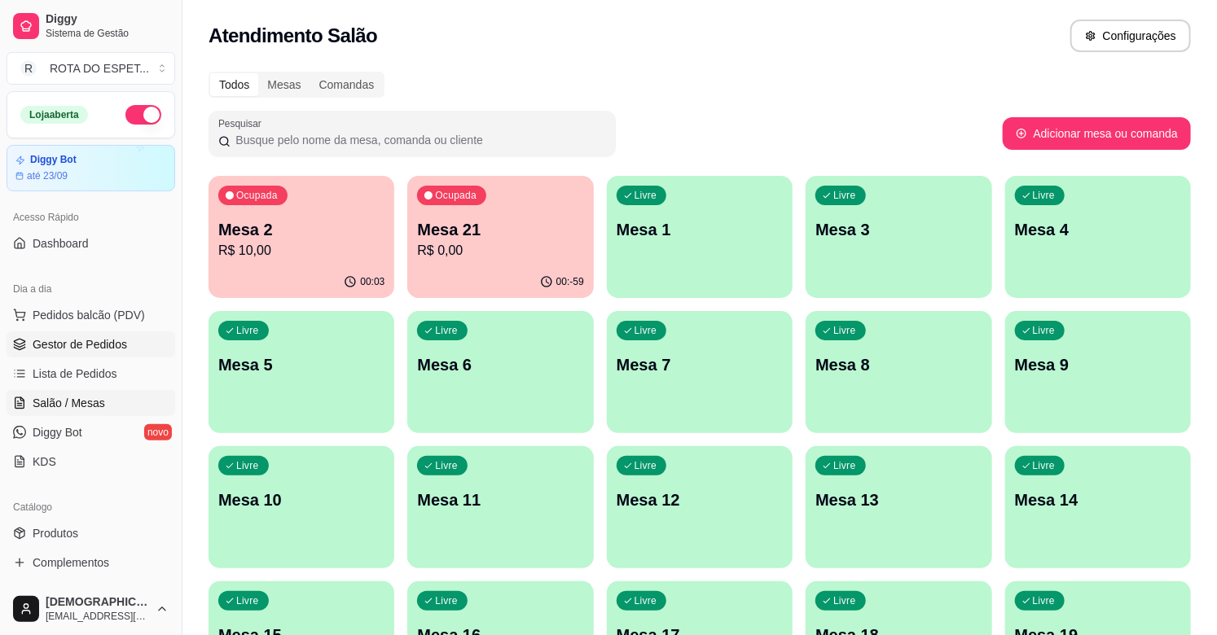
click at [83, 340] on span "Gestor de Pedidos" at bounding box center [80, 344] width 94 height 16
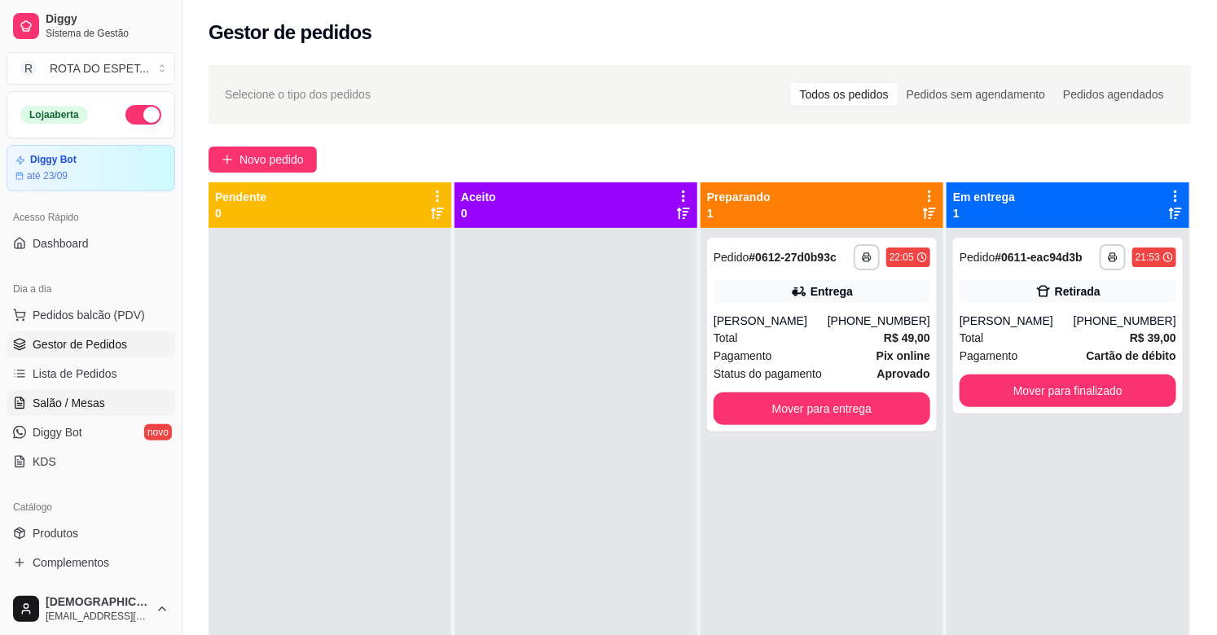
click at [94, 404] on span "Salão / Mesas" at bounding box center [69, 403] width 72 height 16
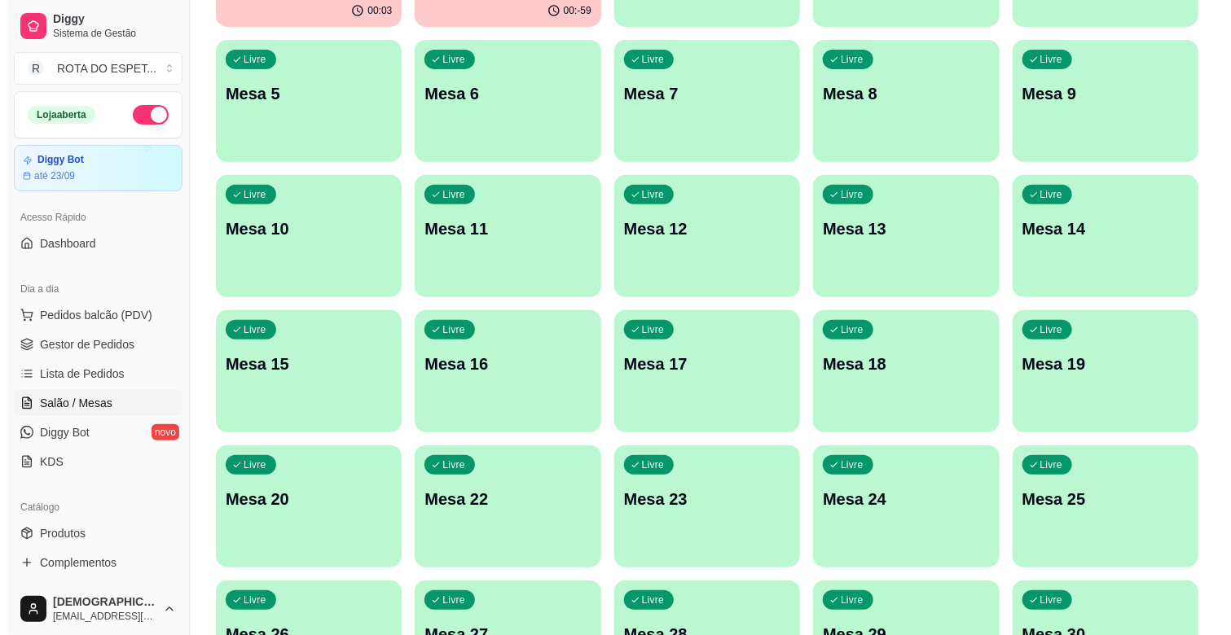
scroll to position [362, 0]
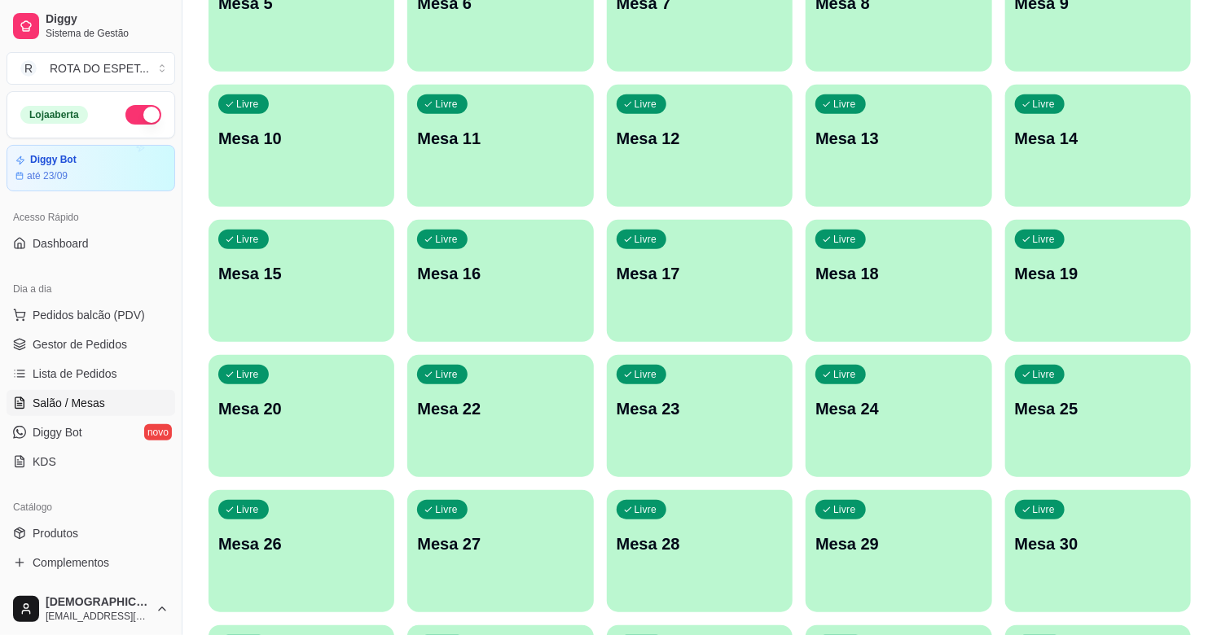
click at [351, 408] on p "Mesa 20" at bounding box center [301, 409] width 166 height 23
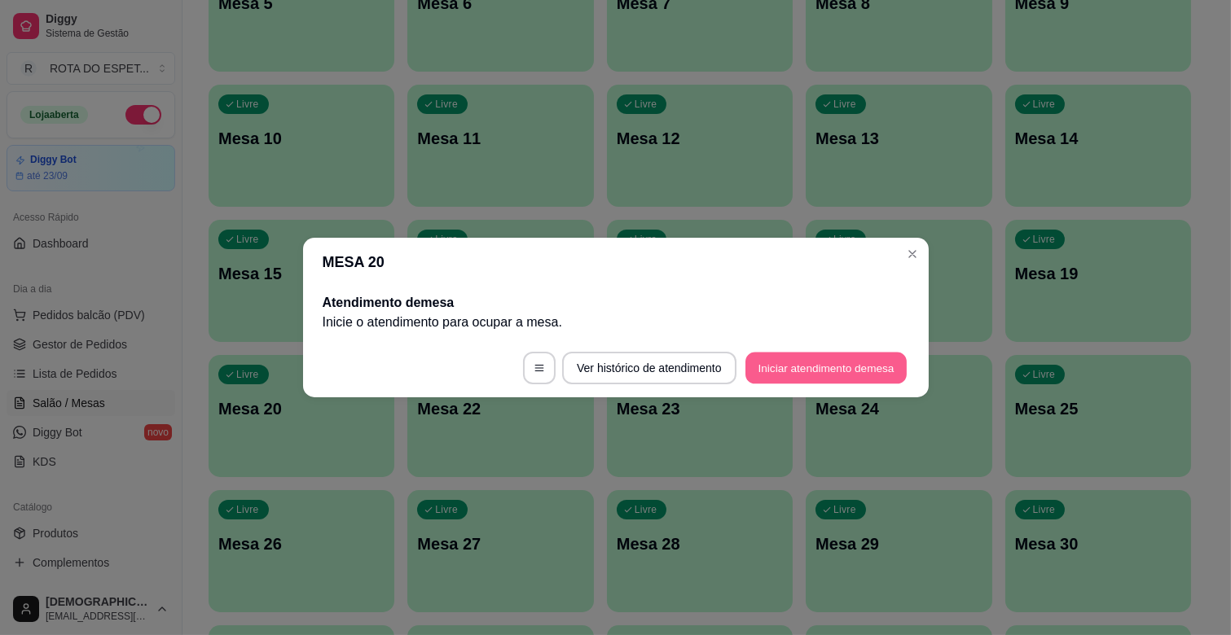
click at [808, 368] on button "Iniciar atendimento de mesa" at bounding box center [825, 369] width 161 height 32
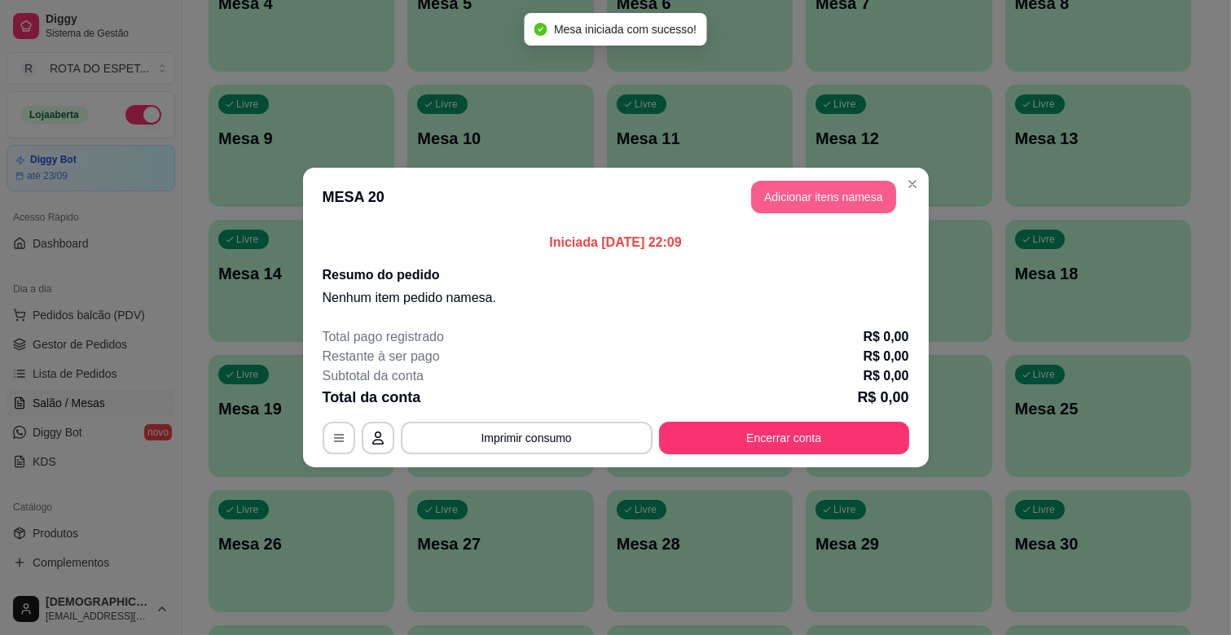
click at [799, 194] on button "Adicionar itens na mesa" at bounding box center [823, 197] width 145 height 33
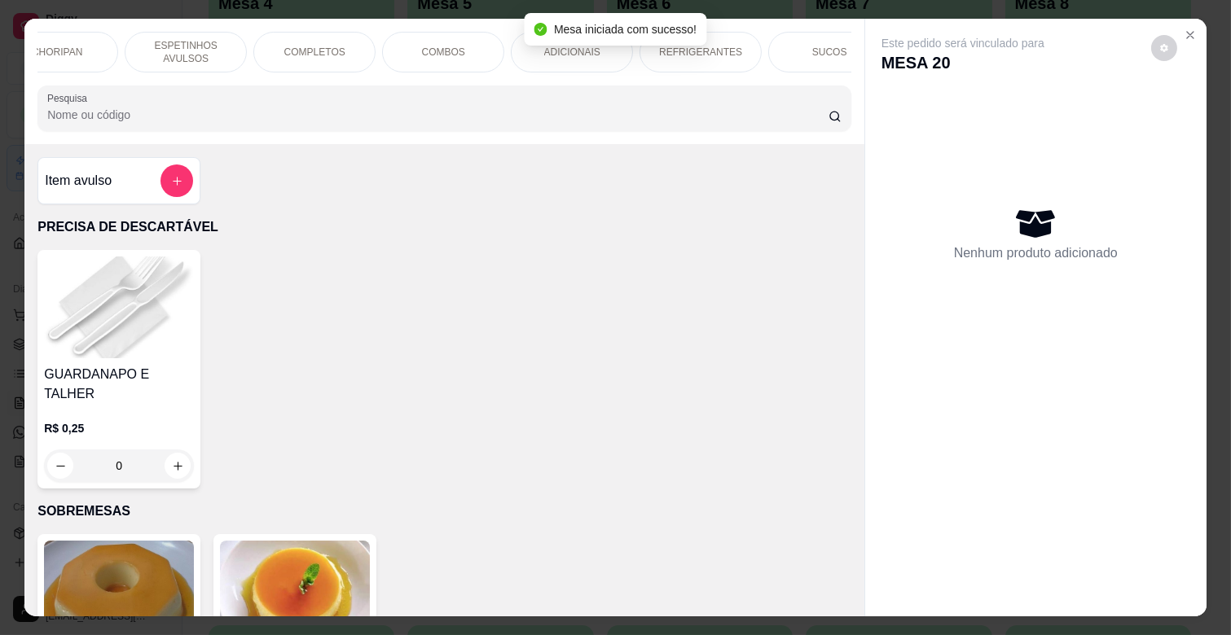
scroll to position [0, 389]
click at [501, 32] on div "ADICIONAIS" at bounding box center [481, 52] width 122 height 41
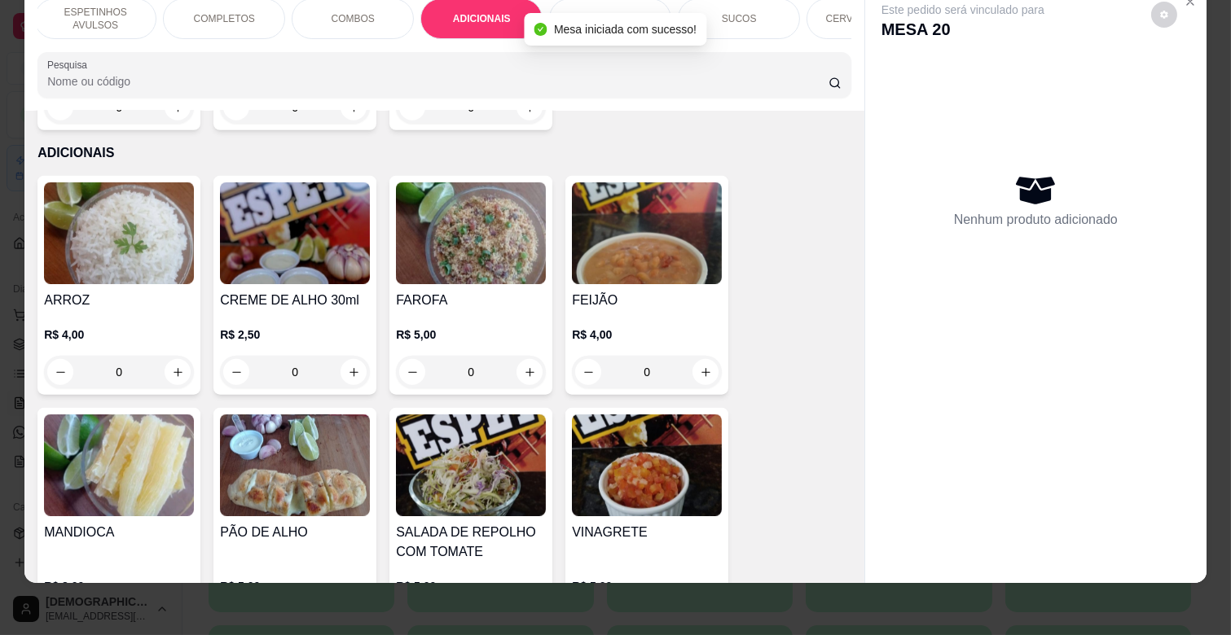
scroll to position [3154, 0]
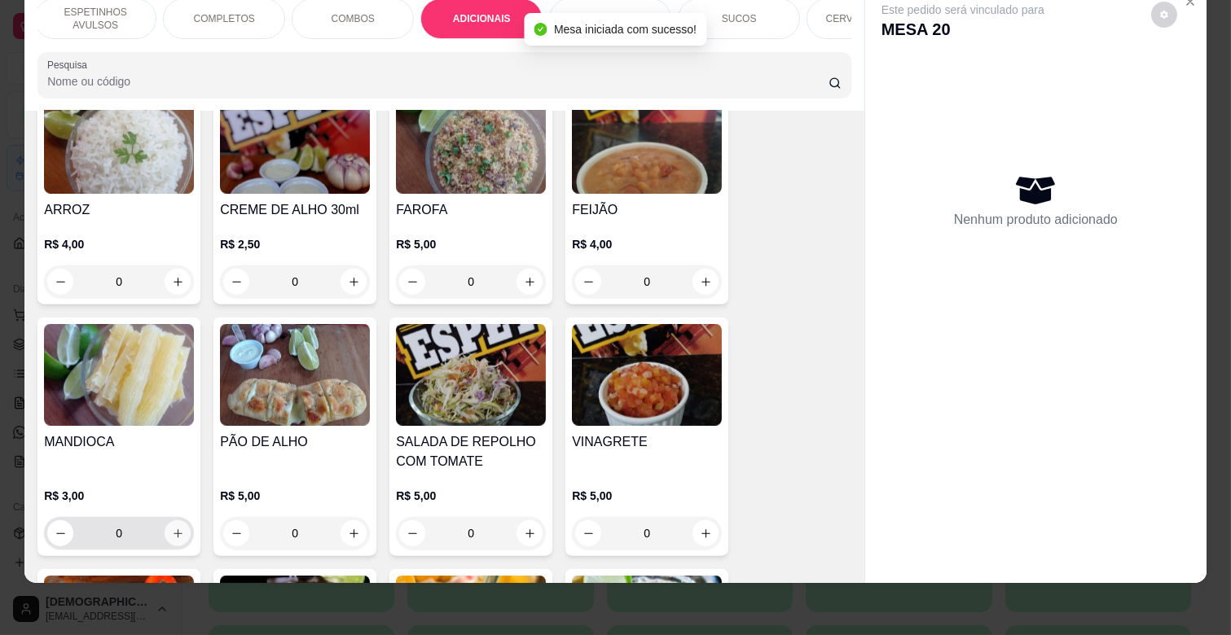
click at [172, 528] on icon "increase-product-quantity" at bounding box center [178, 534] width 12 height 12
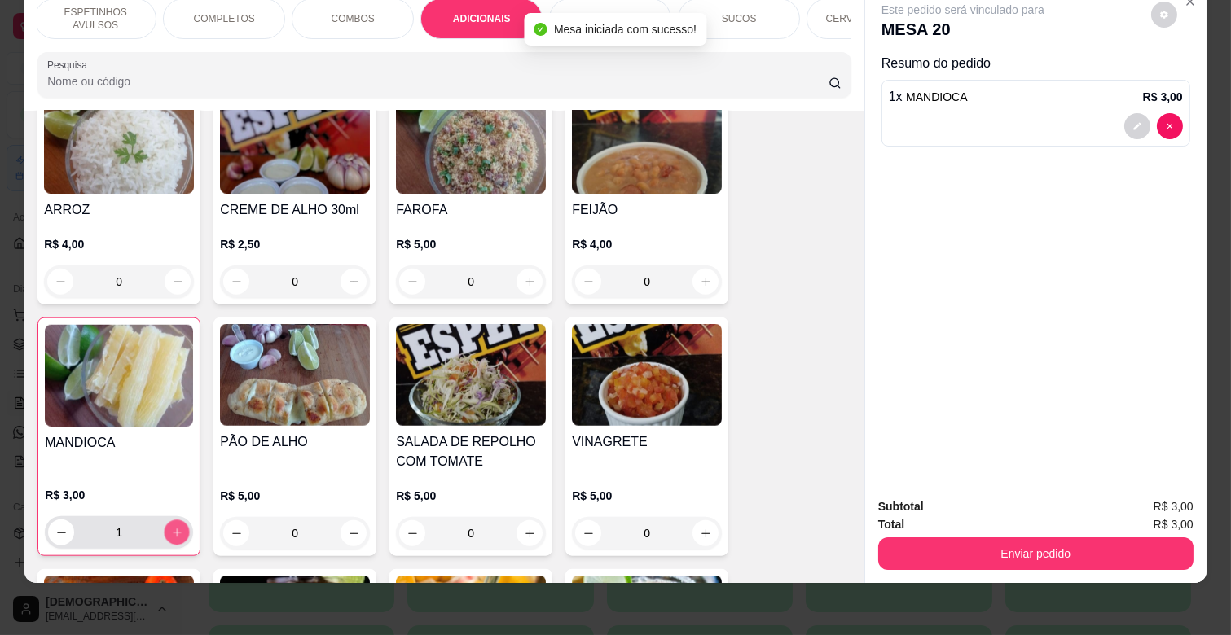
click at [172, 527] on icon "increase-product-quantity" at bounding box center [177, 533] width 12 height 12
type input "2"
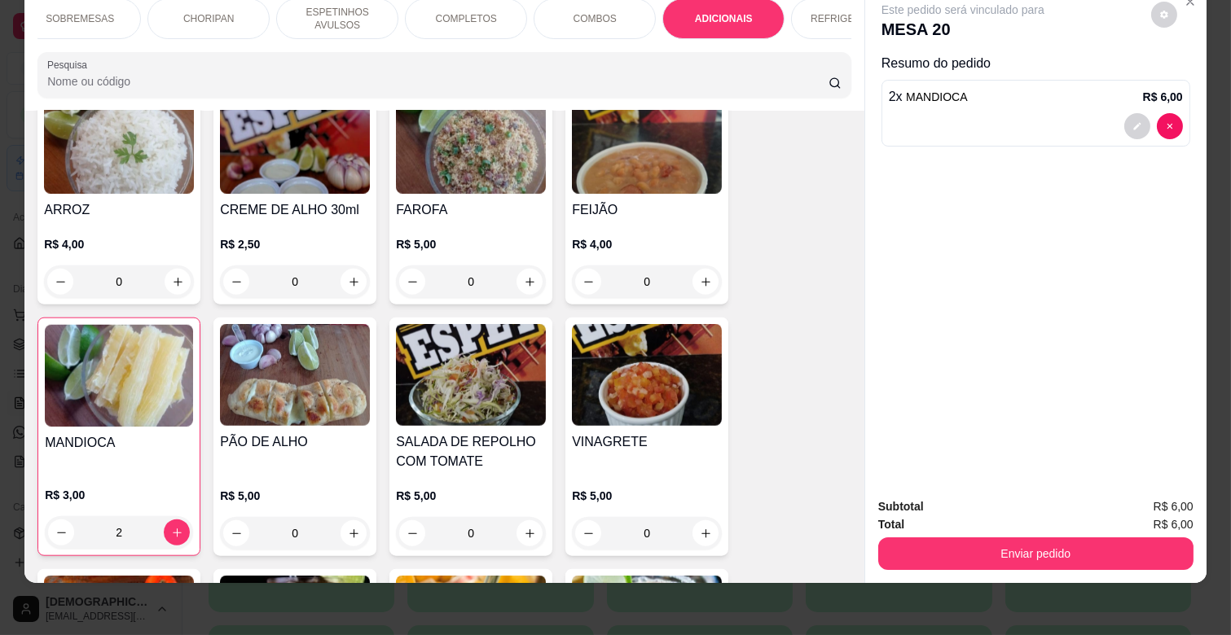
click at [339, 12] on p "ESPETINHOS AVULSOS" at bounding box center [337, 19] width 94 height 26
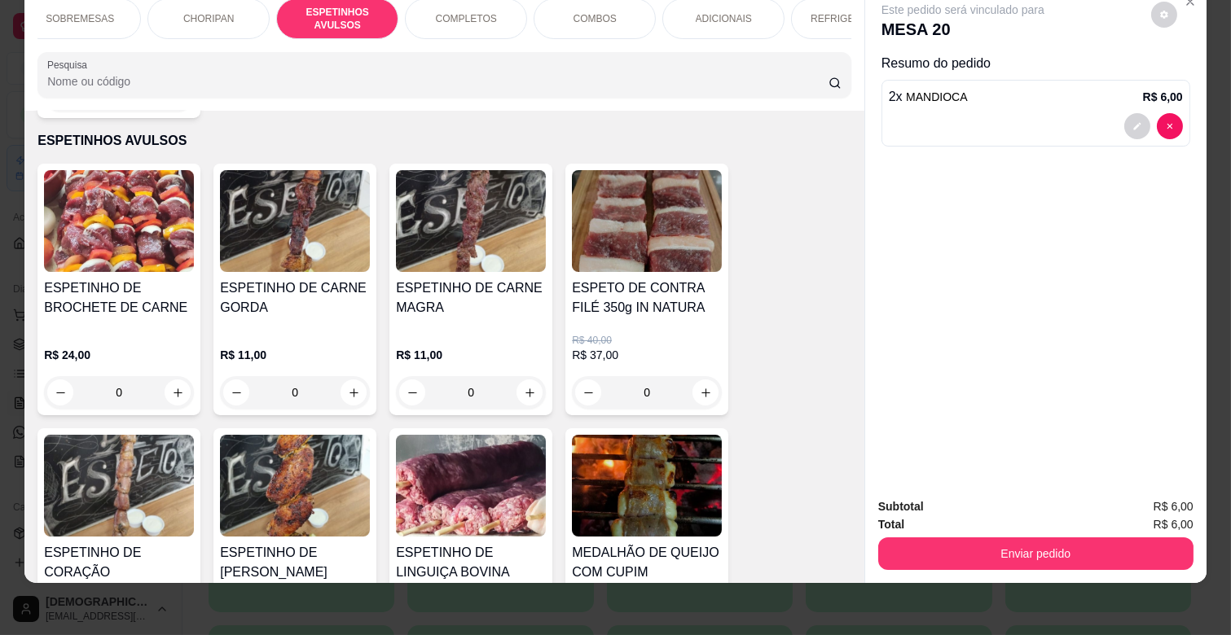
scroll to position [990, 0]
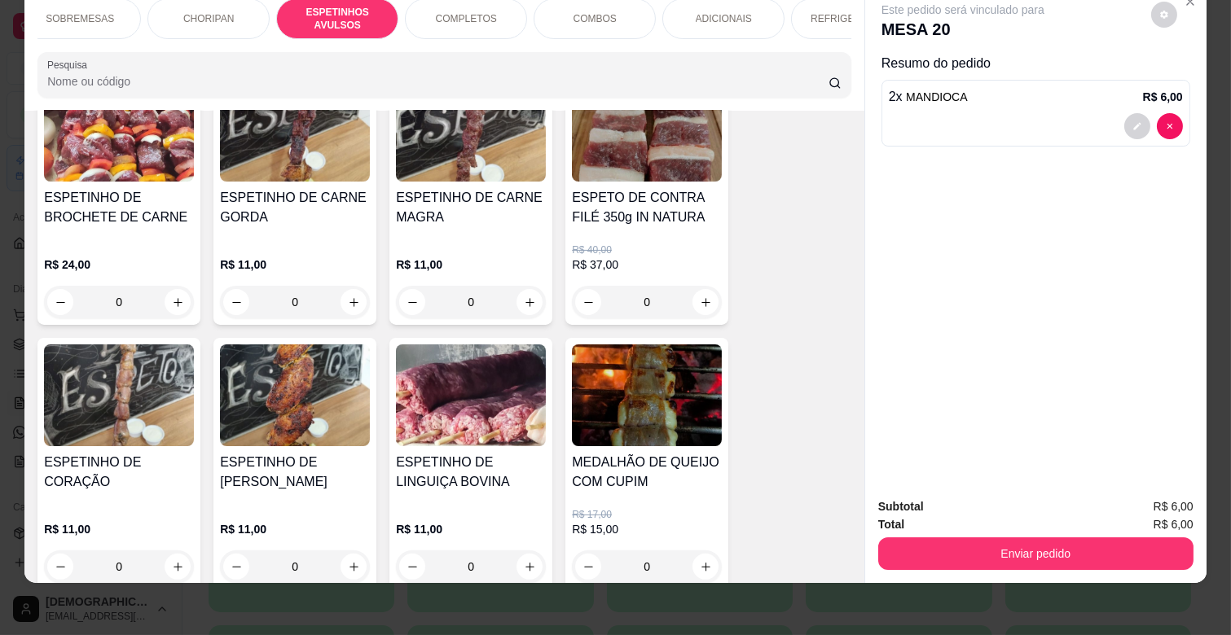
click at [513, 286] on div "0" at bounding box center [471, 302] width 150 height 33
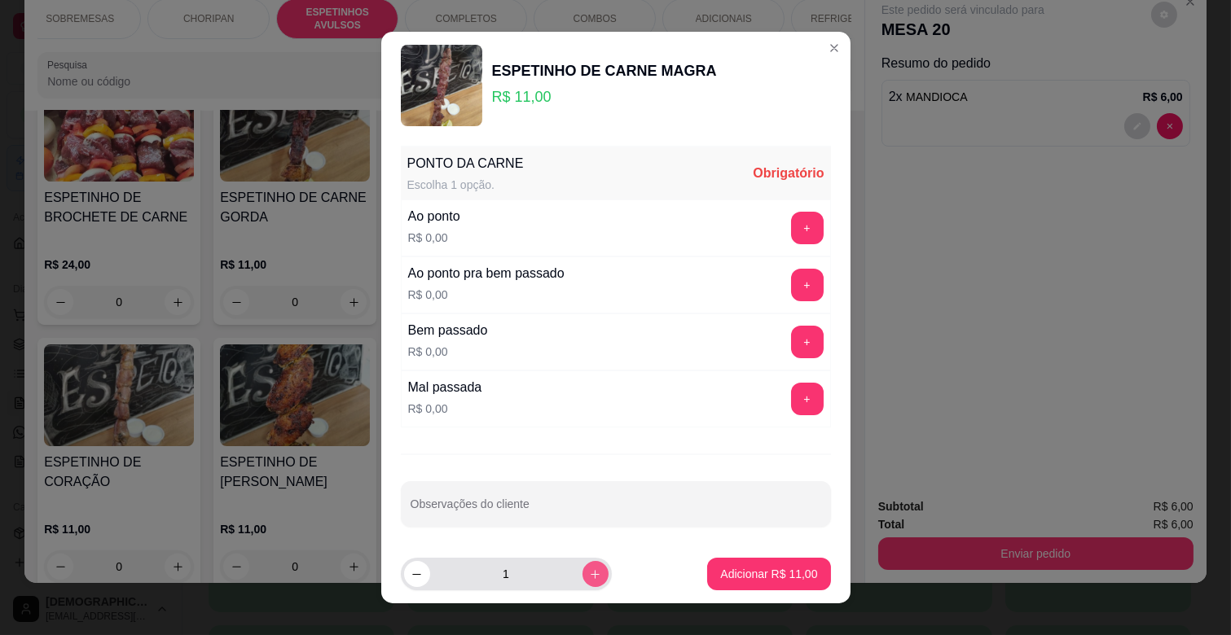
click at [589, 574] on icon "increase-product-quantity" at bounding box center [595, 575] width 12 height 12
type input "2"
click at [791, 343] on button "+" at bounding box center [807, 342] width 33 height 33
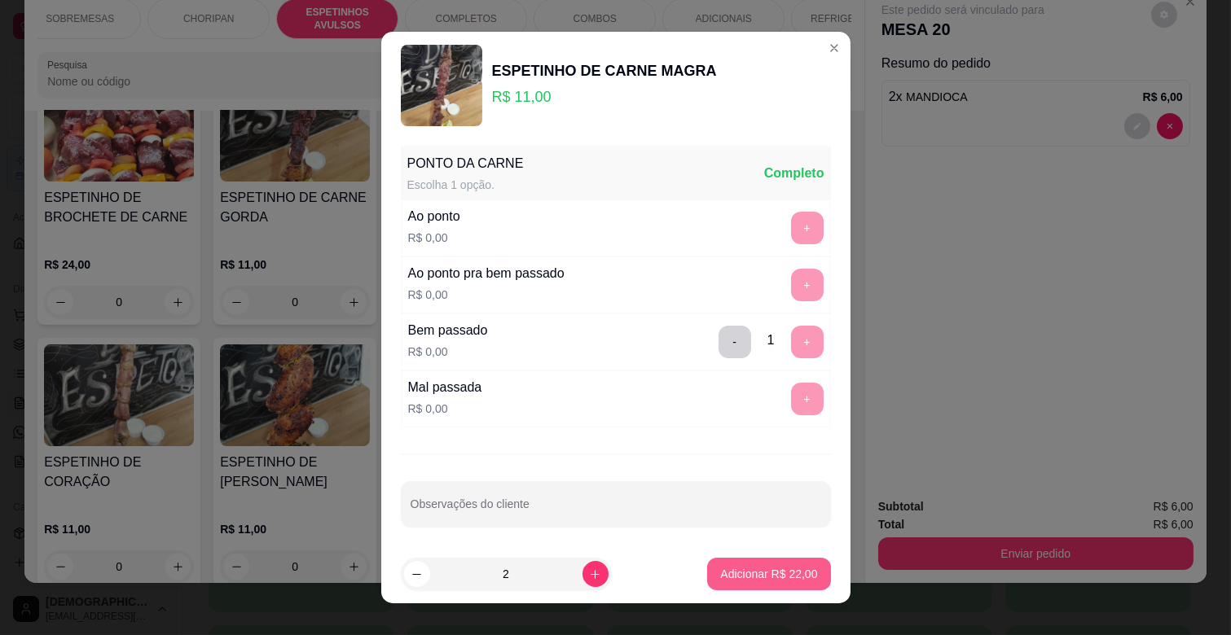
click at [761, 578] on p "Adicionar R$ 22,00" at bounding box center [768, 574] width 97 height 16
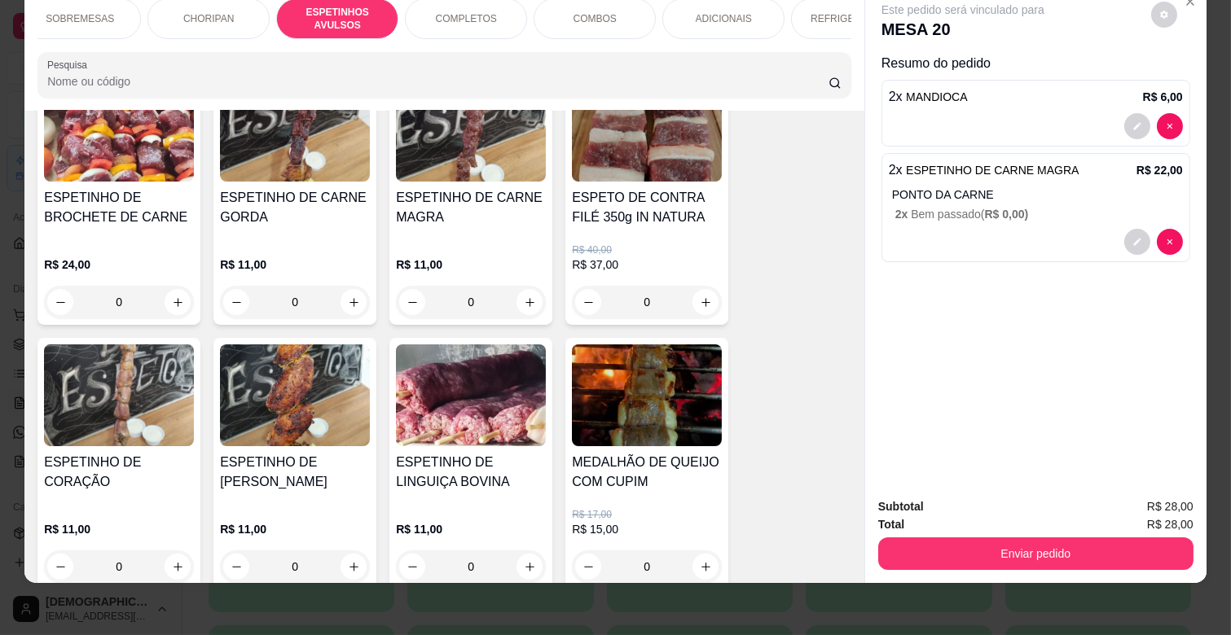
click at [965, 534] on div "Enviar pedido" at bounding box center [1035, 552] width 315 height 37
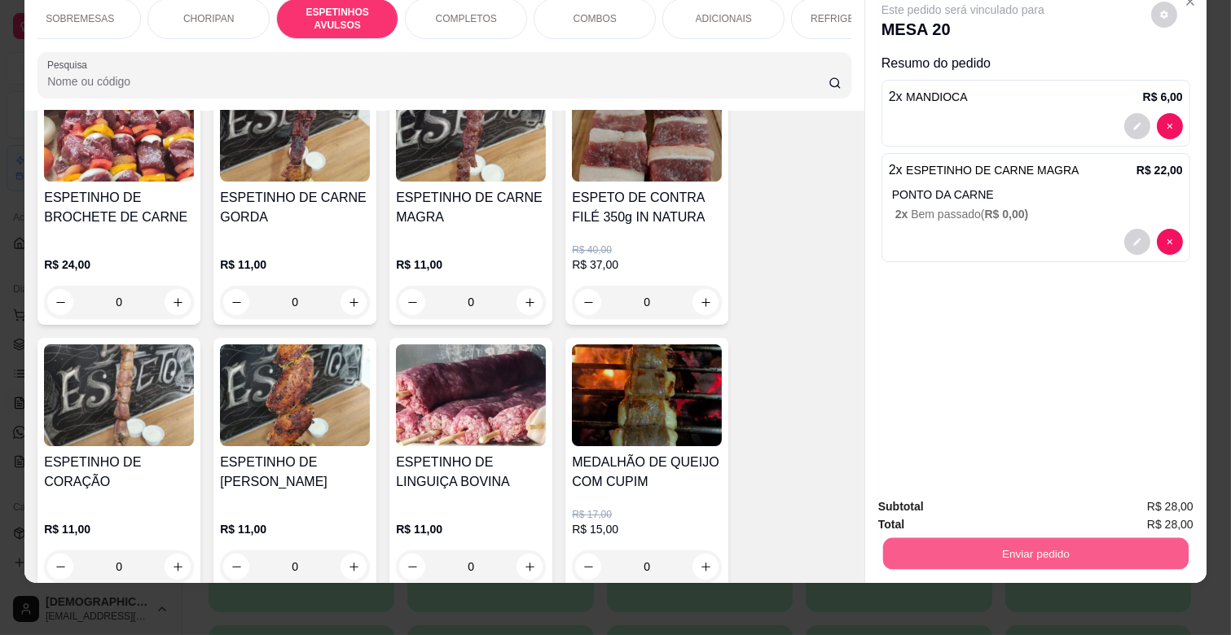
click at [968, 538] on button "Enviar pedido" at bounding box center [1035, 554] width 305 height 32
click at [967, 485] on button "Não registrar e enviar pedido" at bounding box center [981, 500] width 165 height 30
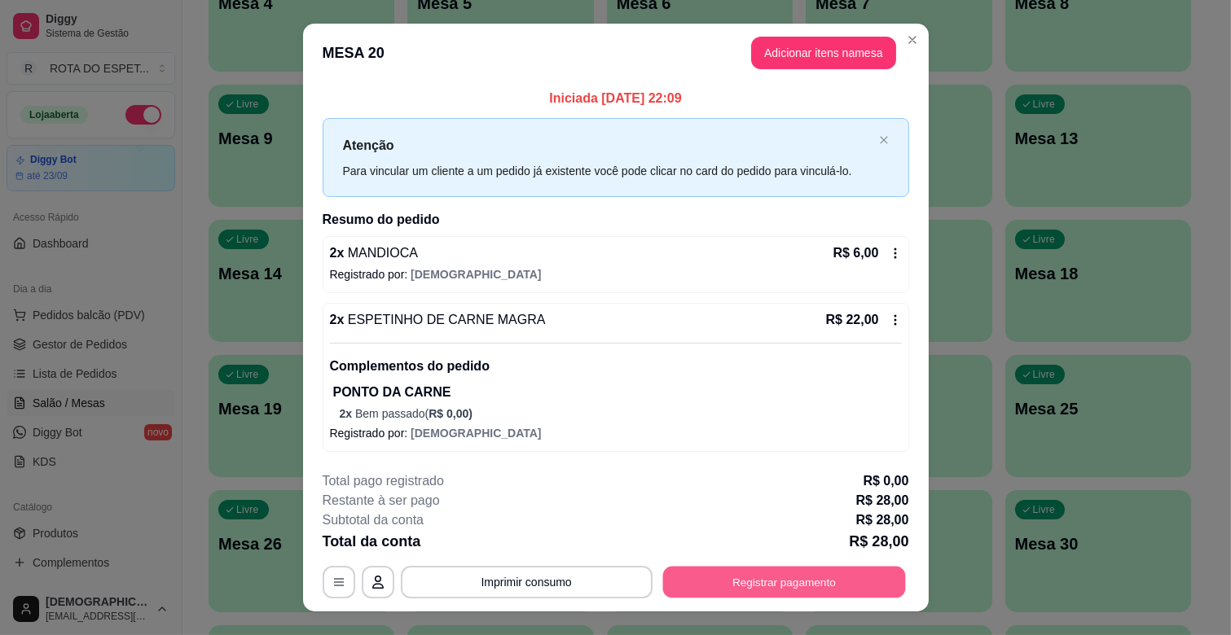
click at [719, 583] on button "Registrar pagamento" at bounding box center [783, 583] width 243 height 32
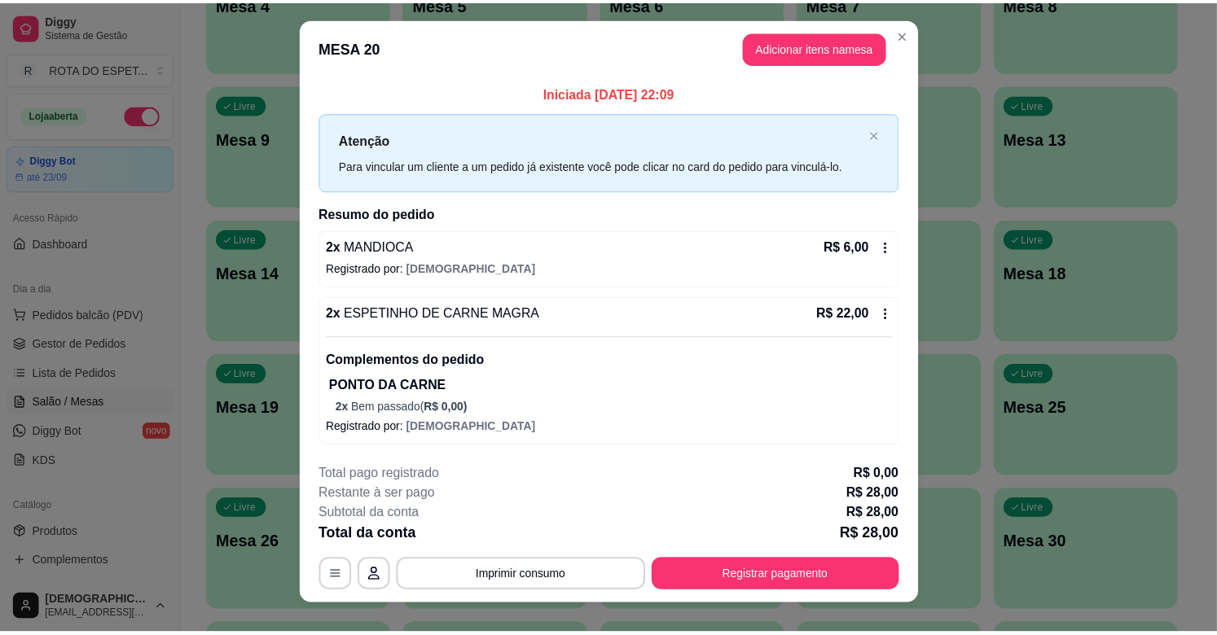
scroll to position [0, 0]
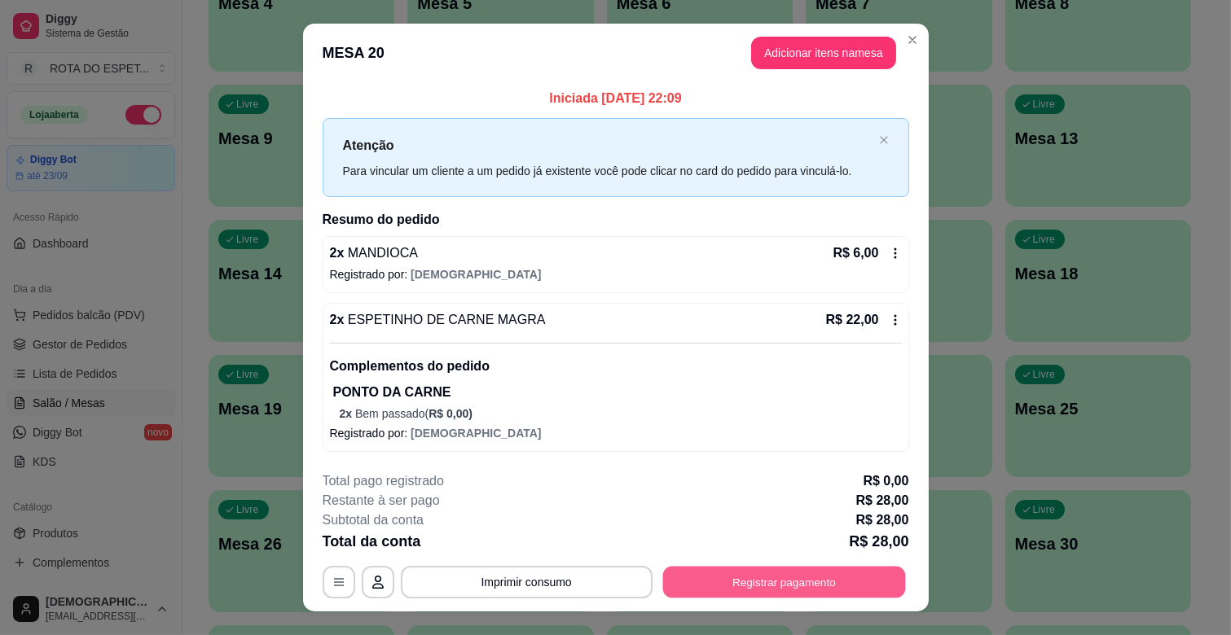
click at [759, 578] on button "Registrar pagamento" at bounding box center [783, 583] width 243 height 32
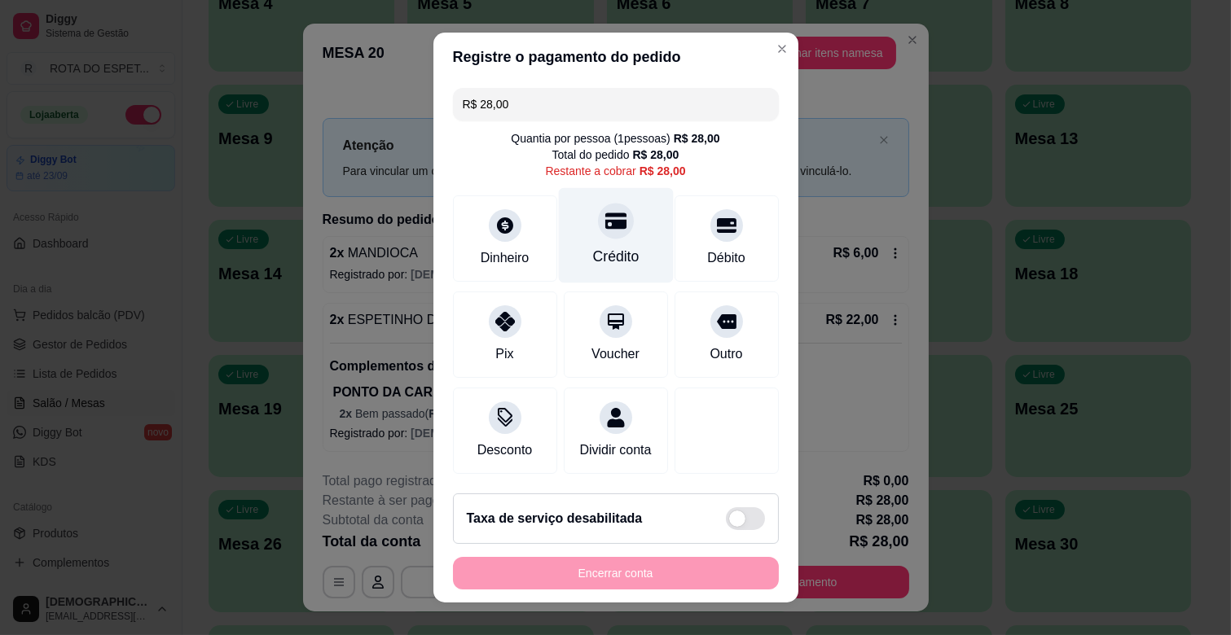
click at [584, 241] on div "Crédito" at bounding box center [615, 235] width 115 height 95
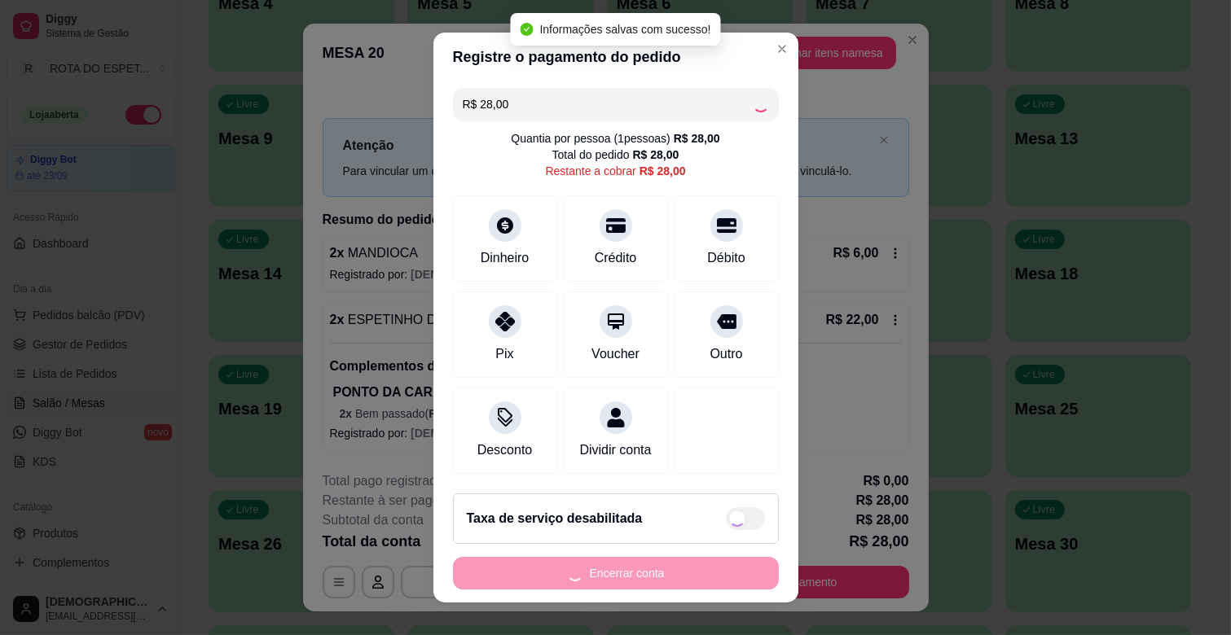
type input "R$ 0,00"
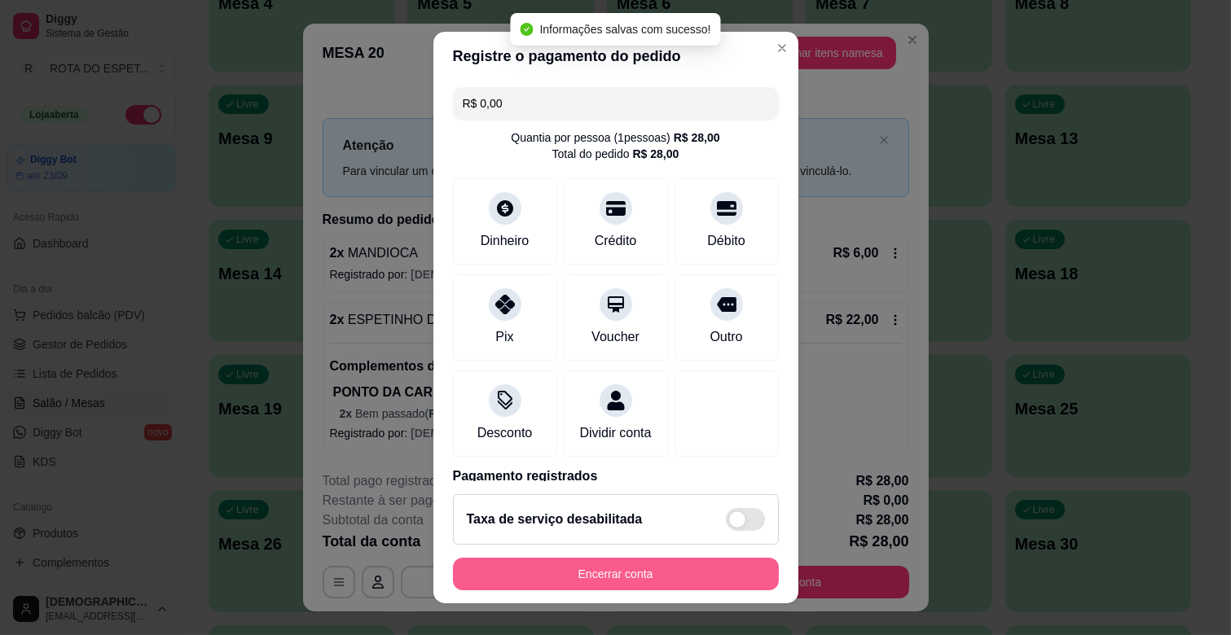
click at [632, 580] on button "Encerrar conta" at bounding box center [616, 574] width 326 height 33
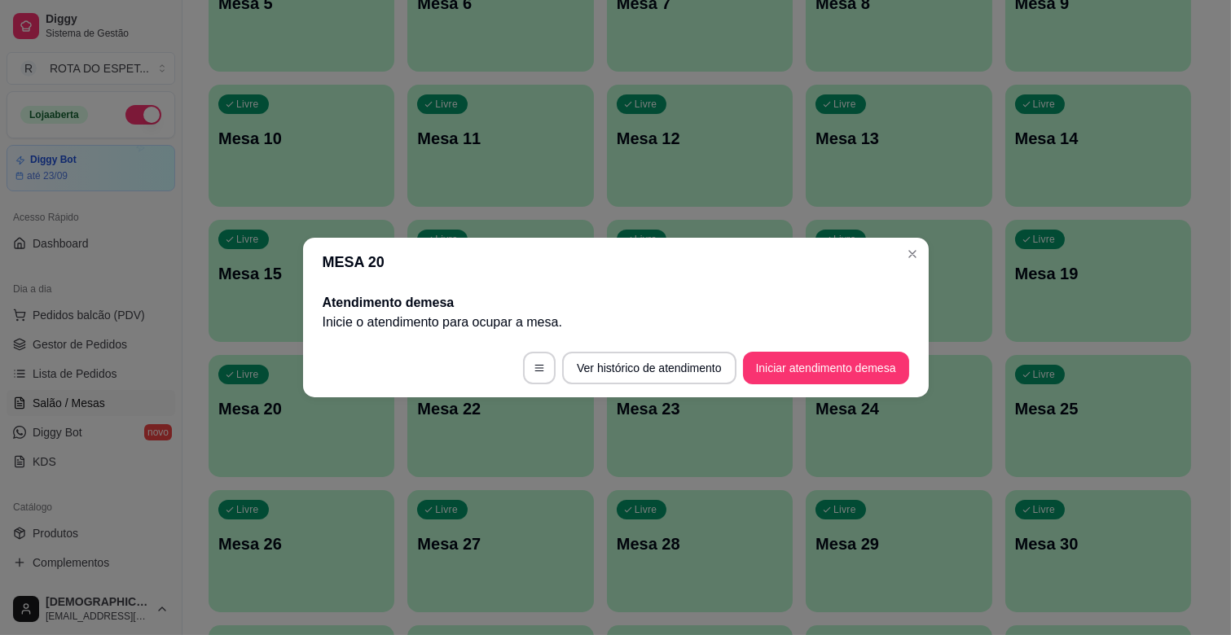
click at [833, 44] on div "Livre Mesa 8" at bounding box center [899, 0] width 186 height 103
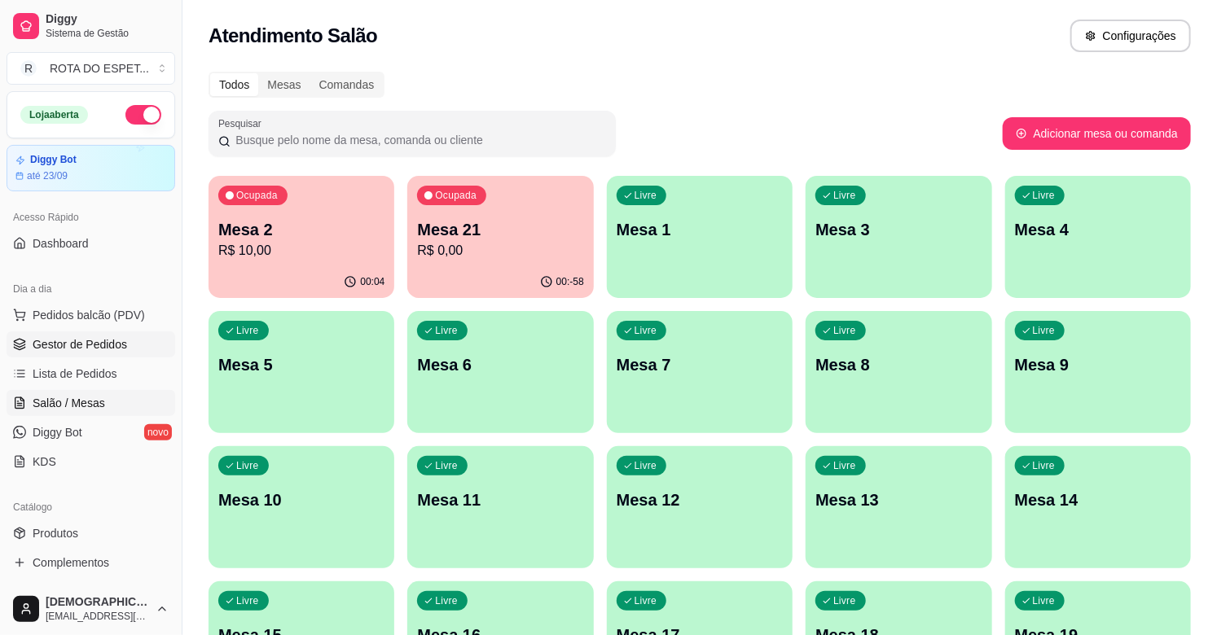
click at [59, 353] on link "Gestor de Pedidos" at bounding box center [91, 345] width 169 height 26
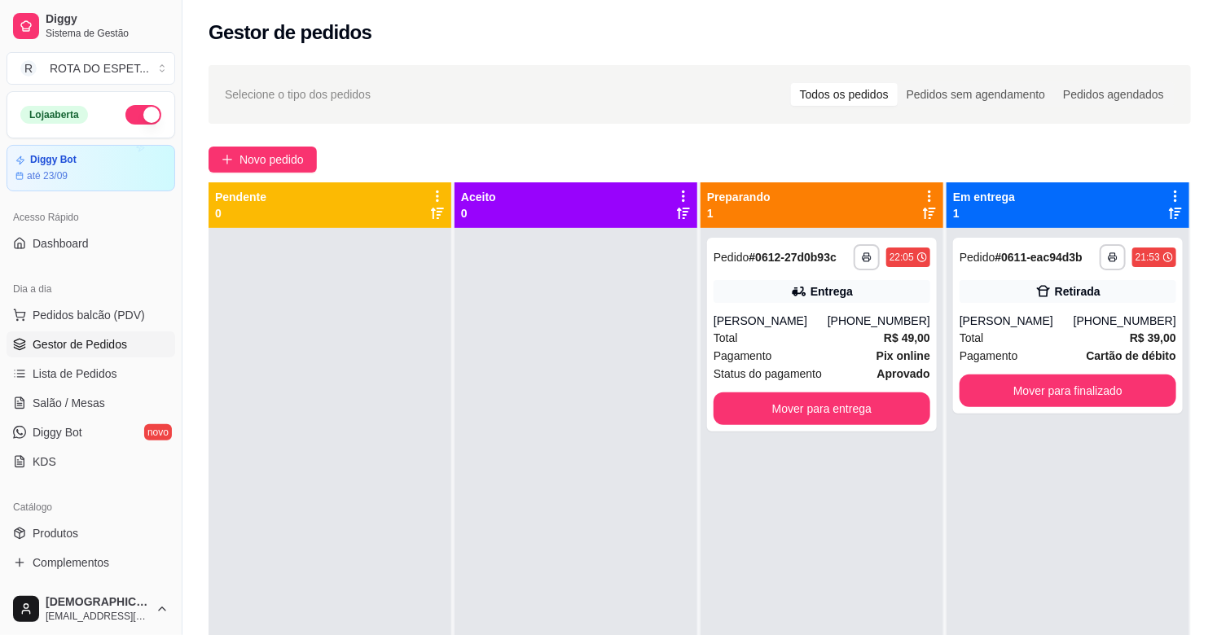
click at [535, 453] on div at bounding box center [576, 545] width 243 height 635
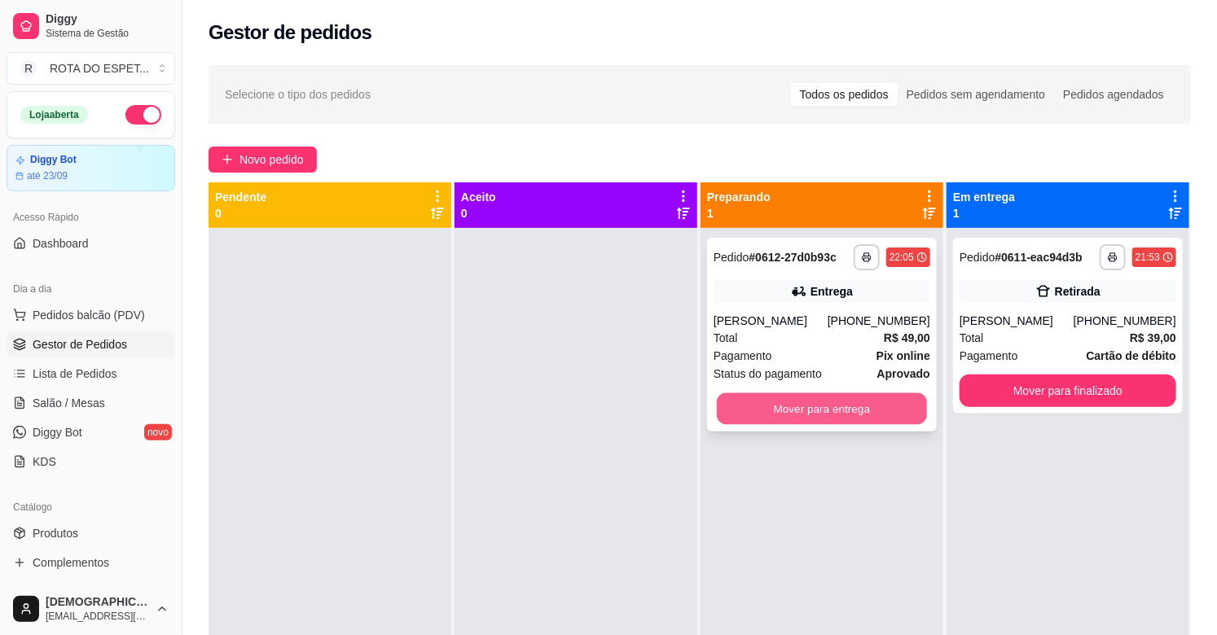
click at [784, 404] on button "Mover para entrega" at bounding box center [822, 409] width 210 height 32
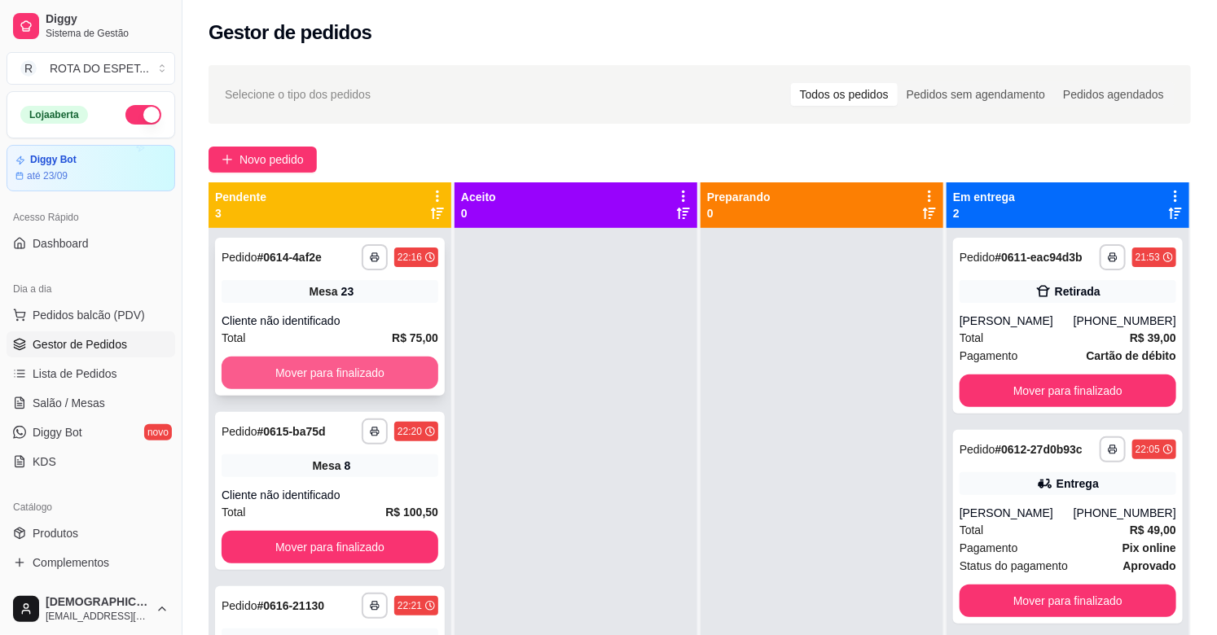
click at [376, 381] on button "Mover para finalizado" at bounding box center [330, 373] width 217 height 33
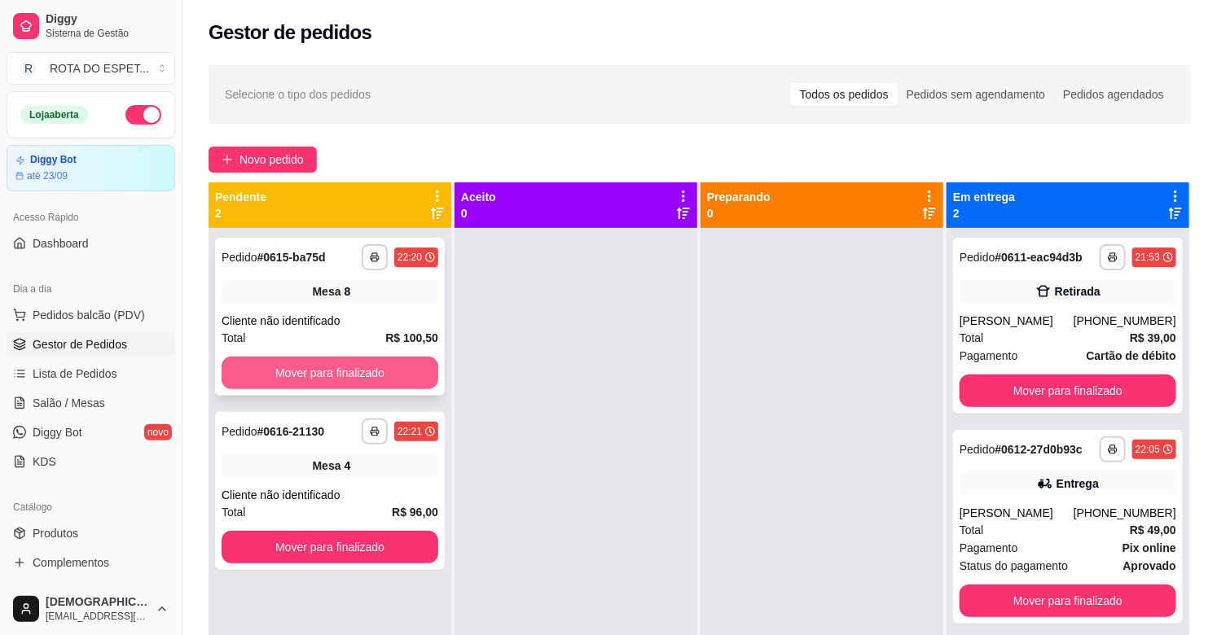
click at [377, 377] on button "Mover para finalizado" at bounding box center [330, 373] width 217 height 33
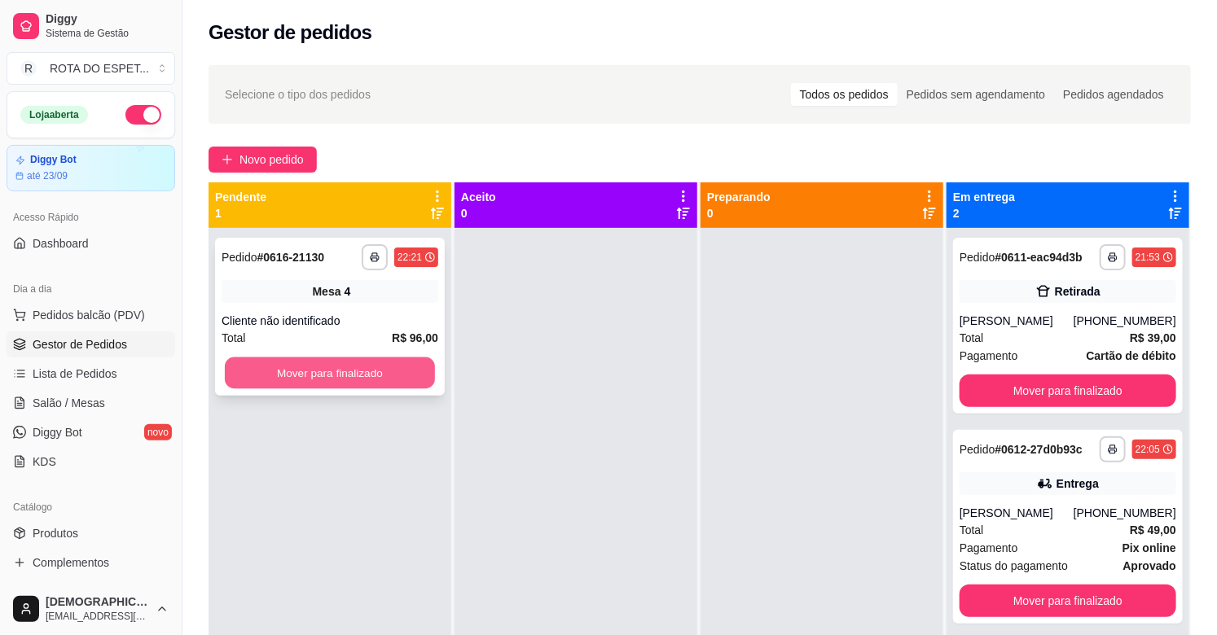
click at [384, 370] on button "Mover para finalizado" at bounding box center [330, 374] width 210 height 32
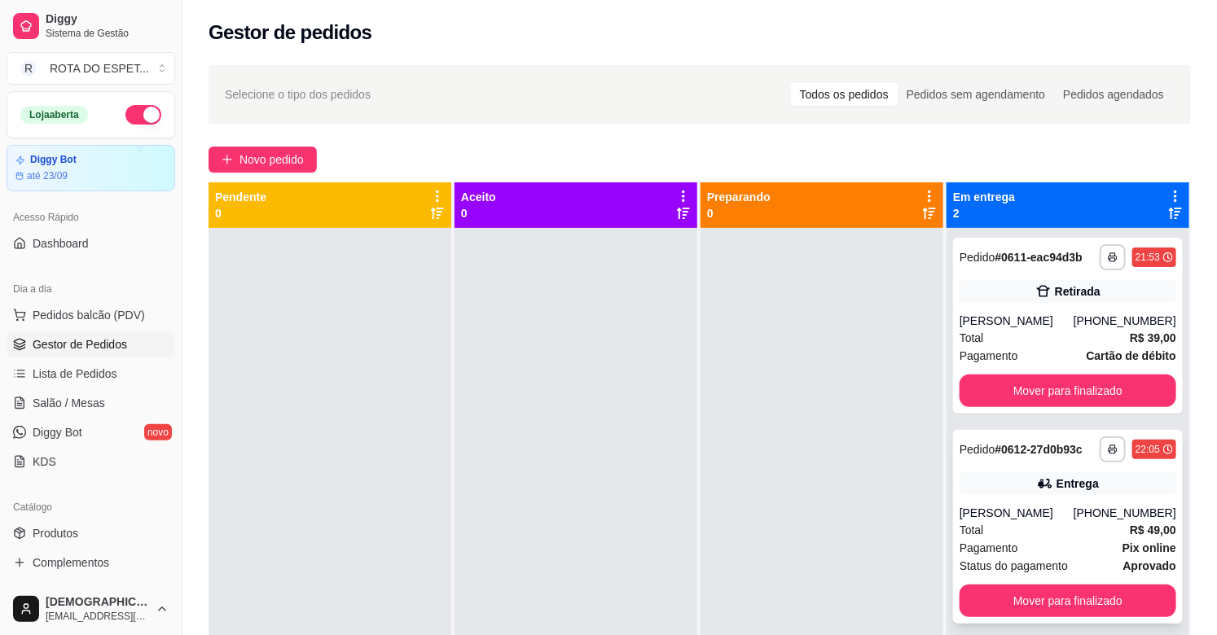
scroll to position [45, 0]
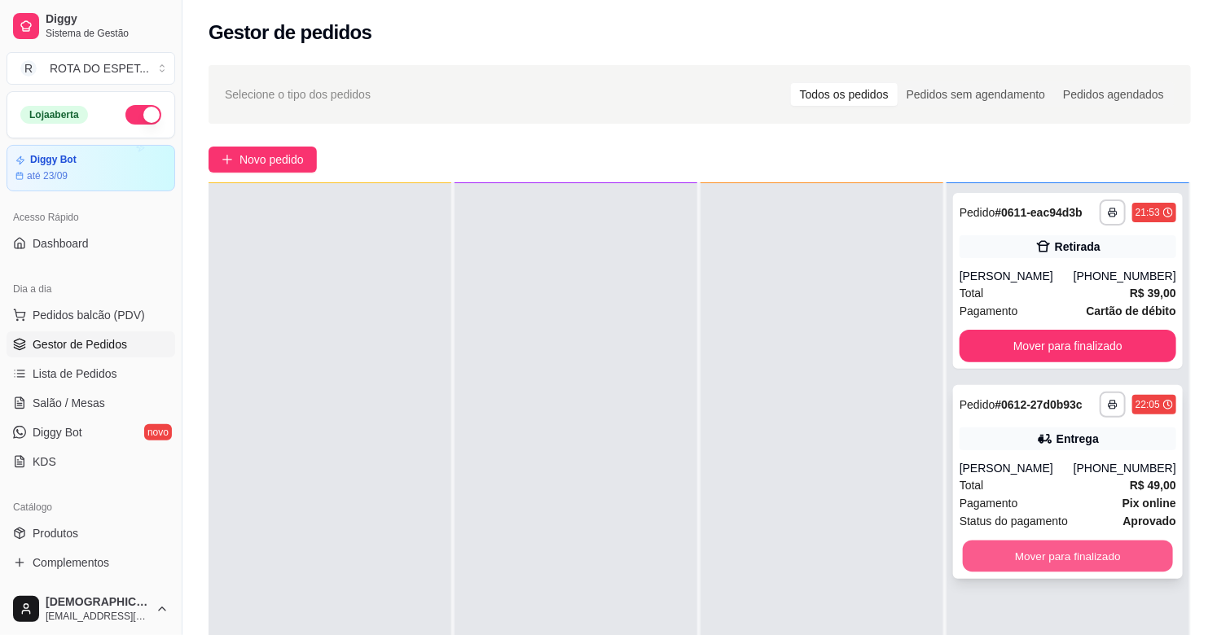
click at [1010, 551] on button "Mover para finalizado" at bounding box center [1068, 557] width 210 height 32
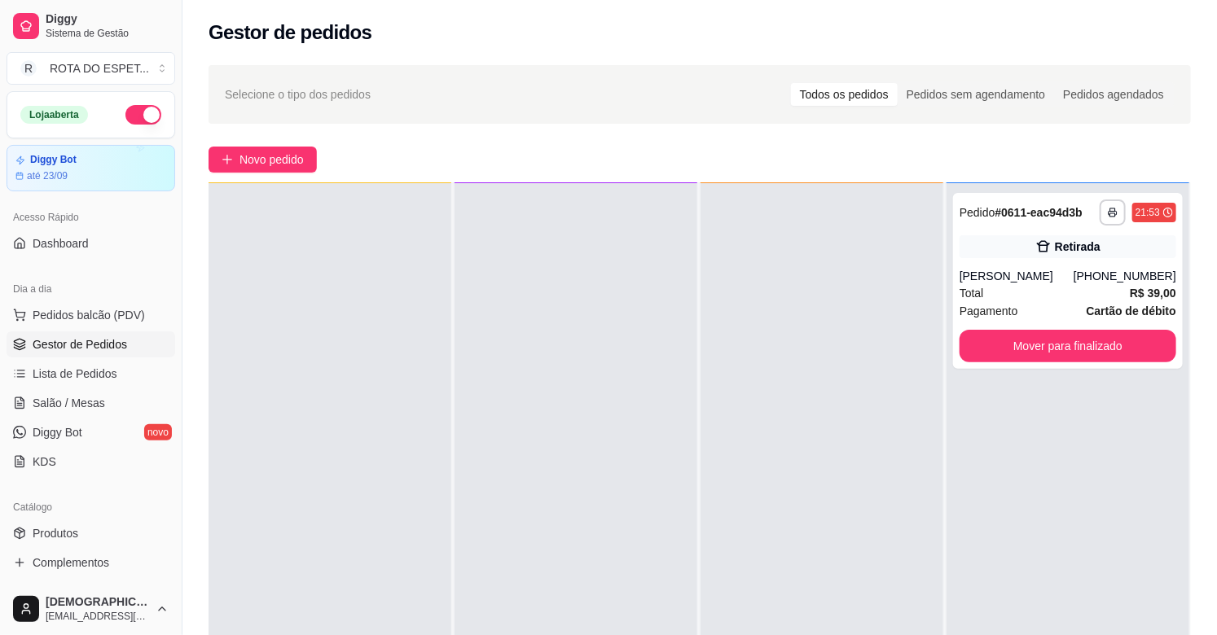
click at [736, 498] on div at bounding box center [822, 500] width 243 height 635
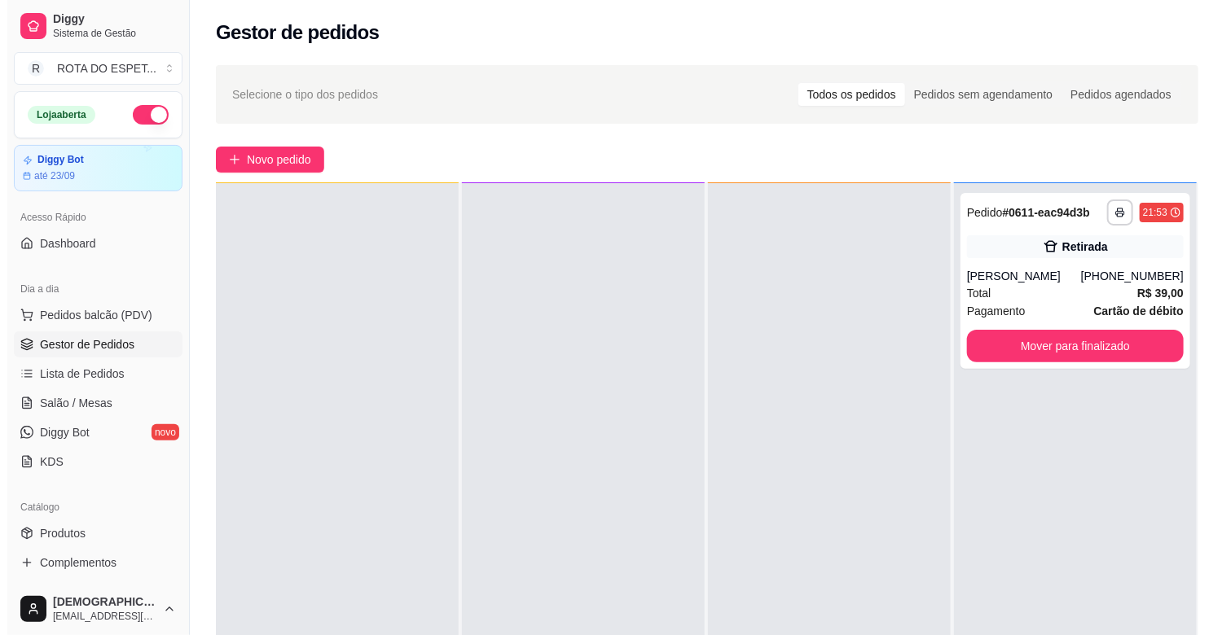
scroll to position [0, 0]
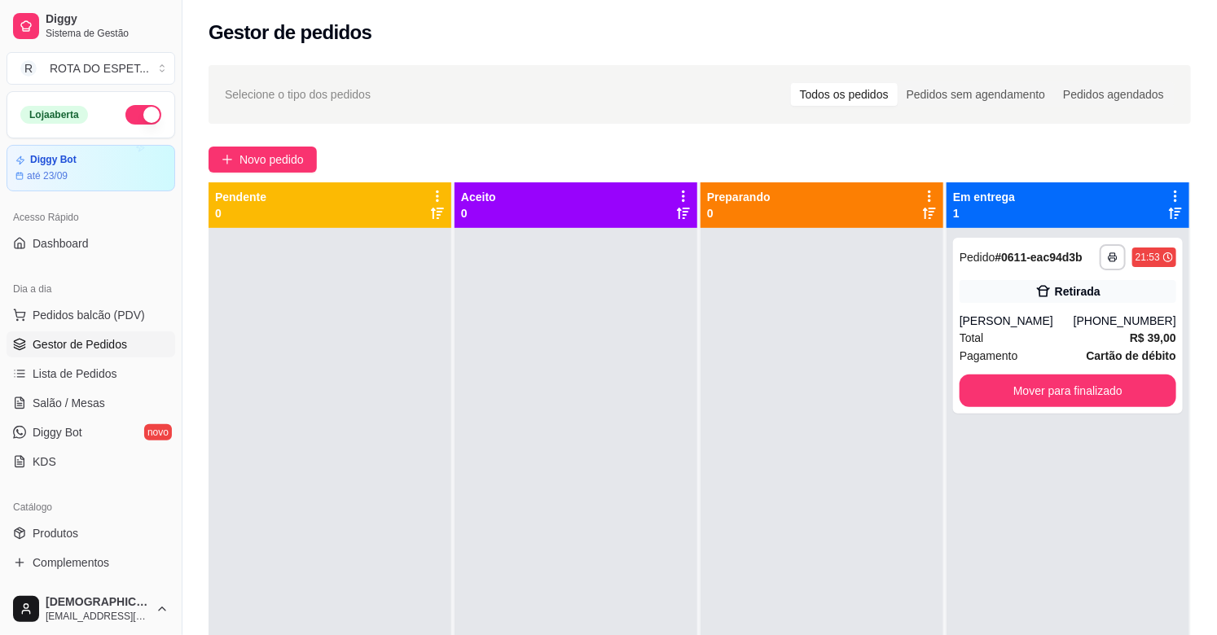
click at [549, 457] on div at bounding box center [576, 545] width 243 height 635
click at [570, 477] on div at bounding box center [576, 545] width 243 height 635
click at [98, 392] on link "Salão / Mesas" at bounding box center [91, 403] width 169 height 26
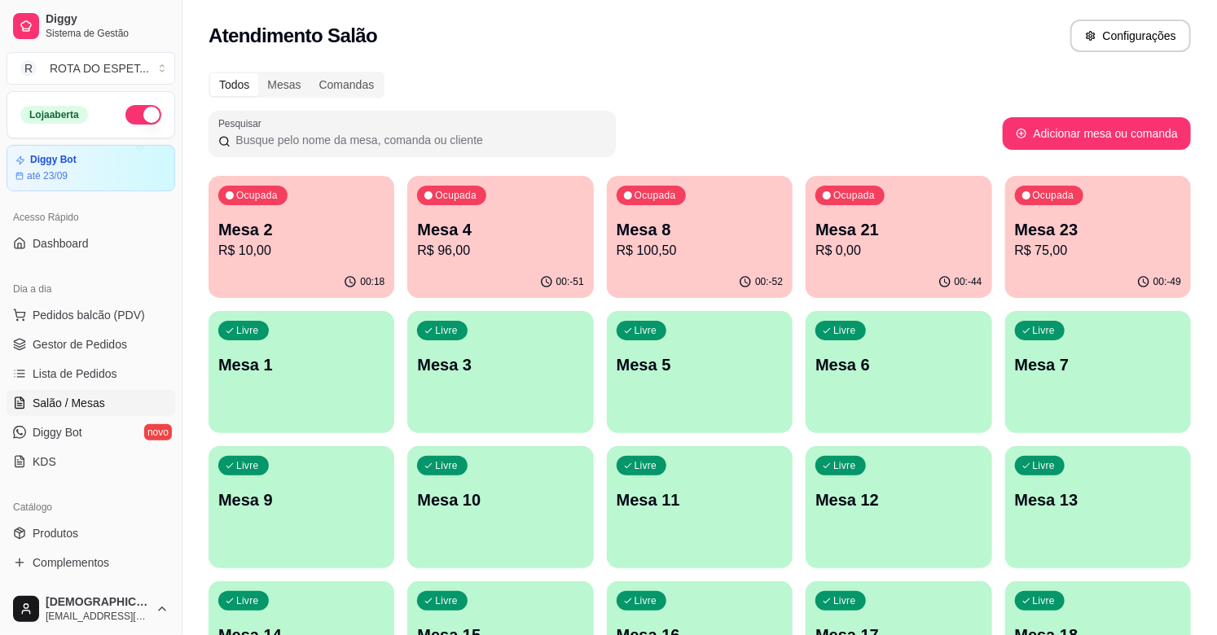
click at [1087, 243] on p "R$ 75,00" at bounding box center [1098, 251] width 166 height 20
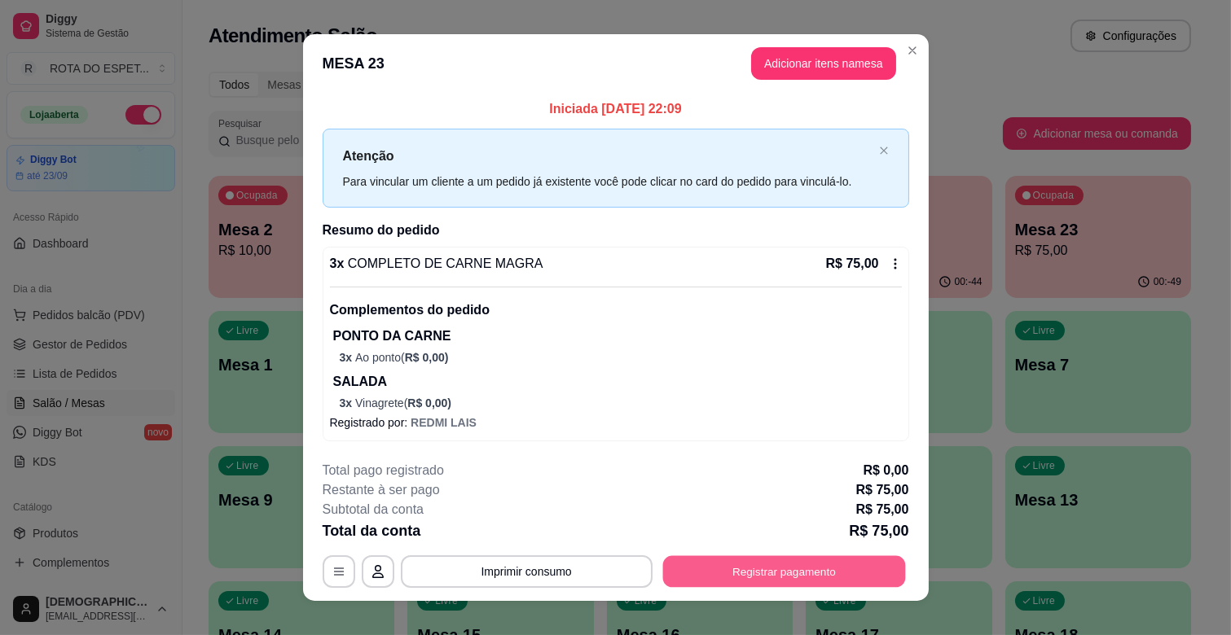
click at [823, 578] on button "Registrar pagamento" at bounding box center [783, 572] width 243 height 32
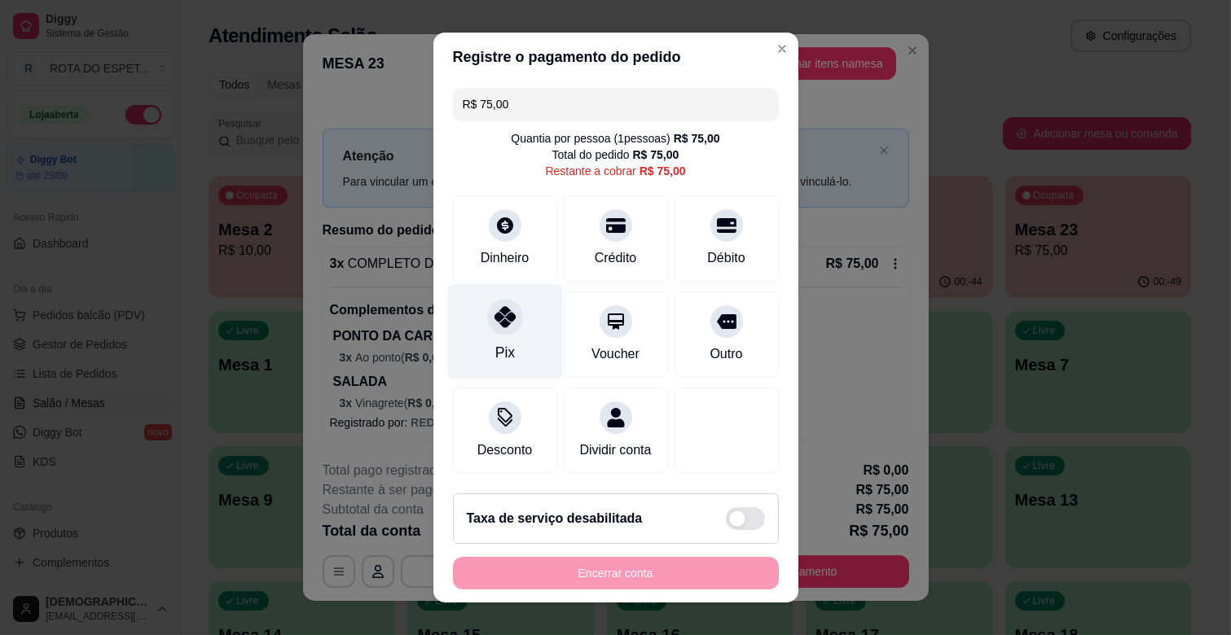
click at [503, 338] on div "Pix" at bounding box center [504, 331] width 115 height 95
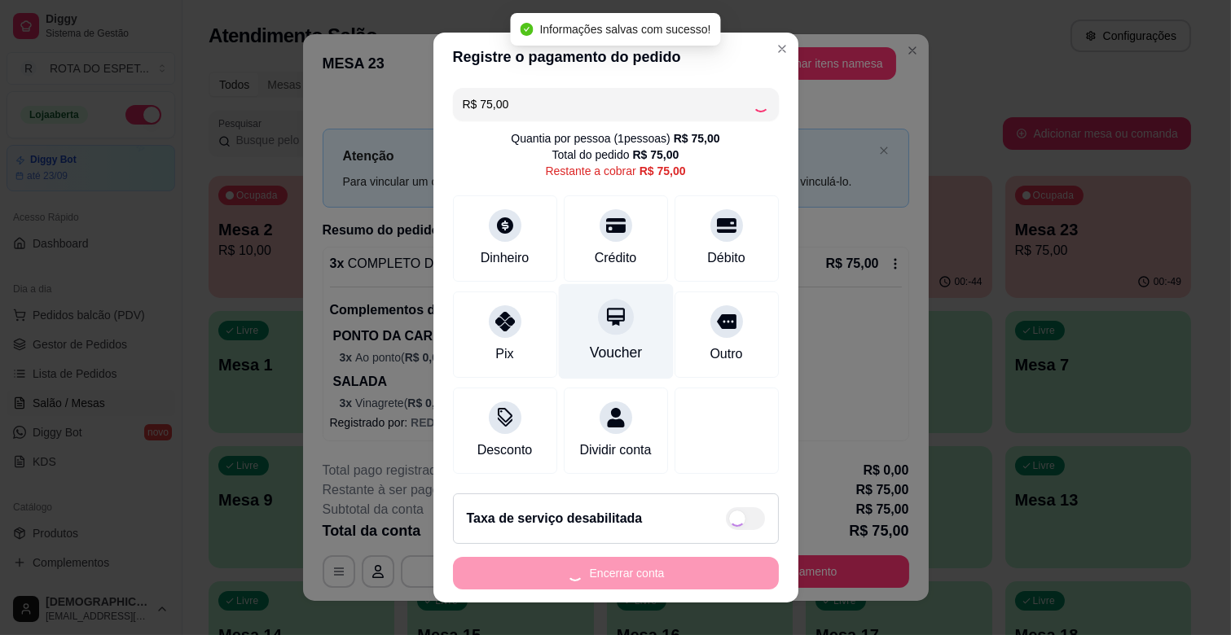
type input "R$ 0,00"
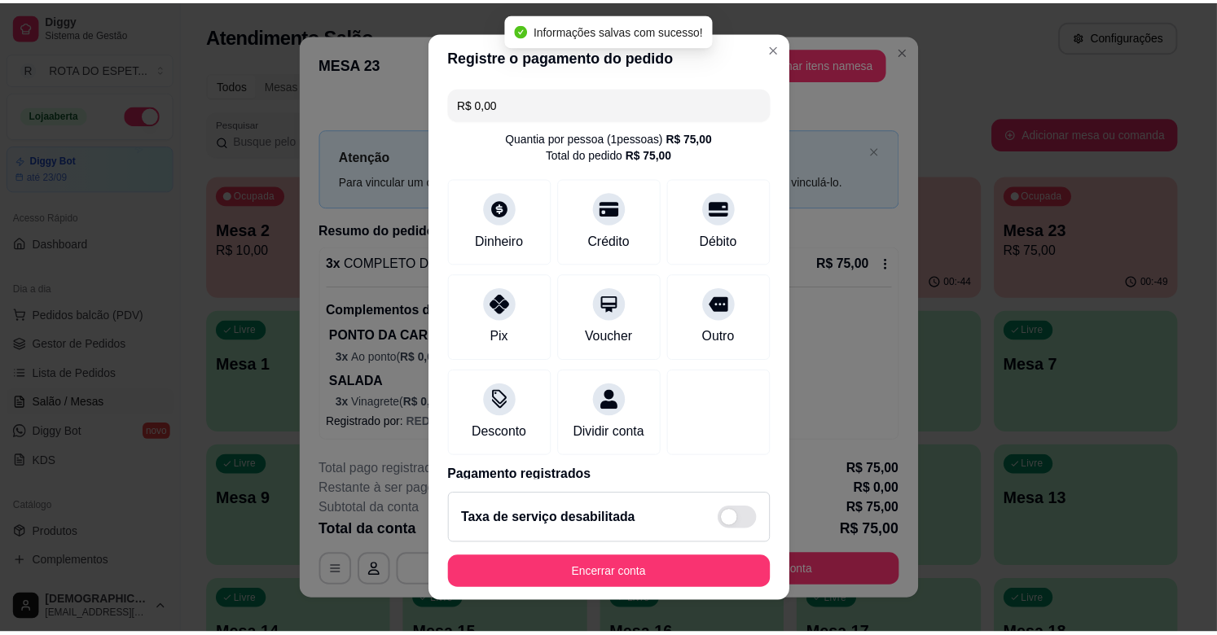
scroll to position [86, 0]
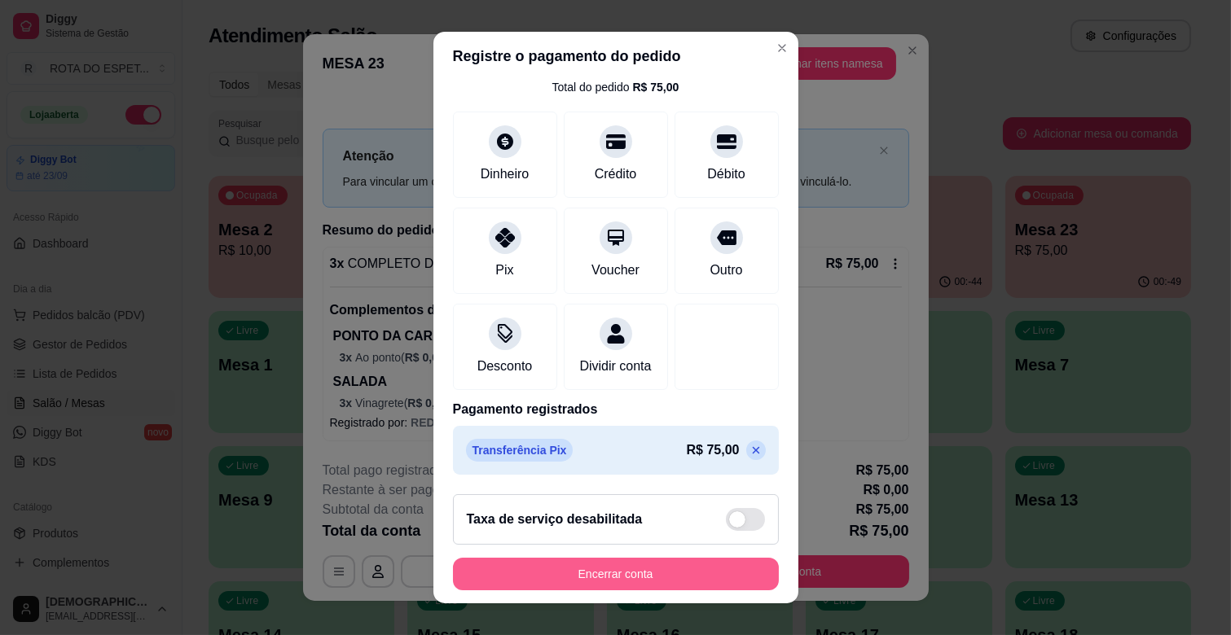
click at [630, 566] on button "Encerrar conta" at bounding box center [616, 574] width 326 height 33
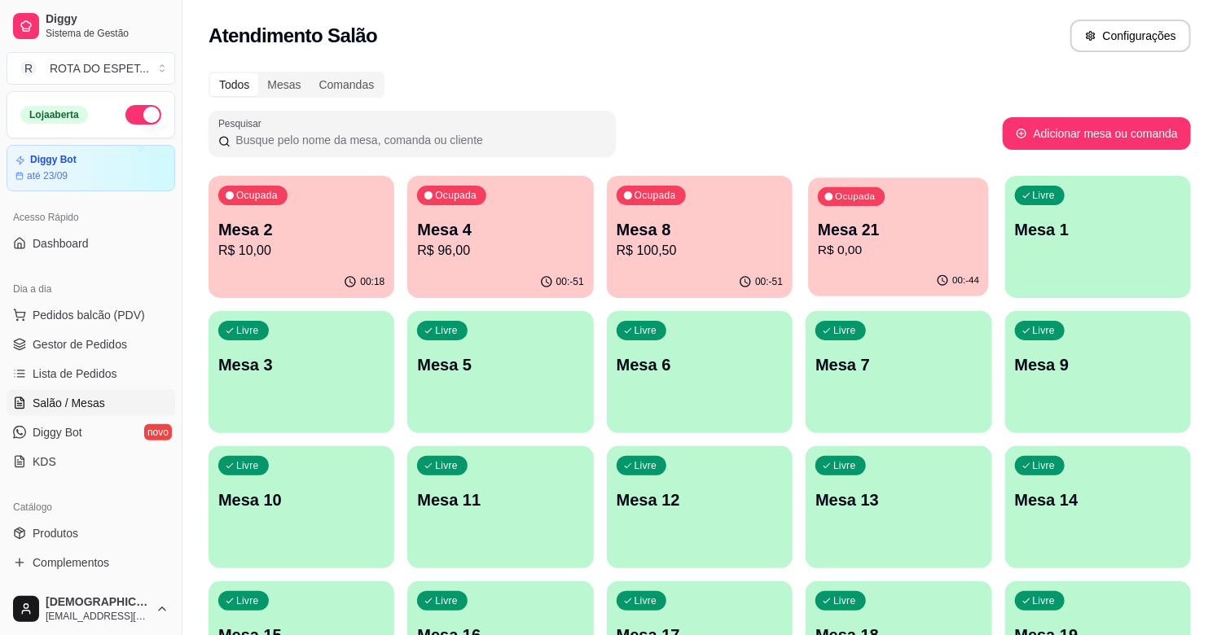
click at [898, 264] on div "Ocupada Mesa 21 R$ 0,00" at bounding box center [899, 222] width 181 height 88
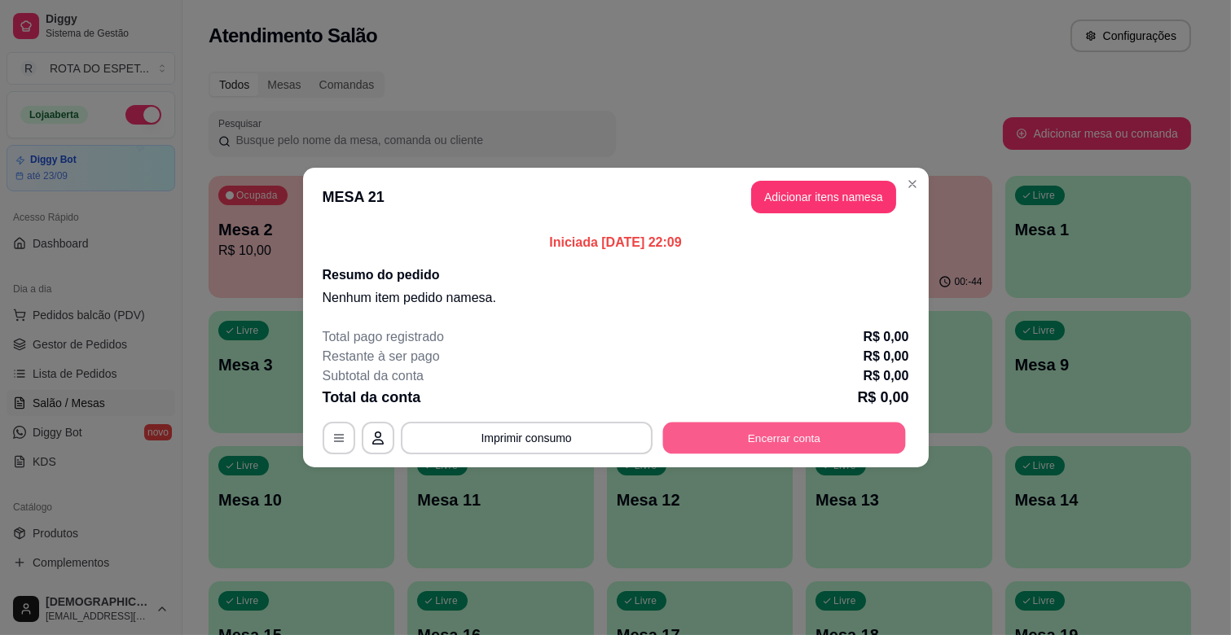
click at [800, 441] on button "Encerrar conta" at bounding box center [783, 439] width 243 height 32
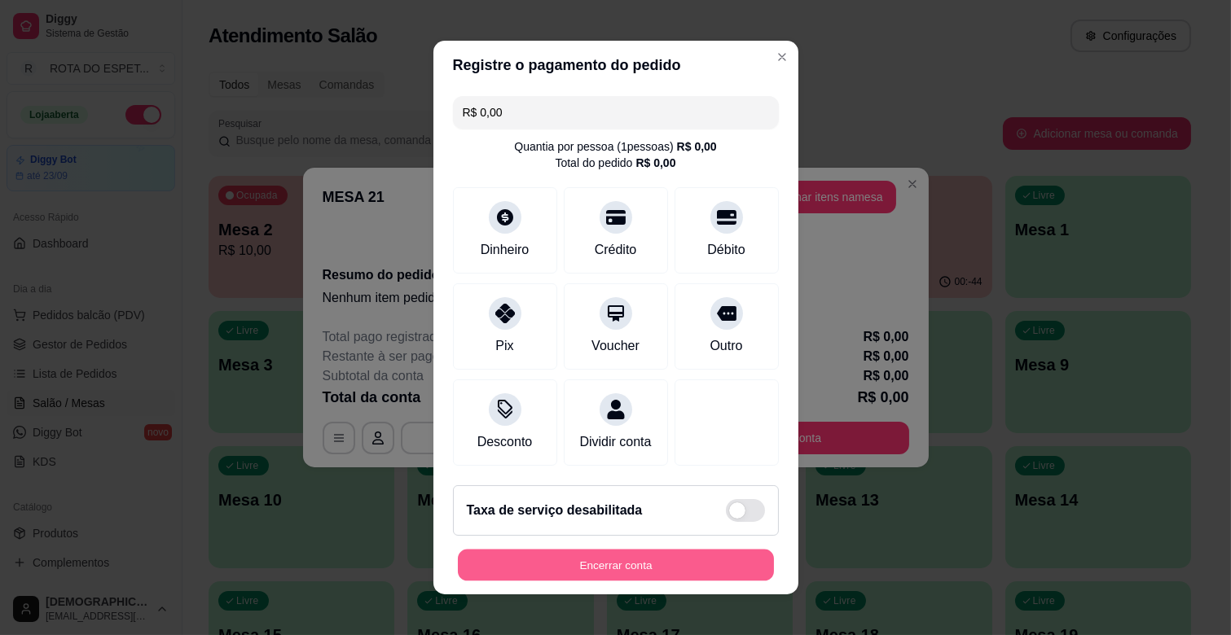
click at [681, 565] on button "Encerrar conta" at bounding box center [616, 566] width 316 height 32
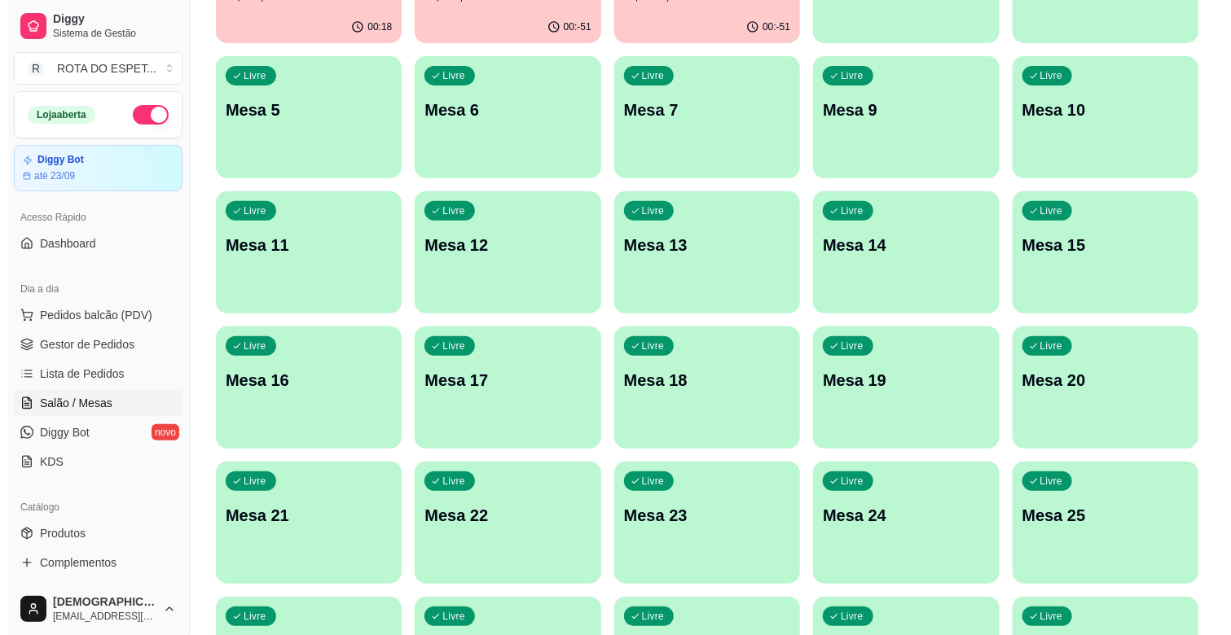
scroll to position [271, 0]
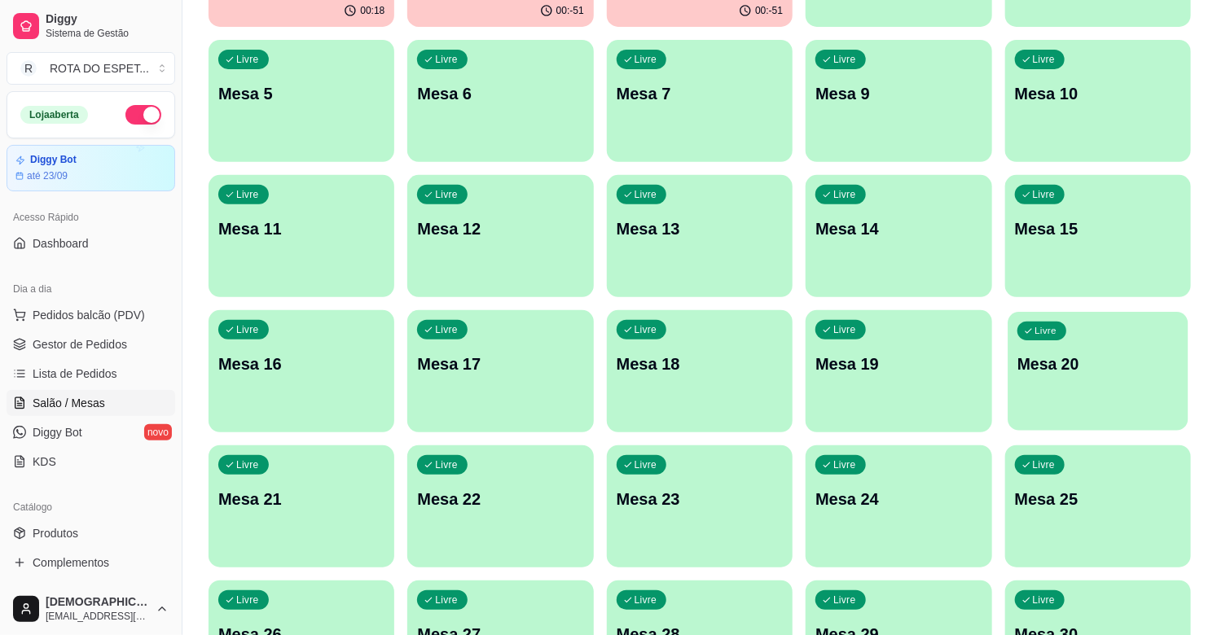
click at [1090, 380] on div "Livre Mesa 20" at bounding box center [1098, 361] width 181 height 99
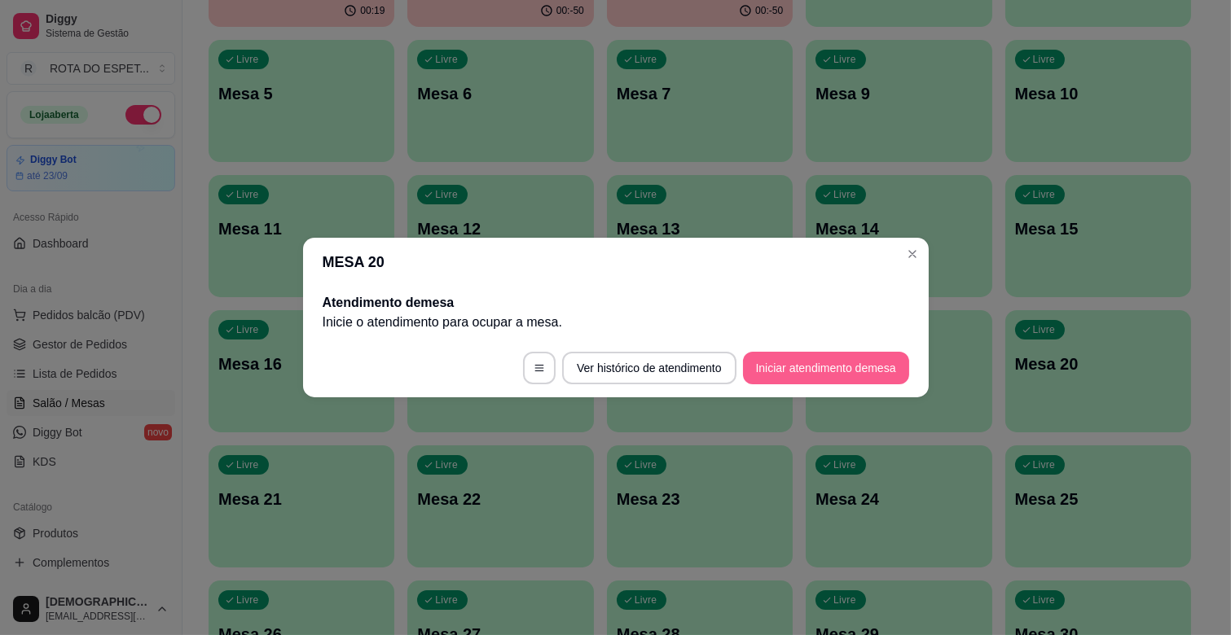
click at [794, 367] on button "Iniciar atendimento de mesa" at bounding box center [826, 368] width 166 height 33
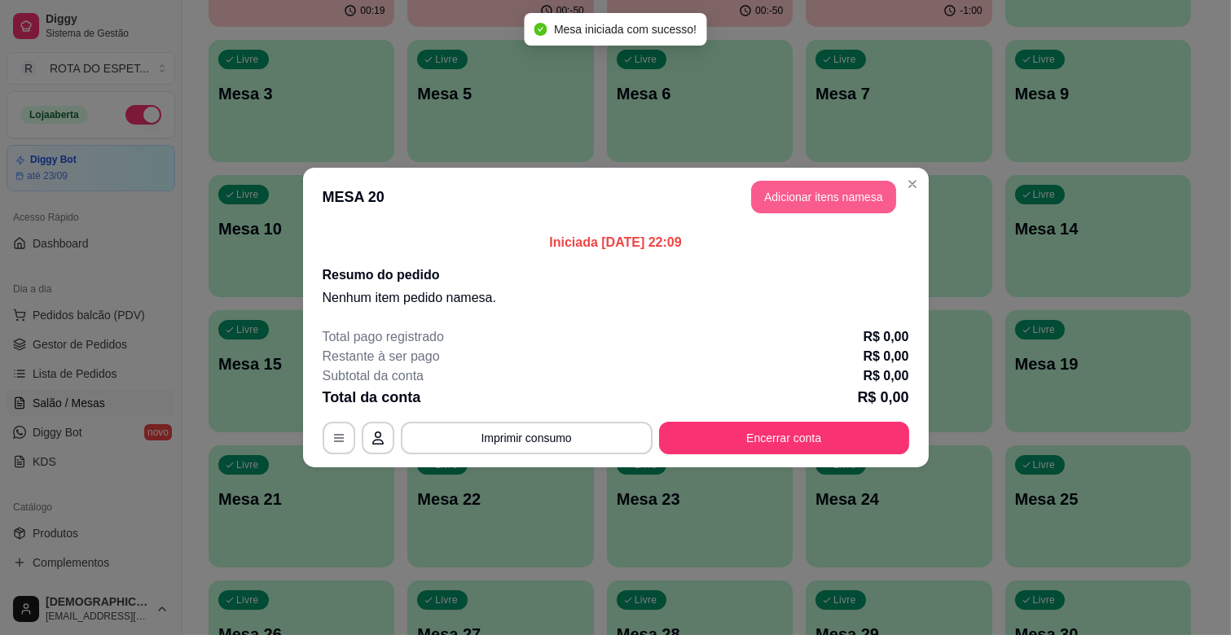
click at [835, 190] on button "Adicionar itens na mesa" at bounding box center [823, 197] width 145 height 33
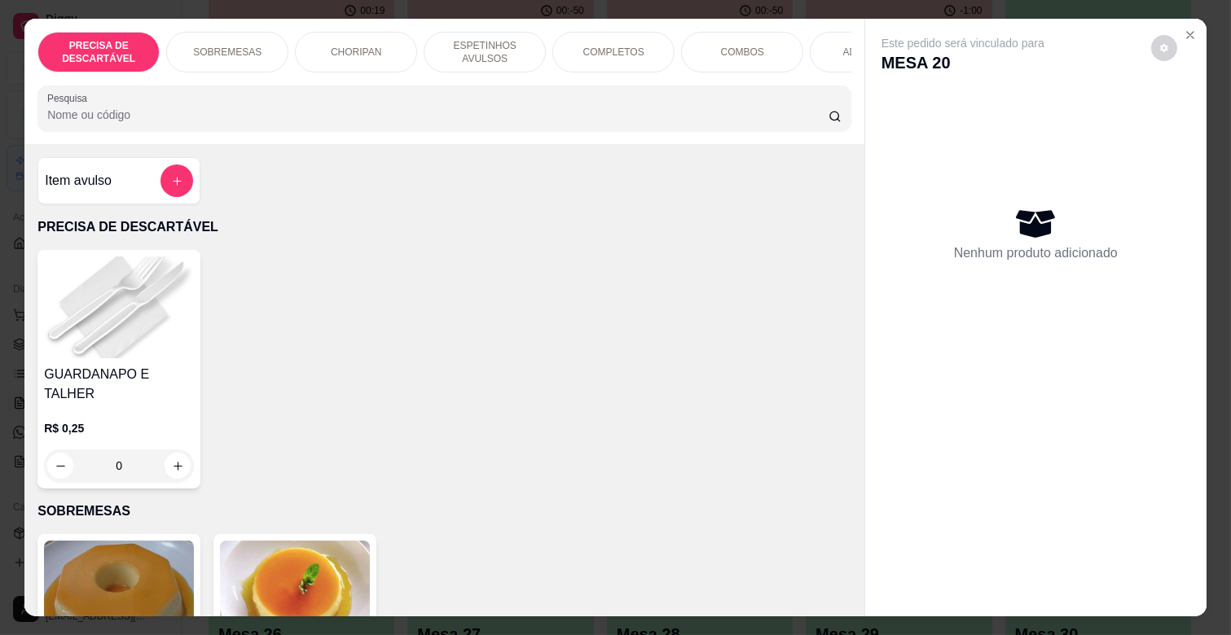
scroll to position [0, 712]
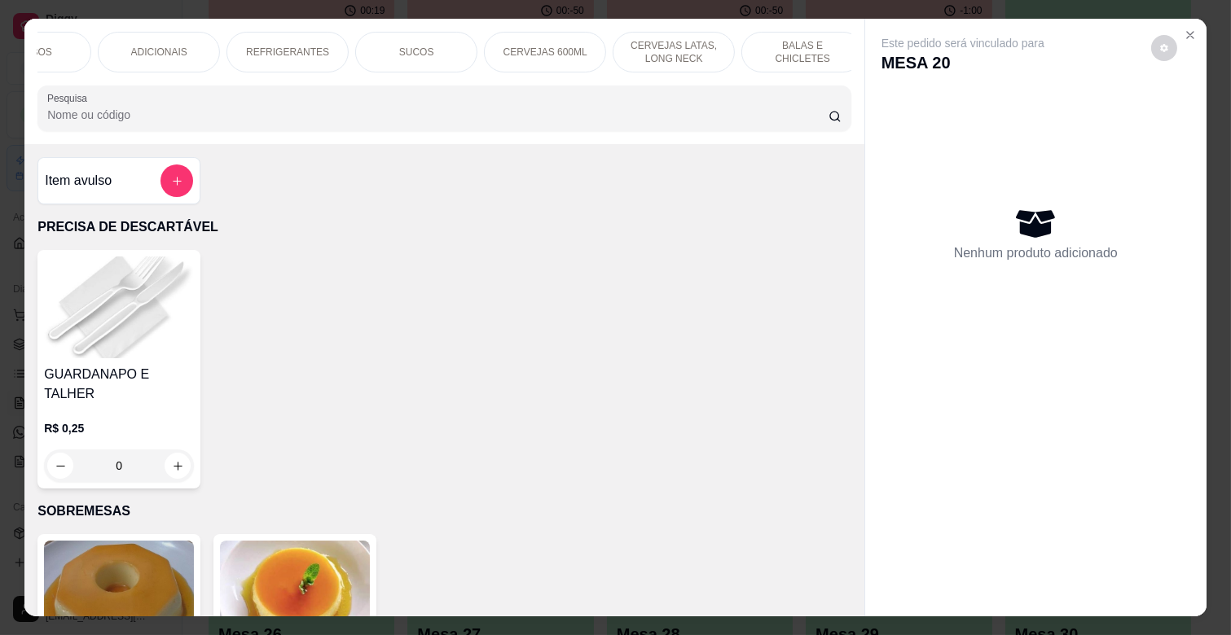
click at [188, 46] on div "ADICIONAIS" at bounding box center [159, 52] width 122 height 41
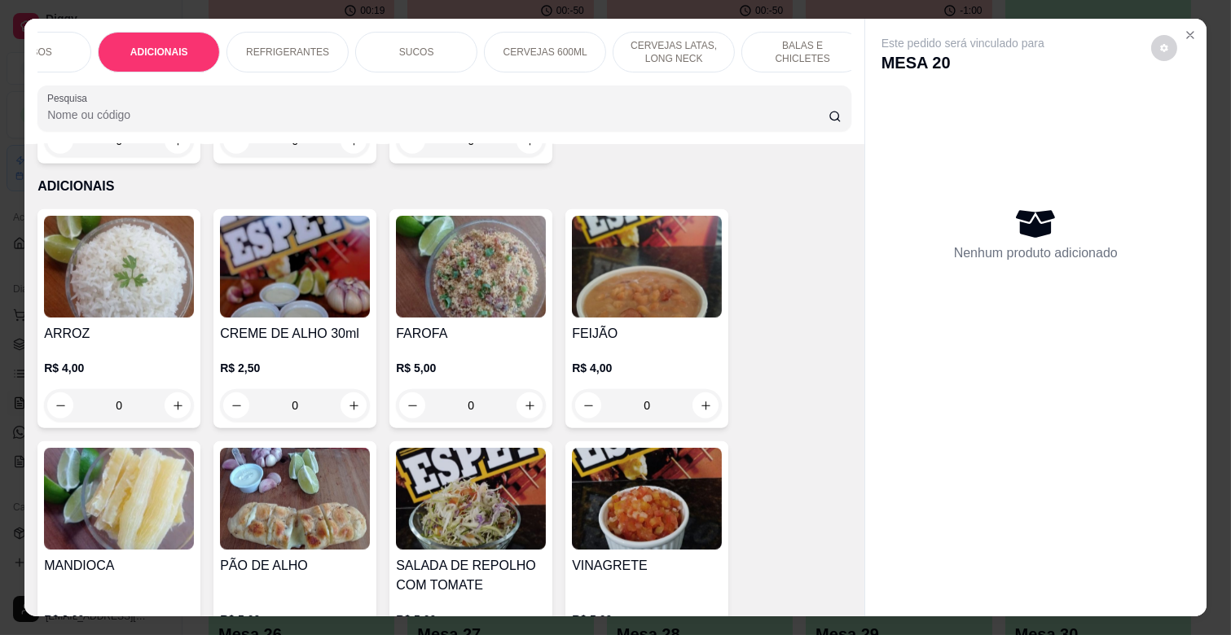
scroll to position [39, 0]
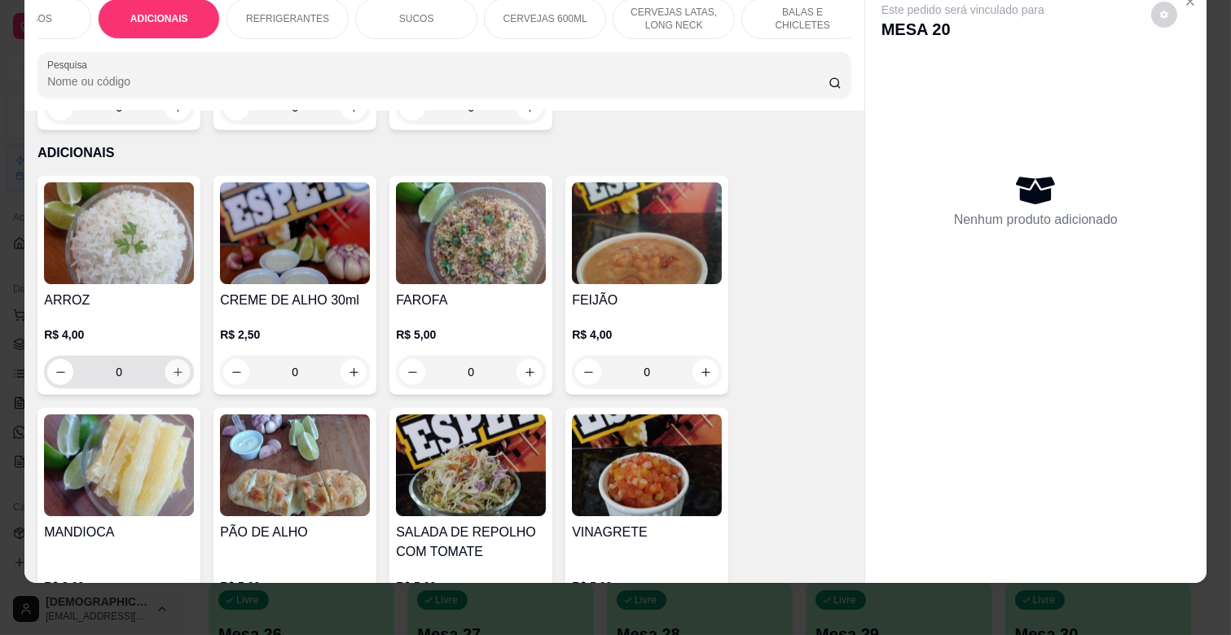
click at [172, 367] on icon "increase-product-quantity" at bounding box center [178, 373] width 12 height 12
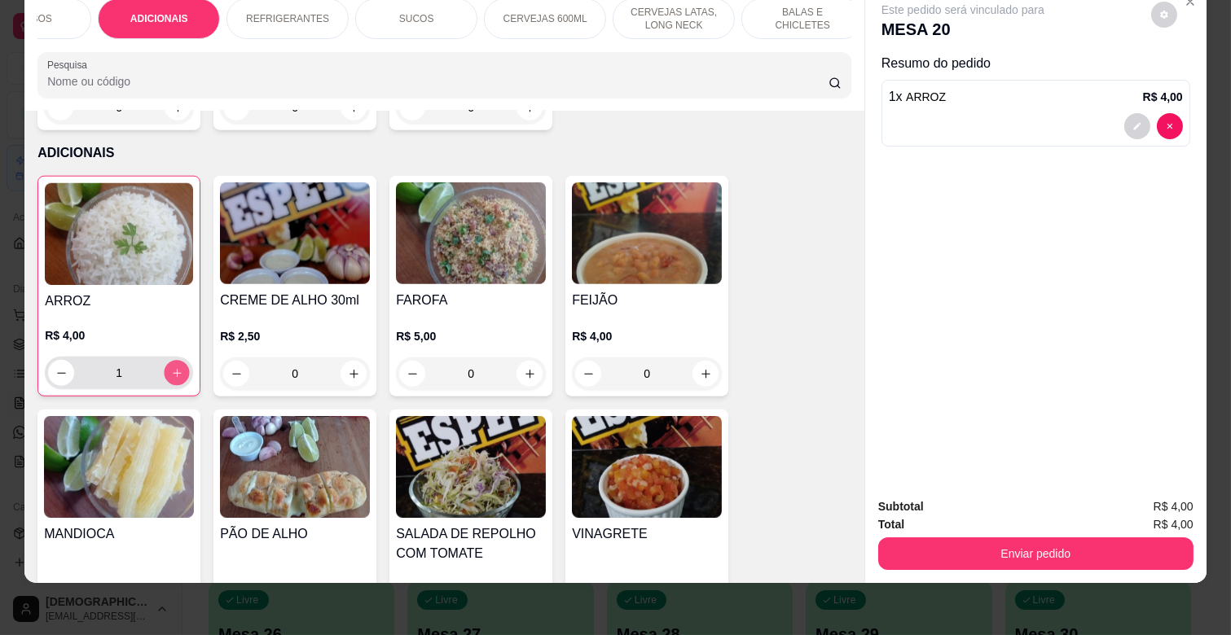
click at [173, 369] on icon "increase-product-quantity" at bounding box center [177, 373] width 8 height 8
type input "2"
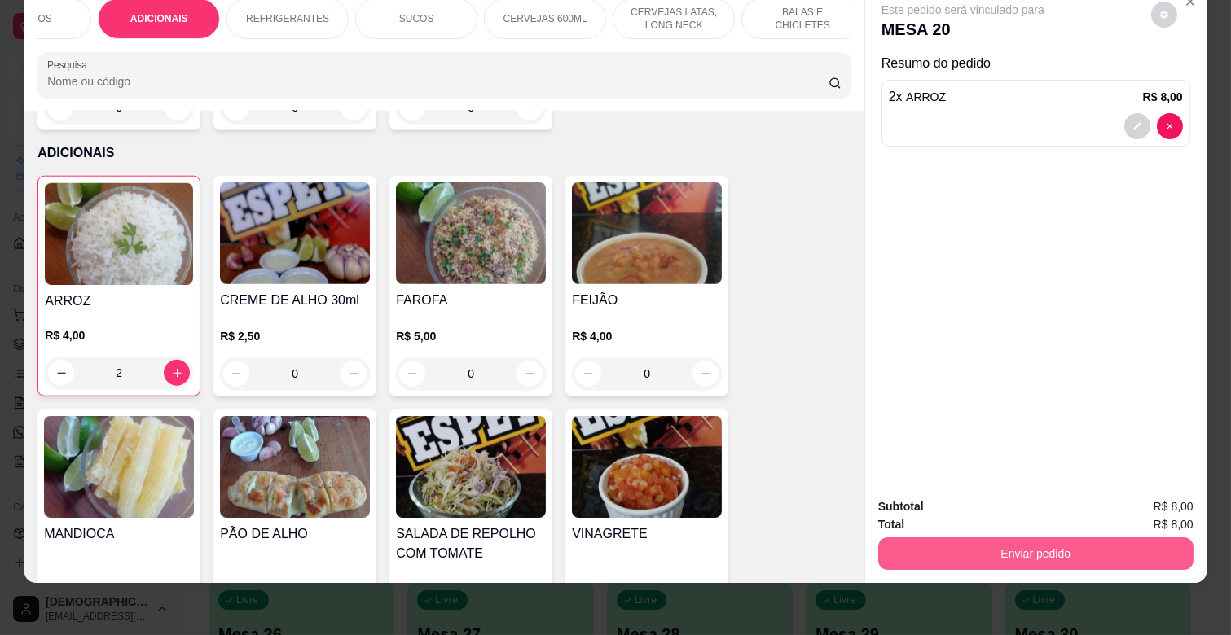
click at [1136, 543] on button "Enviar pedido" at bounding box center [1035, 554] width 315 height 33
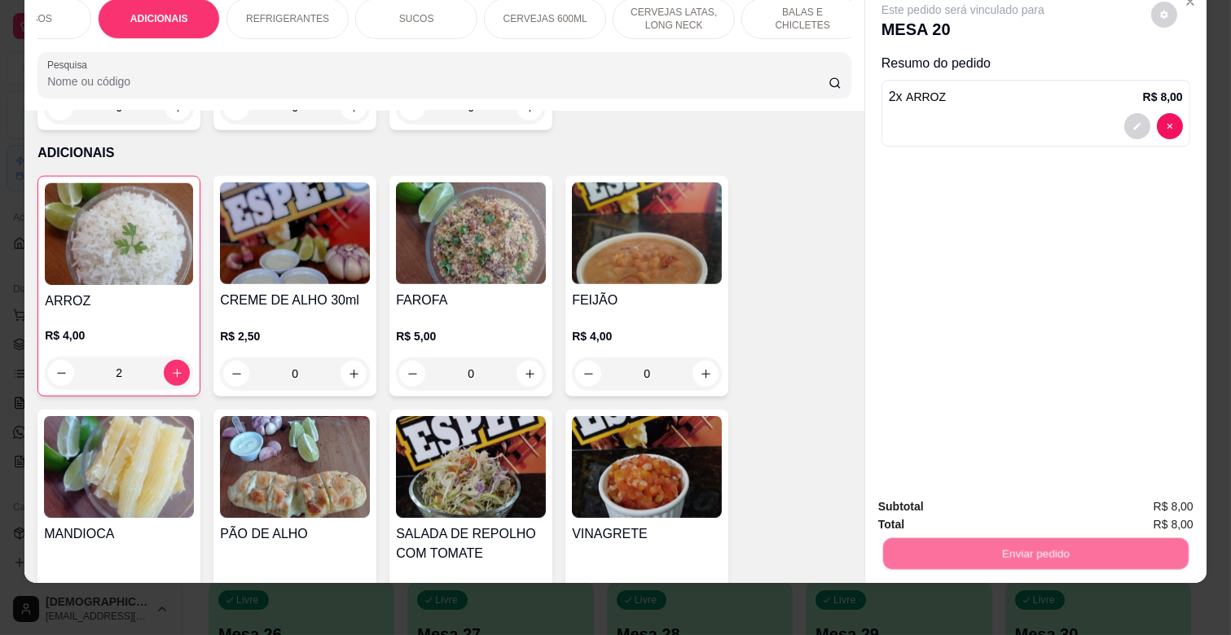
click at [961, 494] on button "Não registrar e enviar pedido" at bounding box center [980, 500] width 169 height 31
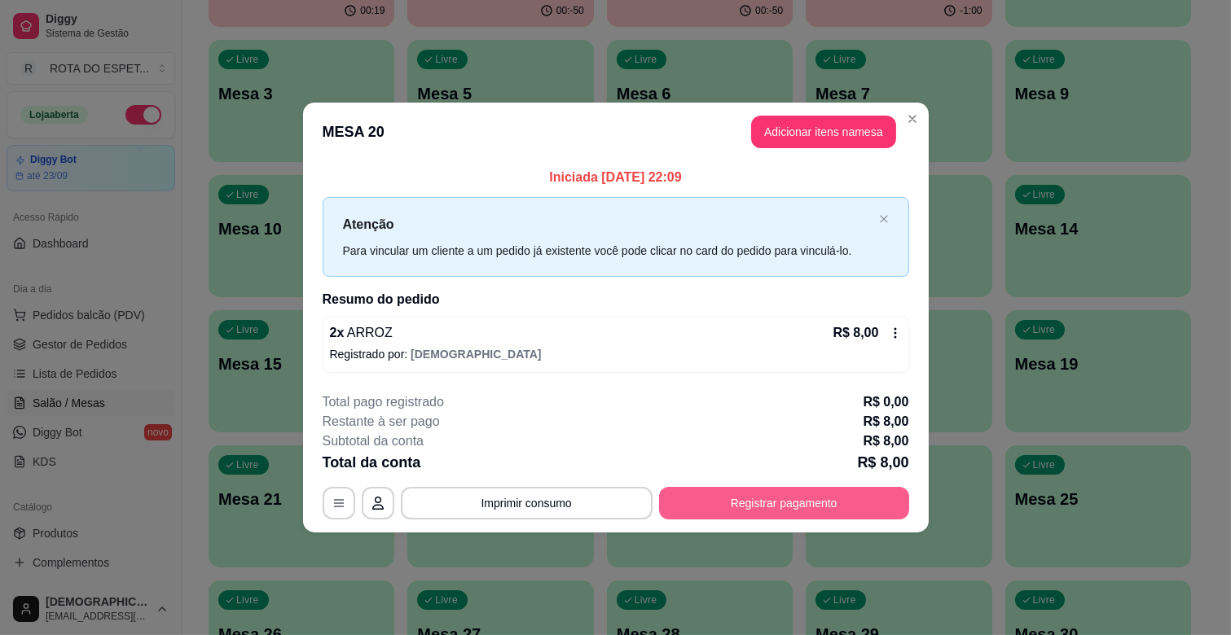
click at [834, 497] on button "Registrar pagamento" at bounding box center [784, 503] width 250 height 33
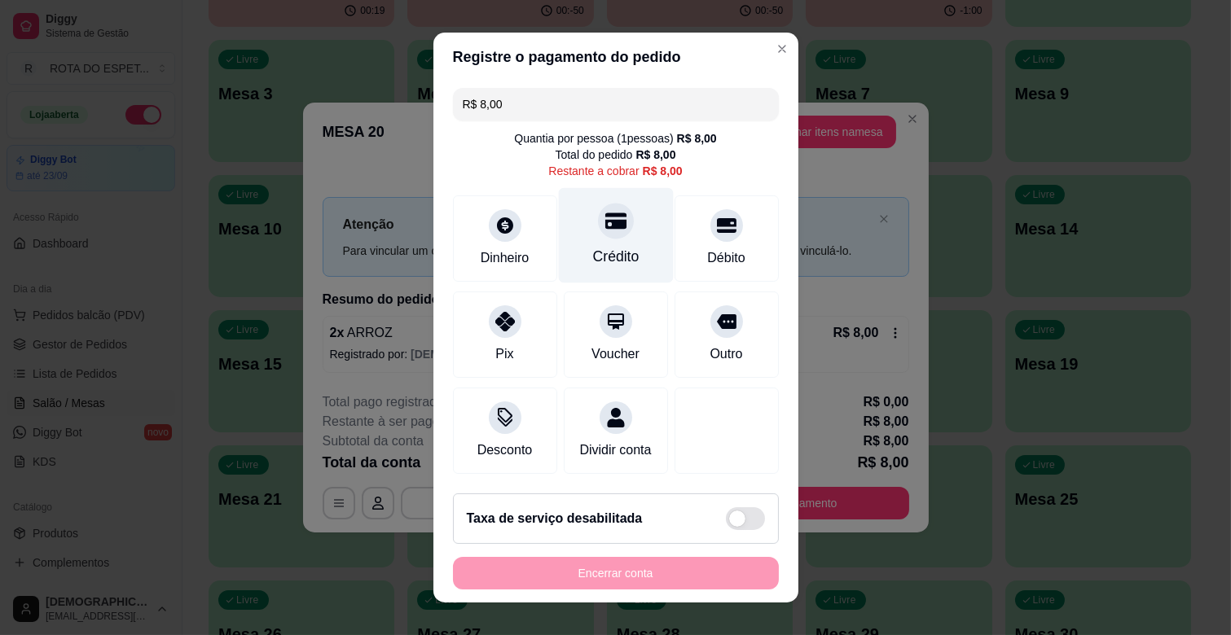
click at [558, 257] on div "Crédito" at bounding box center [615, 235] width 115 height 95
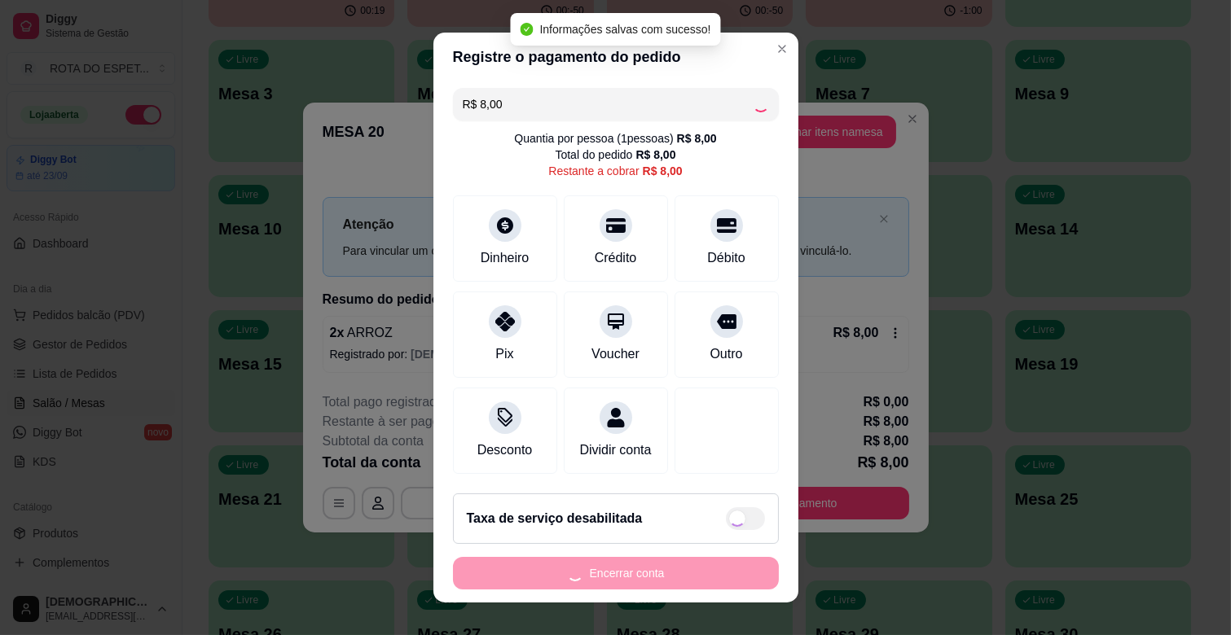
type input "R$ 0,00"
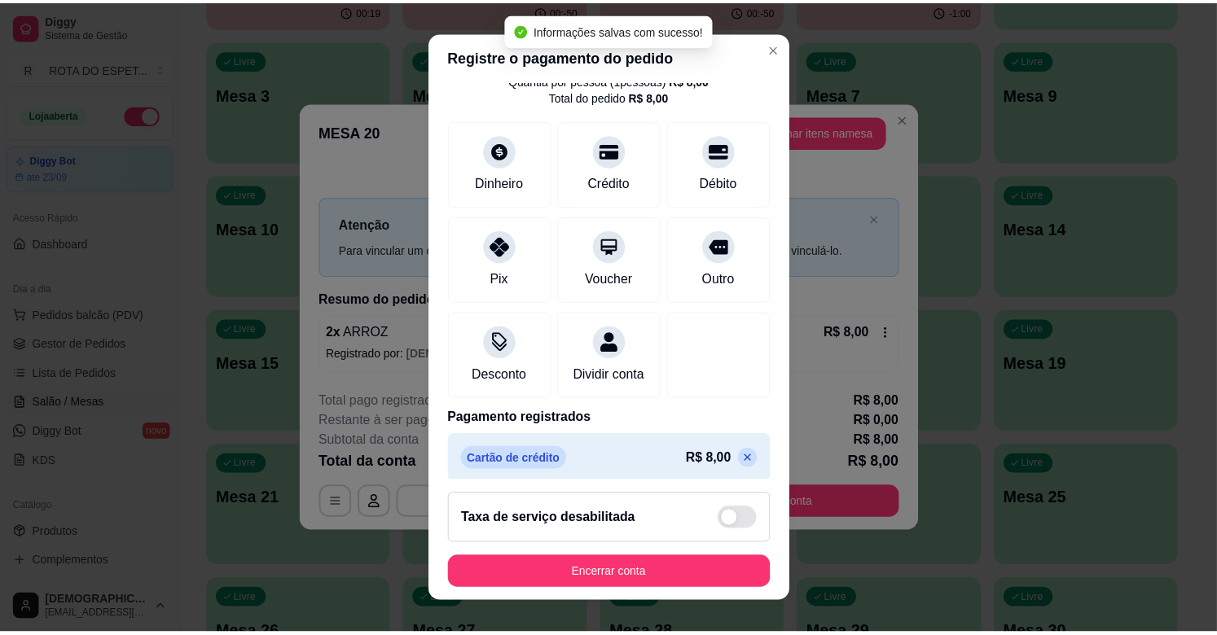
scroll to position [86, 0]
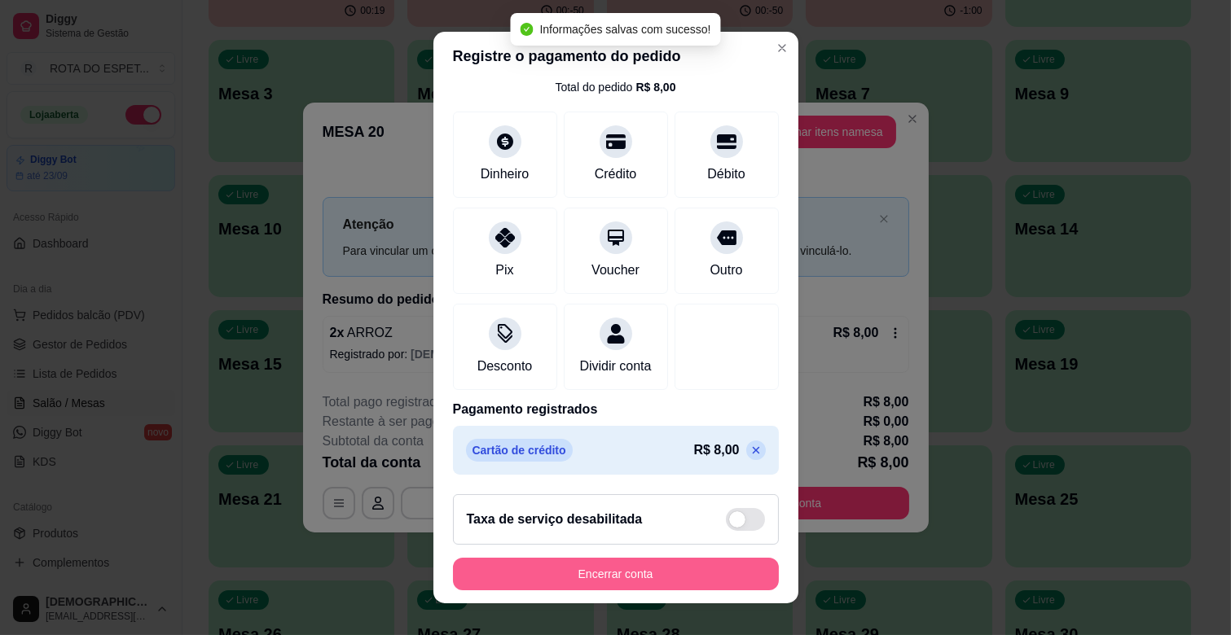
click at [636, 578] on button "Encerrar conta" at bounding box center [616, 574] width 326 height 33
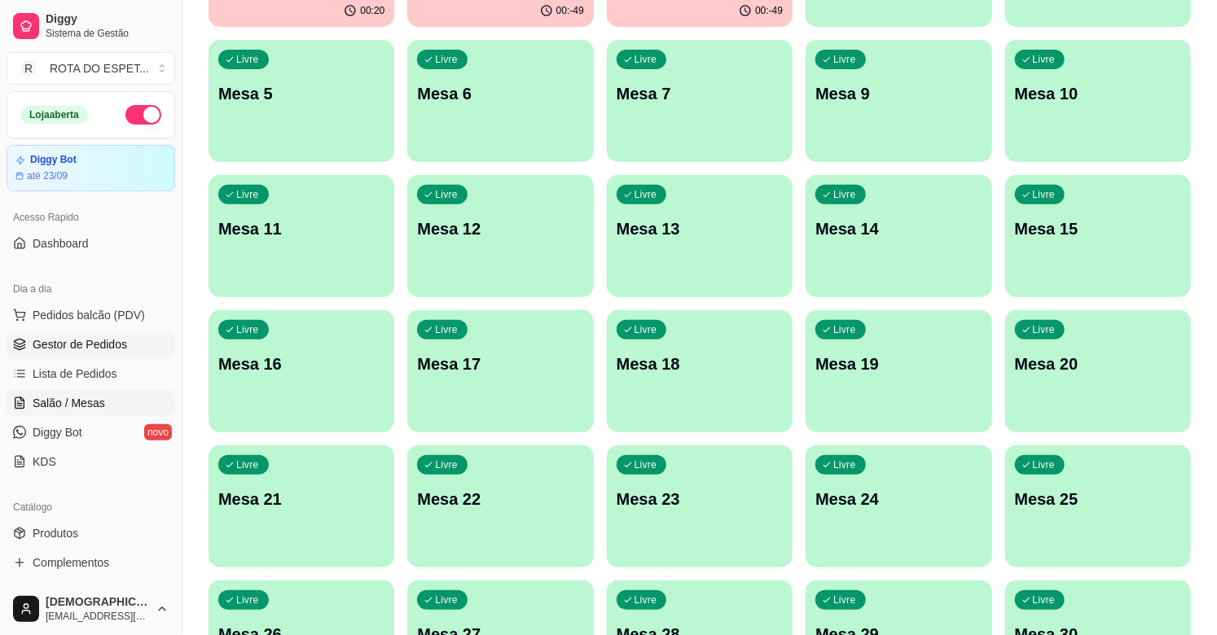
click at [59, 349] on span "Gestor de Pedidos" at bounding box center [80, 344] width 94 height 16
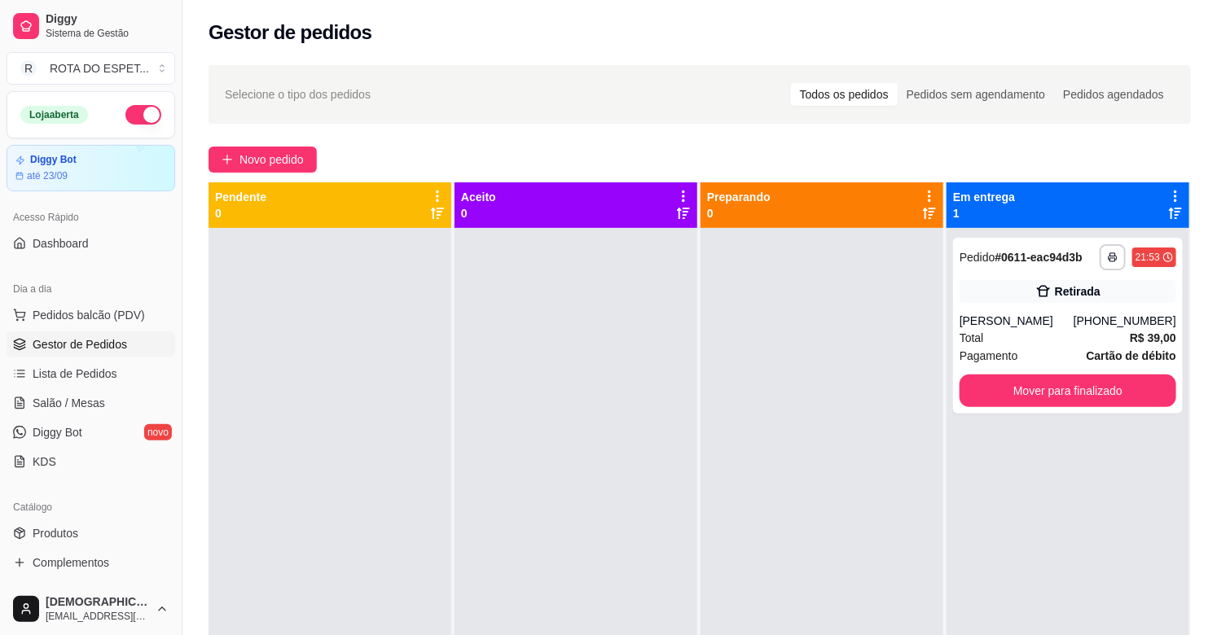
click at [578, 512] on div at bounding box center [576, 545] width 243 height 635
click at [73, 402] on span "Salão / Mesas" at bounding box center [69, 403] width 72 height 16
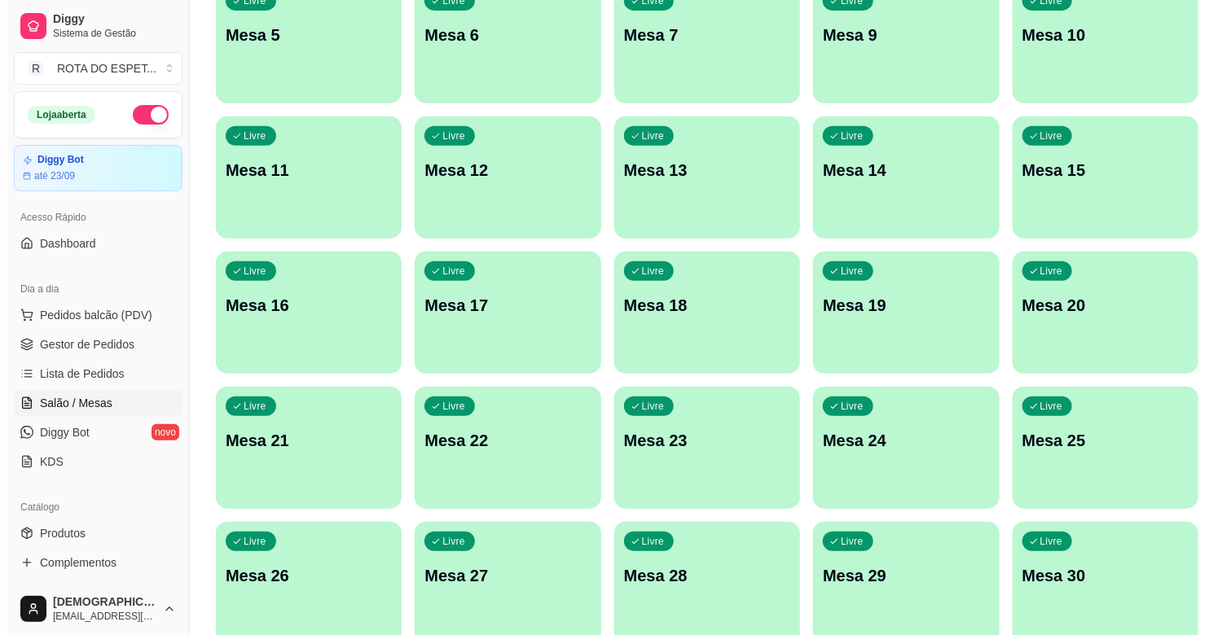
scroll to position [362, 0]
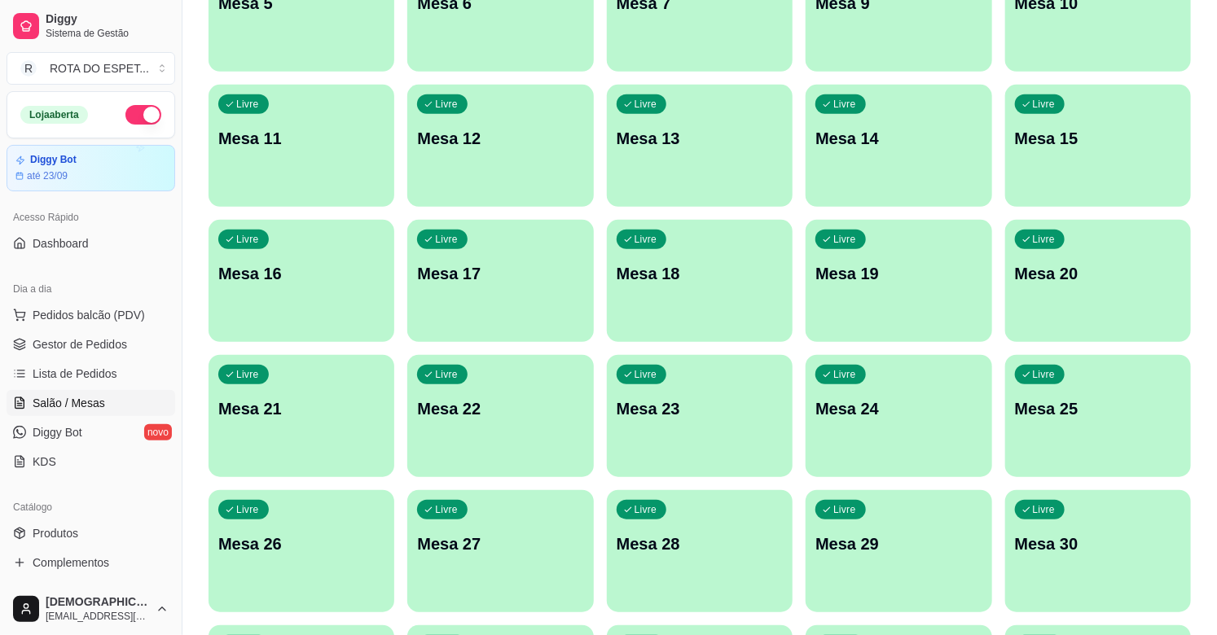
click at [513, 418] on p "Mesa 22" at bounding box center [500, 409] width 166 height 23
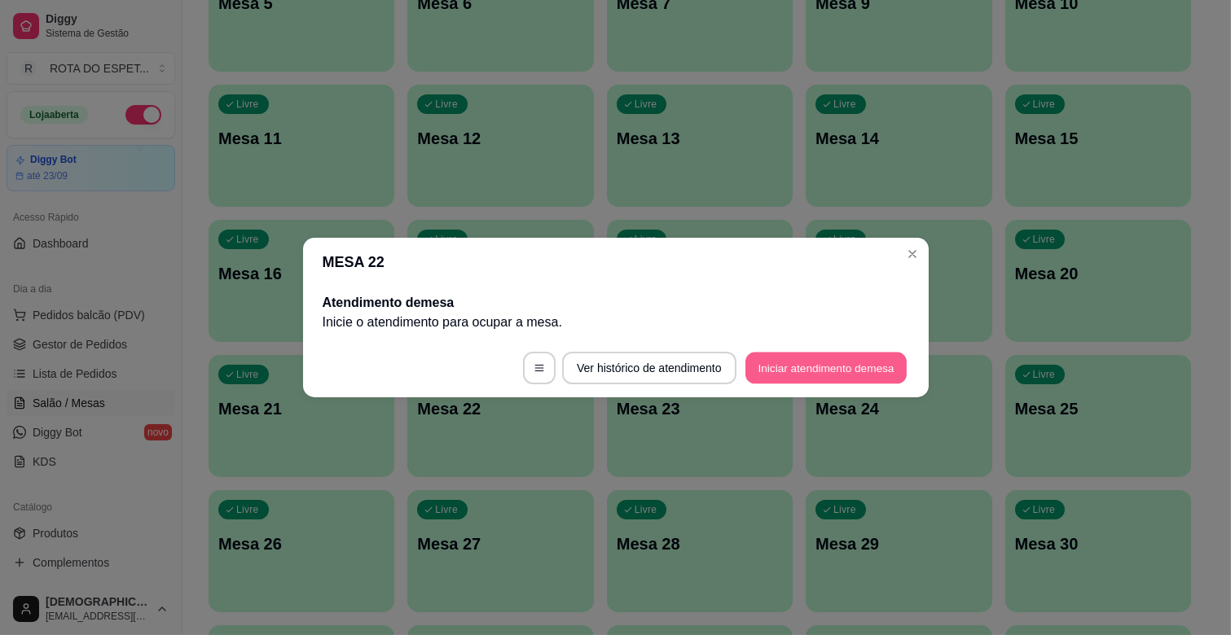
click at [817, 369] on button "Iniciar atendimento de mesa" at bounding box center [825, 369] width 161 height 32
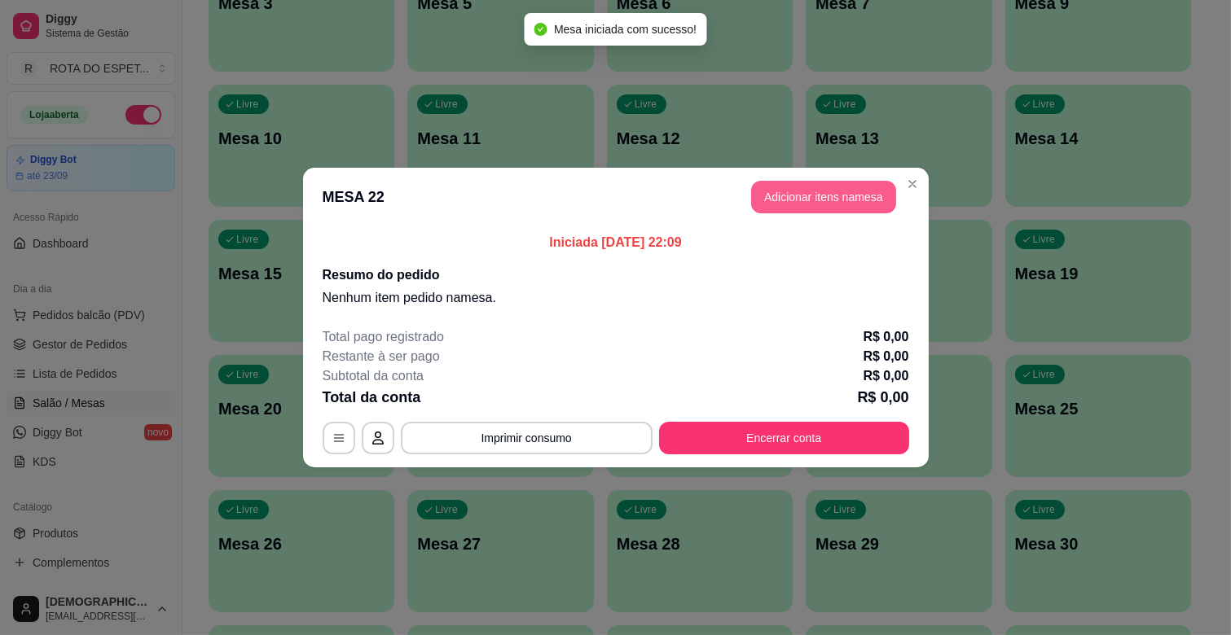
click at [816, 190] on button "Adicionar itens na mesa" at bounding box center [823, 197] width 145 height 33
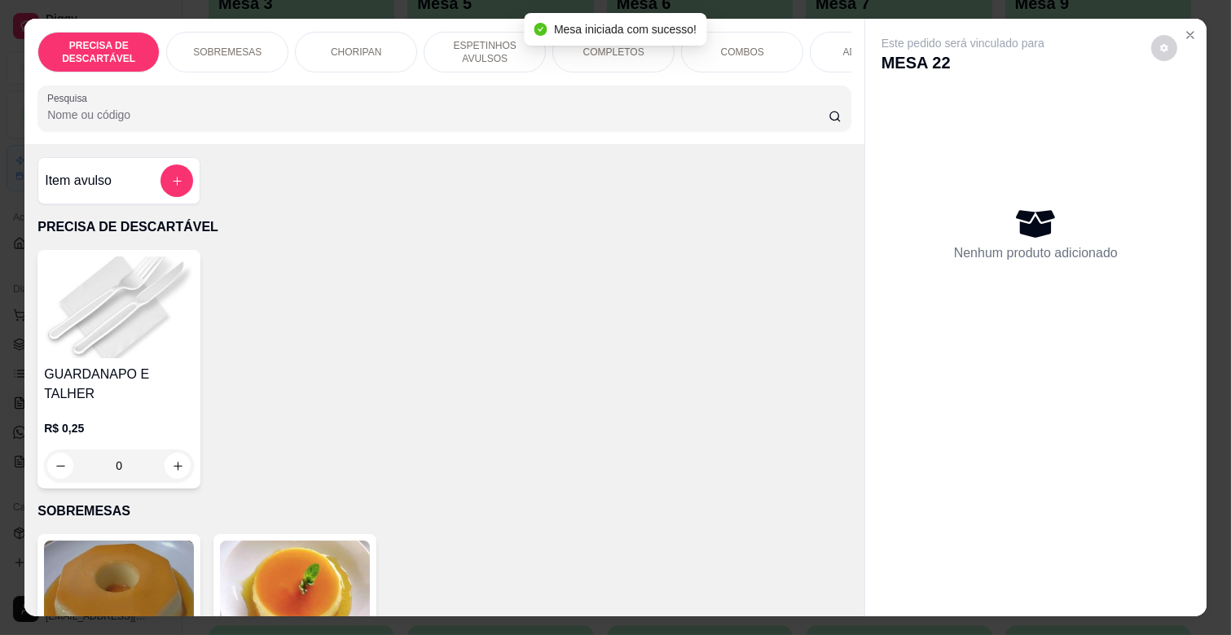
click at [587, 58] on div "COMPLETOS" at bounding box center [613, 52] width 122 height 41
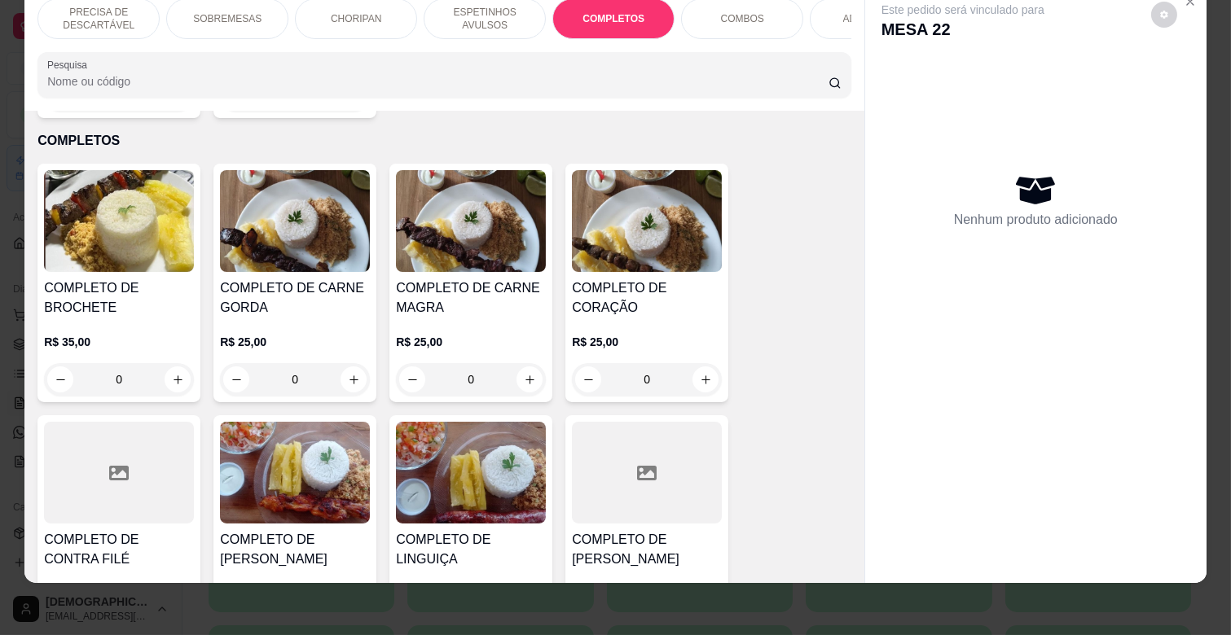
scroll to position [2069, 0]
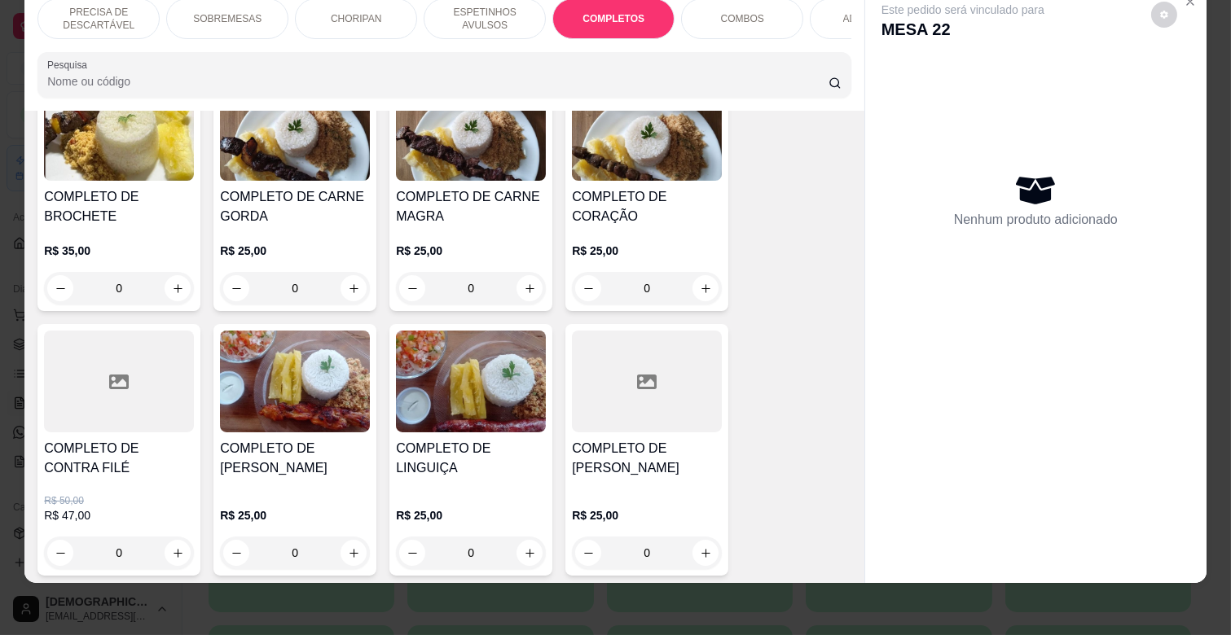
click at [475, 243] on p "R$ 25,00" at bounding box center [471, 251] width 150 height 16
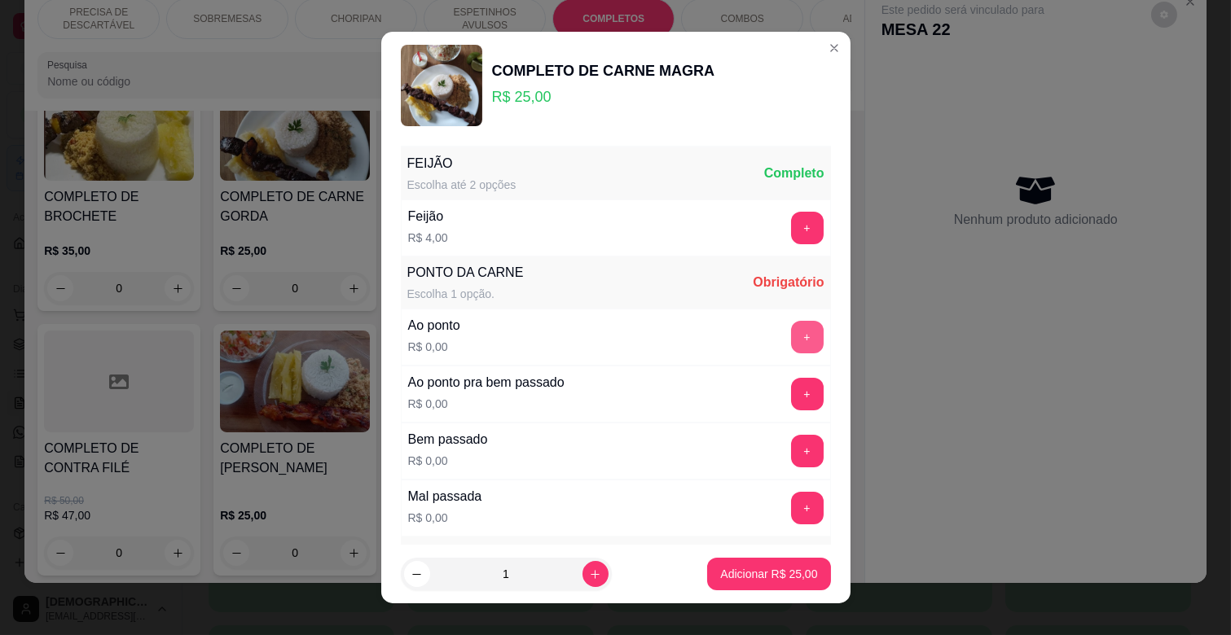
click at [791, 331] on button "+" at bounding box center [807, 337] width 33 height 33
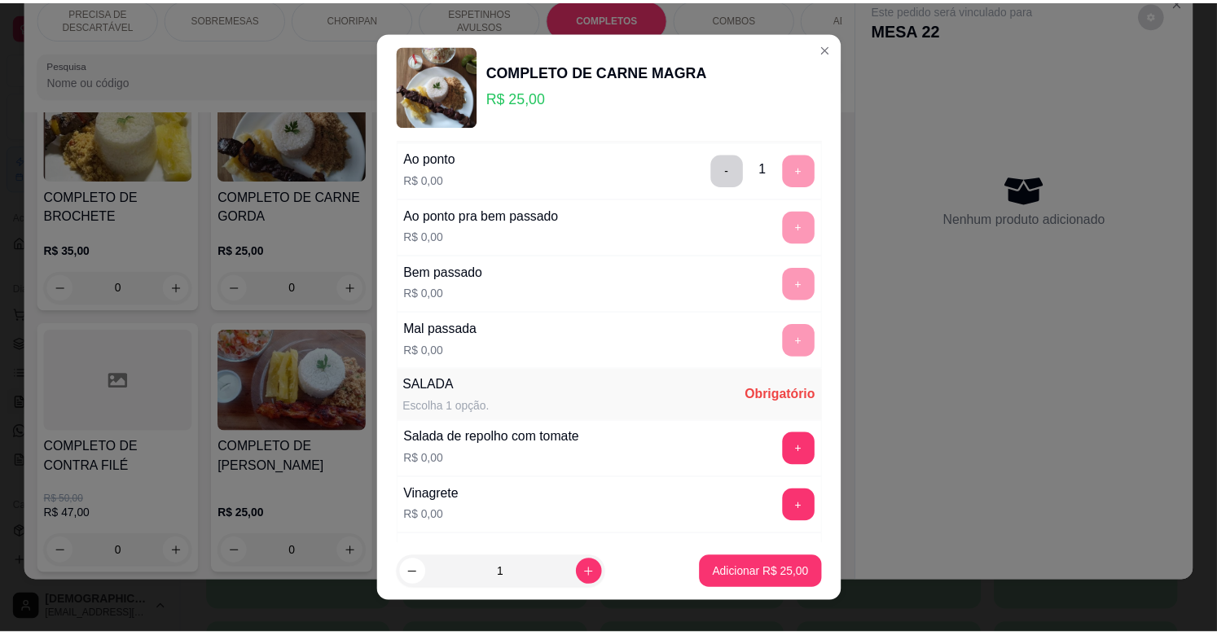
scroll to position [271, 0]
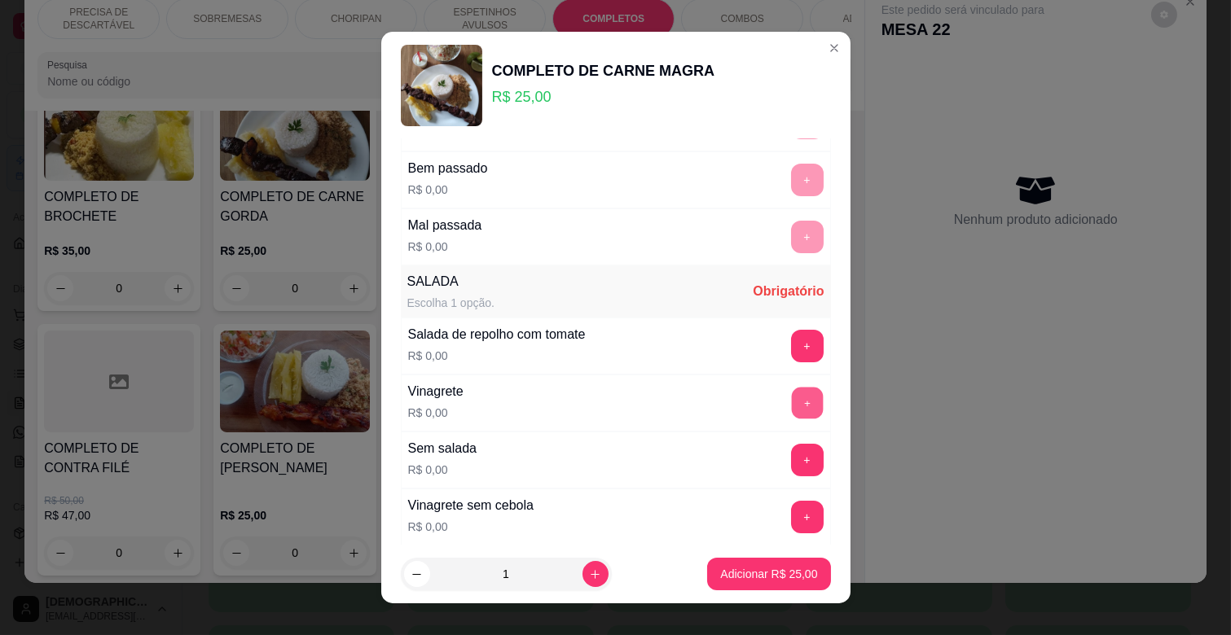
click at [791, 393] on button "+" at bounding box center [807, 404] width 32 height 32
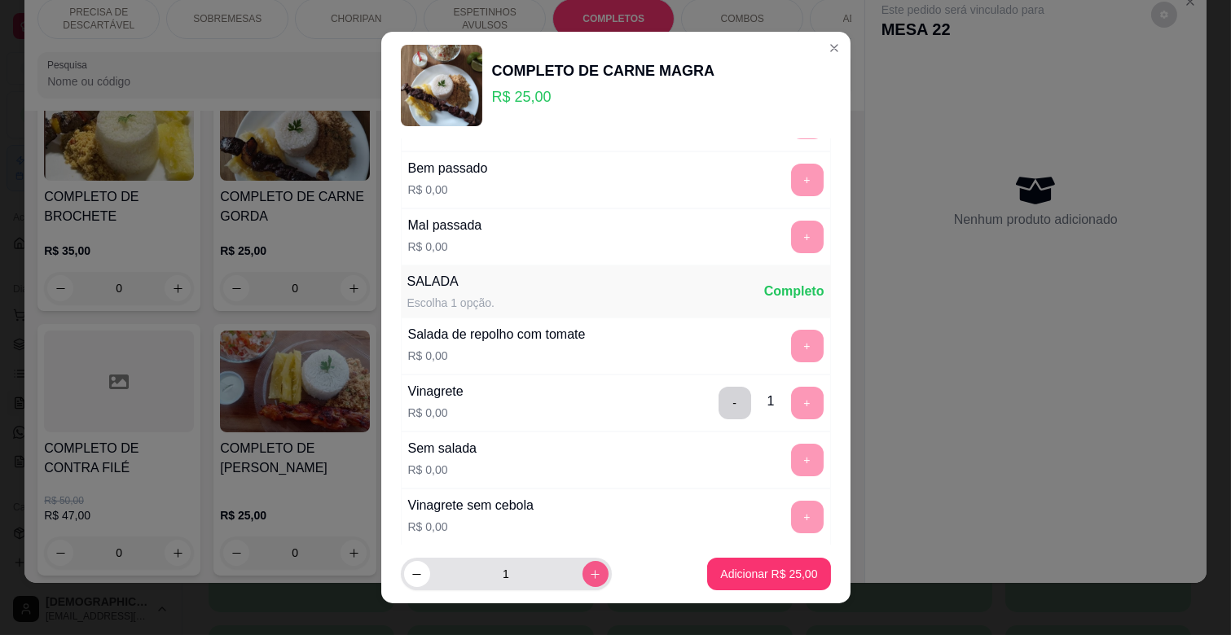
click at [589, 570] on icon "increase-product-quantity" at bounding box center [595, 575] width 12 height 12
type input "2"
click at [751, 565] on button "Adicionar R$ 50,00" at bounding box center [768, 574] width 123 height 33
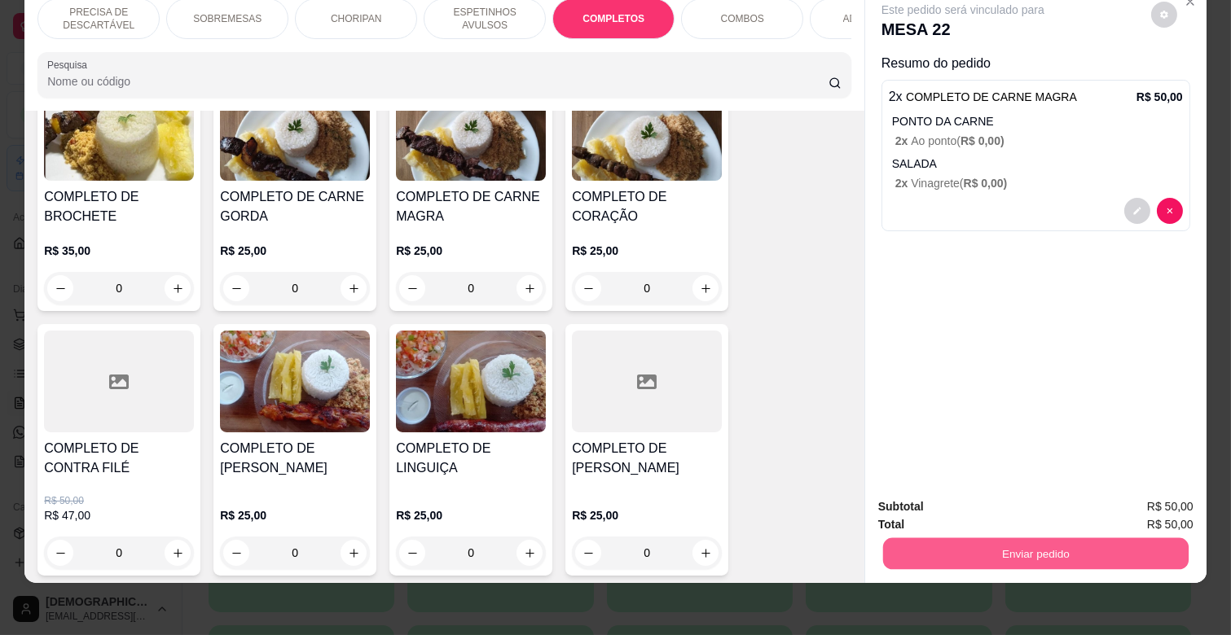
click at [1056, 538] on button "Enviar pedido" at bounding box center [1035, 554] width 305 height 32
click at [1040, 493] on button "Não registrar e enviar pedido" at bounding box center [980, 500] width 169 height 31
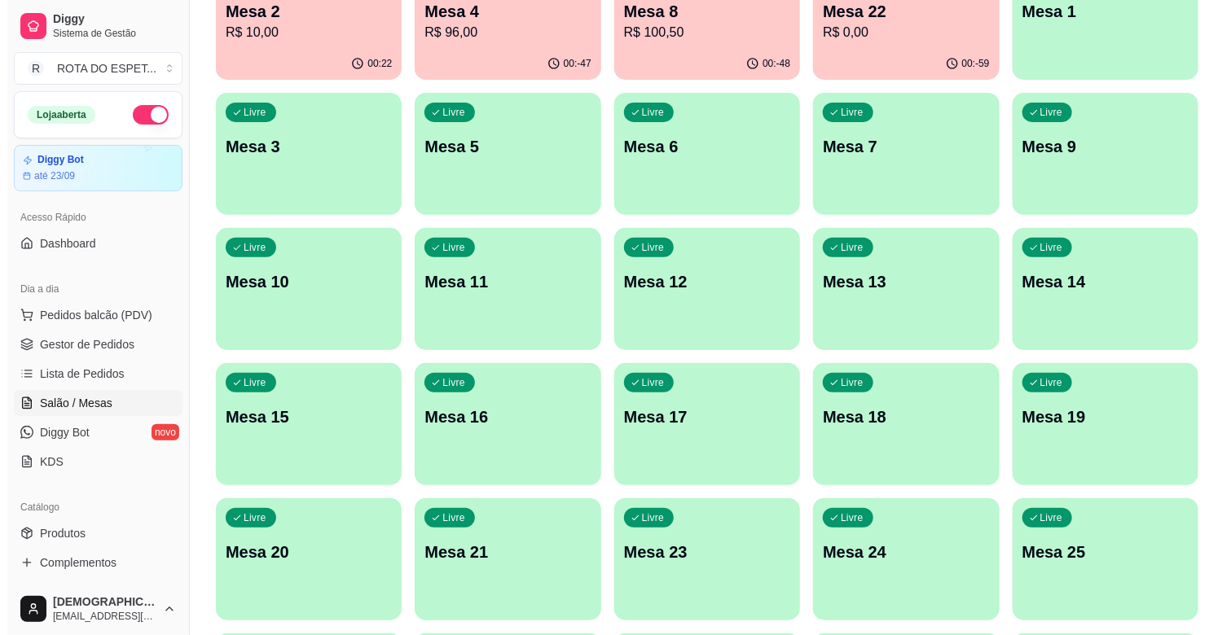
scroll to position [0, 0]
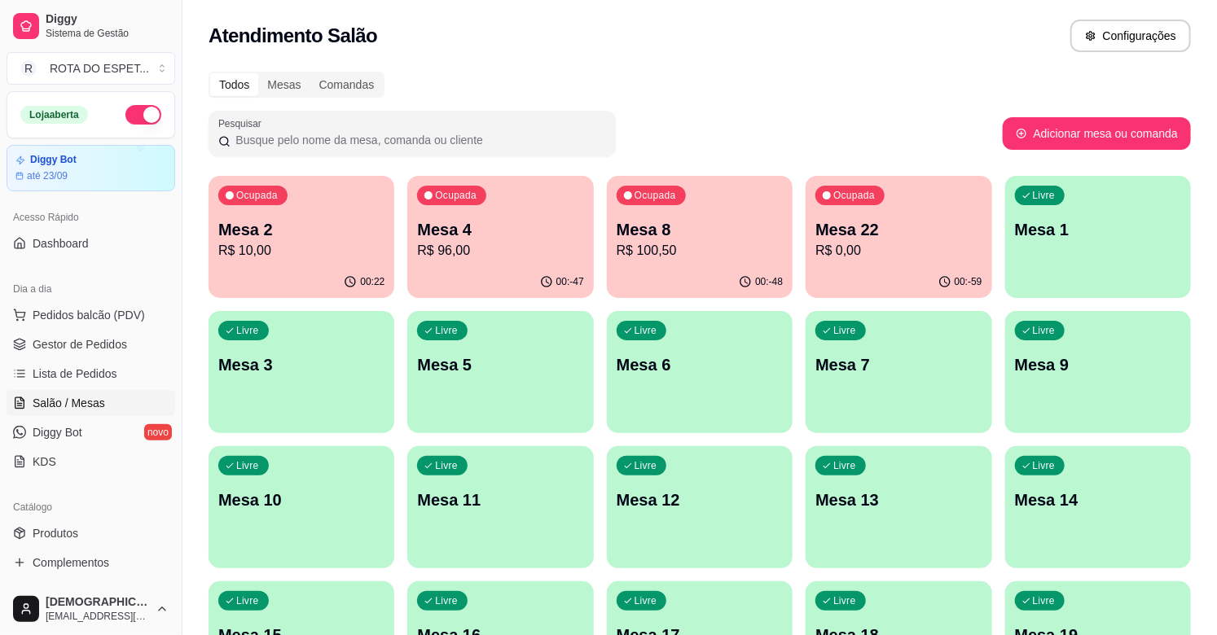
click at [881, 246] on p "R$ 0,00" at bounding box center [898, 251] width 166 height 20
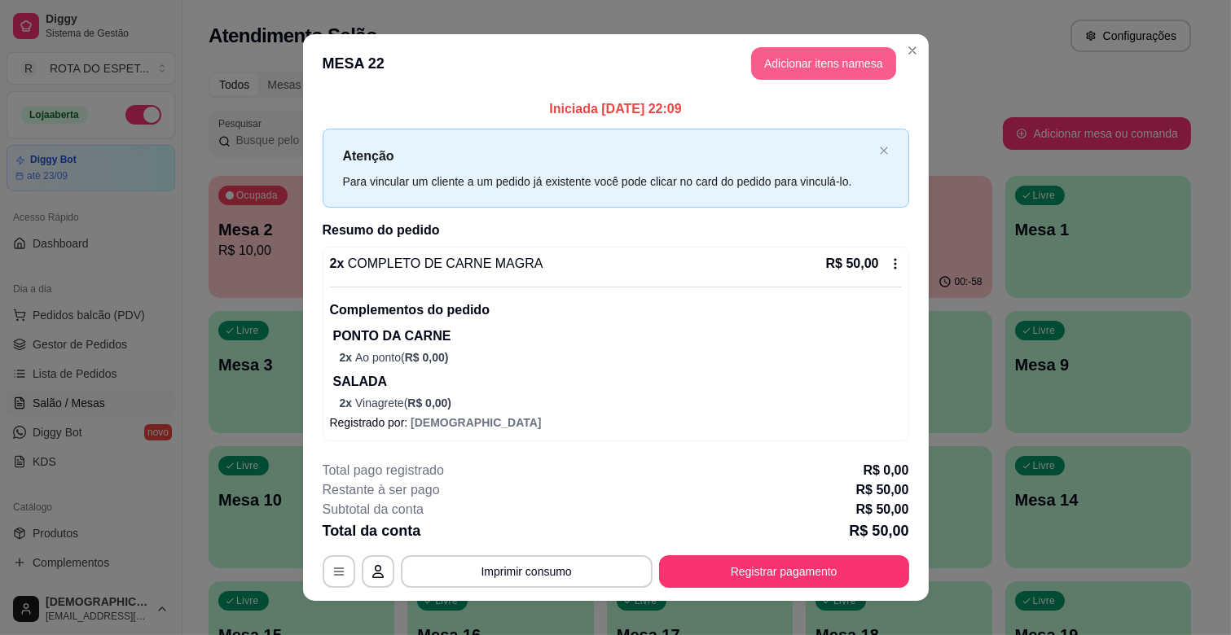
click at [802, 60] on button "Adicionar itens na mesa" at bounding box center [823, 63] width 145 height 33
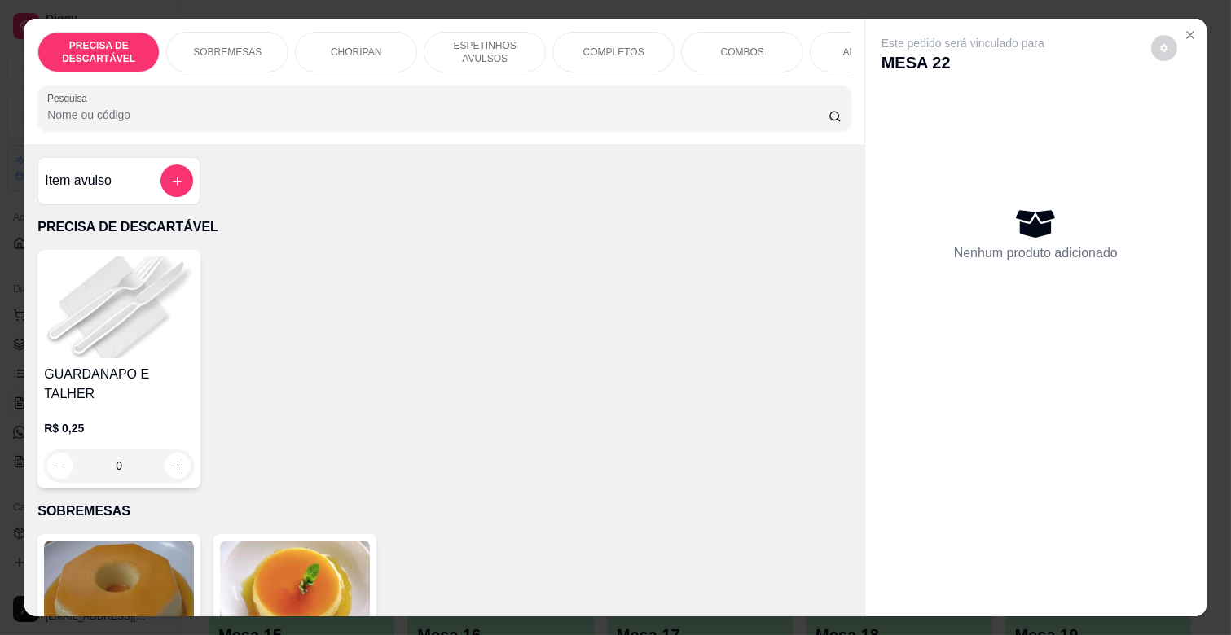
scroll to position [0, 712]
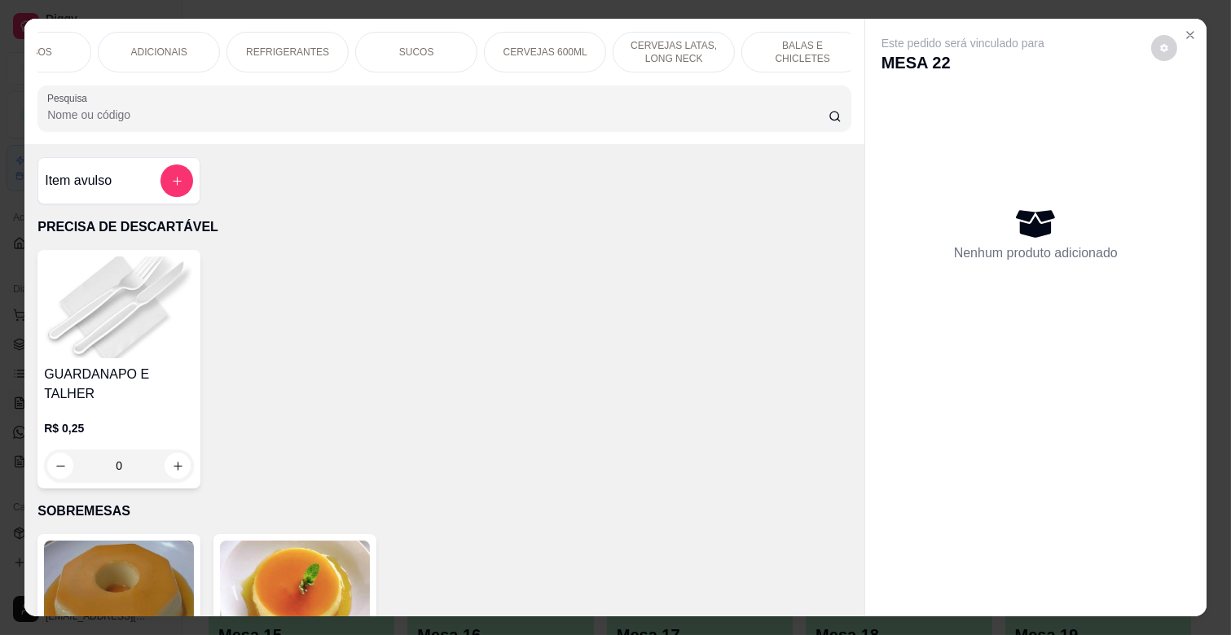
click at [297, 46] on p "REFRIGERANTES" at bounding box center [287, 52] width 83 height 13
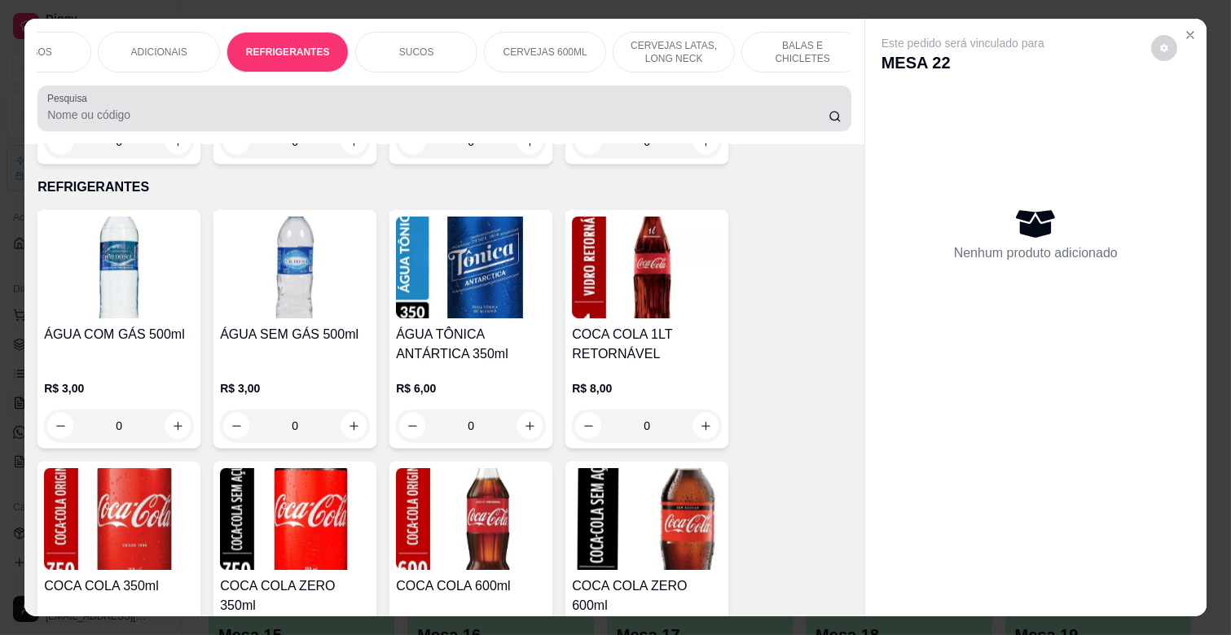
scroll to position [39, 0]
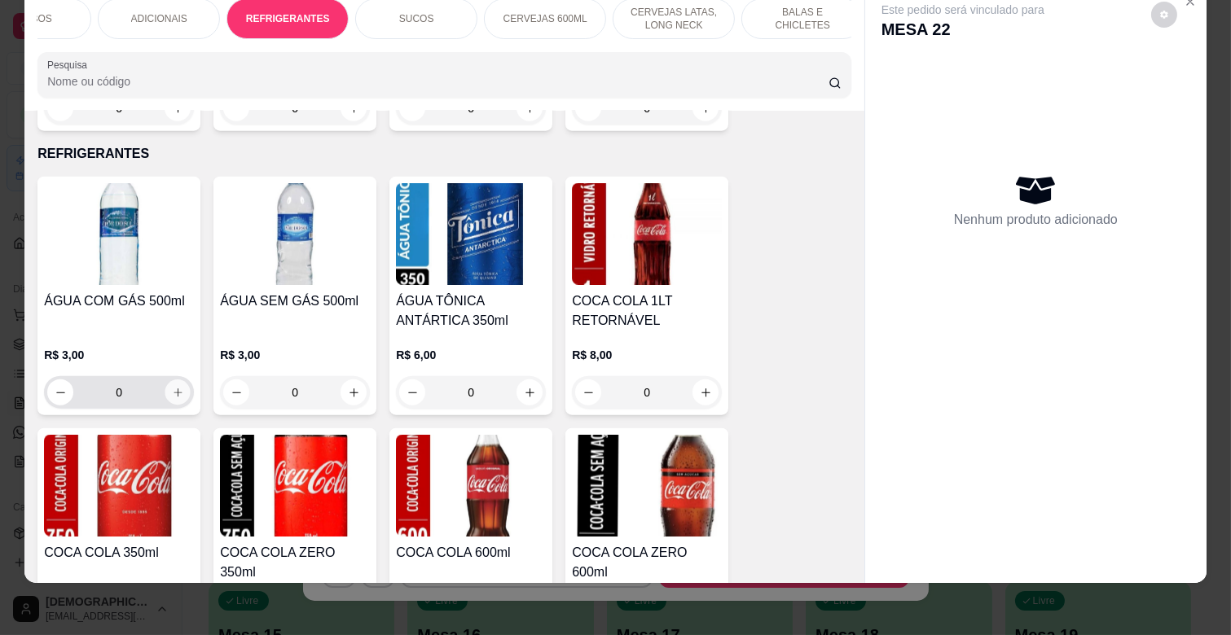
click at [180, 380] on button "increase-product-quantity" at bounding box center [177, 392] width 25 height 25
type input "1"
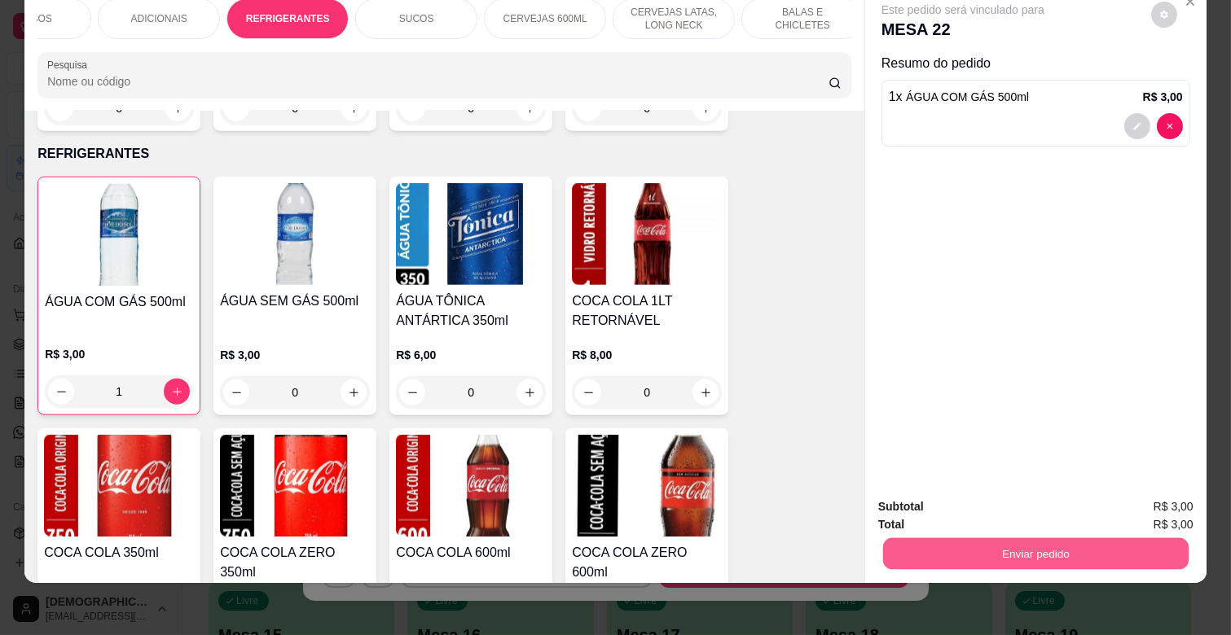
click at [934, 538] on button "Enviar pedido" at bounding box center [1035, 554] width 305 height 32
click at [973, 495] on button "Não registrar e enviar pedido" at bounding box center [980, 500] width 169 height 31
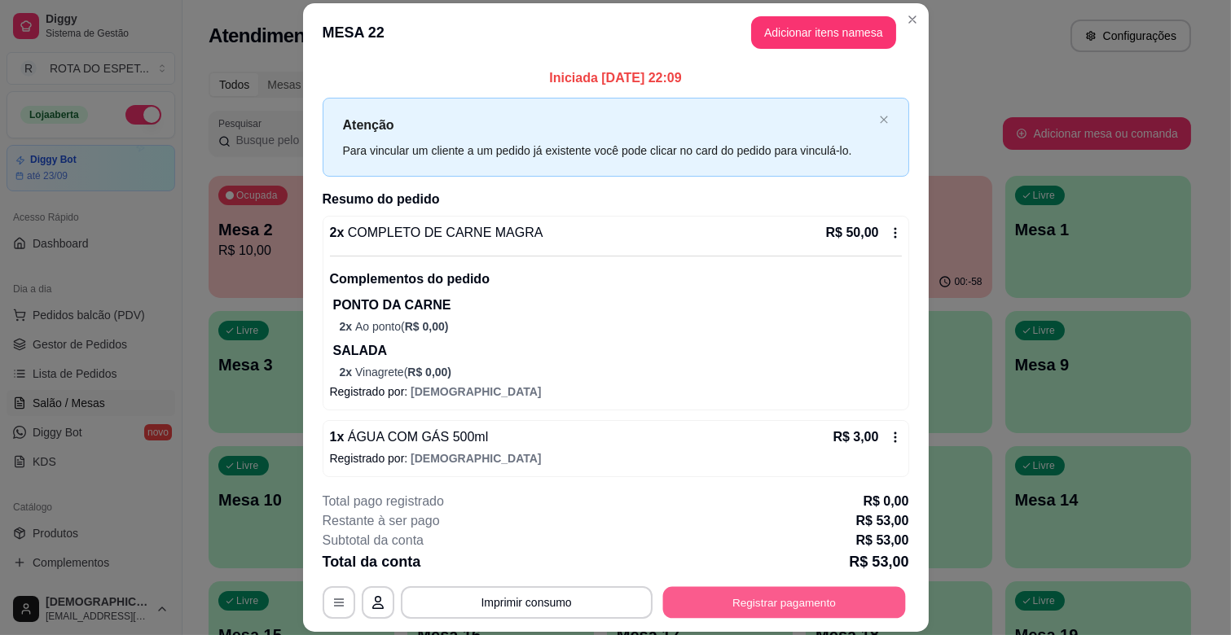
click at [783, 593] on button "Registrar pagamento" at bounding box center [783, 603] width 243 height 32
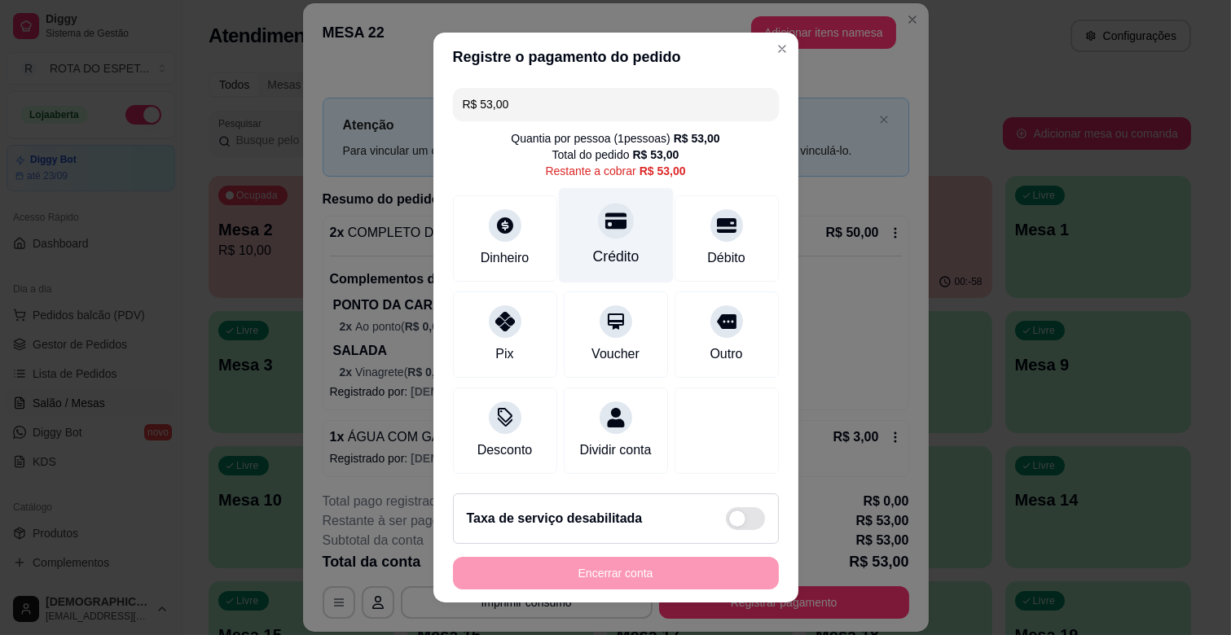
click at [605, 234] on div at bounding box center [616, 221] width 36 height 36
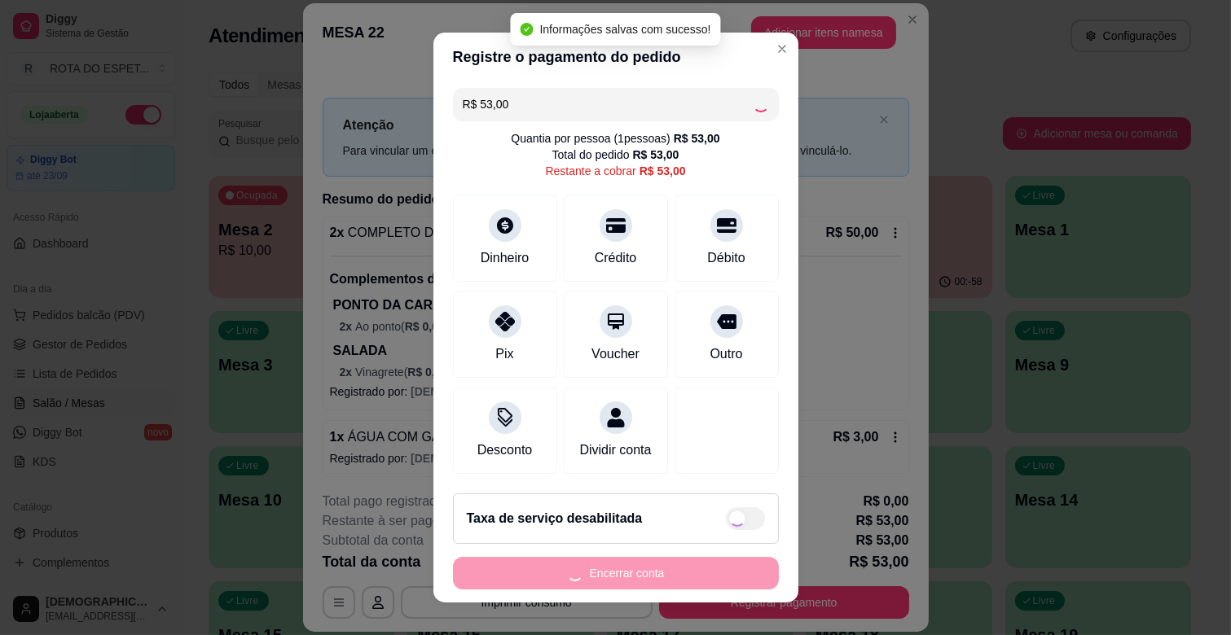
scroll to position [18, 0]
type input "R$ 0,00"
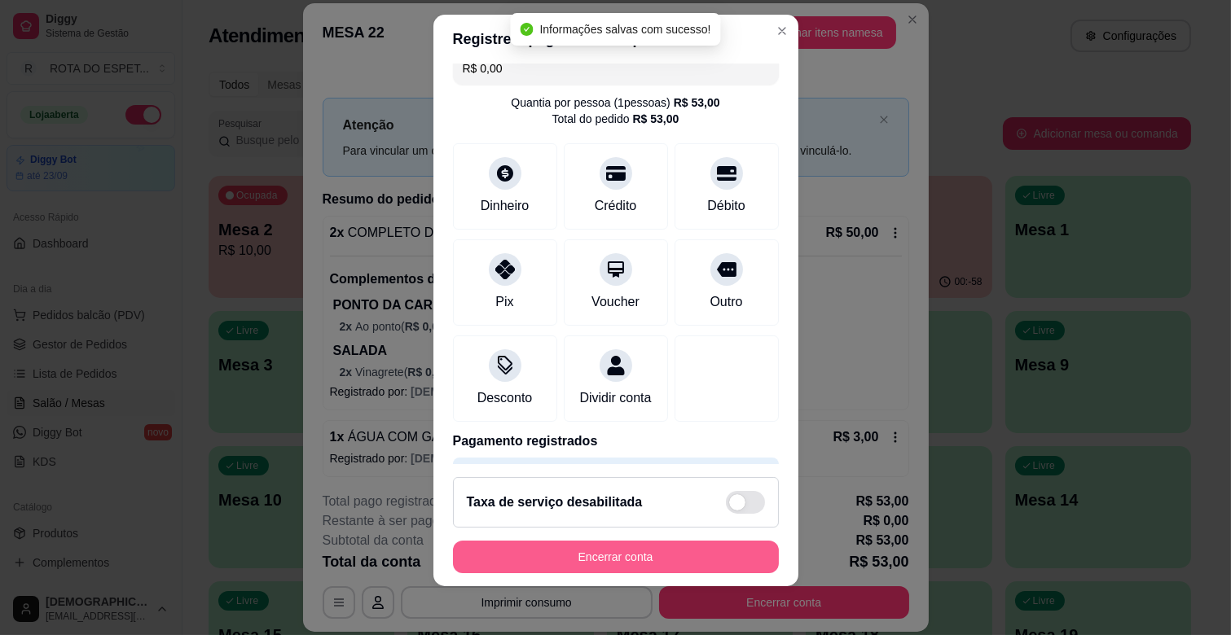
scroll to position [20, 0]
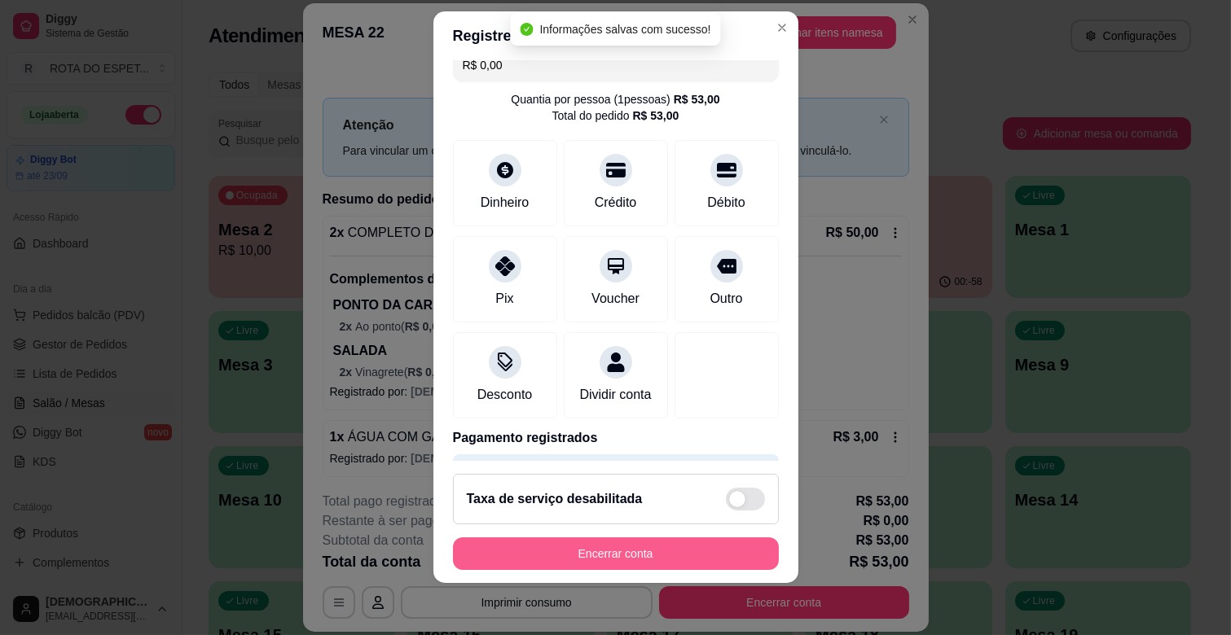
click at [670, 560] on button "Encerrar conta" at bounding box center [616, 554] width 326 height 33
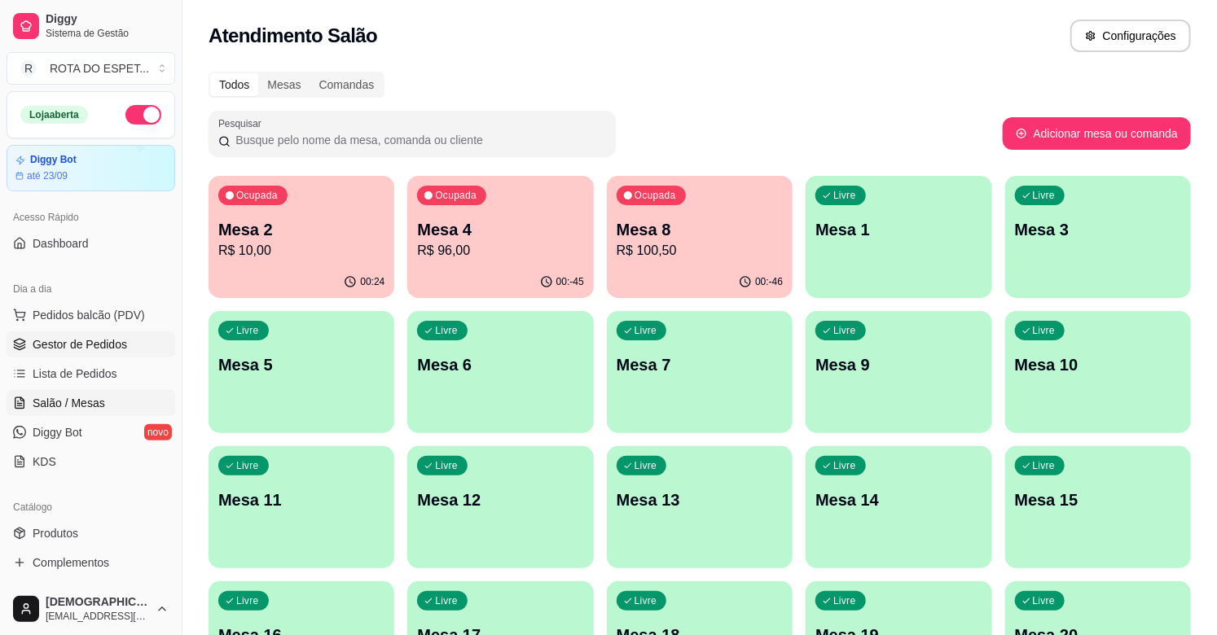
click at [90, 347] on span "Gestor de Pedidos" at bounding box center [80, 344] width 94 height 16
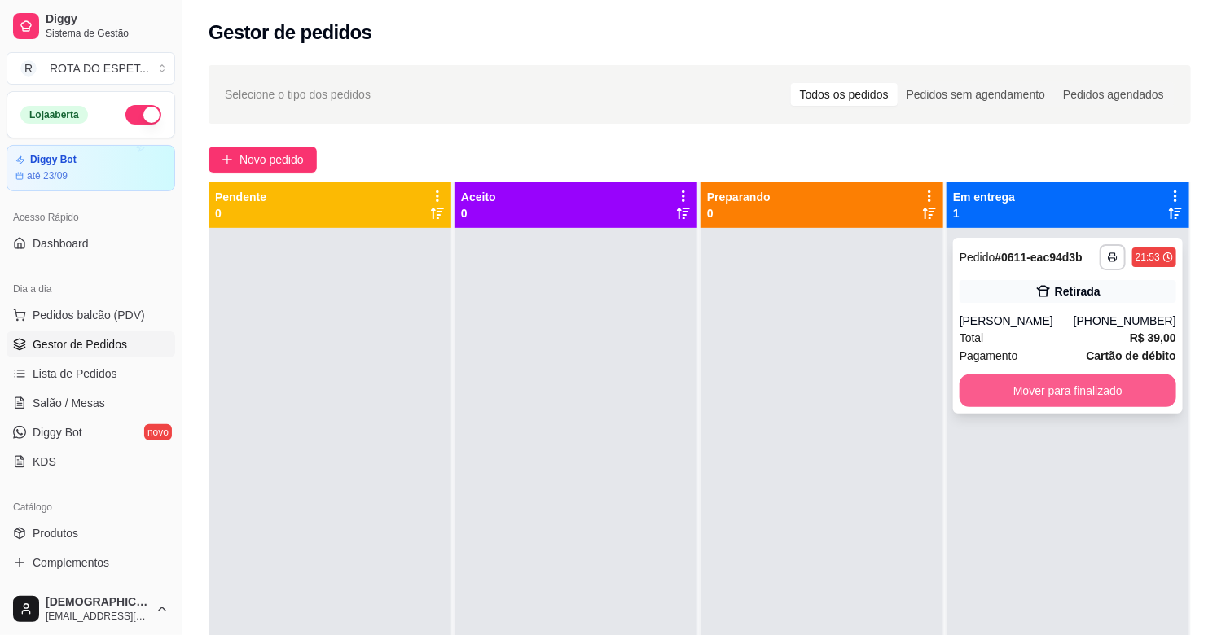
click at [1112, 394] on button "Mover para finalizado" at bounding box center [1068, 391] width 217 height 33
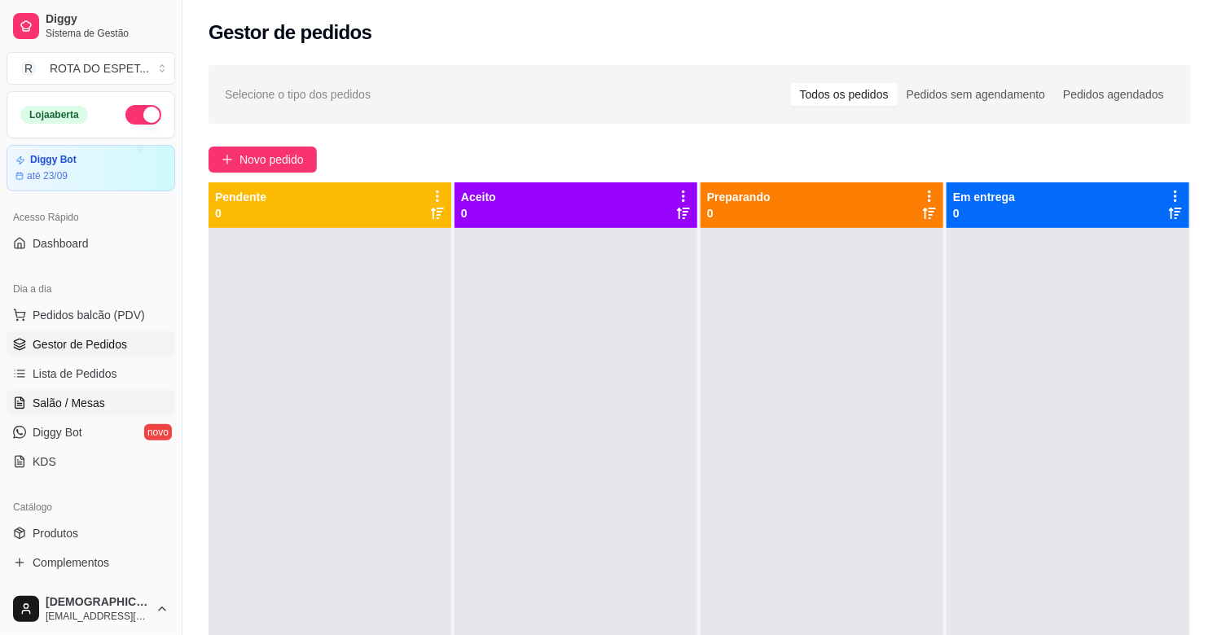
click at [96, 404] on span "Salão / Mesas" at bounding box center [69, 403] width 72 height 16
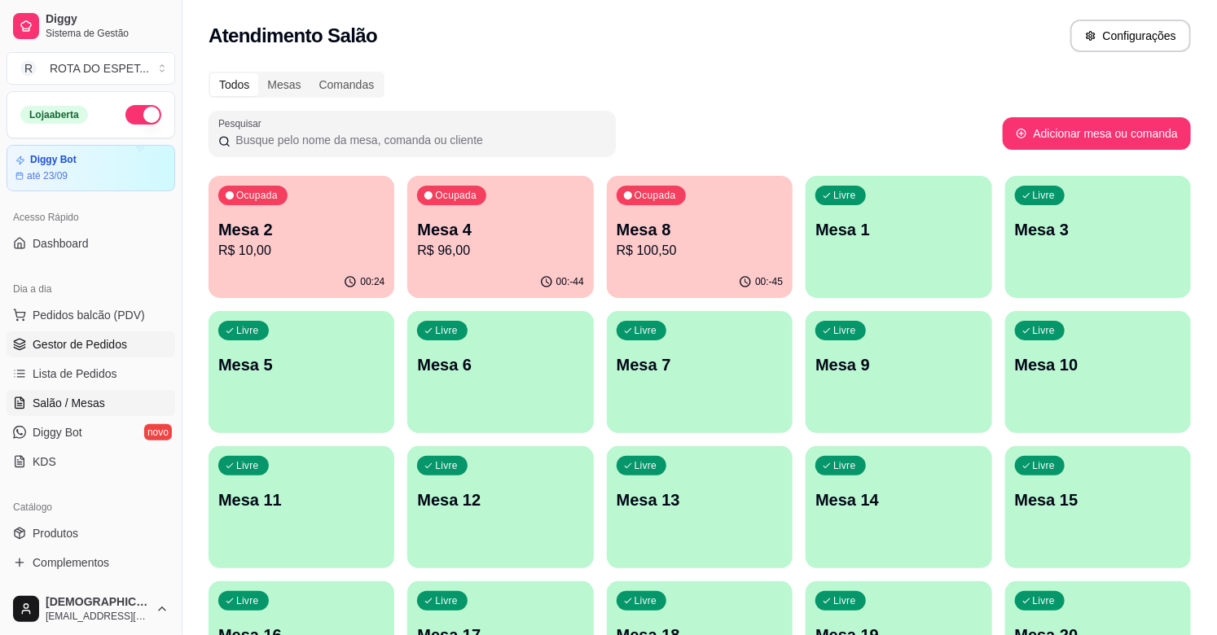
click at [108, 344] on span "Gestor de Pedidos" at bounding box center [80, 344] width 94 height 16
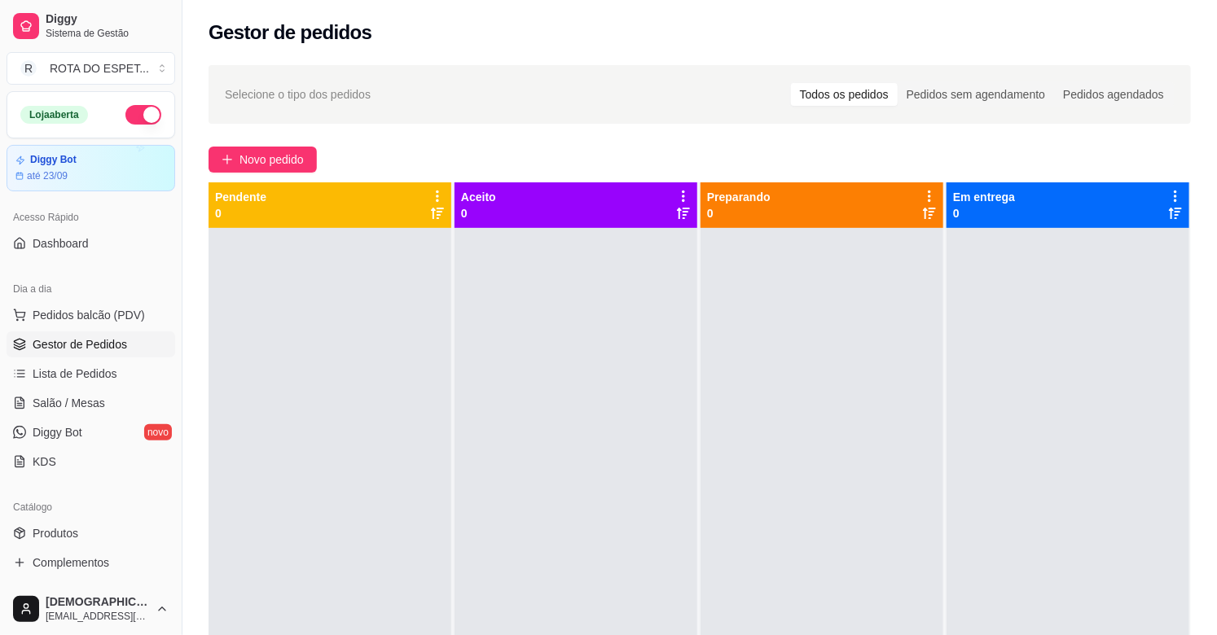
click at [455, 473] on div at bounding box center [576, 545] width 243 height 635
click at [59, 409] on span "Salão / Mesas" at bounding box center [69, 403] width 72 height 16
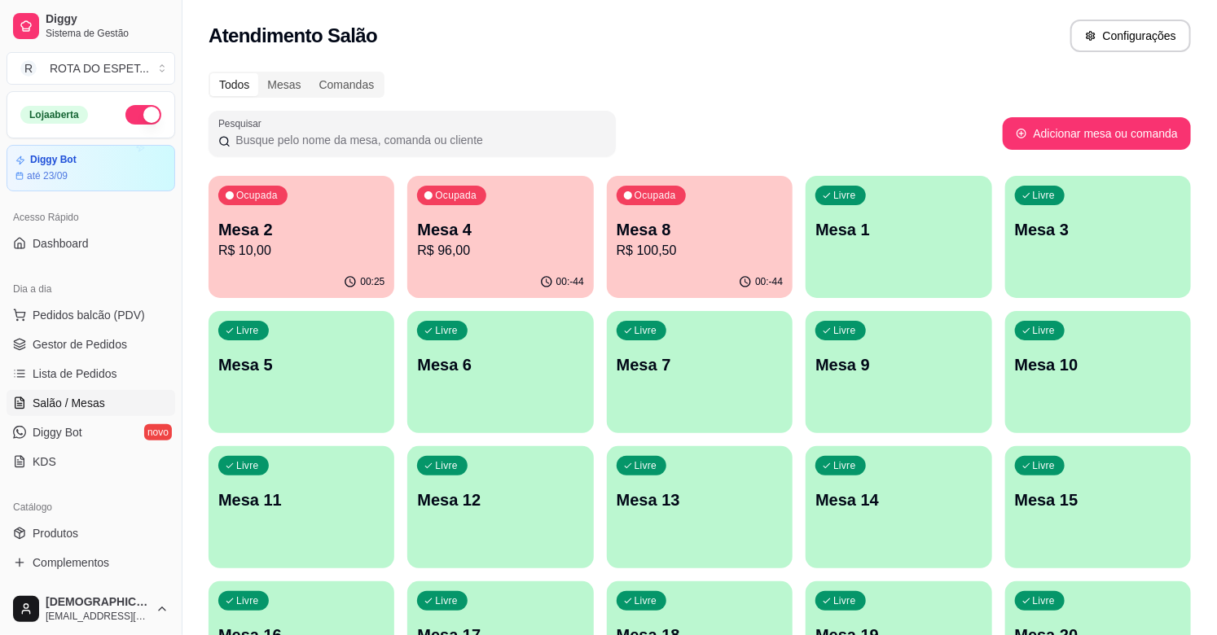
click at [342, 226] on p "Mesa 2" at bounding box center [301, 229] width 166 height 23
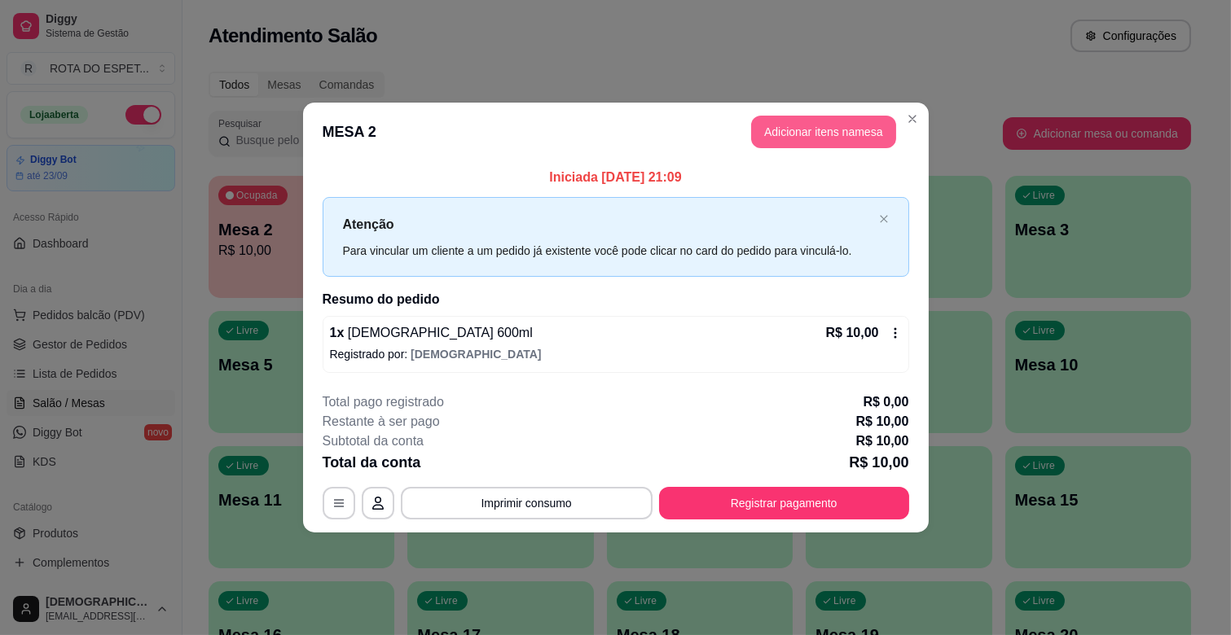
click at [839, 122] on button "Adicionar itens na mesa" at bounding box center [823, 132] width 145 height 33
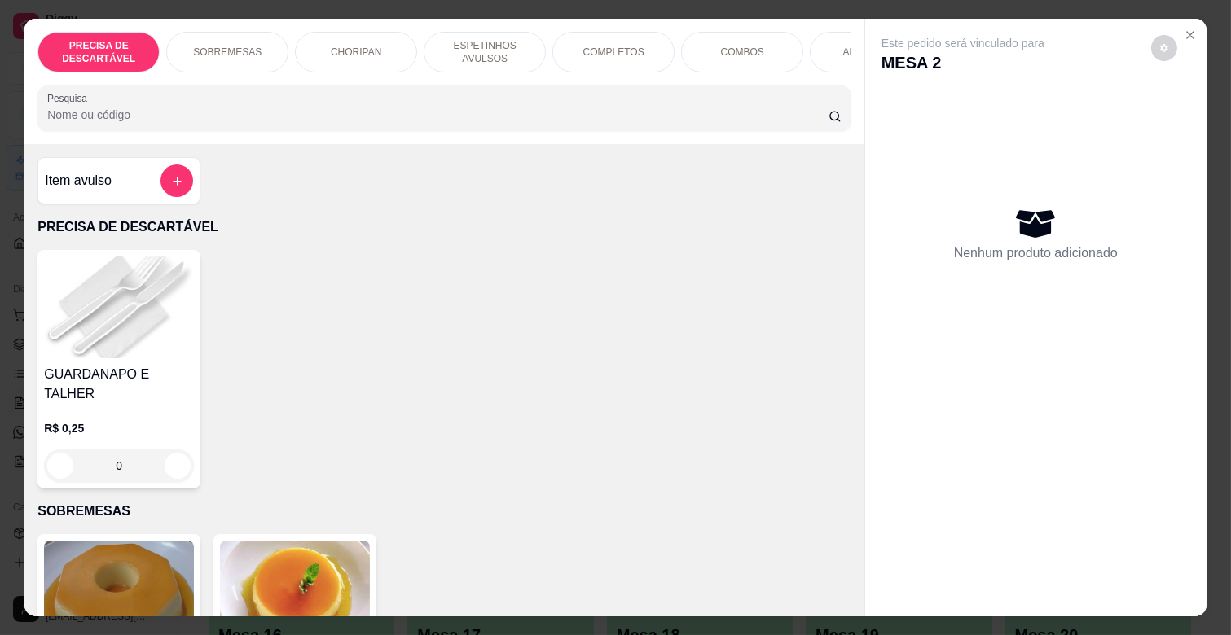
scroll to position [0, 712]
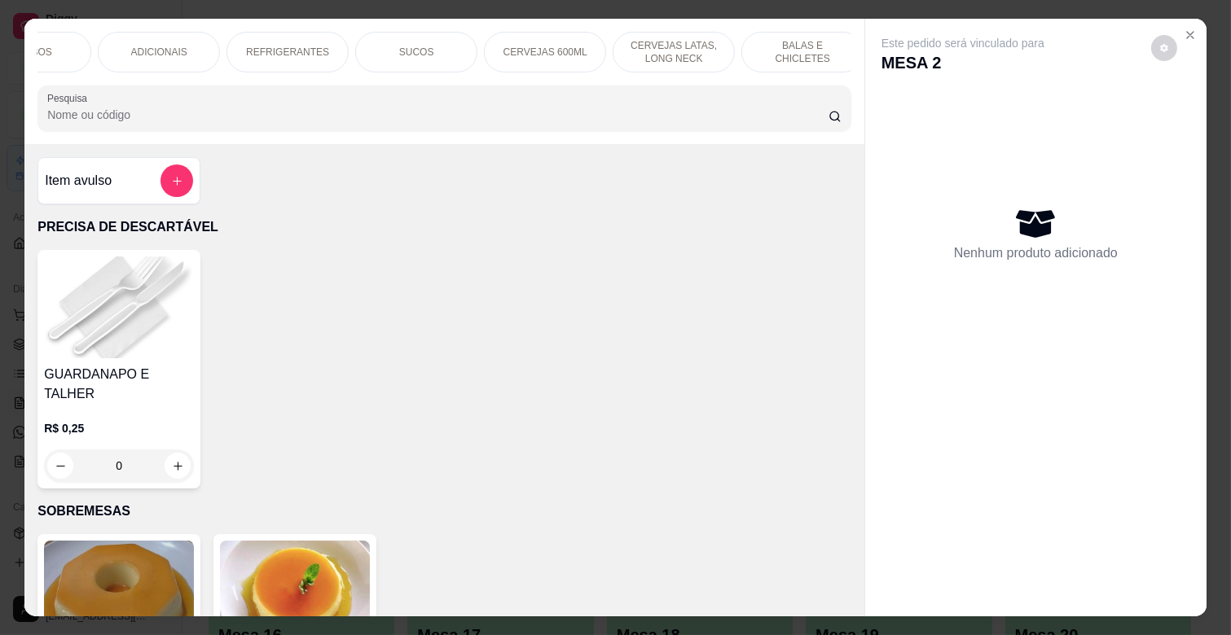
click at [543, 50] on p "CERVEJAS 600ML" at bounding box center [545, 52] width 84 height 13
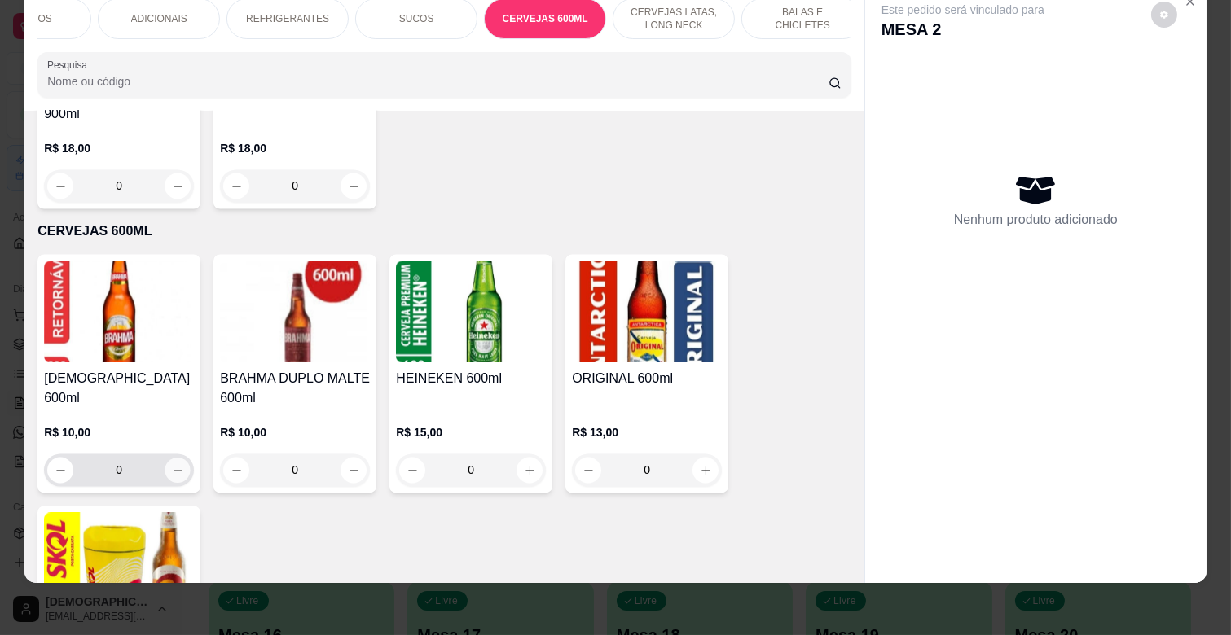
click at [165, 459] on button "increase-product-quantity" at bounding box center [177, 471] width 25 height 25
type input "1"
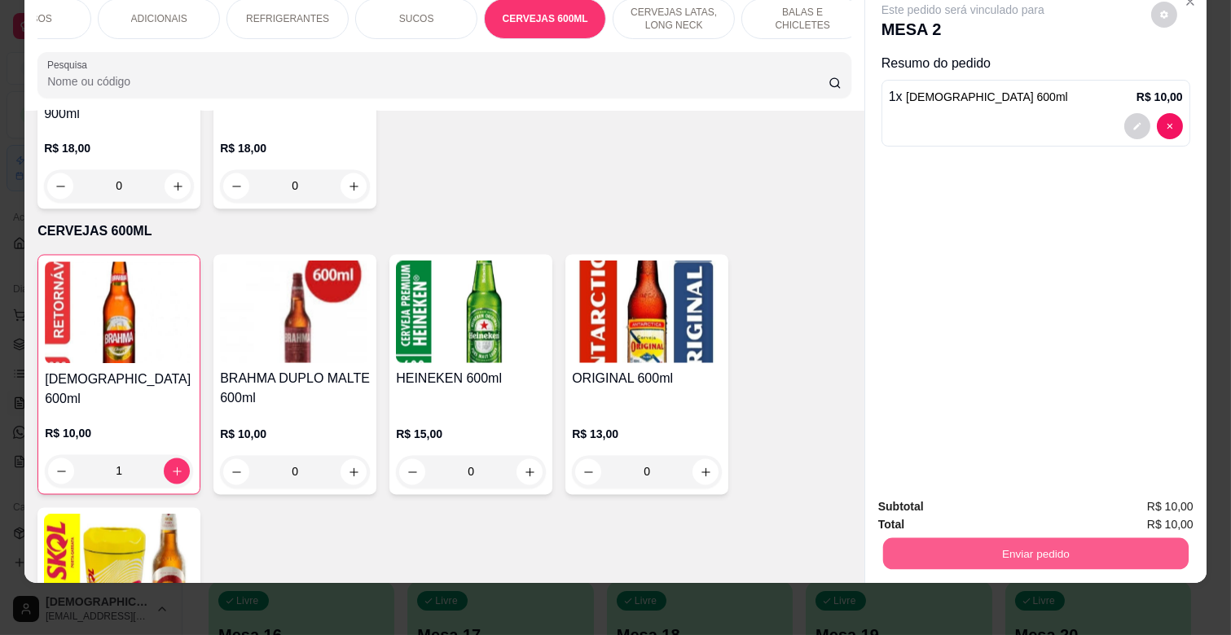
click at [1013, 539] on button "Enviar pedido" at bounding box center [1035, 554] width 305 height 32
click at [994, 491] on button "Não registrar e enviar pedido" at bounding box center [980, 500] width 169 height 31
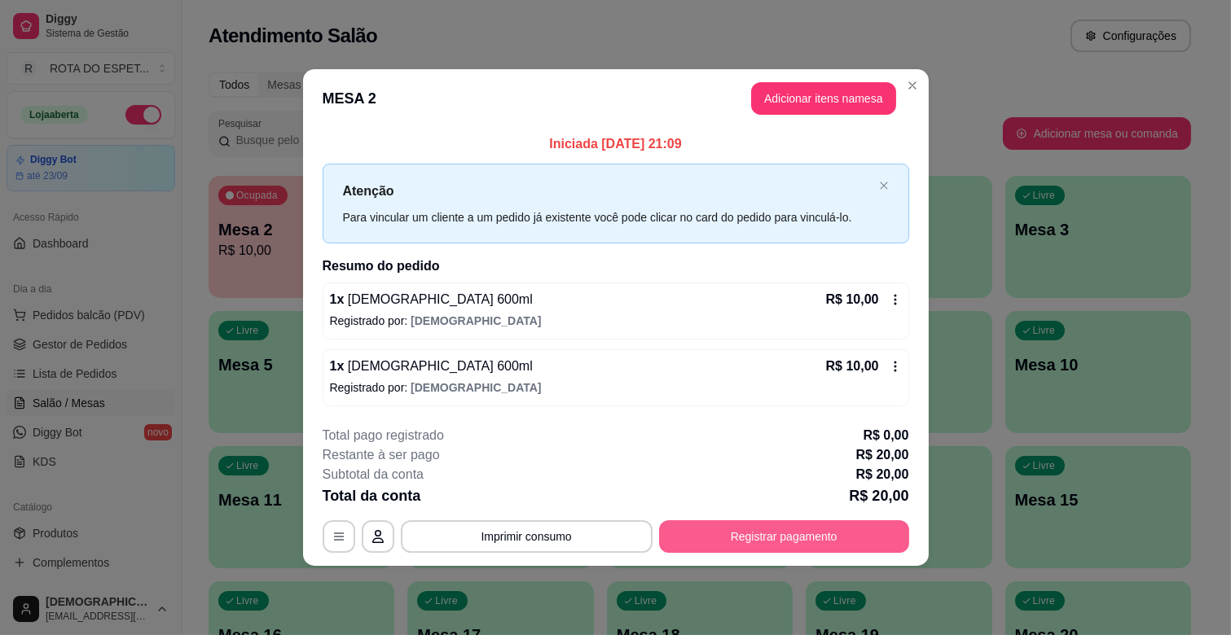
click at [816, 546] on button "Registrar pagamento" at bounding box center [784, 537] width 250 height 33
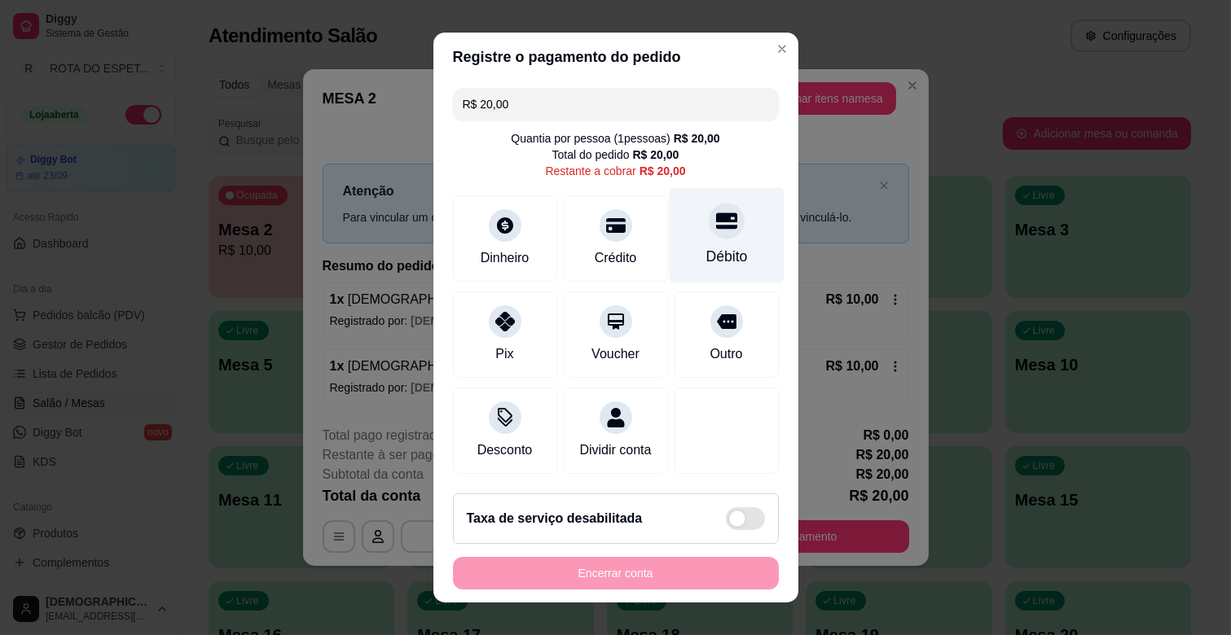
click at [709, 234] on div at bounding box center [727, 221] width 36 height 36
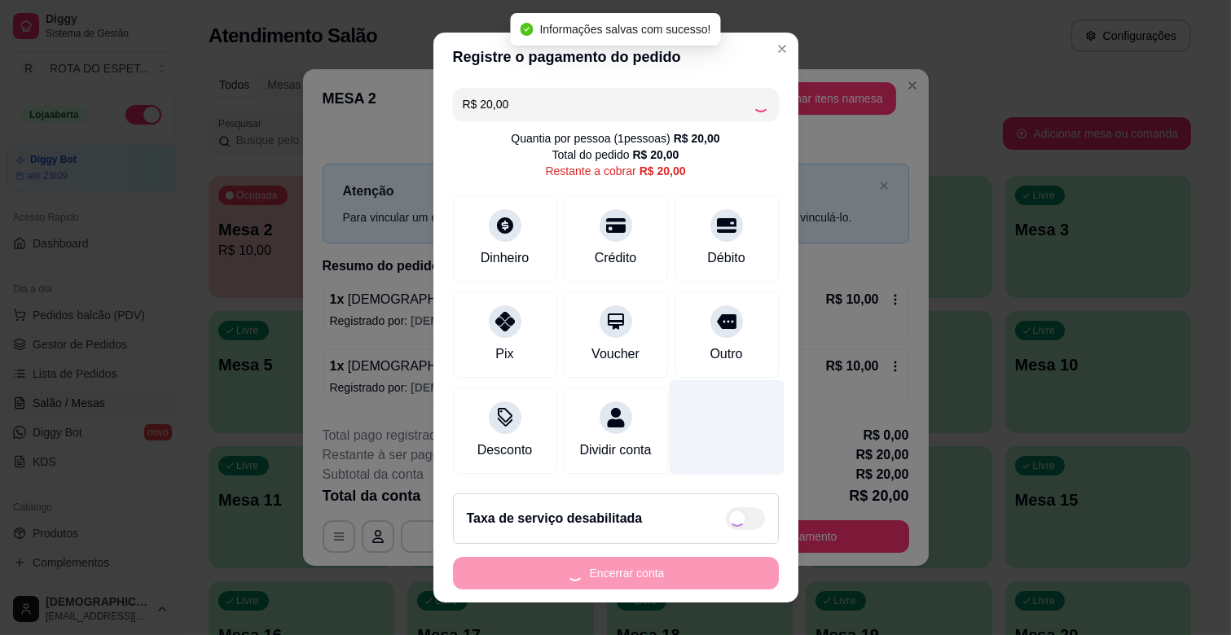
type input "R$ 0,00"
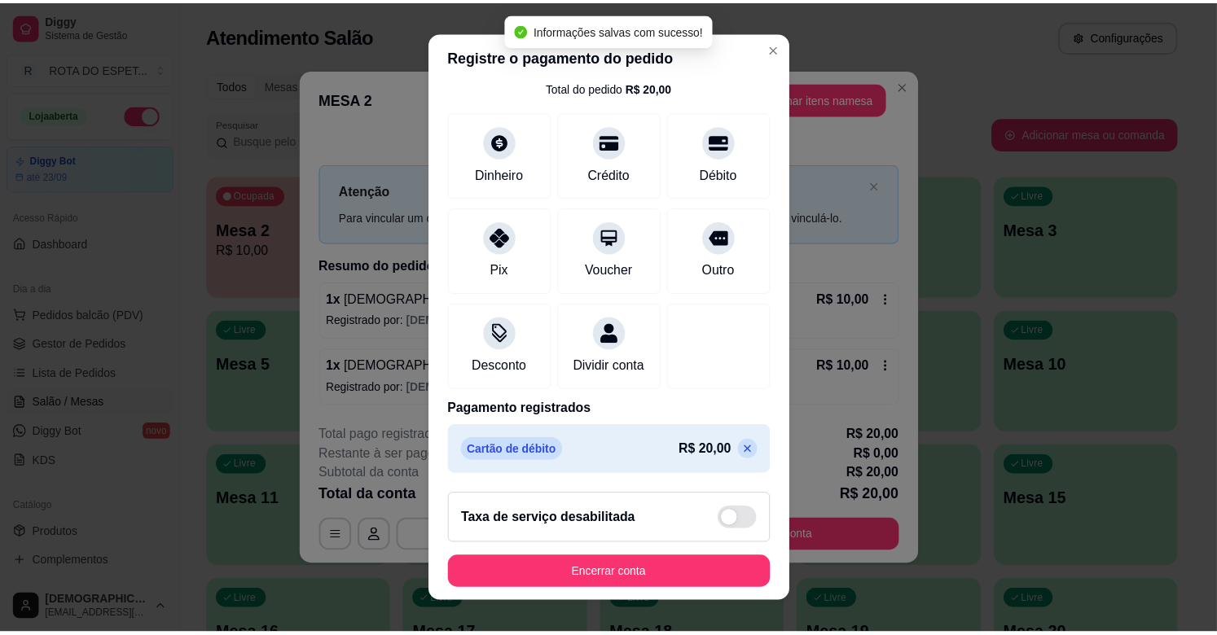
scroll to position [86, 0]
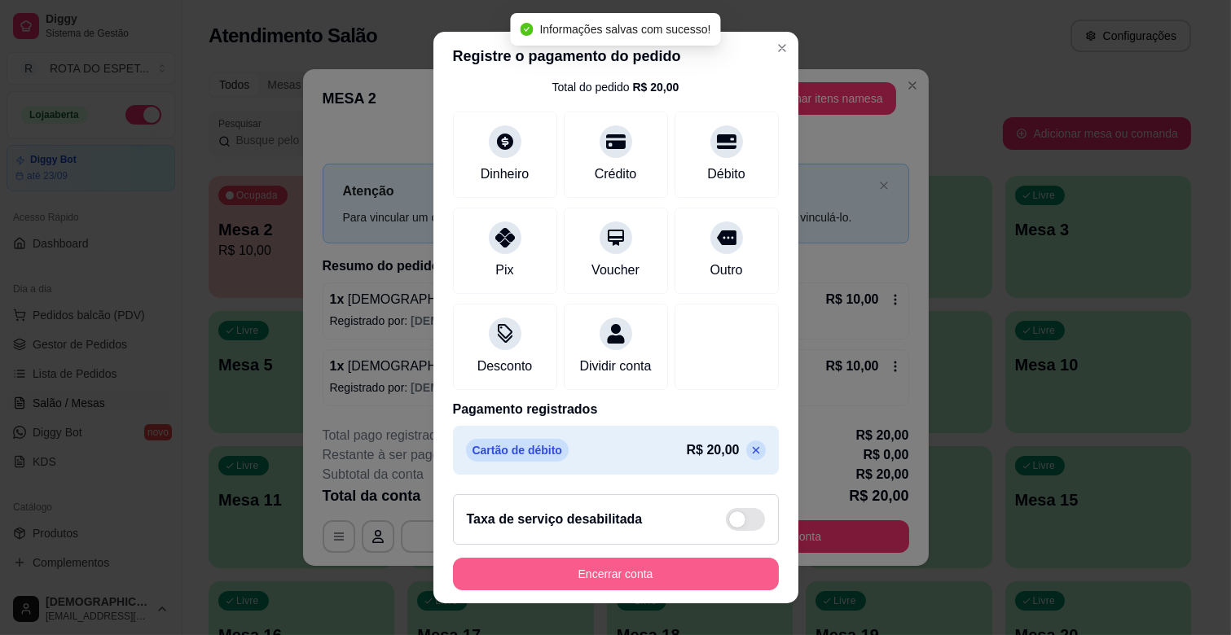
click at [683, 590] on button "Encerrar conta" at bounding box center [616, 574] width 326 height 33
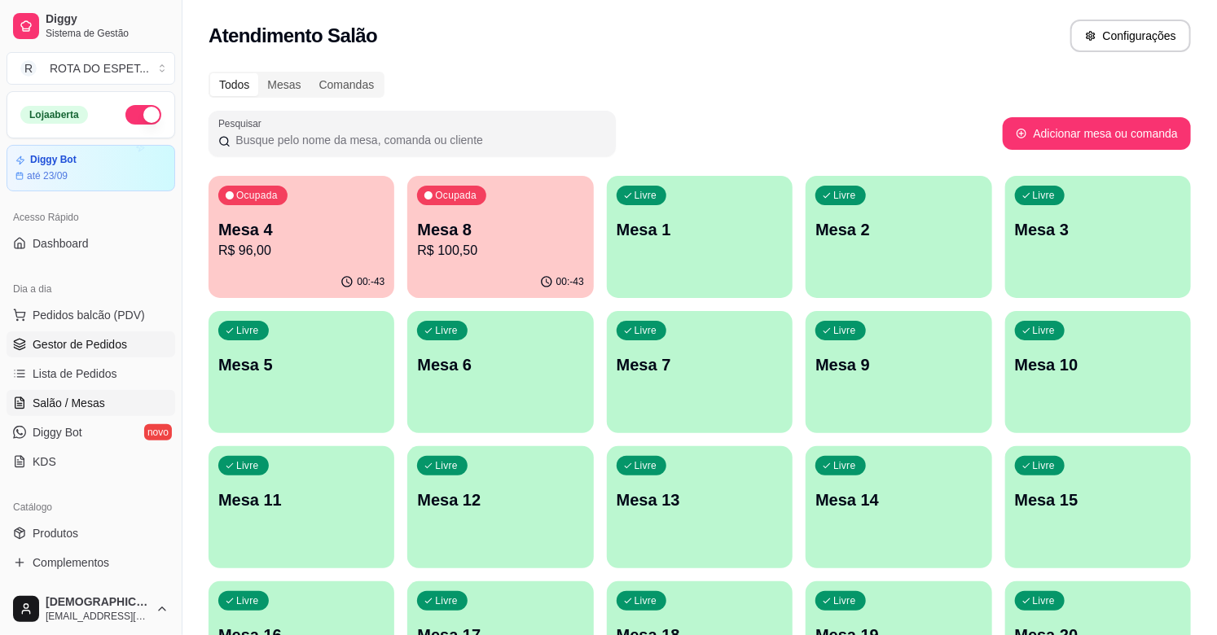
click at [114, 336] on span "Gestor de Pedidos" at bounding box center [80, 344] width 94 height 16
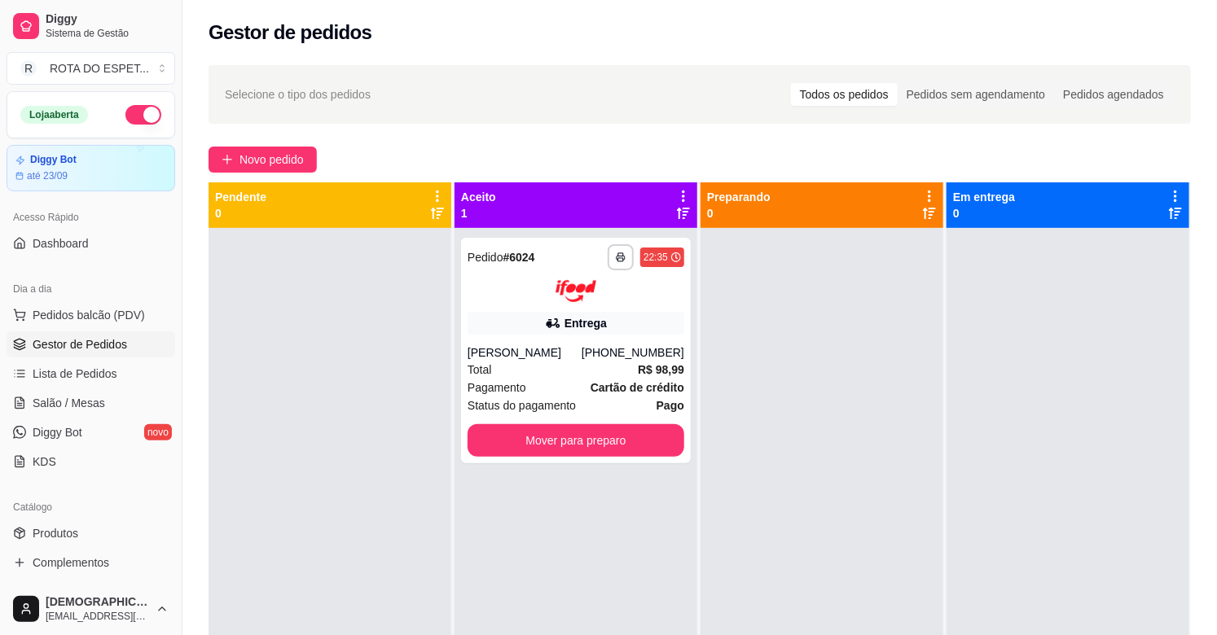
click at [533, 554] on div "**********" at bounding box center [576, 545] width 243 height 635
click at [557, 432] on button "Mover para preparo" at bounding box center [576, 440] width 217 height 33
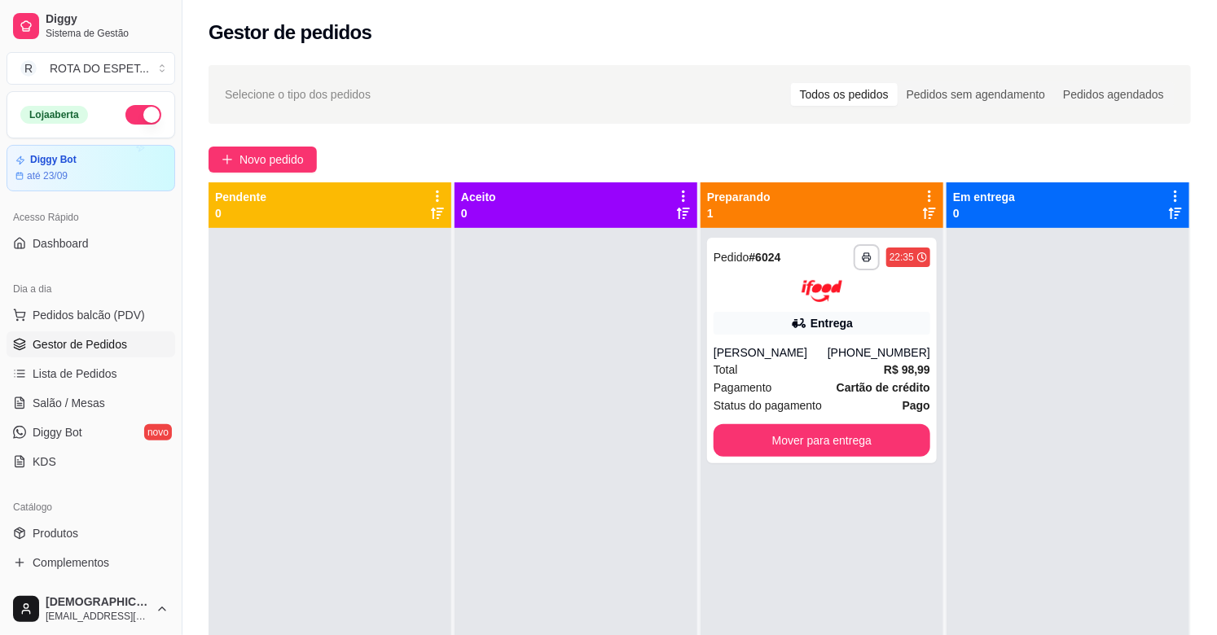
click at [522, 477] on div at bounding box center [576, 545] width 243 height 635
click at [529, 450] on div at bounding box center [576, 545] width 243 height 635
click at [536, 511] on div at bounding box center [576, 545] width 243 height 635
click at [540, 576] on div at bounding box center [576, 545] width 243 height 635
click at [90, 406] on span "Salão / Mesas" at bounding box center [69, 403] width 72 height 16
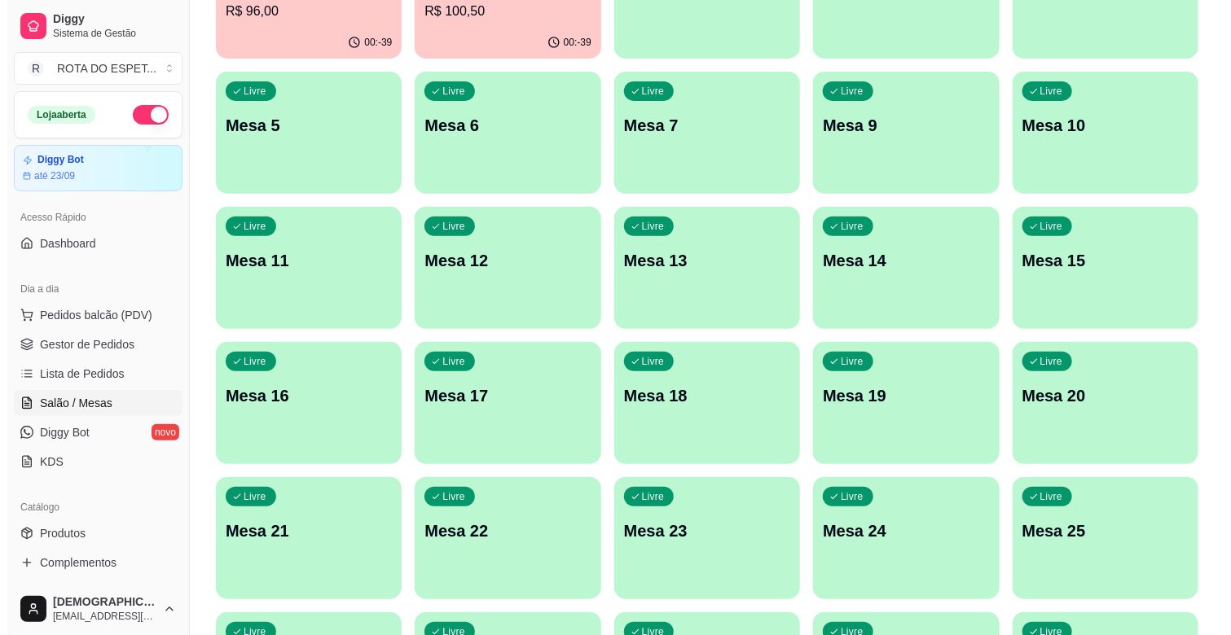
scroll to position [271, 0]
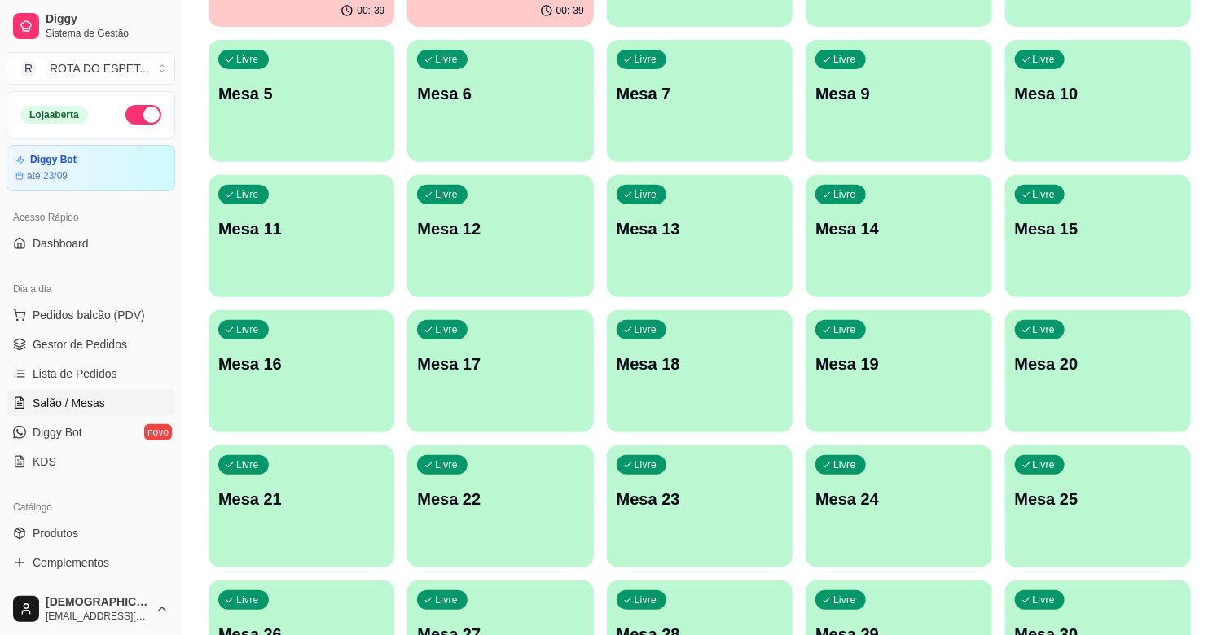
click at [514, 499] on p "Mesa 22" at bounding box center [500, 499] width 166 height 23
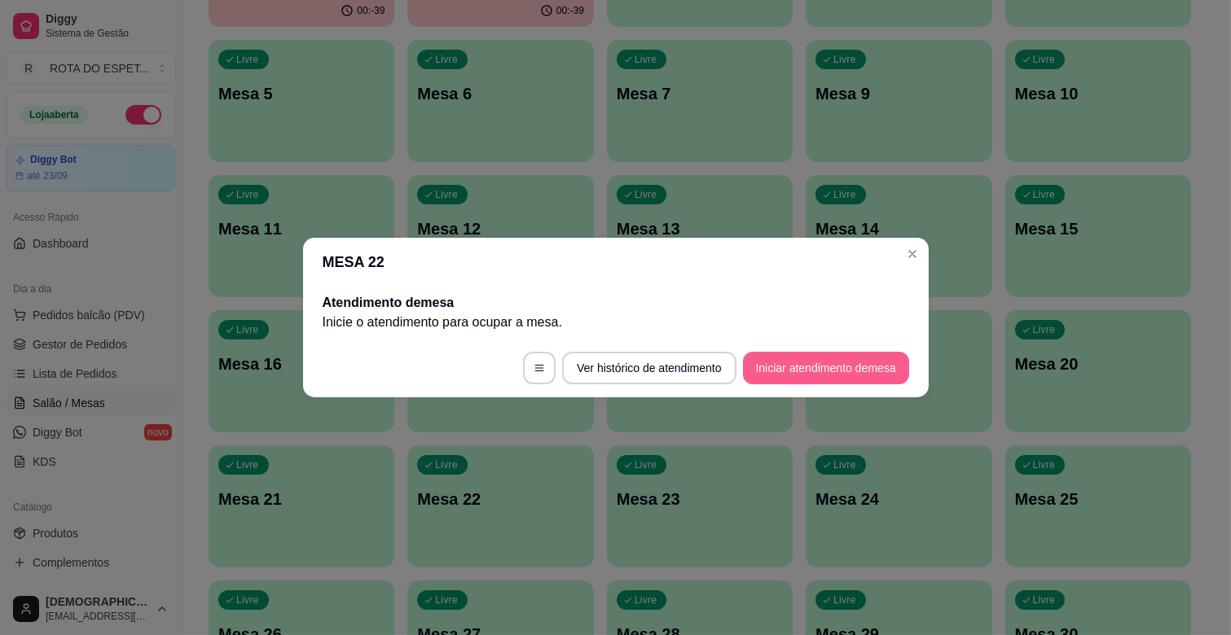
click at [800, 378] on button "Iniciar atendimento de mesa" at bounding box center [826, 368] width 166 height 33
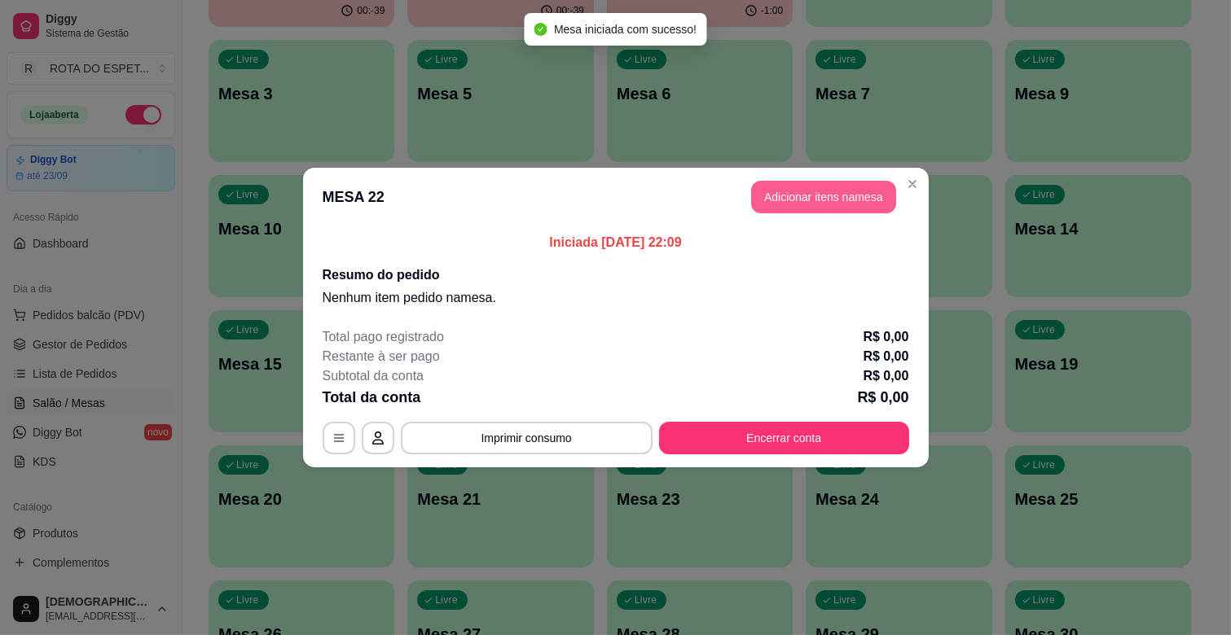
click at [828, 188] on button "Adicionar itens na mesa" at bounding box center [823, 197] width 145 height 33
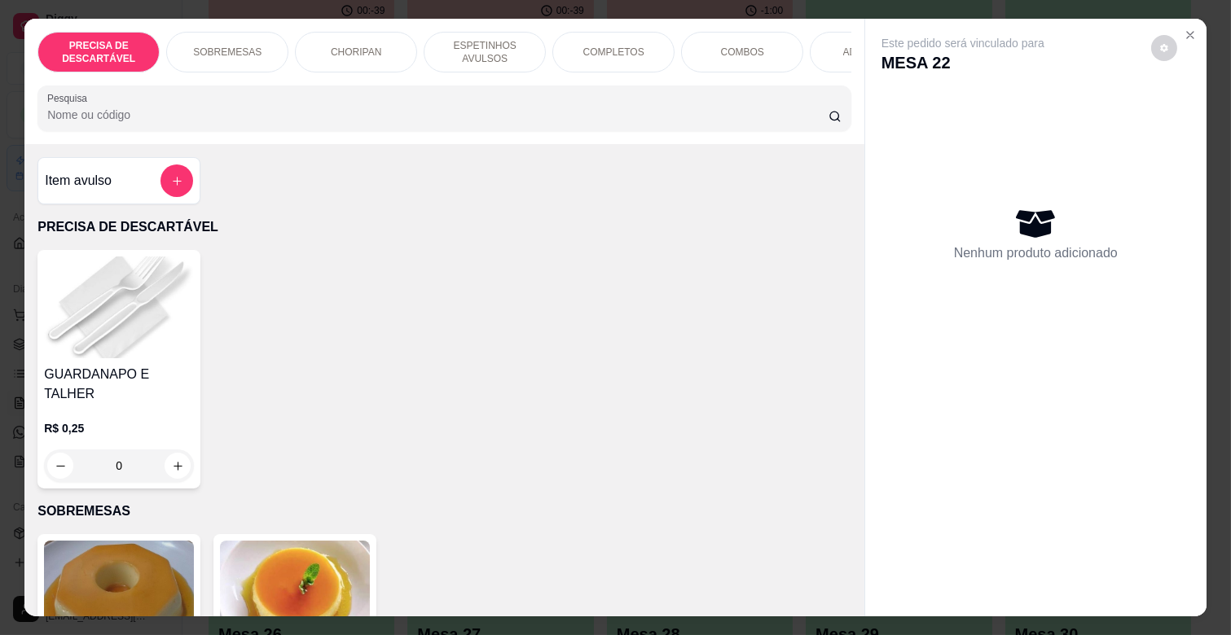
scroll to position [0, 712]
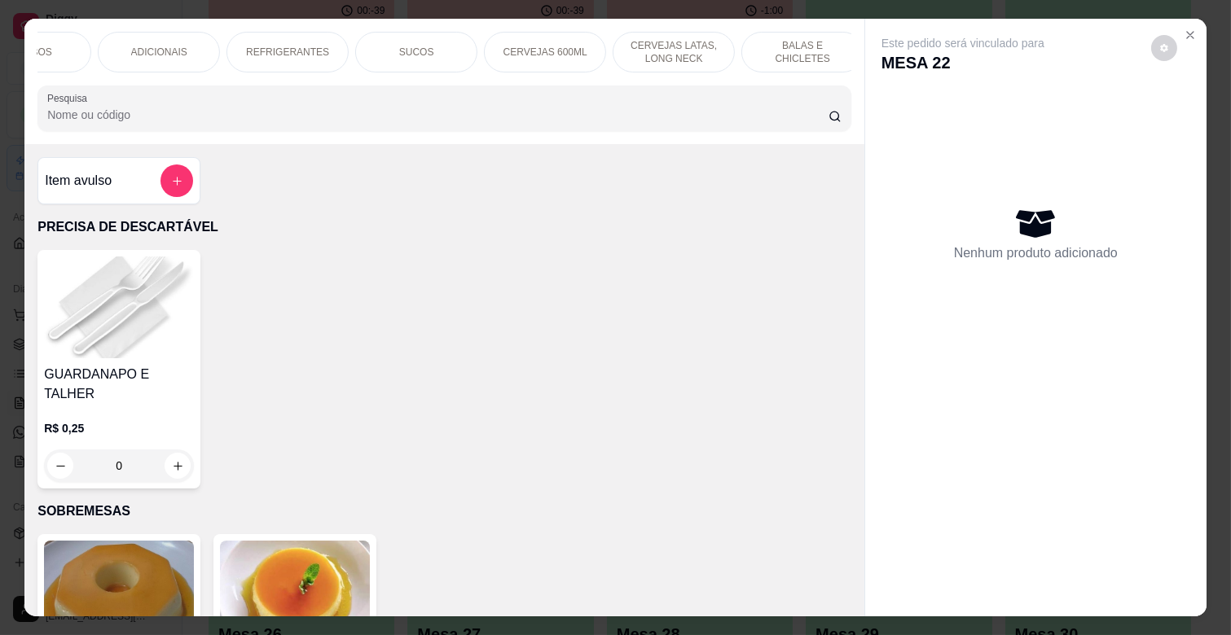
click at [808, 46] on p "BALAS E CHICLETES" at bounding box center [802, 52] width 94 height 26
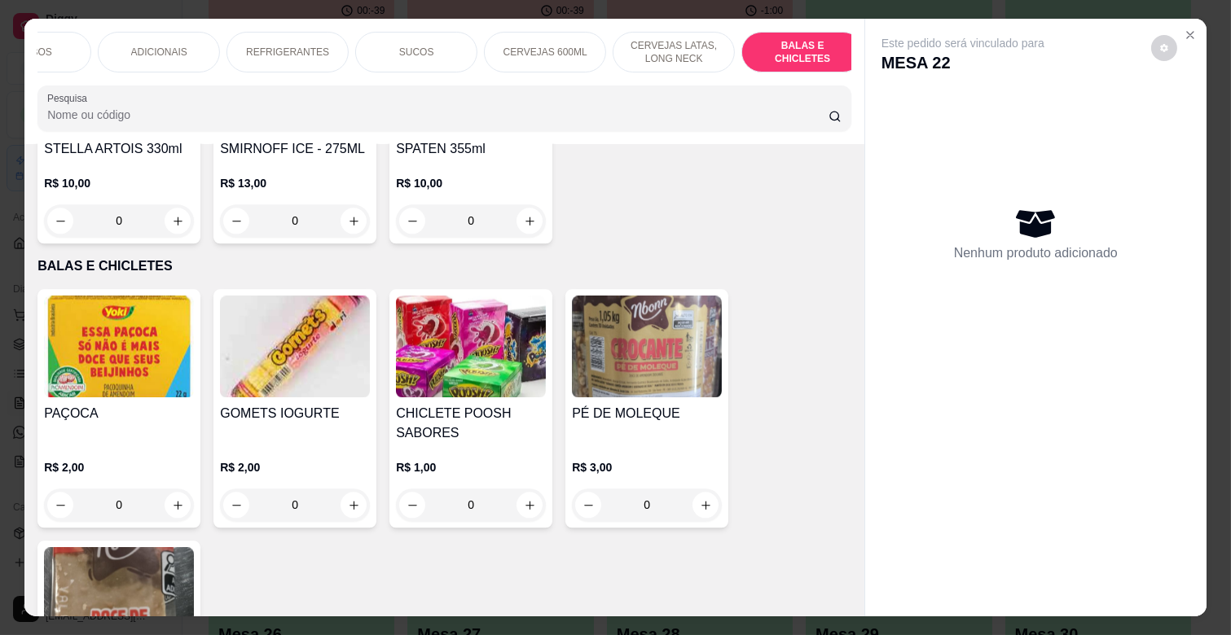
scroll to position [39, 0]
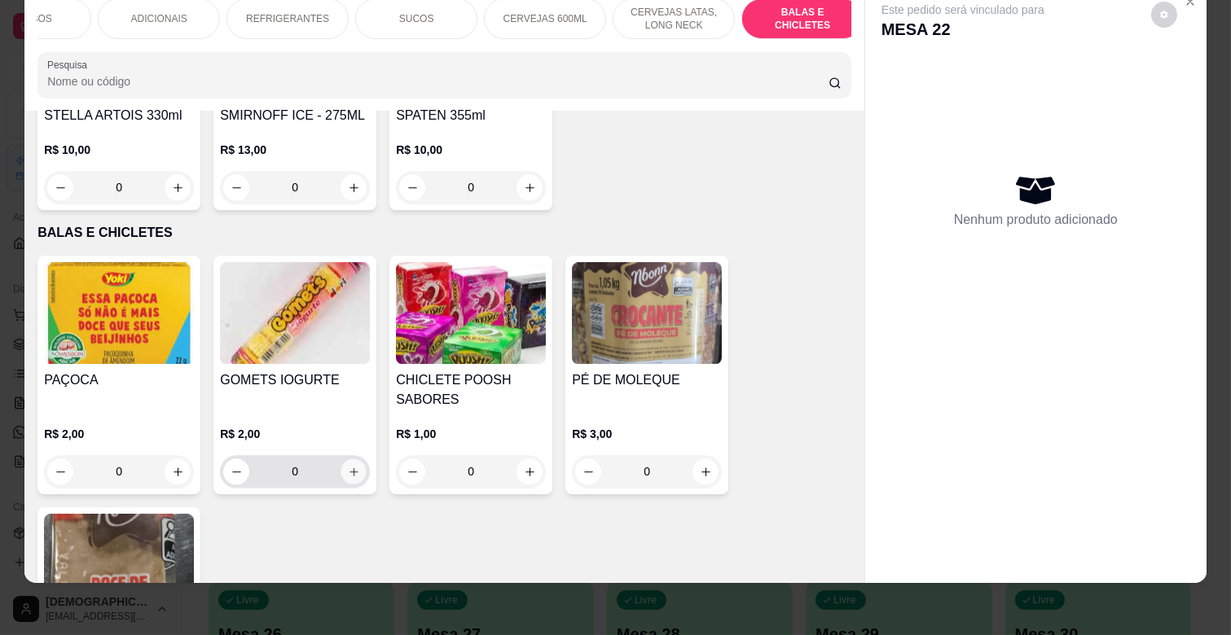
click at [350, 466] on icon "increase-product-quantity" at bounding box center [354, 472] width 12 height 12
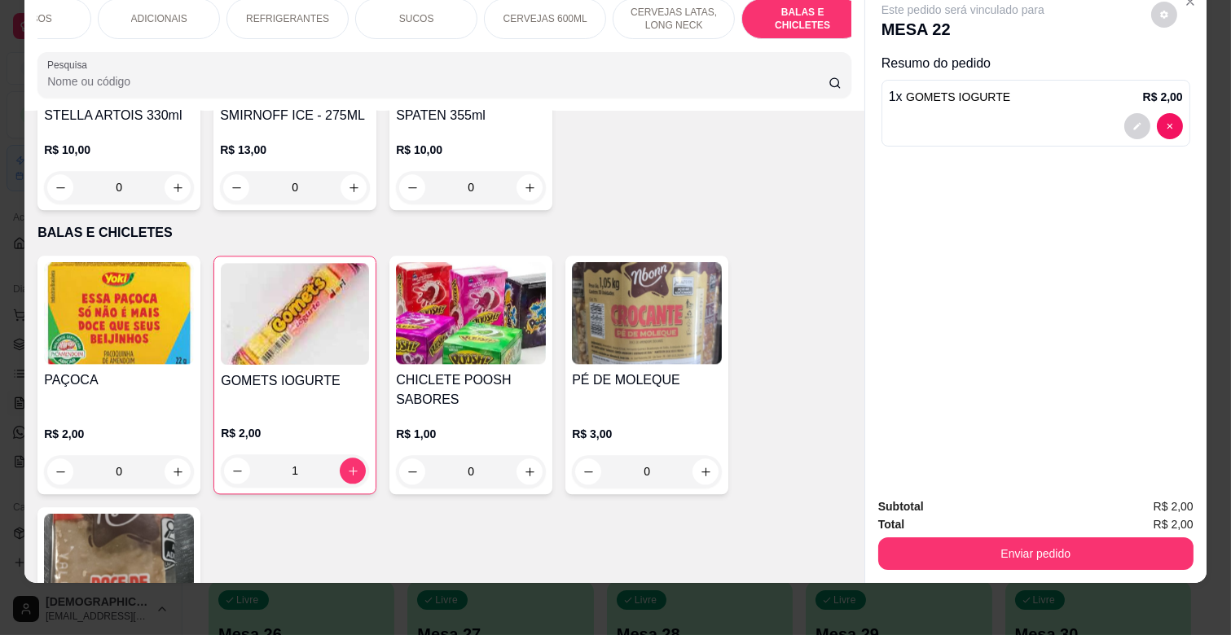
click at [459, 404] on div "PAÇOCA R$ 2,00 0 GOMETS IOGURTE R$ 2,00 1 CHICLETE POOSH SABORES R$ 1,00 0 PÉ D…" at bounding box center [444, 491] width 814 height 471
click at [232, 458] on button "decrease-product-quantity" at bounding box center [237, 471] width 26 height 26
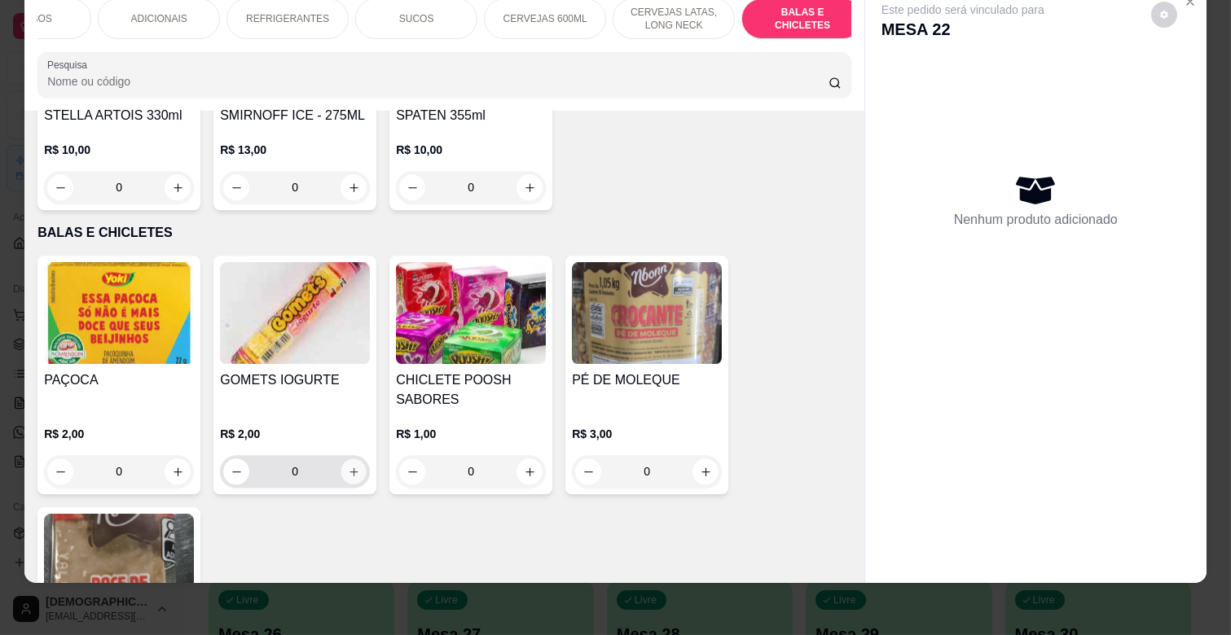
click at [353, 466] on icon "increase-product-quantity" at bounding box center [354, 472] width 12 height 12
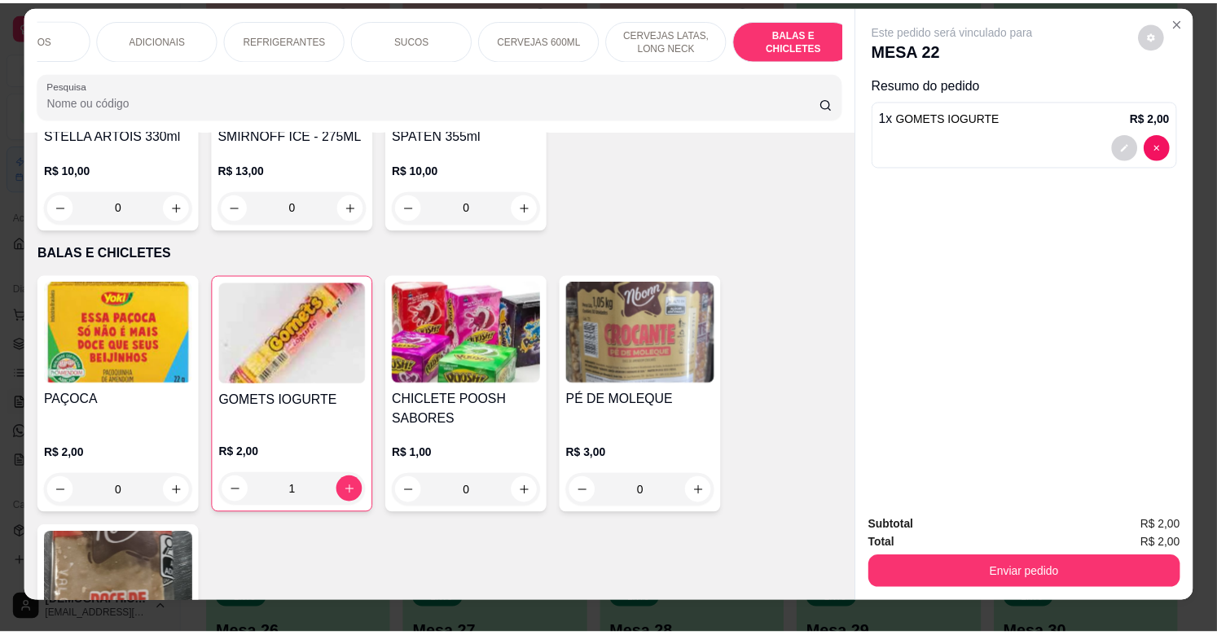
scroll to position [0, 0]
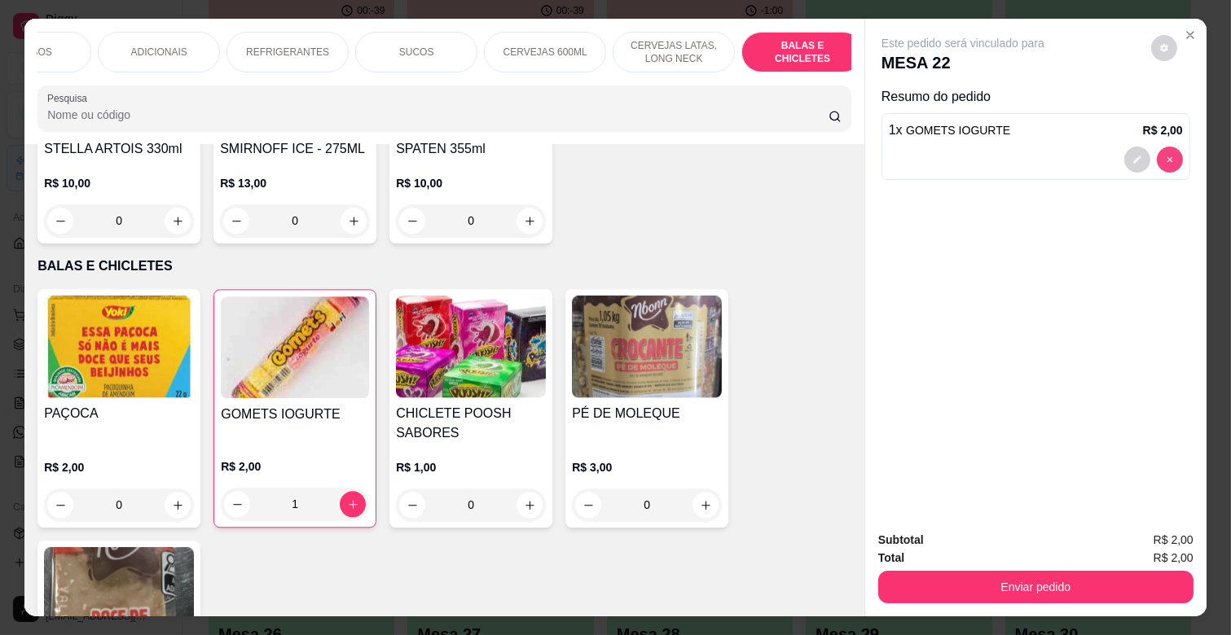
type input "0"
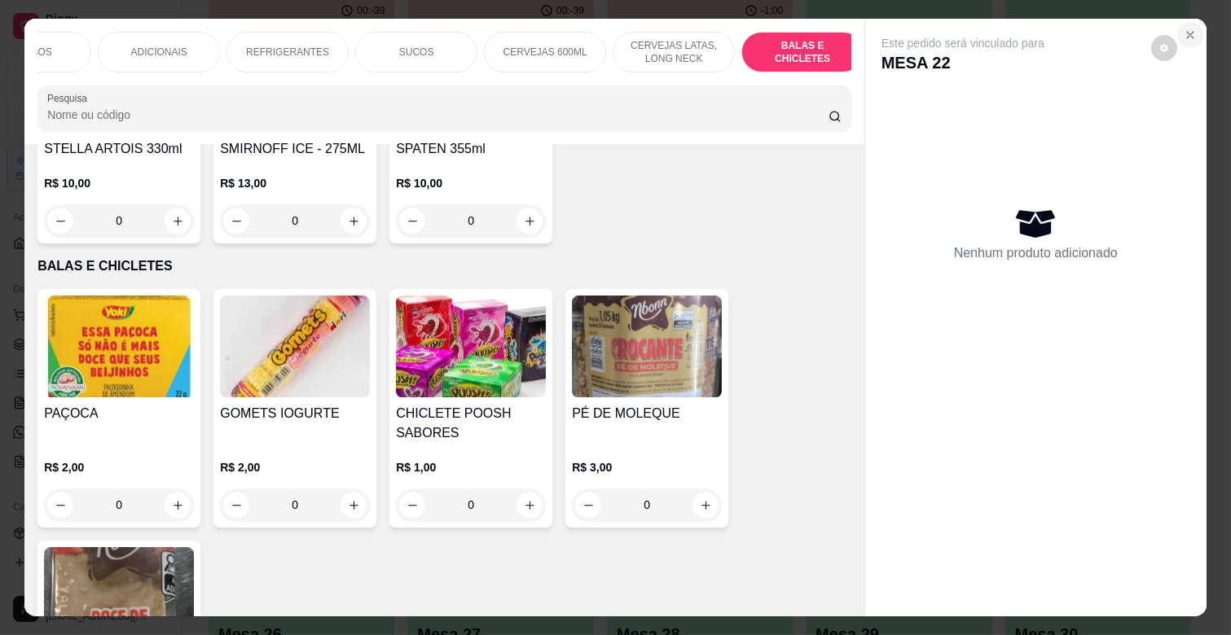
click at [1192, 25] on button "Close" at bounding box center [1190, 35] width 26 height 26
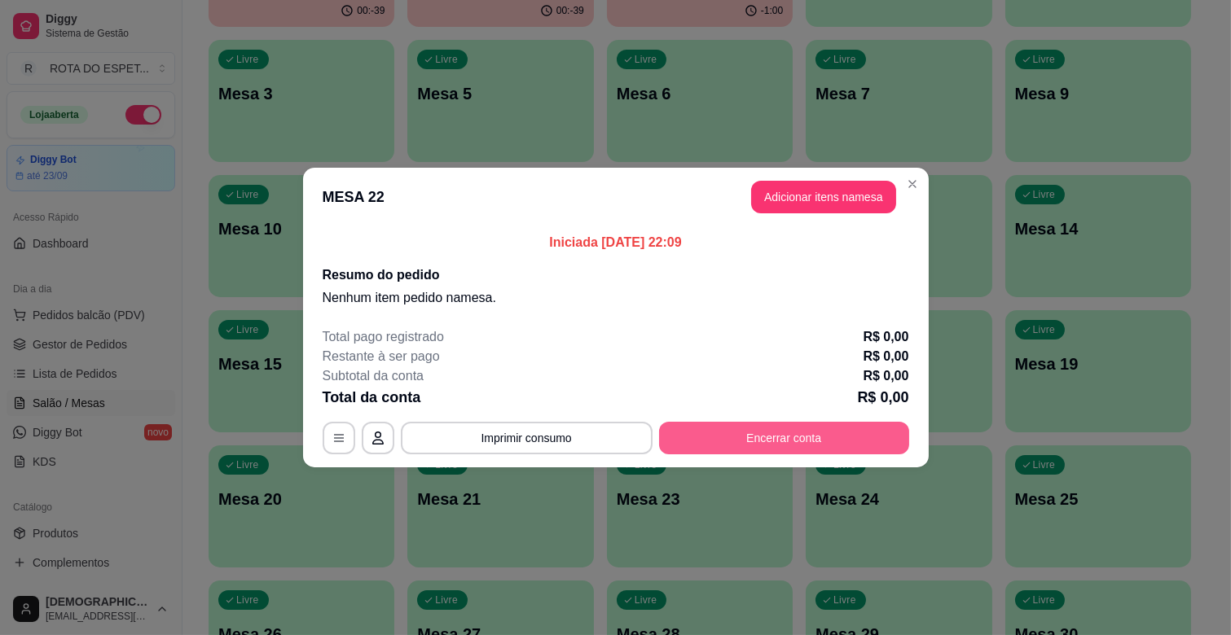
click at [849, 435] on button "Encerrar conta" at bounding box center [784, 438] width 250 height 33
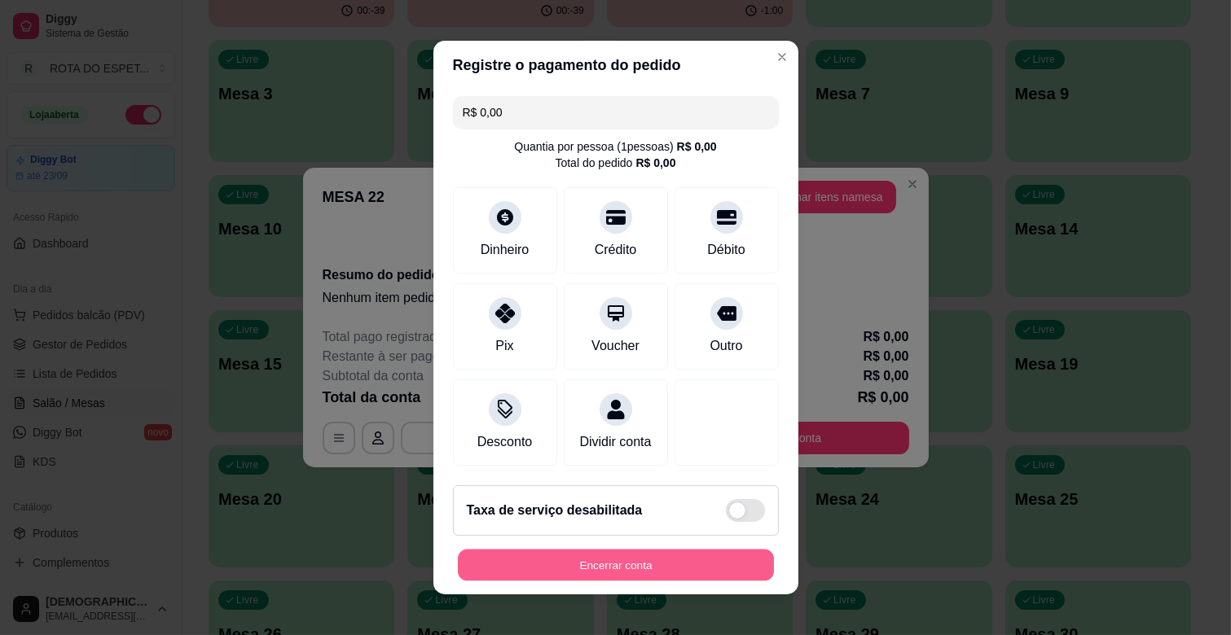
click at [709, 566] on button "Encerrar conta" at bounding box center [616, 566] width 316 height 32
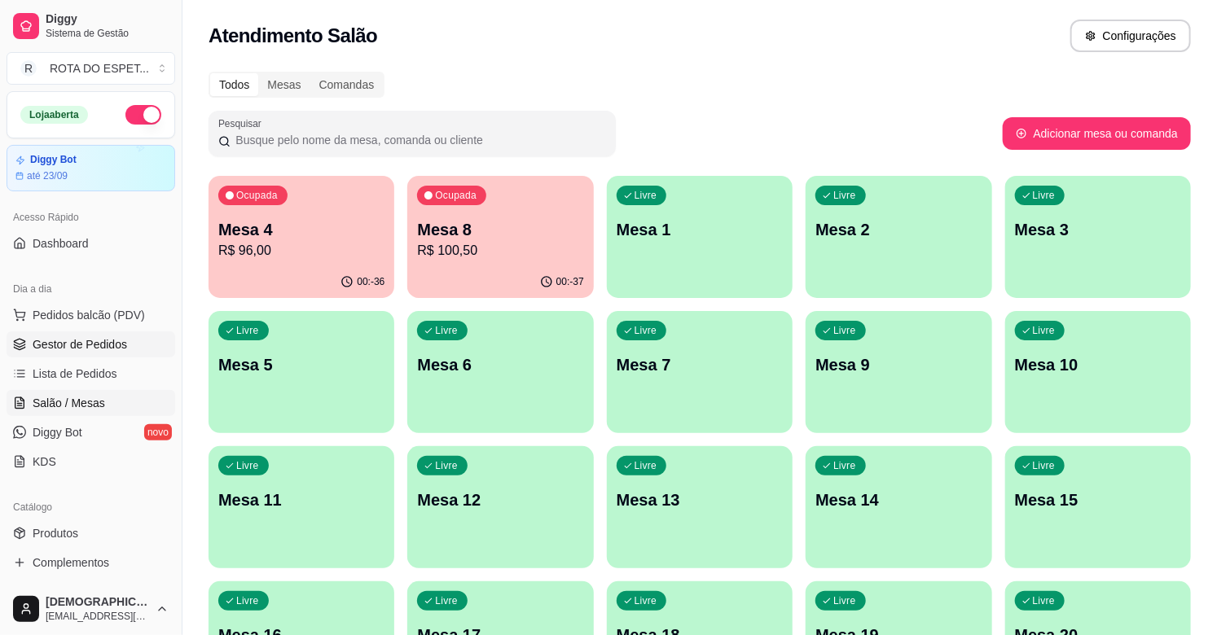
click at [80, 339] on span "Gestor de Pedidos" at bounding box center [80, 344] width 94 height 16
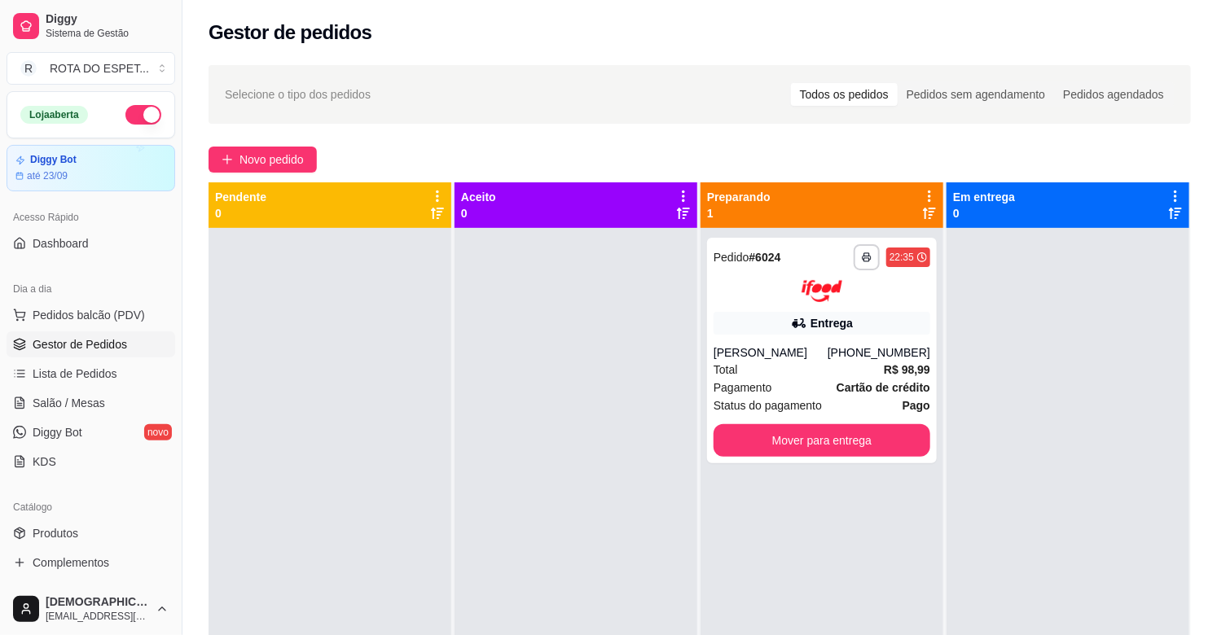
click at [549, 389] on div at bounding box center [576, 545] width 243 height 635
click at [799, 450] on button "Mover para entrega" at bounding box center [822, 440] width 217 height 33
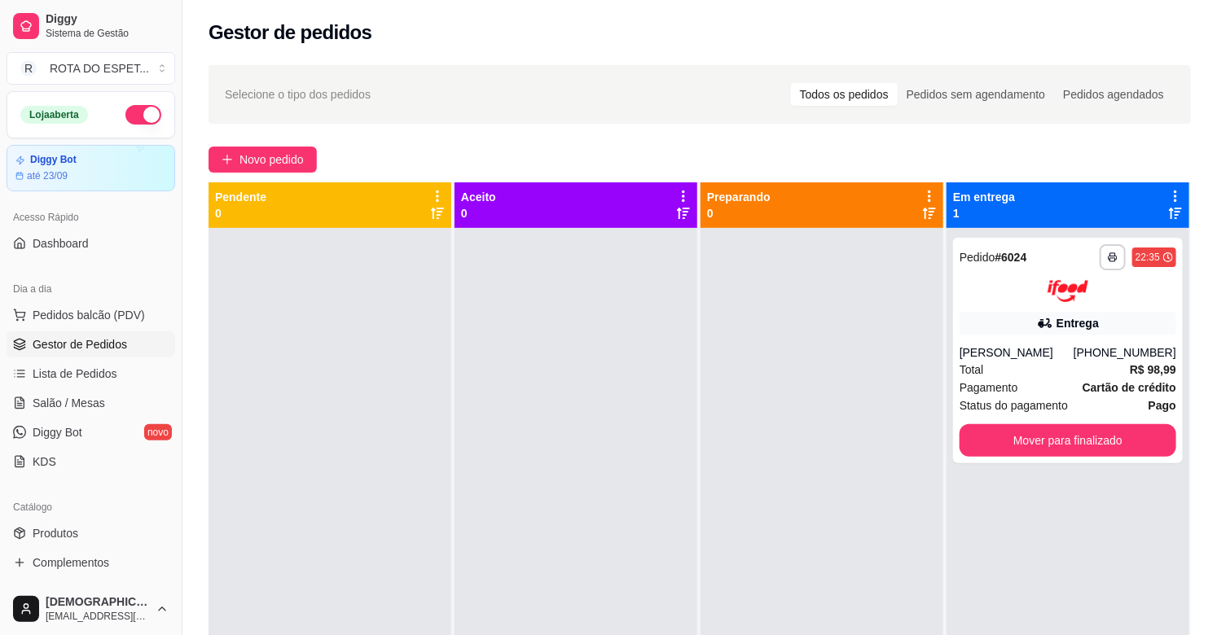
click at [603, 410] on div at bounding box center [576, 545] width 243 height 635
click at [525, 468] on div at bounding box center [576, 545] width 243 height 635
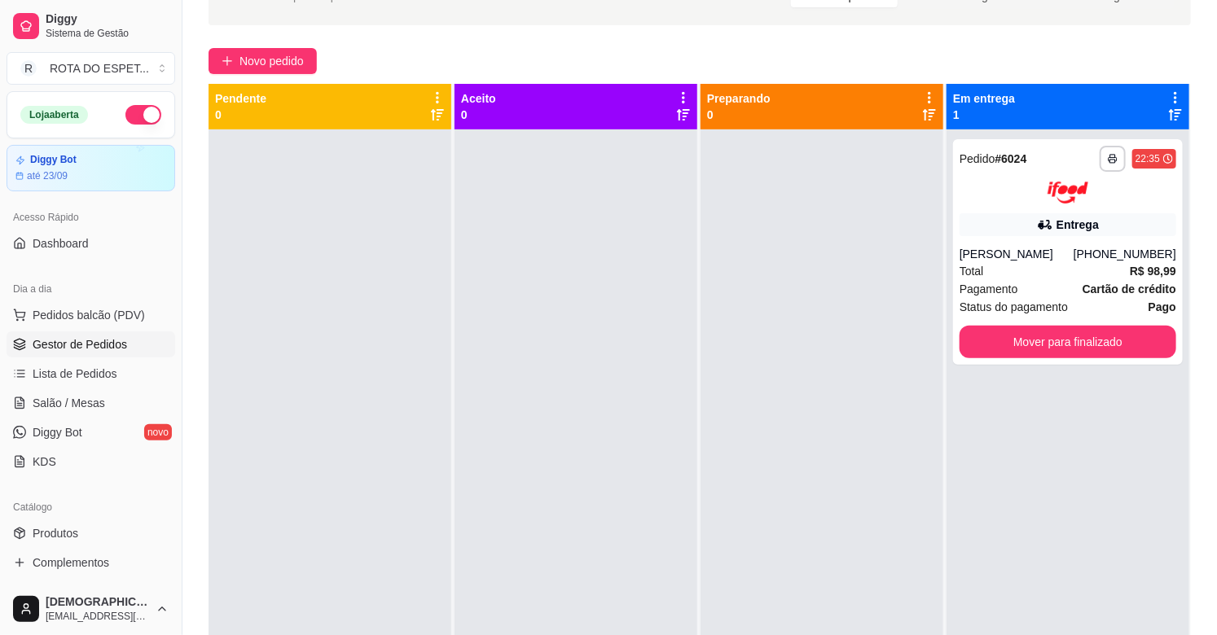
scroll to position [248, 0]
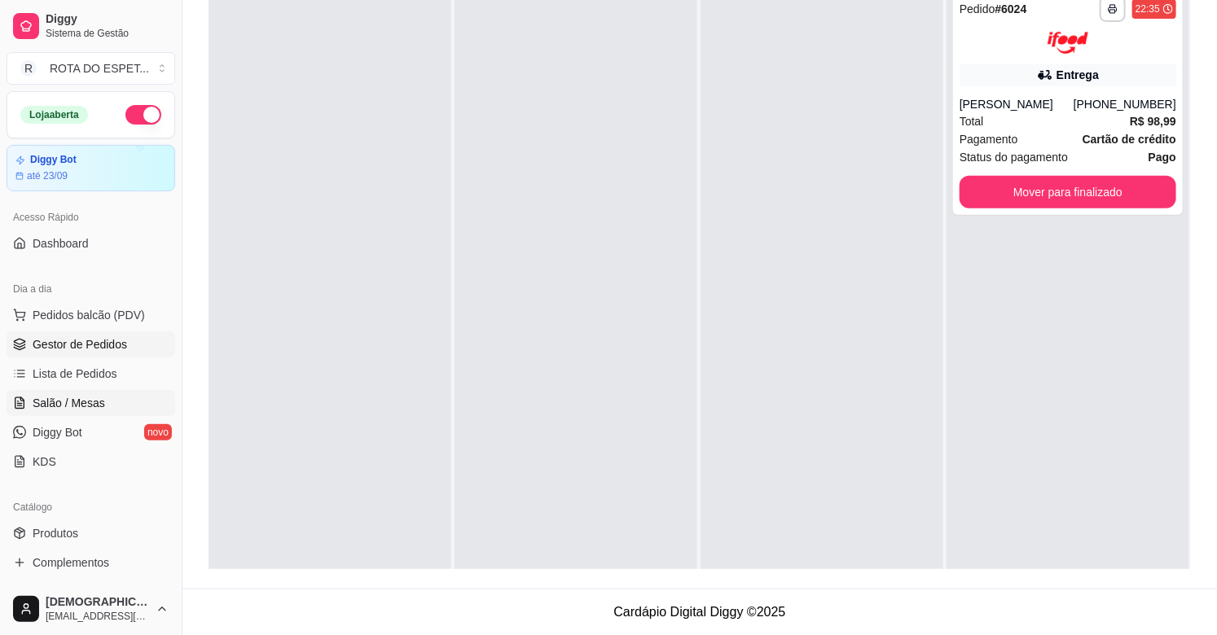
click at [132, 391] on link "Salão / Mesas" at bounding box center [91, 403] width 169 height 26
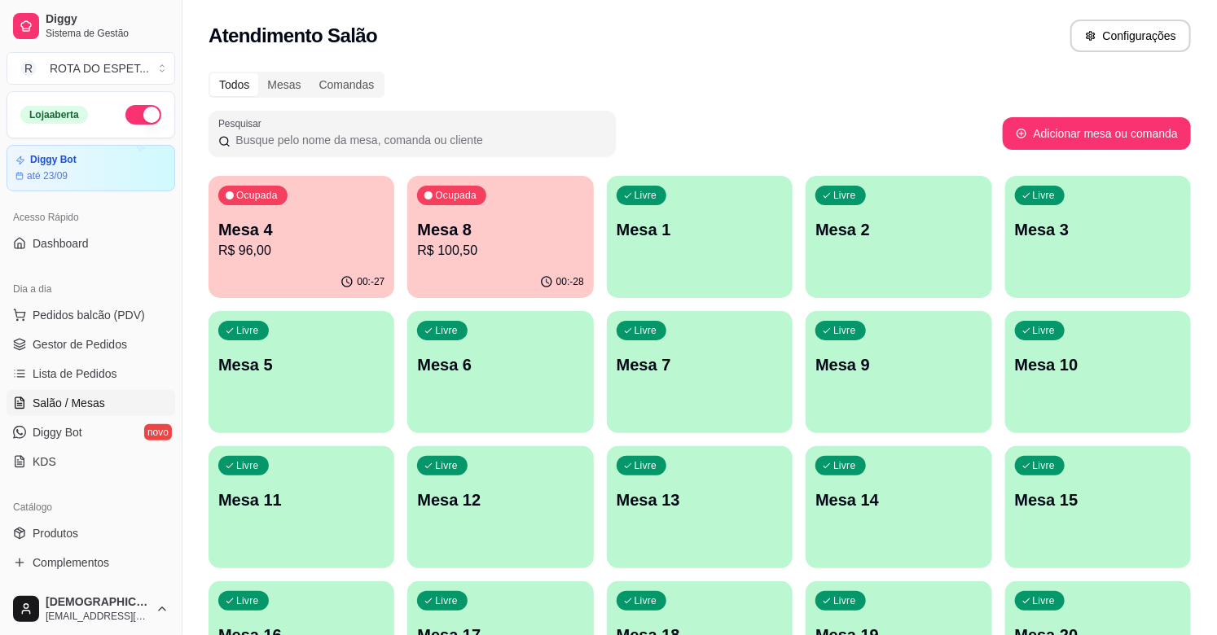
click at [114, 404] on link "Salão / Mesas" at bounding box center [91, 403] width 169 height 26
click at [679, 249] on div "Livre Mesa 1" at bounding box center [700, 227] width 186 height 103
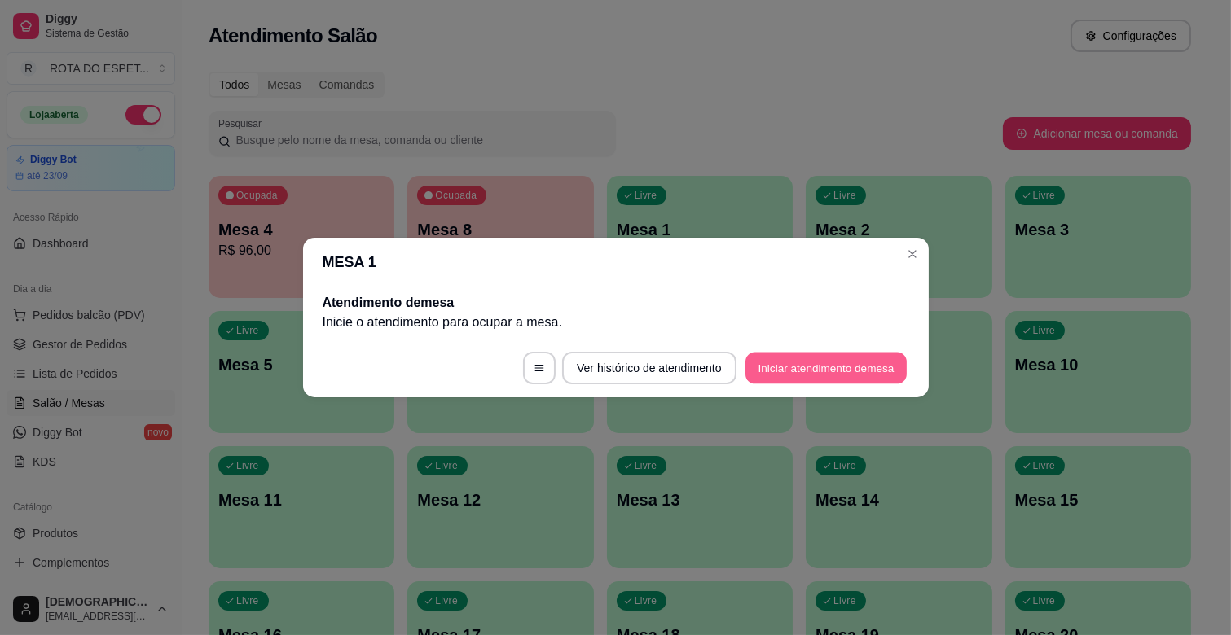
click at [806, 367] on button "Iniciar atendimento de mesa" at bounding box center [825, 369] width 161 height 32
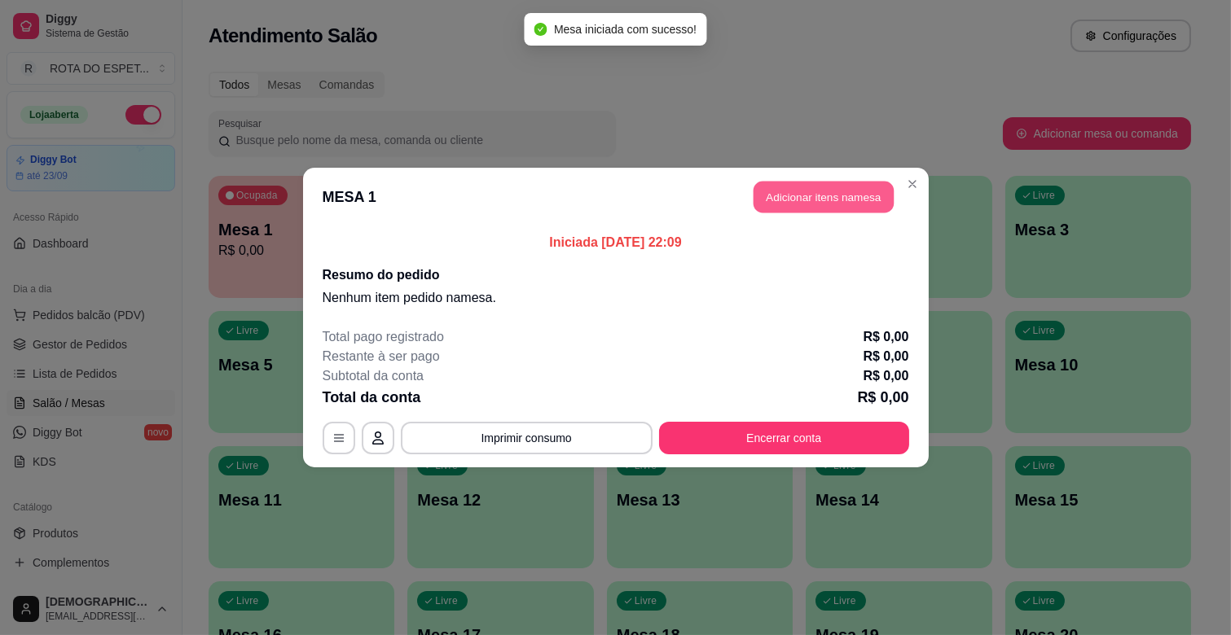
click at [840, 202] on button "Adicionar itens na mesa" at bounding box center [823, 198] width 140 height 32
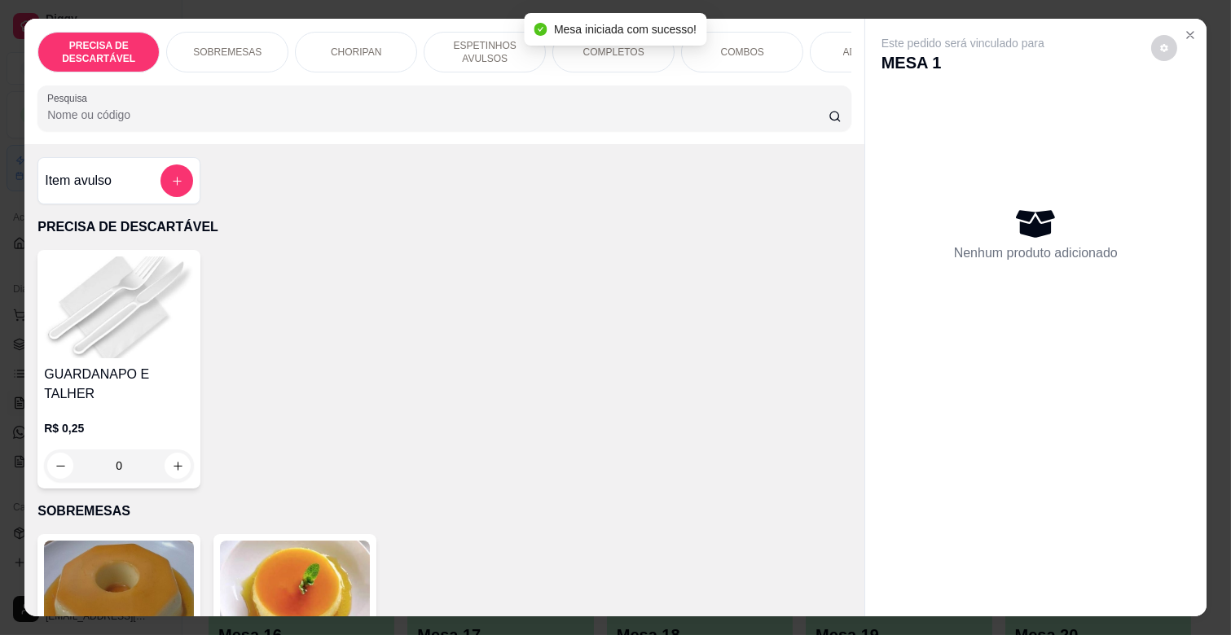
click at [619, 54] on div "COMPLETOS" at bounding box center [613, 52] width 122 height 41
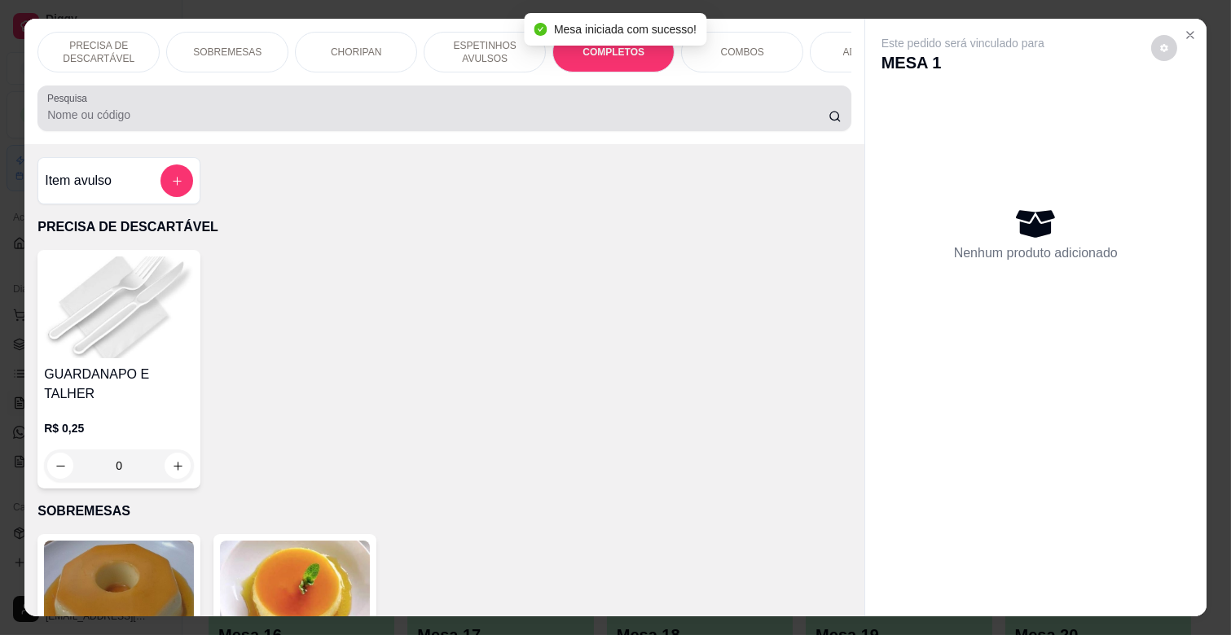
scroll to position [39, 0]
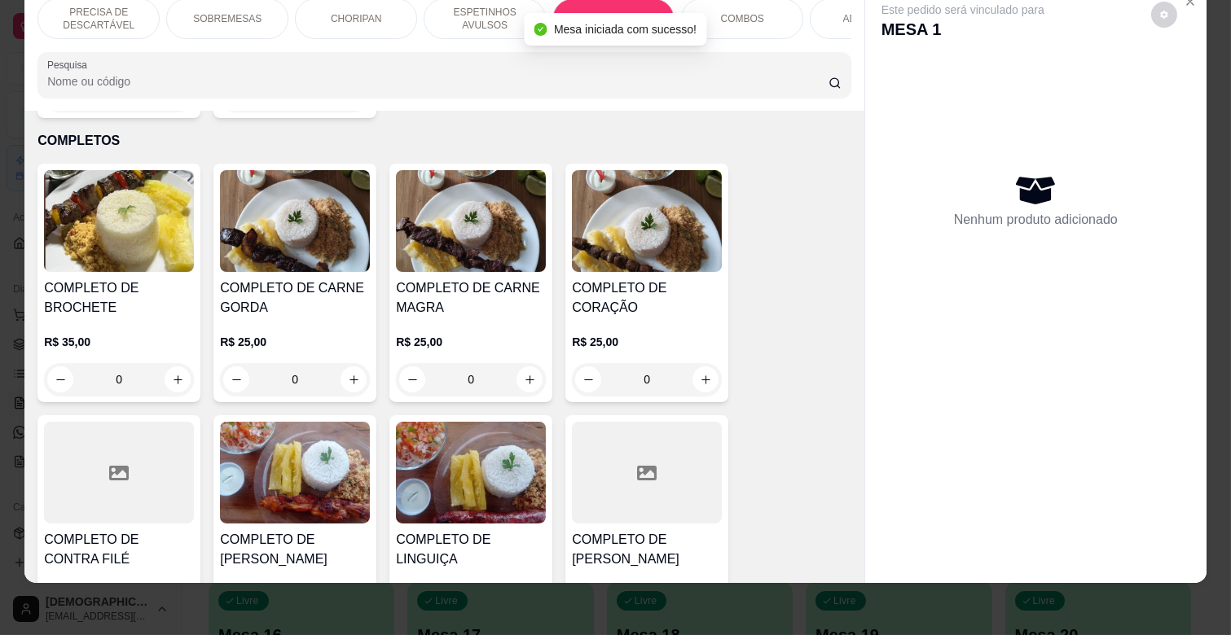
click at [339, 363] on div "0" at bounding box center [295, 379] width 150 height 33
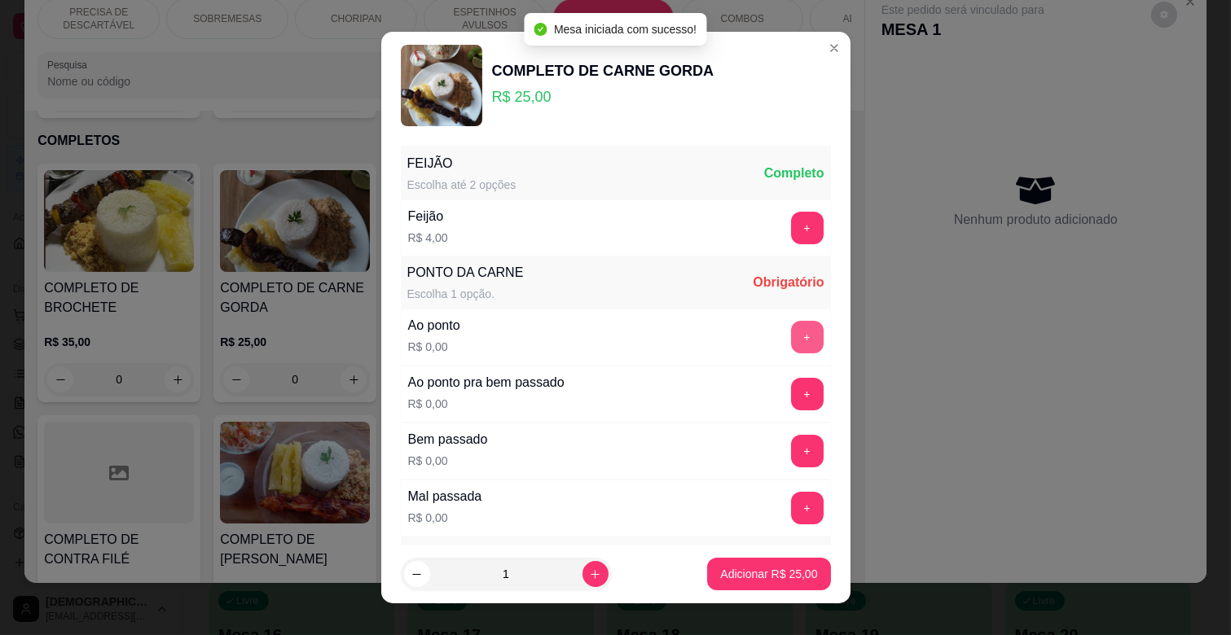
click at [791, 329] on button "+" at bounding box center [807, 337] width 33 height 33
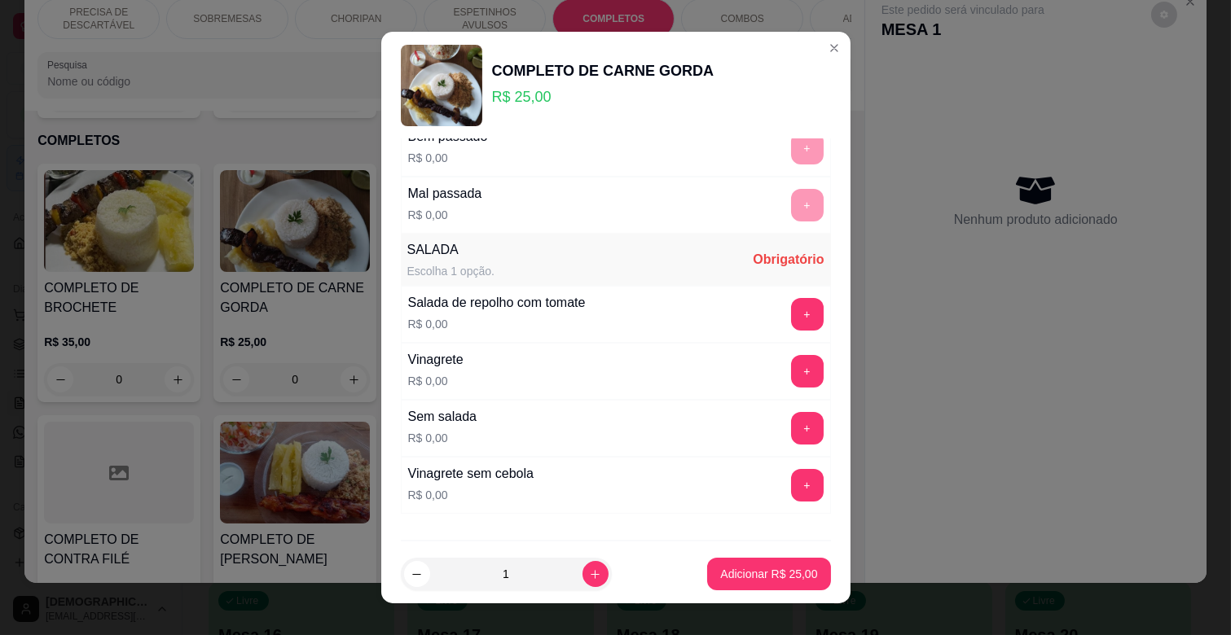
scroll to position [396, 0]
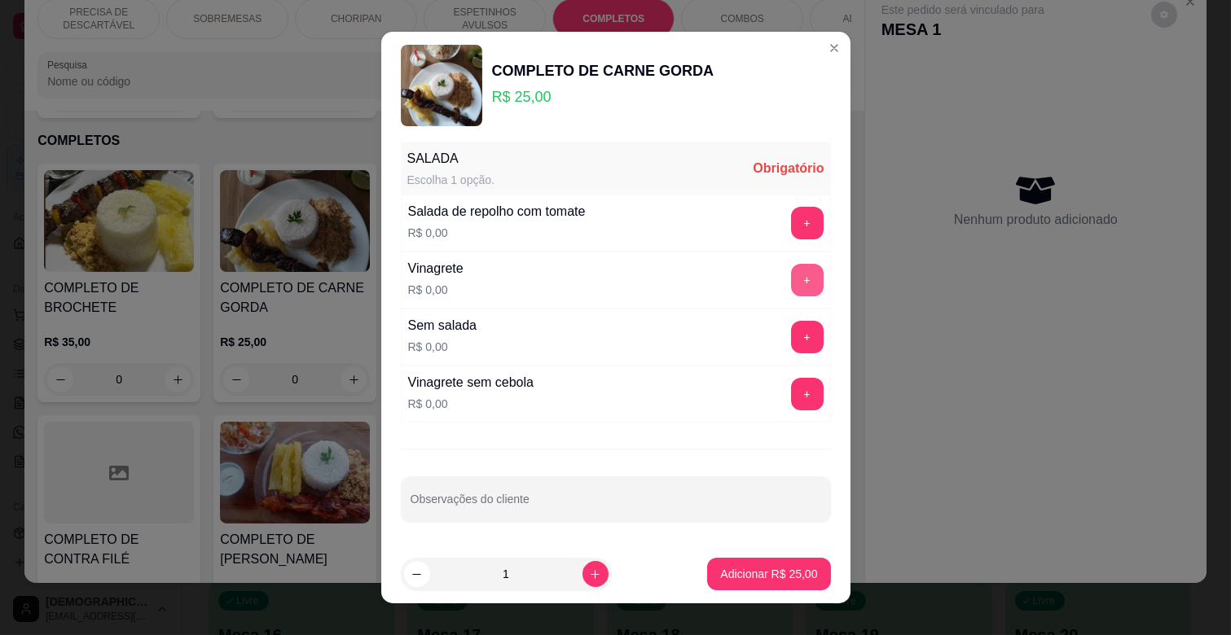
click at [791, 272] on button "+" at bounding box center [807, 280] width 33 height 33
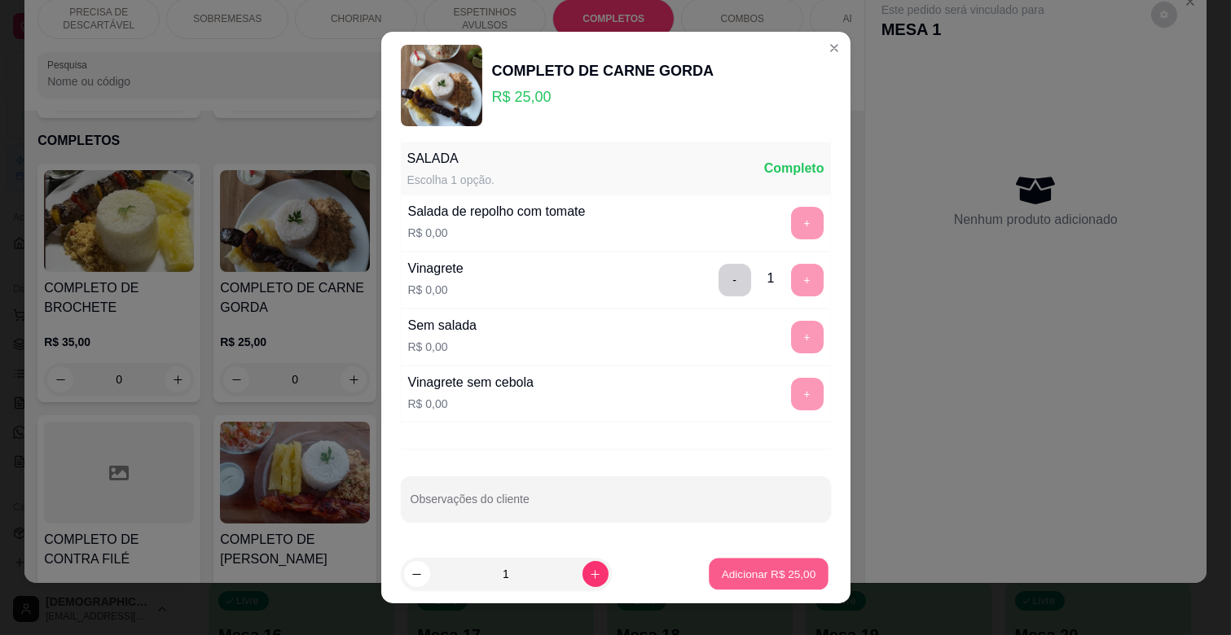
click at [753, 565] on button "Adicionar R$ 25,00" at bounding box center [770, 575] width 120 height 32
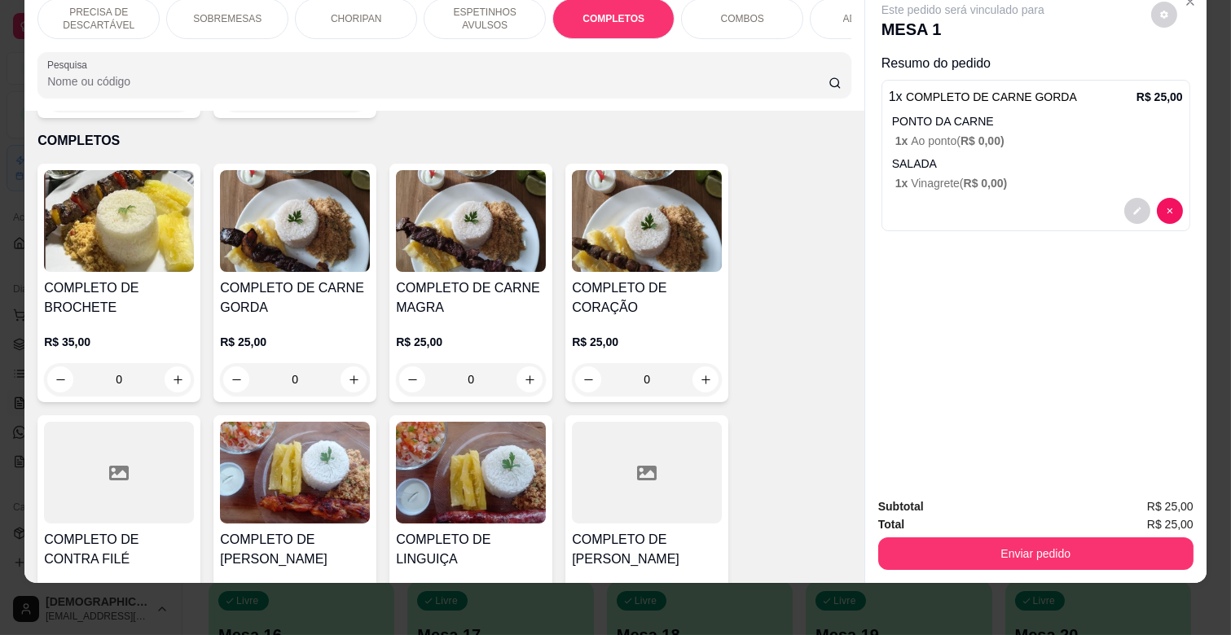
click at [477, 11] on p "ESPETINHOS AVULSOS" at bounding box center [484, 19] width 94 height 26
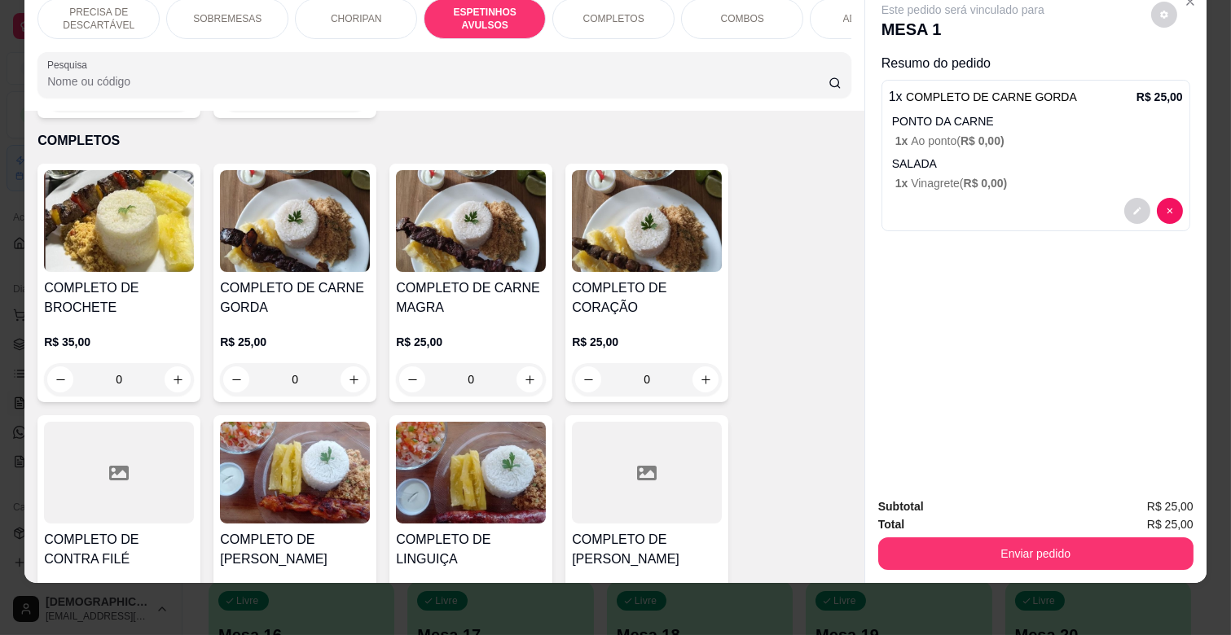
scroll to position [899, 0]
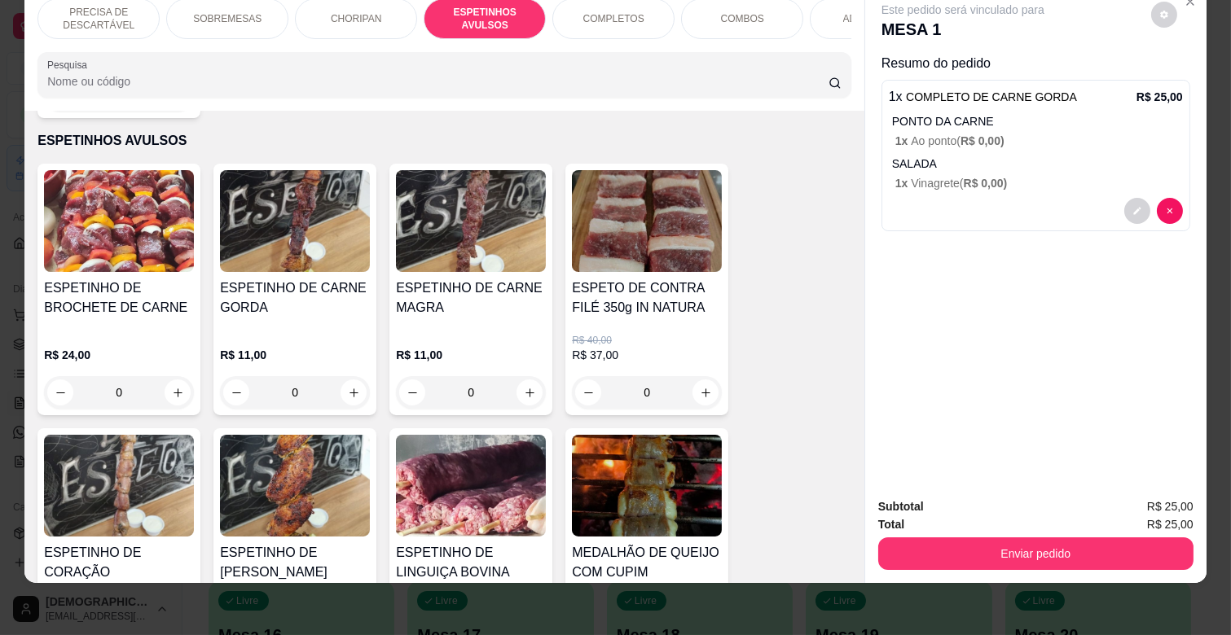
click at [353, 376] on div "0" at bounding box center [295, 392] width 150 height 33
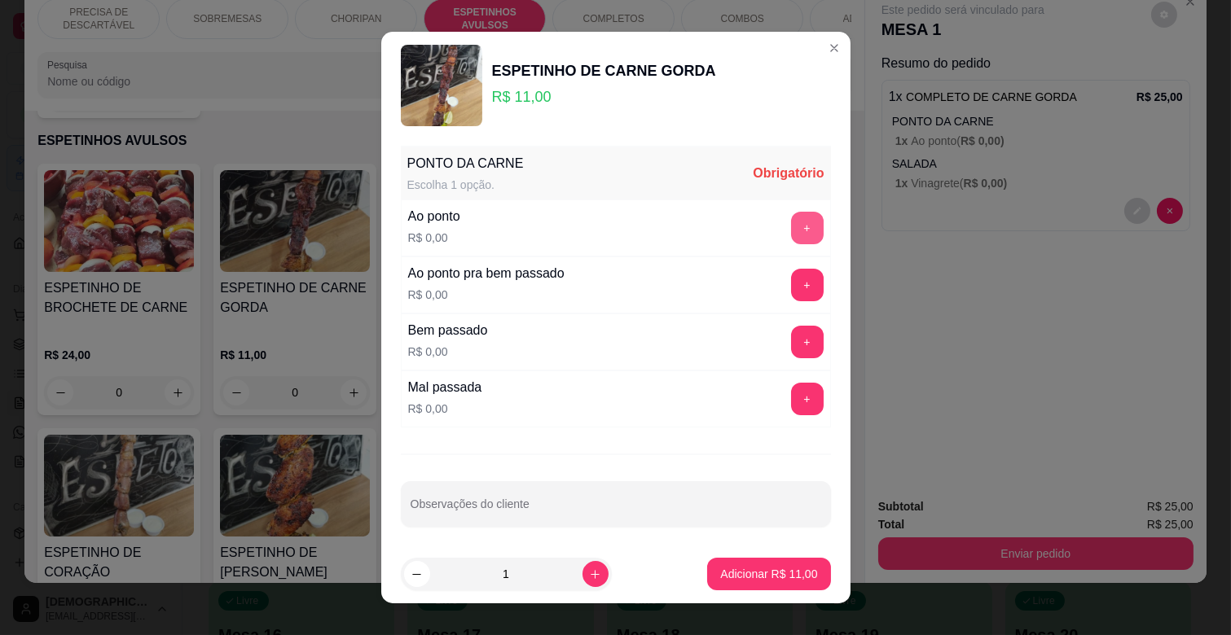
click at [791, 230] on button "+" at bounding box center [807, 228] width 33 height 33
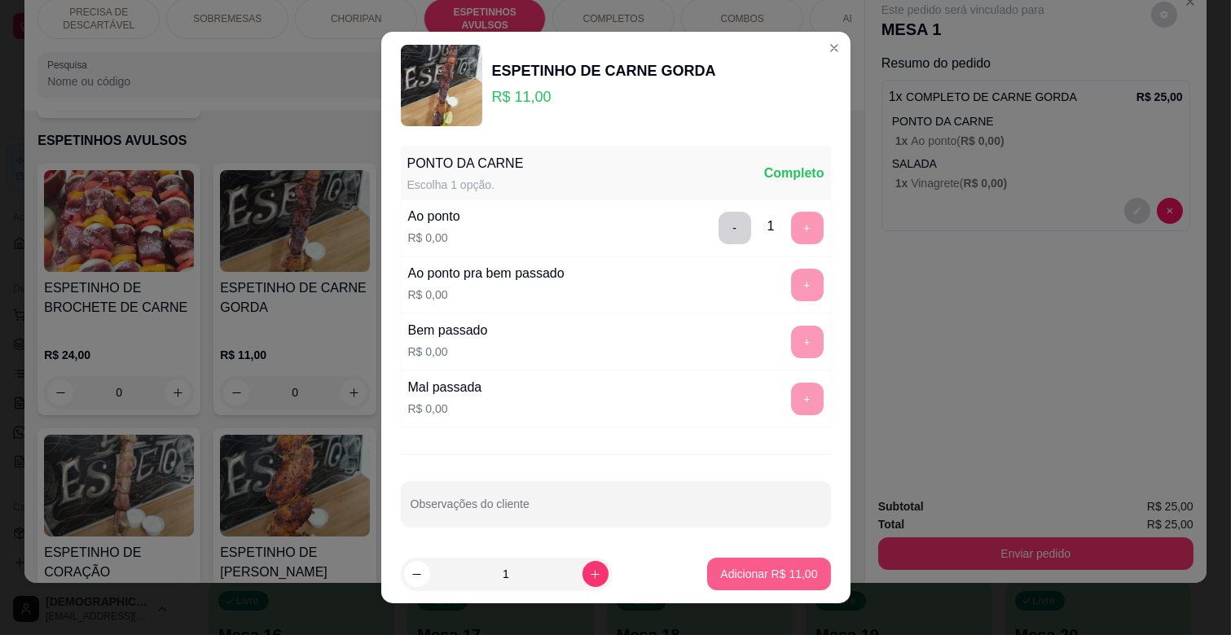
click at [736, 568] on p "Adicionar R$ 11,00" at bounding box center [768, 574] width 97 height 16
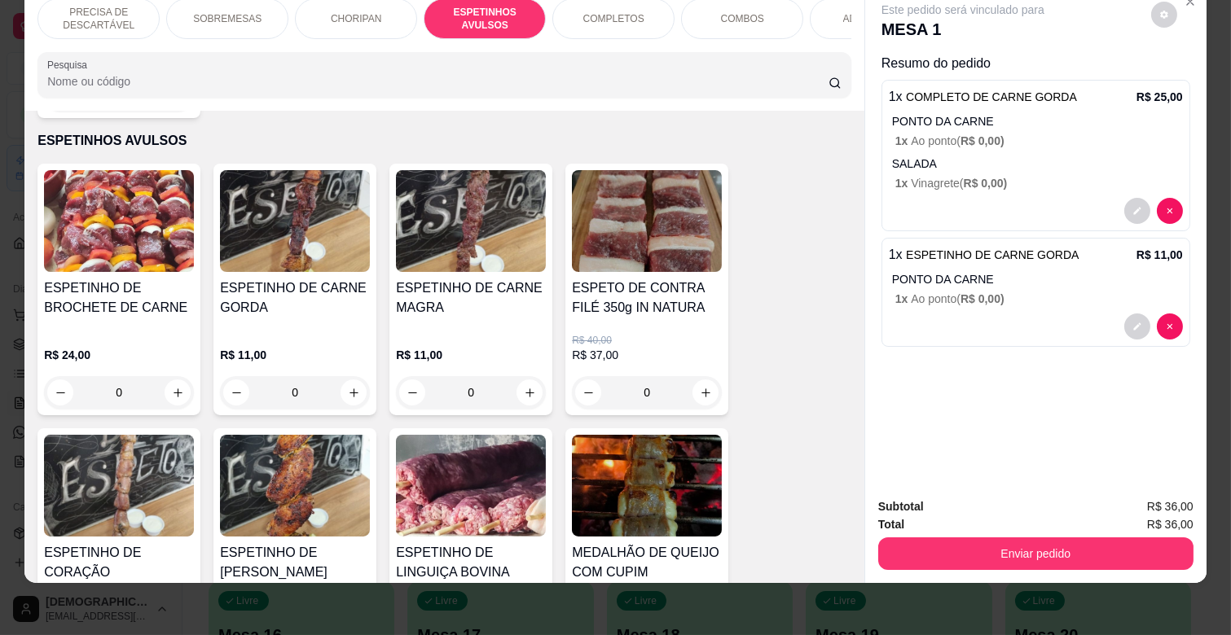
scroll to position [0, 319]
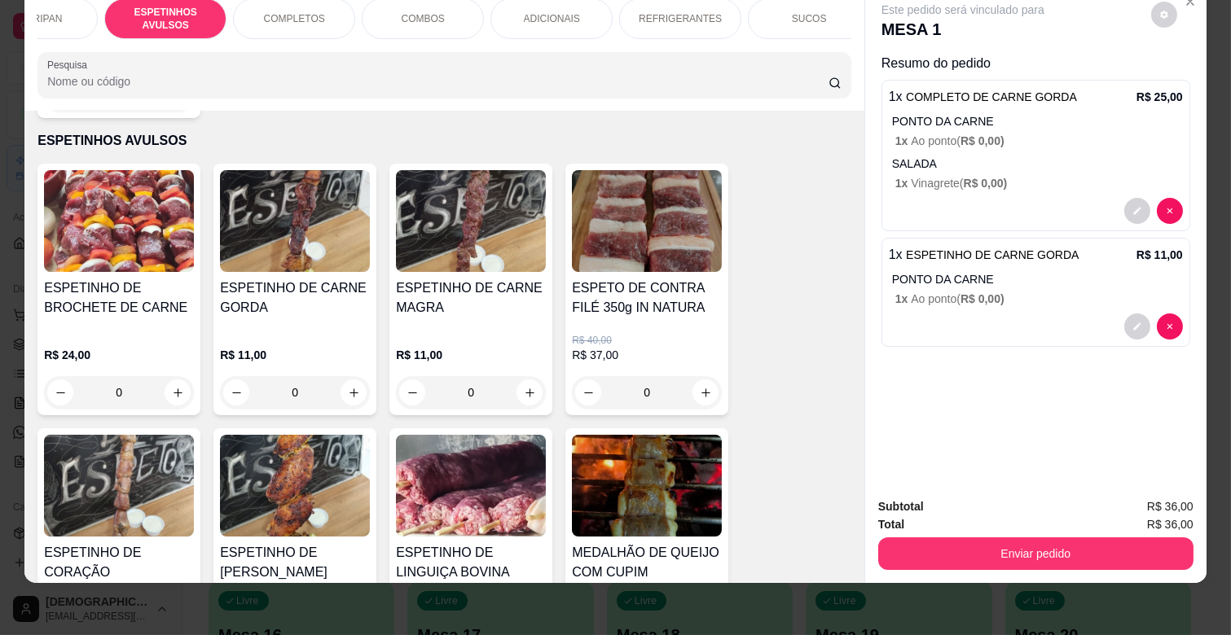
click at [623, 2] on div "REFRIGERANTES" at bounding box center [680, 18] width 122 height 41
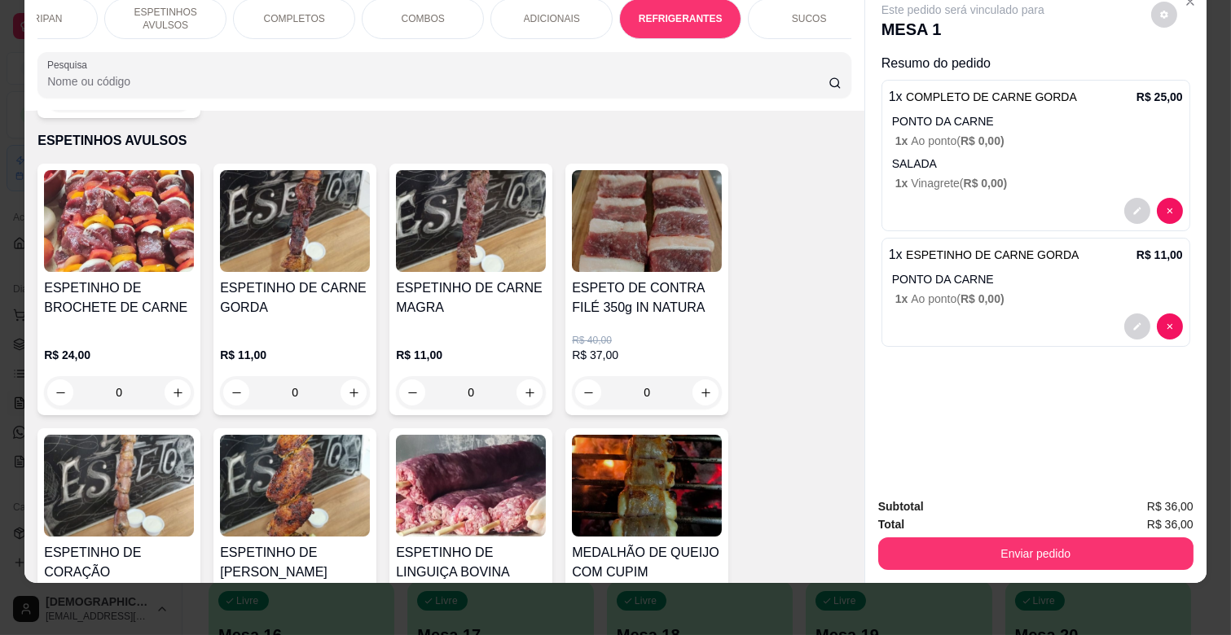
scroll to position [3831, 0]
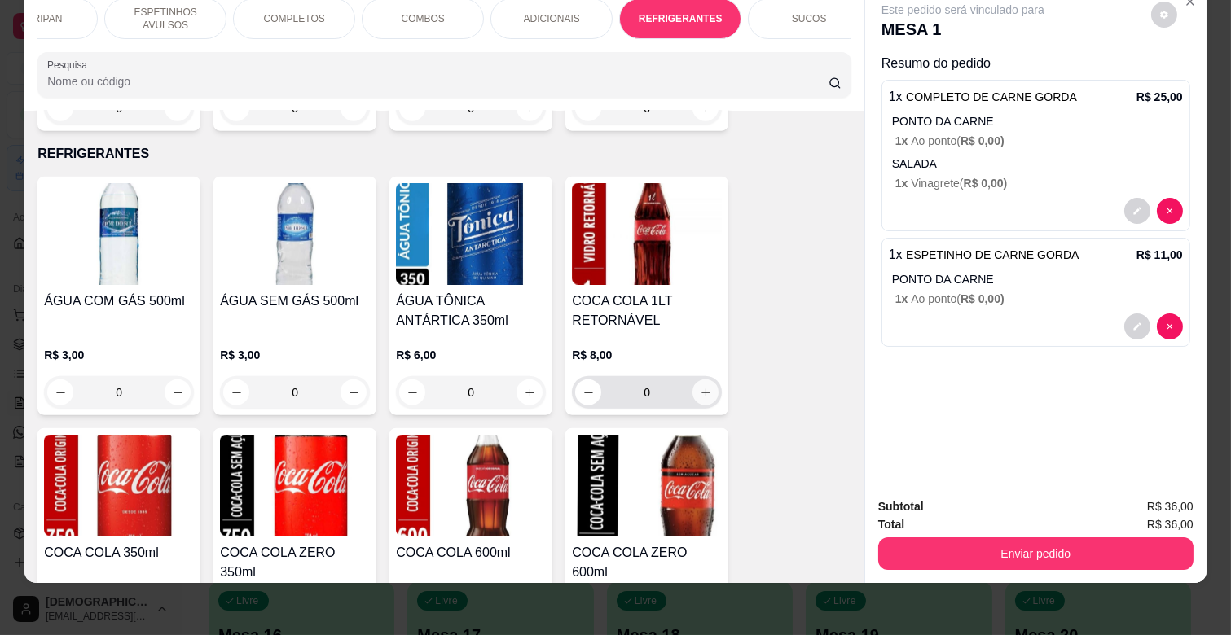
click at [701, 387] on icon "increase-product-quantity" at bounding box center [706, 393] width 12 height 12
type input "1"
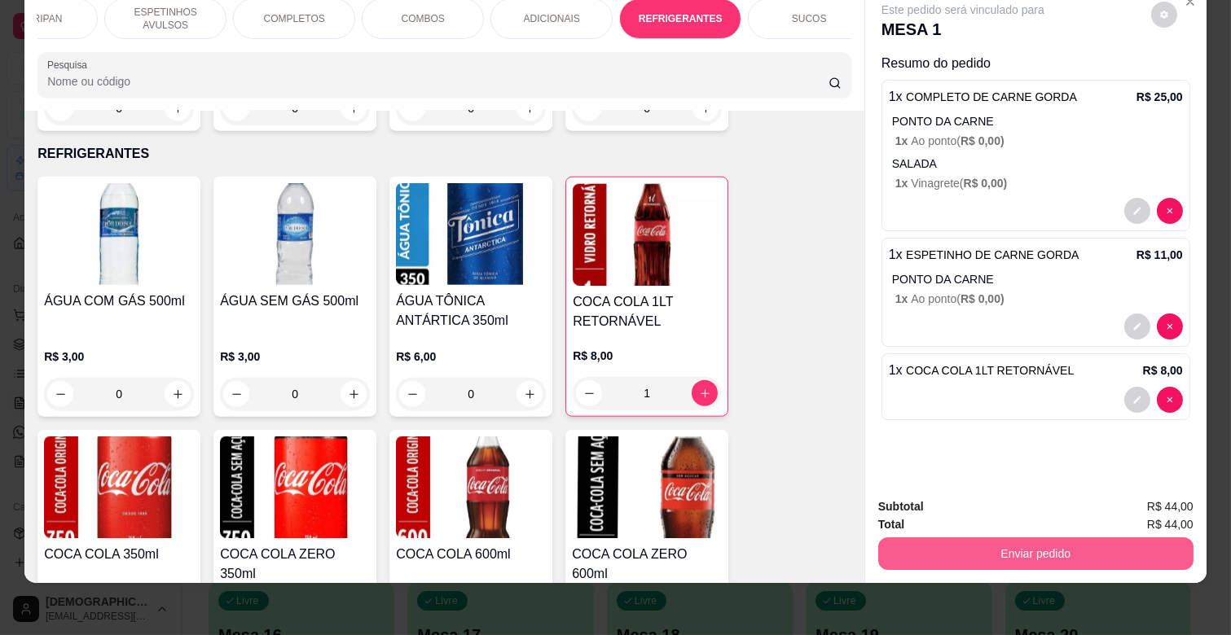
click at [1030, 554] on button "Enviar pedido" at bounding box center [1035, 554] width 315 height 33
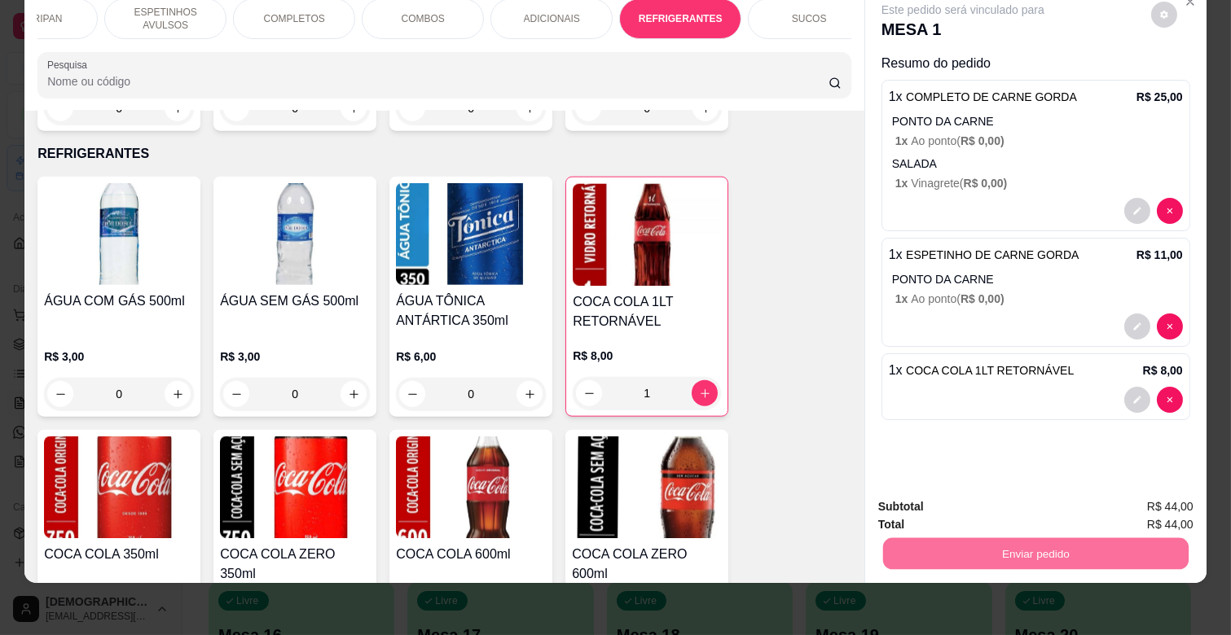
click at [1026, 499] on button "Não registrar e enviar pedido" at bounding box center [981, 500] width 165 height 30
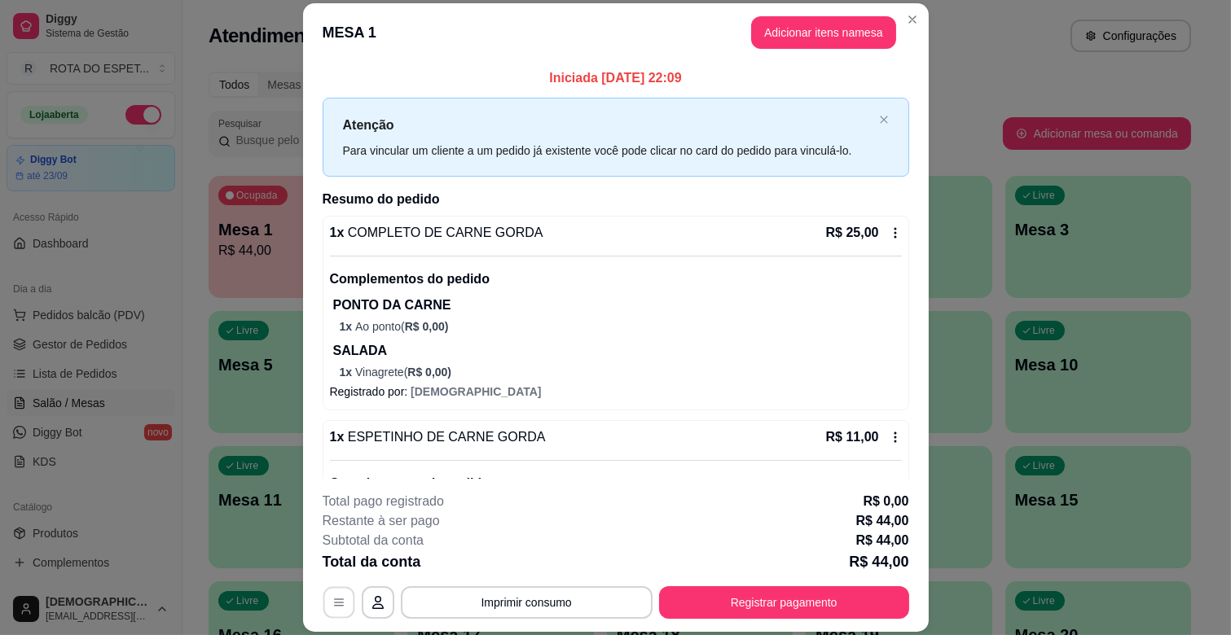
click at [337, 595] on button "button" at bounding box center [339, 603] width 32 height 32
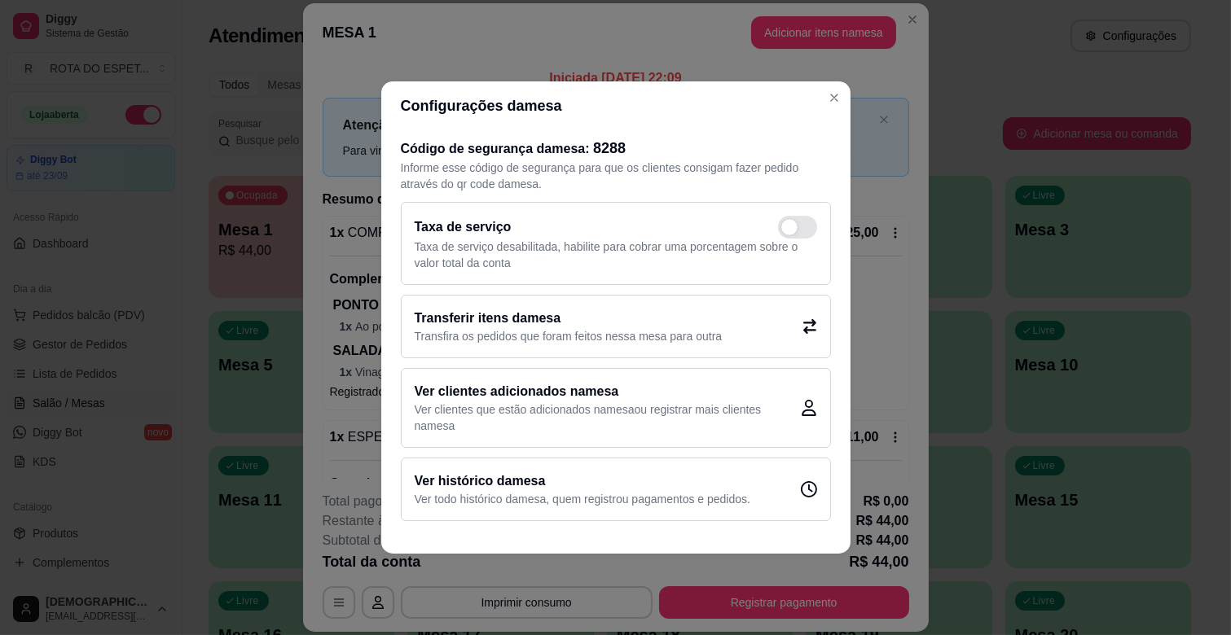
click at [528, 314] on h2 "Transferir itens da mesa" at bounding box center [569, 319] width 308 height 20
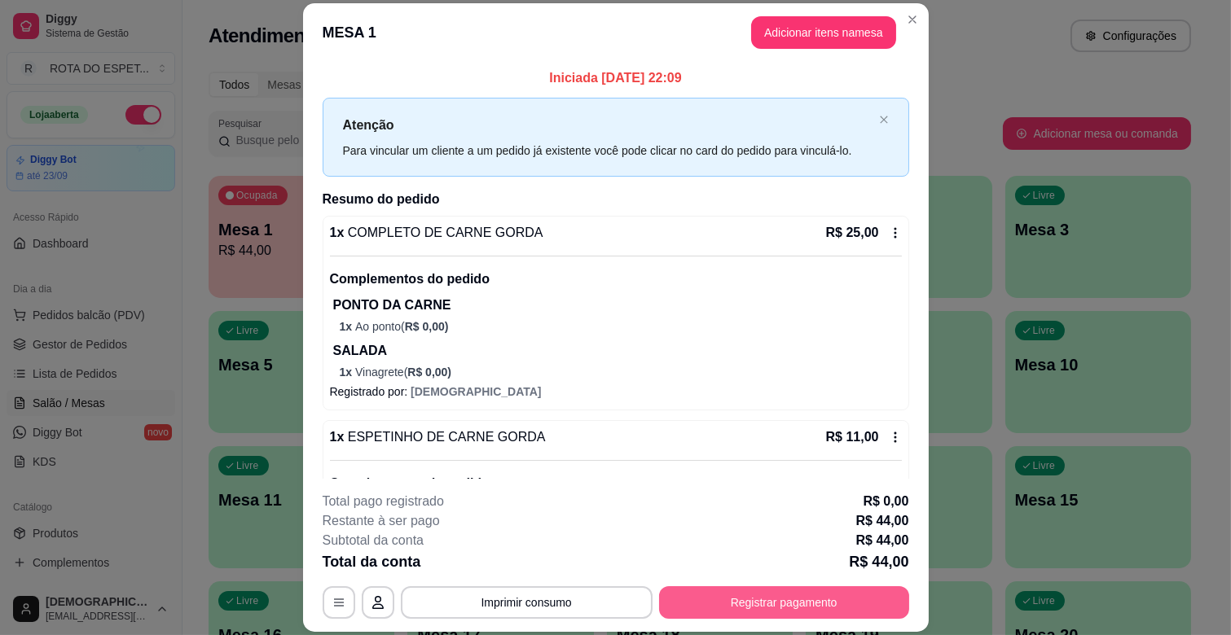
click at [772, 603] on button "Registrar pagamento" at bounding box center [784, 603] width 250 height 33
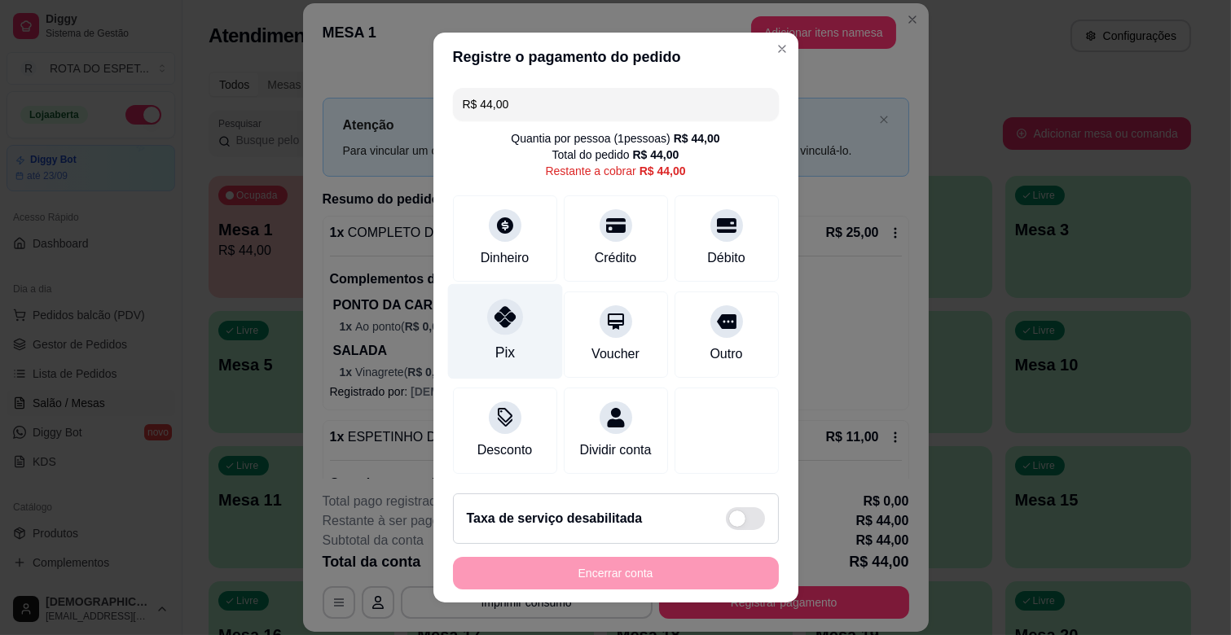
click at [479, 332] on div "Pix" at bounding box center [504, 331] width 115 height 95
type input "R$ 0,00"
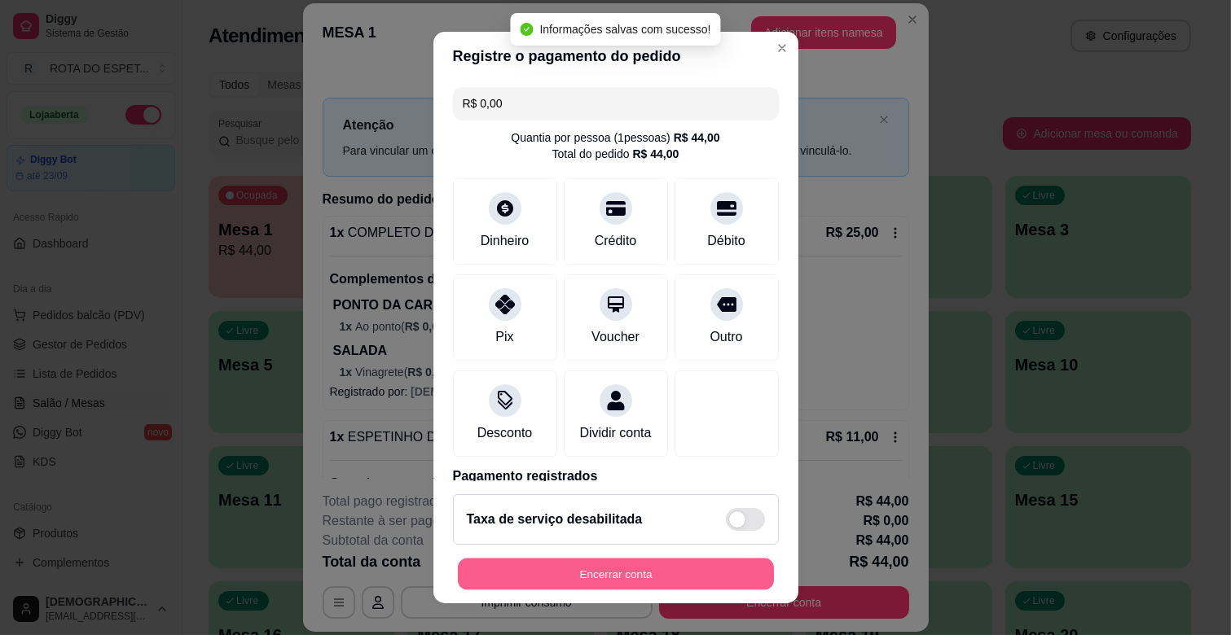
click at [597, 577] on button "Encerrar conta" at bounding box center [616, 575] width 316 height 32
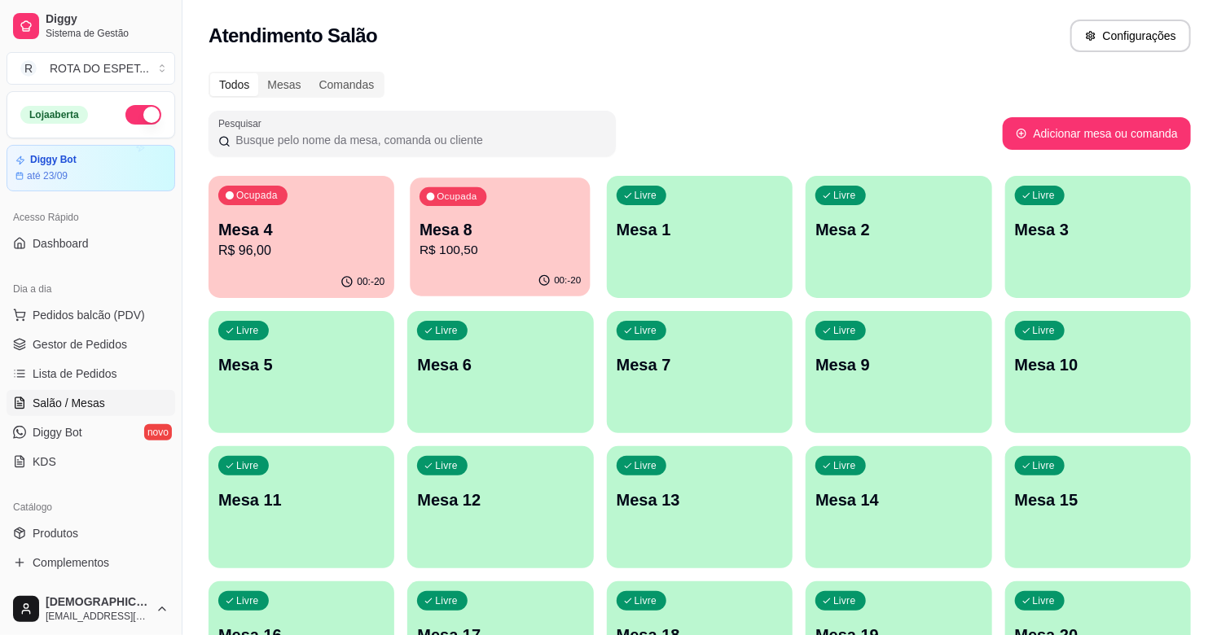
click at [472, 233] on p "Mesa 8" at bounding box center [500, 230] width 161 height 22
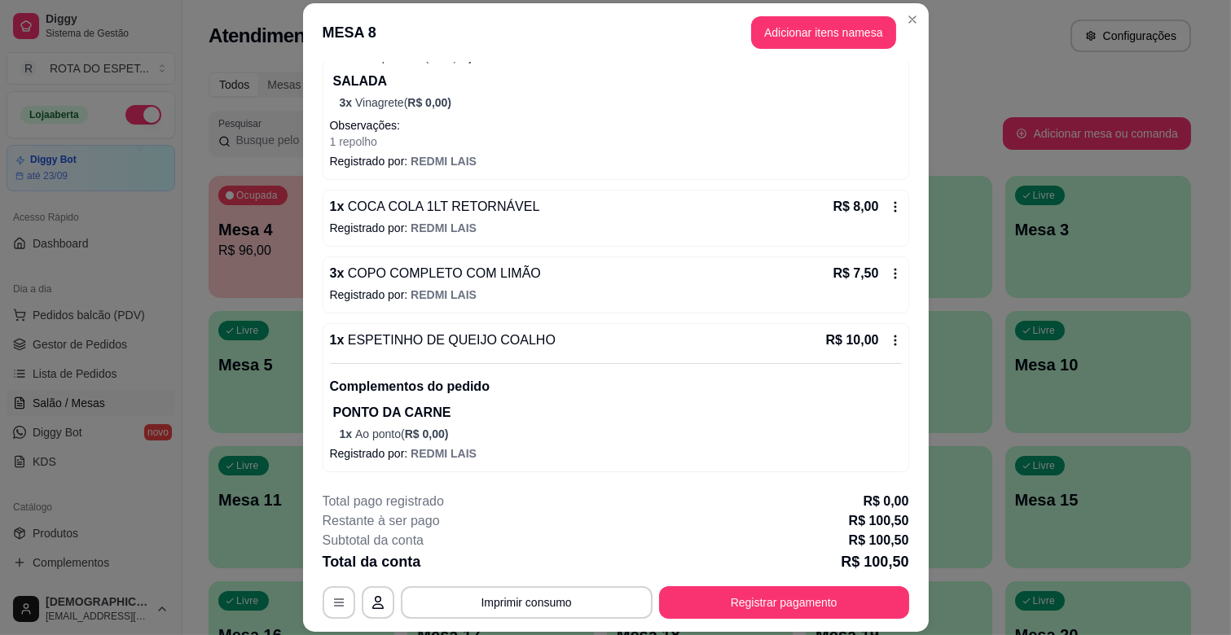
scroll to position [49, 0]
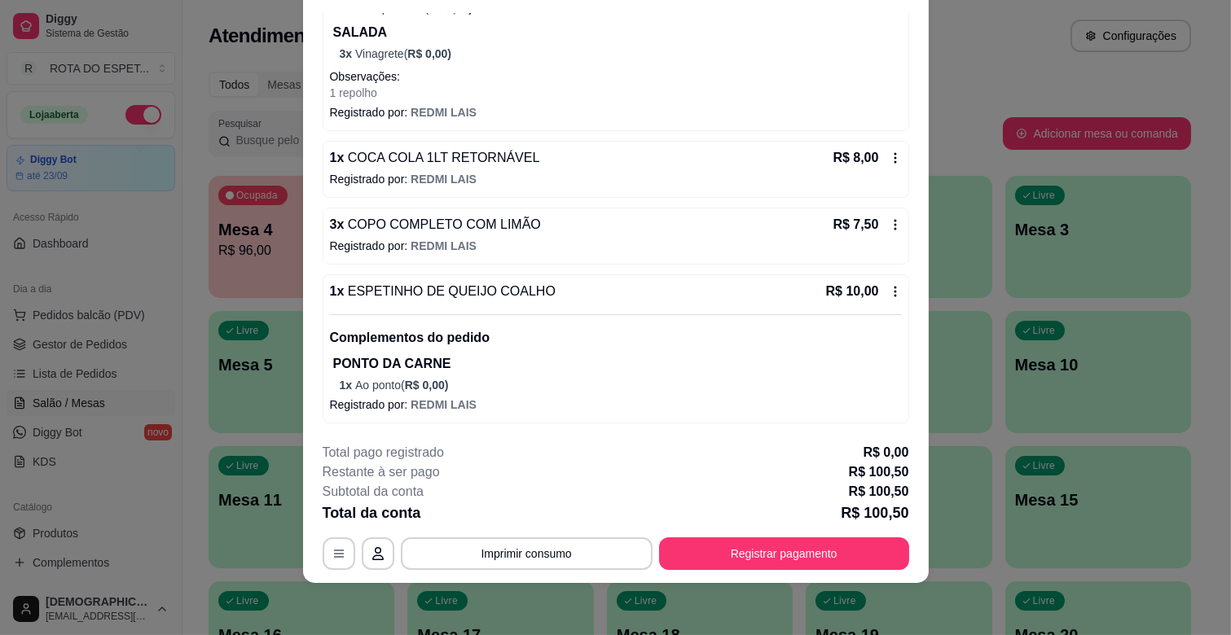
drag, startPoint x: 752, startPoint y: 532, endPoint x: 755, endPoint y: 546, distance: 14.2
click at [753, 533] on div "**********" at bounding box center [616, 506] width 587 height 127
click at [755, 560] on button "Registrar pagamento" at bounding box center [784, 554] width 250 height 33
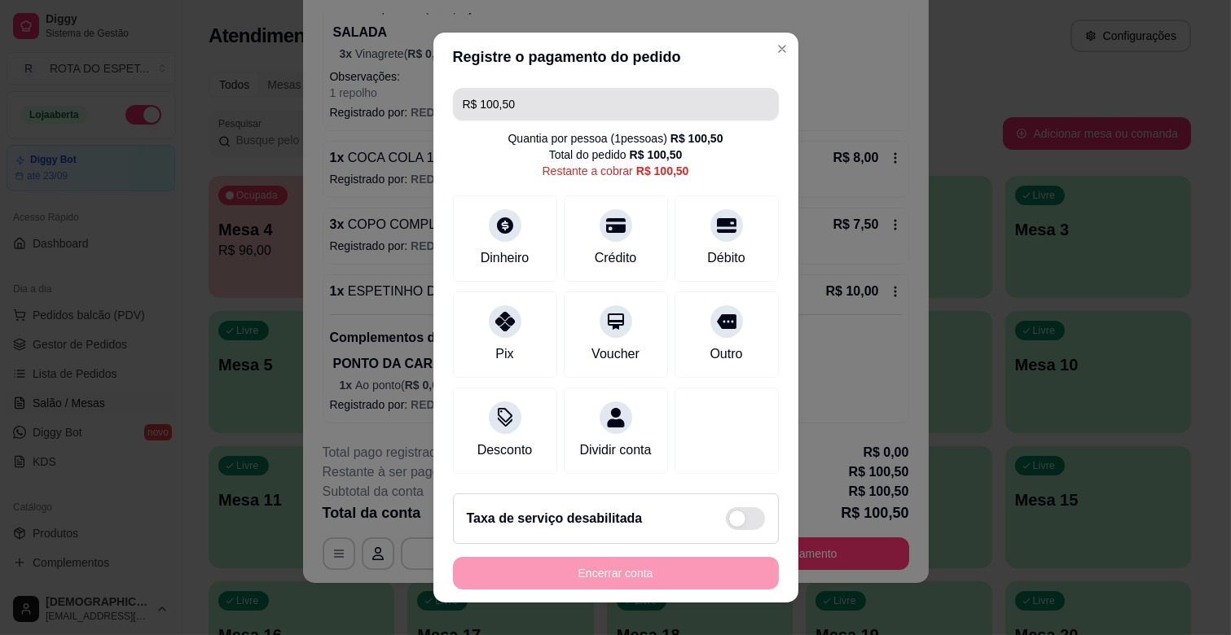
click at [648, 108] on input "R$ 100,50" at bounding box center [616, 104] width 306 height 33
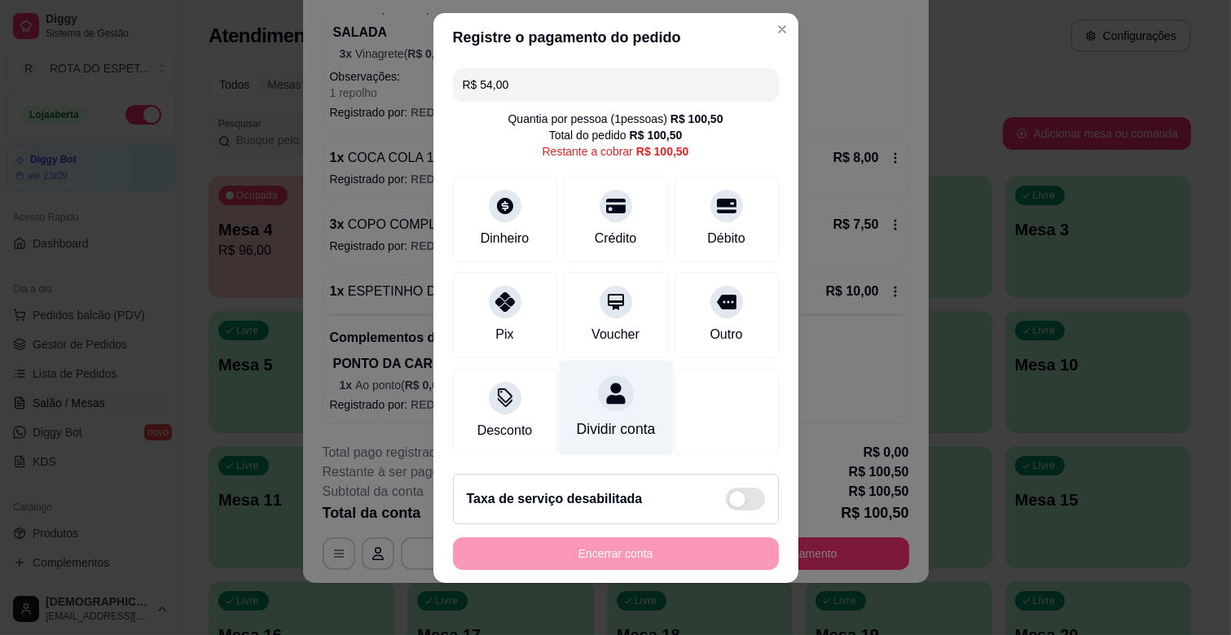
scroll to position [0, 0]
click at [560, 86] on input "R$ 54,00" at bounding box center [616, 84] width 306 height 33
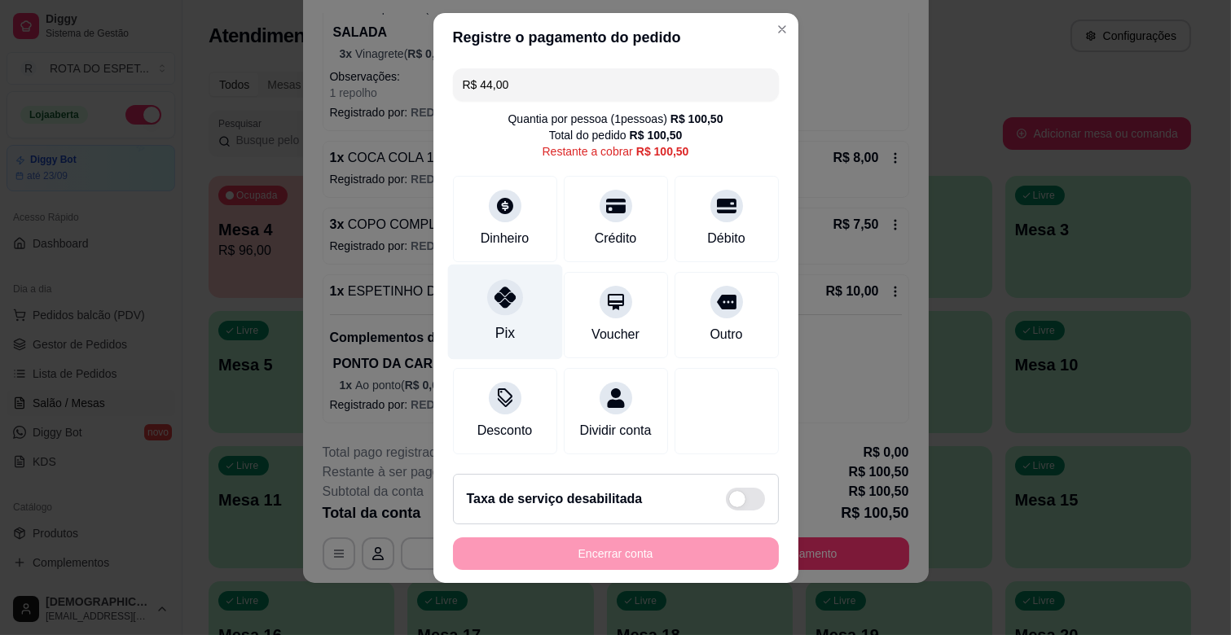
click at [506, 291] on div at bounding box center [505, 297] width 36 height 36
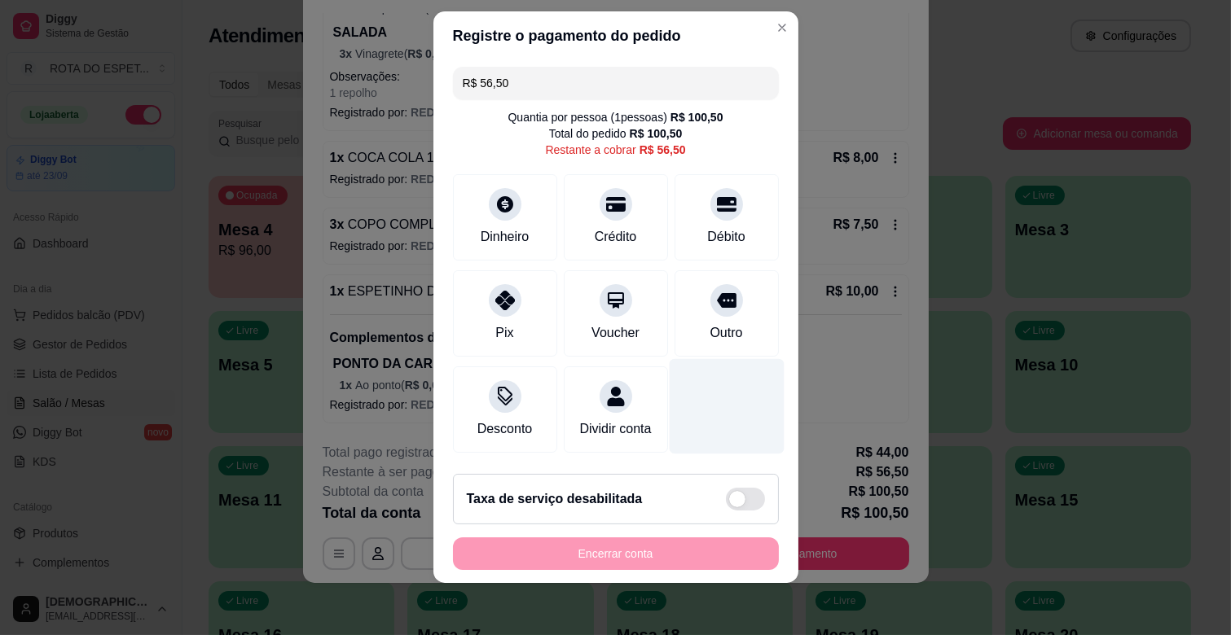
scroll to position [103, 0]
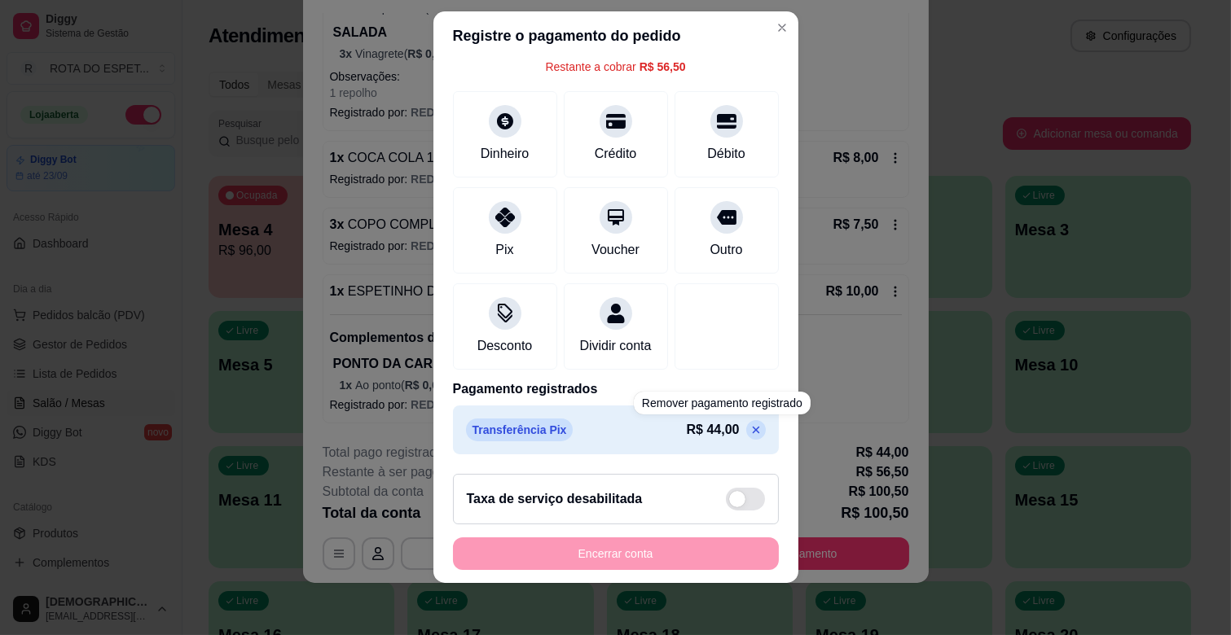
click at [746, 427] on p at bounding box center [756, 430] width 20 height 20
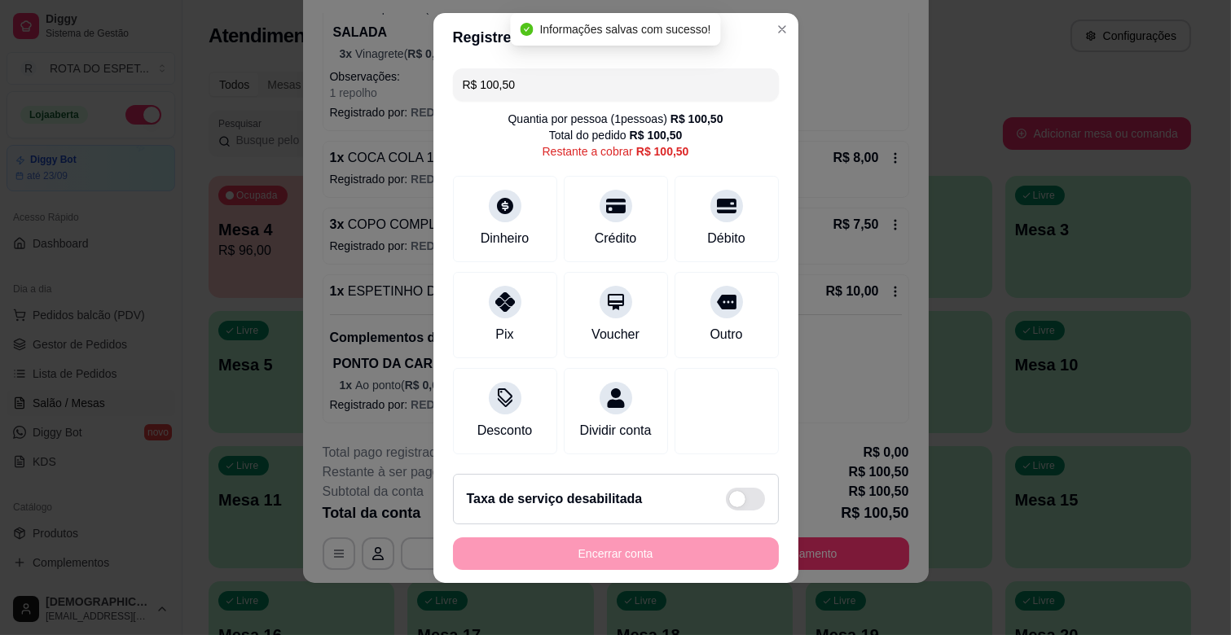
scroll to position [0, 0]
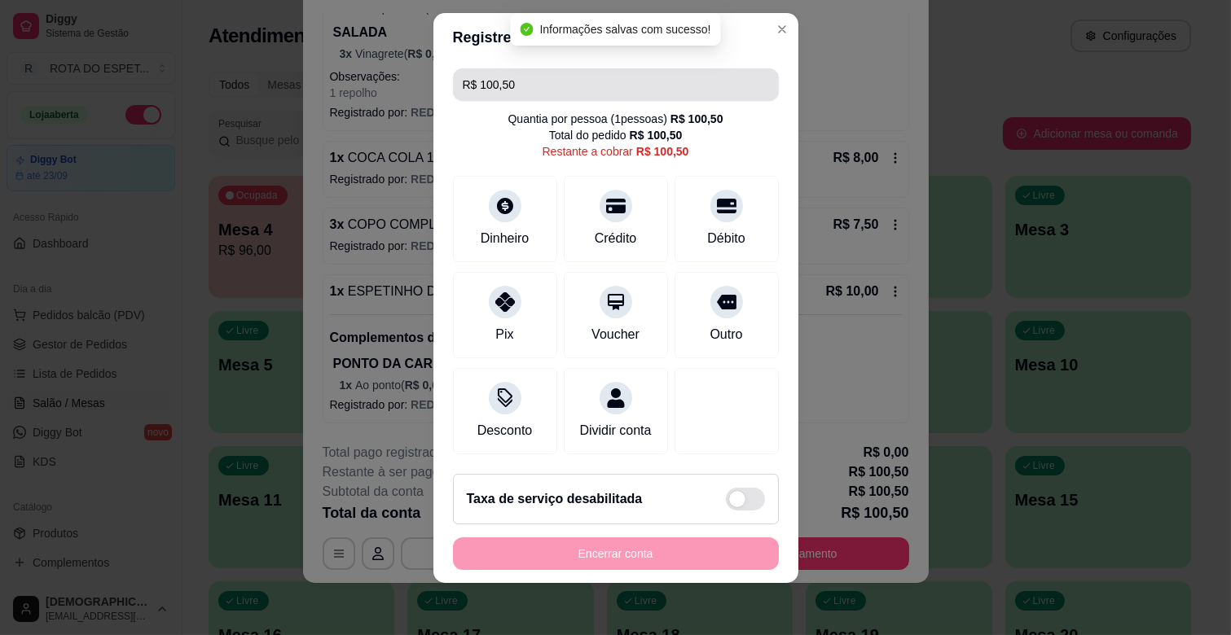
click at [569, 68] on input "R$ 100,50" at bounding box center [616, 84] width 306 height 33
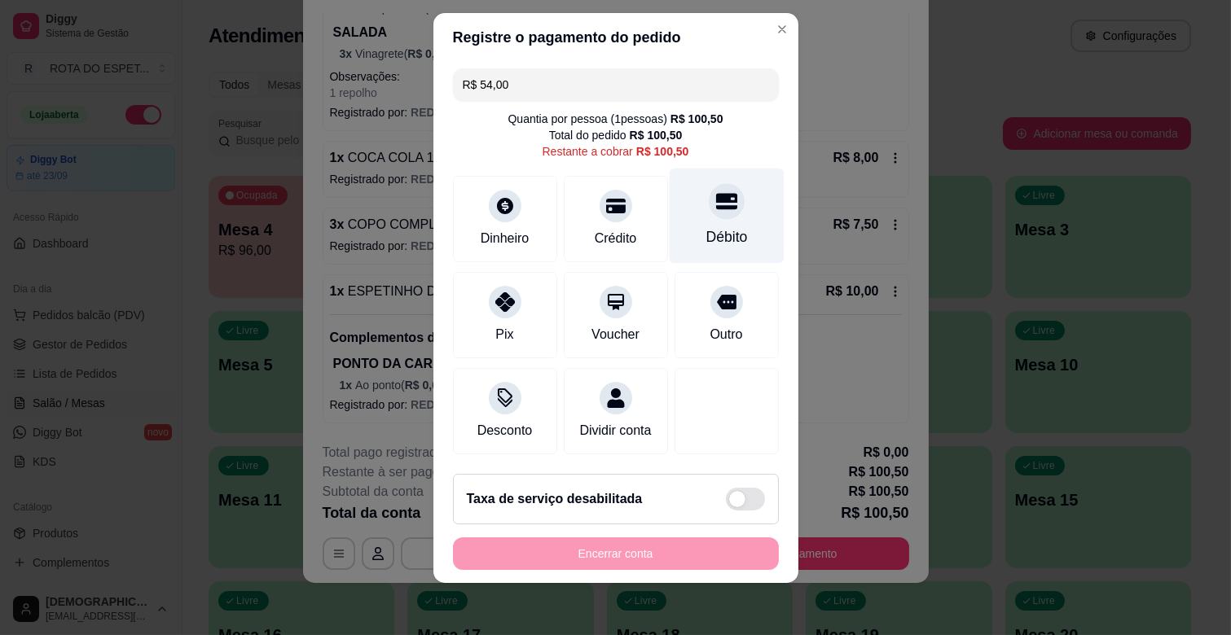
click at [705, 230] on div "Débito" at bounding box center [726, 236] width 42 height 21
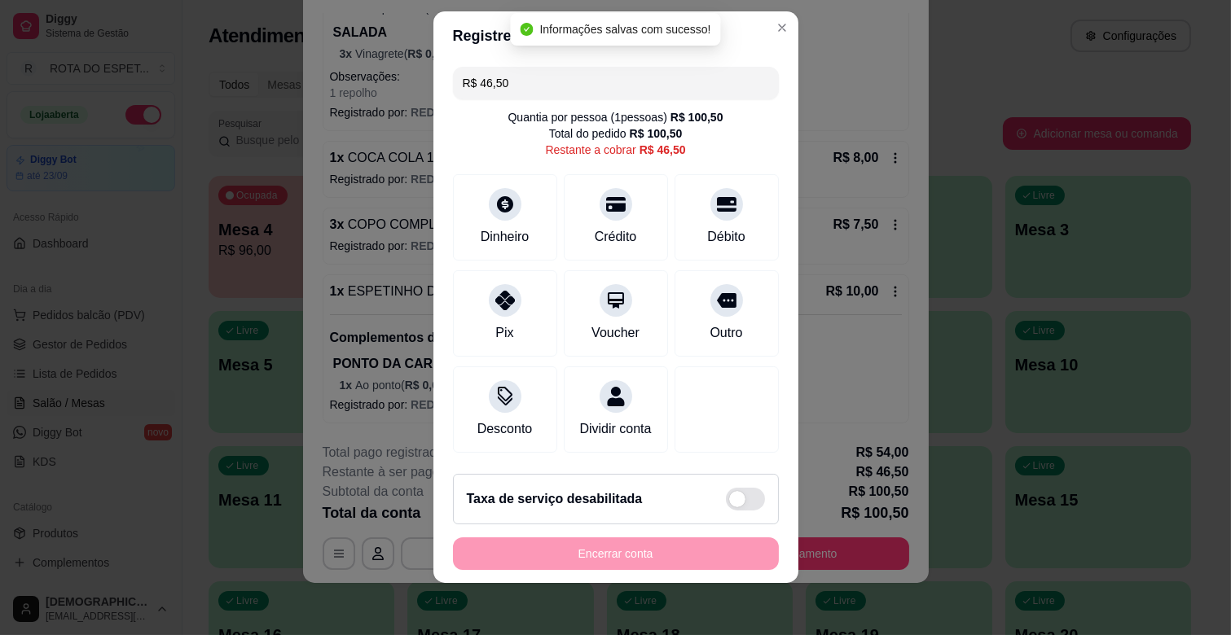
click at [579, 91] on input "R$ 46,50" at bounding box center [616, 83] width 306 height 33
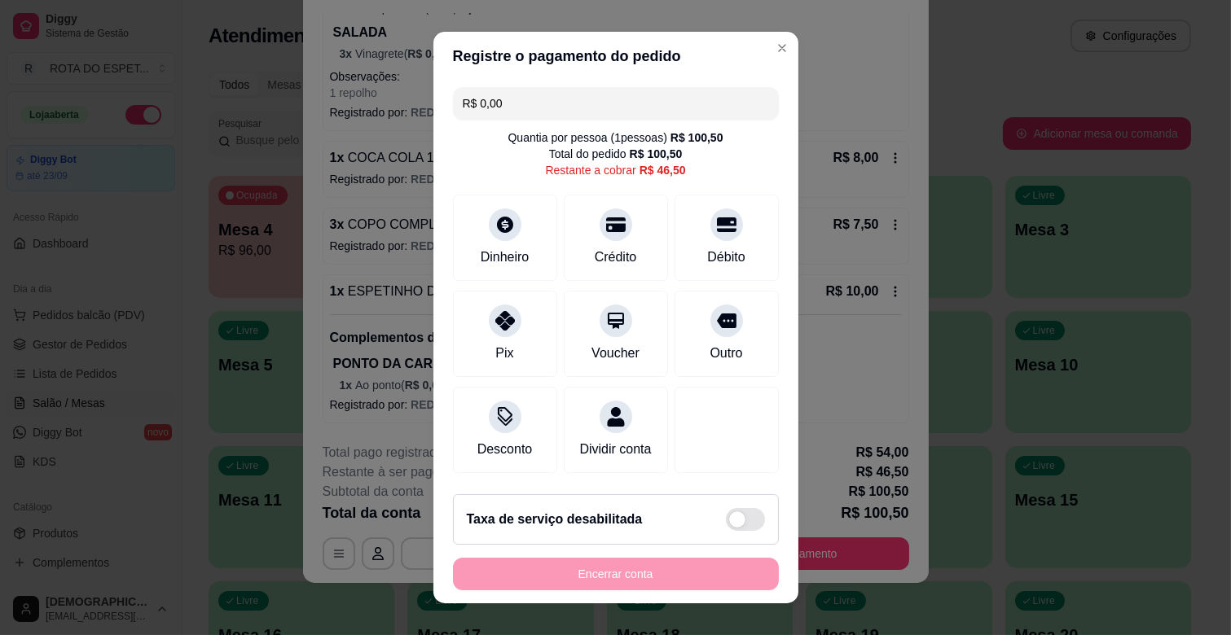
click at [547, 101] on input "R$ 0,00" at bounding box center [616, 103] width 306 height 33
click at [612, 233] on div "Crédito" at bounding box center [615, 234] width 115 height 95
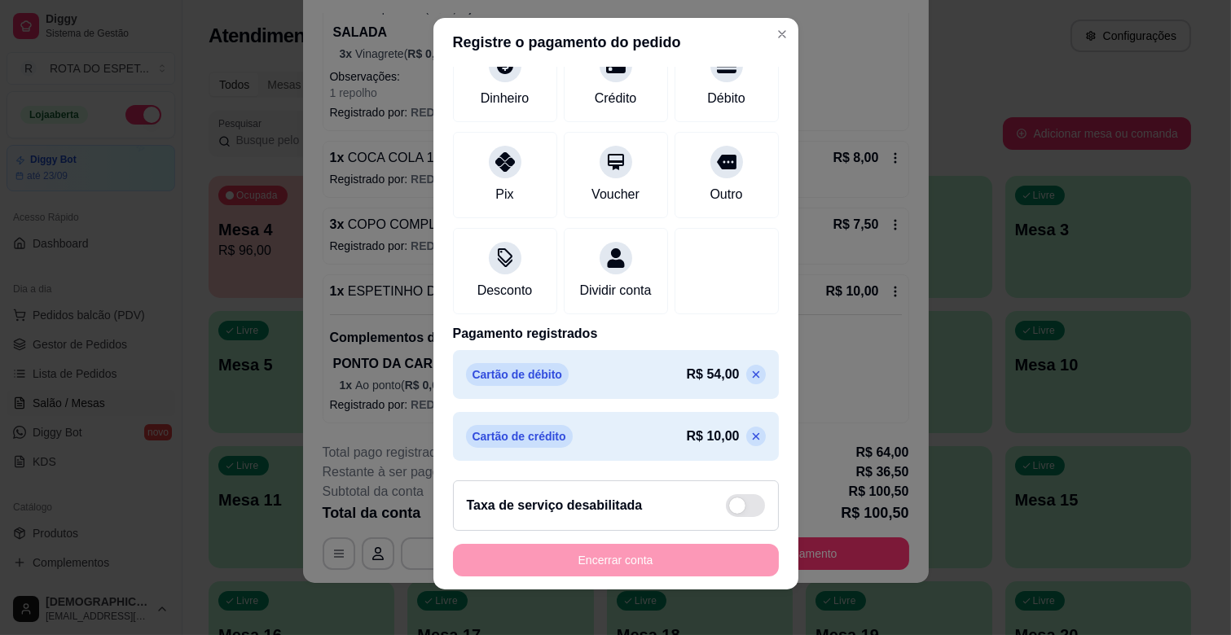
scroll to position [20, 0]
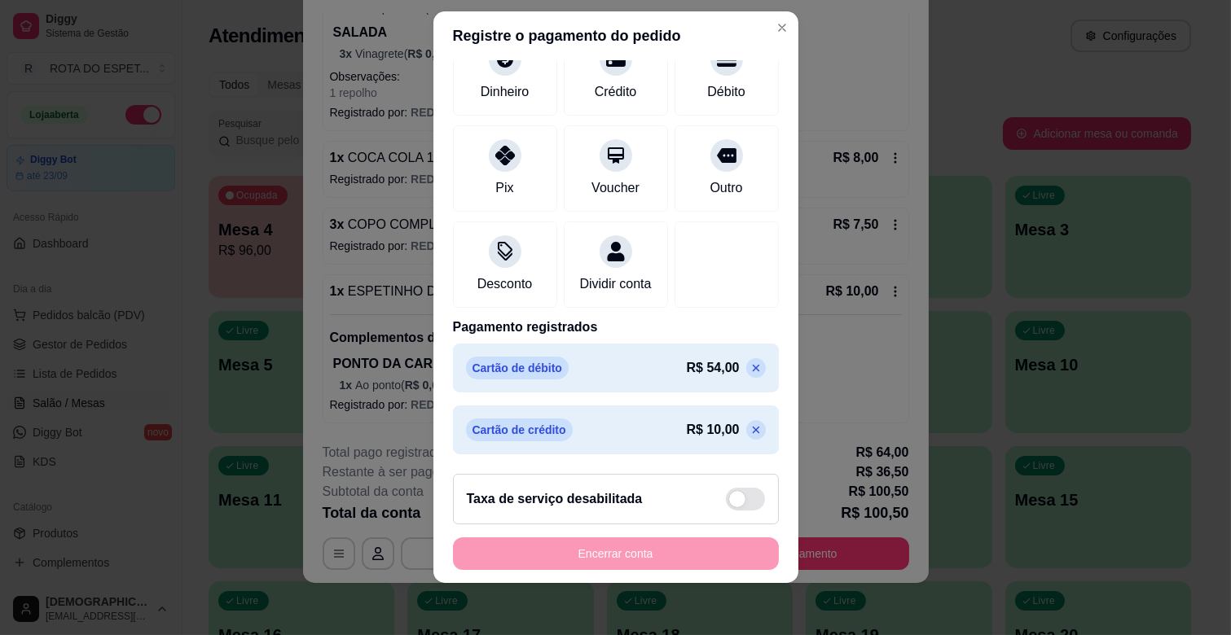
click at [749, 435] on icon at bounding box center [755, 430] width 13 height 13
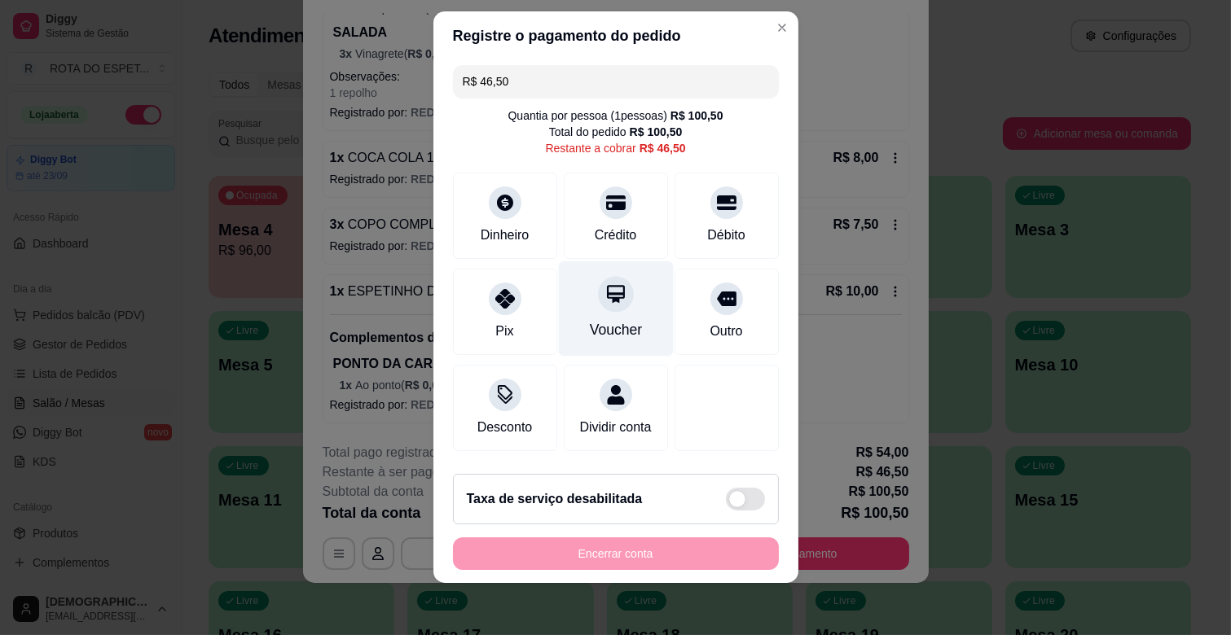
scroll to position [0, 0]
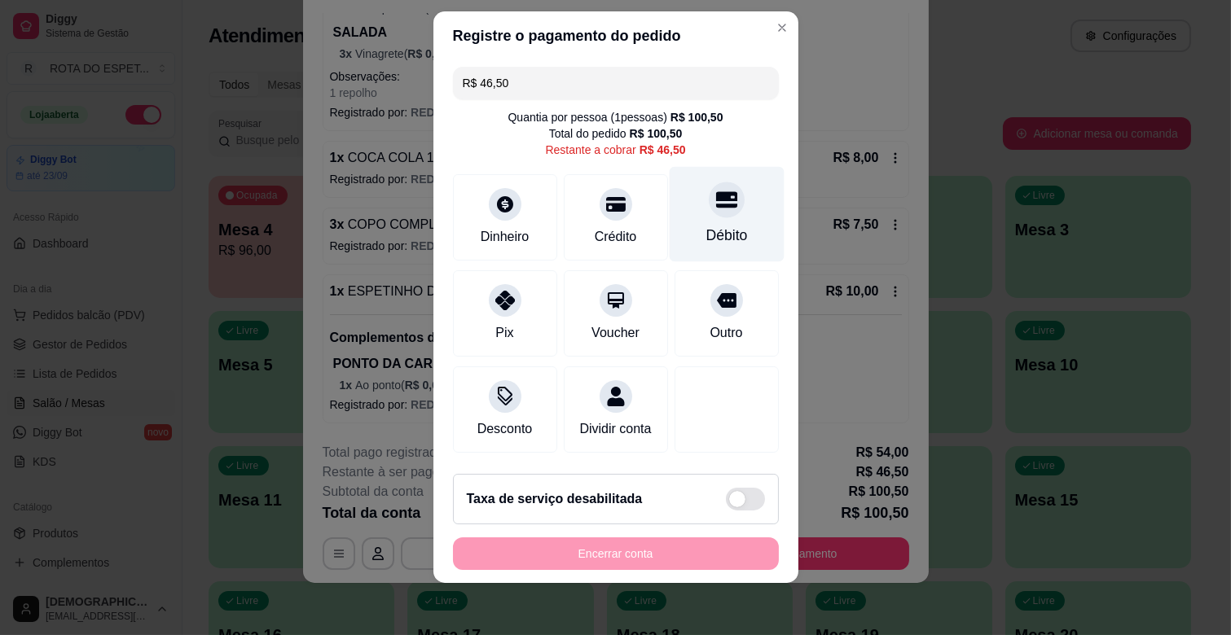
click at [670, 179] on div "Débito" at bounding box center [726, 214] width 115 height 95
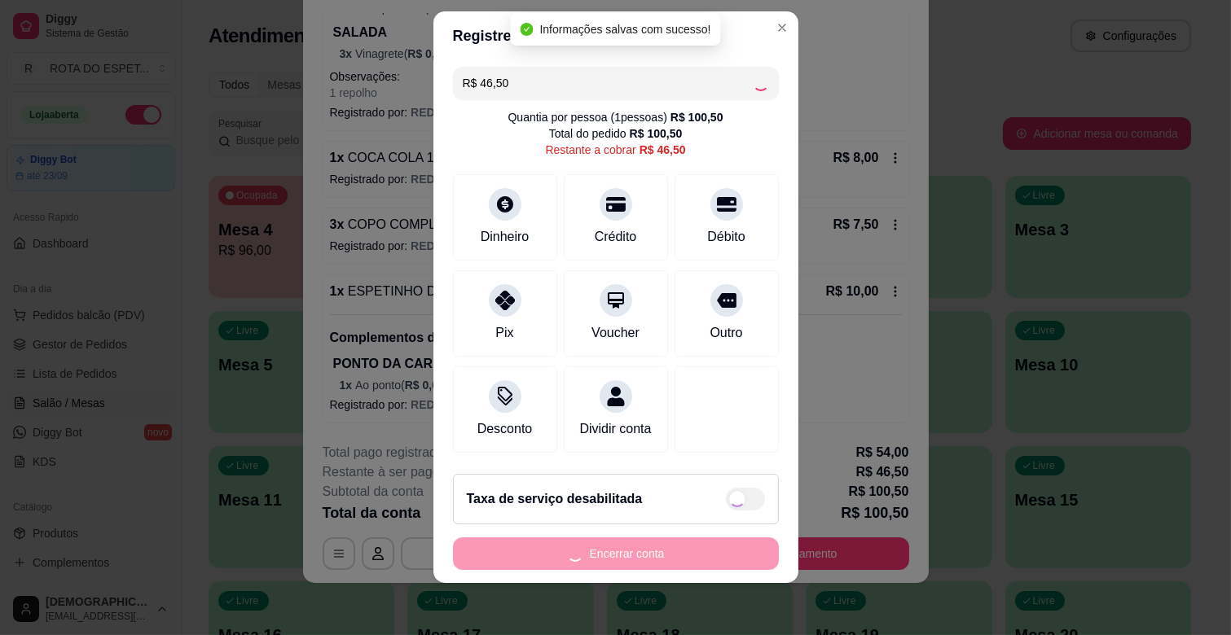
type input "R$ 0,00"
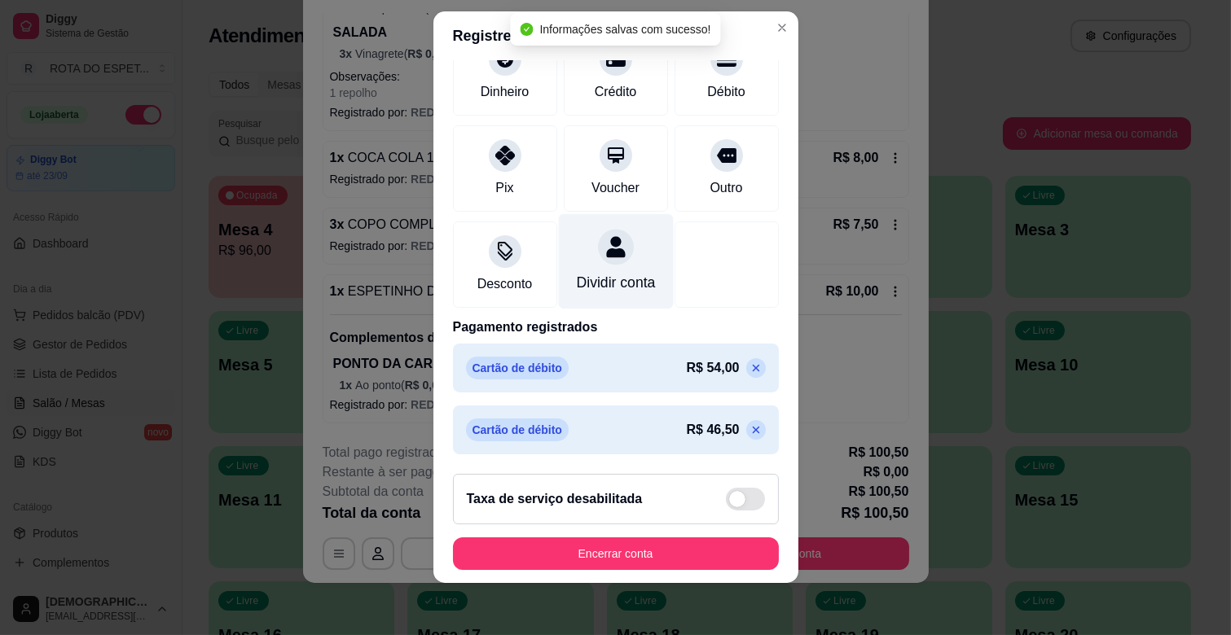
scroll to position [148, 0]
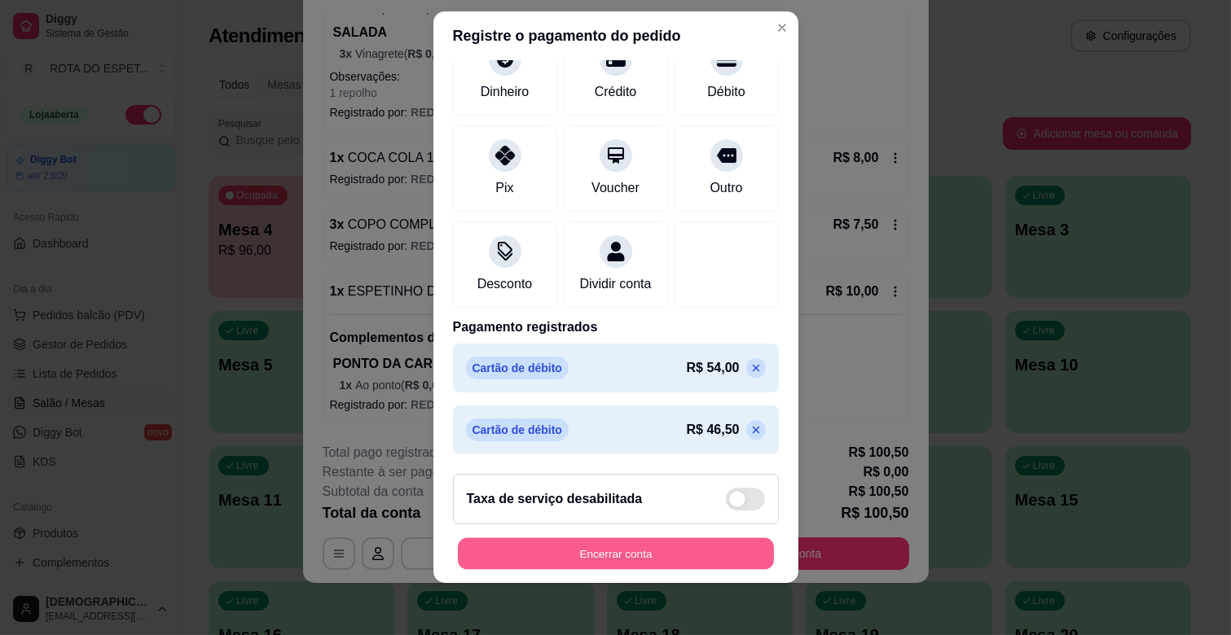
click at [582, 560] on button "Encerrar conta" at bounding box center [616, 554] width 316 height 32
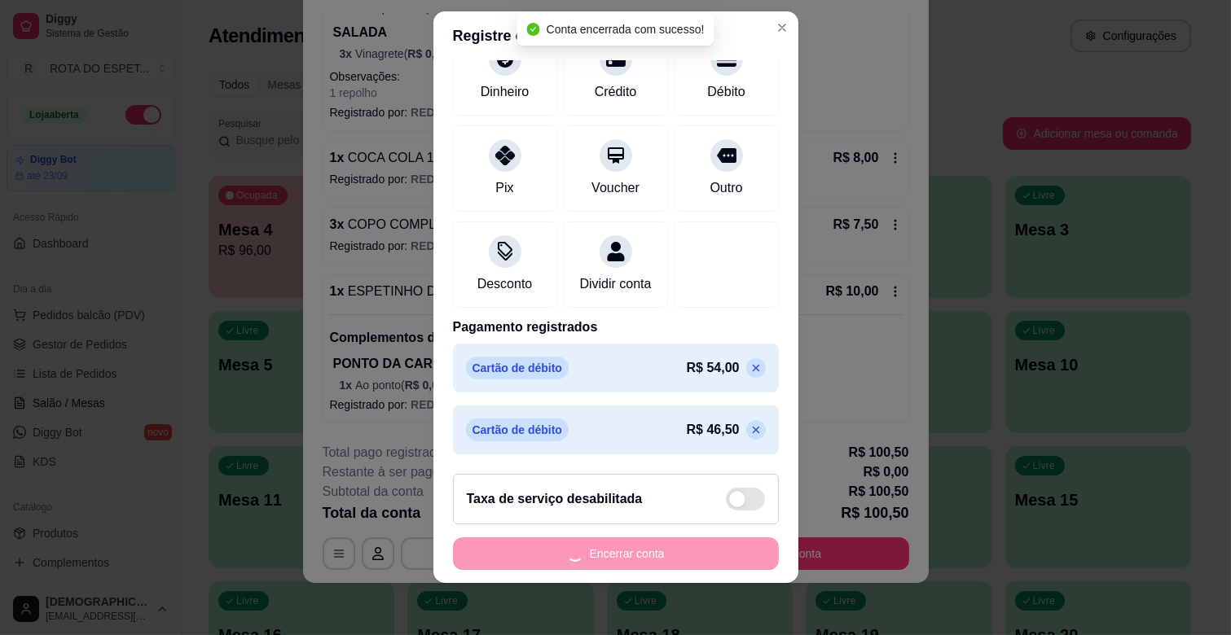
scroll to position [0, 0]
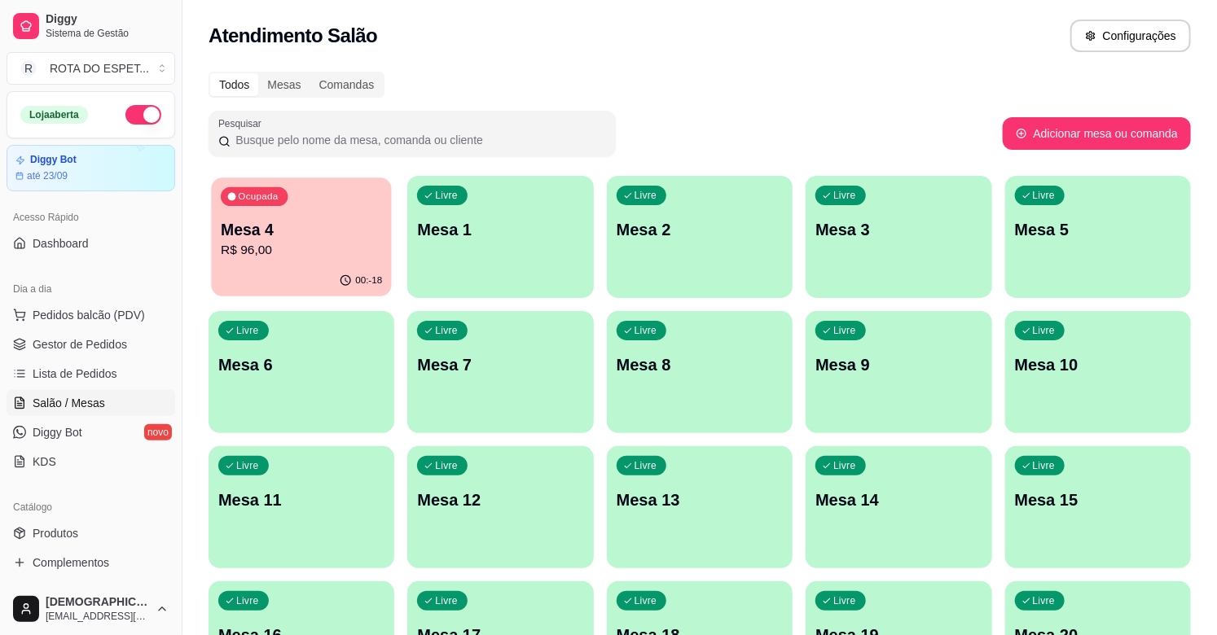
click at [282, 235] on p "Mesa 4" at bounding box center [301, 230] width 161 height 22
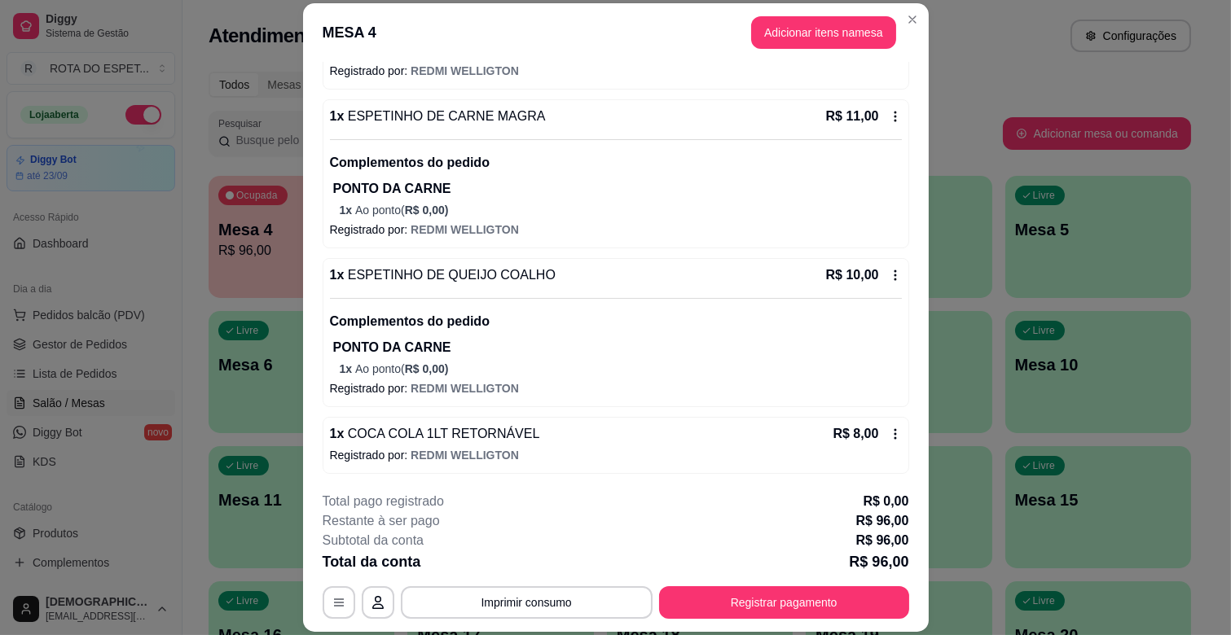
scroll to position [793, 0]
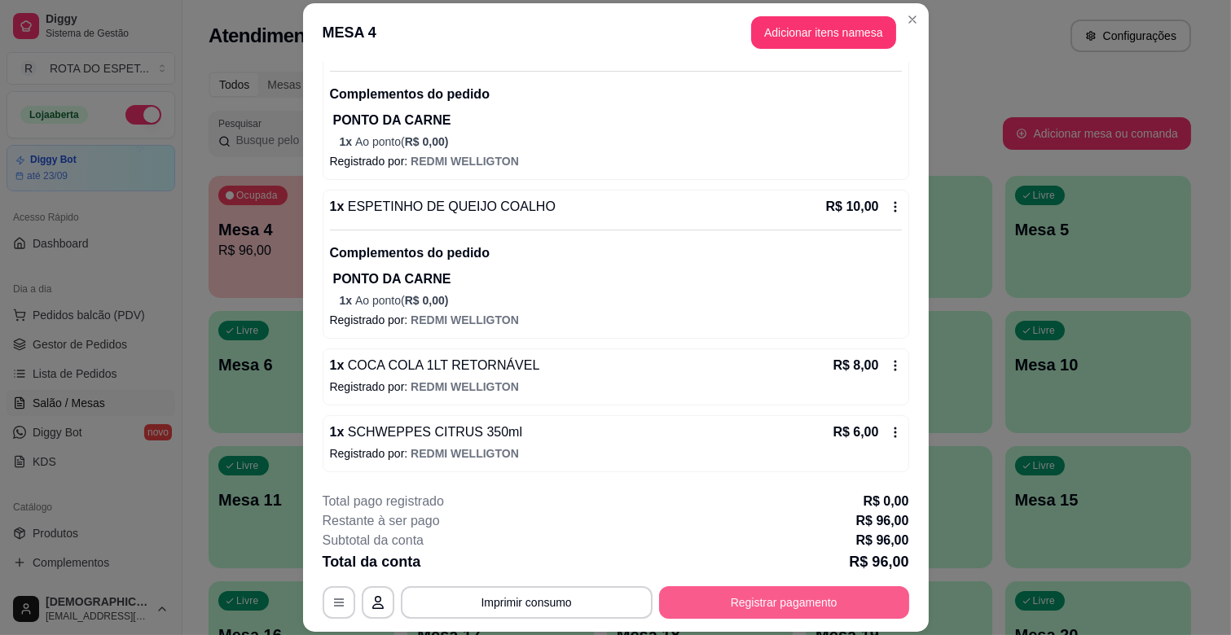
click at [780, 595] on button "Registrar pagamento" at bounding box center [784, 603] width 250 height 33
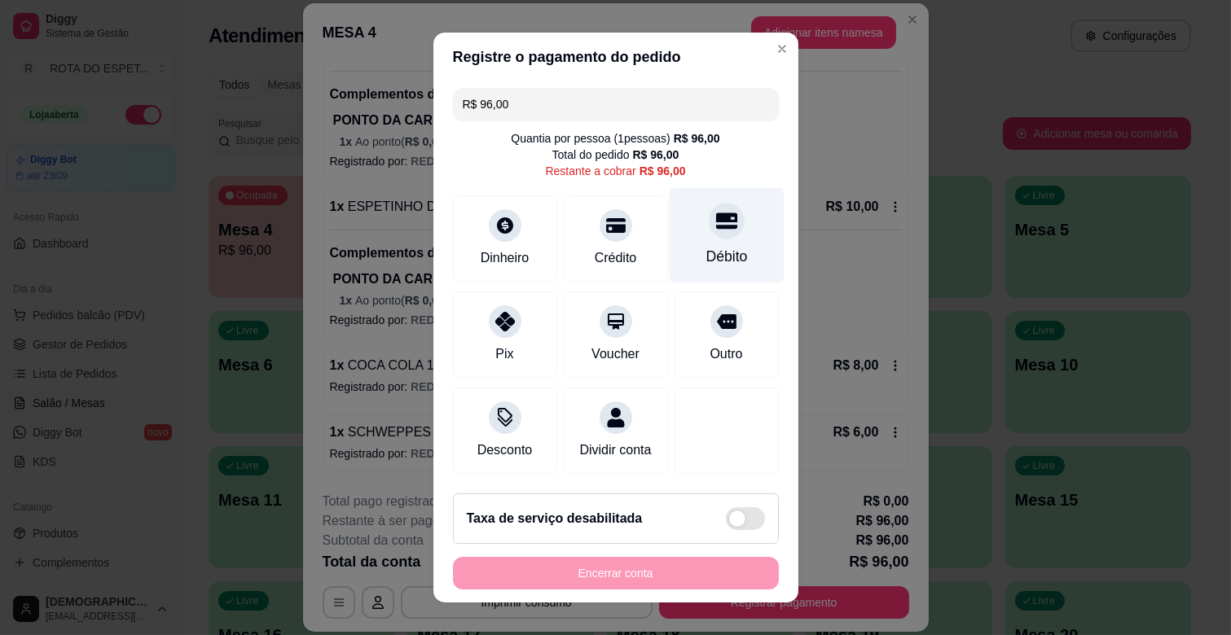
click at [705, 246] on div "Débito" at bounding box center [726, 256] width 42 height 21
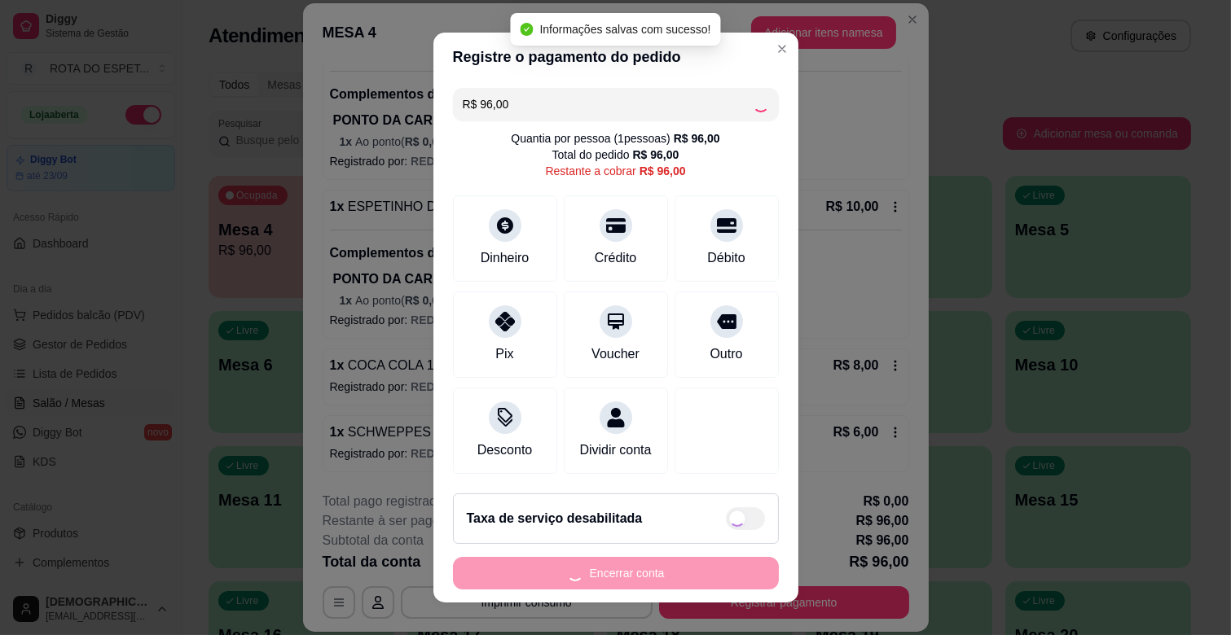
type input "R$ 0,00"
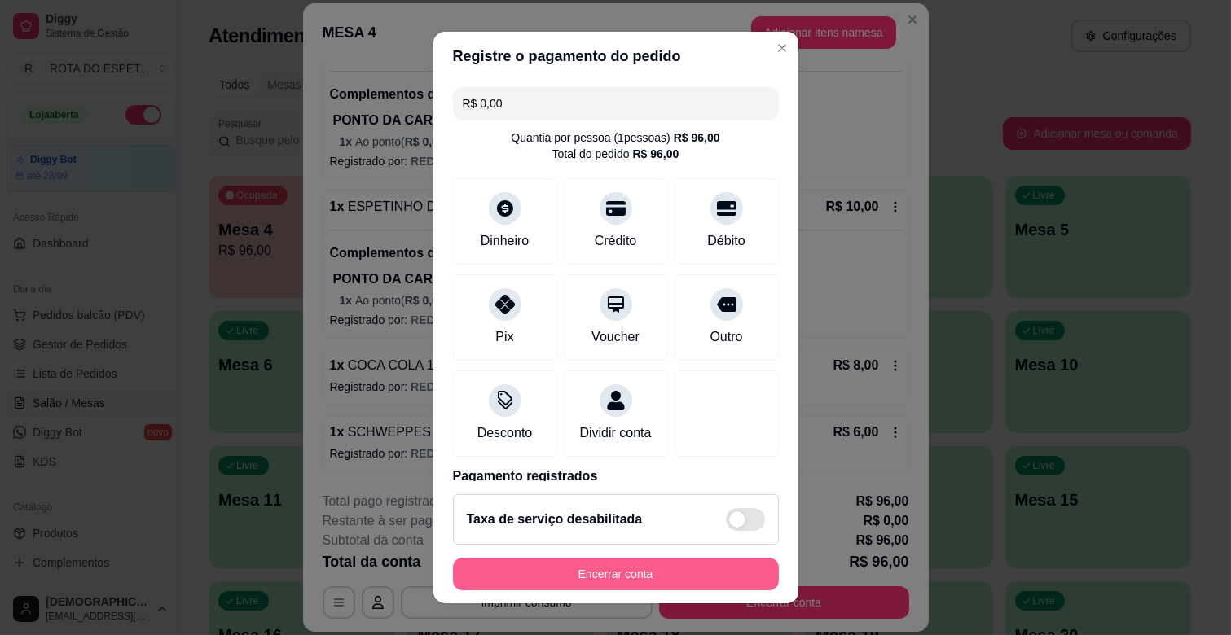
click at [613, 568] on button "Encerrar conta" at bounding box center [616, 574] width 326 height 33
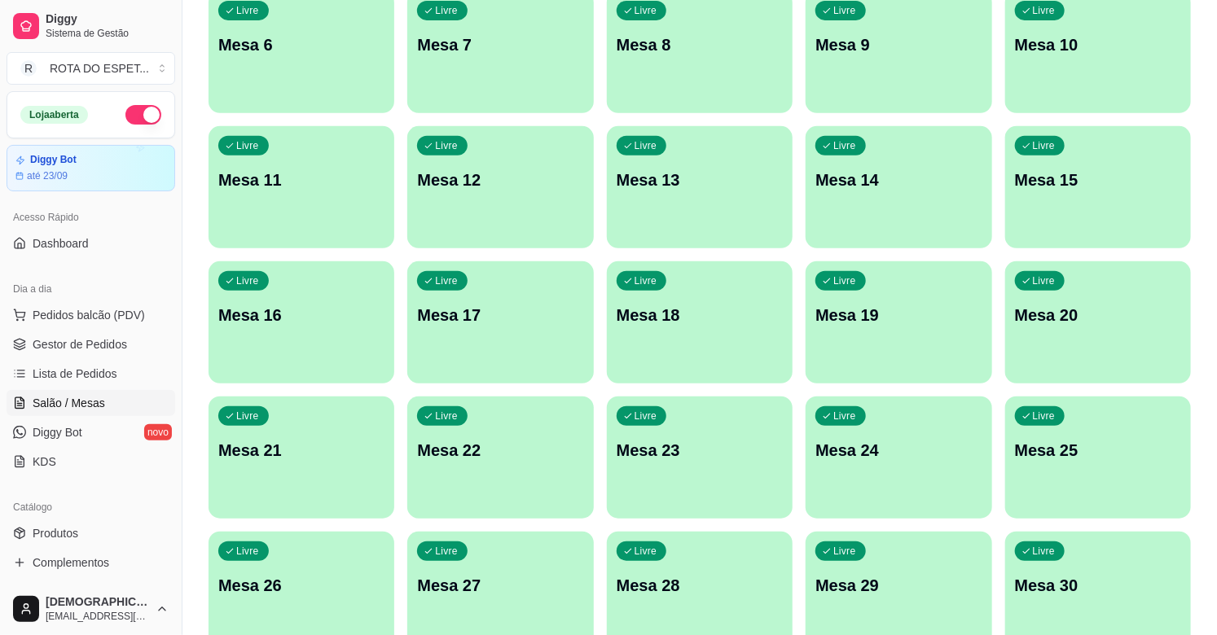
scroll to position [0, 0]
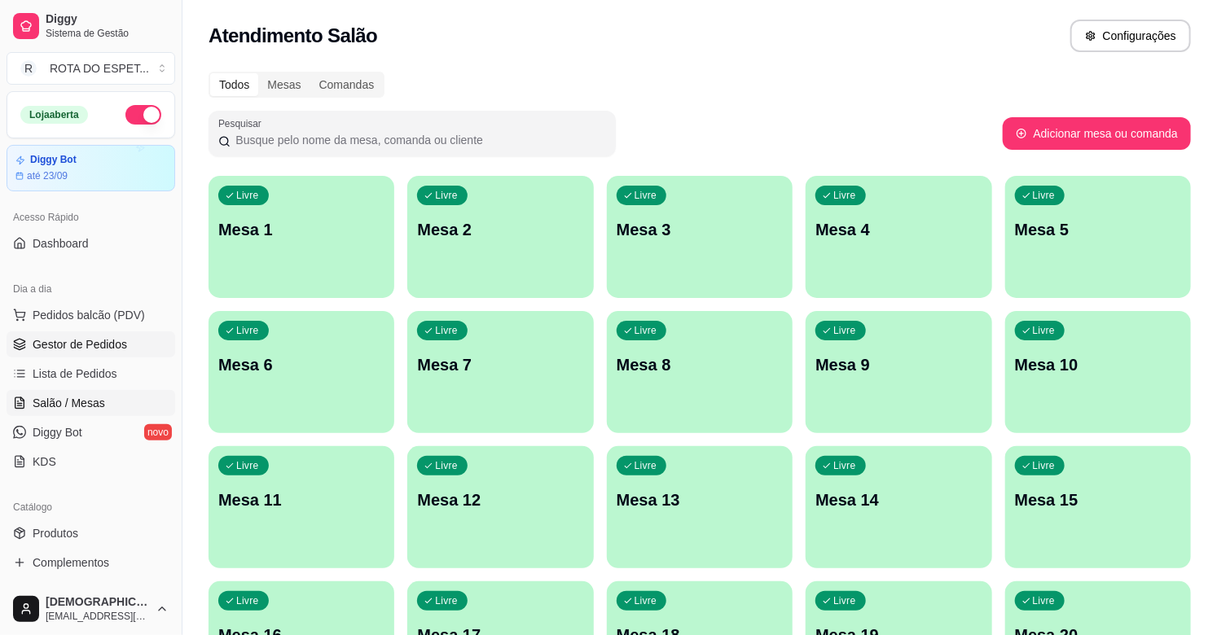
click at [94, 339] on span "Gestor de Pedidos" at bounding box center [80, 344] width 94 height 16
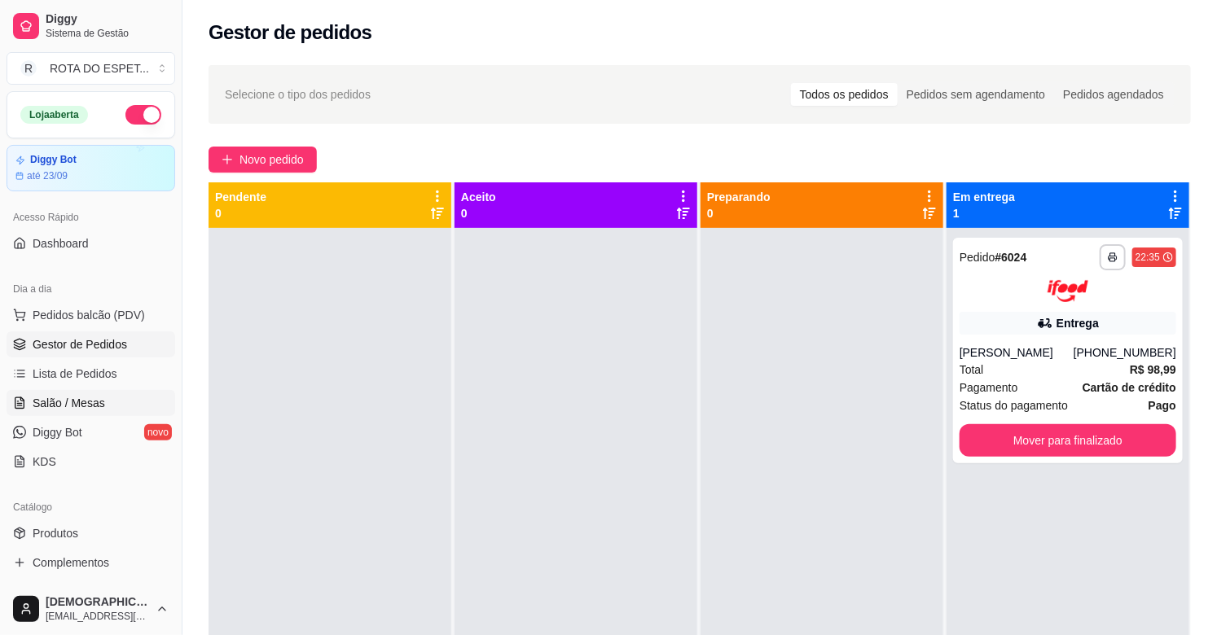
click at [87, 393] on link "Salão / Mesas" at bounding box center [91, 403] width 169 height 26
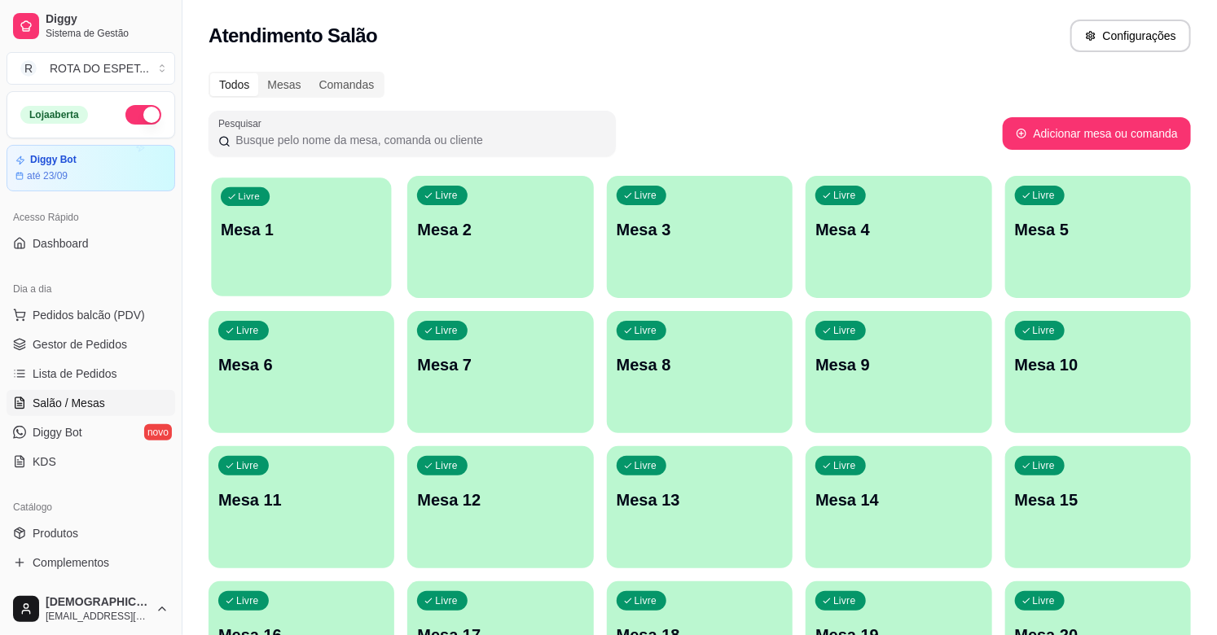
click at [334, 239] on p "Mesa 1" at bounding box center [301, 230] width 161 height 22
click at [881, 94] on div "Todos Mesas Comandas" at bounding box center [700, 85] width 982 height 26
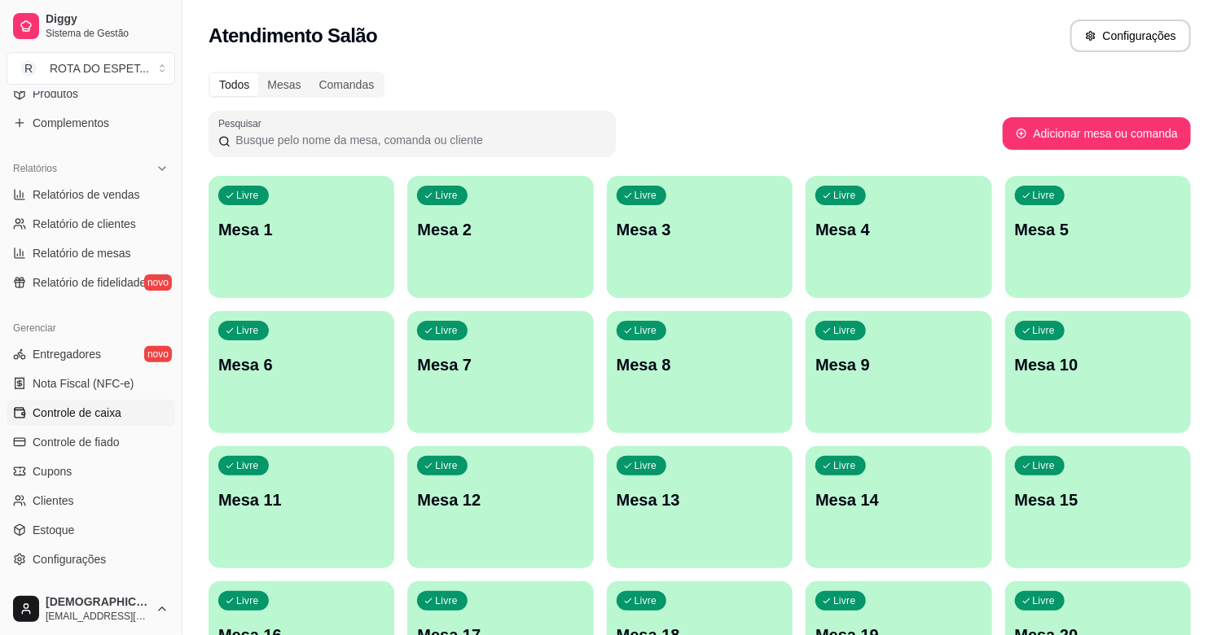
scroll to position [452, 0]
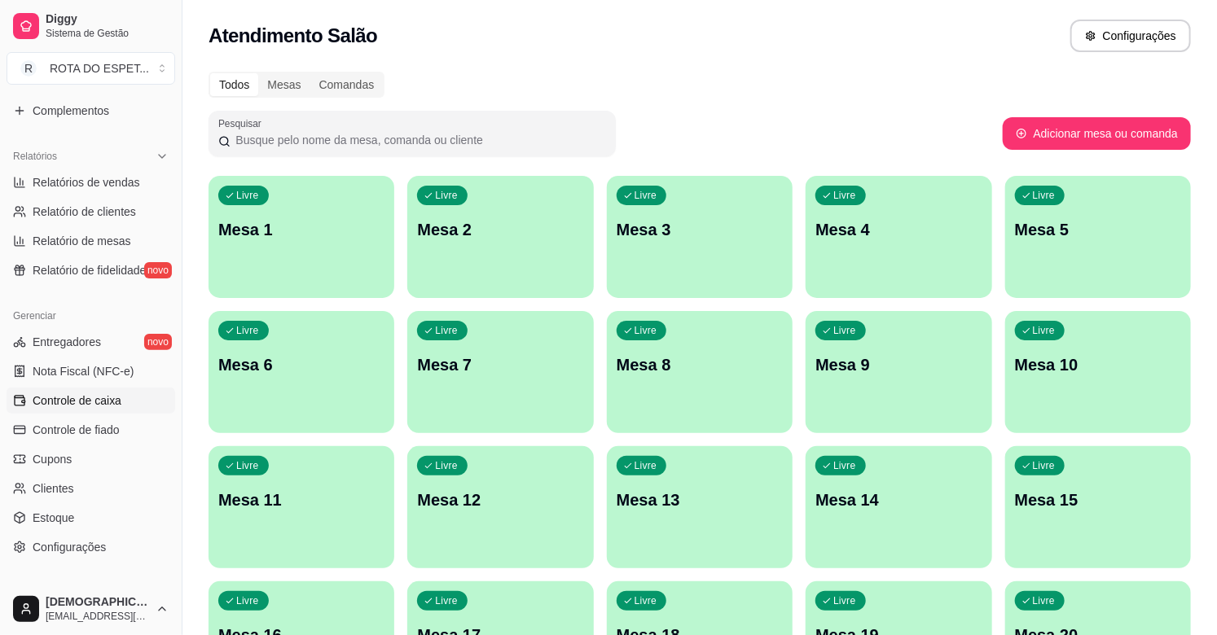
click at [78, 400] on span "Controle de caixa" at bounding box center [77, 401] width 89 height 16
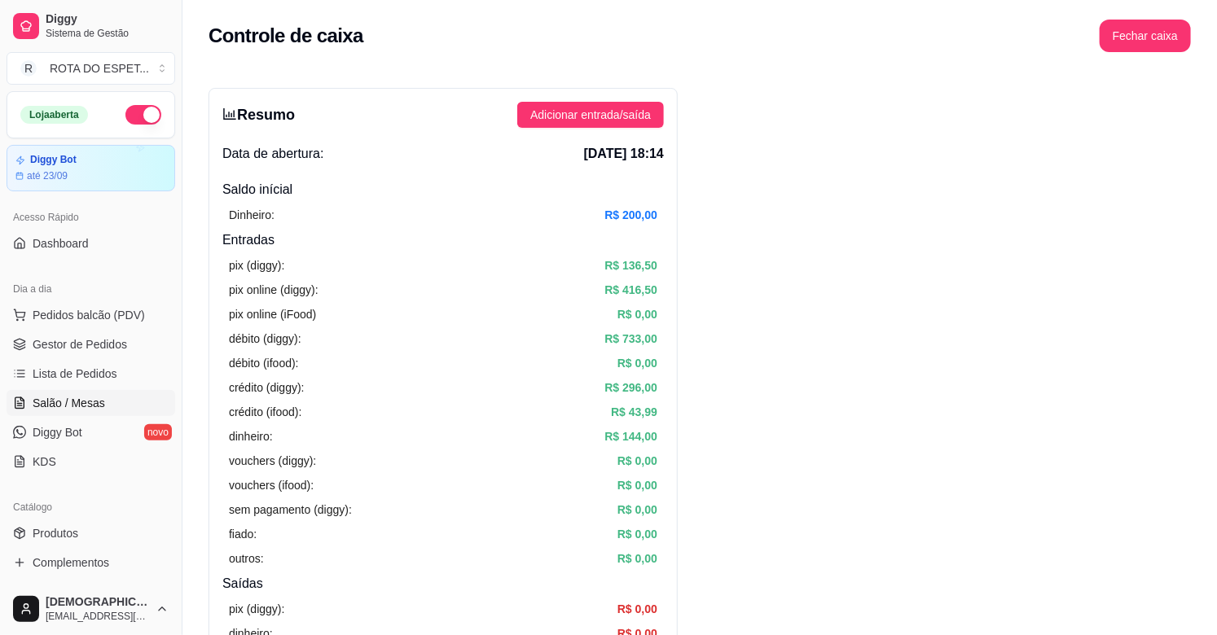
click at [93, 402] on span "Salão / Mesas" at bounding box center [69, 403] width 72 height 16
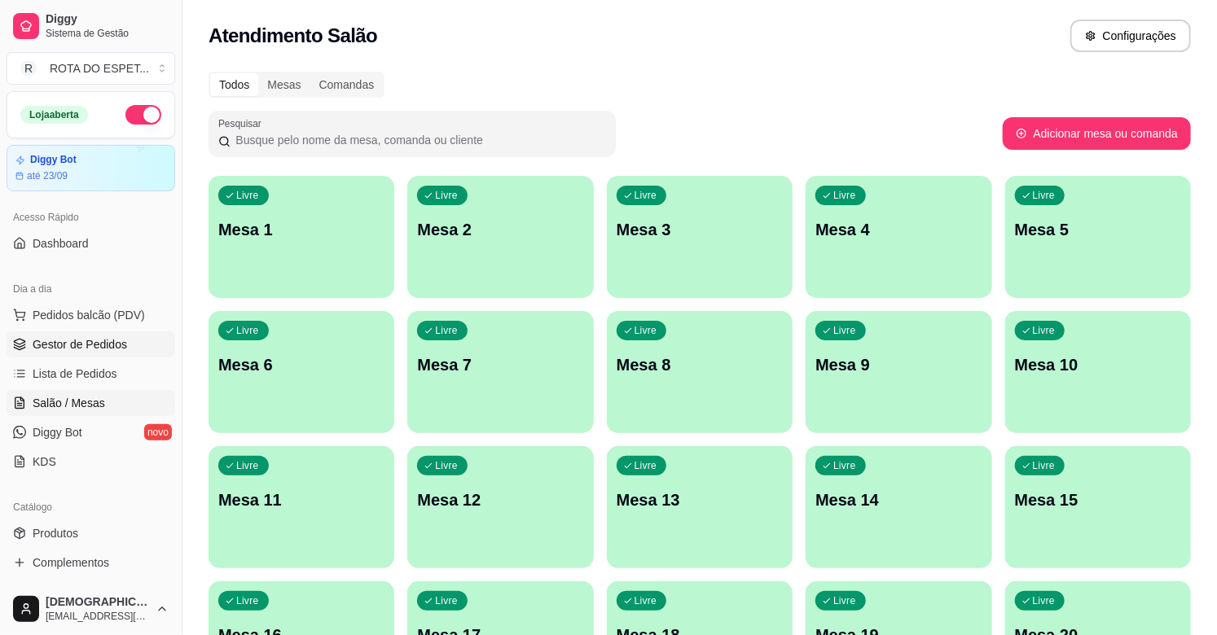
click at [96, 339] on span "Gestor de Pedidos" at bounding box center [80, 344] width 94 height 16
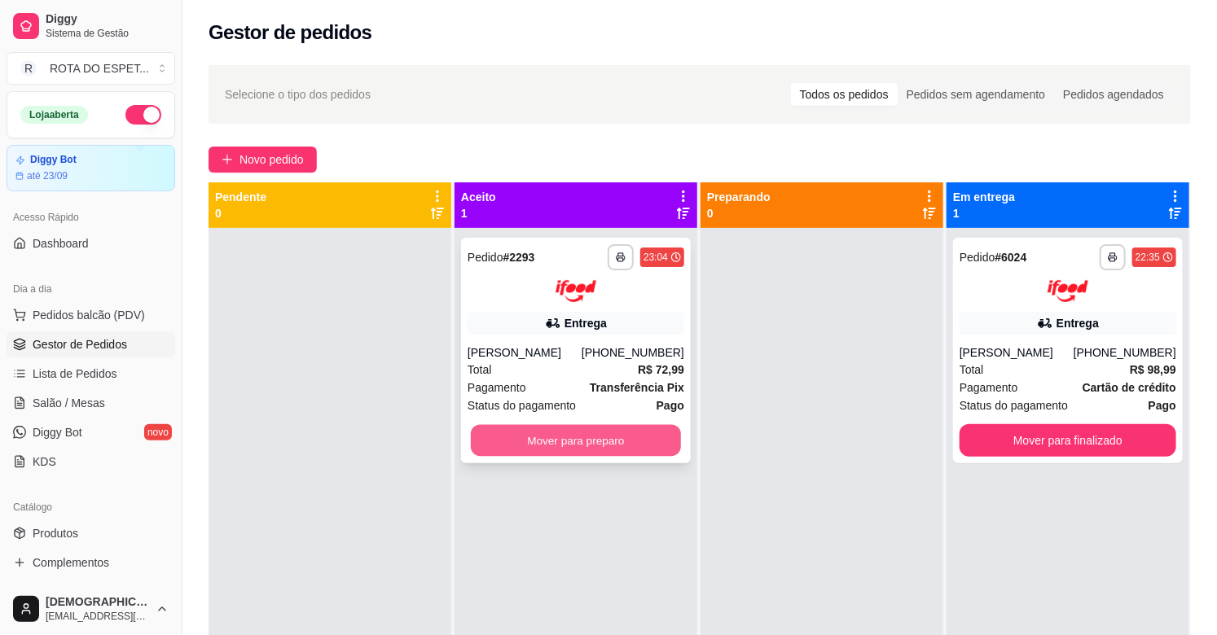
click at [569, 442] on button "Mover para preparo" at bounding box center [576, 440] width 210 height 32
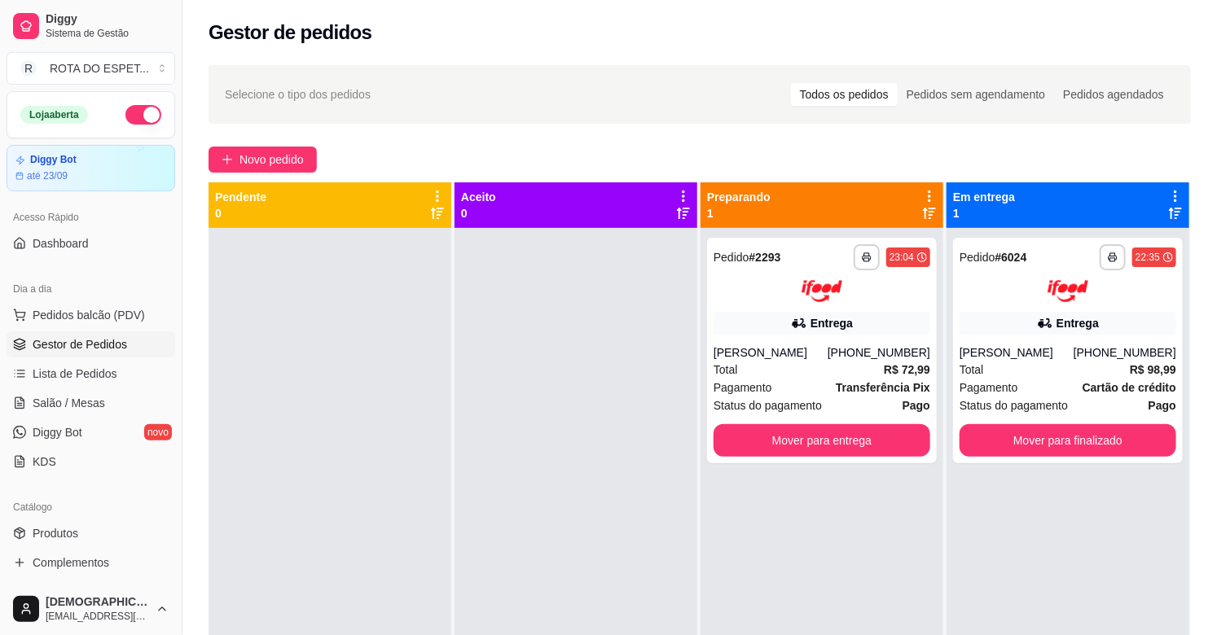
click at [499, 455] on div at bounding box center [576, 545] width 243 height 635
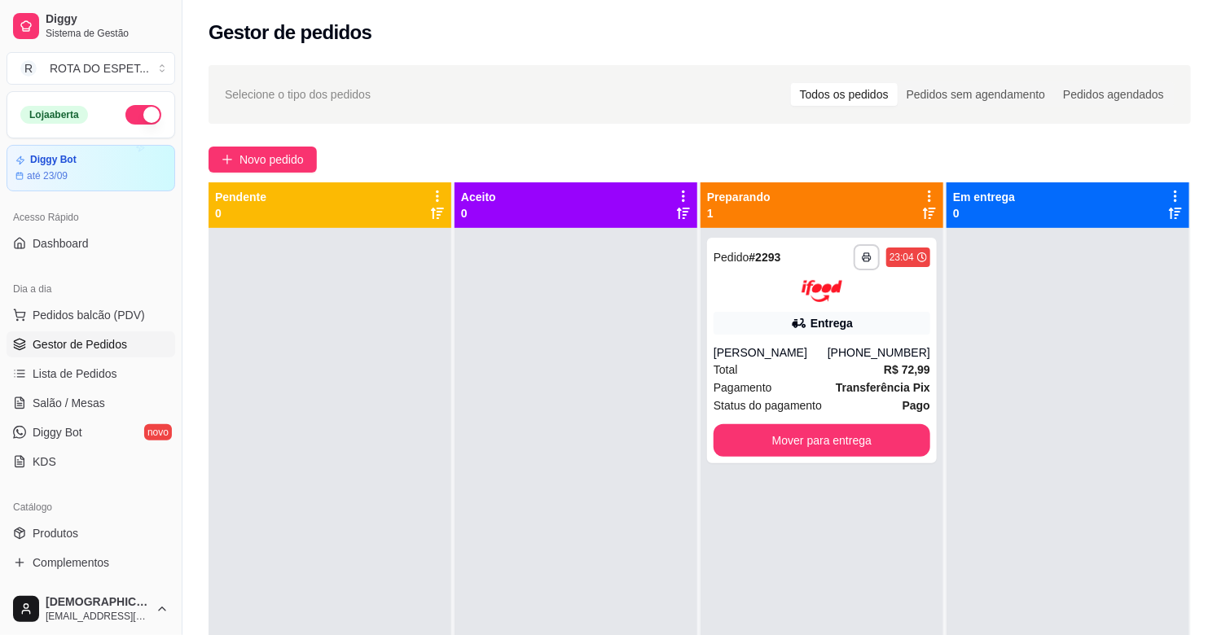
click at [497, 494] on div at bounding box center [576, 545] width 243 height 635
click at [116, 401] on link "Salão / Mesas" at bounding box center [91, 403] width 169 height 26
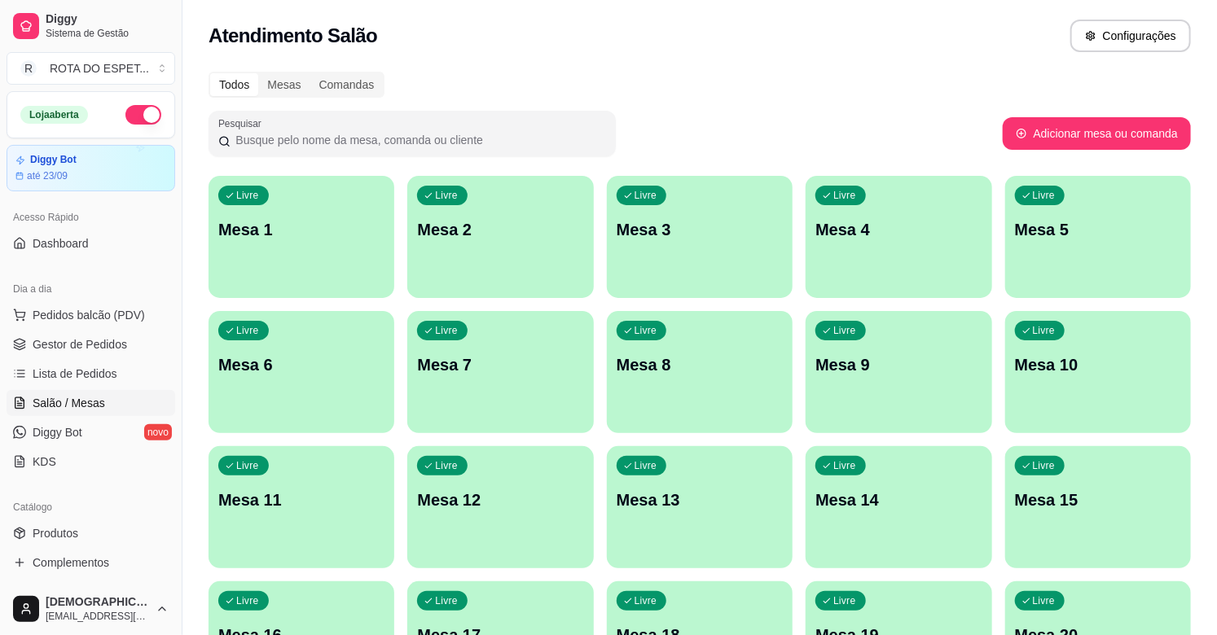
click at [774, 52] on div "Atendimento Salão Configurações" at bounding box center [699, 31] width 1035 height 62
click at [101, 345] on span "Gestor de Pedidos" at bounding box center [80, 344] width 94 height 16
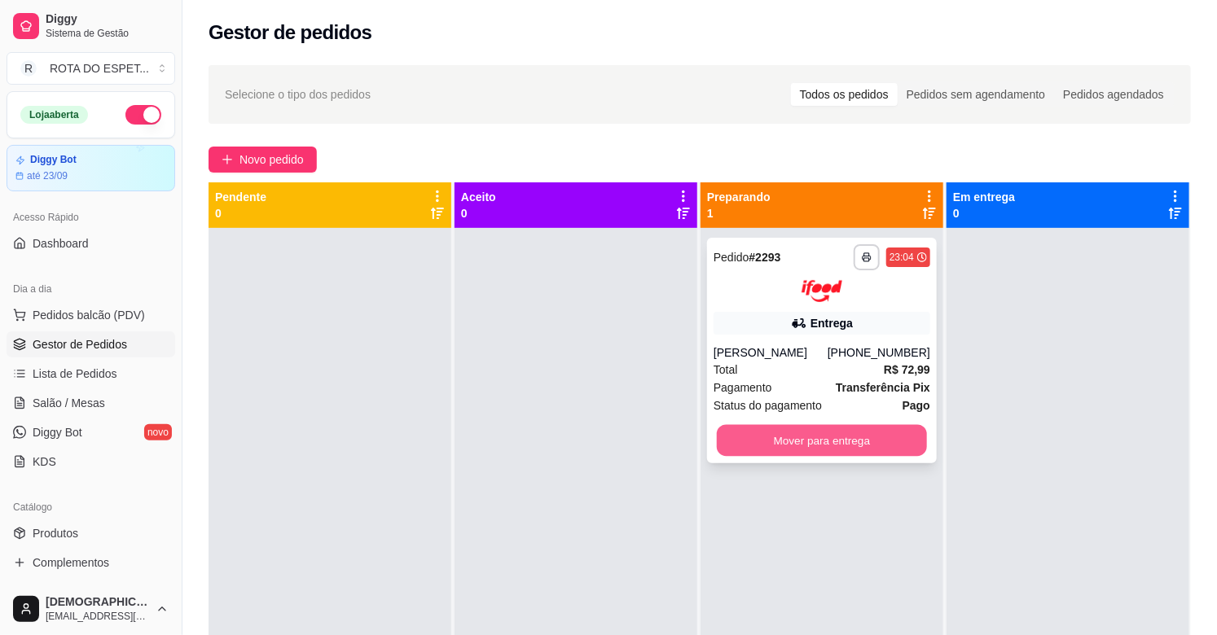
click at [833, 450] on button "Mover para entrega" at bounding box center [822, 440] width 210 height 32
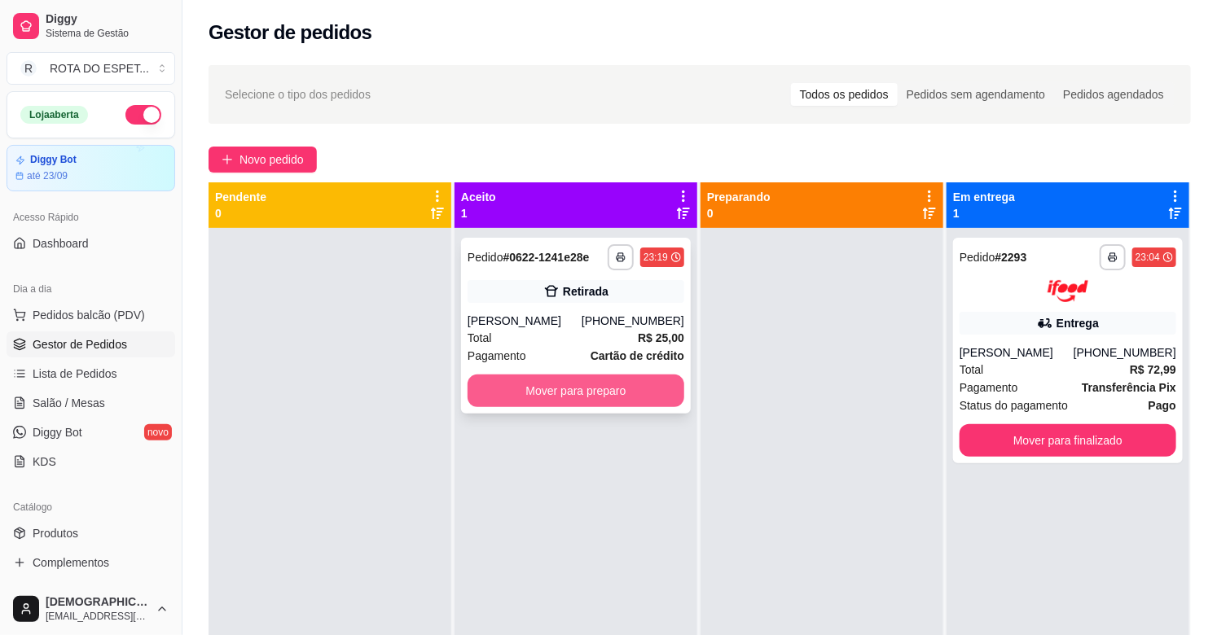
click at [587, 384] on button "Mover para preparo" at bounding box center [576, 391] width 217 height 33
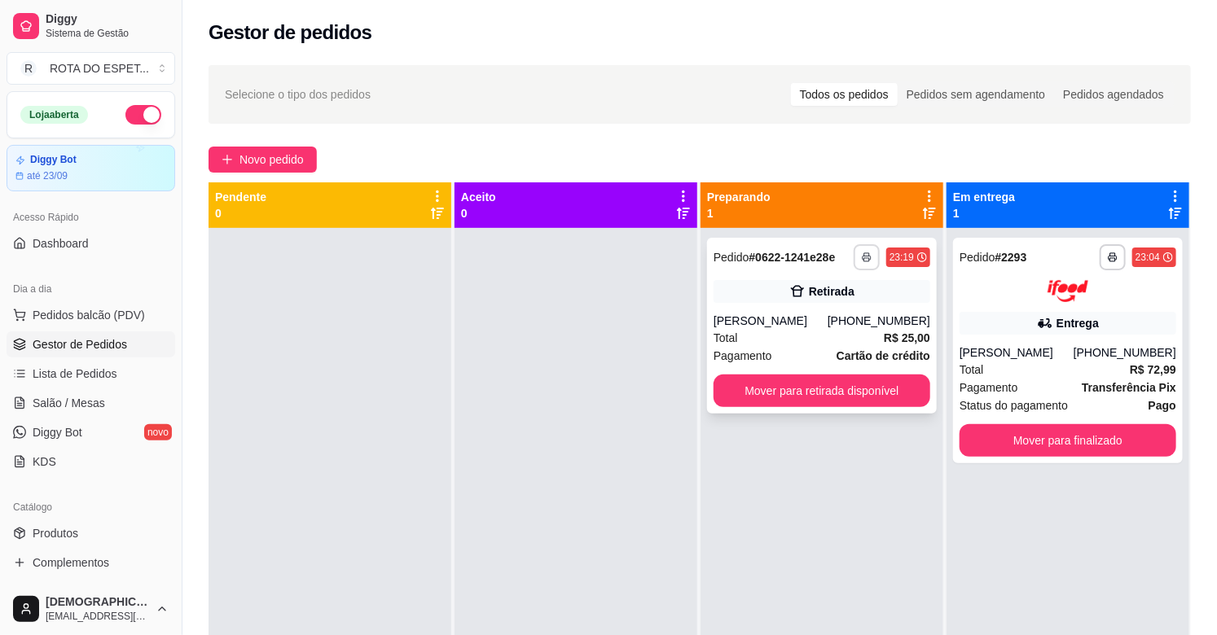
click at [859, 251] on button "button" at bounding box center [867, 257] width 26 height 26
click at [925, 288] on div "**********" at bounding box center [822, 326] width 230 height 176
click at [917, 261] on icon at bounding box center [922, 258] width 10 height 10
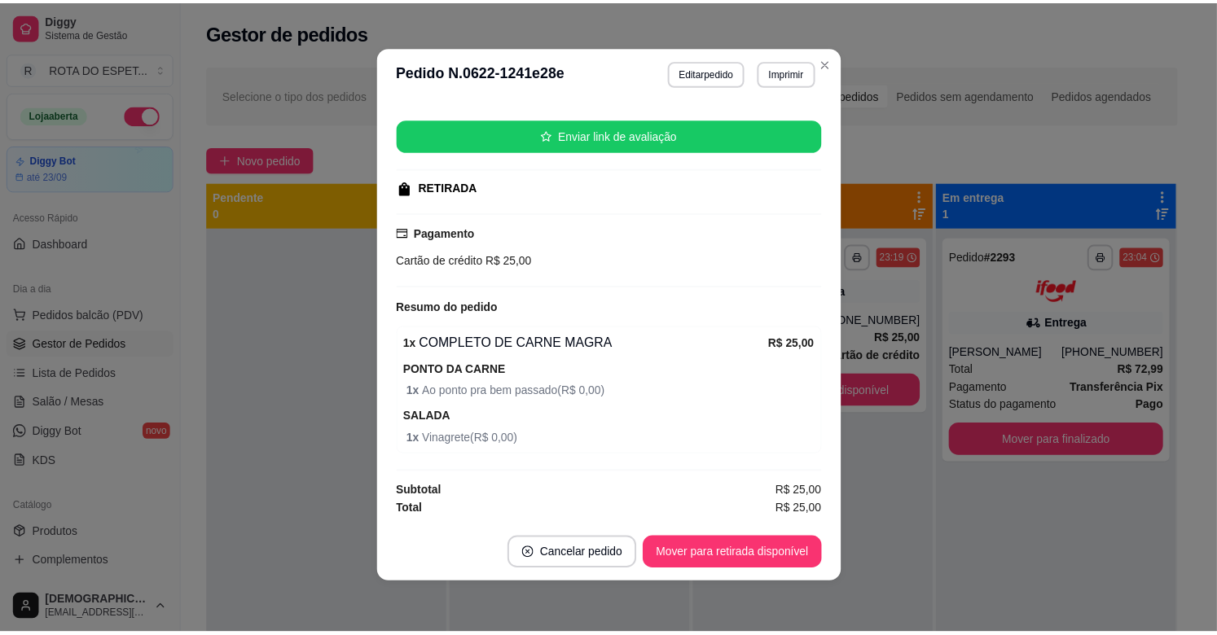
scroll to position [3, 0]
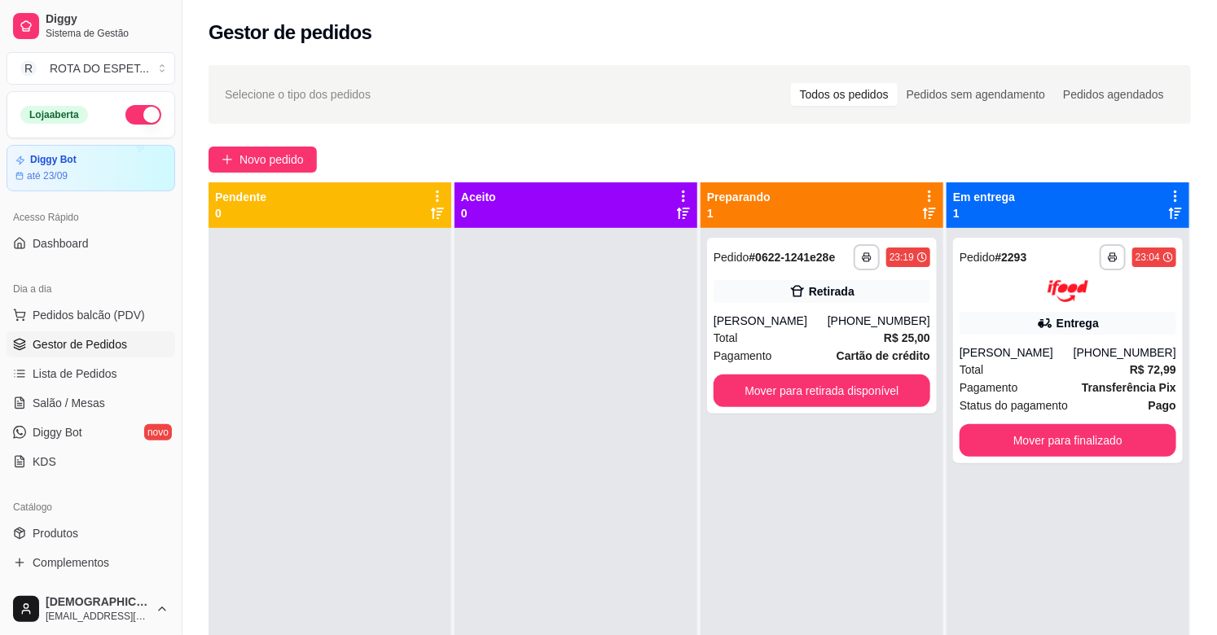
click at [98, 388] on ul "Pedidos balcão (PDV) Gestor de Pedidos Lista de Pedidos Salão / Mesas Diggy Bot…" at bounding box center [91, 388] width 169 height 173
click at [94, 398] on span "Salão / Mesas" at bounding box center [69, 403] width 72 height 16
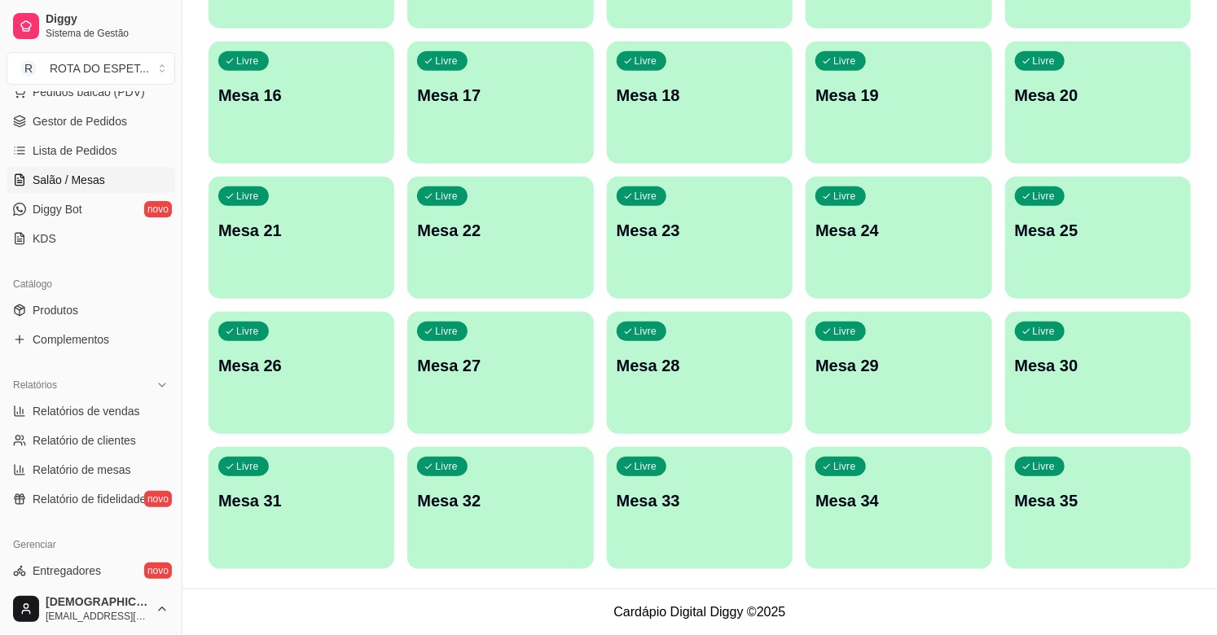
scroll to position [362, 0]
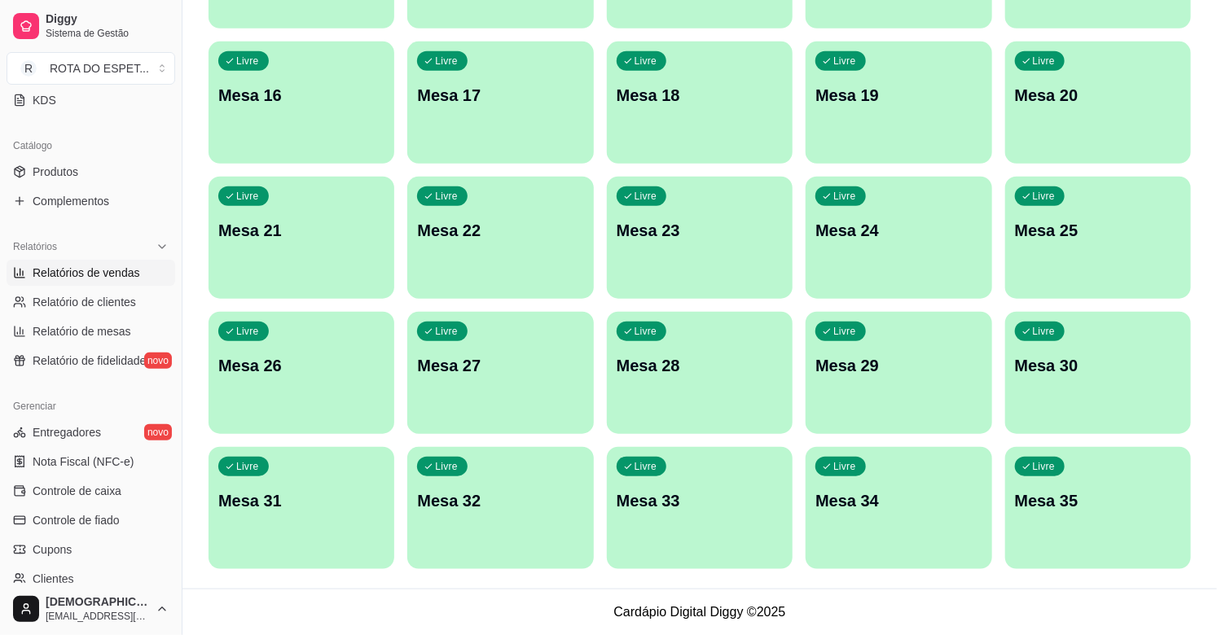
click at [103, 279] on span "Relatórios de vendas" at bounding box center [87, 273] width 108 height 16
select select "ALL"
select select "0"
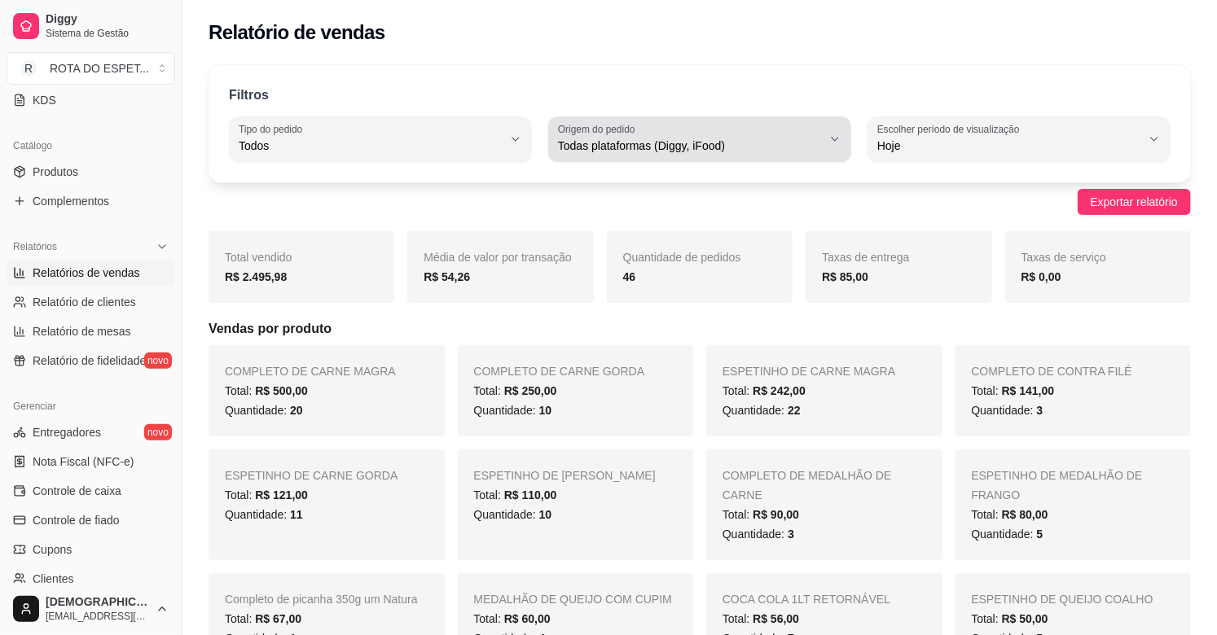
click at [762, 145] on span "Todas plataformas (Diggy, iFood)" at bounding box center [690, 146] width 264 height 16
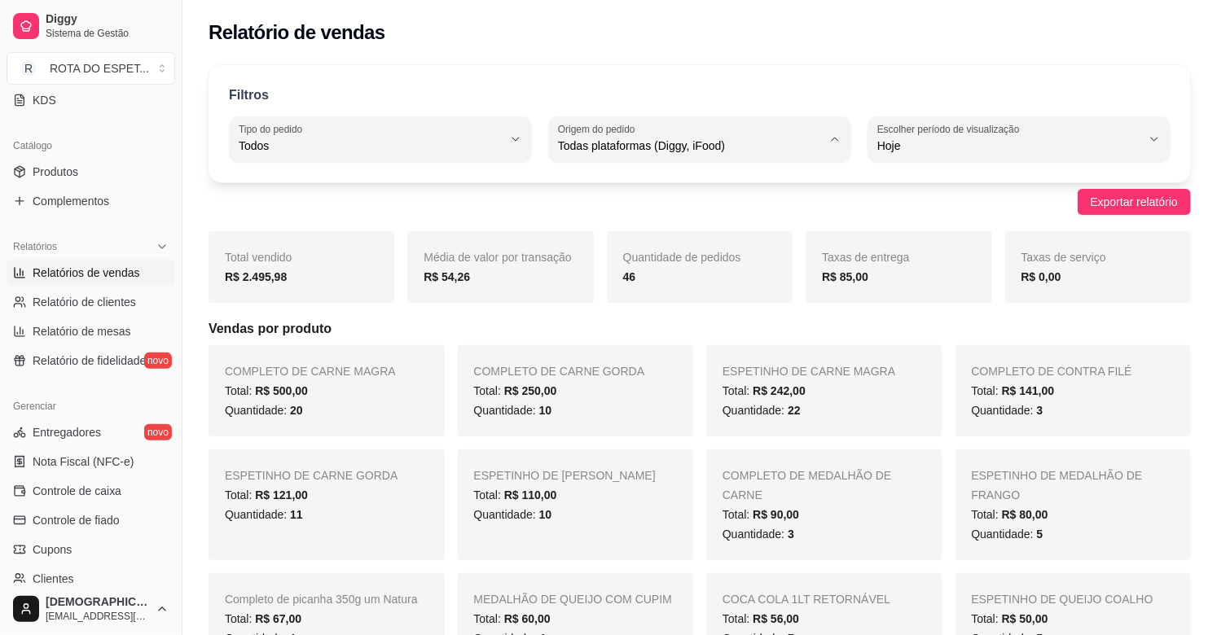
click at [608, 209] on ul "Todas plataformas (Diggy, iFood) Diggy iFood" at bounding box center [699, 212] width 279 height 78
type input "DIGGY"
select select "DIGGY"
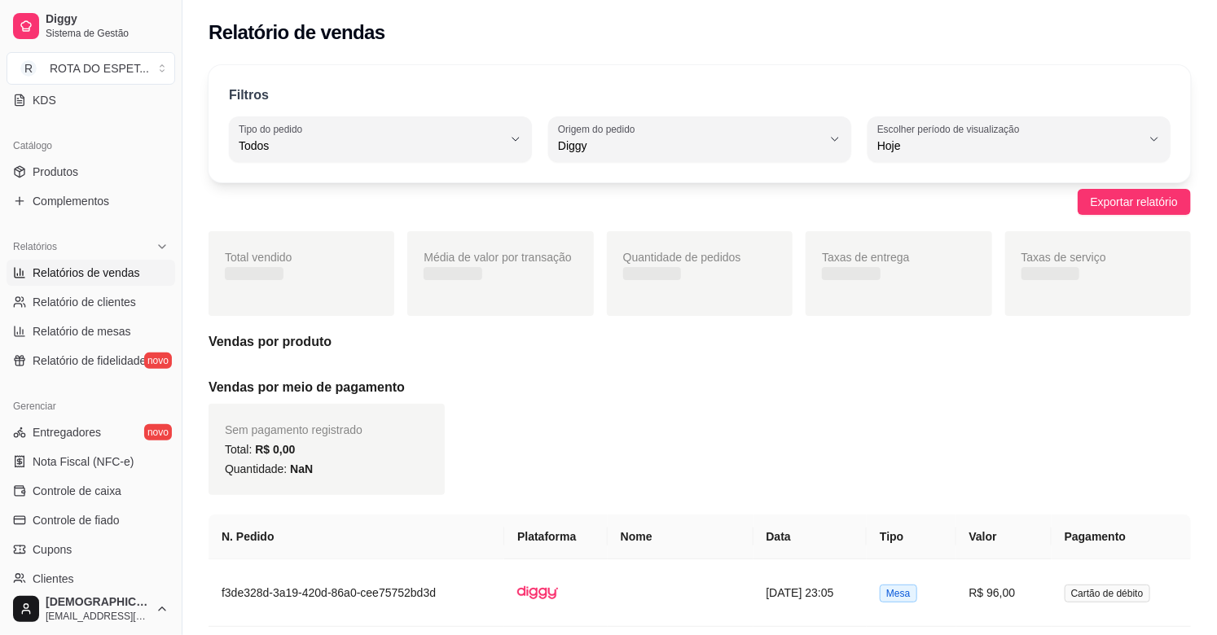
click at [608, 209] on div "Exportar relatório" at bounding box center [700, 202] width 982 height 26
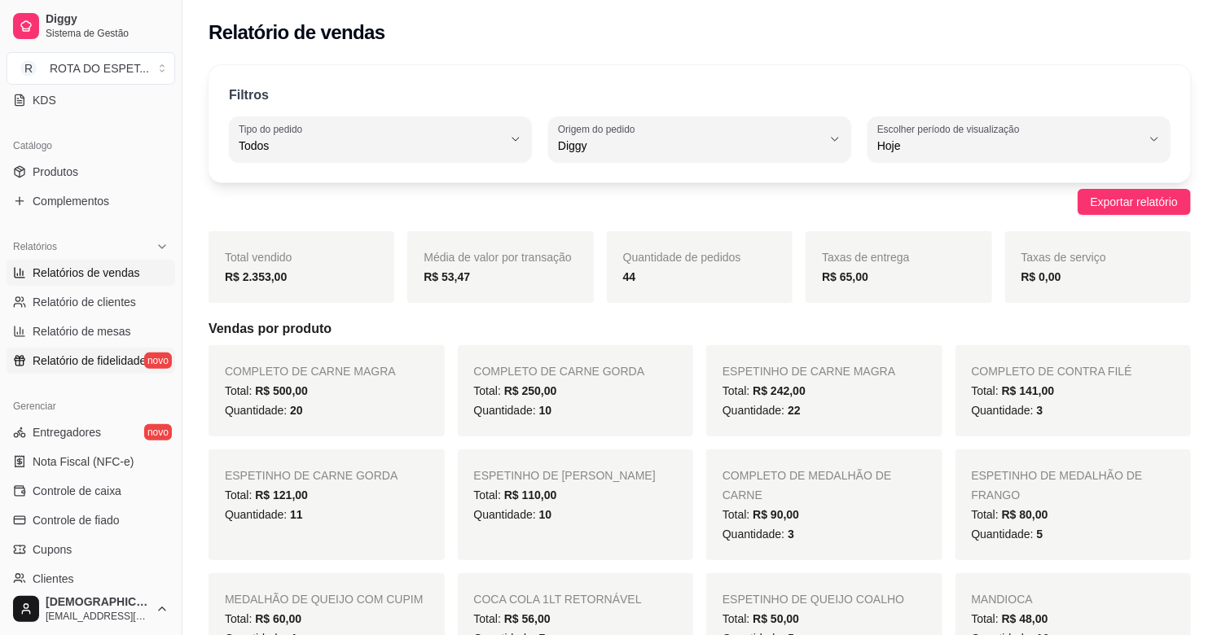
click at [110, 351] on link "Relatório de fidelidade novo" at bounding box center [91, 361] width 169 height 26
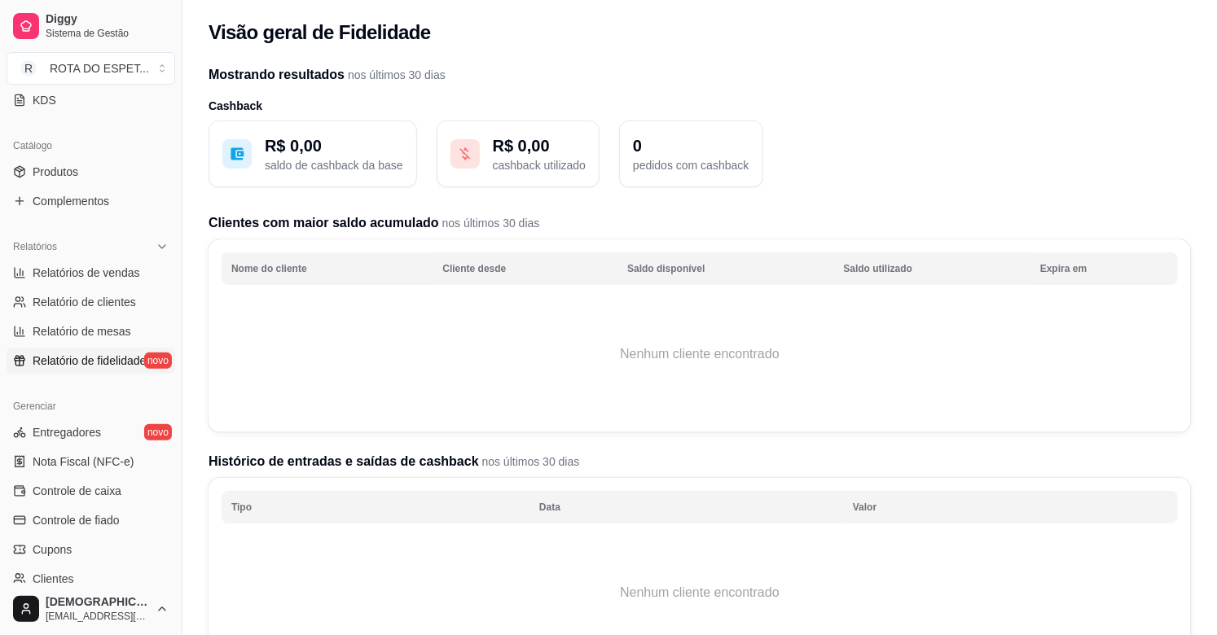
click at [135, 367] on span "Relatório de fidelidade" at bounding box center [89, 361] width 113 height 16
click at [142, 420] on link "Entregadores novo" at bounding box center [91, 433] width 169 height 26
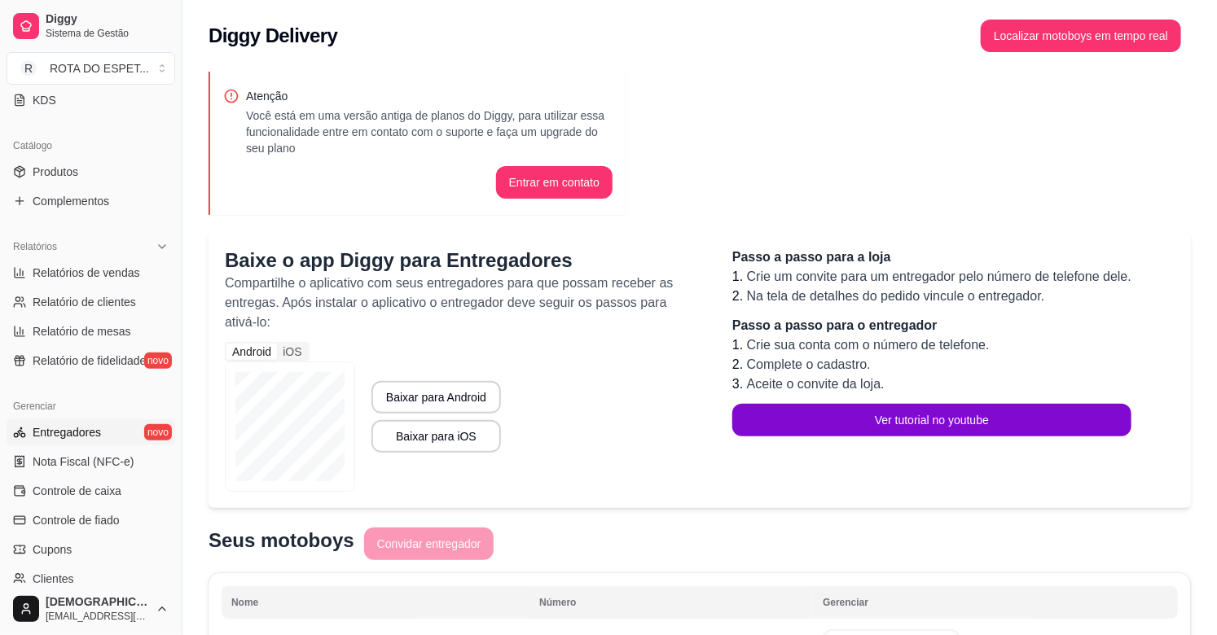
click at [290, 137] on p "Você está em uma versão antiga de planos do Diggy, para utilizar essa funcional…" at bounding box center [429, 132] width 367 height 49
click at [1102, 33] on button "Localizar motoboys em tempo real" at bounding box center [1081, 36] width 195 height 32
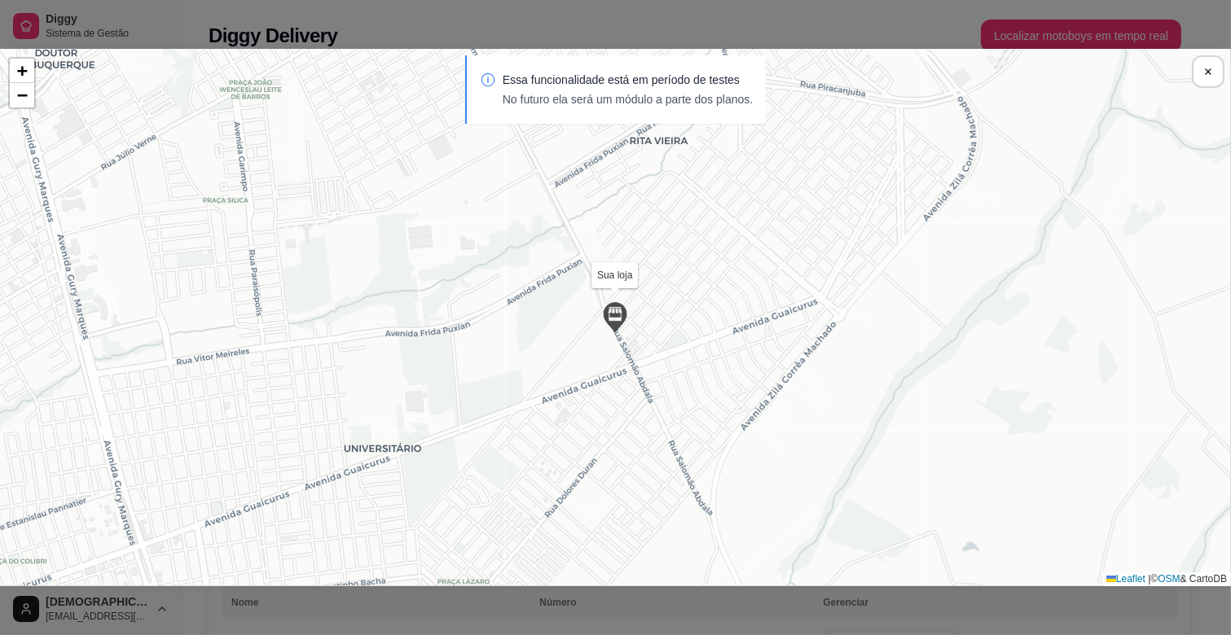
click at [621, 328] on img at bounding box center [615, 317] width 33 height 33
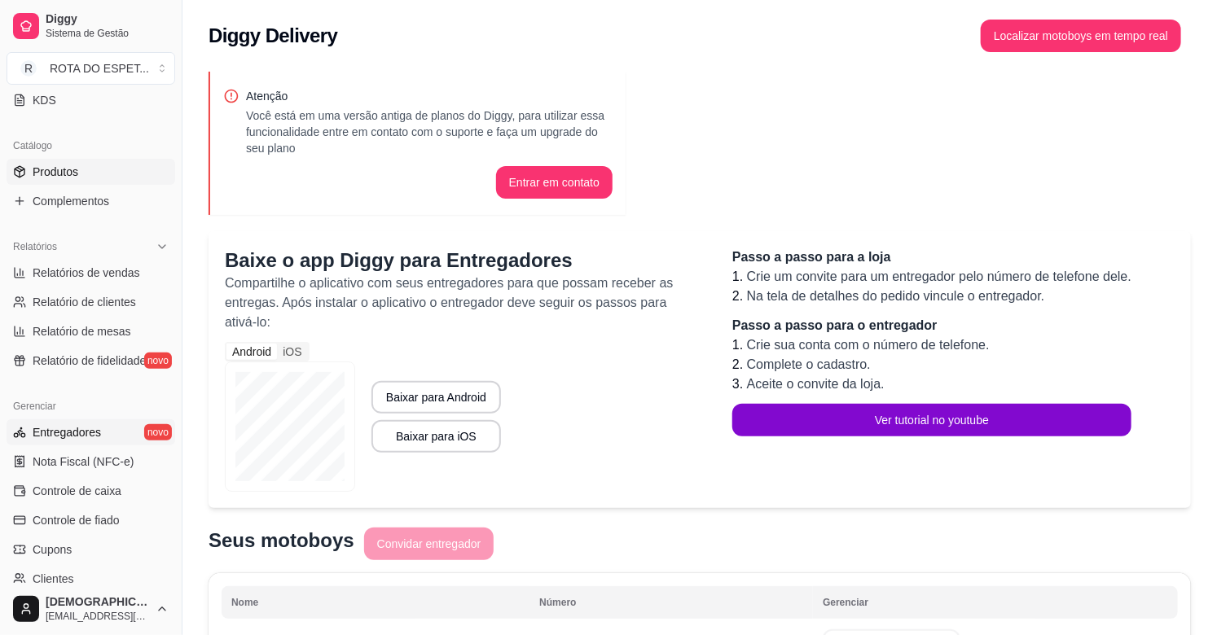
click at [82, 166] on link "Produtos" at bounding box center [91, 172] width 169 height 26
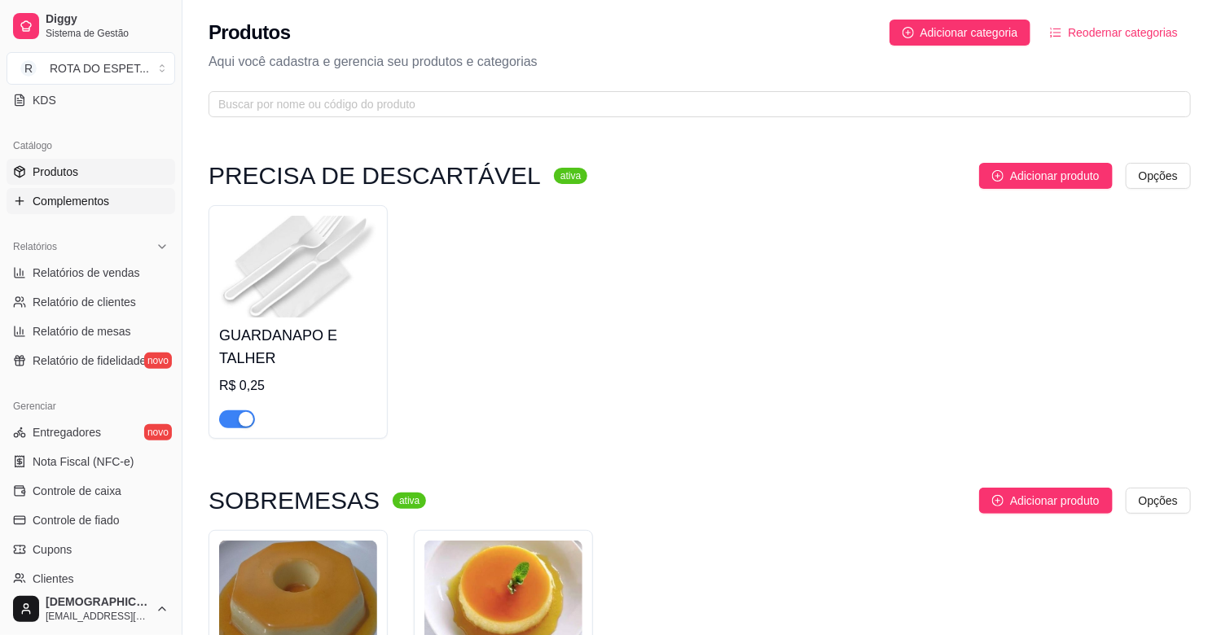
click at [83, 193] on span "Complementos" at bounding box center [71, 201] width 77 height 16
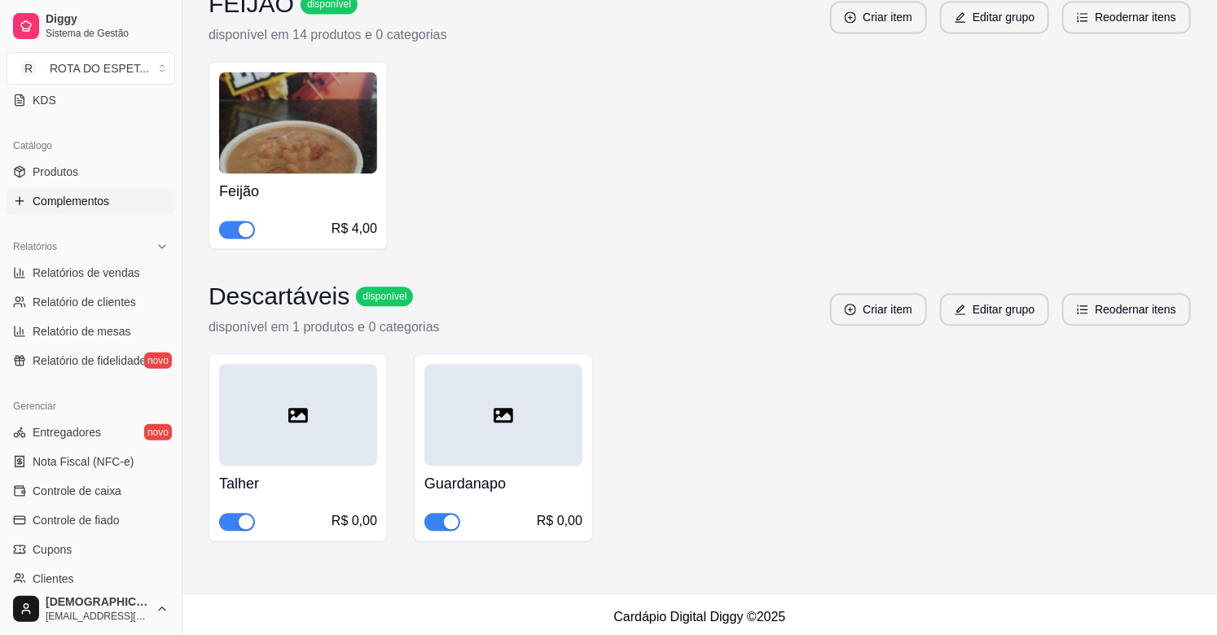
scroll to position [1476, 0]
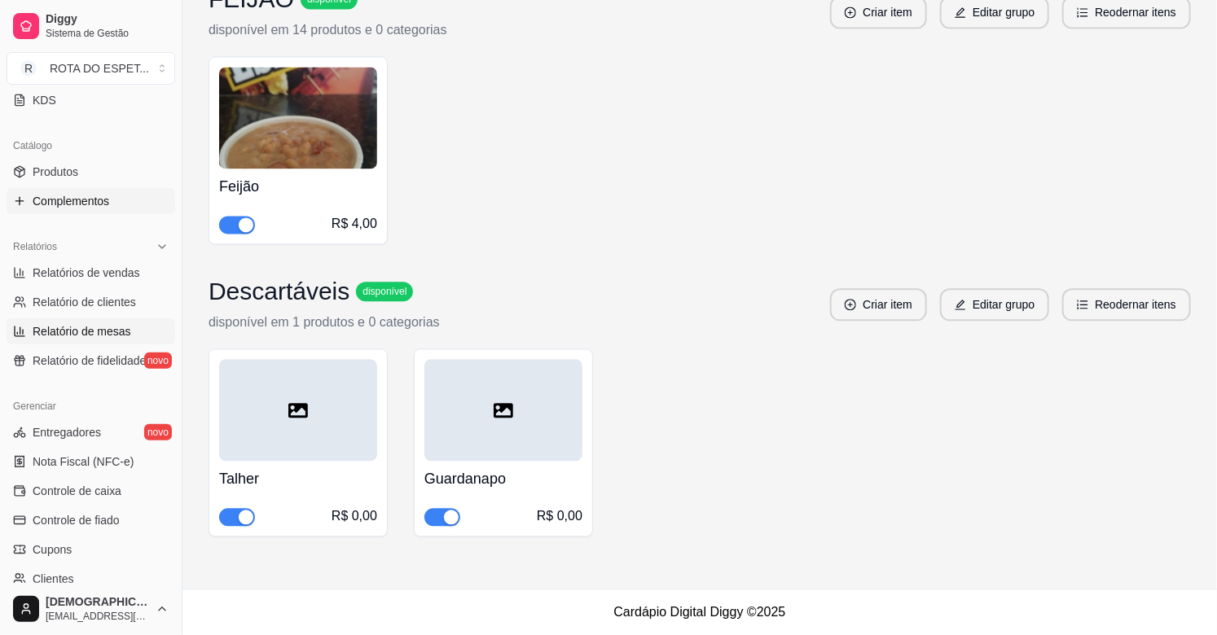
click at [110, 344] on link "Relatório de mesas" at bounding box center [91, 332] width 169 height 26
select select "TOTAL_OF_ORDERS"
select select "7"
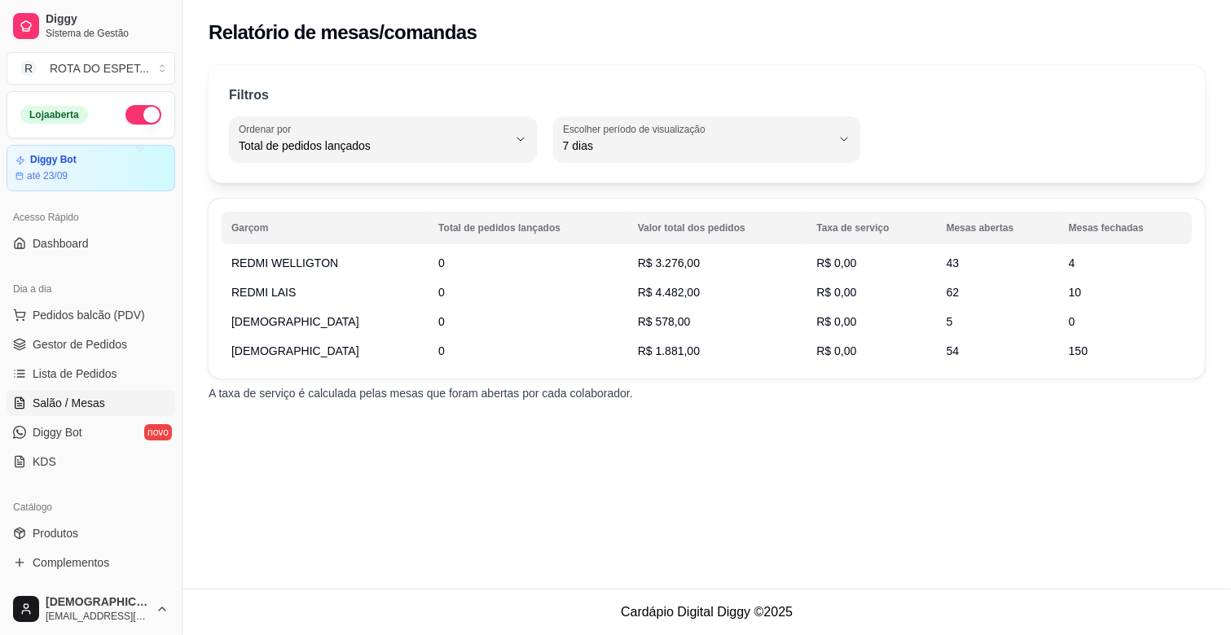
click at [75, 396] on span "Salão / Mesas" at bounding box center [69, 403] width 72 height 16
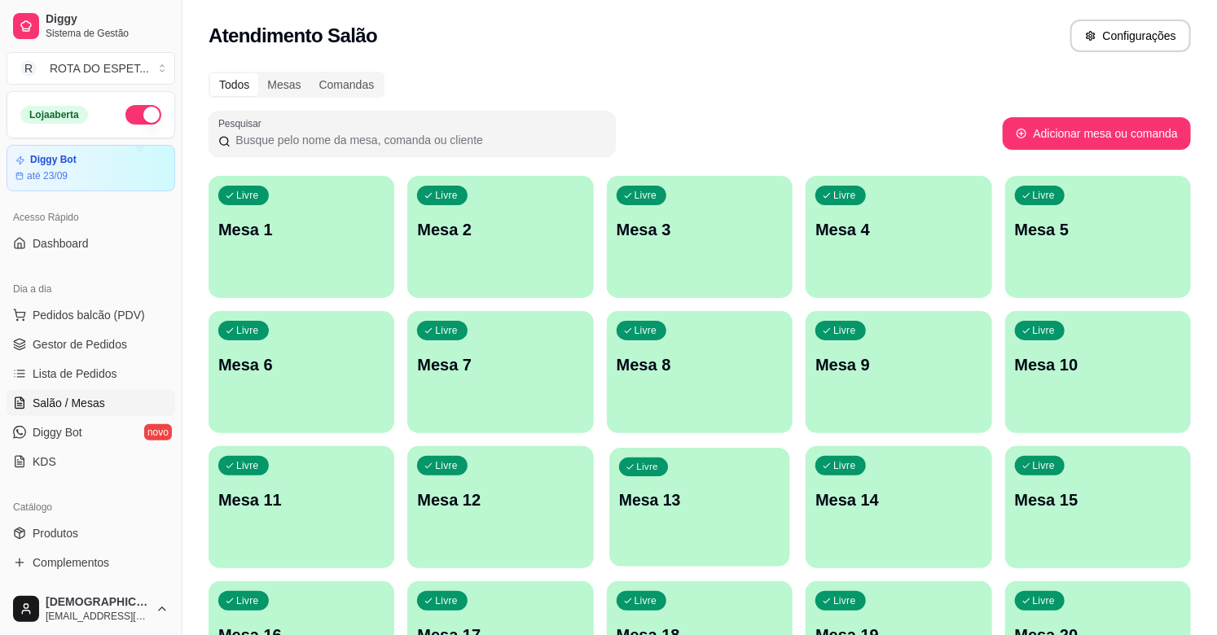
click at [670, 485] on div "Livre Mesa 13" at bounding box center [699, 497] width 181 height 99
click at [1021, 507] on p "Mesa 15" at bounding box center [1098, 500] width 166 height 23
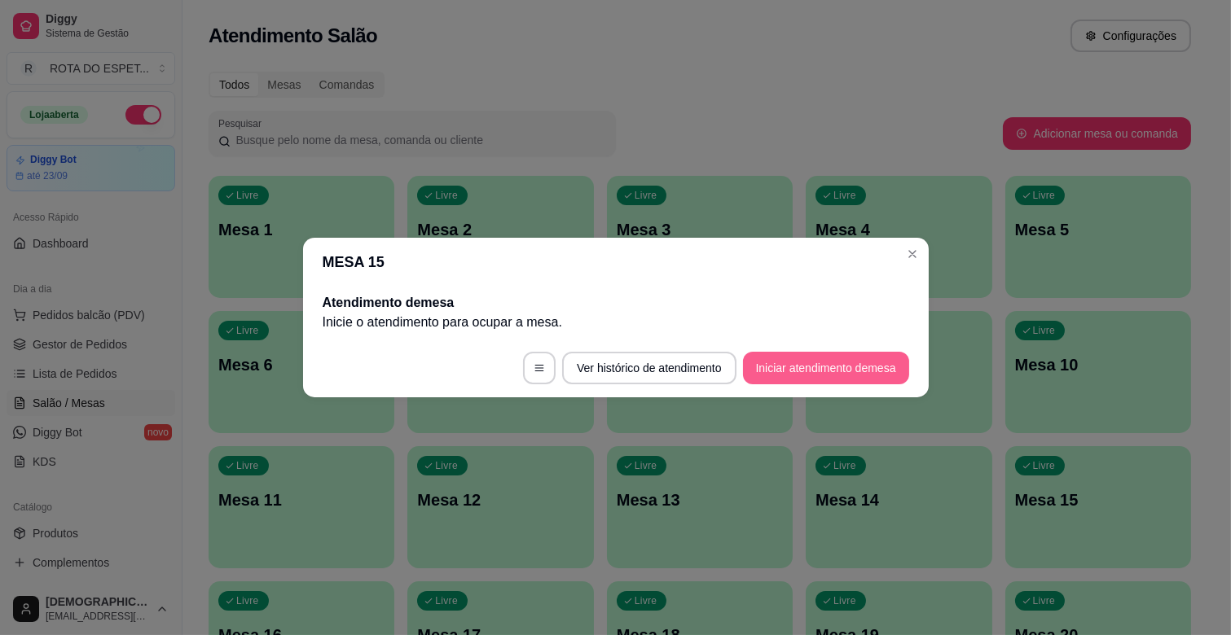
click at [805, 378] on button "Iniciar atendimento de mesa" at bounding box center [826, 368] width 166 height 33
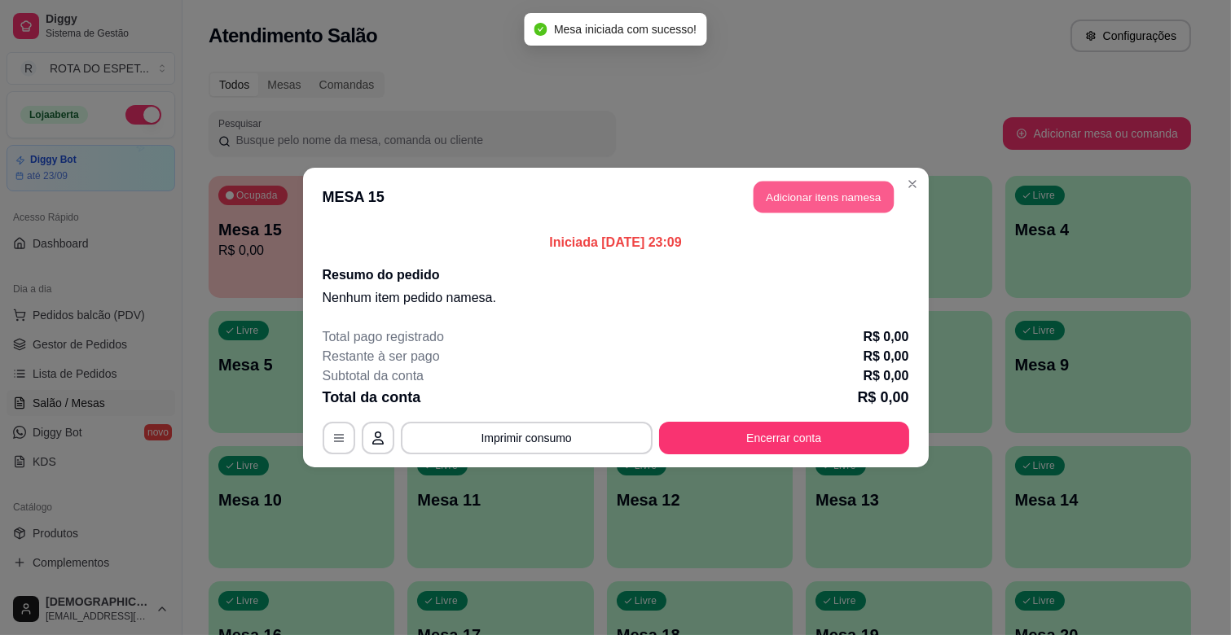
click at [855, 198] on button "Adicionar itens na mesa" at bounding box center [823, 198] width 140 height 32
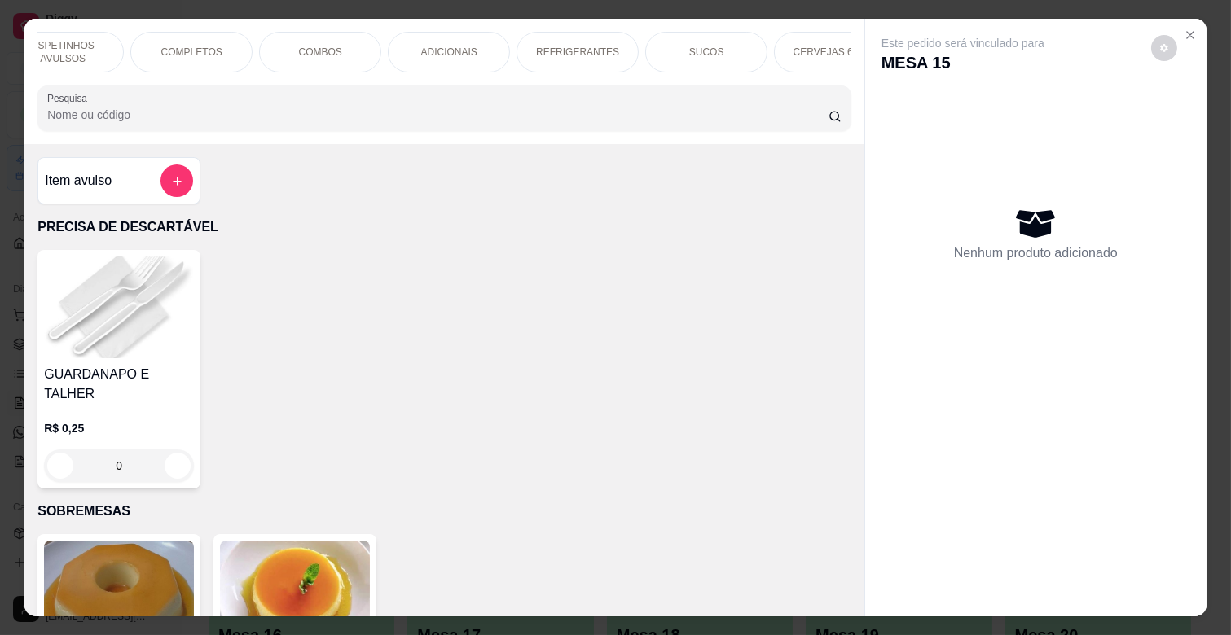
scroll to position [0, 416]
click at [824, 37] on div "CERVEJAS 600ML" at bounding box center [841, 52] width 122 height 41
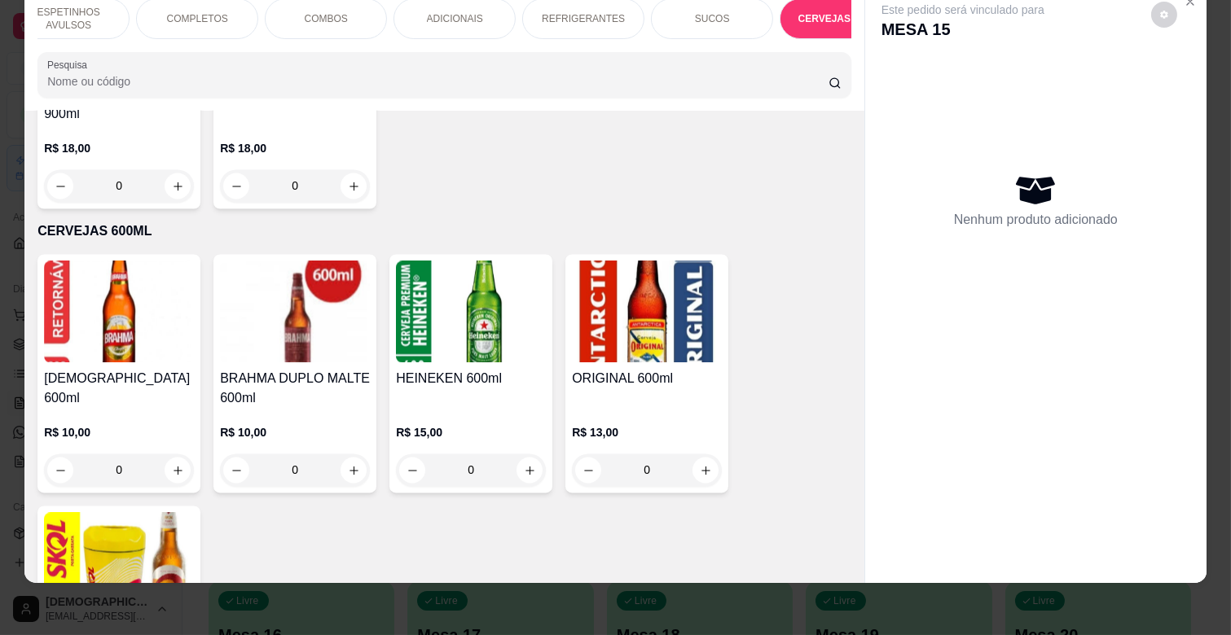
click at [609, 12] on p "REFRIGERANTES" at bounding box center [583, 18] width 83 height 13
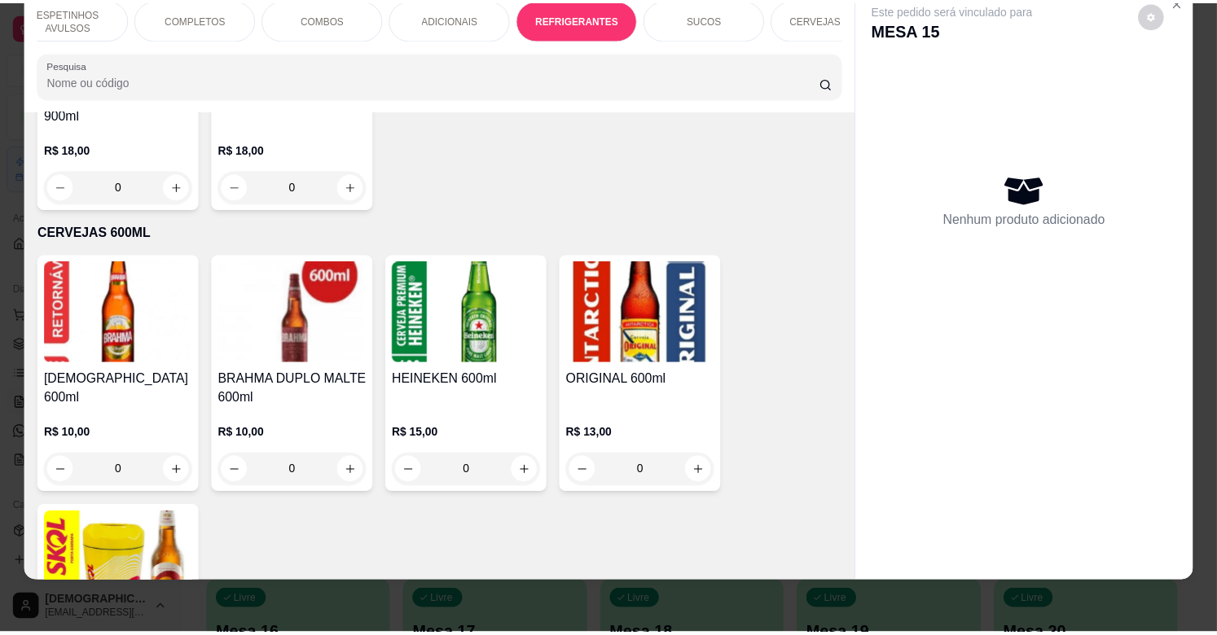
scroll to position [3831, 0]
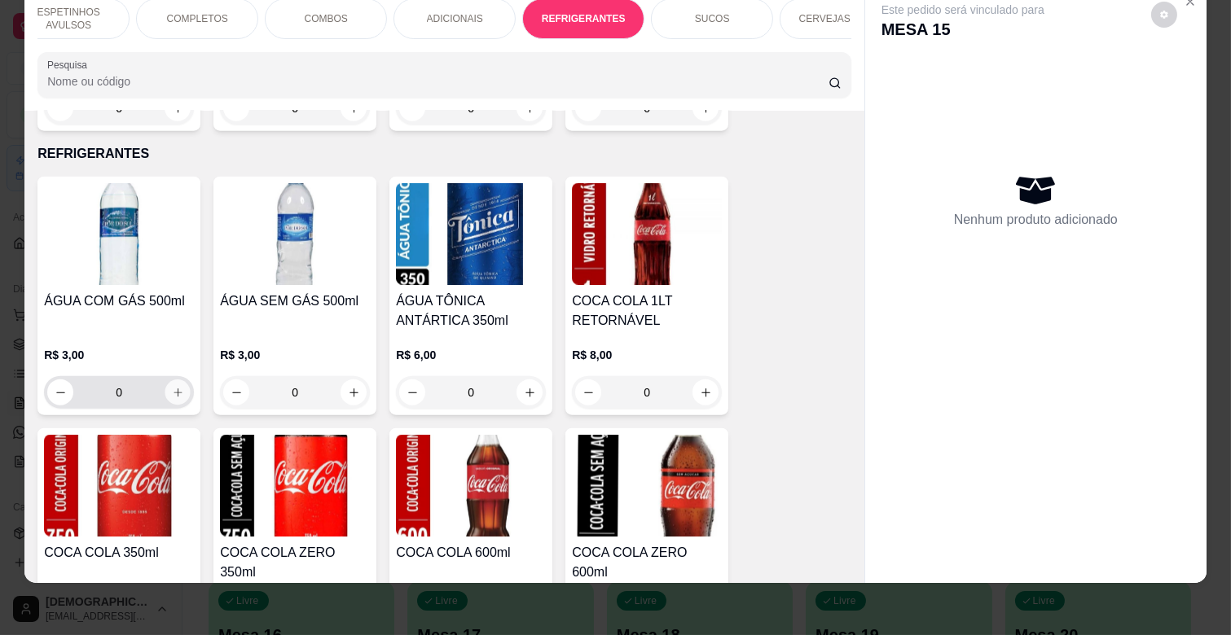
click at [171, 380] on button "increase-product-quantity" at bounding box center [177, 392] width 25 height 25
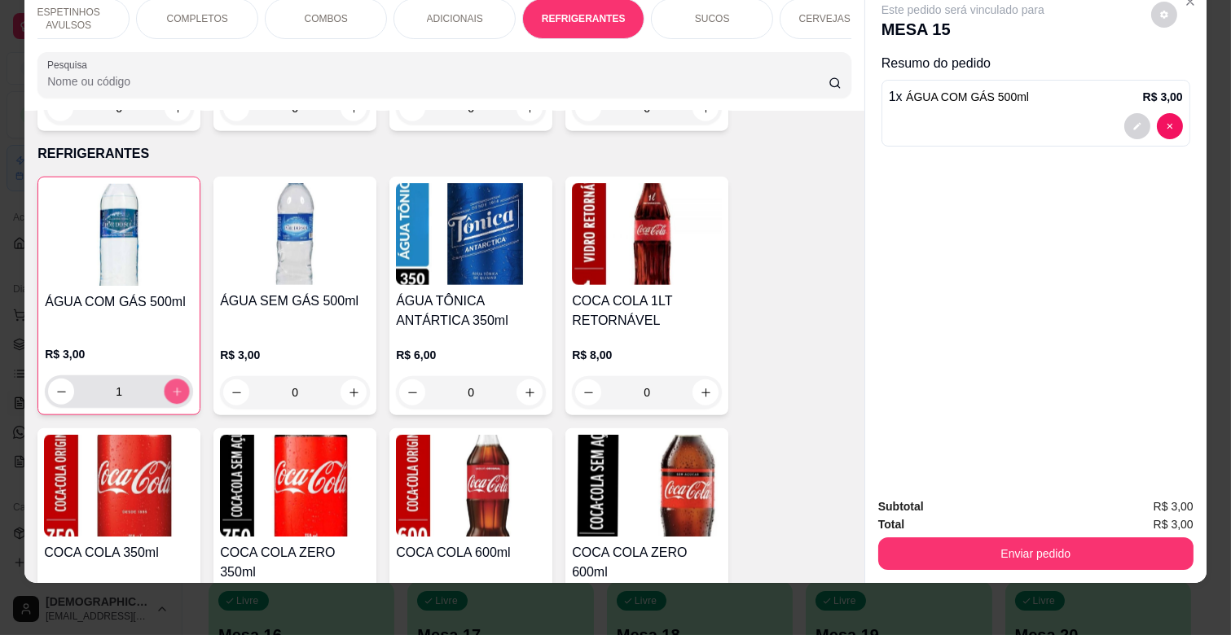
click at [171, 380] on button "increase-product-quantity" at bounding box center [177, 392] width 25 height 25
type input "3"
click at [341, 380] on button "increase-product-quantity" at bounding box center [353, 392] width 25 height 25
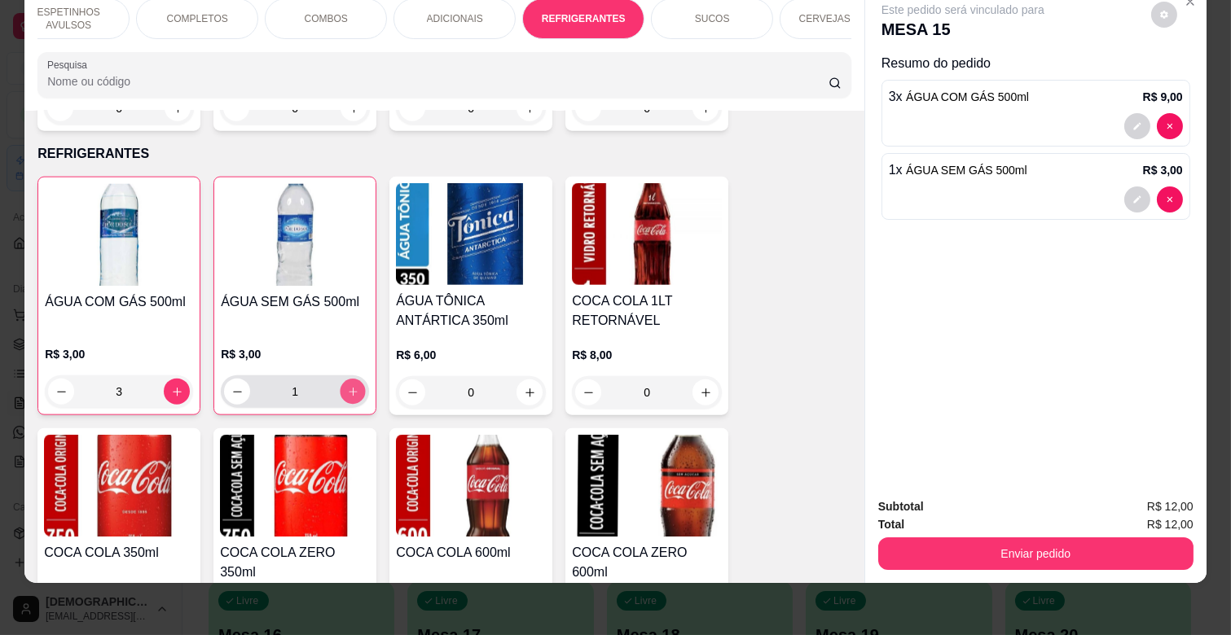
click at [347, 386] on icon "increase-product-quantity" at bounding box center [353, 392] width 12 height 12
type input "3"
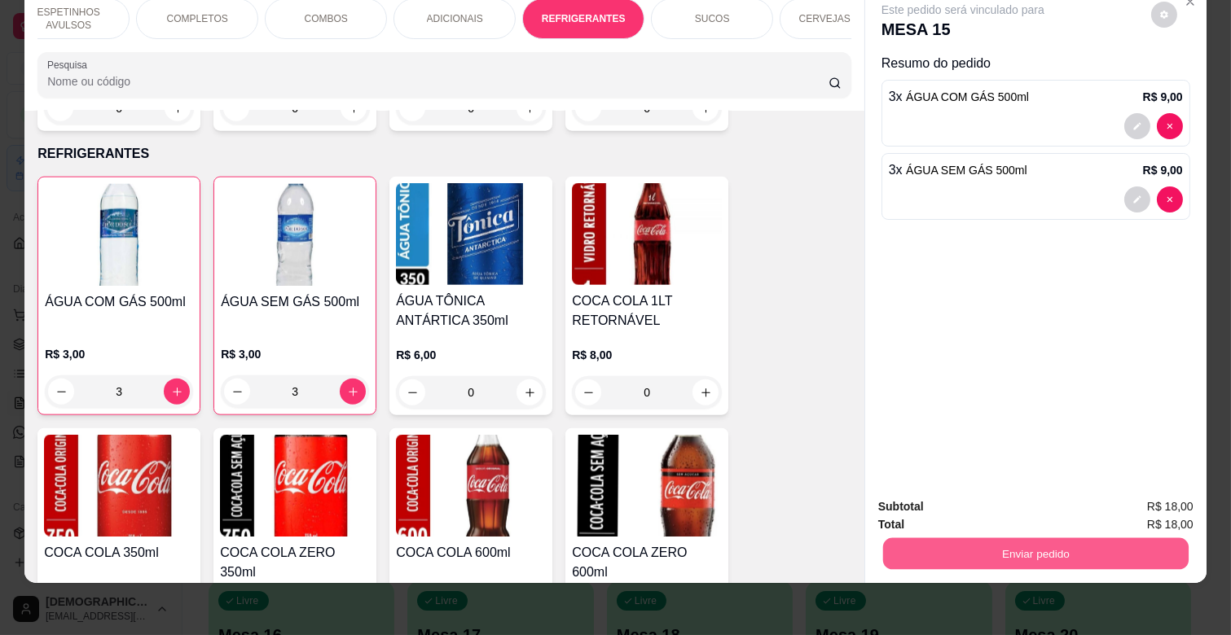
click at [1026, 538] on button "Enviar pedido" at bounding box center [1035, 554] width 305 height 32
click at [1015, 495] on button "Não registrar e enviar pedido" at bounding box center [980, 500] width 169 height 31
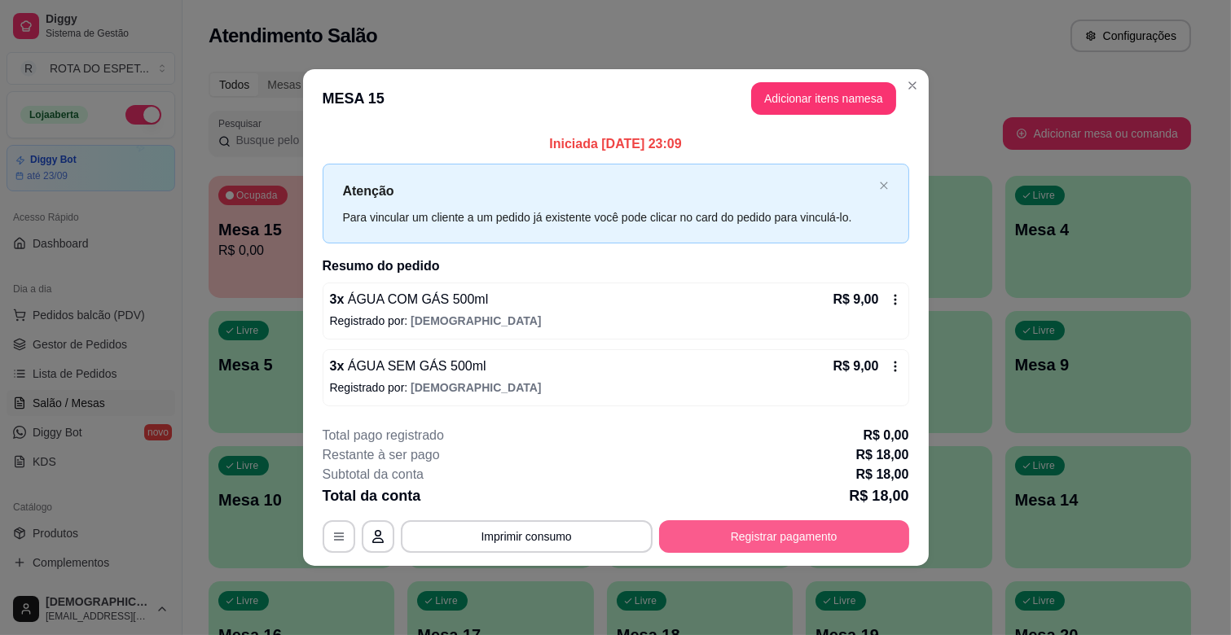
click at [805, 541] on button "Registrar pagamento" at bounding box center [784, 537] width 250 height 33
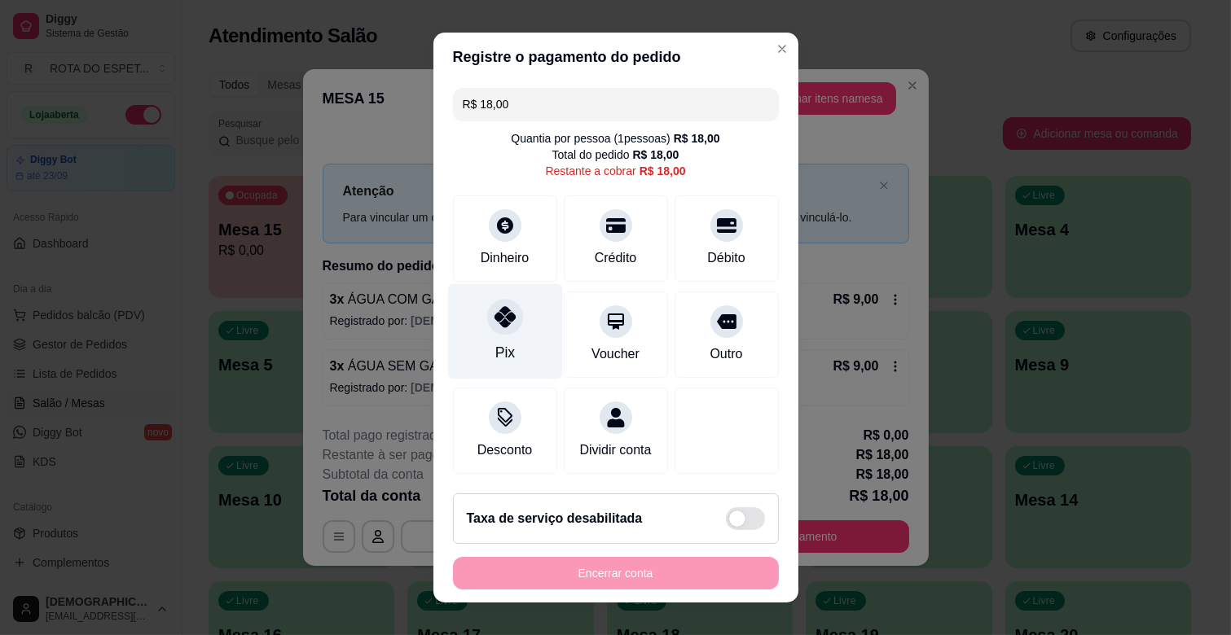
click at [514, 352] on div "Pix" at bounding box center [504, 331] width 115 height 95
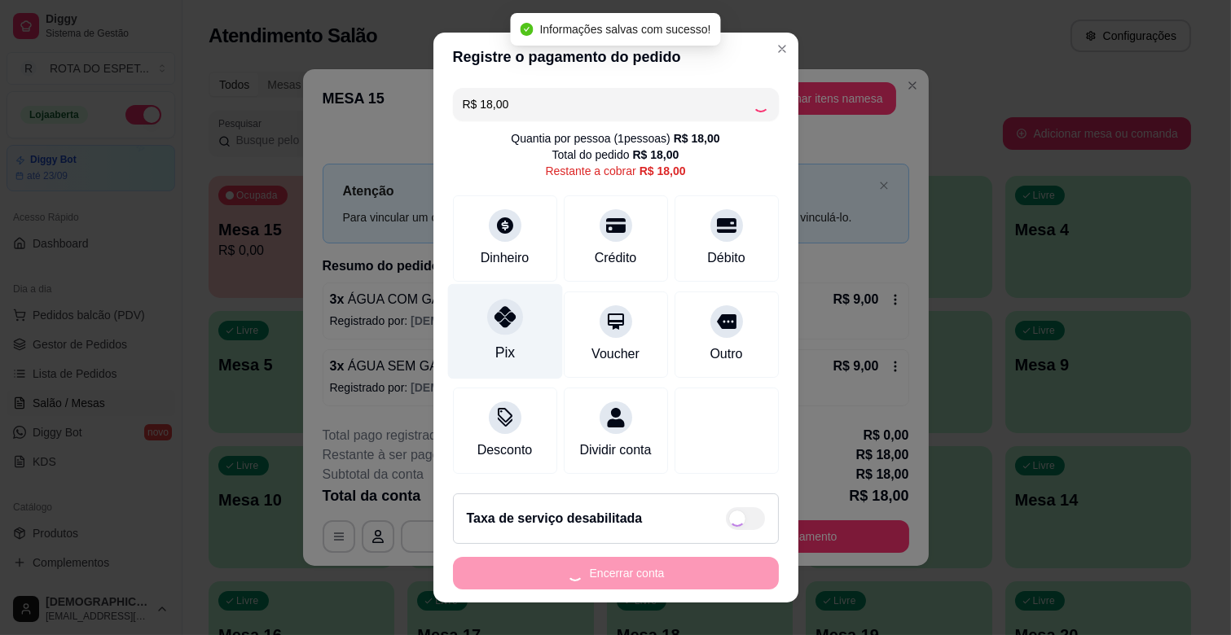
type input "R$ 0,00"
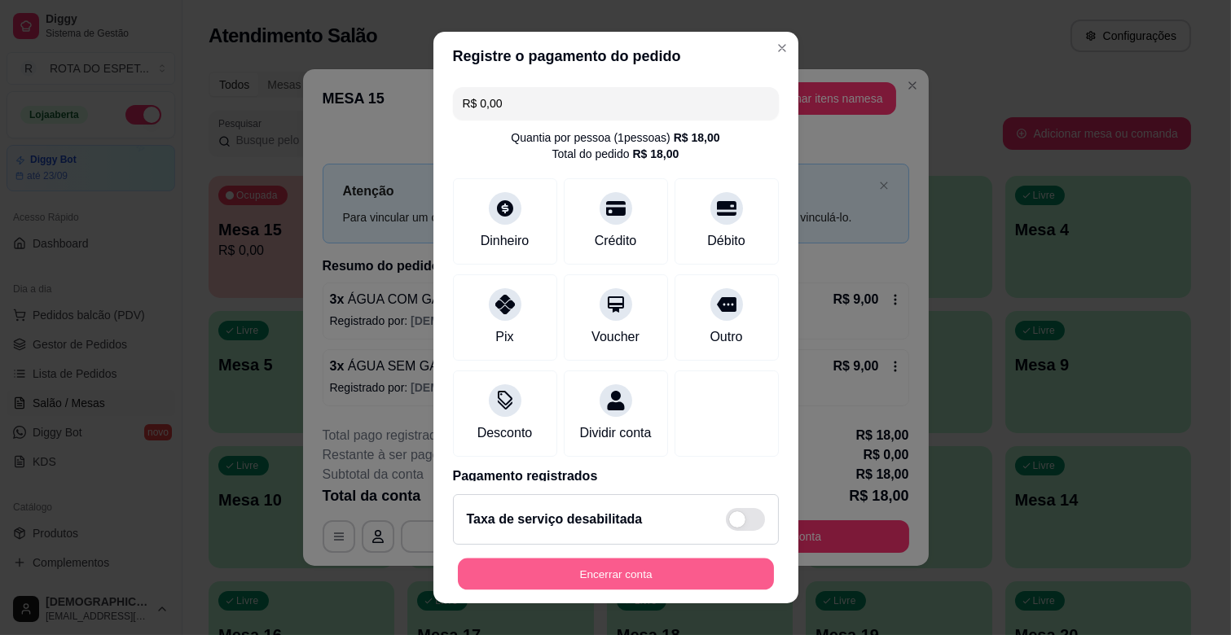
click at [570, 562] on button "Encerrar conta" at bounding box center [616, 575] width 316 height 32
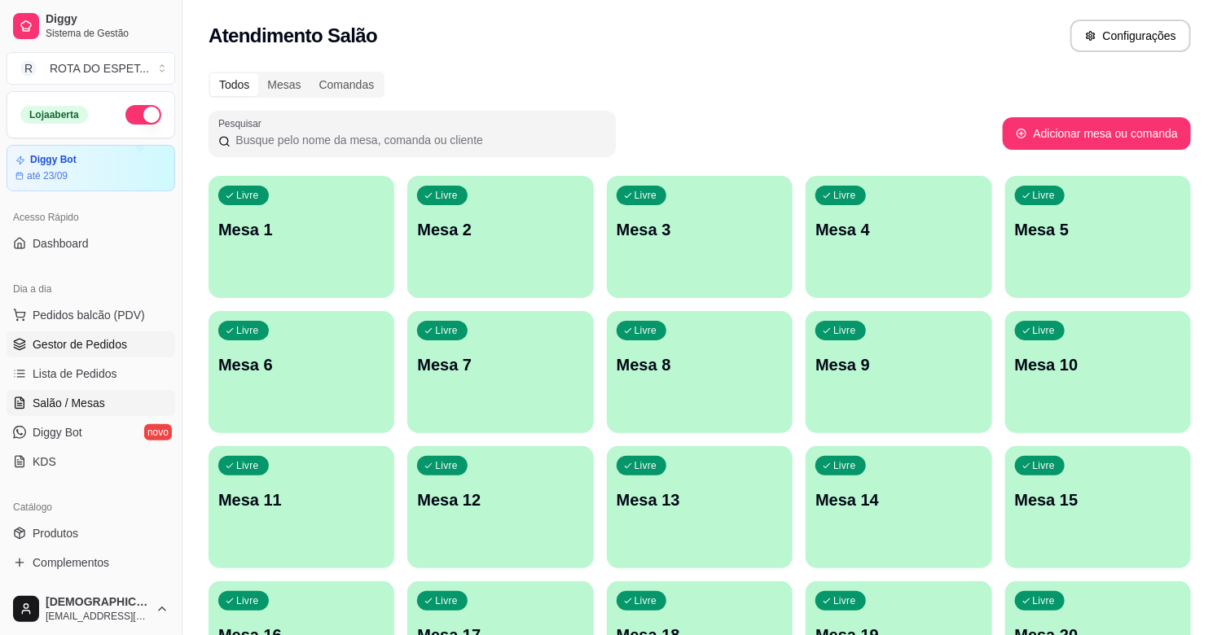
click at [124, 352] on span "Gestor de Pedidos" at bounding box center [80, 344] width 94 height 16
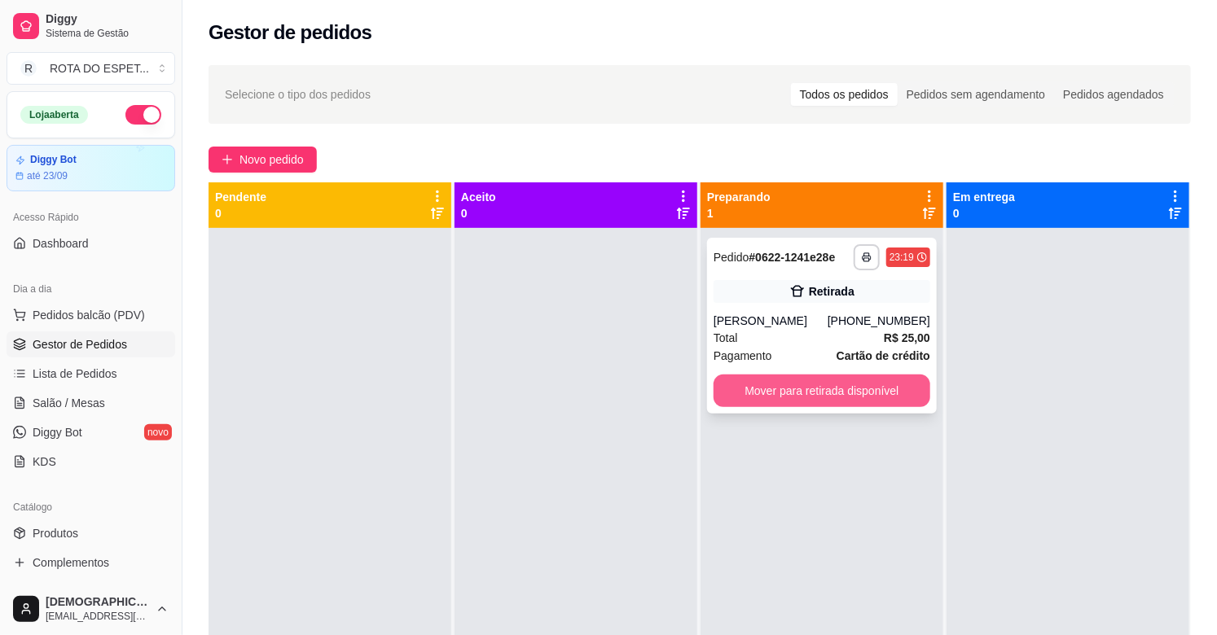
click at [808, 379] on button "Mover para retirada disponível" at bounding box center [822, 391] width 217 height 33
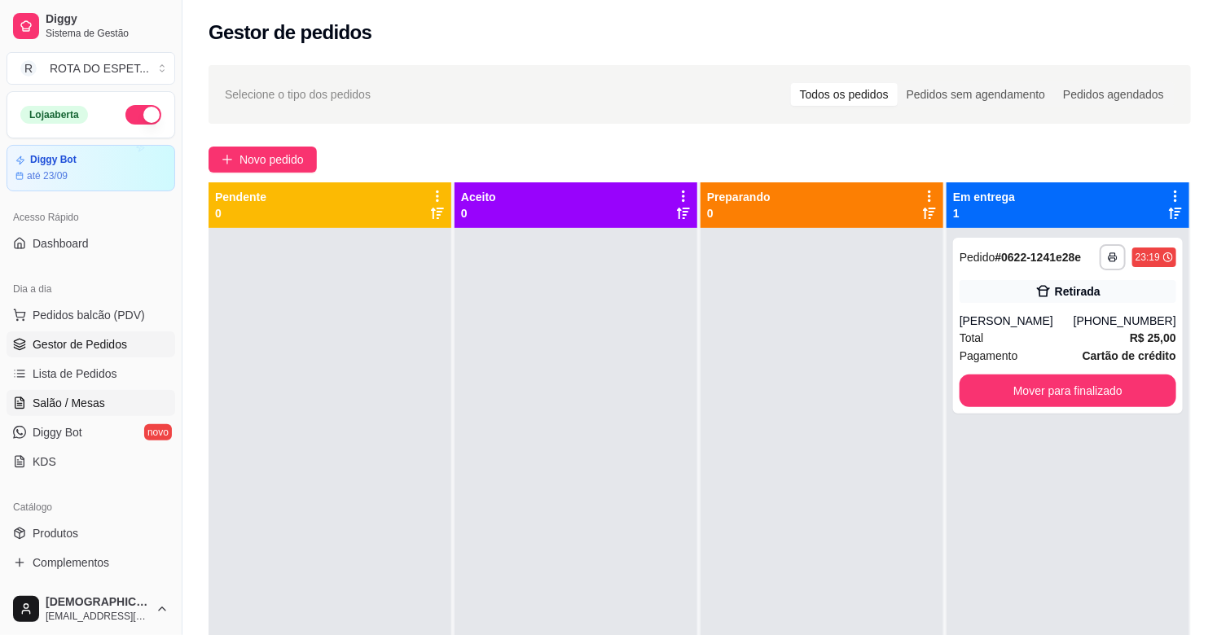
click at [71, 410] on span "Salão / Mesas" at bounding box center [69, 403] width 72 height 16
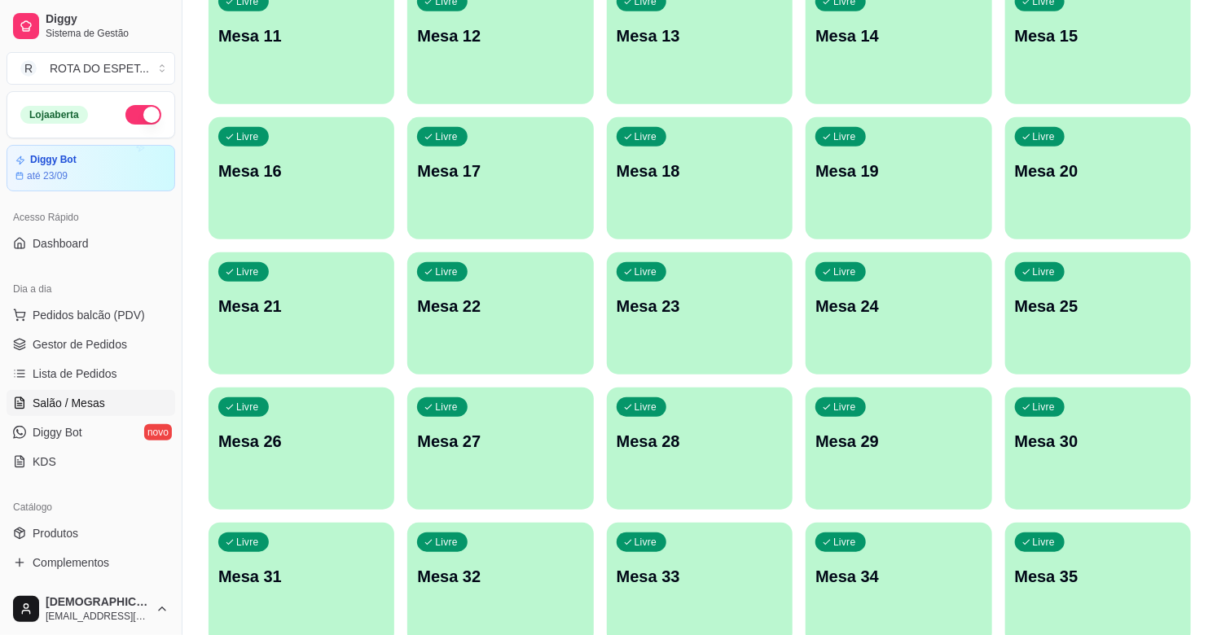
scroll to position [540, 0]
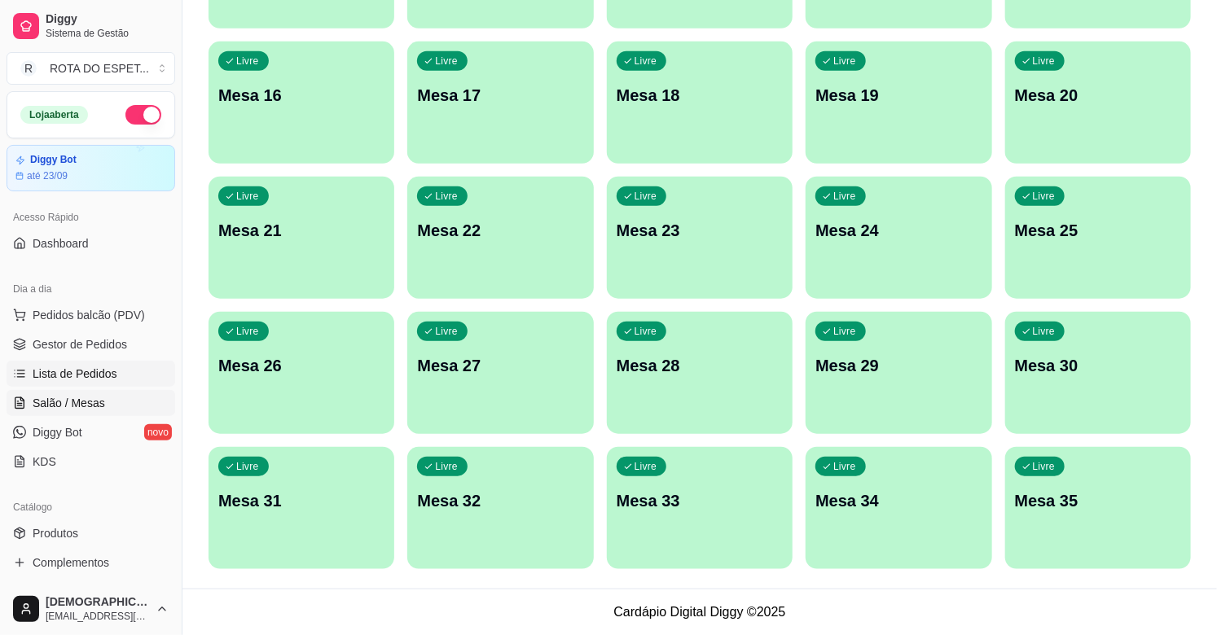
click at [57, 372] on span "Lista de Pedidos" at bounding box center [75, 374] width 85 height 16
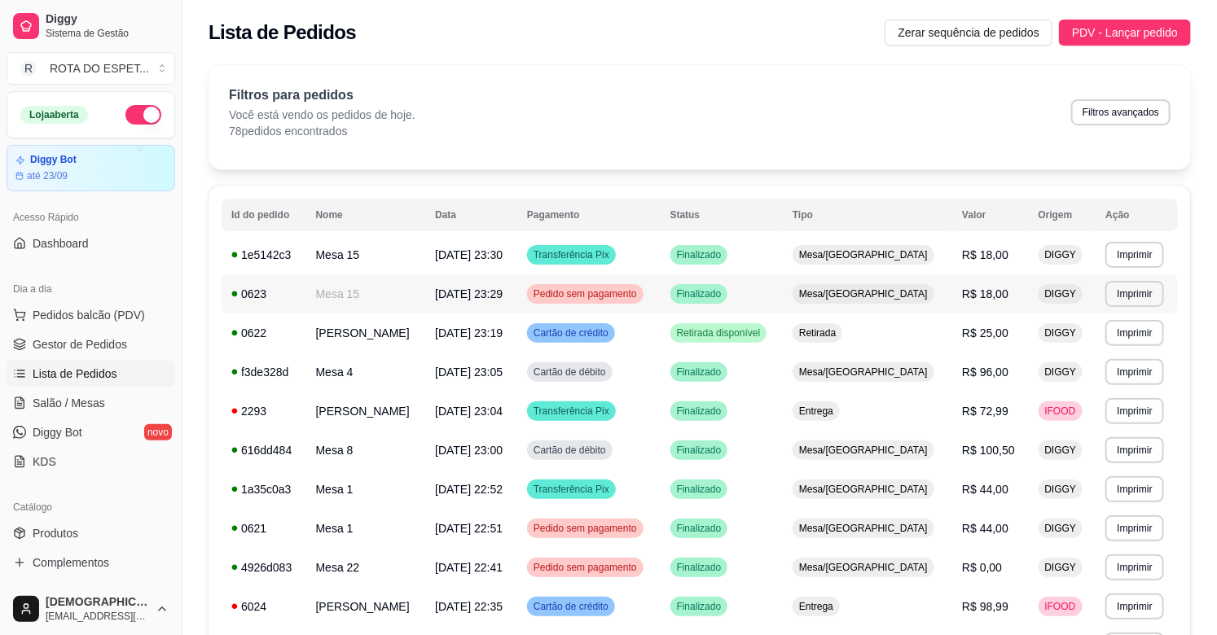
click at [600, 298] on span "Pedido sem pagamento" at bounding box center [585, 294] width 110 height 13
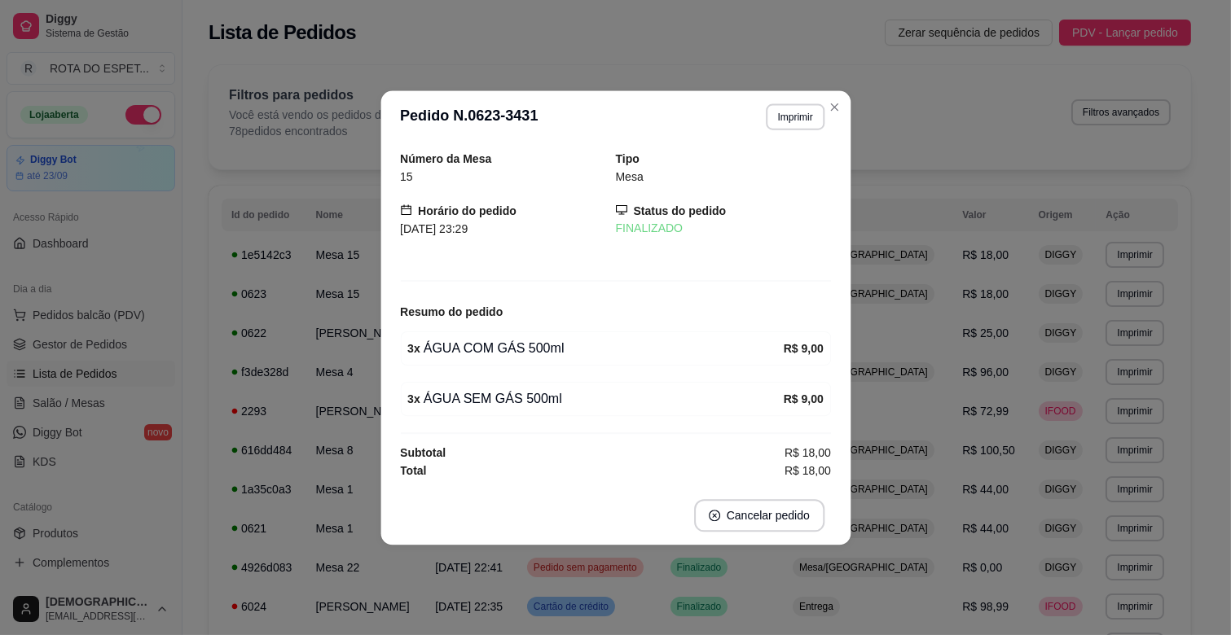
click at [490, 297] on div "Número da Mesa 15 Tipo Mesa Horário do pedido [DATE] 23:29 Status do pedido FIN…" at bounding box center [615, 314] width 431 height 331
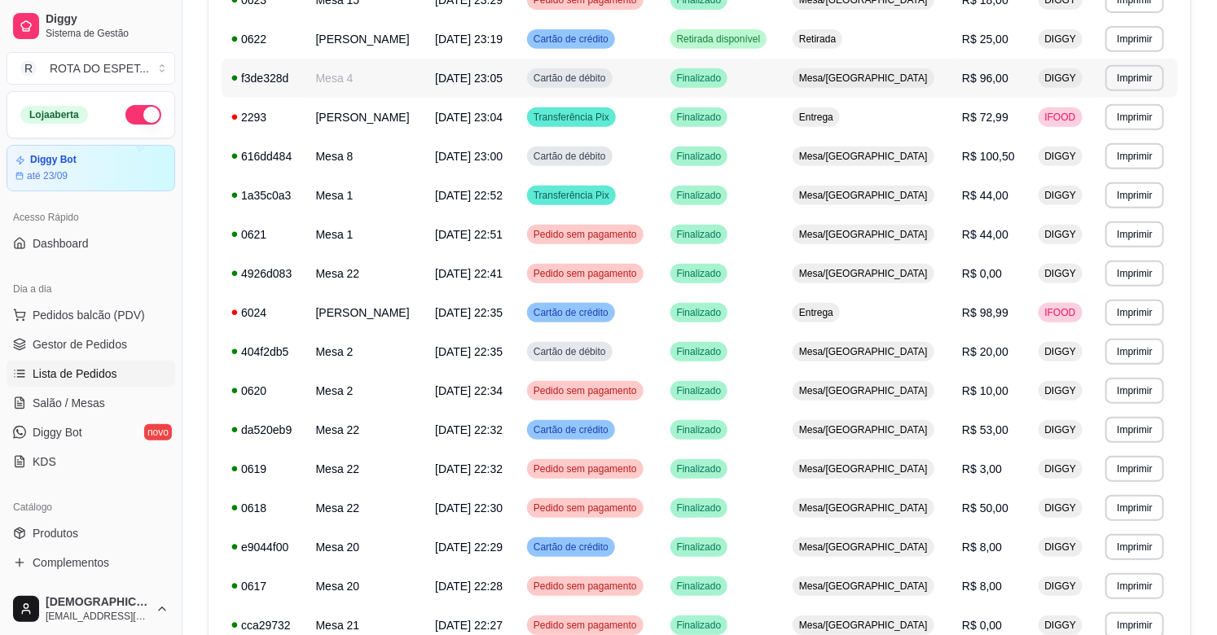
scroll to position [543, 0]
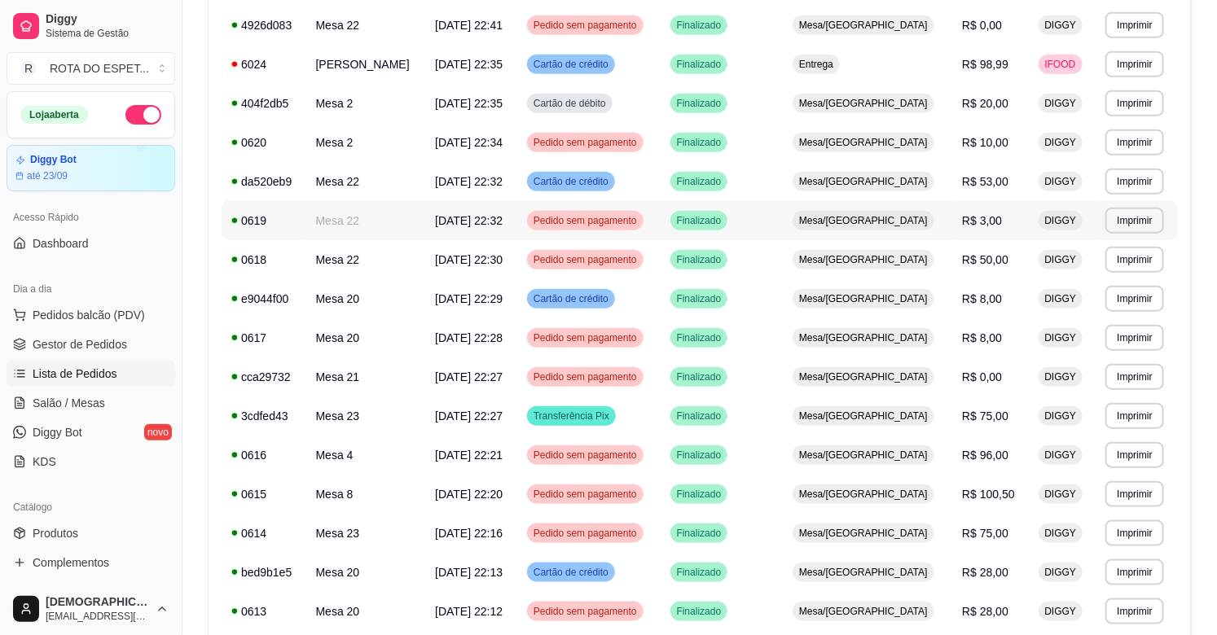
click at [639, 228] on div "Pedido sem pagamento" at bounding box center [585, 221] width 116 height 20
click at [633, 538] on span "Pedido sem pagamento" at bounding box center [585, 533] width 110 height 13
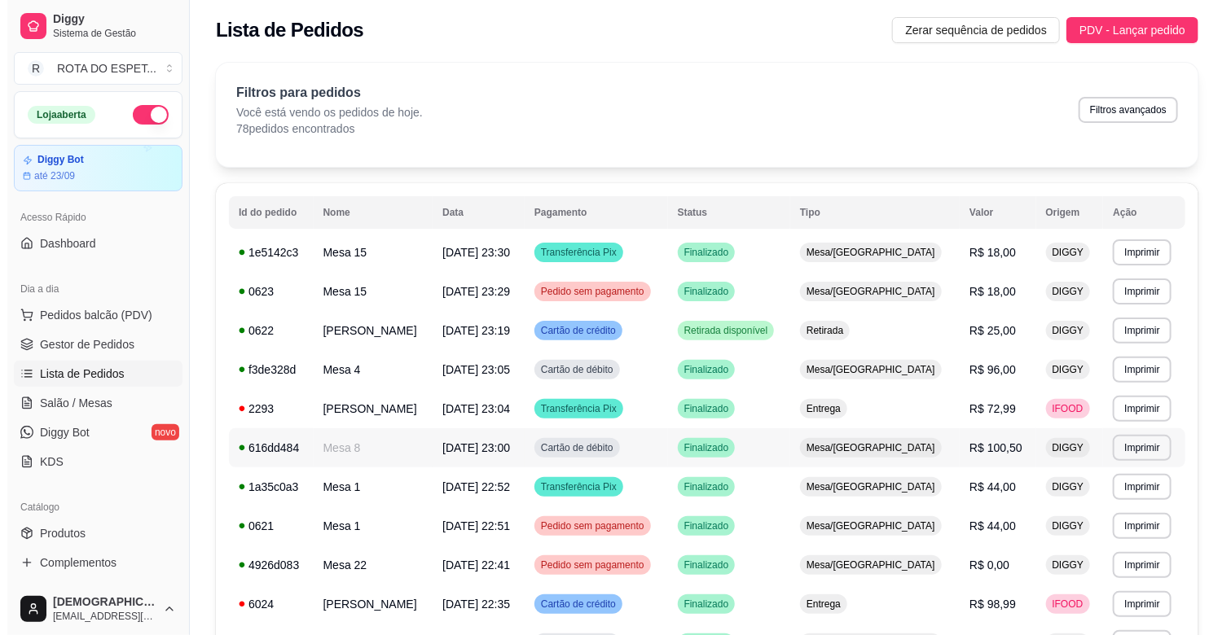
scroll to position [0, 0]
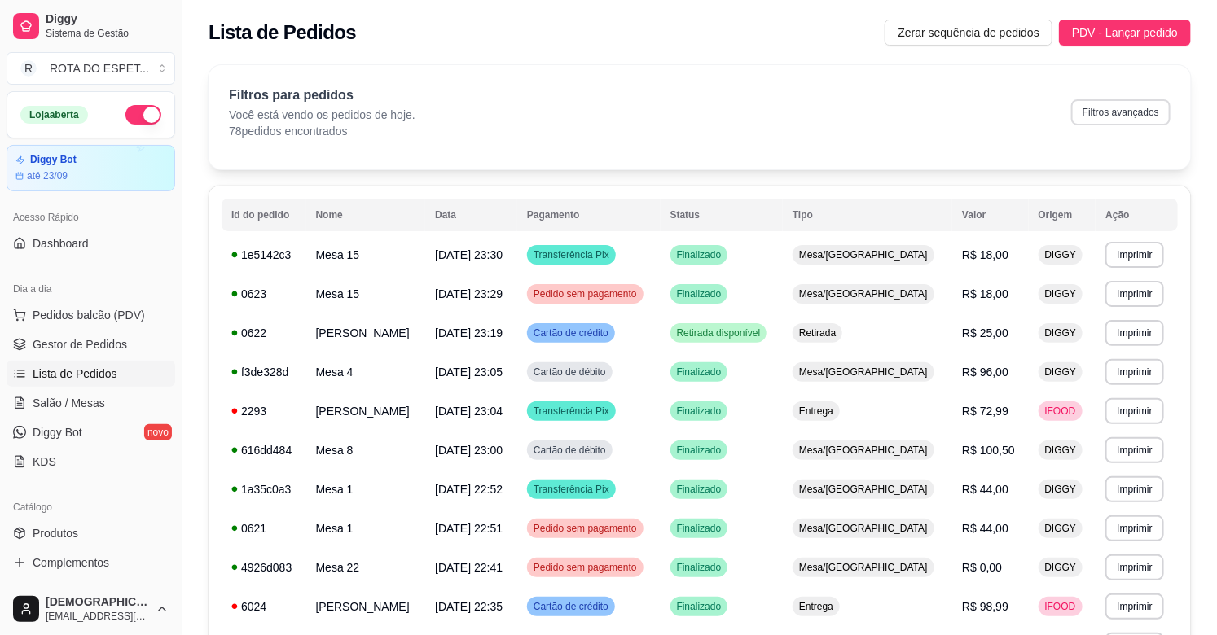
click at [1140, 120] on button "Filtros avançados" at bounding box center [1120, 112] width 99 height 26
select select "0"
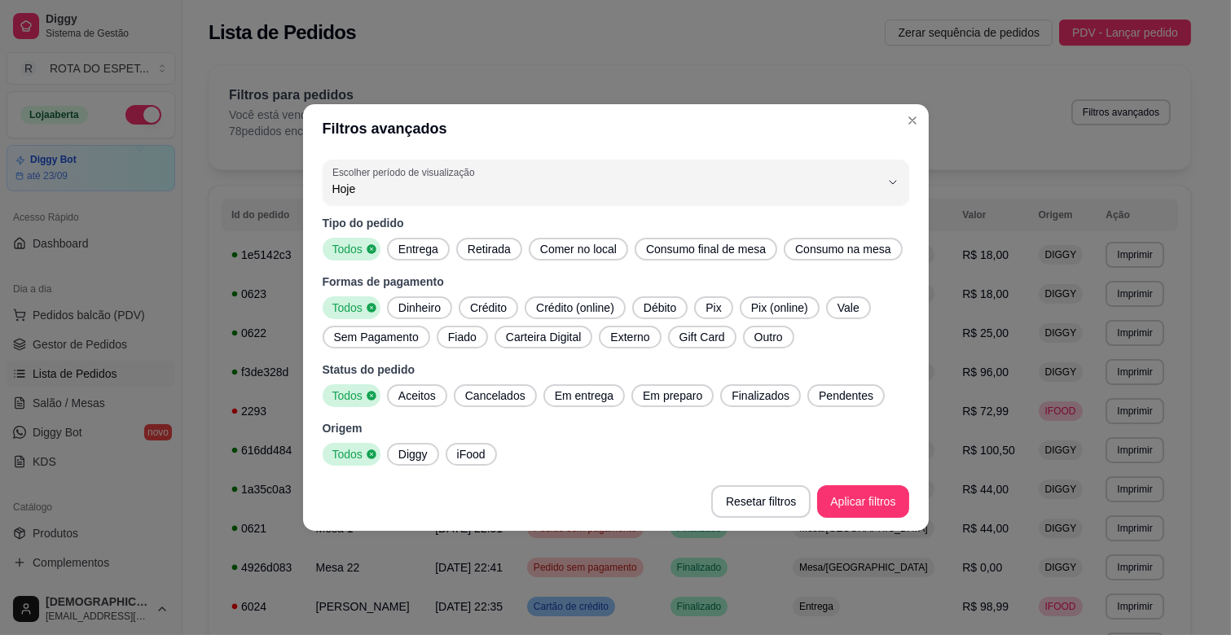
click at [750, 401] on span "Finalizados" at bounding box center [760, 396] width 71 height 16
click at [750, 401] on span "Finalizados" at bounding box center [752, 396] width 68 height 16
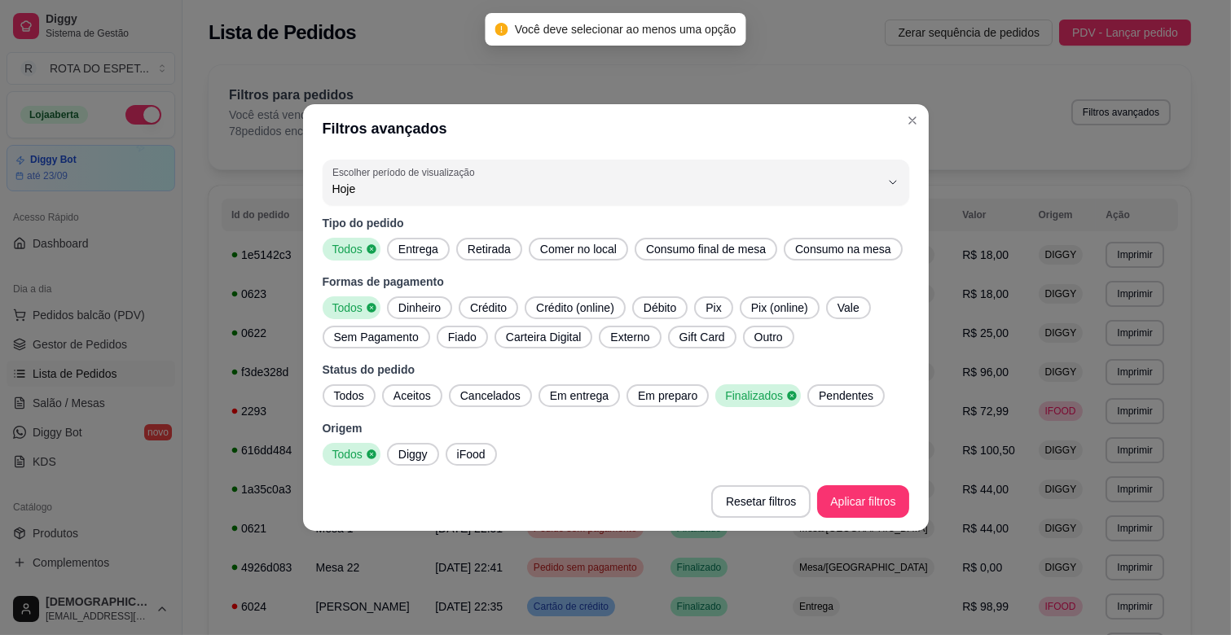
click at [356, 404] on div "Todos" at bounding box center [349, 395] width 53 height 23
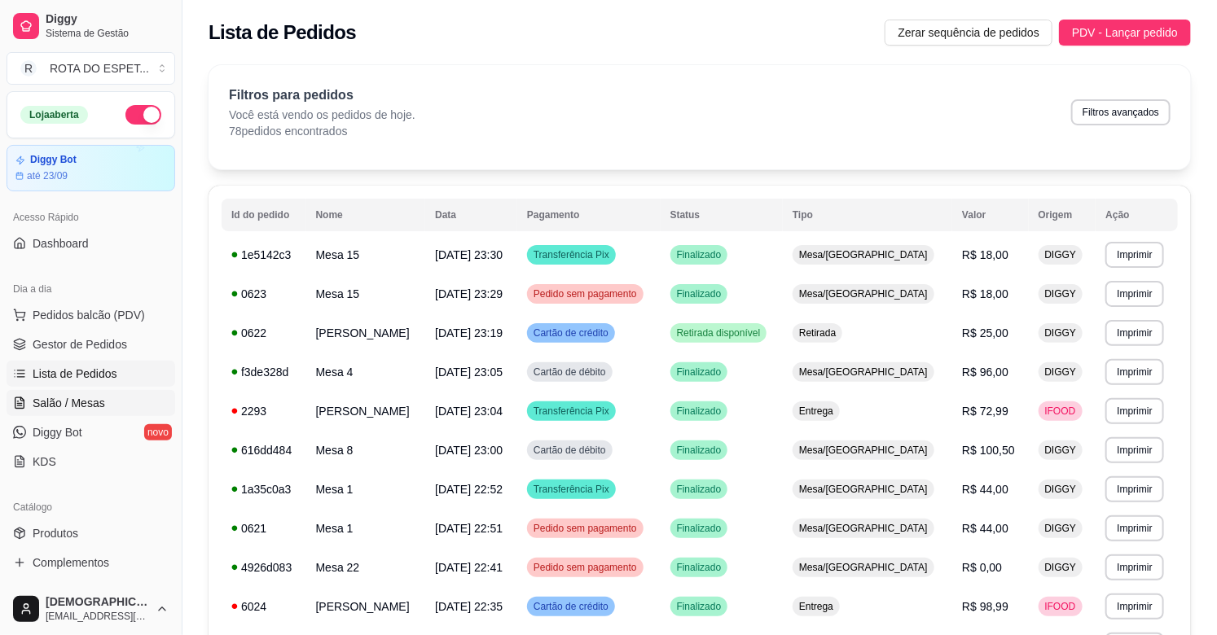
click at [73, 410] on span "Salão / Mesas" at bounding box center [69, 403] width 72 height 16
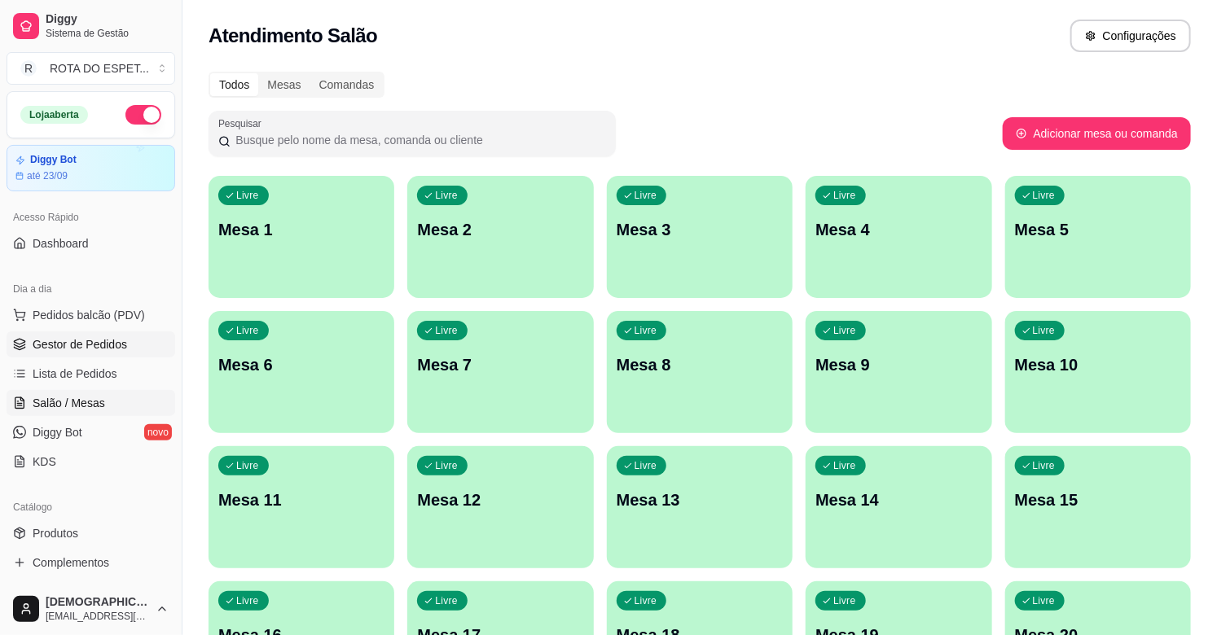
click at [66, 345] on span "Gestor de Pedidos" at bounding box center [80, 344] width 94 height 16
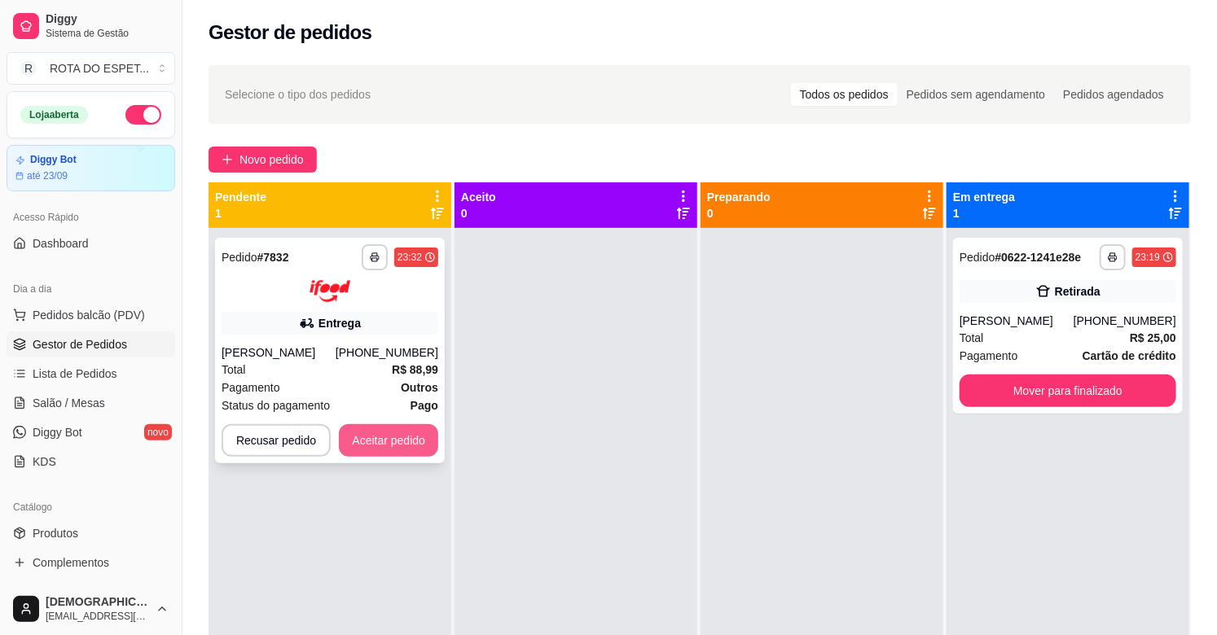
click at [386, 438] on button "Aceitar pedido" at bounding box center [388, 440] width 99 height 33
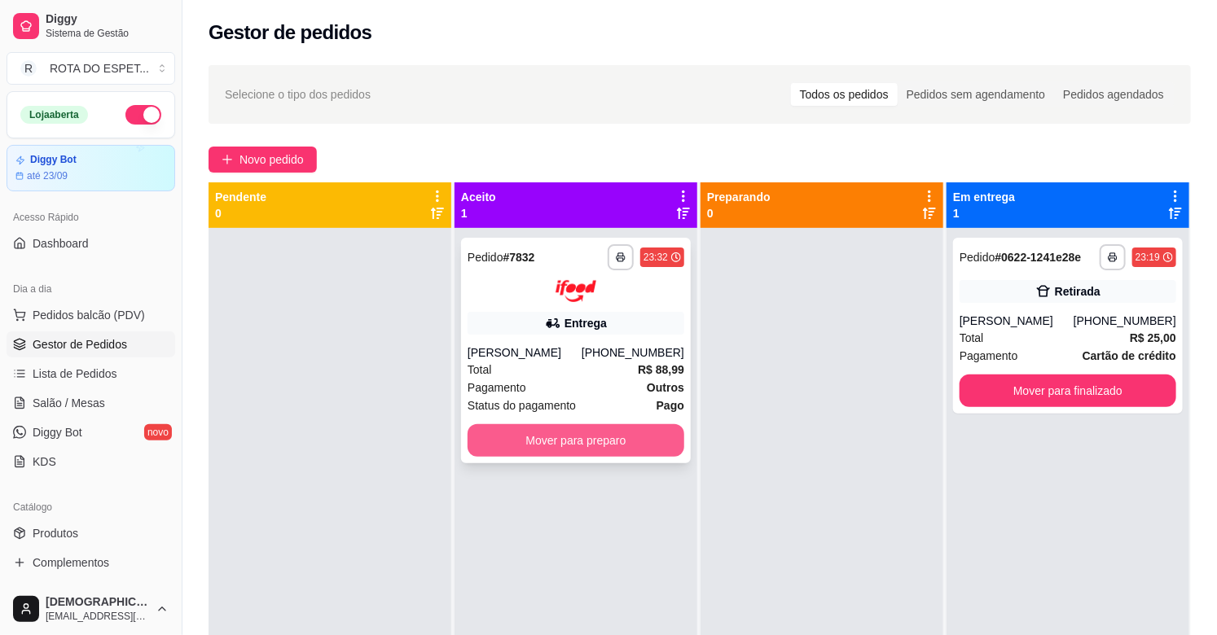
click at [543, 442] on button "Mover para preparo" at bounding box center [576, 440] width 217 height 33
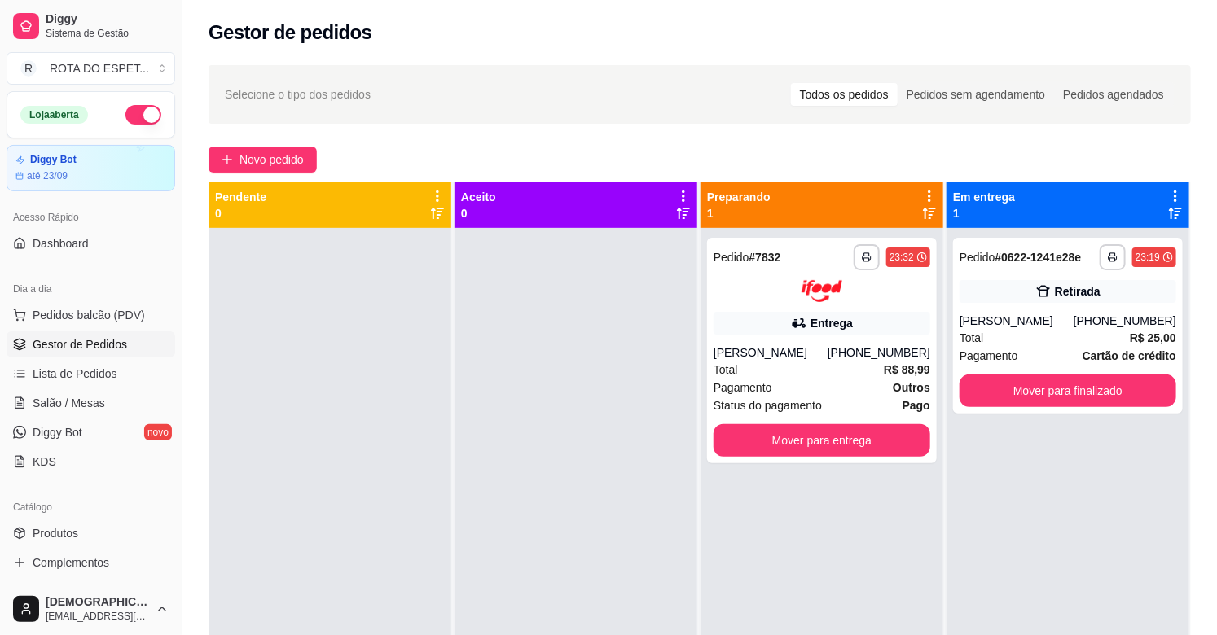
click at [568, 534] on div at bounding box center [576, 545] width 243 height 635
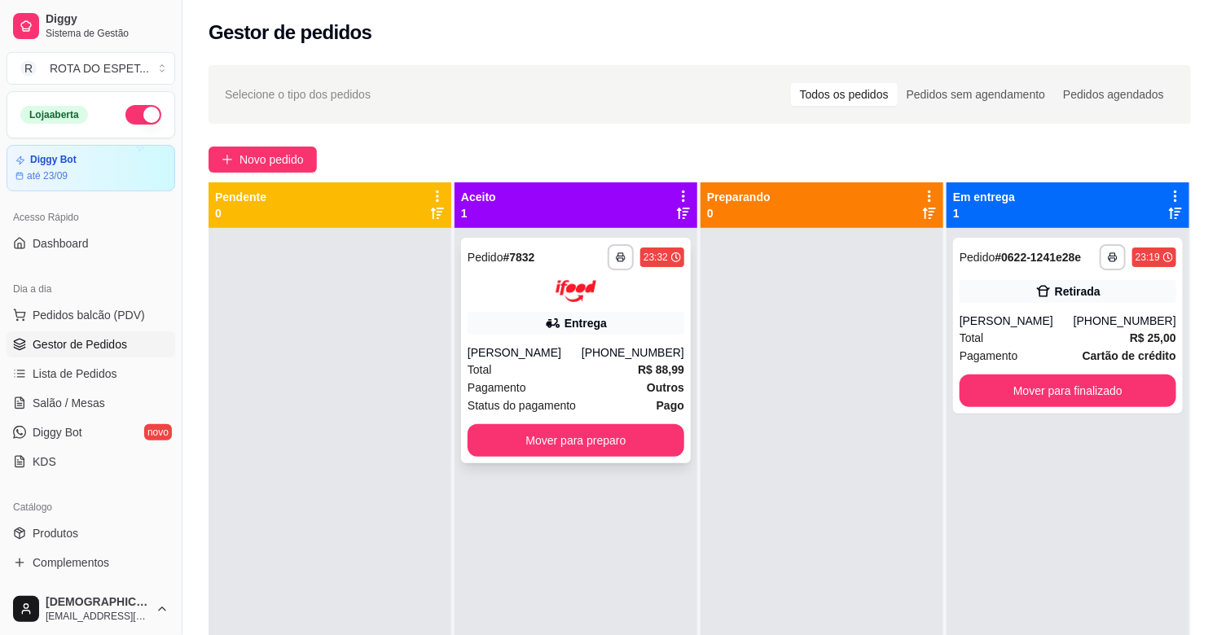
click at [552, 342] on div "**********" at bounding box center [576, 351] width 230 height 226
click at [1131, 385] on button "Mover para finalizado" at bounding box center [1068, 391] width 217 height 33
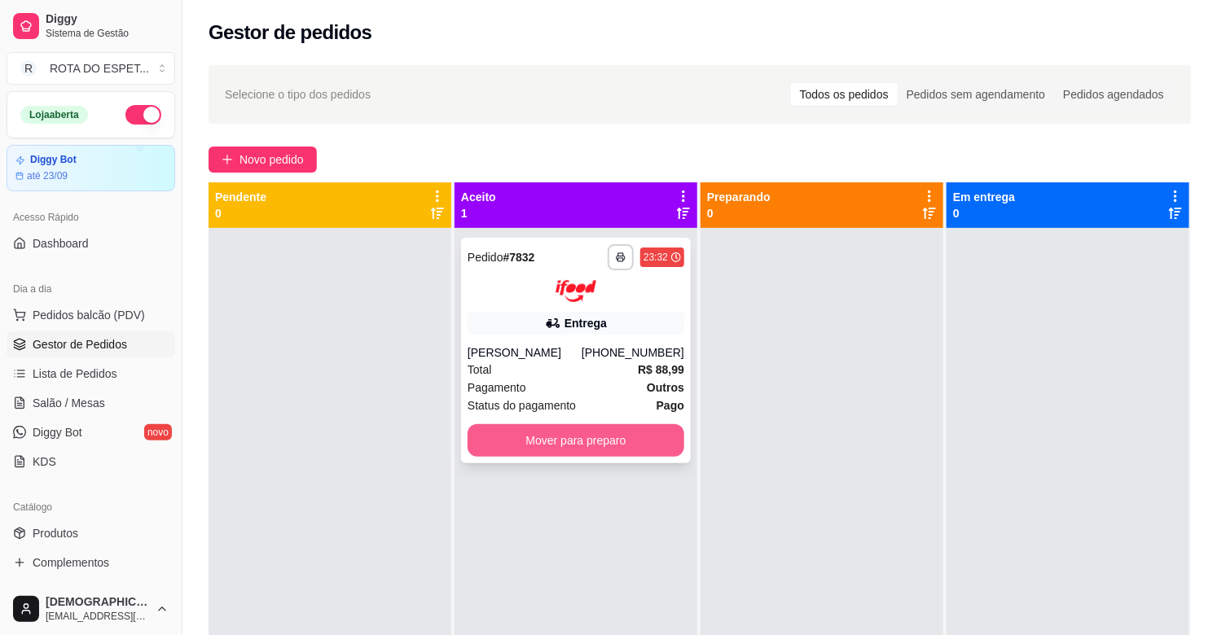
click at [590, 442] on button "Mover para preparo" at bounding box center [576, 440] width 217 height 33
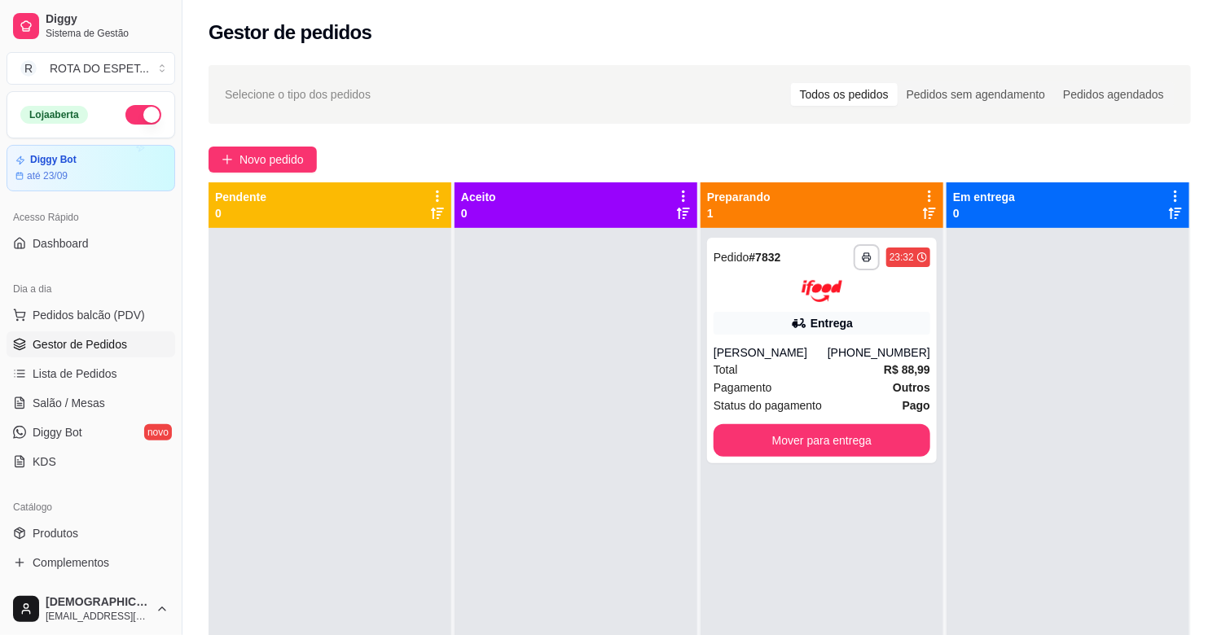
click at [746, 516] on div "**********" at bounding box center [822, 545] width 243 height 635
drag, startPoint x: 826, startPoint y: 22, endPoint x: 656, endPoint y: 294, distance: 321.0
click at [656, 294] on div at bounding box center [576, 545] width 243 height 635
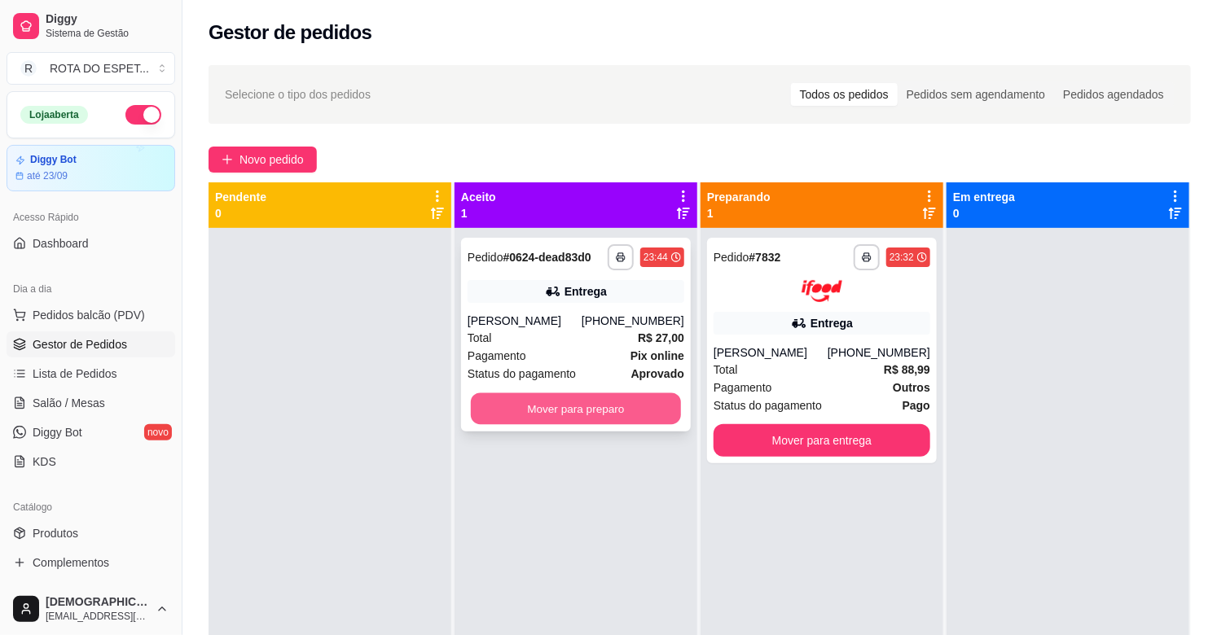
click at [566, 408] on button "Mover para preparo" at bounding box center [576, 409] width 210 height 32
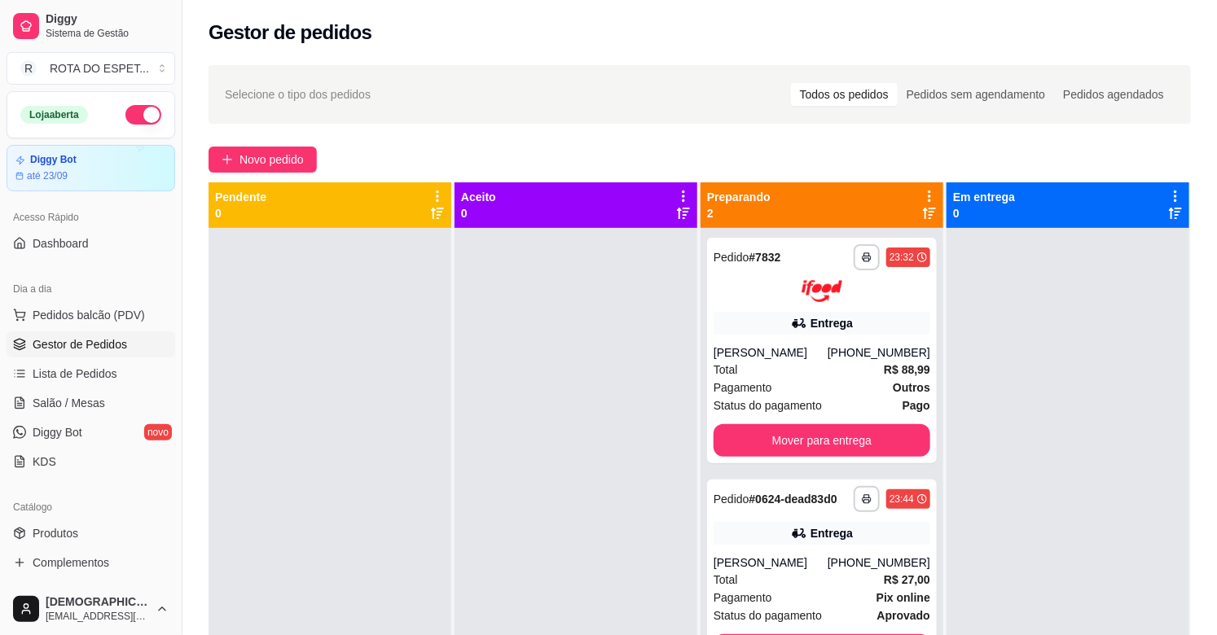
click at [1067, 413] on div at bounding box center [1068, 545] width 243 height 635
click at [772, 441] on button "Mover para entrega" at bounding box center [822, 440] width 210 height 32
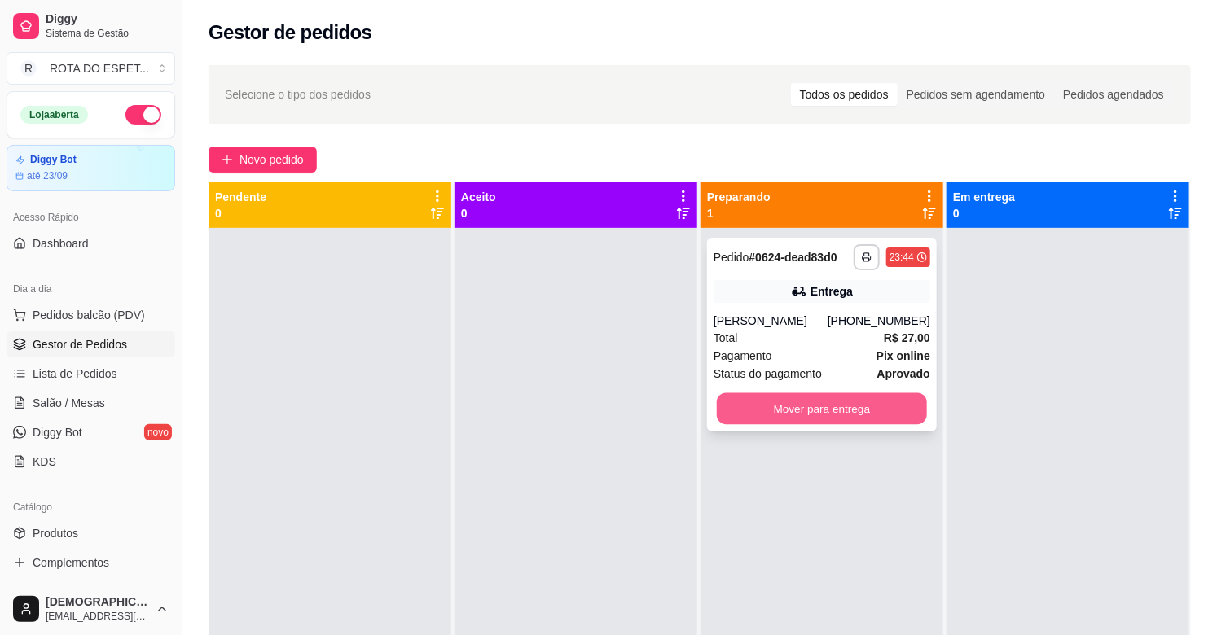
click at [847, 415] on button "Mover para entrega" at bounding box center [822, 409] width 210 height 32
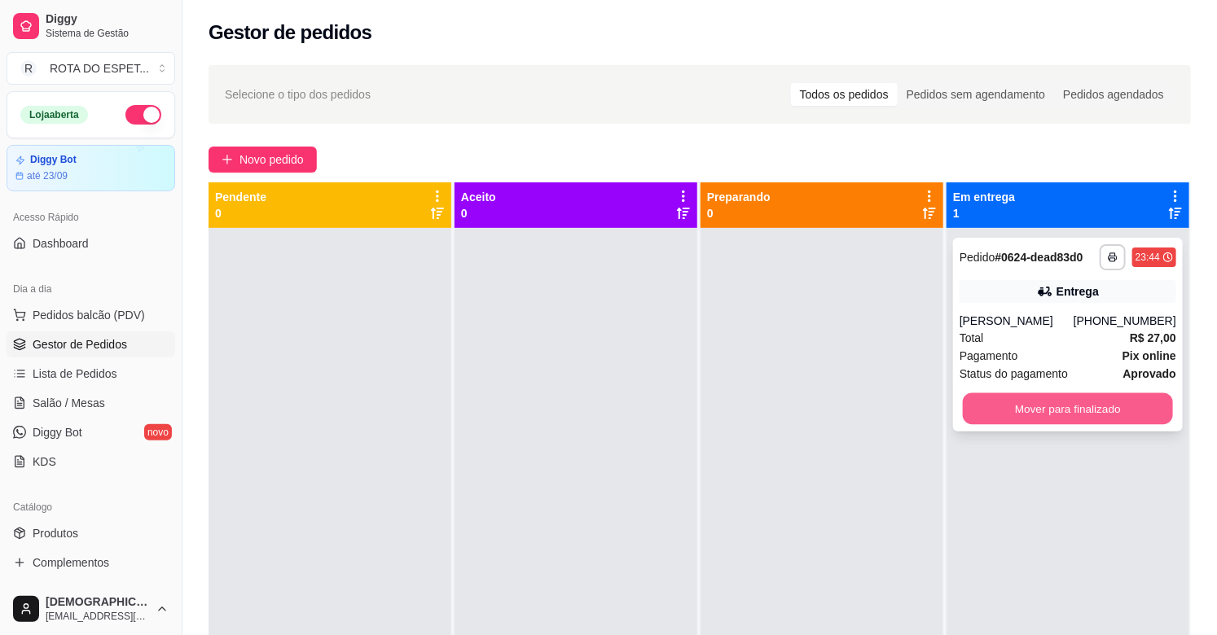
click at [1062, 411] on button "Mover para finalizado" at bounding box center [1068, 409] width 210 height 32
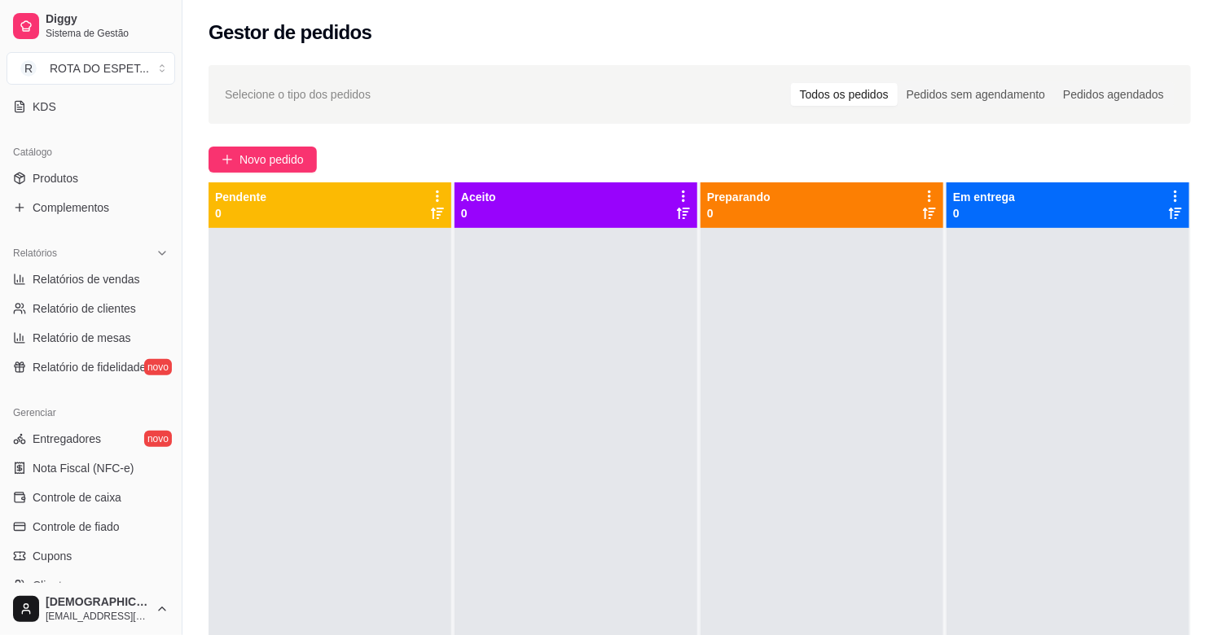
scroll to position [362, 0]
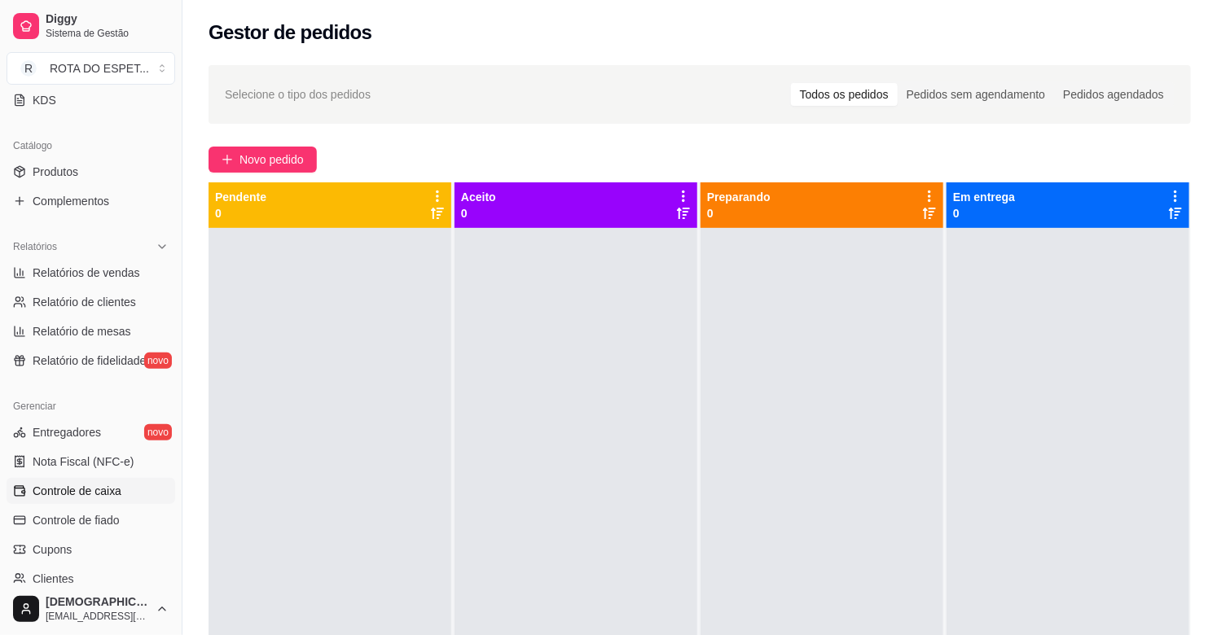
click at [81, 495] on span "Controle de caixa" at bounding box center [77, 491] width 89 height 16
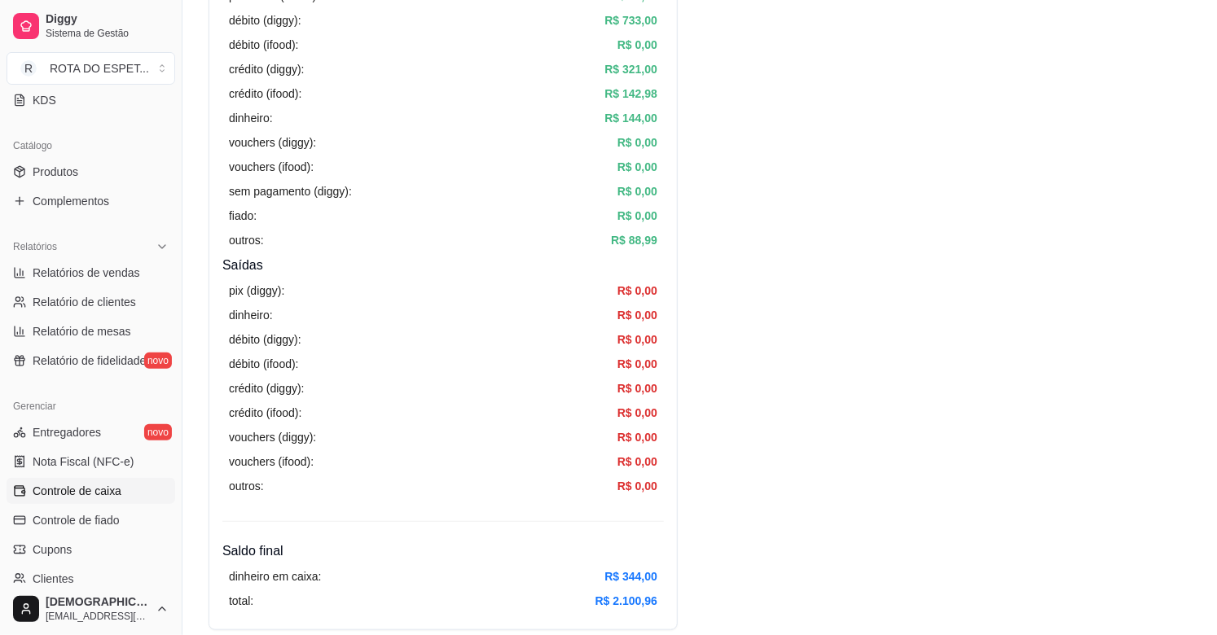
scroll to position [181, 0]
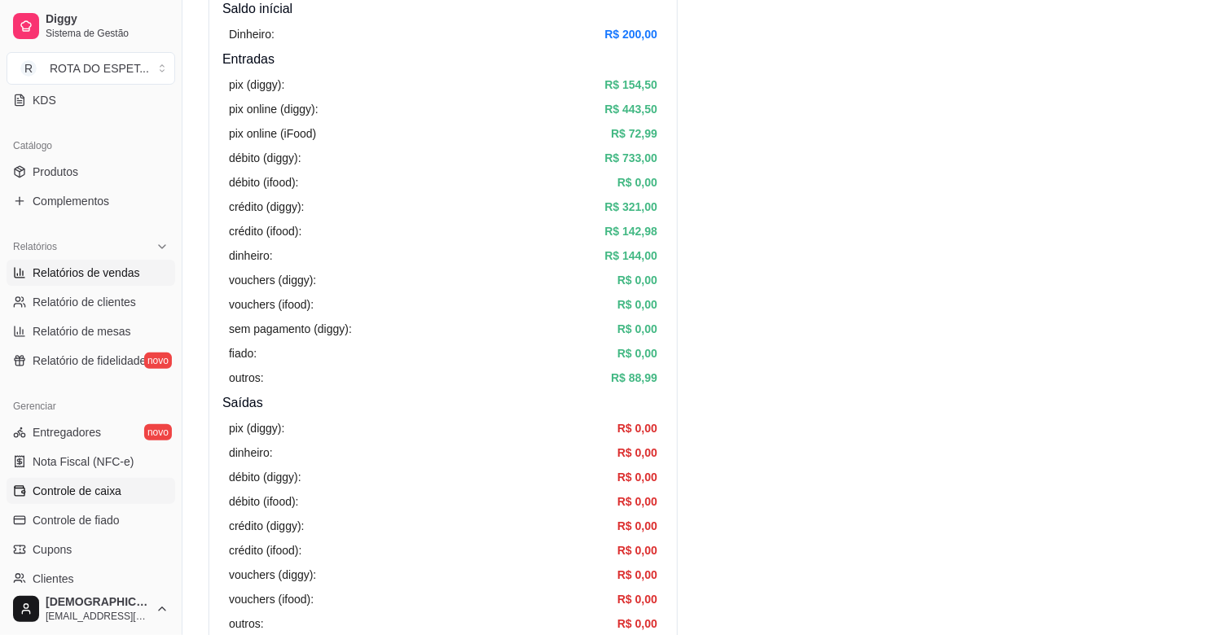
click at [81, 270] on span "Relatórios de vendas" at bounding box center [87, 273] width 108 height 16
select select "ALL"
select select "0"
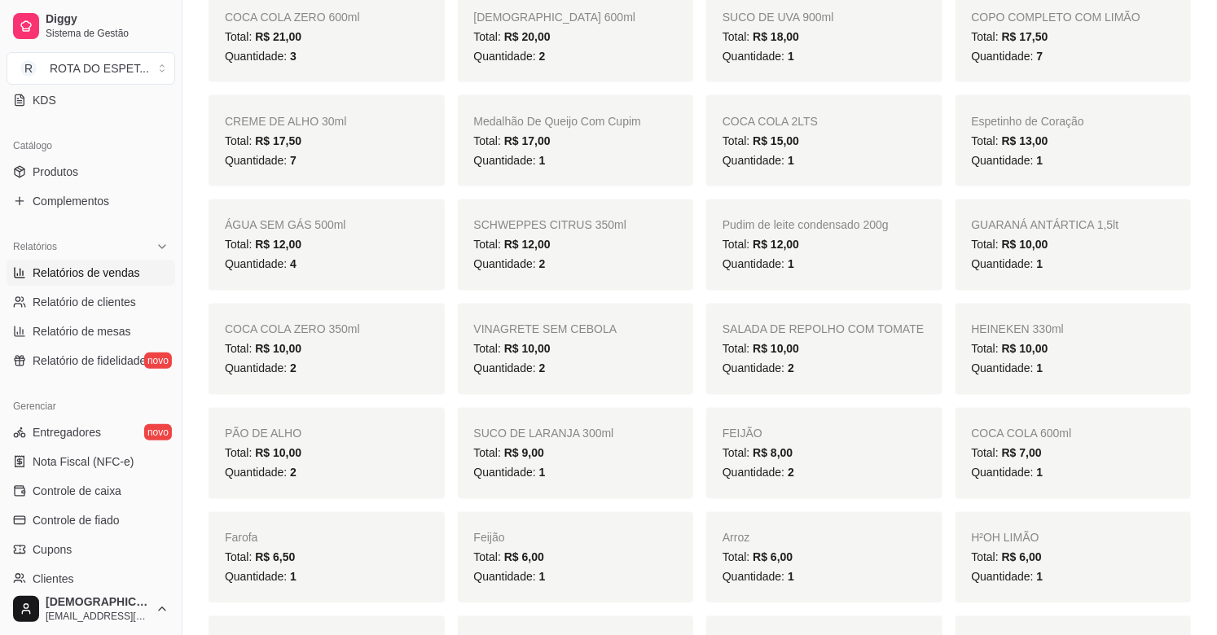
scroll to position [1176, 0]
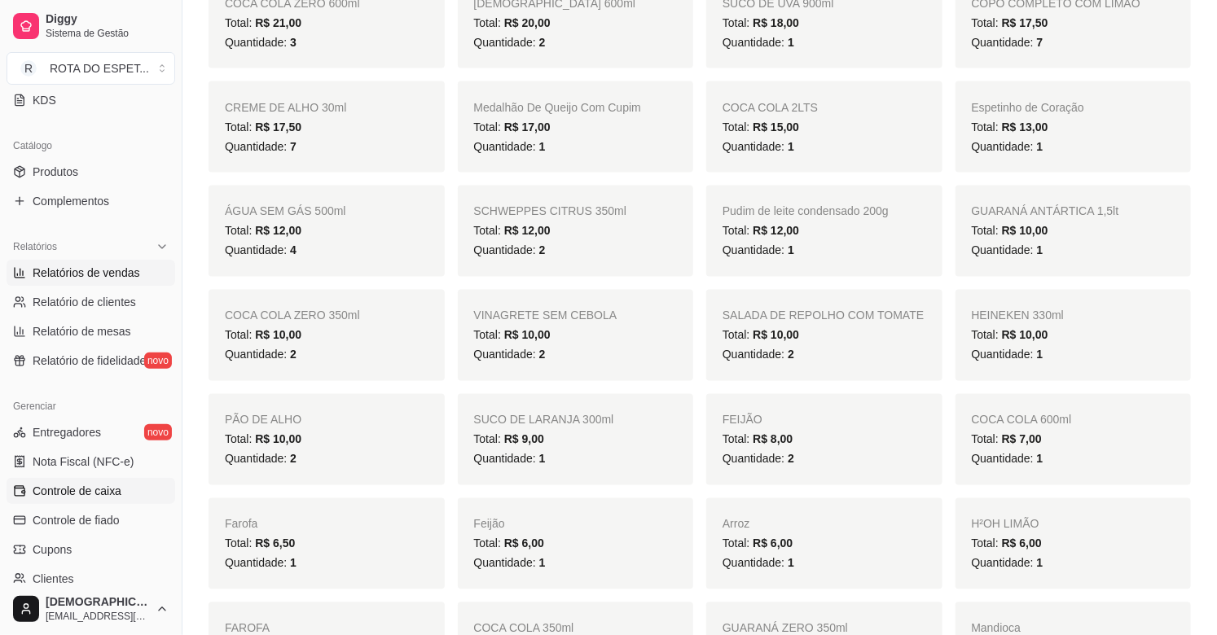
click at [95, 486] on span "Controle de caixa" at bounding box center [77, 491] width 89 height 16
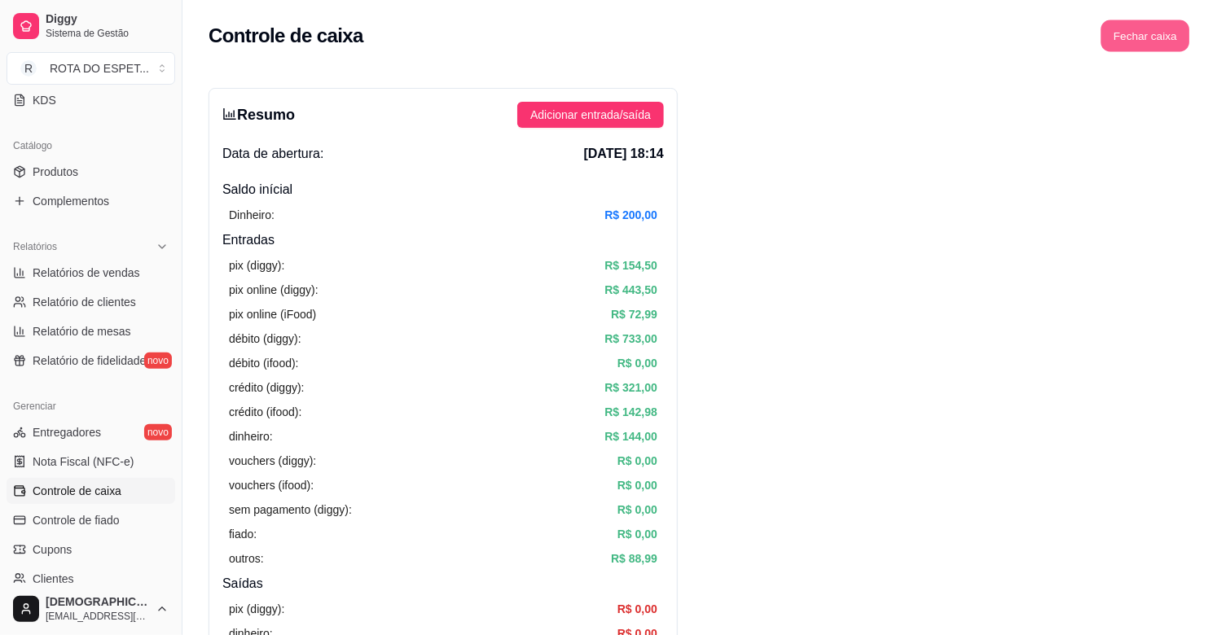
click at [1149, 36] on button "Fechar caixa" at bounding box center [1145, 36] width 89 height 32
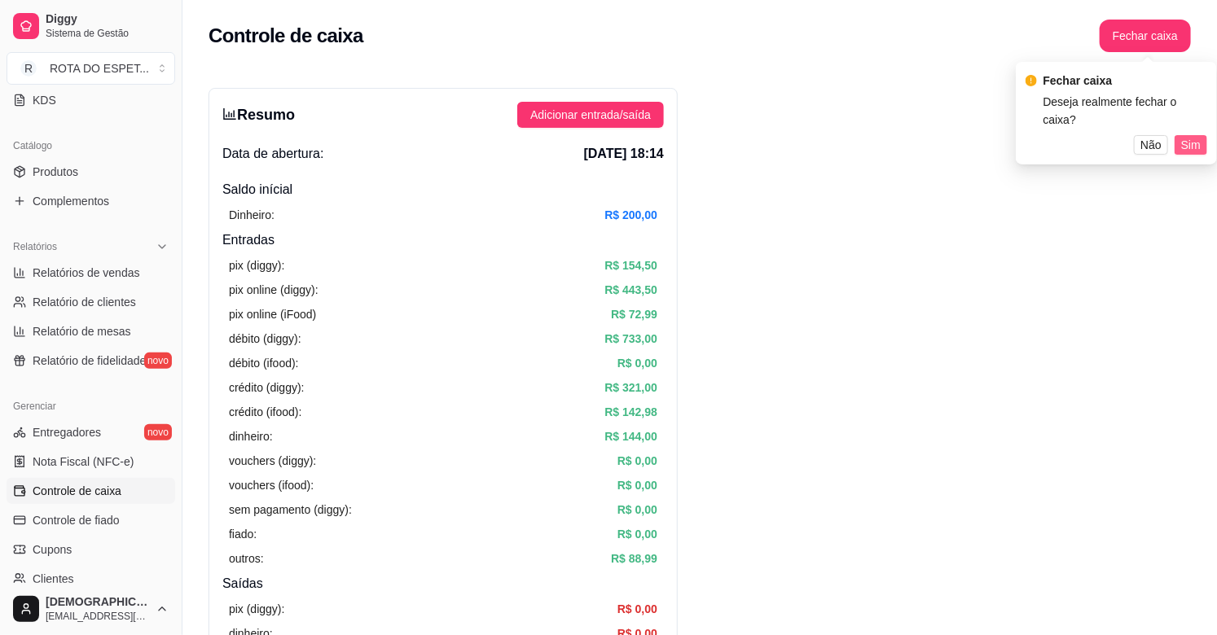
click at [1178, 135] on button "Sim" at bounding box center [1191, 145] width 33 height 20
